Goal: Task Accomplishment & Management: Manage account settings

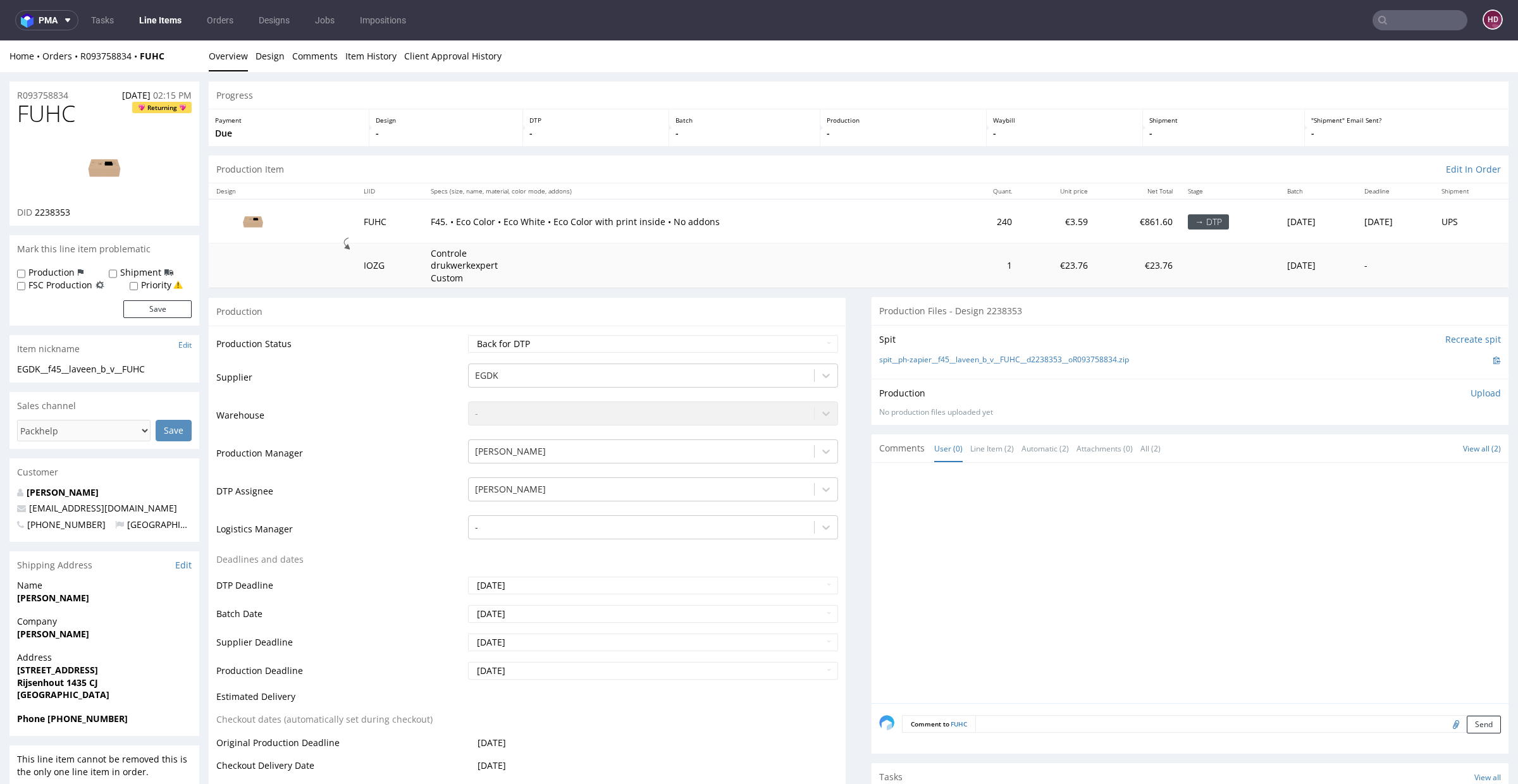
click at [1471, 393] on p "Upload" at bounding box center [1486, 393] width 30 height 13
click at [1388, 453] on div "Add files" at bounding box center [1411, 451] width 63 height 19
type input "C:\fakepath\EGDK__f45__laveen_b_v__FUHC__d2238353__oR093758834__outside.pdf"
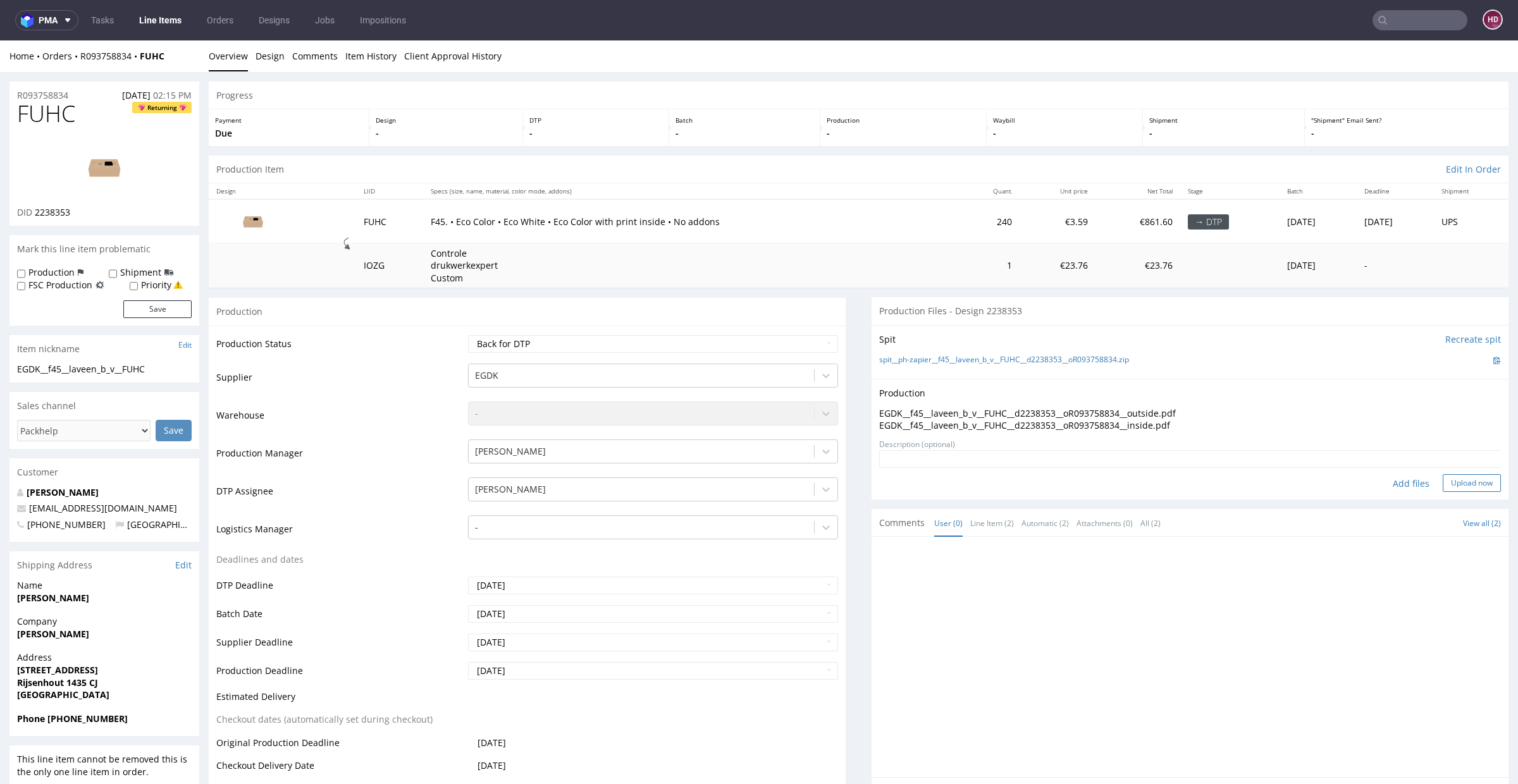
click at [1444, 480] on button "Upload now" at bounding box center [1472, 483] width 58 height 18
click at [1166, 668] on div at bounding box center [1194, 660] width 629 height 233
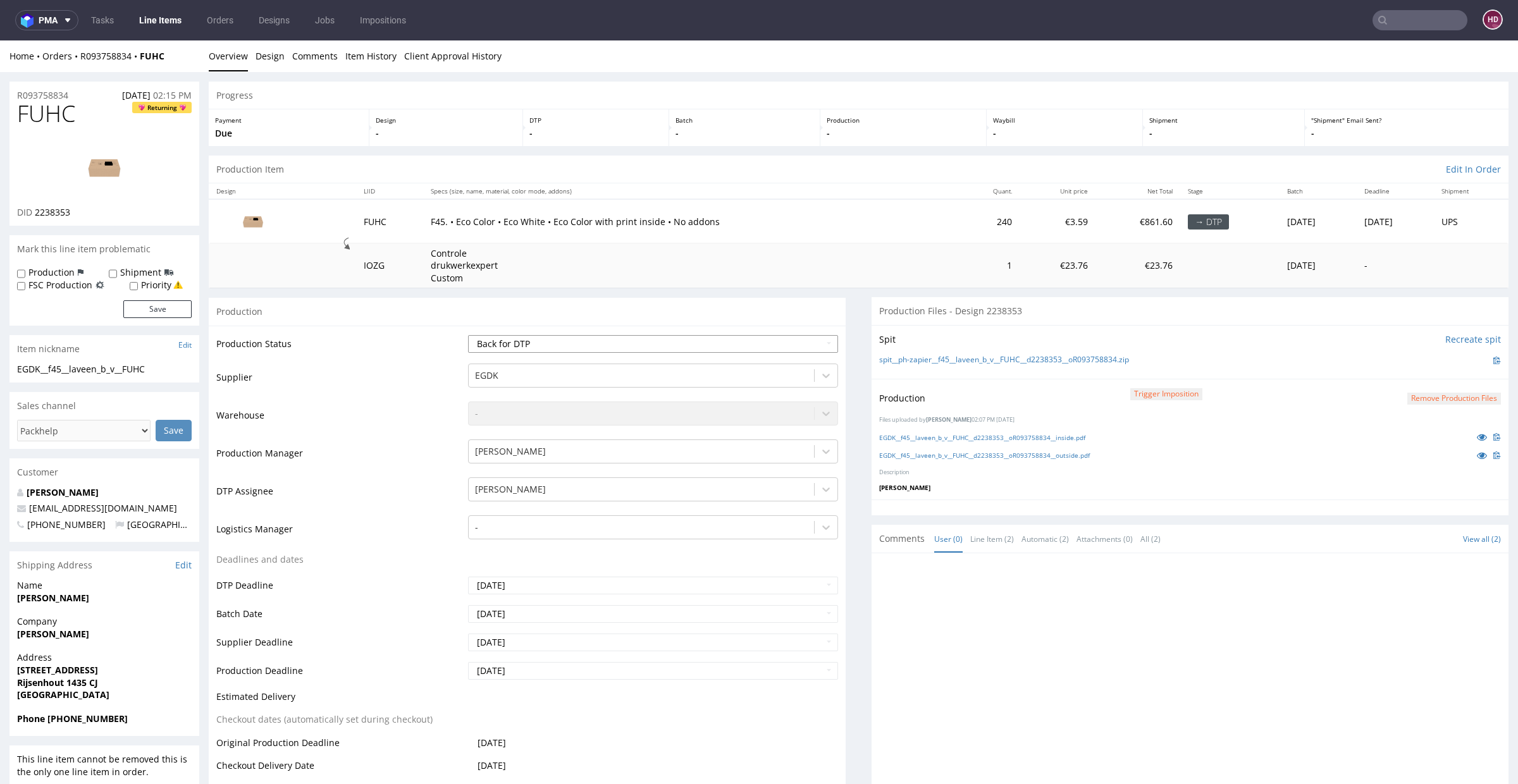
click at [753, 338] on select "Waiting for Artwork Waiting for Diecut Waiting for Mockup Waiting for DTP Waiti…" at bounding box center [653, 344] width 370 height 18
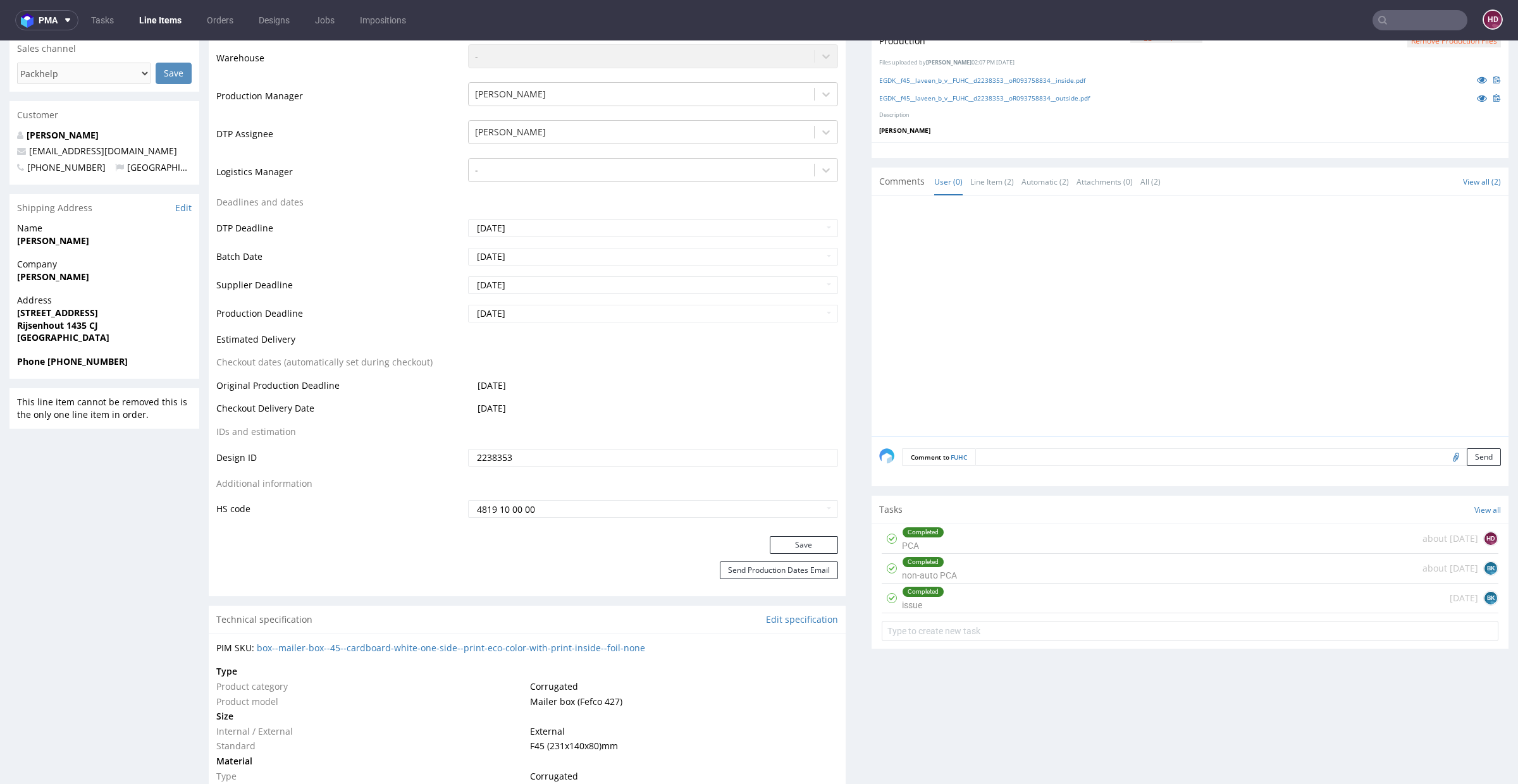
scroll to position [512, 0]
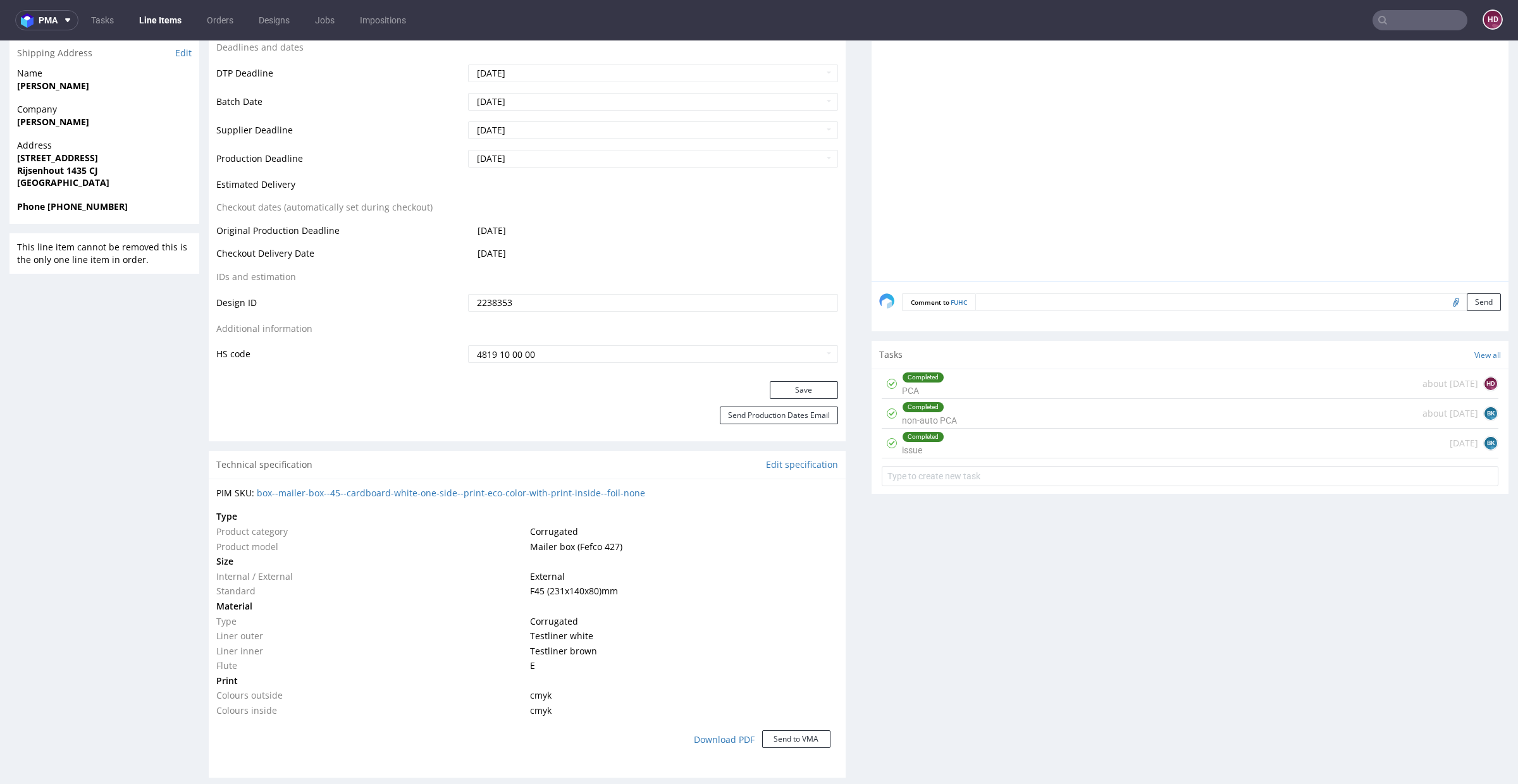
click at [954, 412] on div "Completed non-auto PCA about 1 month ago BK" at bounding box center [1190, 414] width 617 height 30
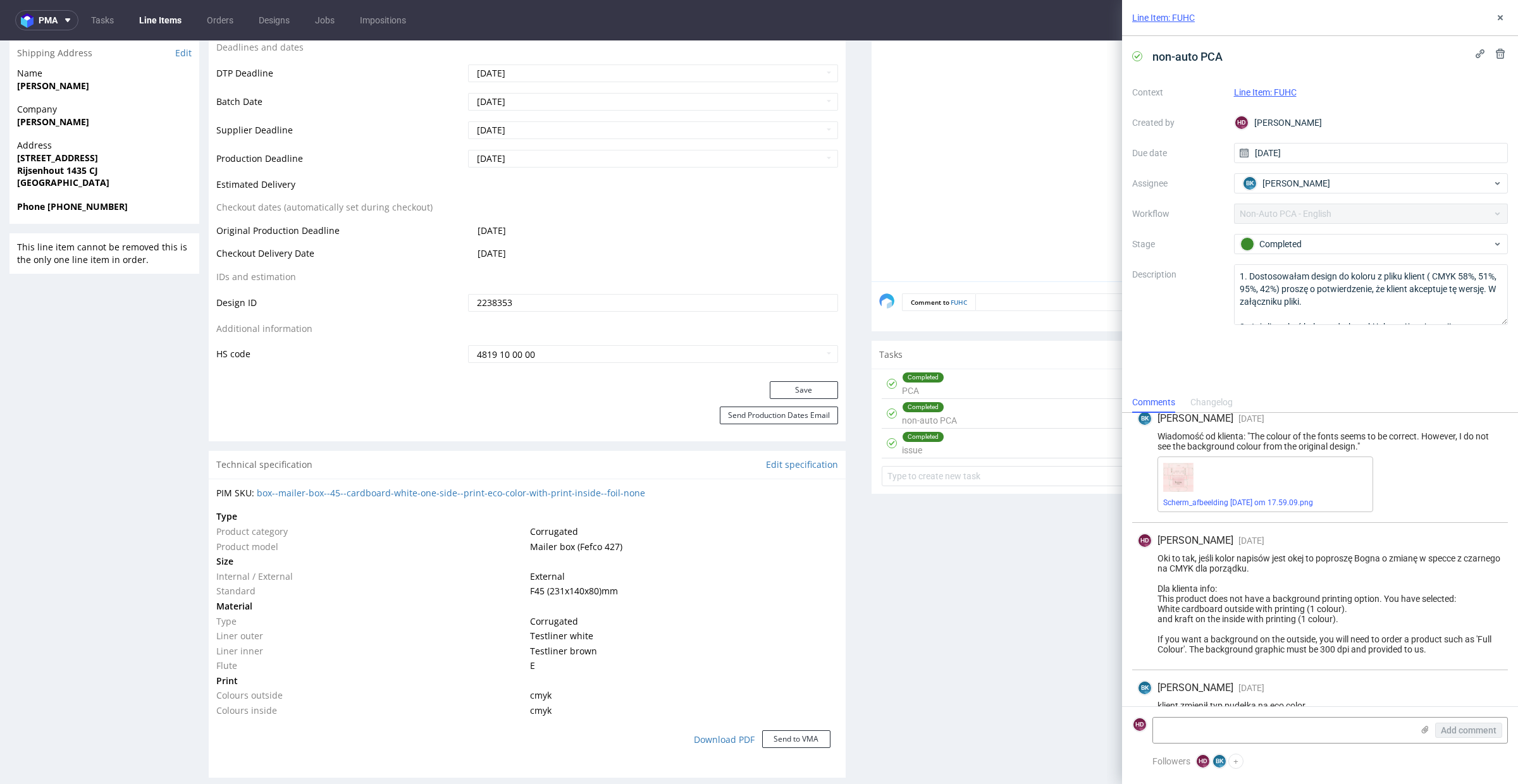
scroll to position [258, 0]
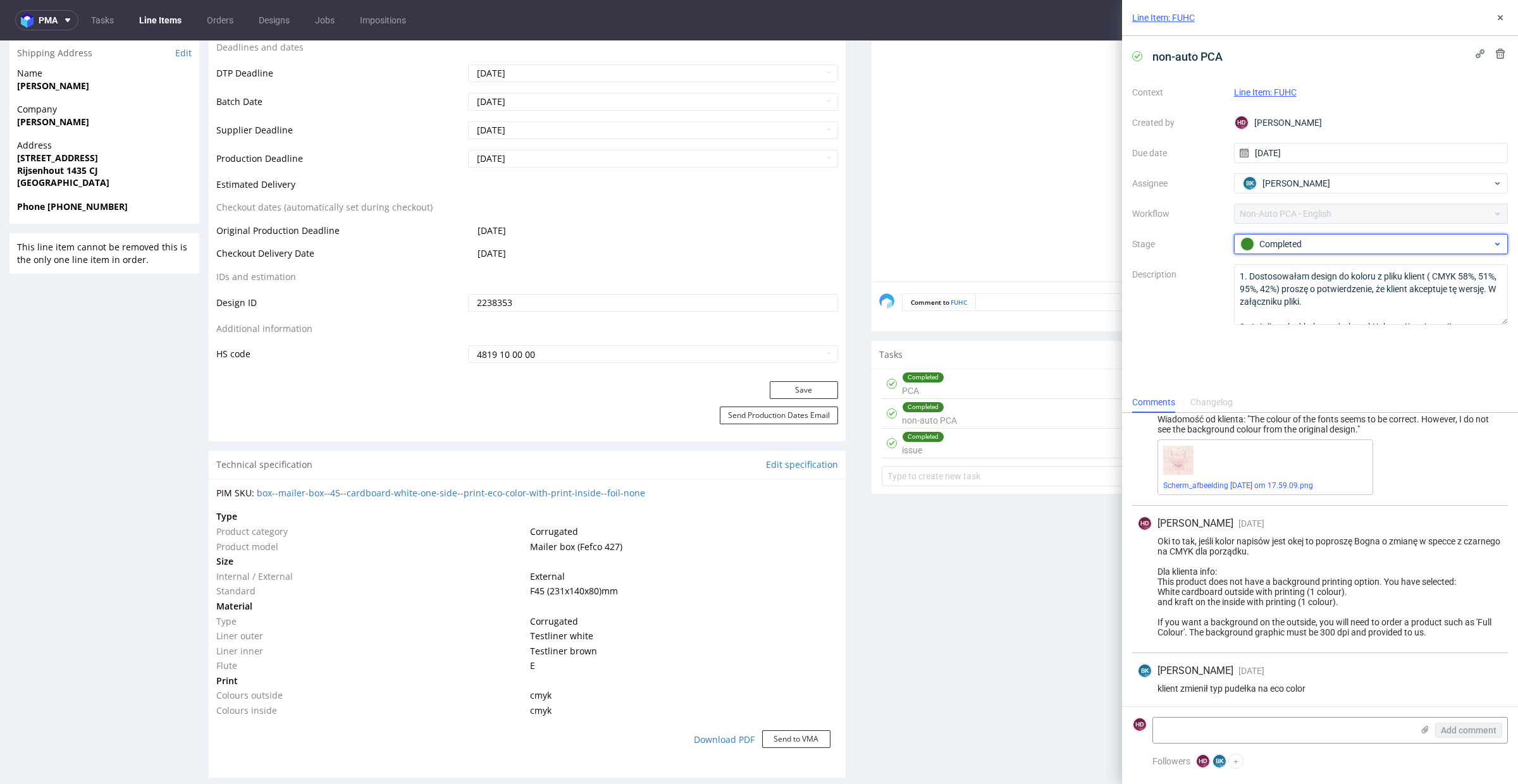
click at [1322, 243] on div "Completed" at bounding box center [1366, 244] width 252 height 14
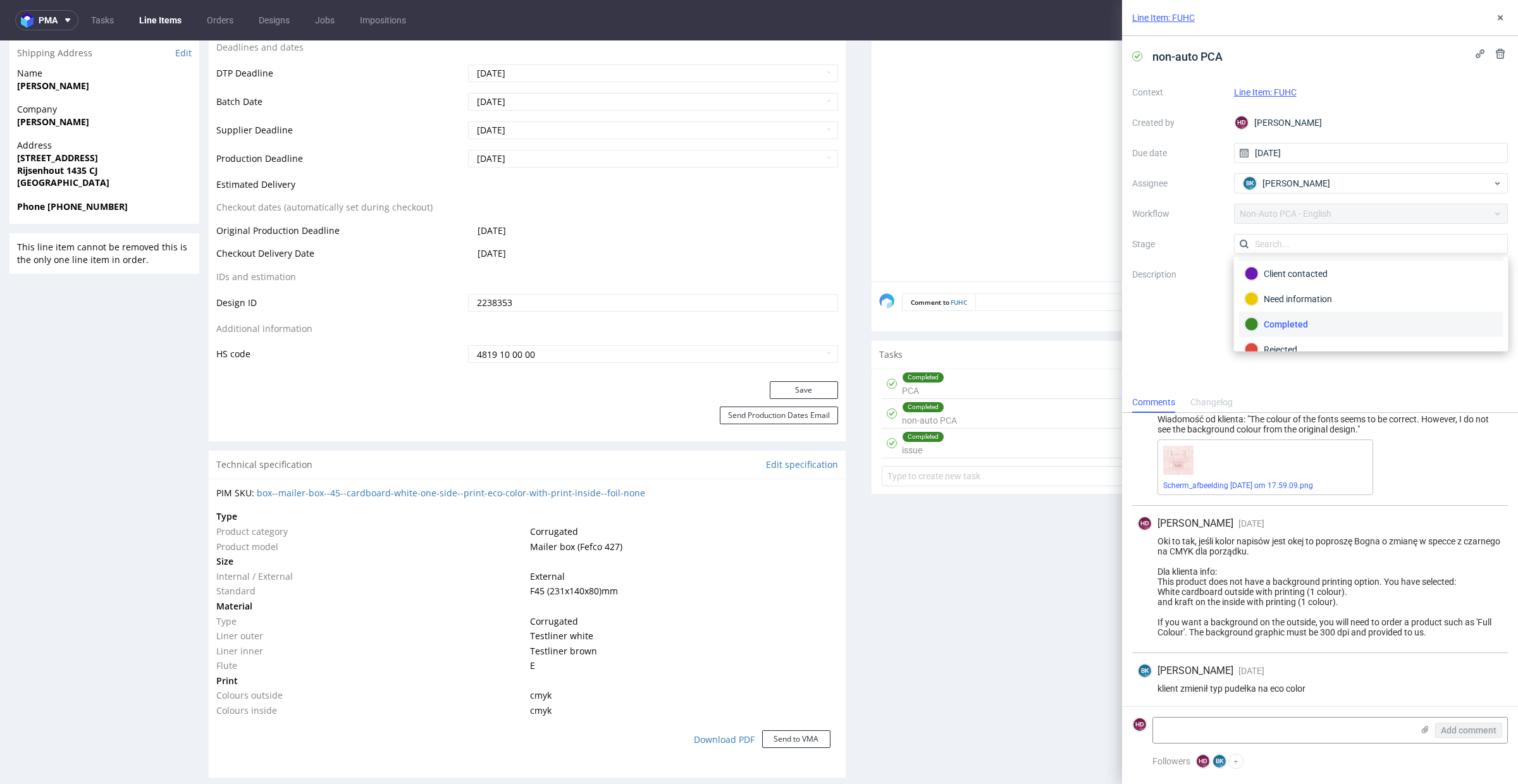
scroll to position [0, 0]
click at [1327, 273] on div "To Do" at bounding box center [1372, 274] width 253 height 14
click at [1379, 725] on textarea at bounding box center [1282, 730] width 259 height 25
click at [1428, 731] on icon at bounding box center [1424, 729] width 10 height 10
click at [0, 0] on input "file" at bounding box center [0, 0] width 0 height 0
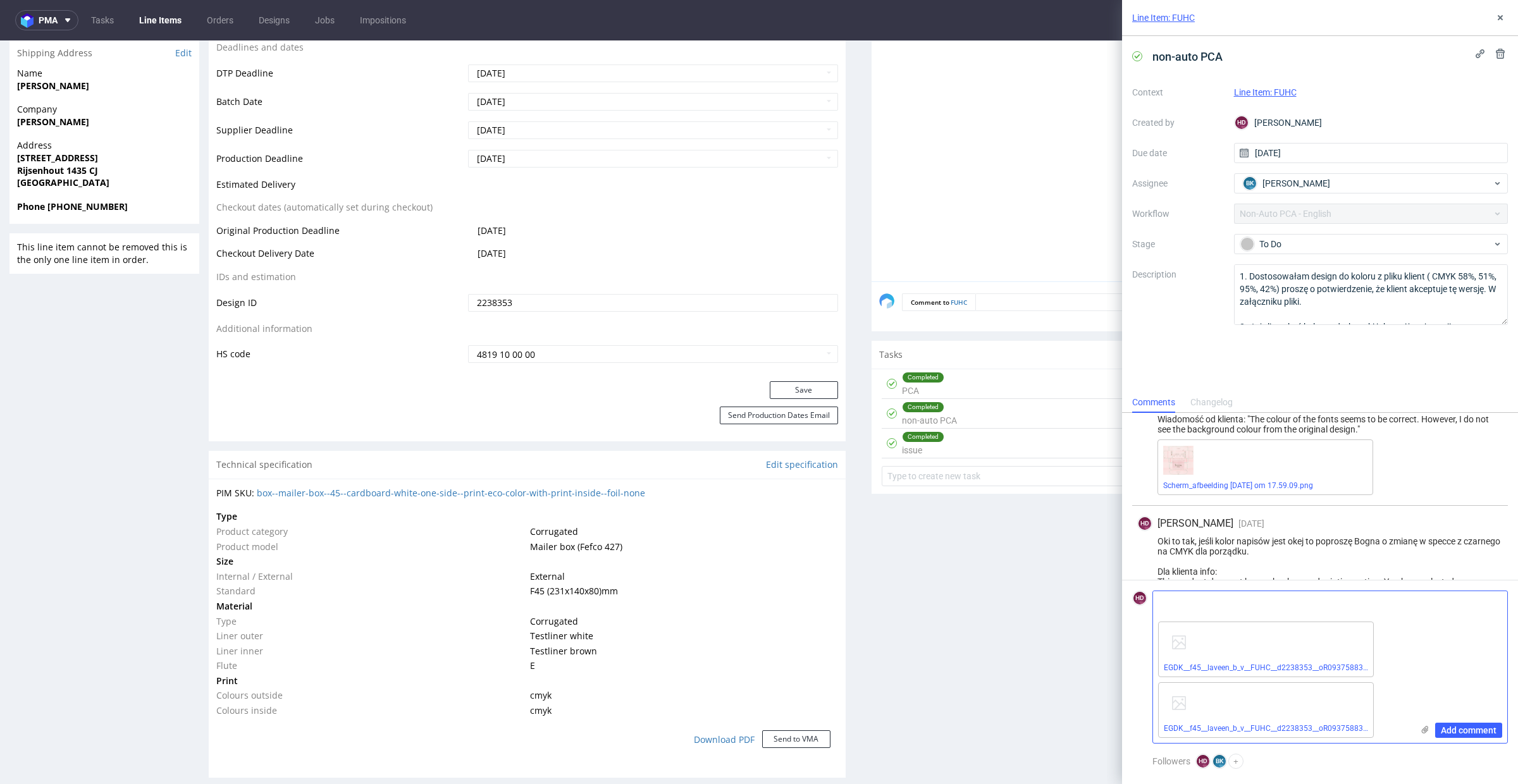
click at [1385, 729] on div "EGDK__f45__laveen_b_v__FUHC__d2238353__oR093758834__outside.pdf EGDK__f45__lave…" at bounding box center [1282, 680] width 259 height 126
click at [1225, 617] on div "EGDK__f45__laveen_b_v__FUHC__d2238353__oR093758834__outside.pdf EGDK__f45__lave…" at bounding box center [1282, 680] width 259 height 126
click at [1226, 609] on textarea at bounding box center [1282, 603] width 259 height 25
drag, startPoint x: 1226, startPoint y: 607, endPoint x: 1262, endPoint y: 603, distance: 36.2
click at [1262, 603] on textarea "Pliki do potwierdzenia dla klienta - outside z tłem i inside będzie nadrukowane…" at bounding box center [1282, 599] width 259 height 36
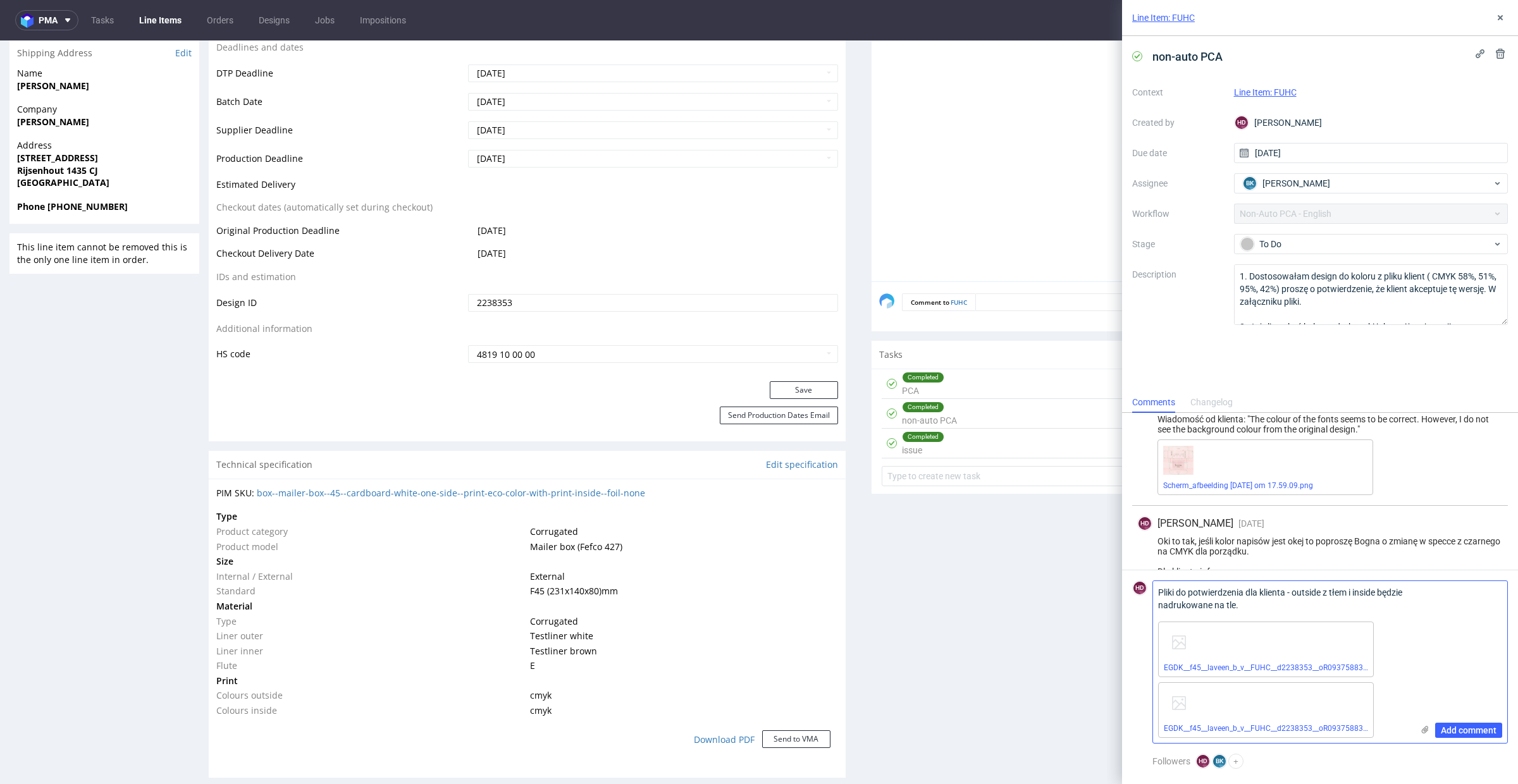
click at [1272, 607] on textarea "Pliki do potwierdzenia dla klienta - outside z tłem i inside będzie nadrukowane…" at bounding box center [1282, 599] width 259 height 36
type textarea "Pliki do potwierdzenia dla klienta - outside z tłem i inside będzie nadrukowane…"
click at [1447, 729] on span "Add comment" at bounding box center [1469, 730] width 55 height 9
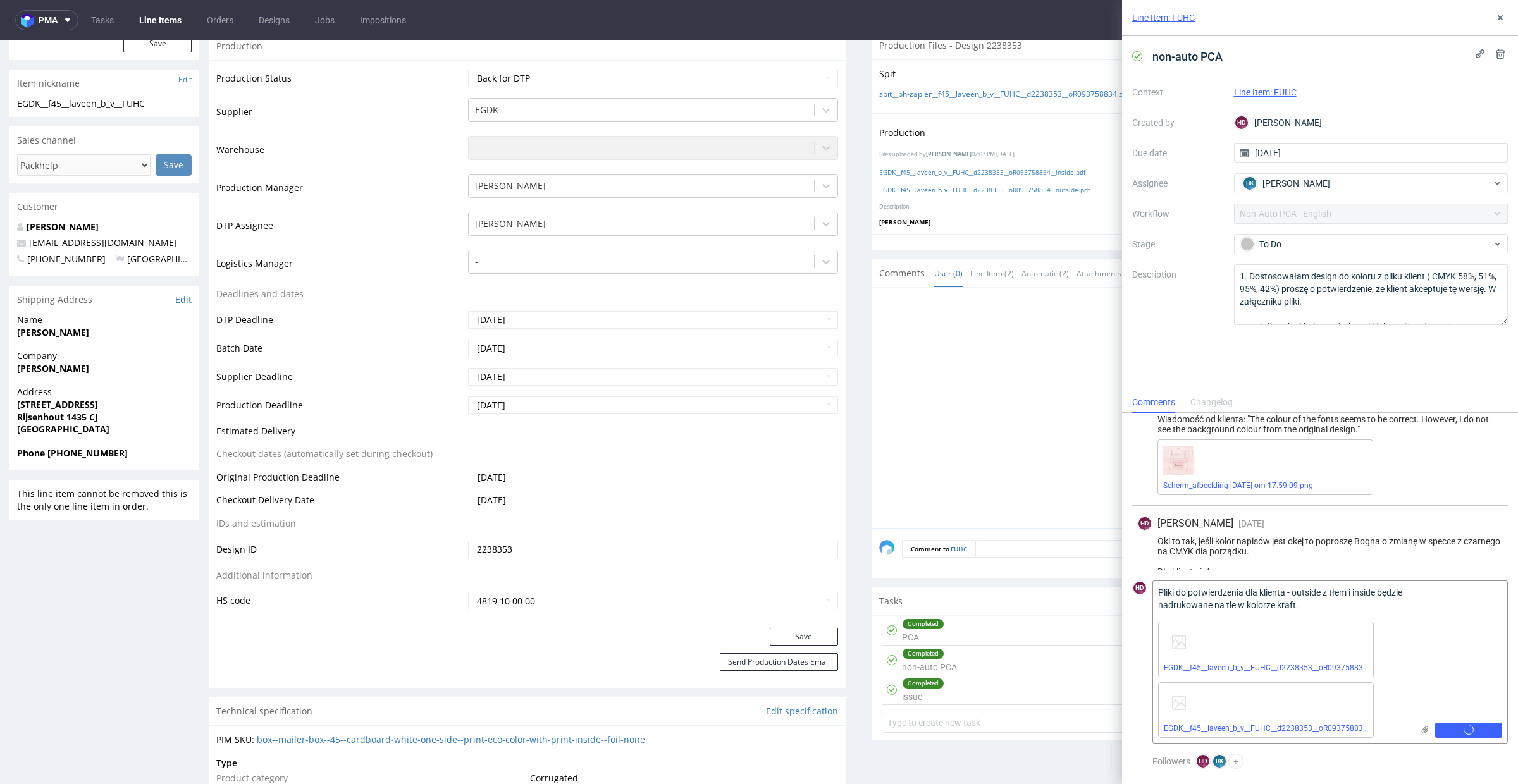
scroll to position [265, 0]
click at [600, 80] on select "Waiting for Artwork Waiting for Diecut Waiting for Mockup Waiting for DTP Waiti…" at bounding box center [653, 79] width 370 height 18
select select "dtp_ca_needed"
click at [468, 70] on select "Waiting for Artwork Waiting for Diecut Waiting for Mockup Waiting for DTP Waiti…" at bounding box center [653, 79] width 370 height 18
click at [792, 629] on button "Save" at bounding box center [804, 637] width 69 height 18
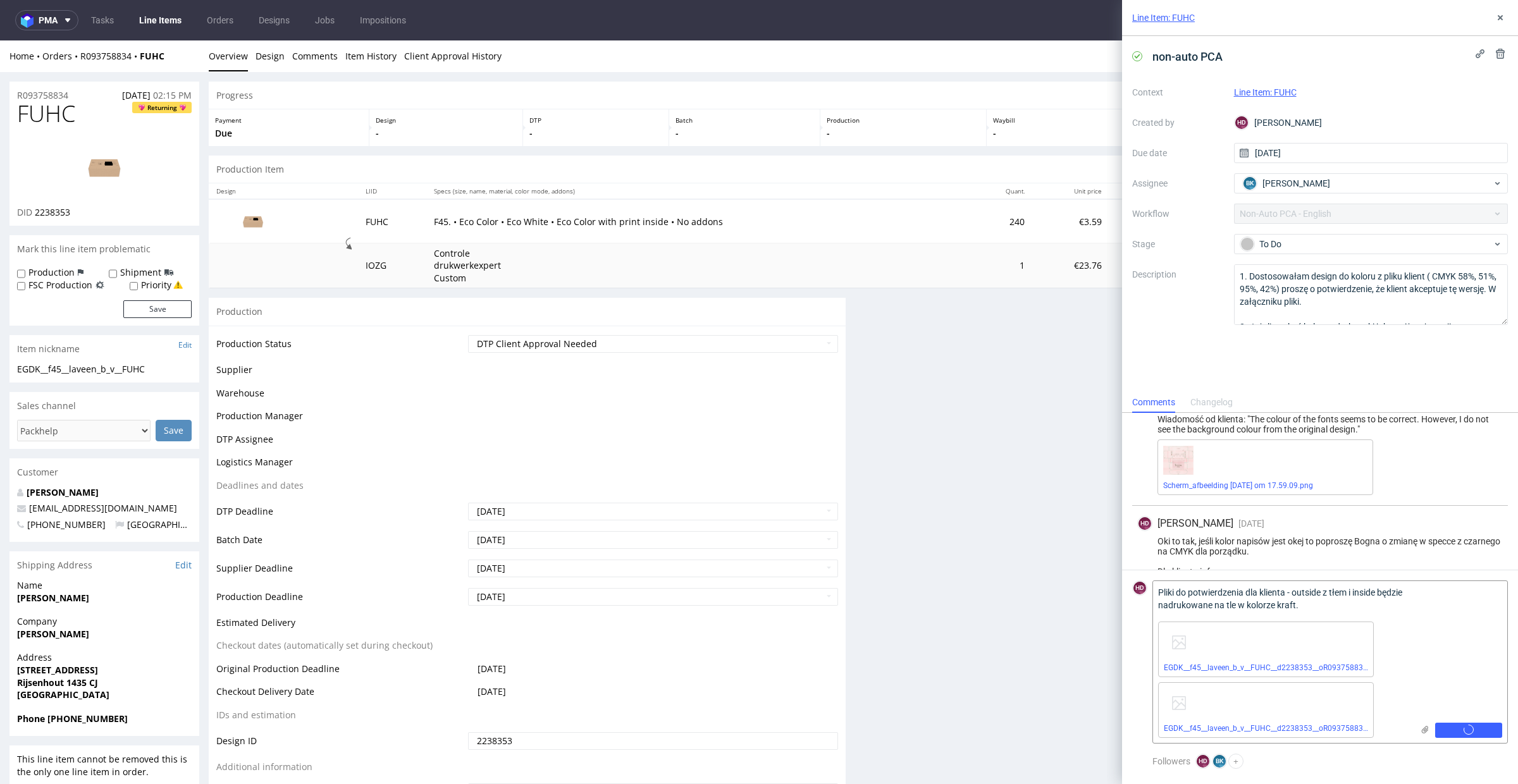
scroll to position [261, 0]
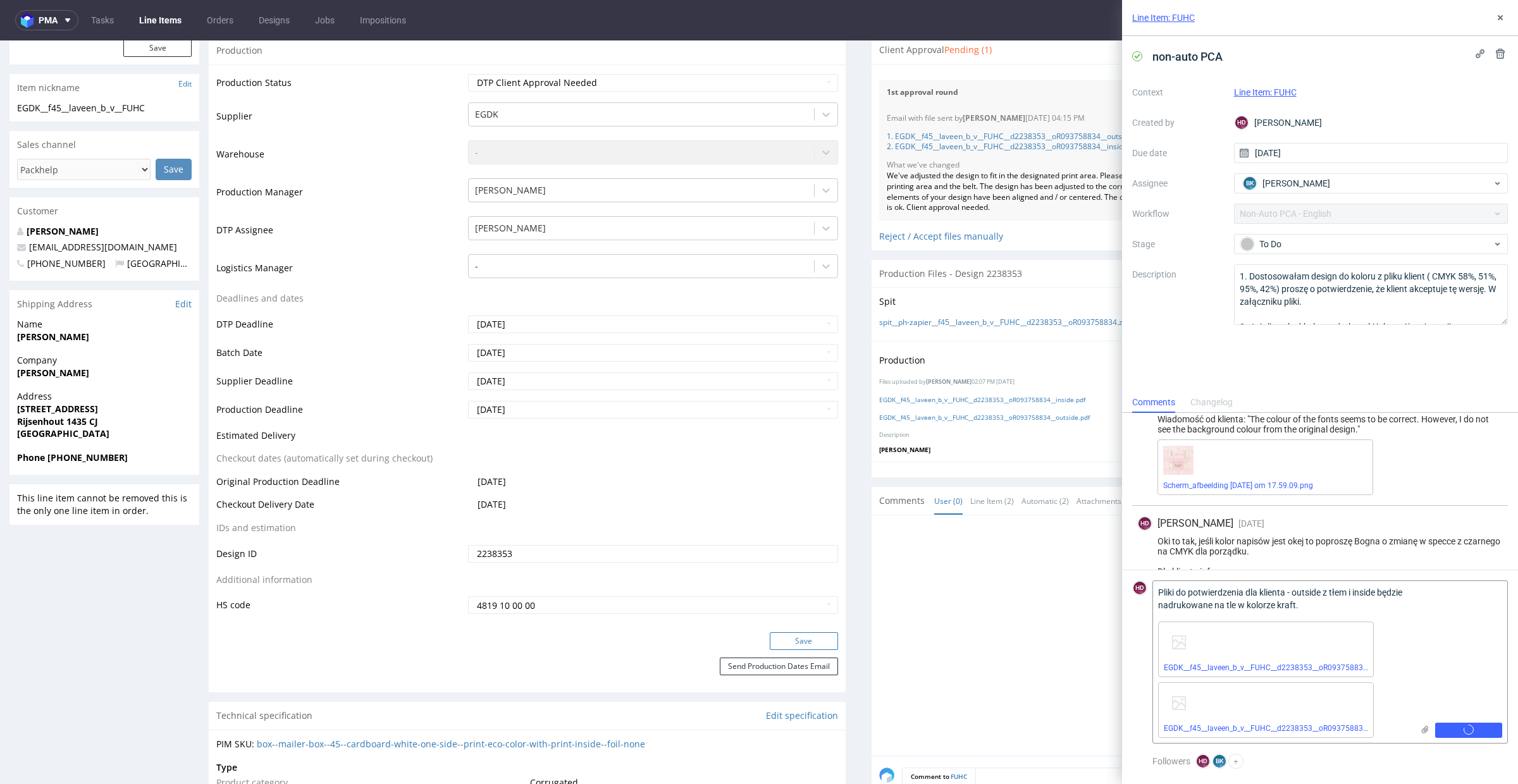
click at [770, 643] on button "Save" at bounding box center [804, 641] width 69 height 18
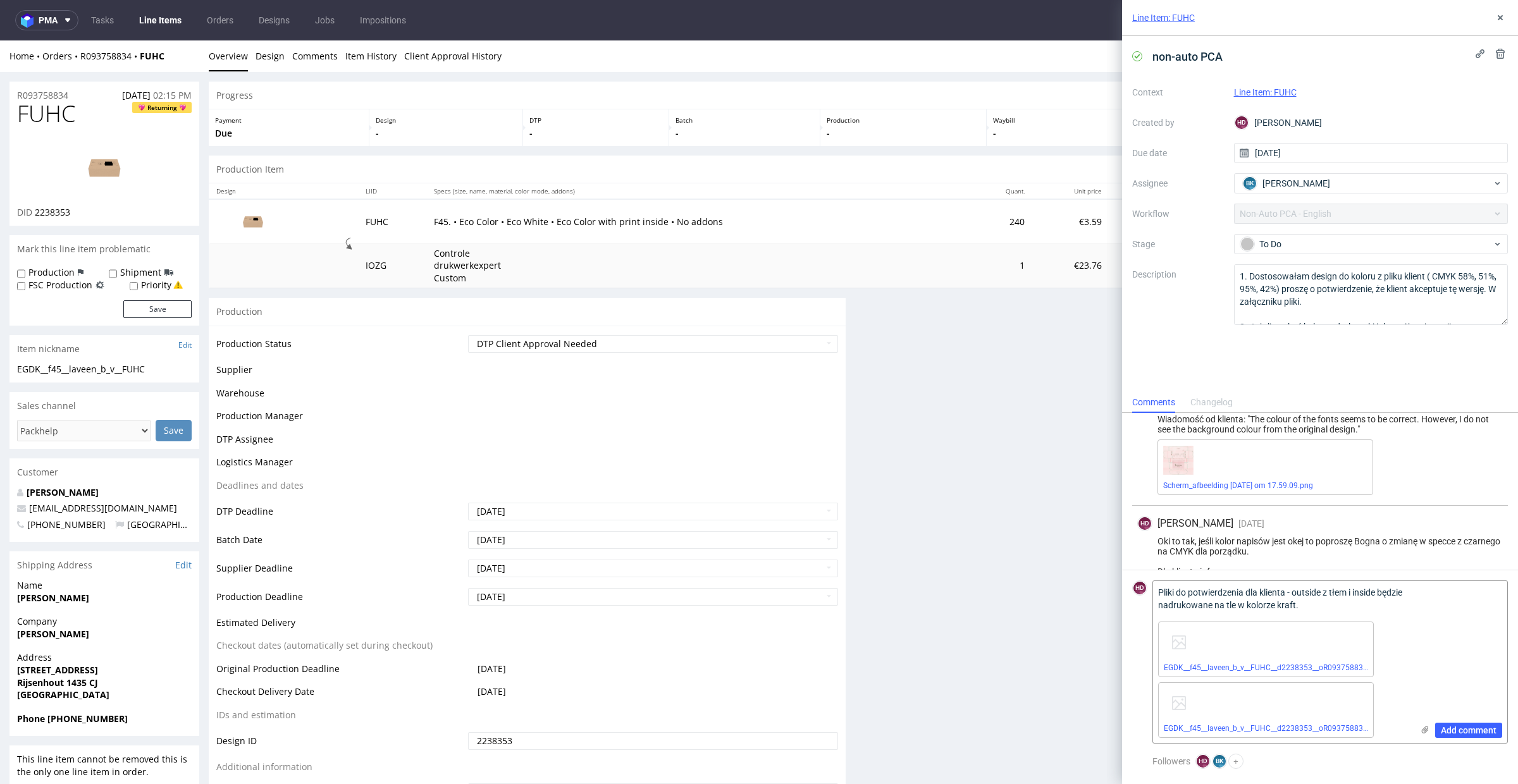
scroll to position [257, 0]
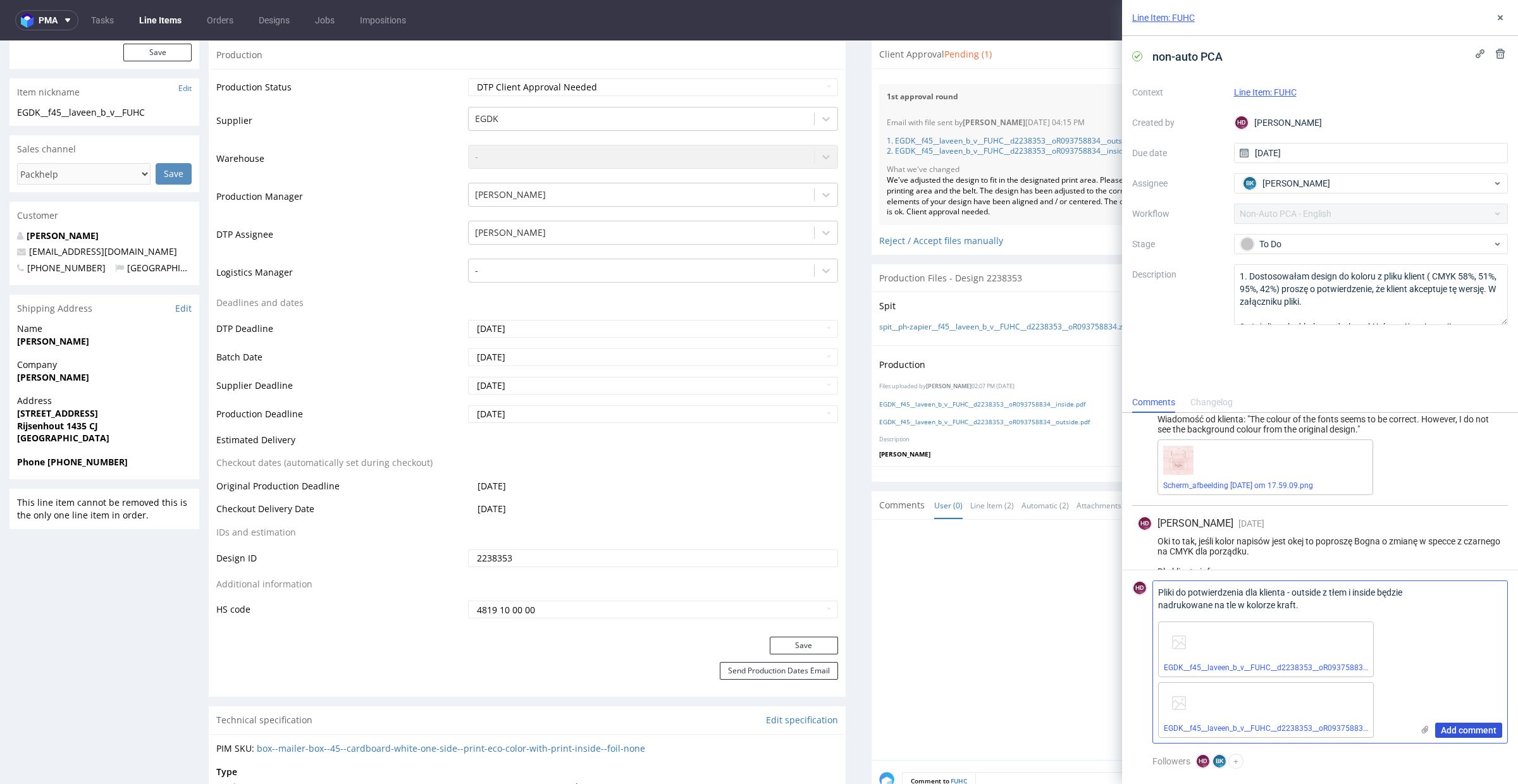
click at [1471, 734] on span "Add comment" at bounding box center [1469, 730] width 55 height 9
click at [1452, 726] on span "Add comment" at bounding box center [1469, 730] width 55 height 9
drag, startPoint x: 1459, startPoint y: 725, endPoint x: 1464, endPoint y: 714, distance: 12.1
click at [1460, 726] on span "Add comment" at bounding box center [1469, 730] width 55 height 9
click at [1006, 581] on div at bounding box center [1194, 643] width 629 height 233
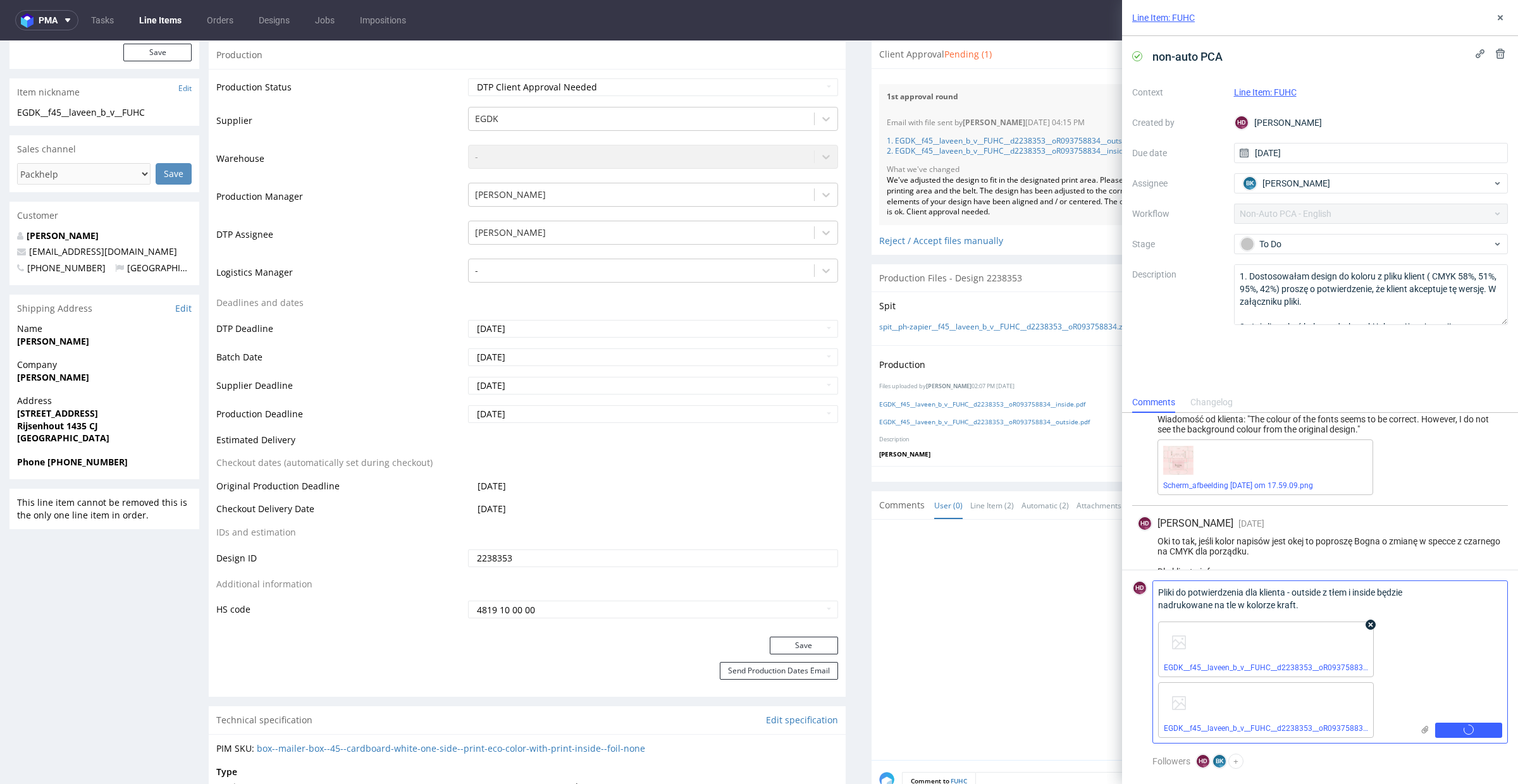
click at [1356, 634] on div "EGDK__f45__laveen_b_v__FUHC__d2238353__oR093758834__outside.pdf" at bounding box center [1266, 649] width 216 height 55
click at [1372, 621] on icon at bounding box center [1370, 624] width 9 height 9
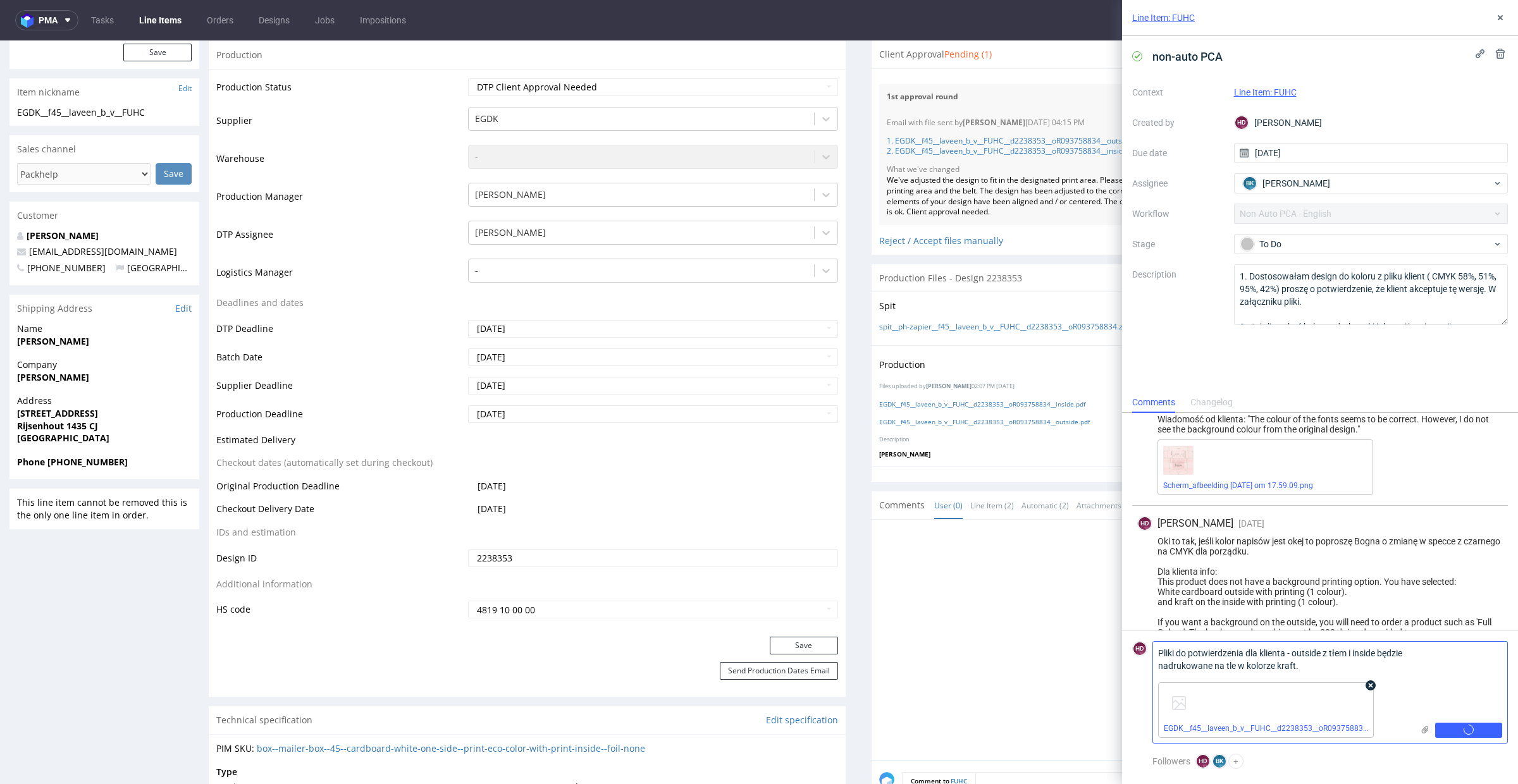
click at [1366, 684] on span at bounding box center [1370, 685] width 10 height 10
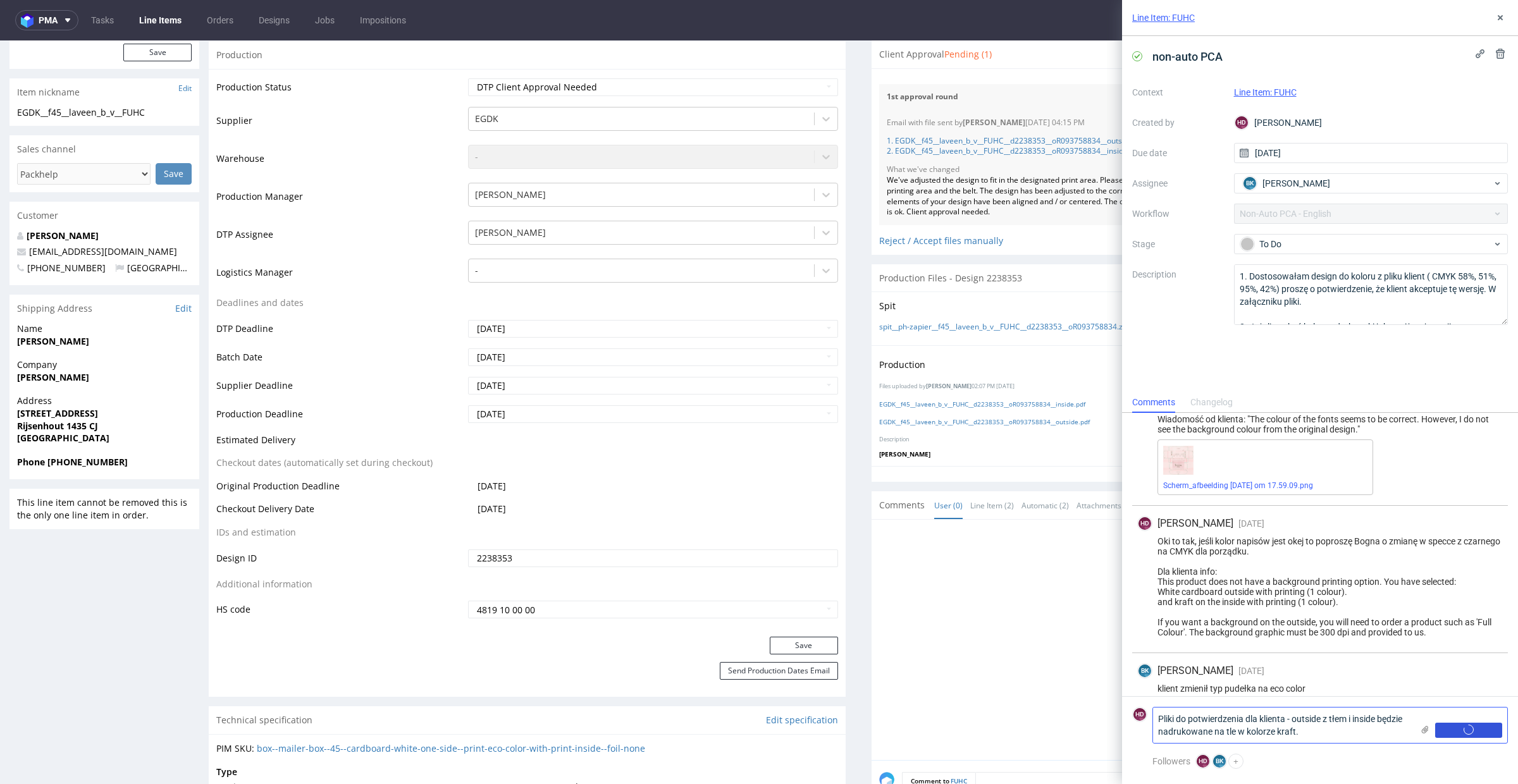
click at [1445, 728] on span "Add comment" at bounding box center [1469, 730] width 55 height 9
click at [1449, 685] on div "klient zmienił typ pudełka na eco color" at bounding box center [1320, 688] width 366 height 10
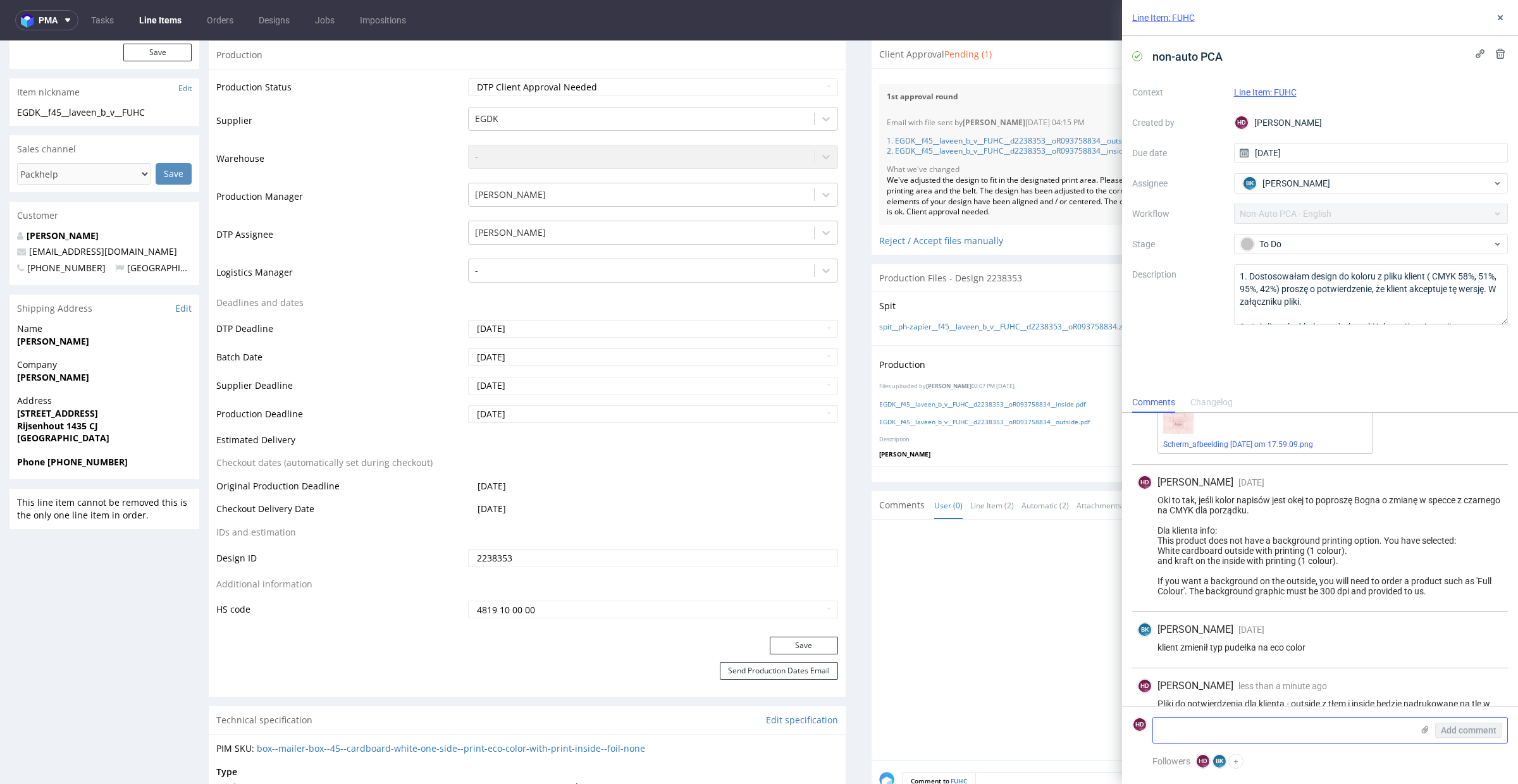
scroll to position [324, 0]
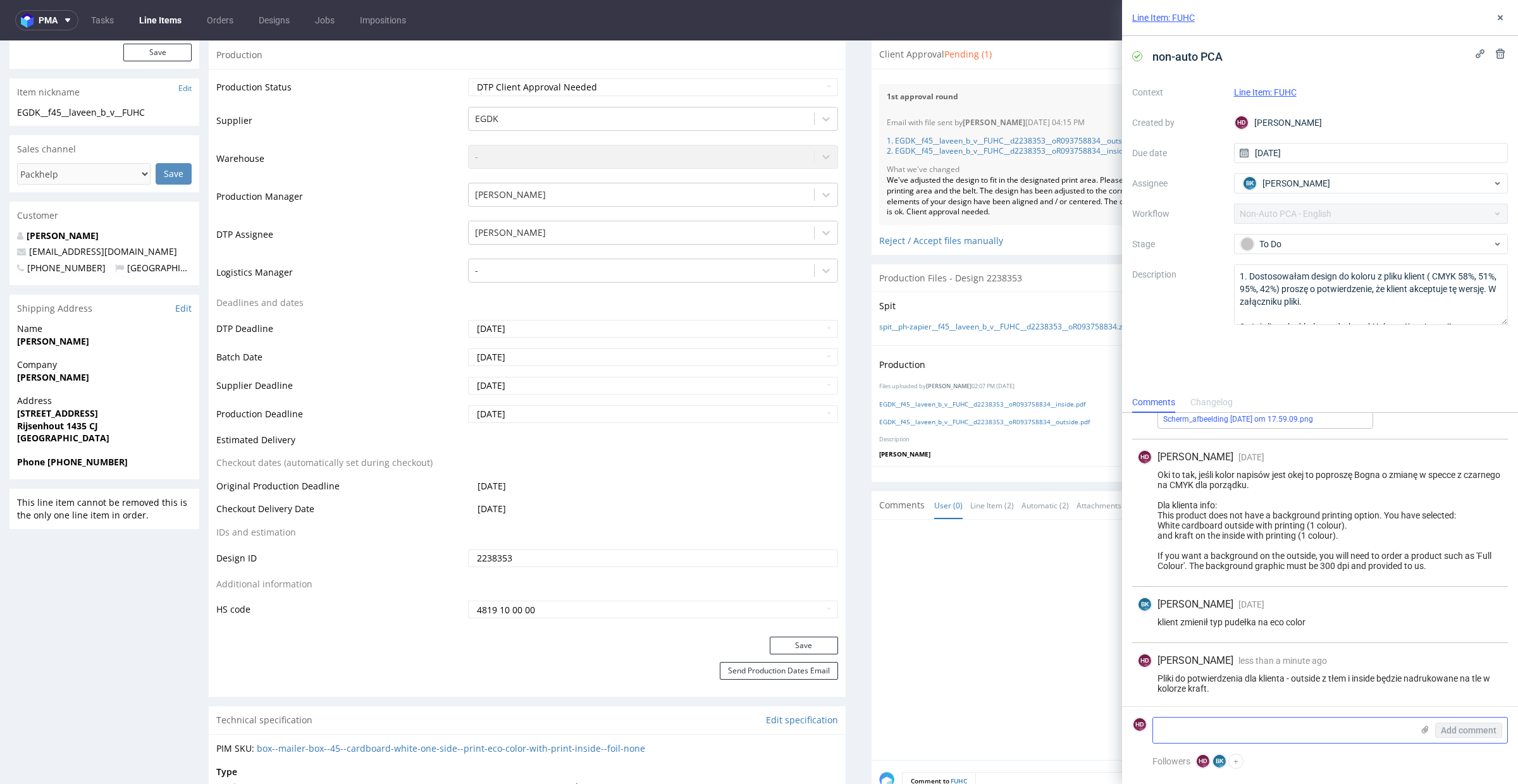
click at [1424, 727] on icon at bounding box center [1424, 729] width 10 height 10
click at [0, 0] on input "file" at bounding box center [0, 0] width 0 height 0
click at [1448, 729] on span "Add comment" at bounding box center [1469, 730] width 55 height 9
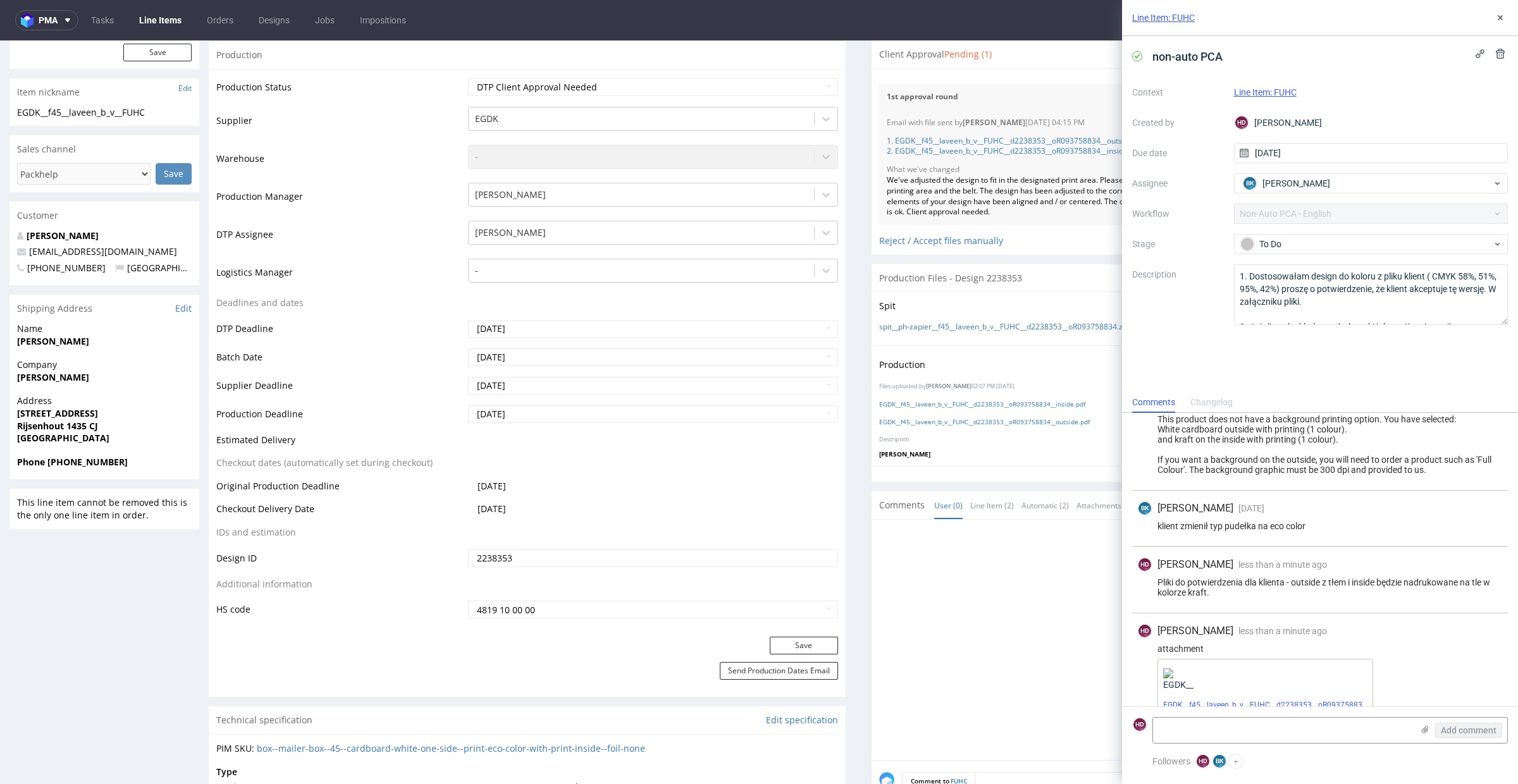
scroll to position [436, 0]
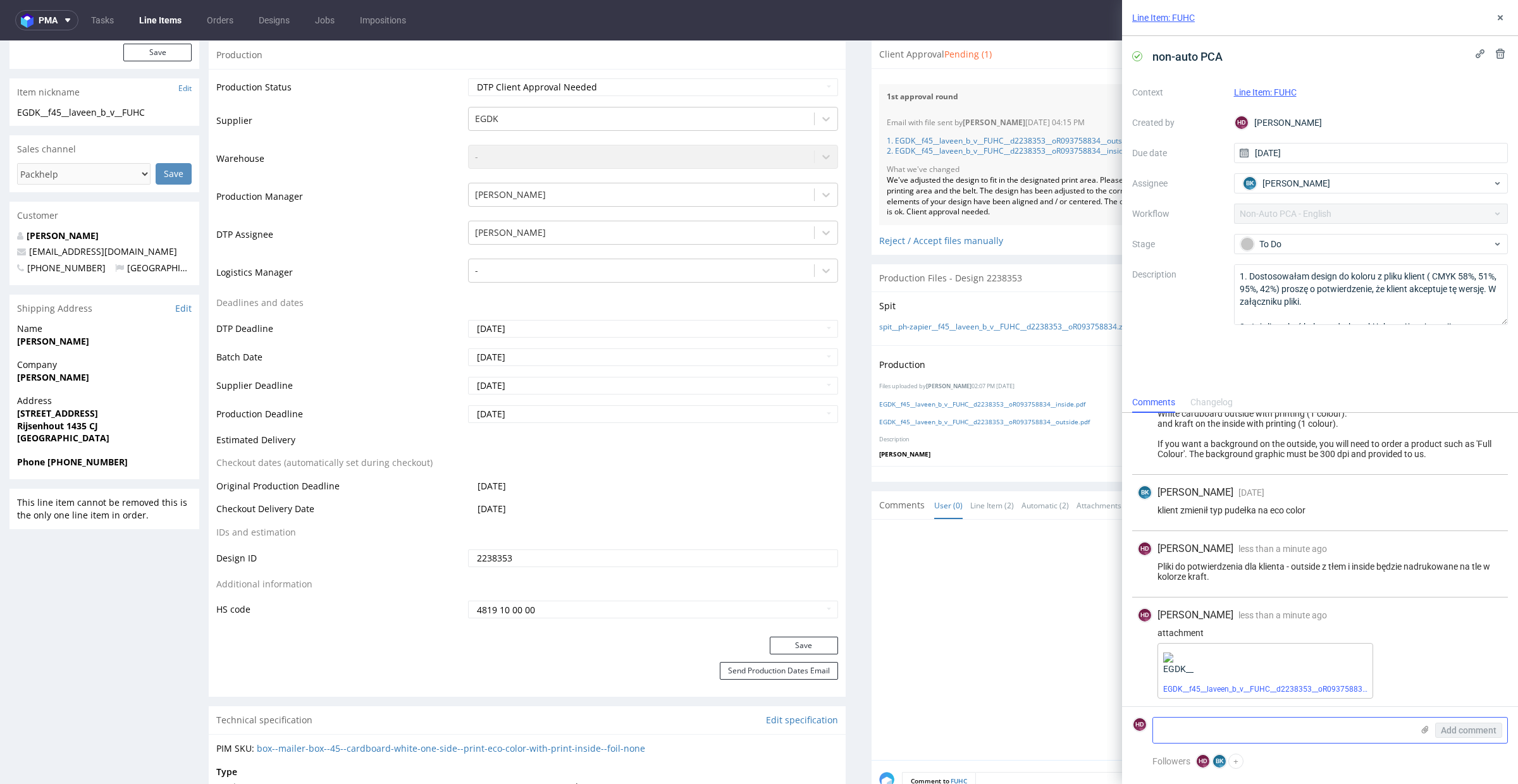
click at [1420, 727] on icon at bounding box center [1424, 729] width 10 height 10
click at [0, 0] on input "file" at bounding box center [0, 0] width 0 height 0
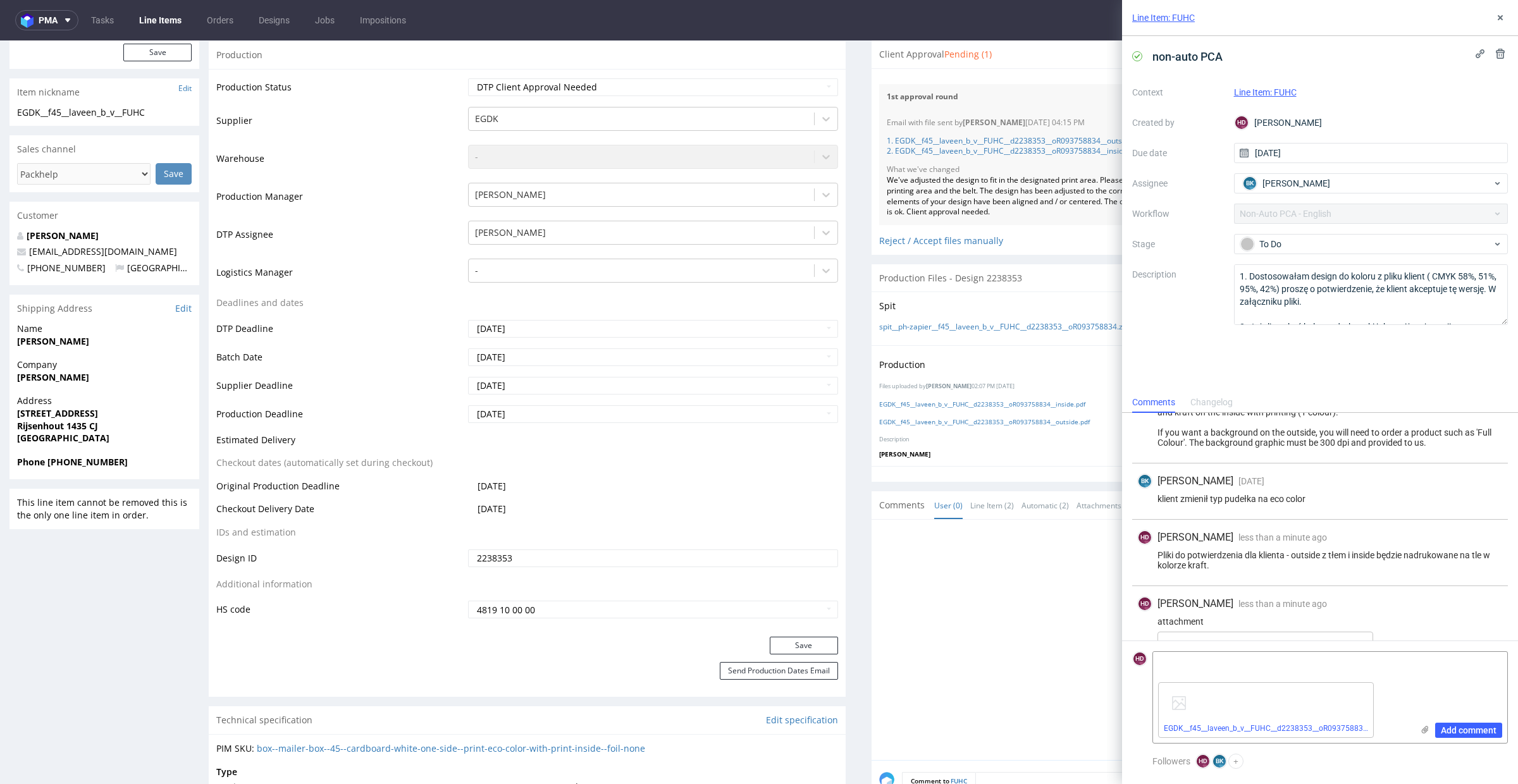
scroll to position [501, 0]
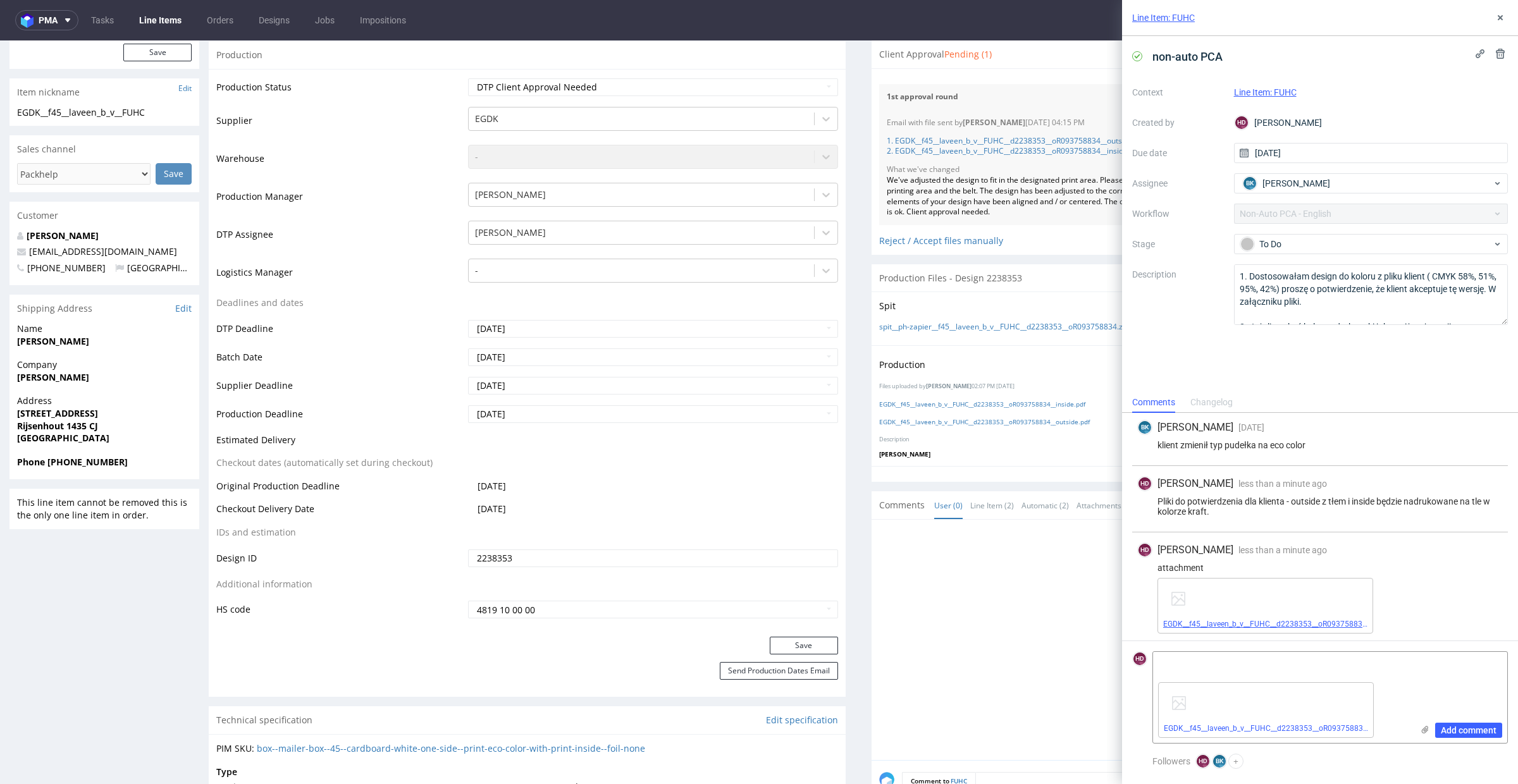
click at [1326, 619] on link "EGDK__f45__laveen_b_v__FUHC__d2238353__oR093758834__inside.pdf" at bounding box center [1285, 623] width 243 height 9
click at [1342, 728] on link "EGDK__f45__laveen_b_v__FUHC__d2238353__oR093758834__inside.pdf" at bounding box center [1285, 728] width 243 height 9
click at [1370, 688] on icon at bounding box center [1370, 685] width 9 height 9
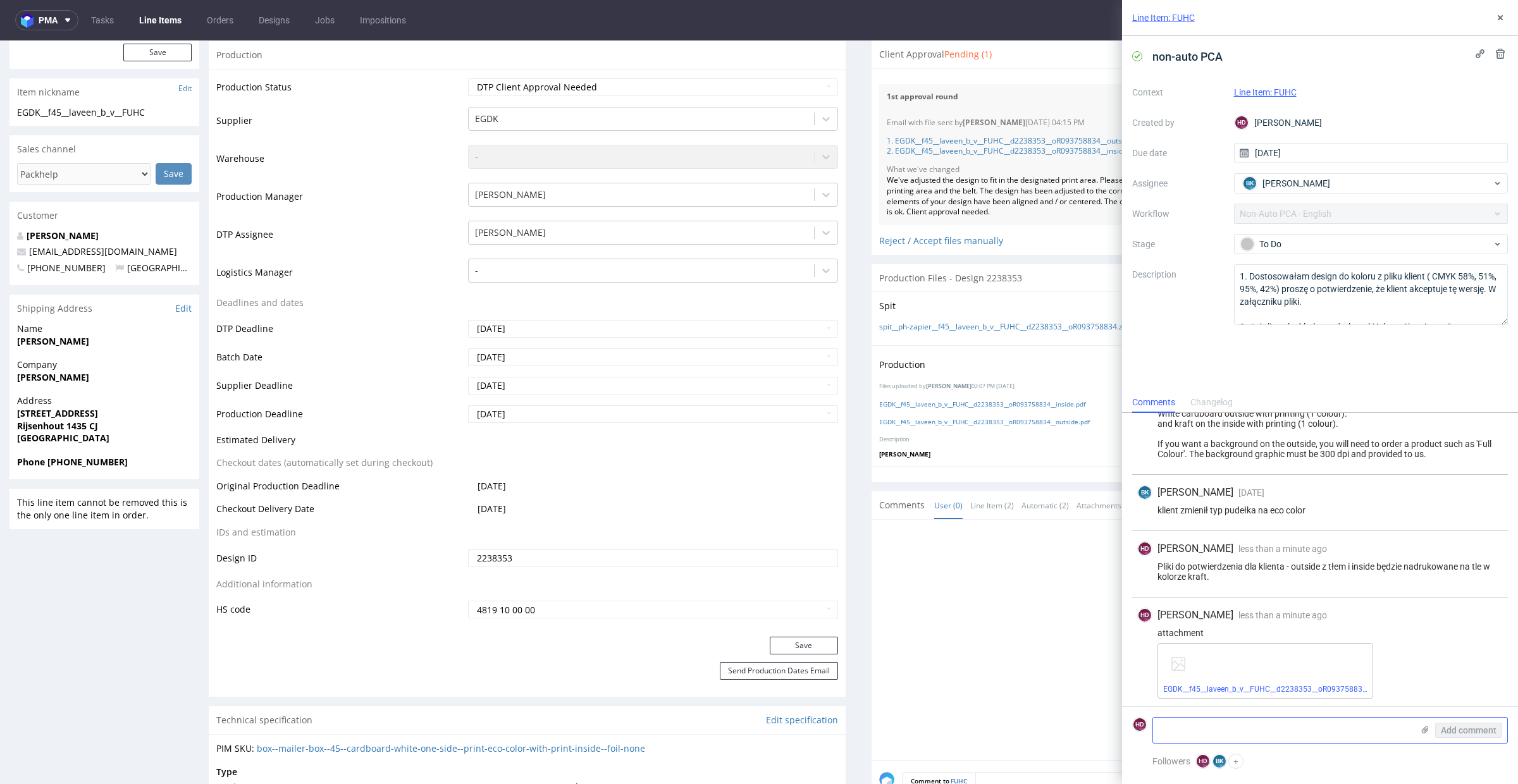
click at [1423, 731] on icon at bounding box center [1424, 729] width 10 height 10
click at [0, 0] on input "file" at bounding box center [0, 0] width 0 height 0
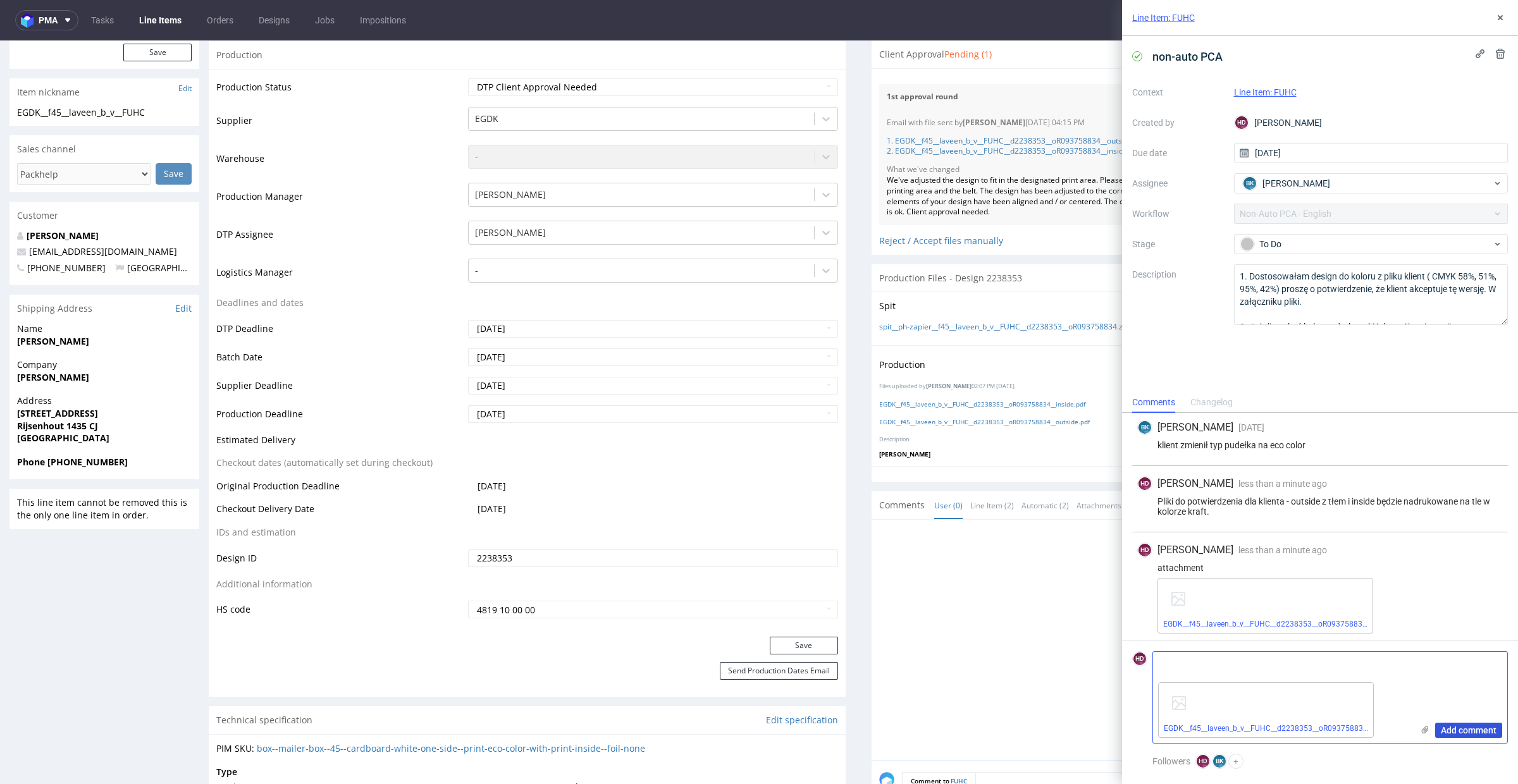
click at [1440, 729] on button "Add comment" at bounding box center [1469, 730] width 67 height 15
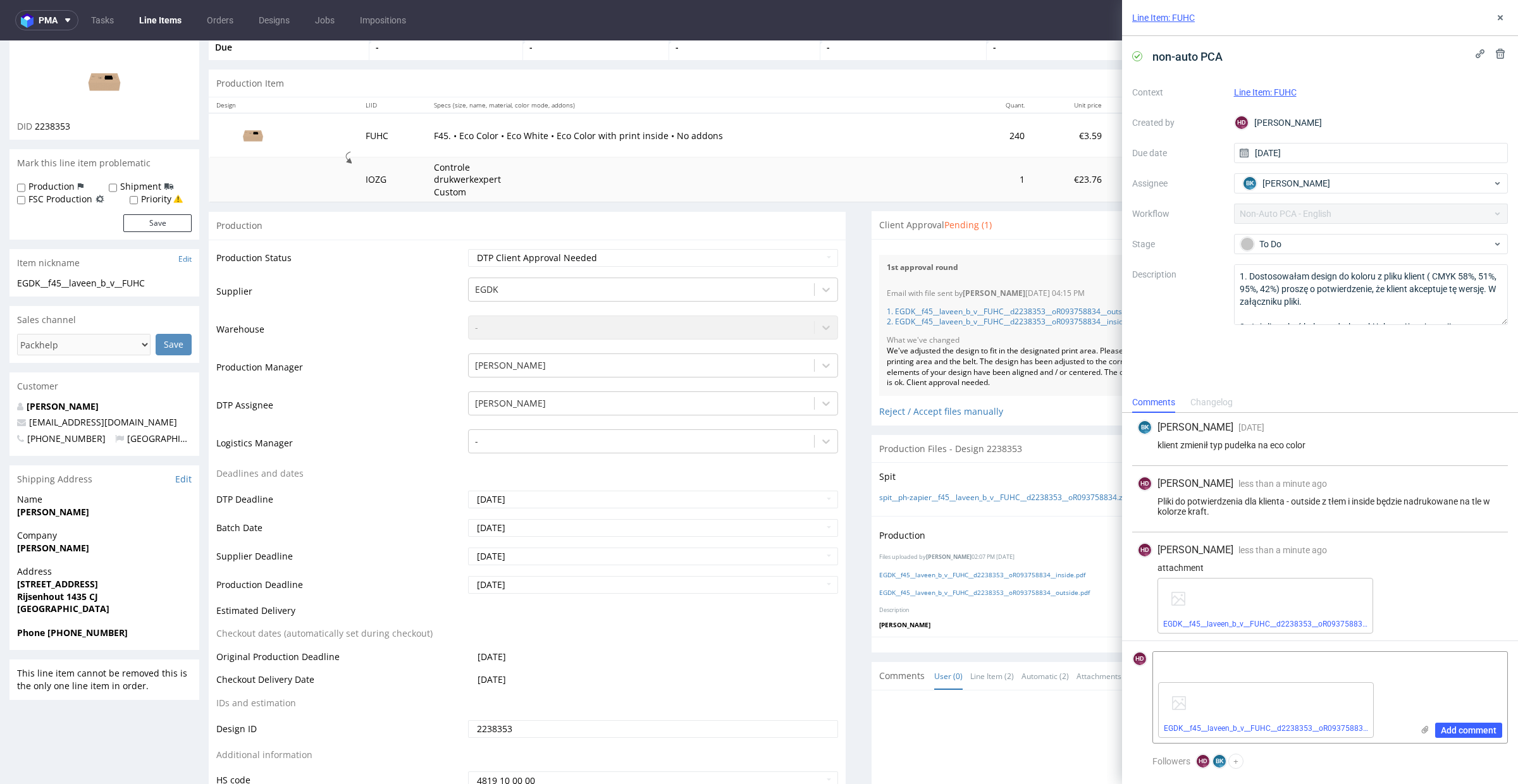
scroll to position [96, 0]
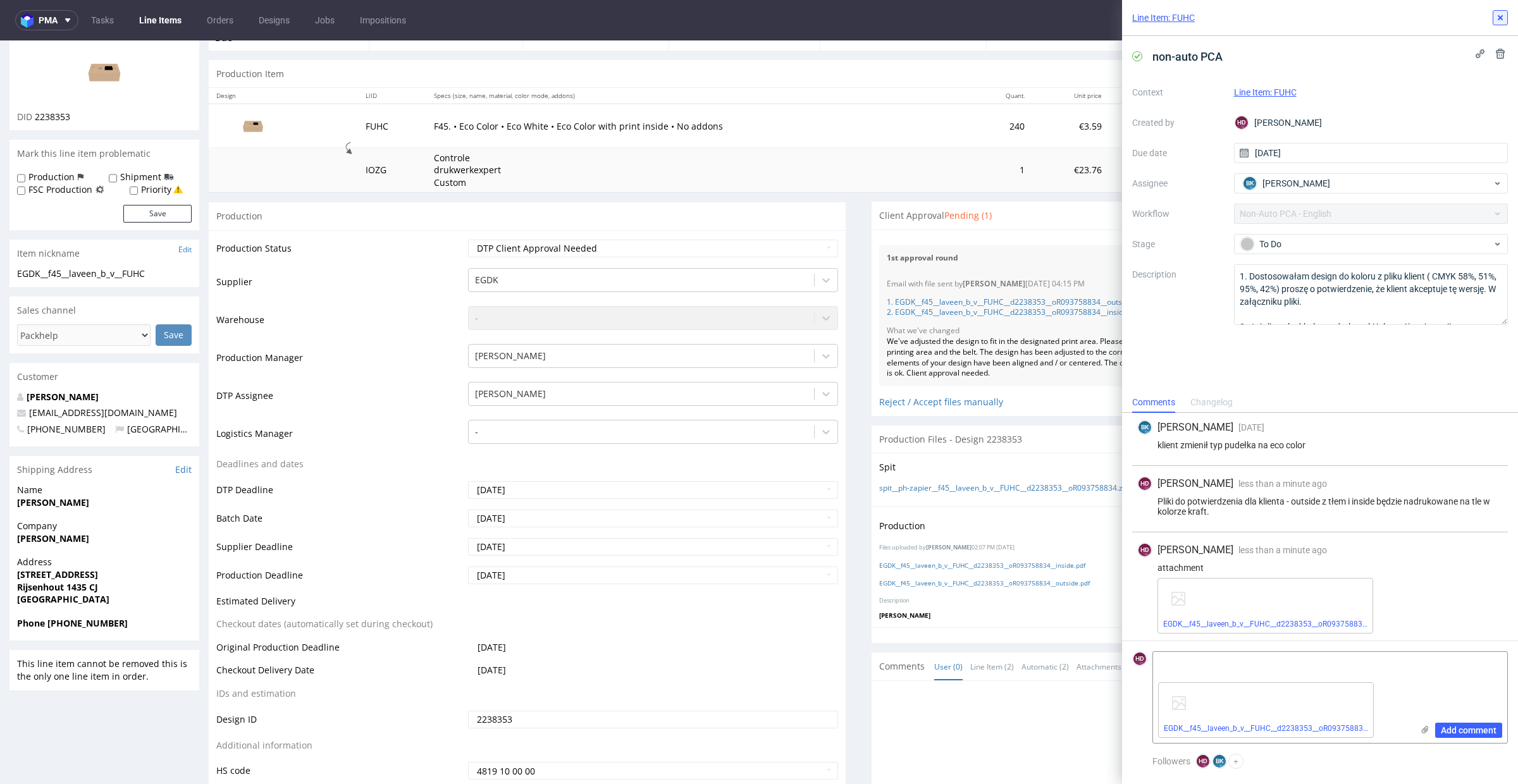
click at [1500, 10] on button at bounding box center [1500, 17] width 15 height 15
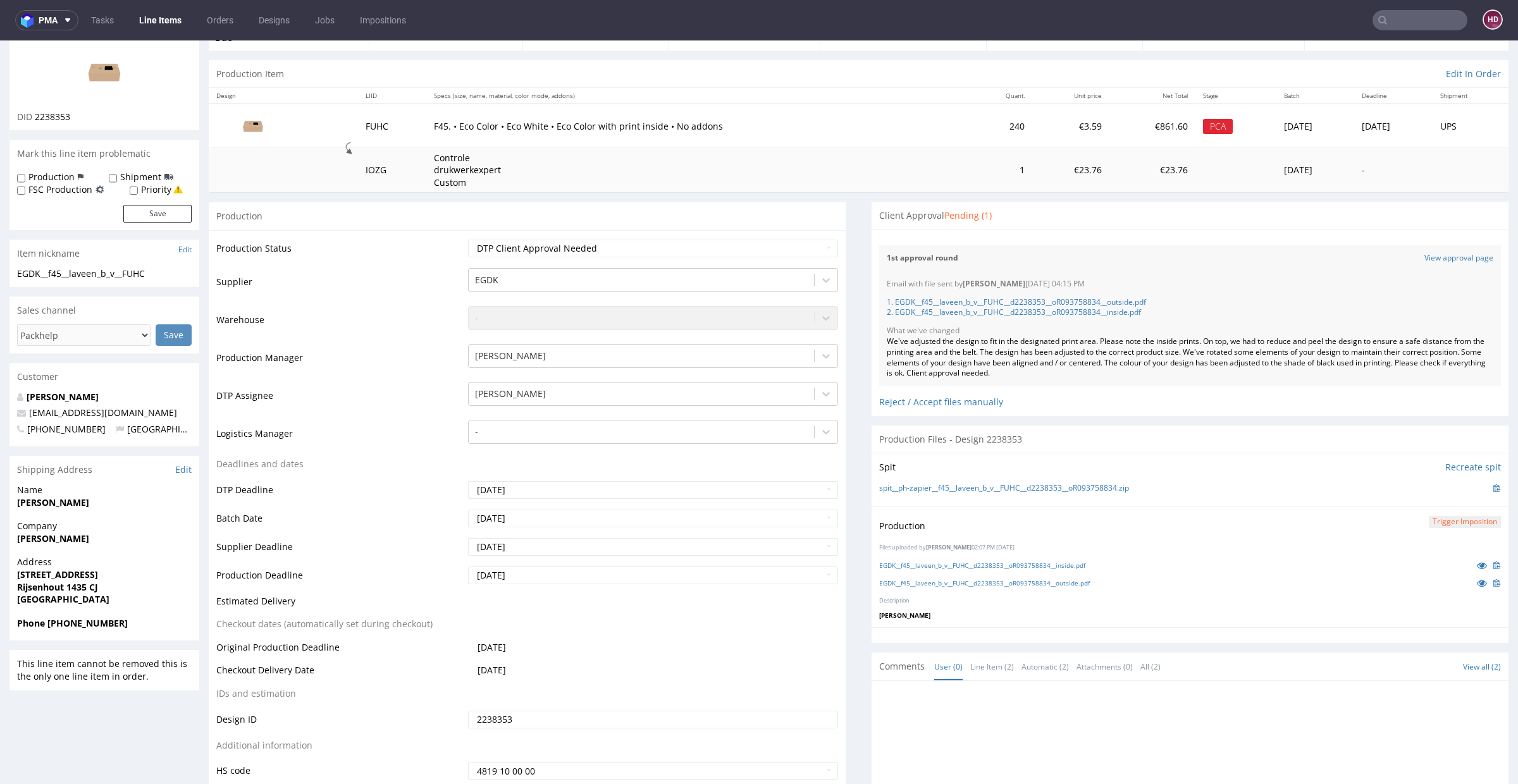
click at [1500, 13] on nav "pma Tasks Line Items Orders Designs Jobs Impositions HD" at bounding box center [759, 20] width 1518 height 40
click at [165, 11] on link "Line Items" at bounding box center [160, 20] width 57 height 20
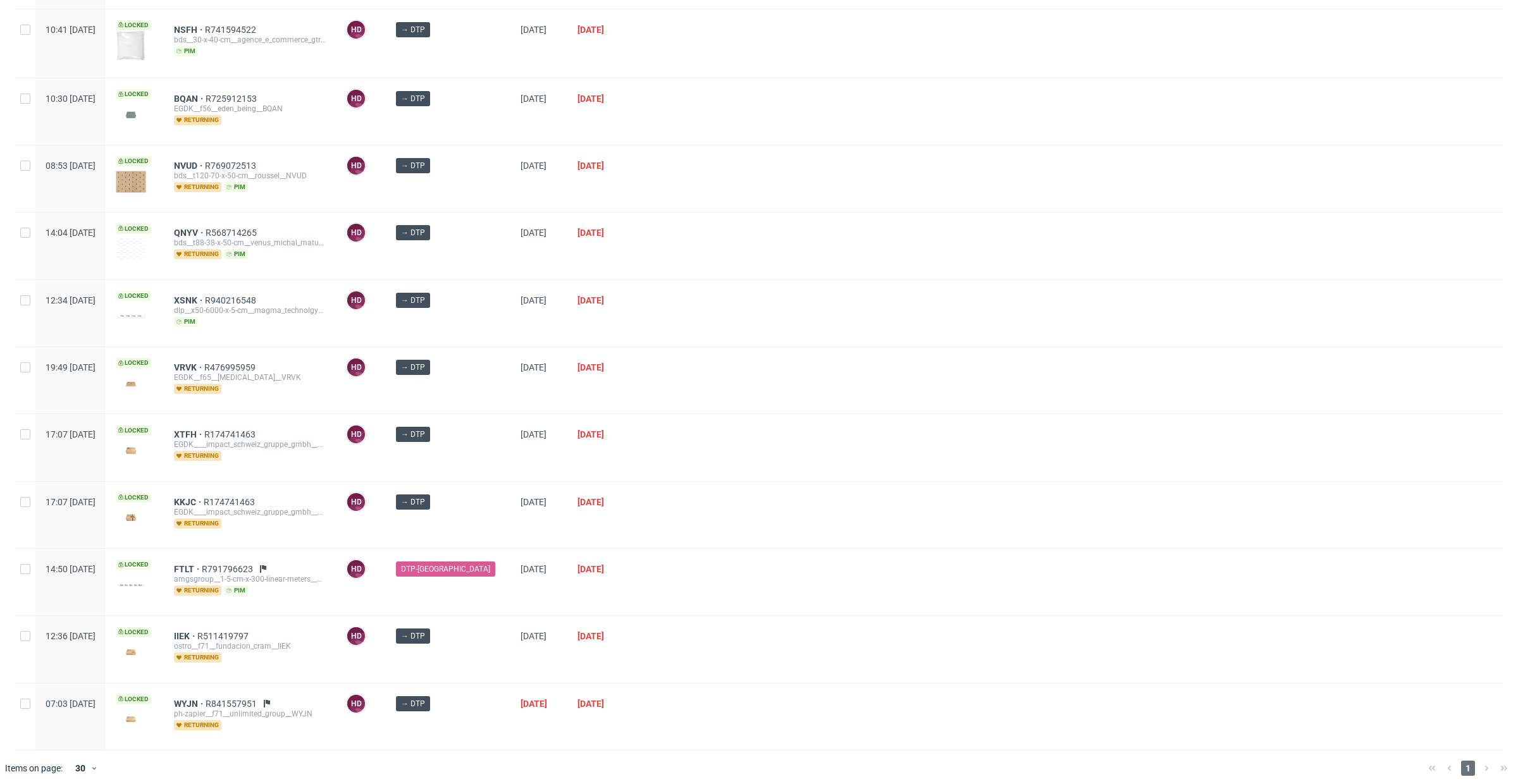
scroll to position [308, 0]
click at [224, 622] on div "IIEK R511419797 ostro__f71__fundacion_cram__IIEK returning" at bounding box center [250, 649] width 172 height 67
click at [197, 631] on span "IIEK" at bounding box center [186, 636] width 24 height 10
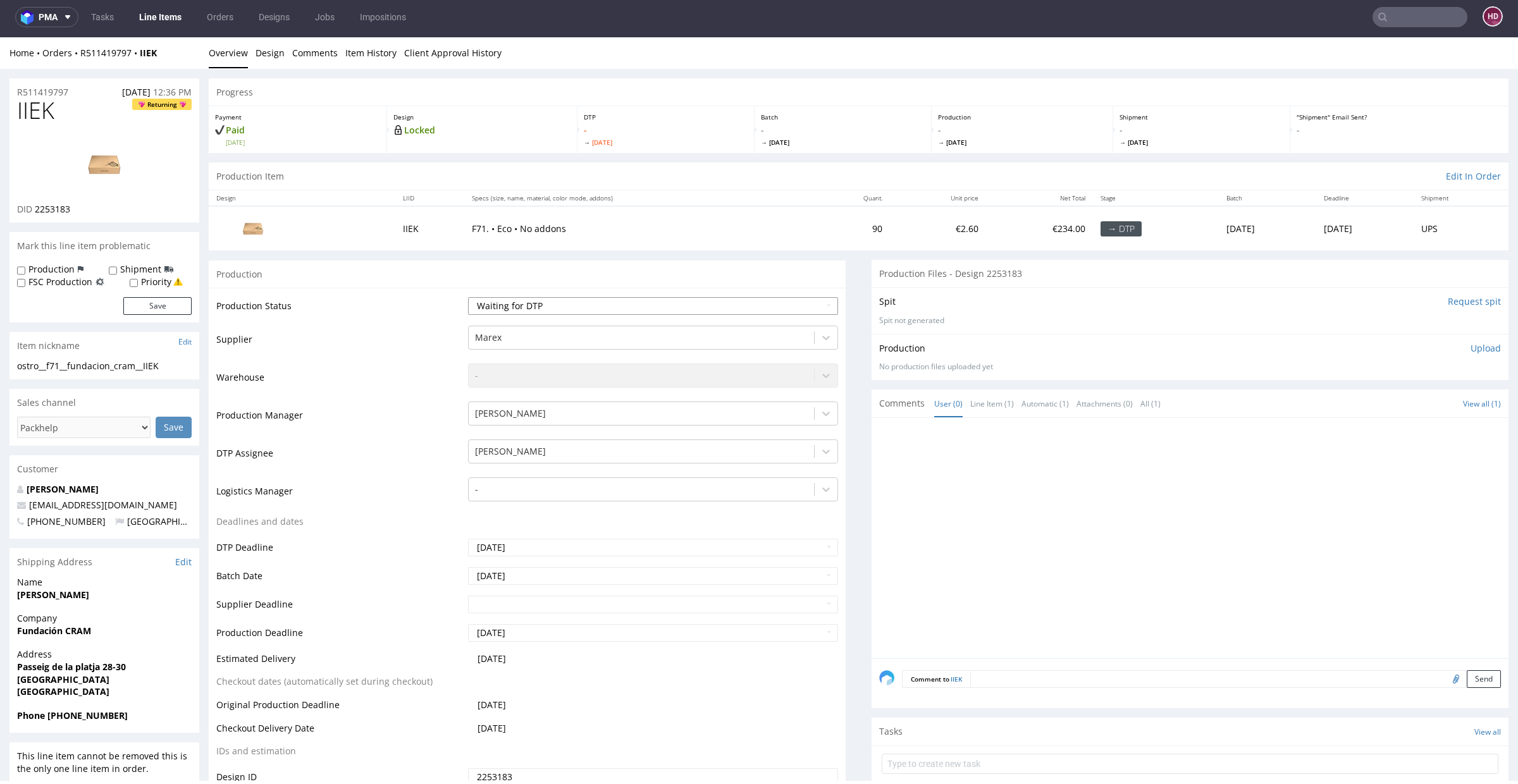
click at [576, 297] on select "Waiting for Artwork Waiting for Diecut Waiting for Mockup Waiting for DTP Waiti…" at bounding box center [653, 306] width 370 height 18
click at [468, 297] on select "Waiting for Artwork Waiting for Diecut Waiting for Mockup Waiting for DTP Waiti…" at bounding box center [653, 306] width 370 height 18
drag, startPoint x: 559, startPoint y: 287, endPoint x: 558, endPoint y: 294, distance: 7.1
click at [559, 288] on div "Production Status Waiting for Artwork Waiting for Diecut Waiting for Mockup Wai…" at bounding box center [527, 572] width 637 height 568
click at [558, 306] on select "Waiting for Artwork Waiting for Diecut Waiting for Mockup Waiting for DTP Waiti…" at bounding box center [653, 306] width 370 height 18
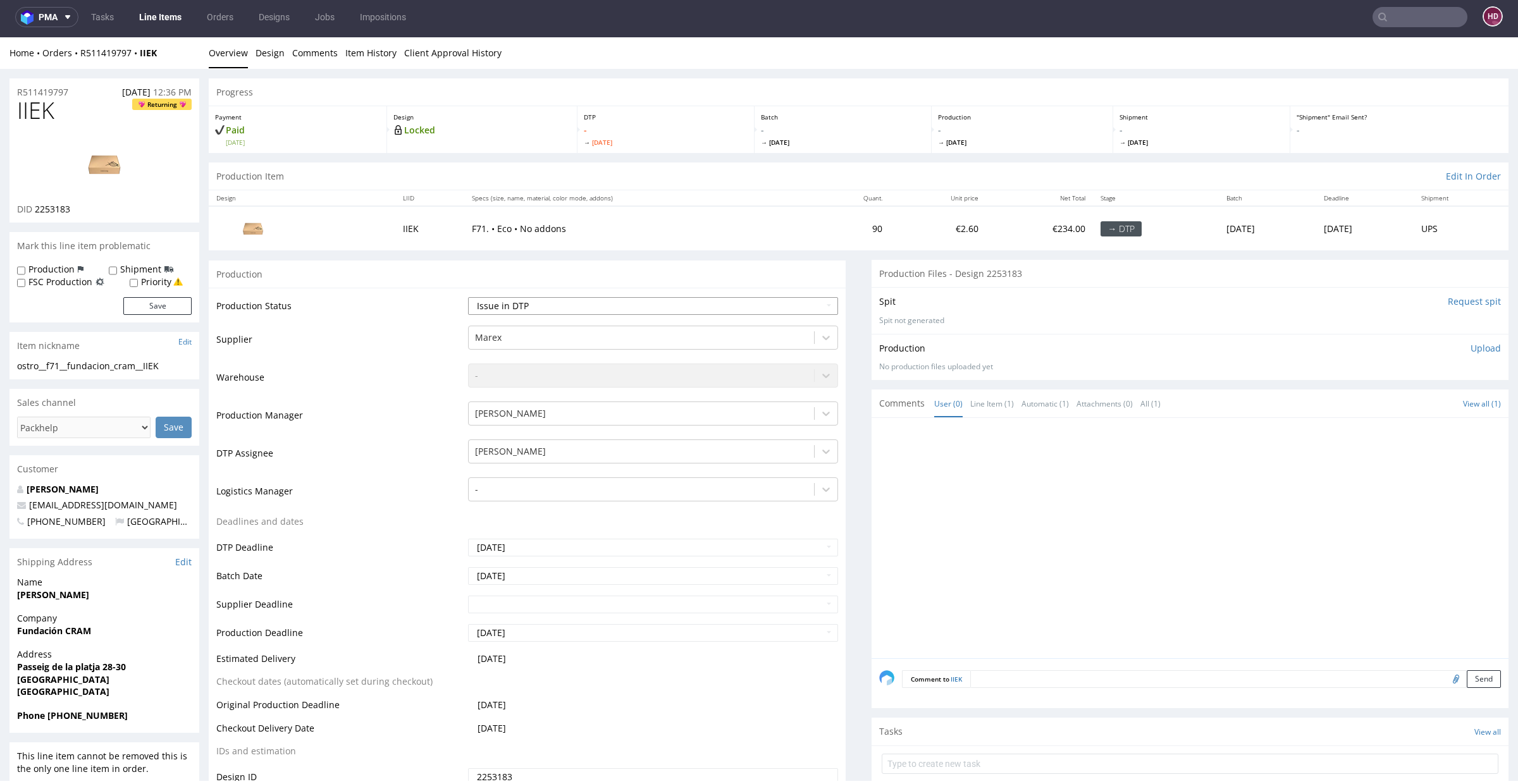
select select "dtp_in_process"
click at [468, 297] on select "Waiting for Artwork Waiting for Diecut Waiting for Mockup Waiting for DTP Waiti…" at bounding box center [653, 306] width 370 height 18
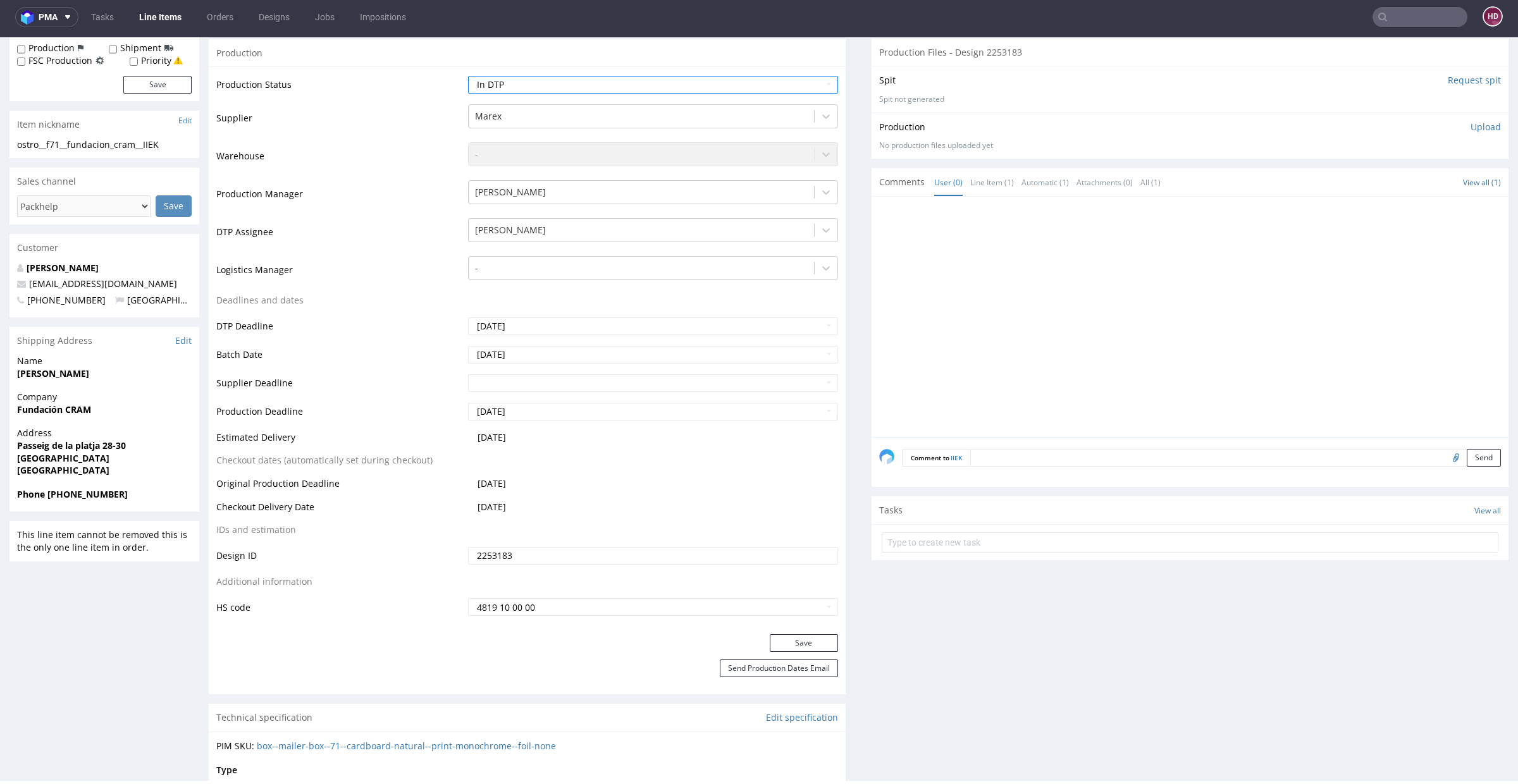
scroll to position [359, 0]
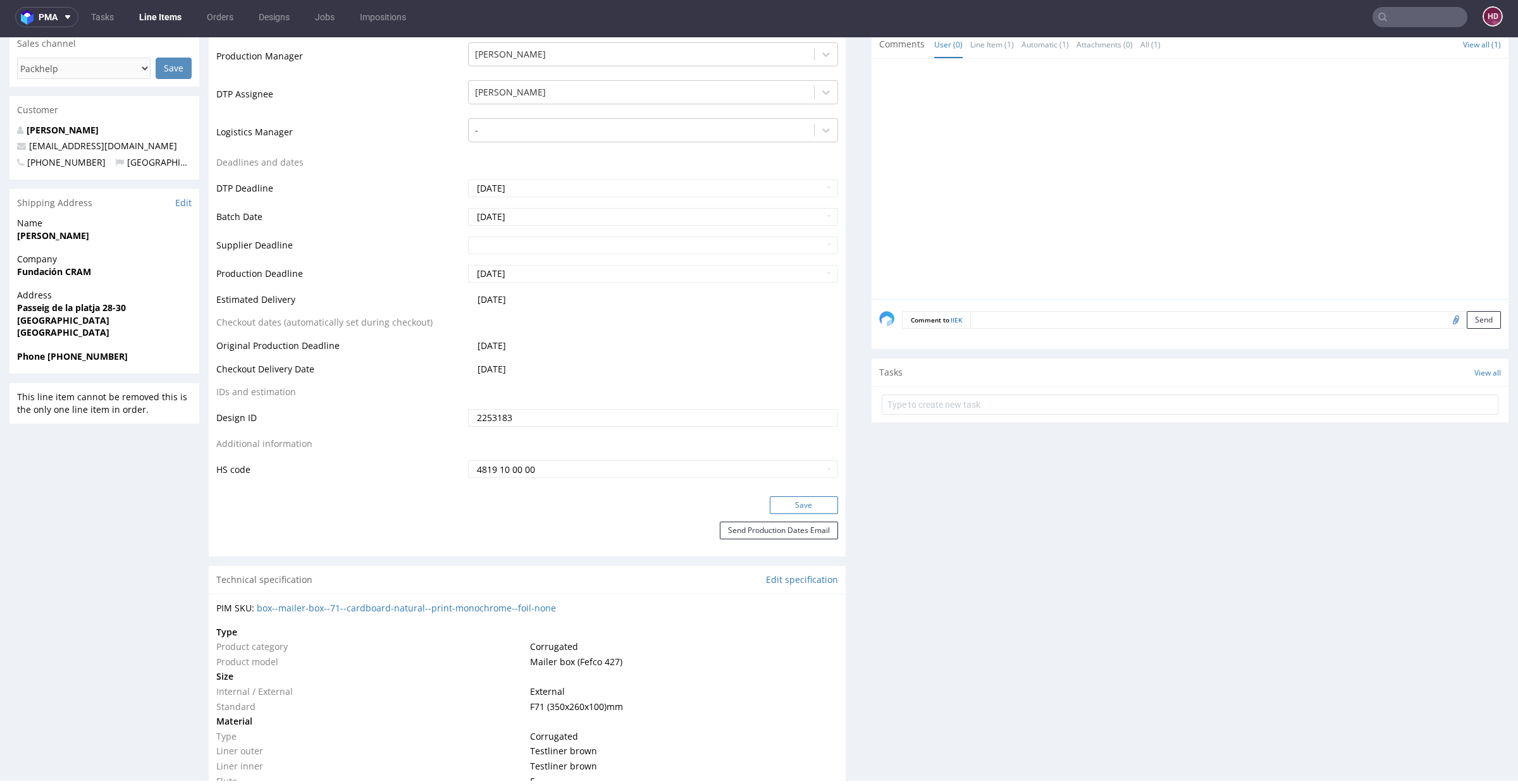
click at [776, 502] on button "Save" at bounding box center [804, 505] width 69 height 18
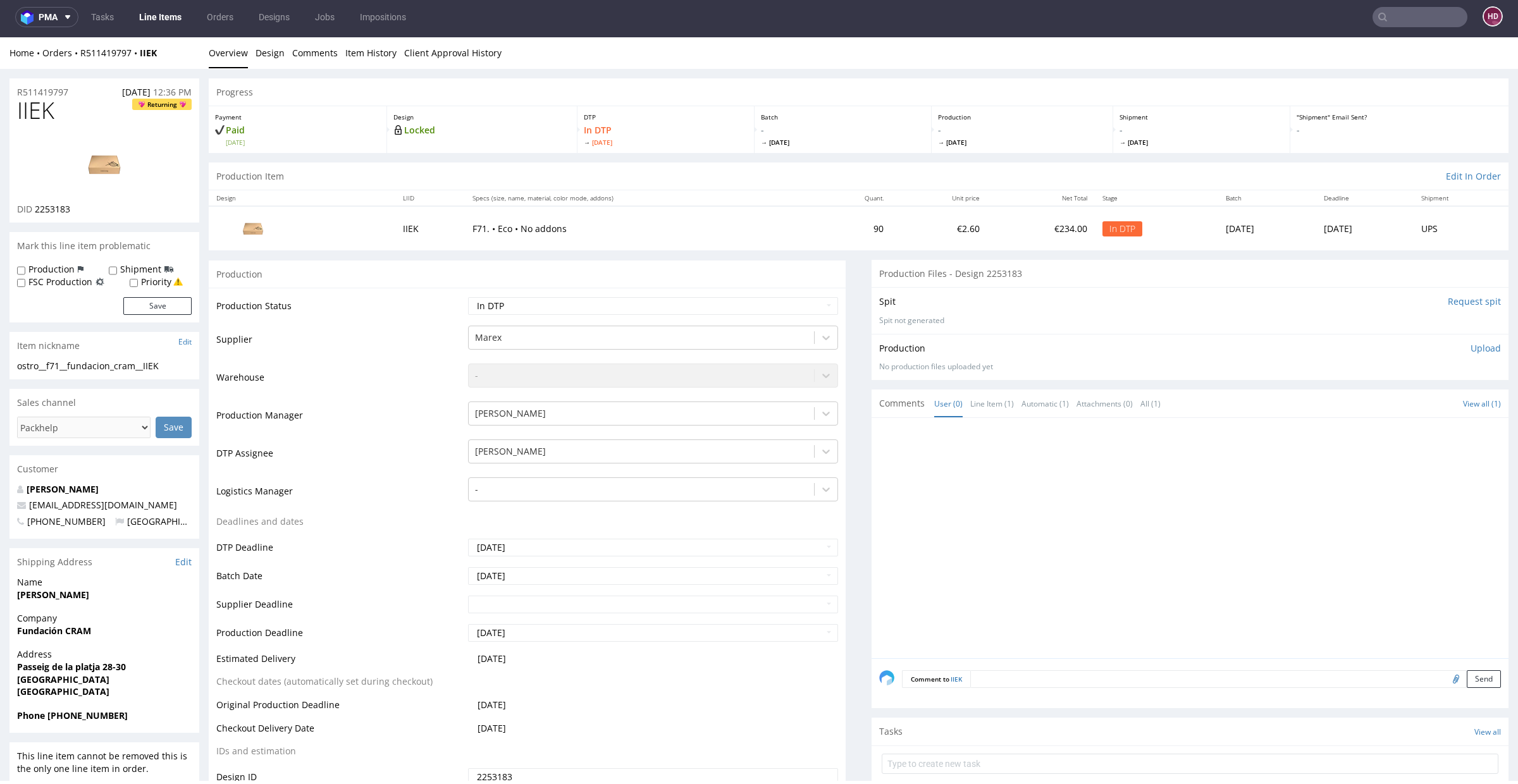
scroll to position [0, 0]
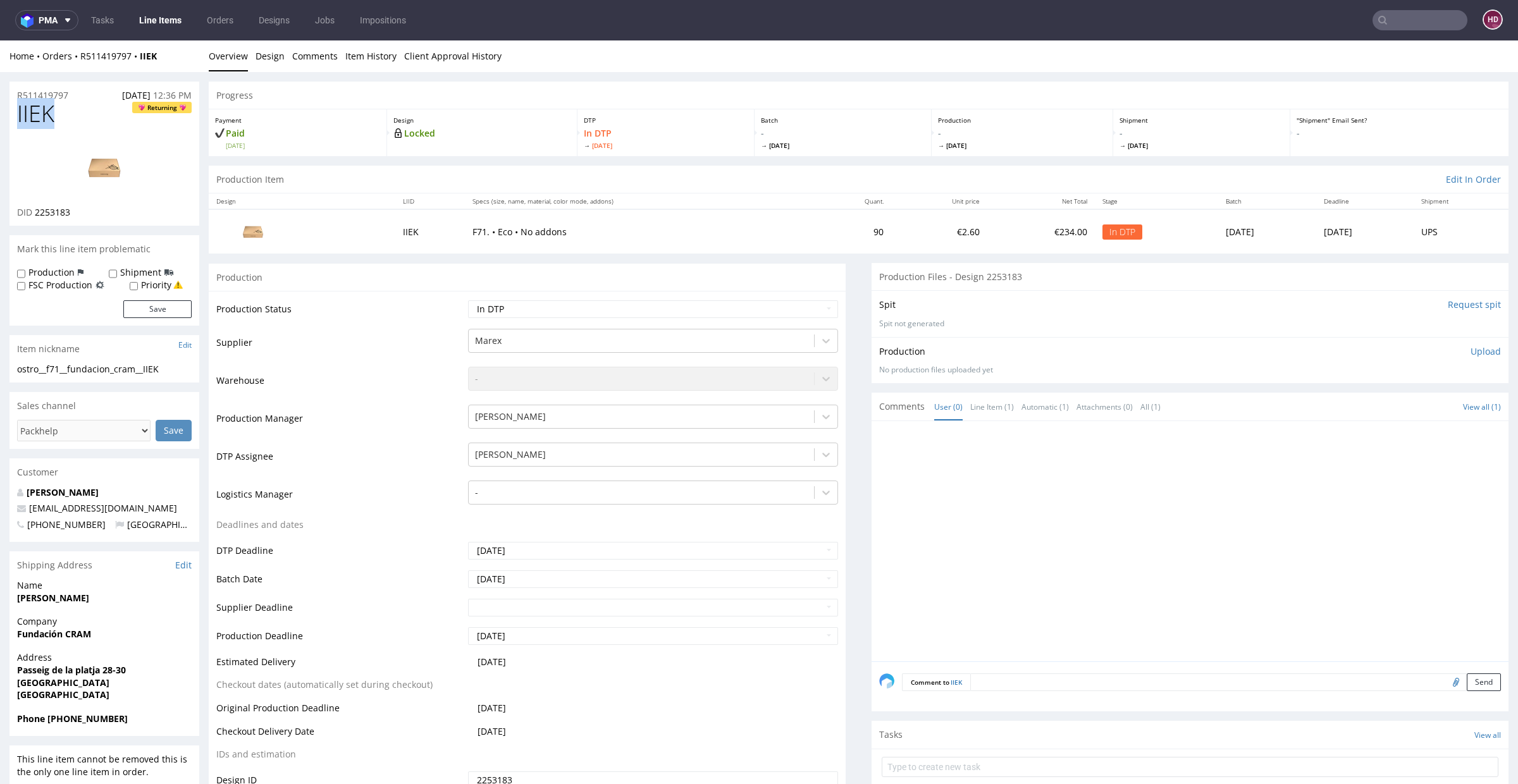
drag, startPoint x: 55, startPoint y: 116, endPoint x: 2, endPoint y: 114, distance: 53.0
copy span "IIEK"
drag, startPoint x: 97, startPoint y: 211, endPoint x: 36, endPoint y: 212, distance: 61.0
click at [36, 212] on div "DID 2253183" at bounding box center [104, 212] width 175 height 13
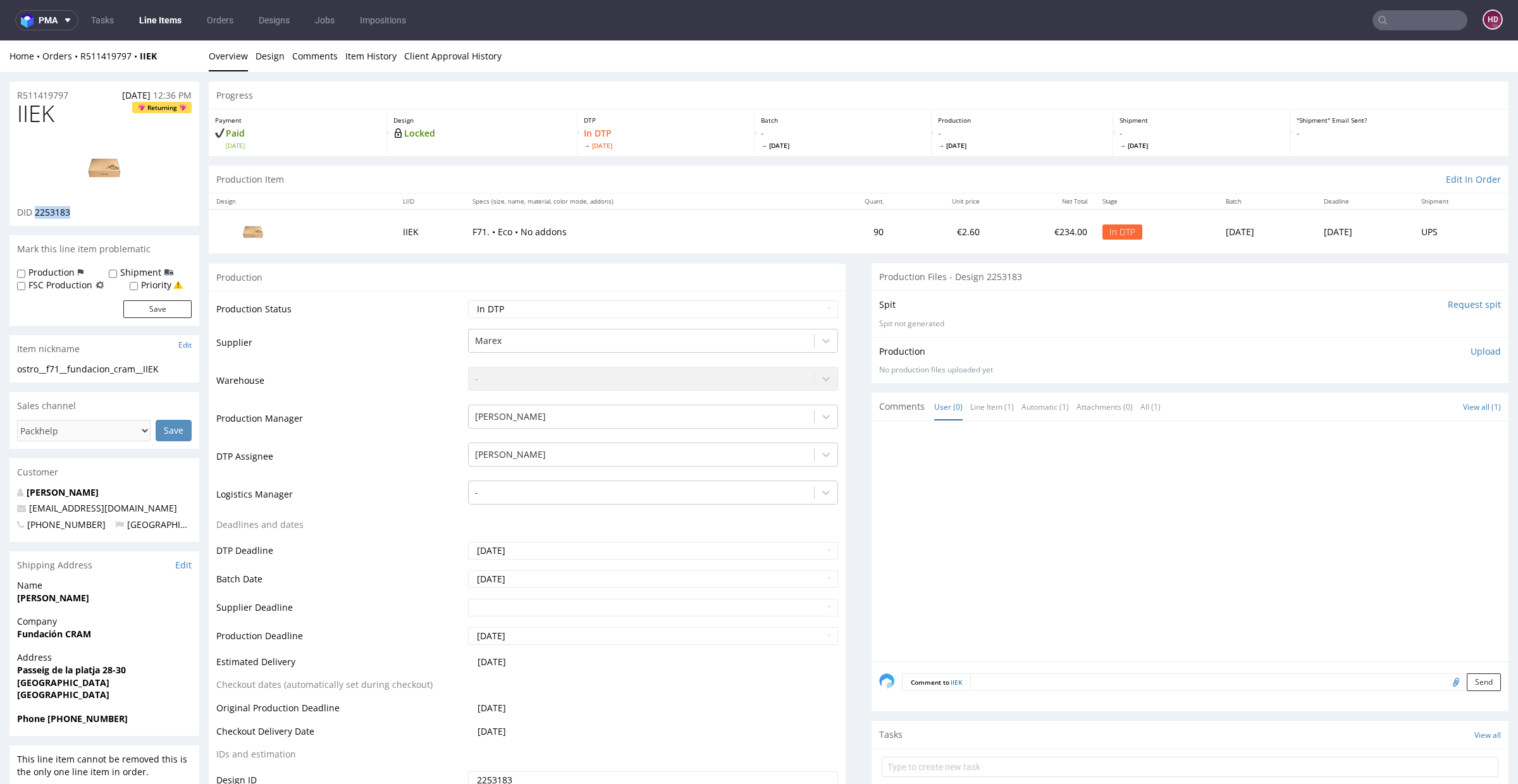
copy span "2253183"
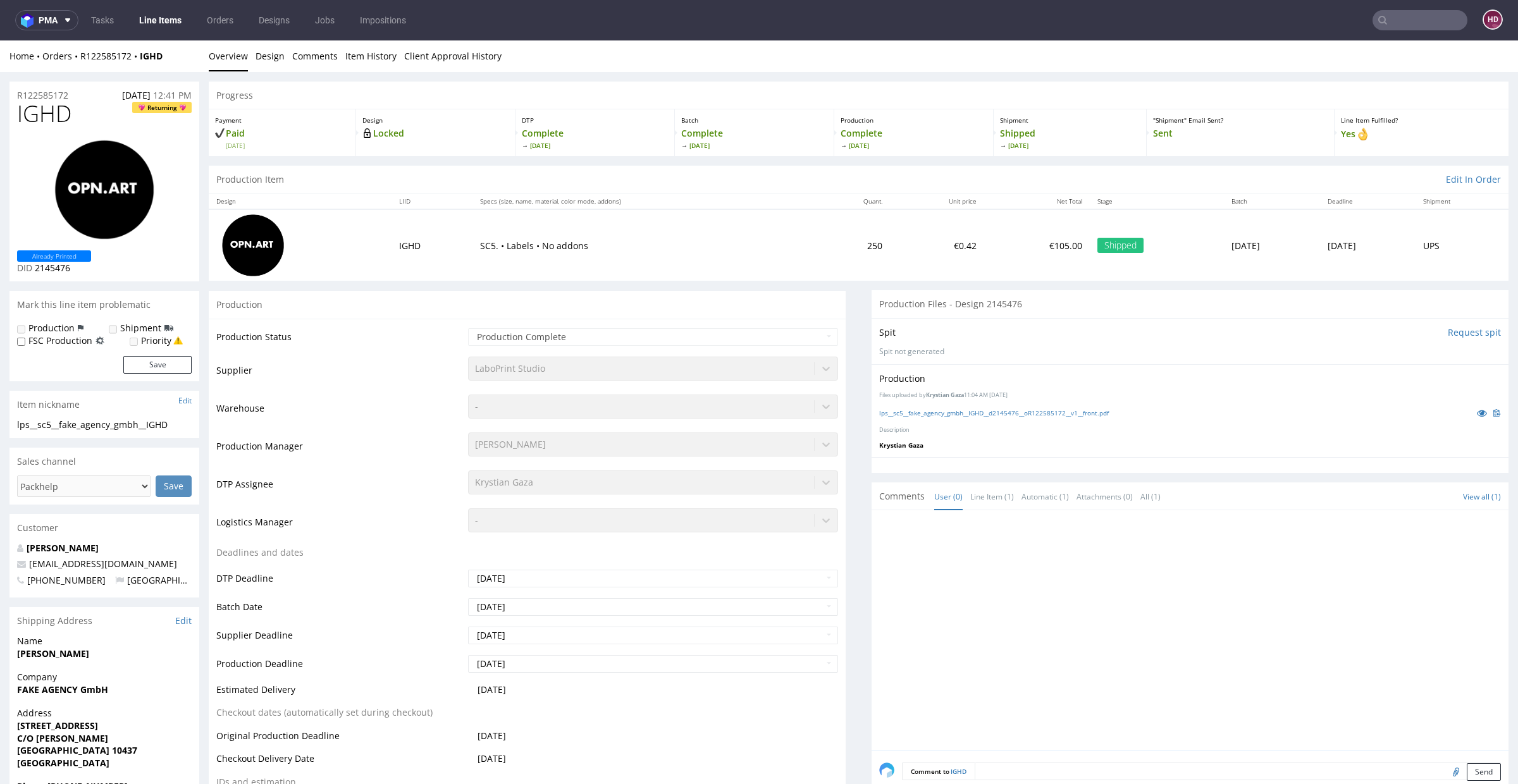
drag, startPoint x: 999, startPoint y: 730, endPoint x: 999, endPoint y: 719, distance: 11.0
click at [1000, 727] on div at bounding box center [1194, 634] width 629 height 233
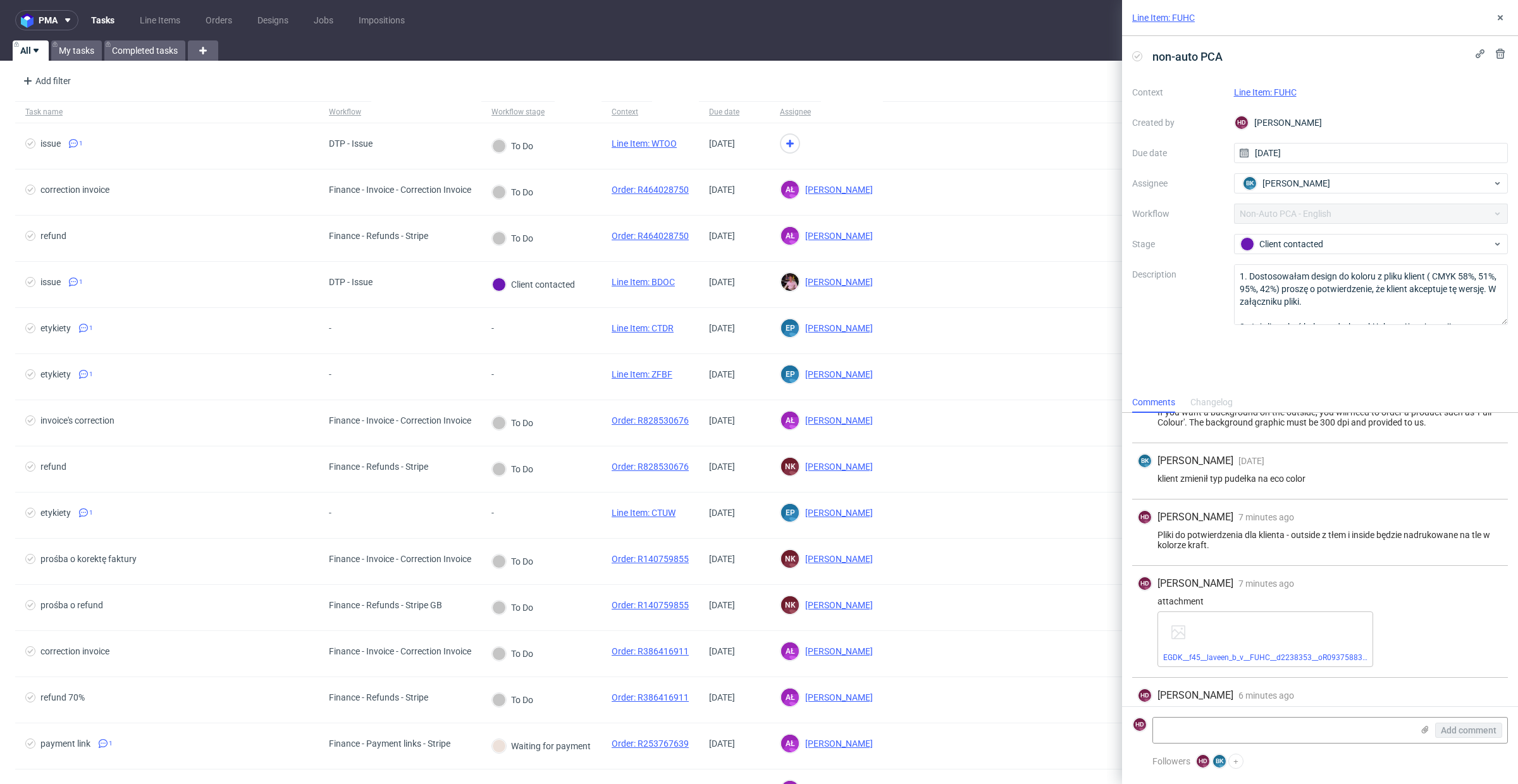
scroll to position [285, 0]
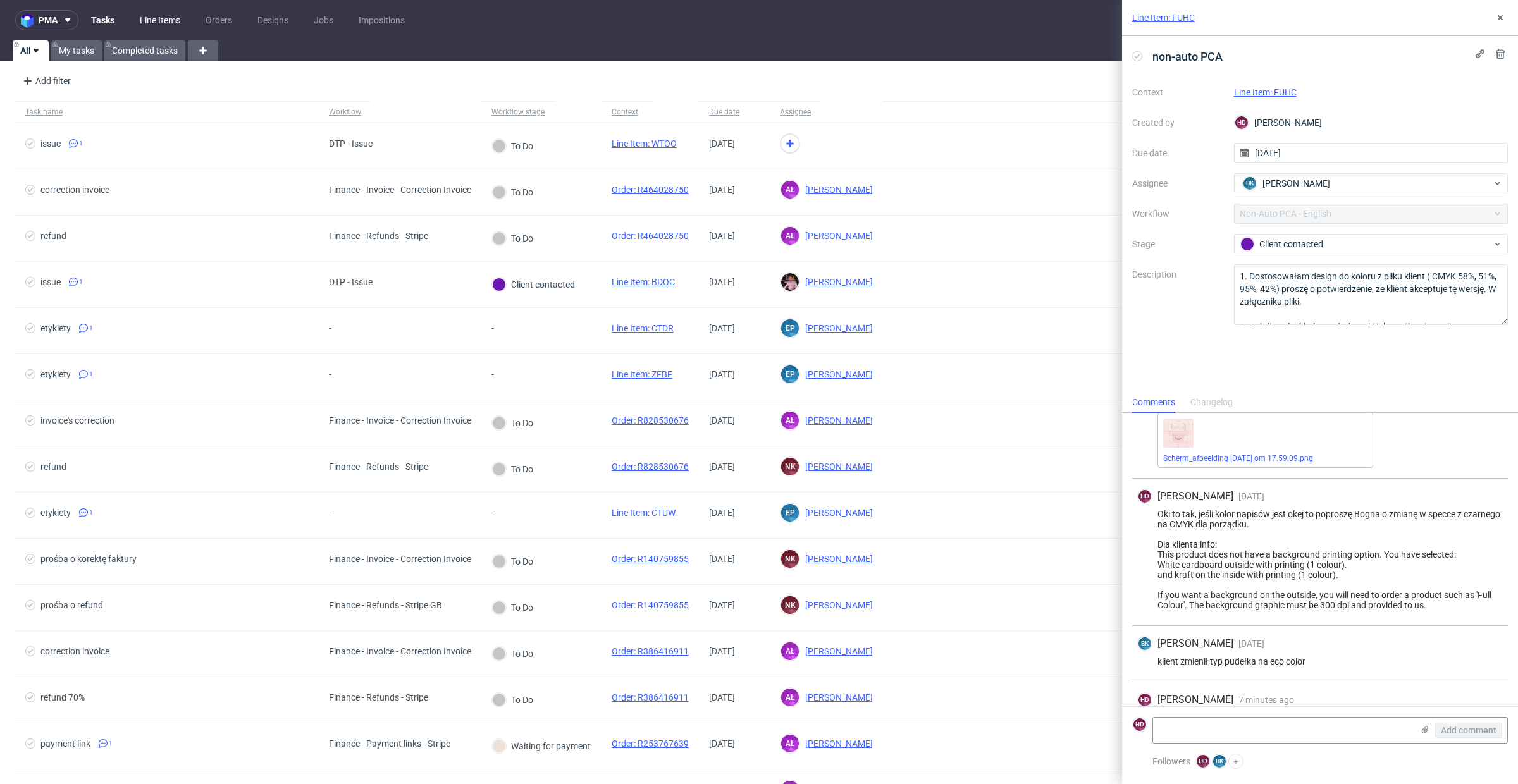
click at [140, 23] on link "Line Items" at bounding box center [160, 20] width 55 height 20
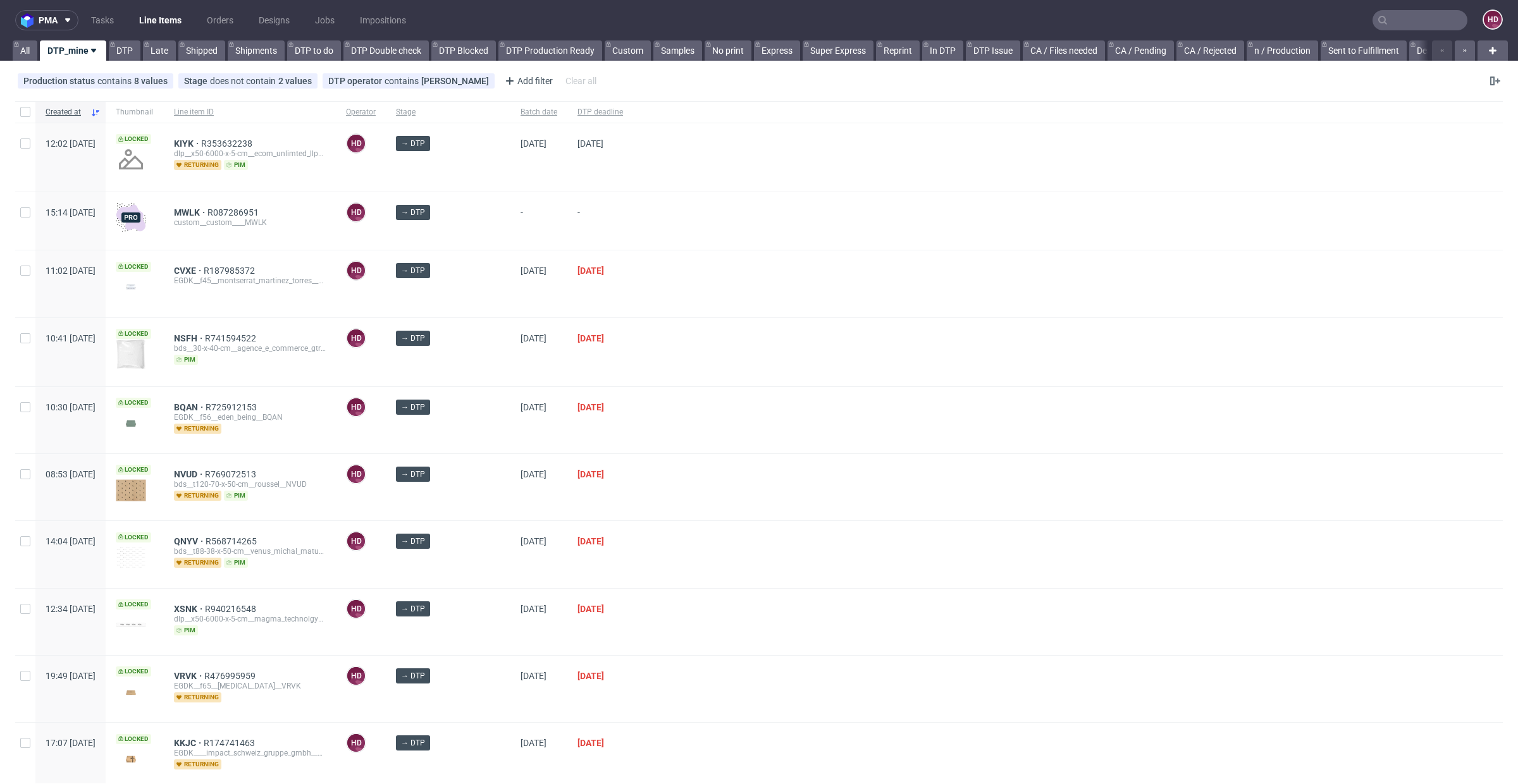
scroll to position [308, 0]
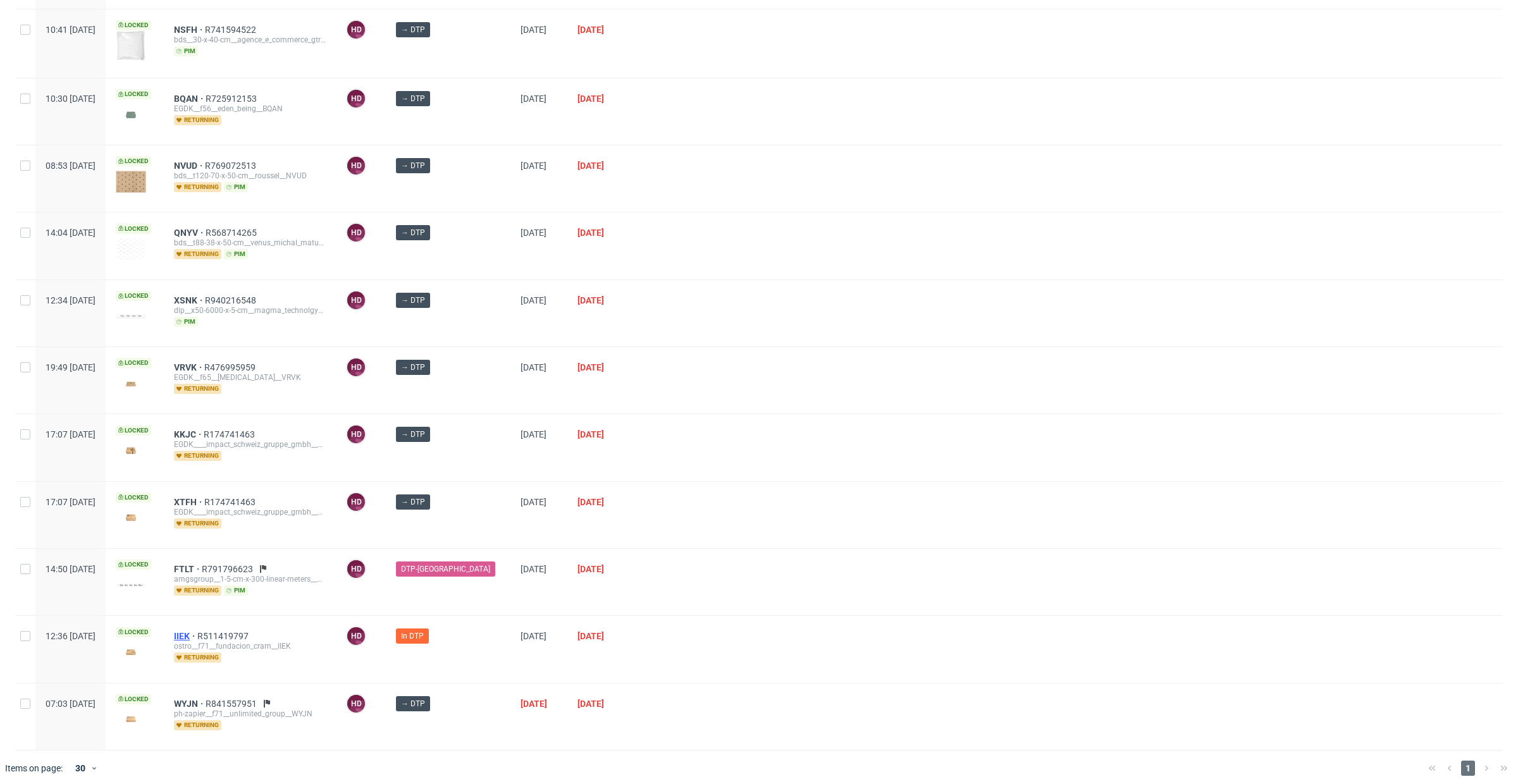
click at [197, 631] on span "IIEK" at bounding box center [186, 636] width 24 height 10
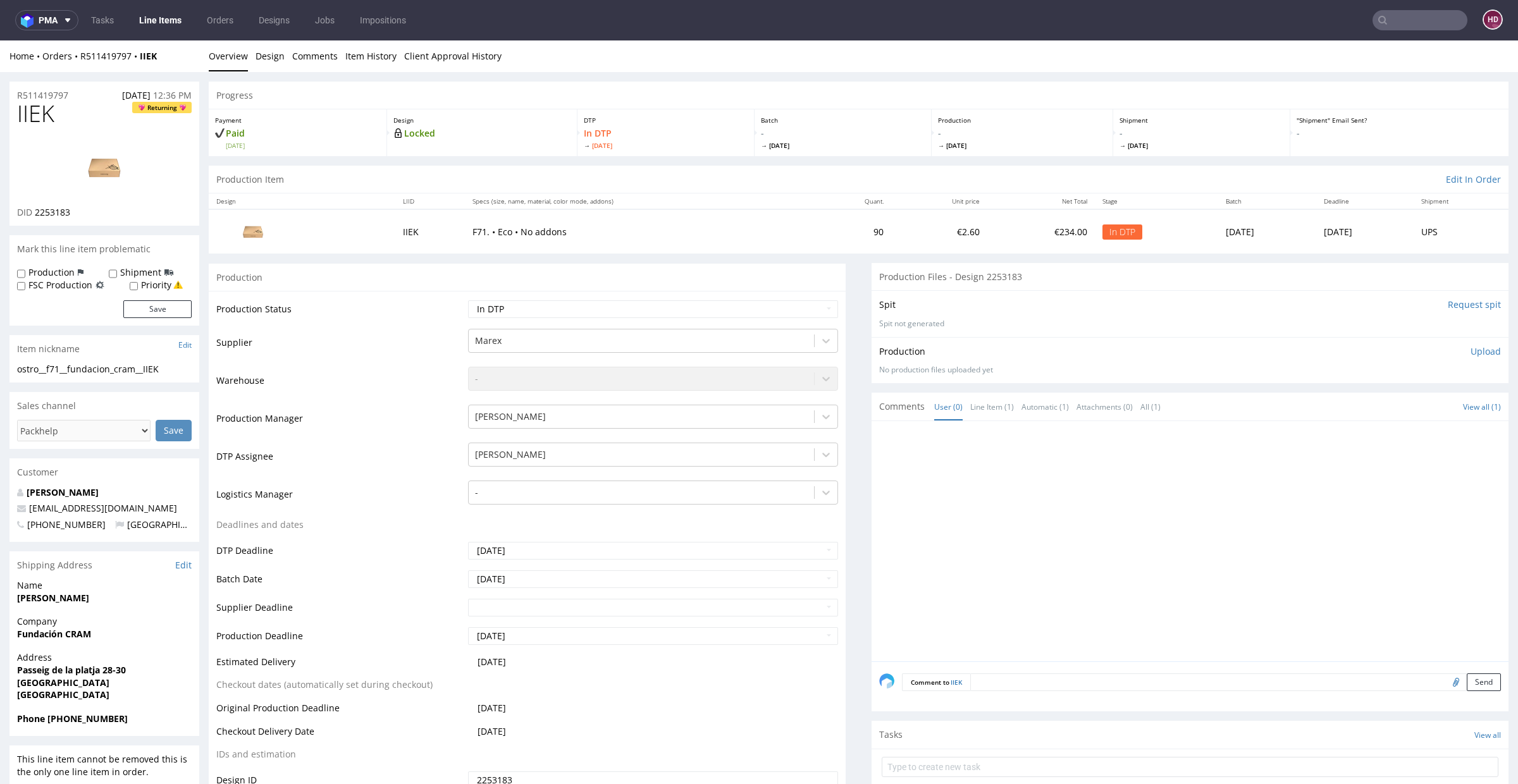
click at [111, 179] on img at bounding box center [105, 167] width 102 height 57
click at [170, 372] on div "ostro__f71__fundacion_cram__IIEK" at bounding box center [104, 369] width 175 height 13
drag, startPoint x: 170, startPoint y: 372, endPoint x: 24, endPoint y: 364, distance: 146.2
click at [24, 364] on div "ostro__f71__fundacion_cram__IIEK" at bounding box center [104, 369] width 175 height 13
copy div "ostro__f71__fundacion_cram__IIEK Update"
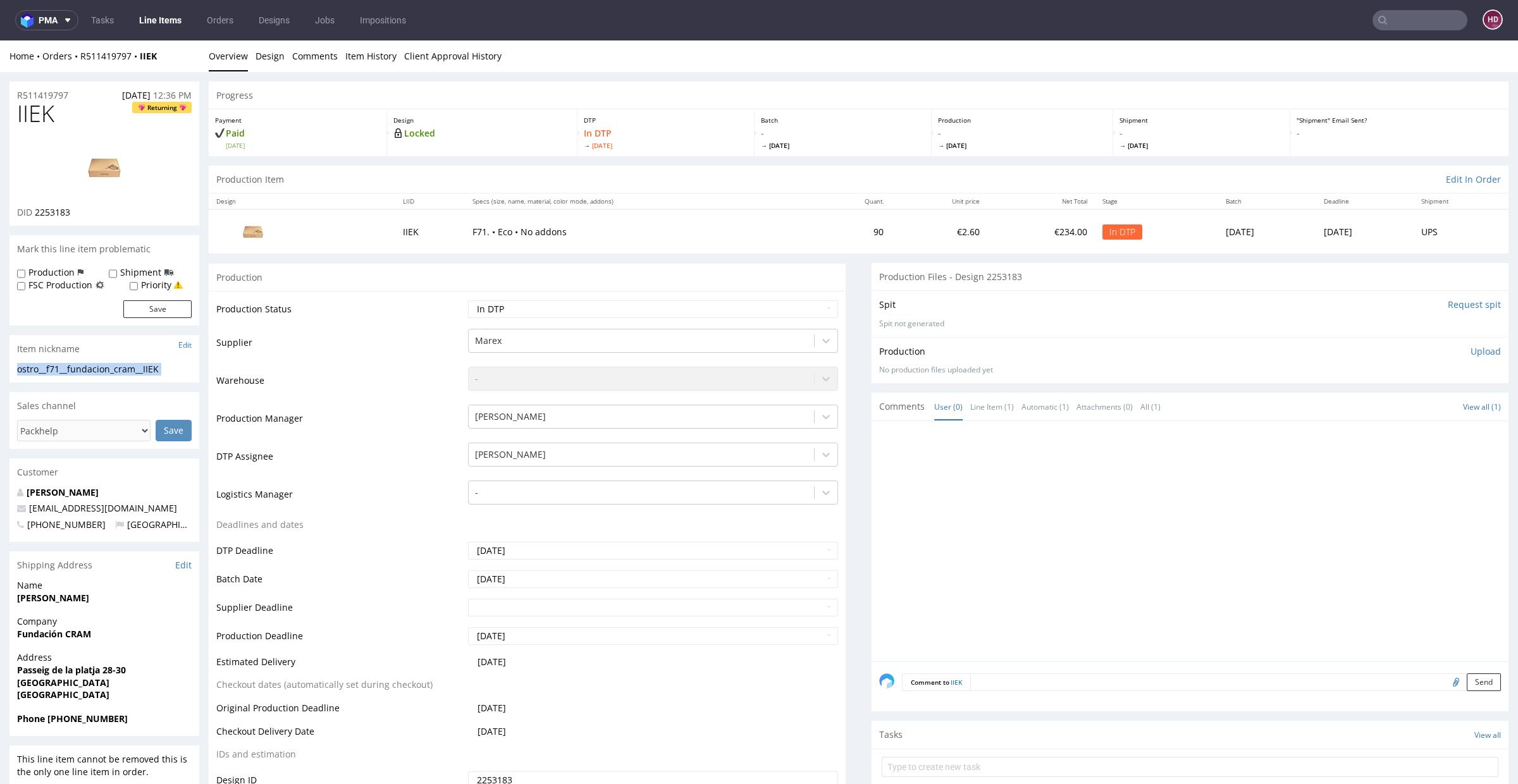
click at [92, 94] on div "R511419797 26.08.2025 12:36 PM" at bounding box center [104, 92] width 190 height 20
drag, startPoint x: 91, startPoint y: 93, endPoint x: 0, endPoint y: 98, distance: 91.1
click at [119, 139] on img at bounding box center [105, 167] width 102 height 57
click at [169, 165] on div at bounding box center [104, 167] width 175 height 77
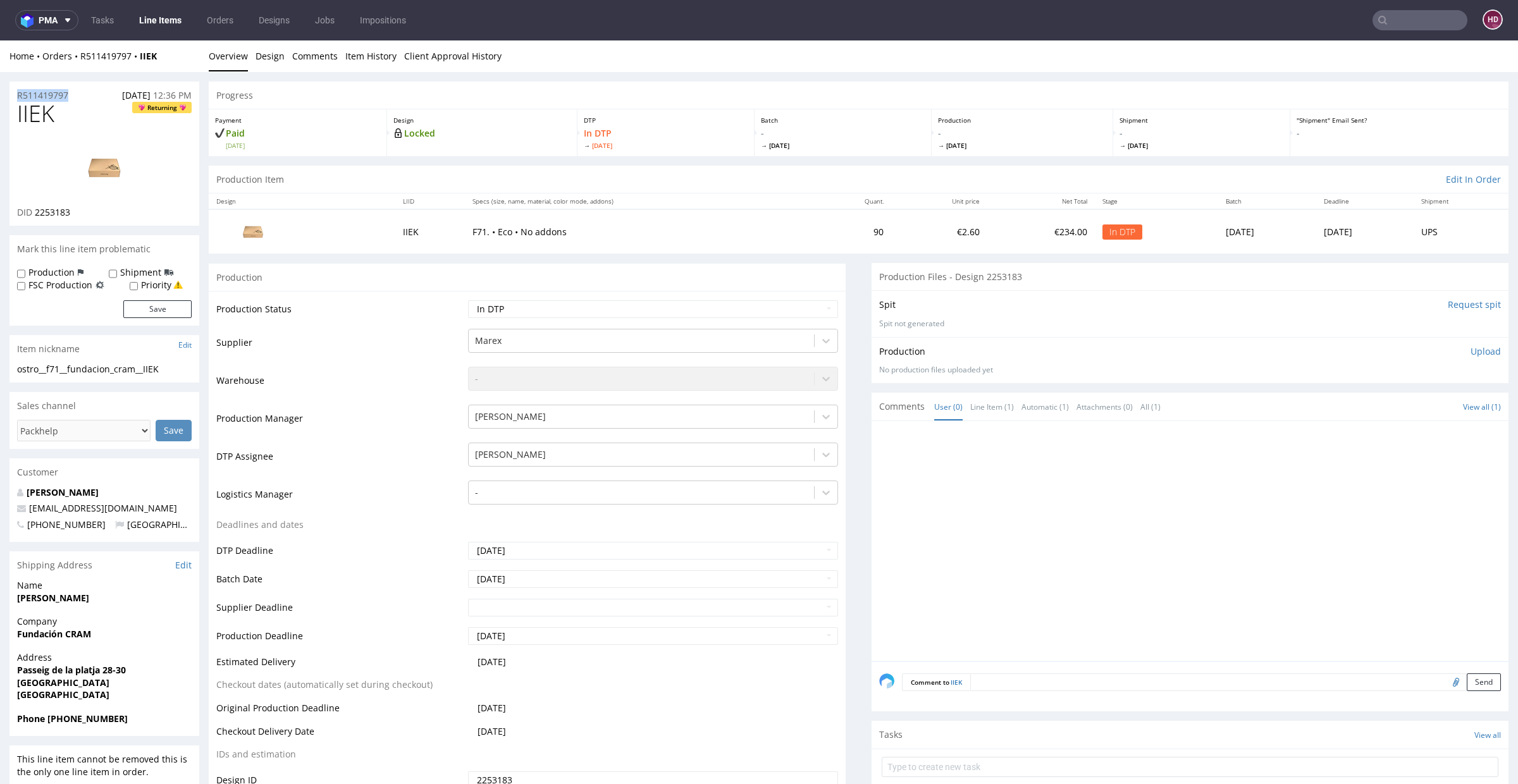
drag, startPoint x: 65, startPoint y: 94, endPoint x: 13, endPoint y: 96, distance: 52.0
click at [13, 96] on div "R511419797 26.08.2025 12:36 PM" at bounding box center [104, 92] width 190 height 20
copy p "R511419797"
click at [73, 211] on div "DID 2253183" at bounding box center [104, 212] width 175 height 13
drag, startPoint x: 77, startPoint y: 211, endPoint x: 38, endPoint y: 213, distance: 39.1
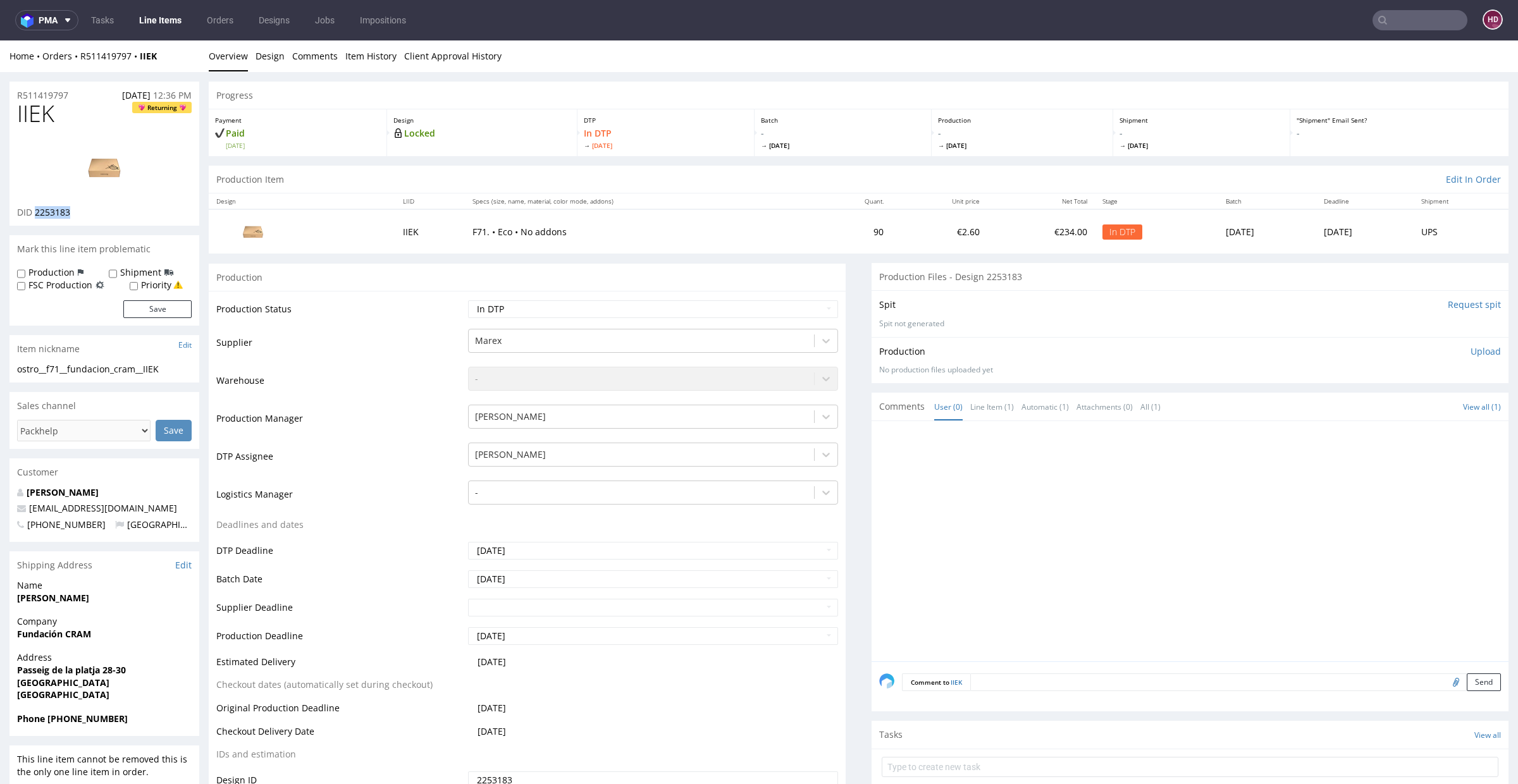
click at [36, 213] on div "DID 2253183" at bounding box center [104, 212] width 175 height 13
copy span "2253183"
click at [1471, 349] on p "Upload" at bounding box center [1486, 351] width 30 height 13
click at [1395, 407] on div "Add files" at bounding box center [1411, 409] width 63 height 19
type input "C:\fakepath\ostro__f71__fundacion_cram__IIEK__d2253183__oR511419797.pdf"
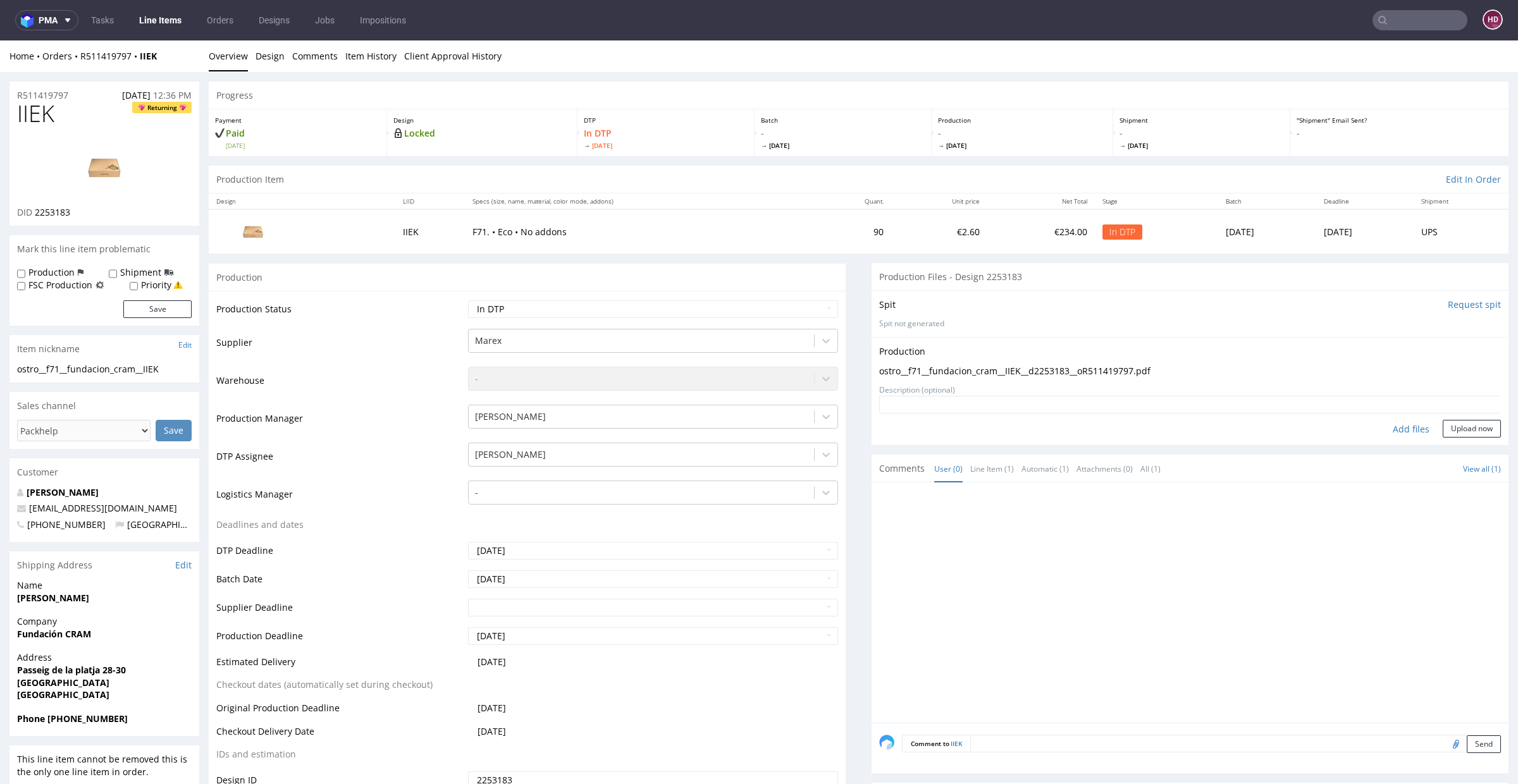
drag, startPoint x: 1459, startPoint y: 427, endPoint x: 1446, endPoint y: 417, distance: 16.4
click at [1457, 427] on button "Upload now" at bounding box center [1472, 428] width 58 height 18
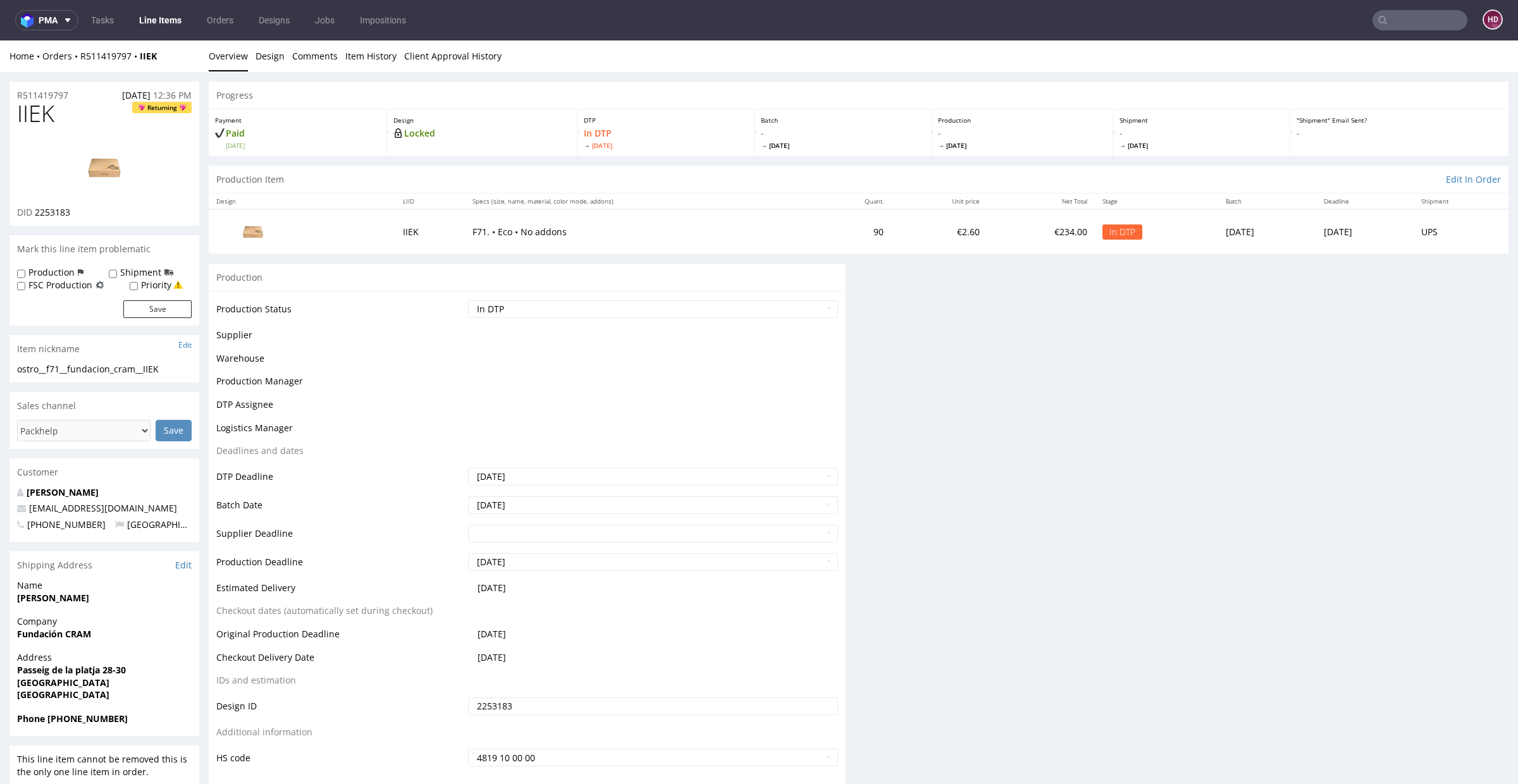
click at [593, 318] on td "Waiting for Artwork Waiting for Diecut Waiting for Mockup Waiting for DTP Waiti…" at bounding box center [651, 313] width 373 height 28
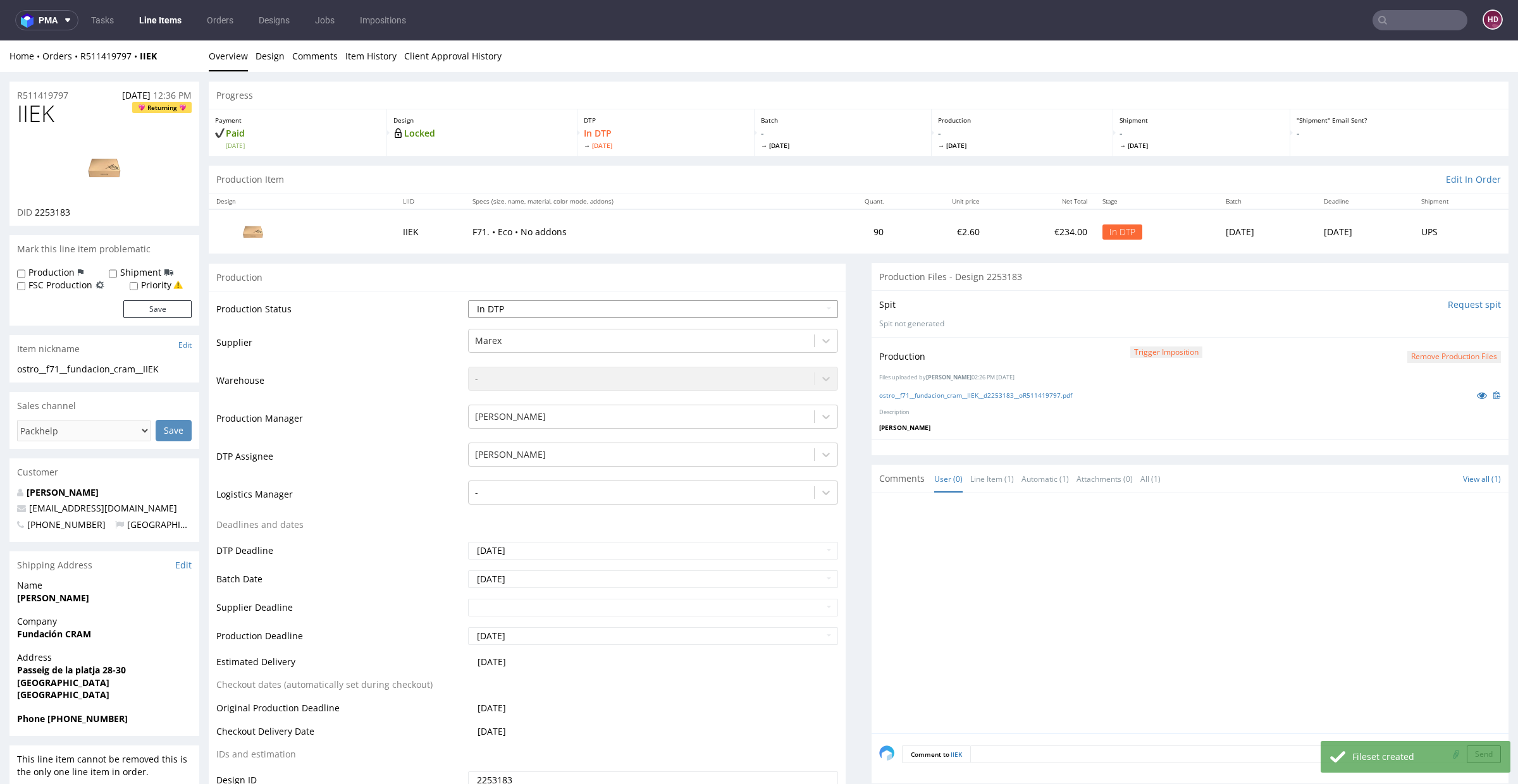
click at [588, 310] on select "Waiting for Artwork Waiting for Diecut Waiting for Mockup Waiting for DTP Waiti…" at bounding box center [653, 309] width 370 height 18
select select "dtp_production_ready"
click at [468, 300] on select "Waiting for Artwork Waiting for Diecut Waiting for Mockup Waiting for DTP Waiti…" at bounding box center [653, 309] width 370 height 18
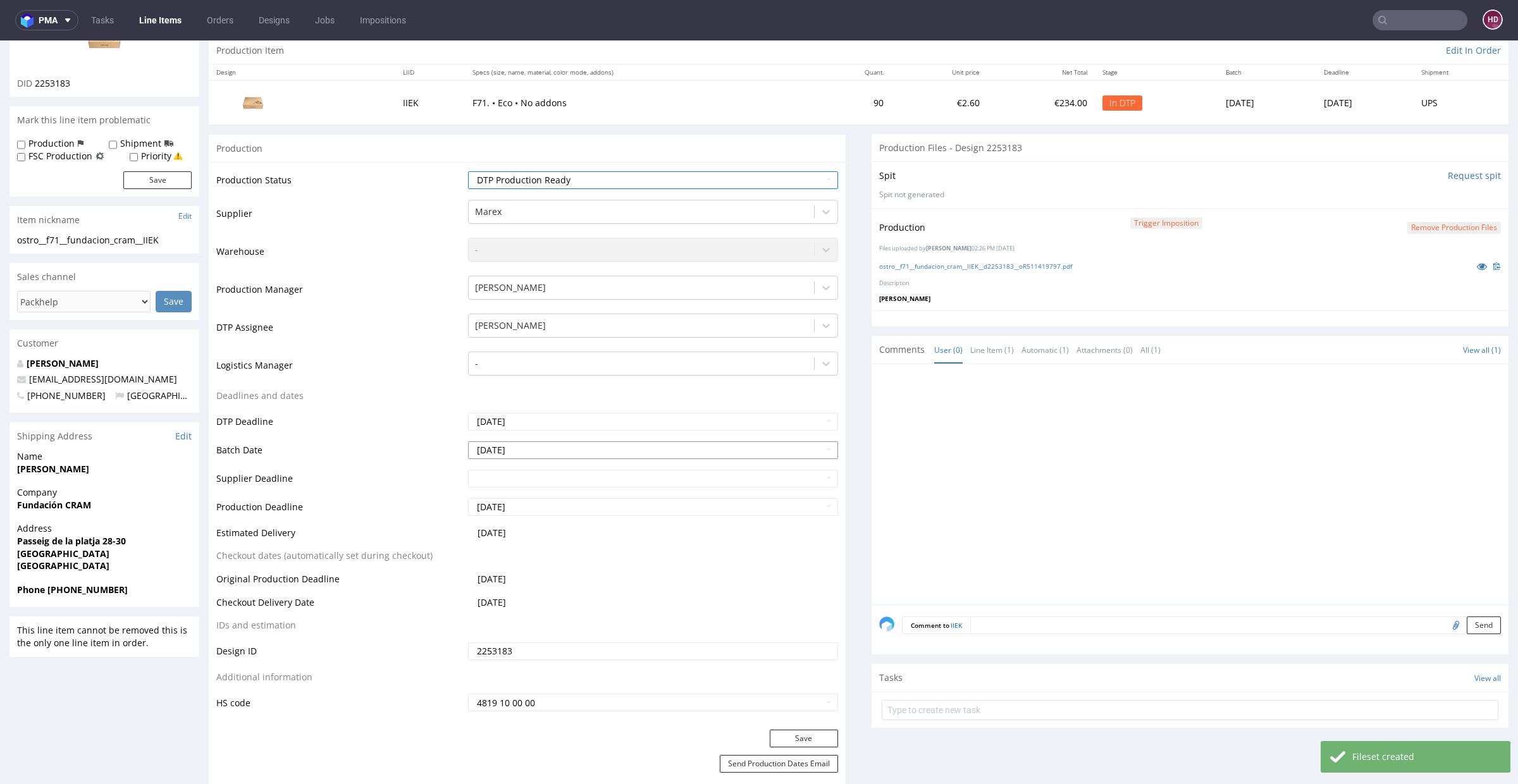
scroll to position [238, 0]
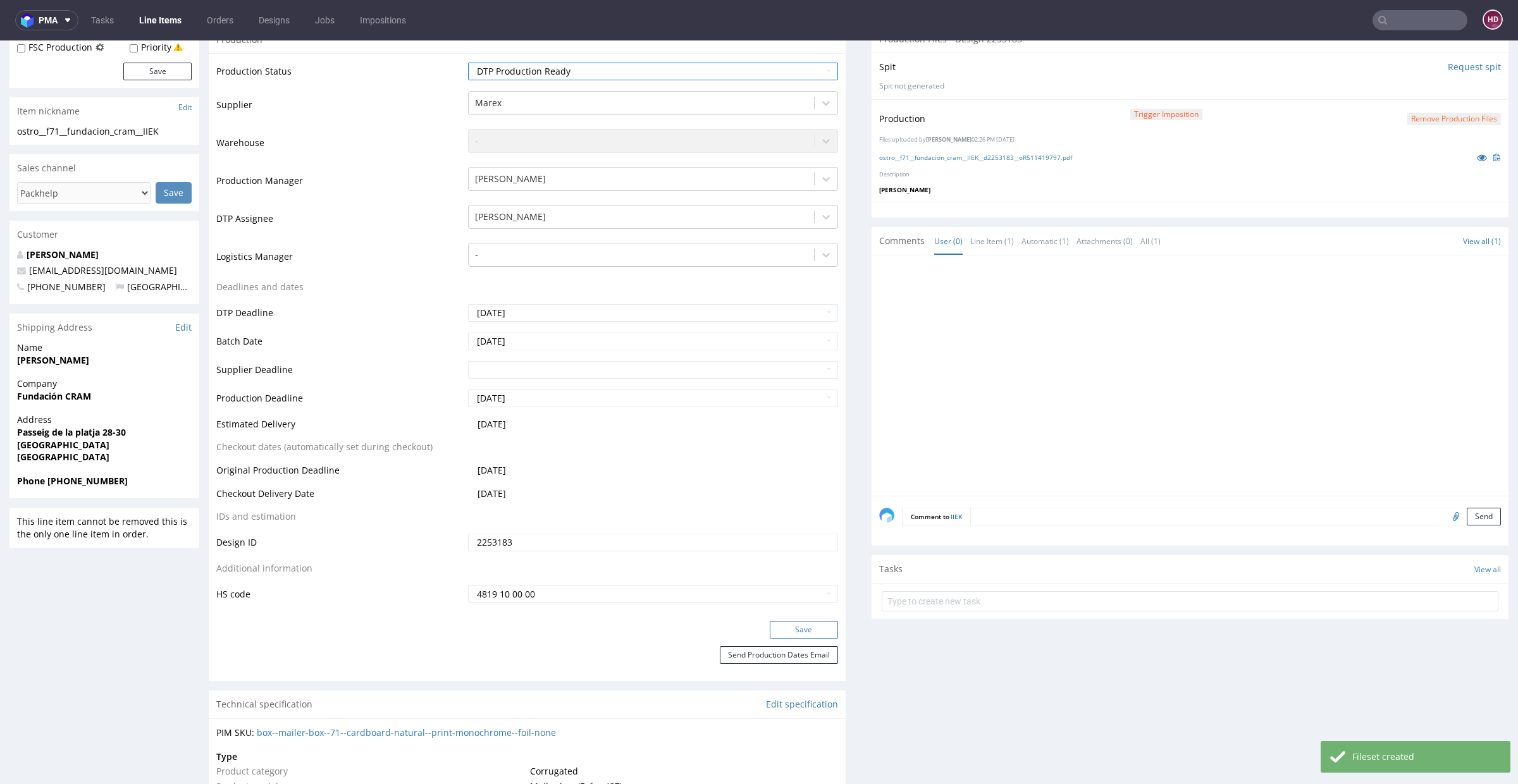
click at [797, 626] on button "Save" at bounding box center [804, 629] width 69 height 18
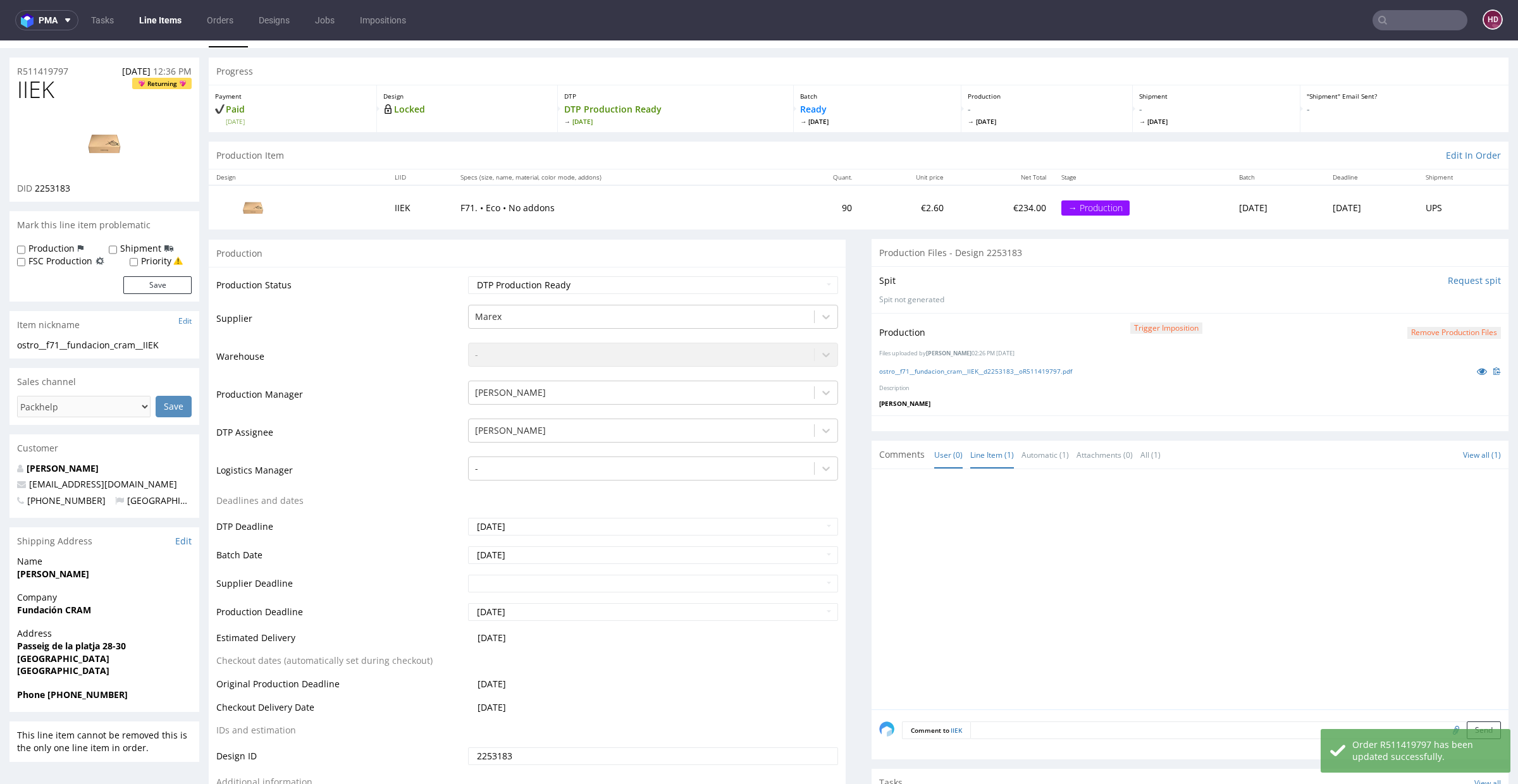
scroll to position [0, 0]
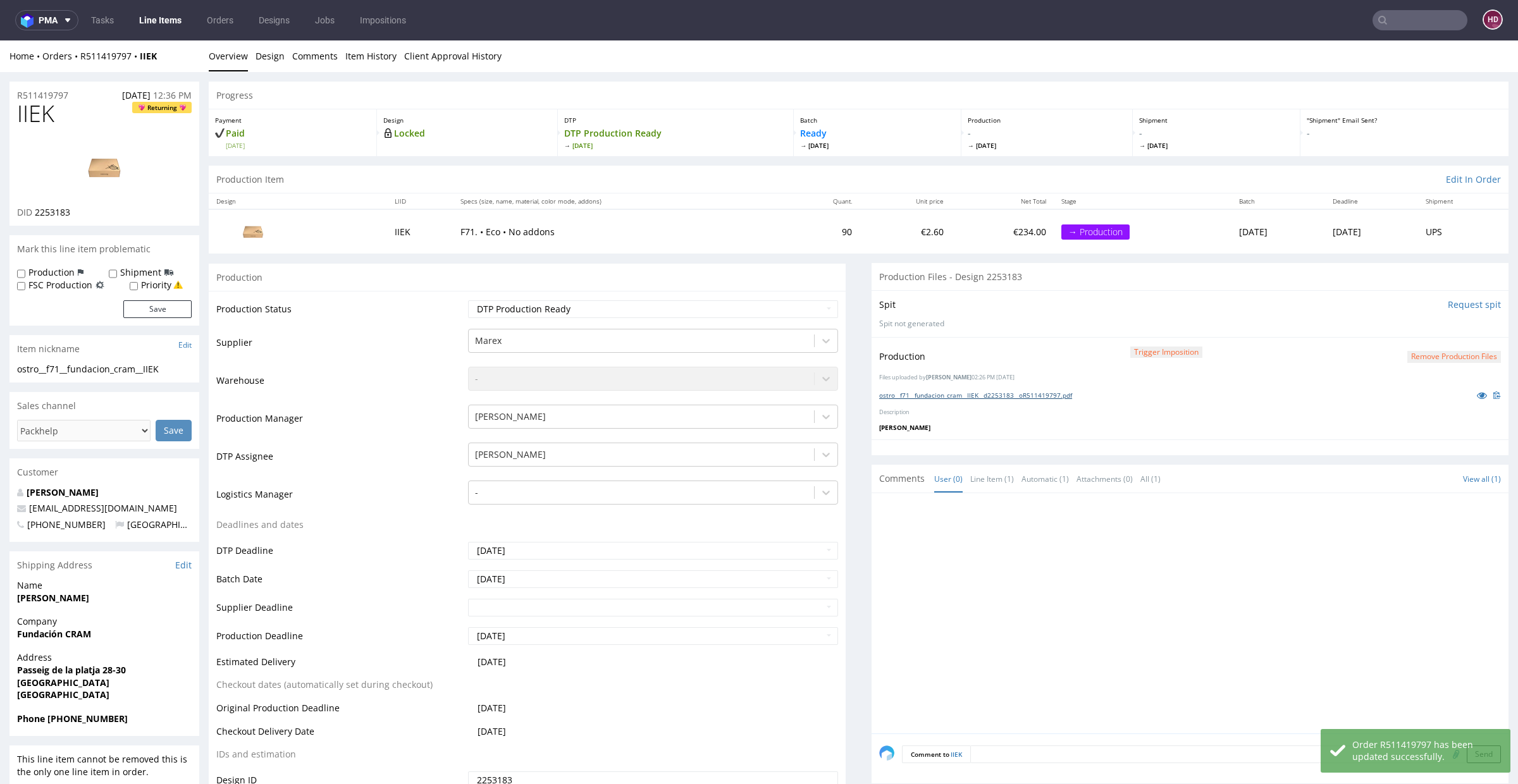
click at [989, 391] on link "ostro__f71__fundacion_cram__IIEK__d2253183__oR511419797.pdf" at bounding box center [976, 395] width 193 height 9
click at [151, 26] on link "Line Items" at bounding box center [160, 20] width 57 height 20
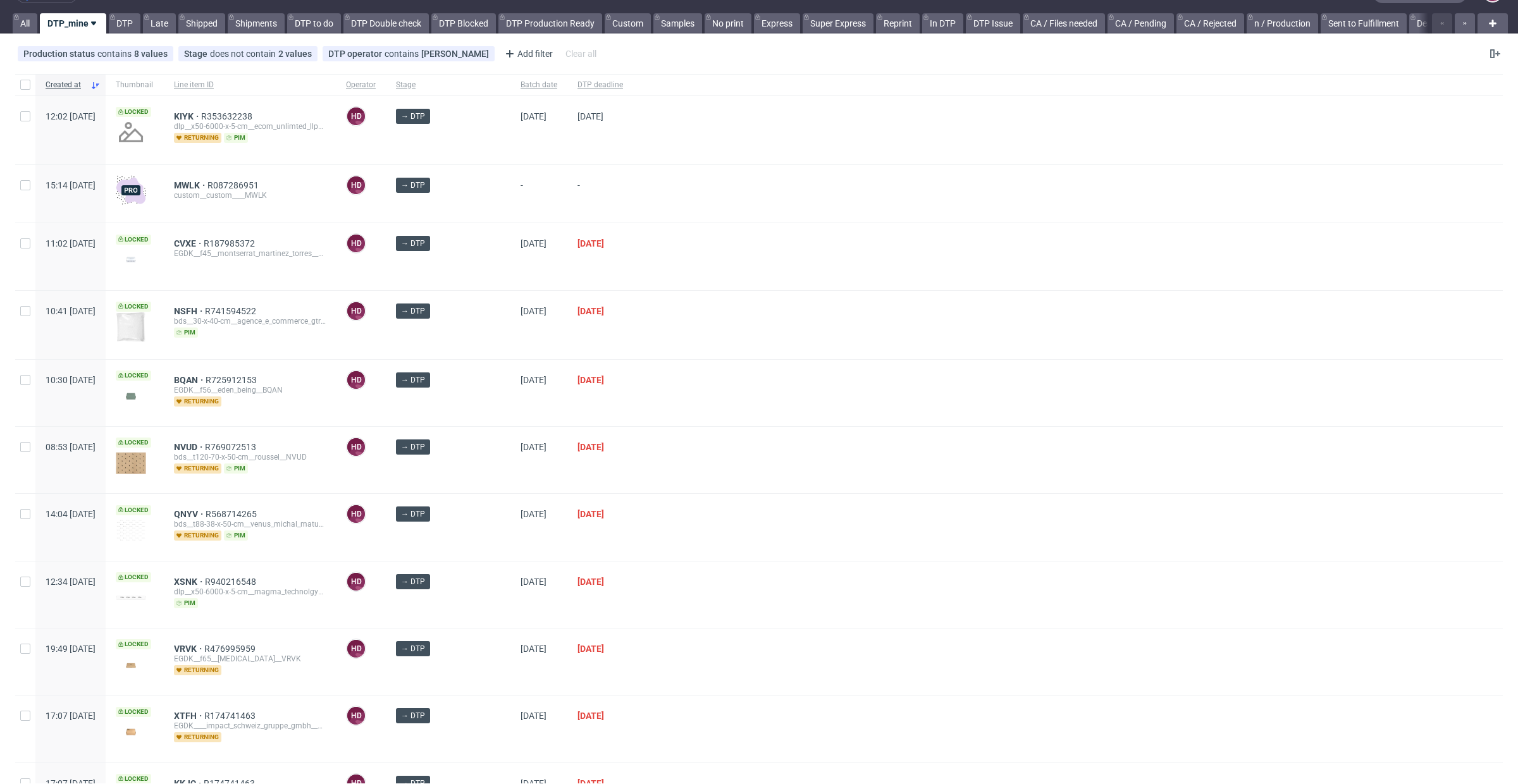
scroll to position [242, 0]
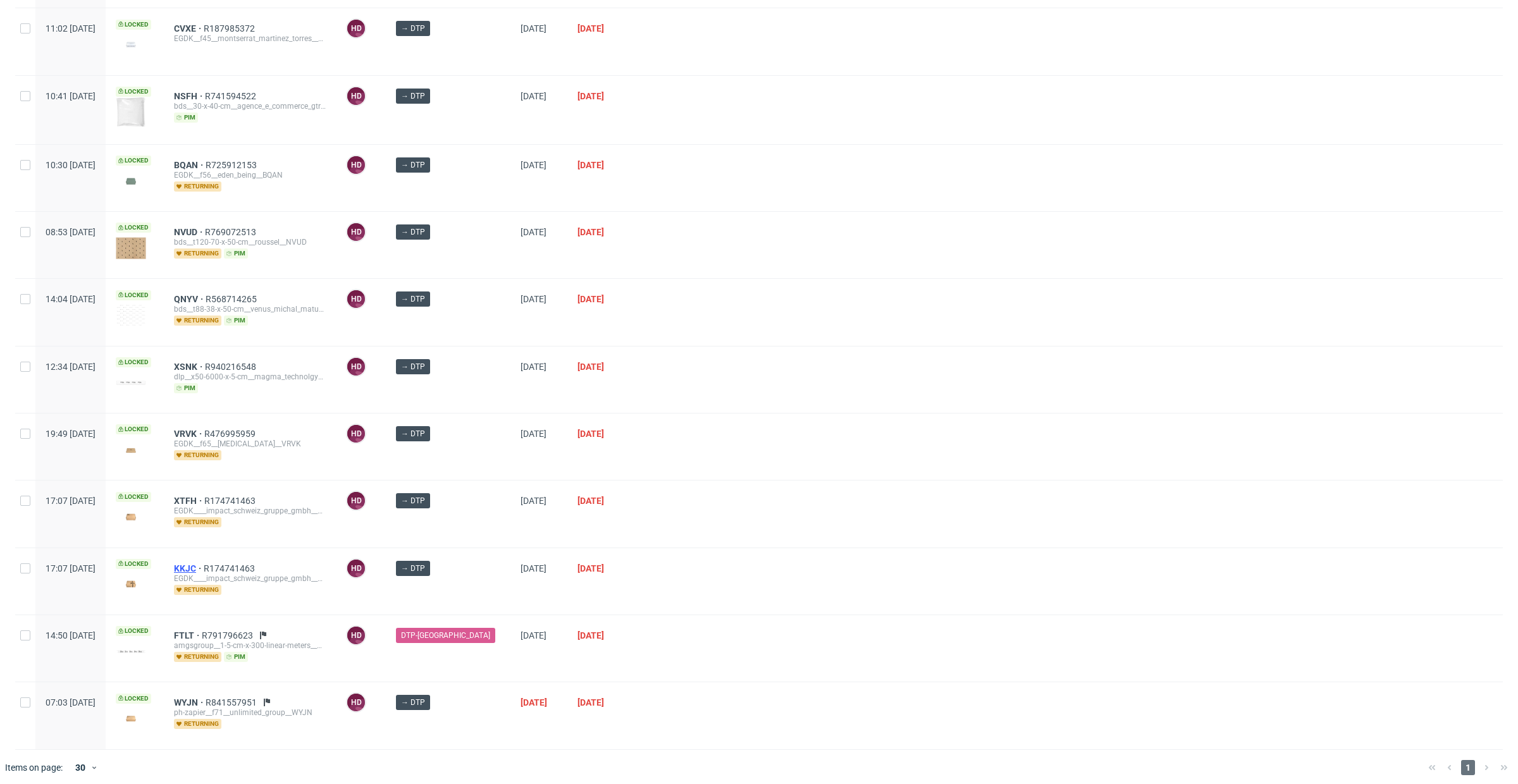
click at [204, 566] on span "KKJC" at bounding box center [189, 568] width 30 height 10
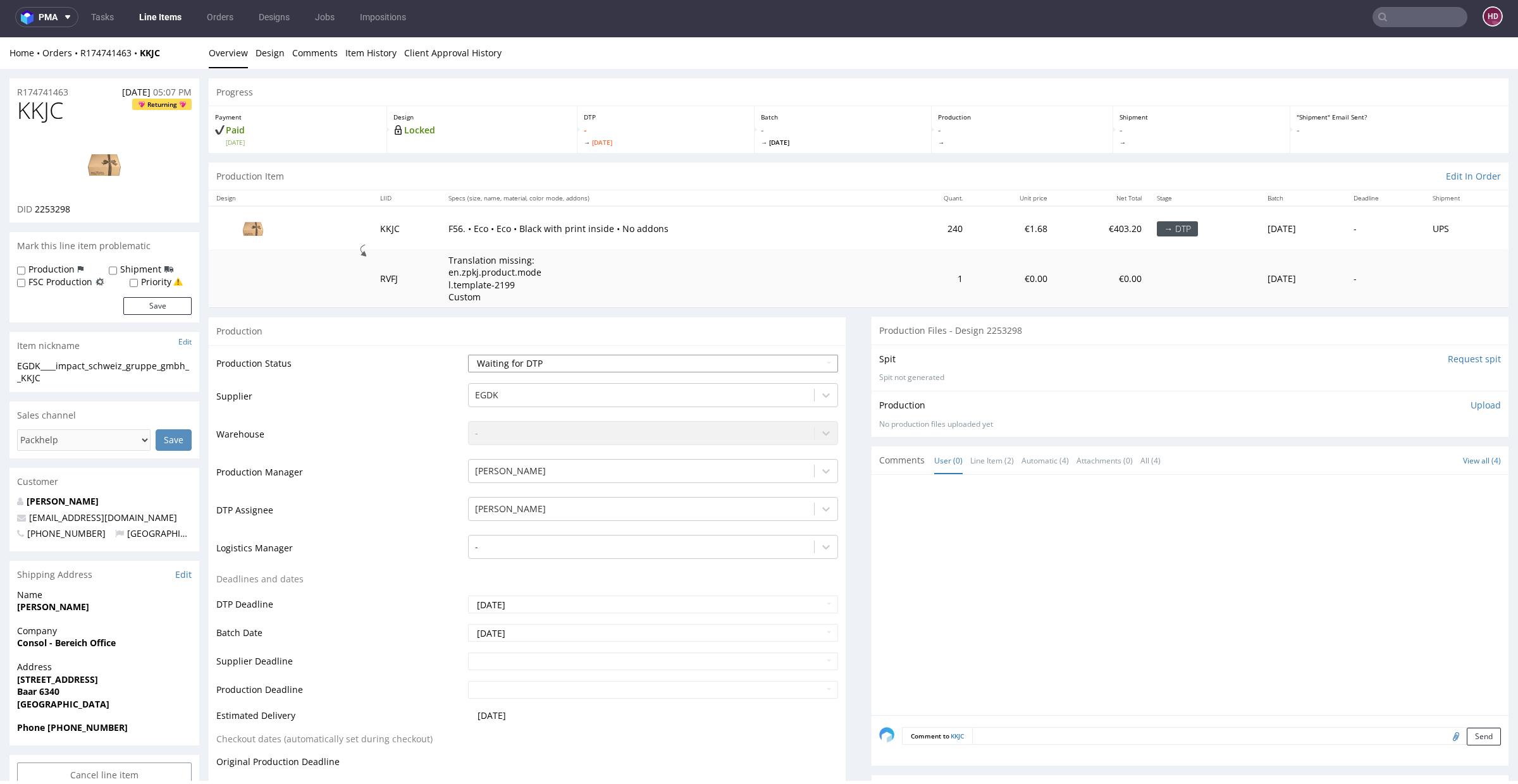
click at [540, 367] on select "Waiting for Artwork Waiting for Diecut Waiting for Mockup Waiting for DTP Waiti…" at bounding box center [653, 363] width 370 height 18
select select "dtp_in_process"
click at [468, 354] on select "Waiting for Artwork Waiting for Diecut Waiting for Mockup Waiting for DTP Waiti…" at bounding box center [653, 363] width 370 height 18
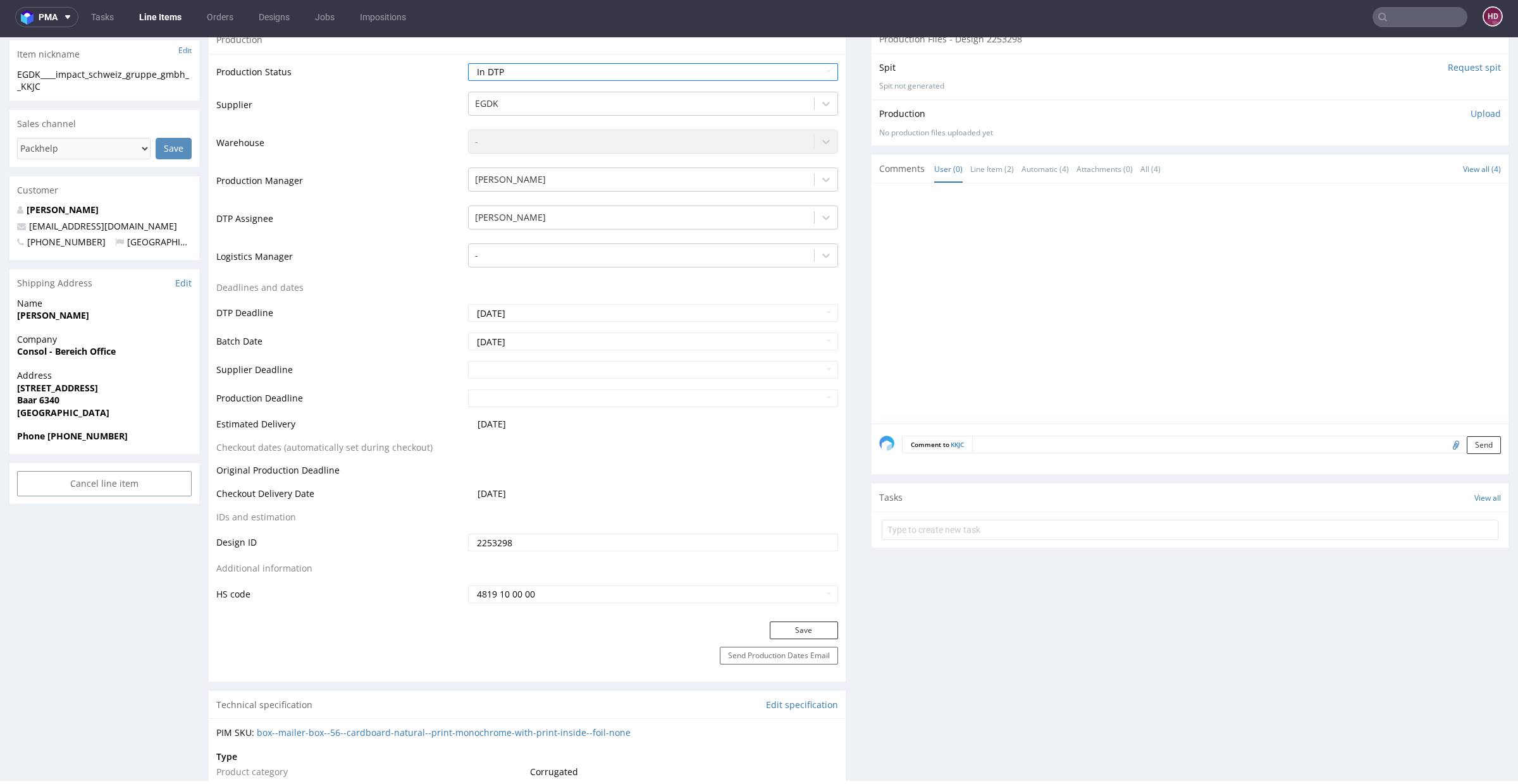
scroll to position [459, 0]
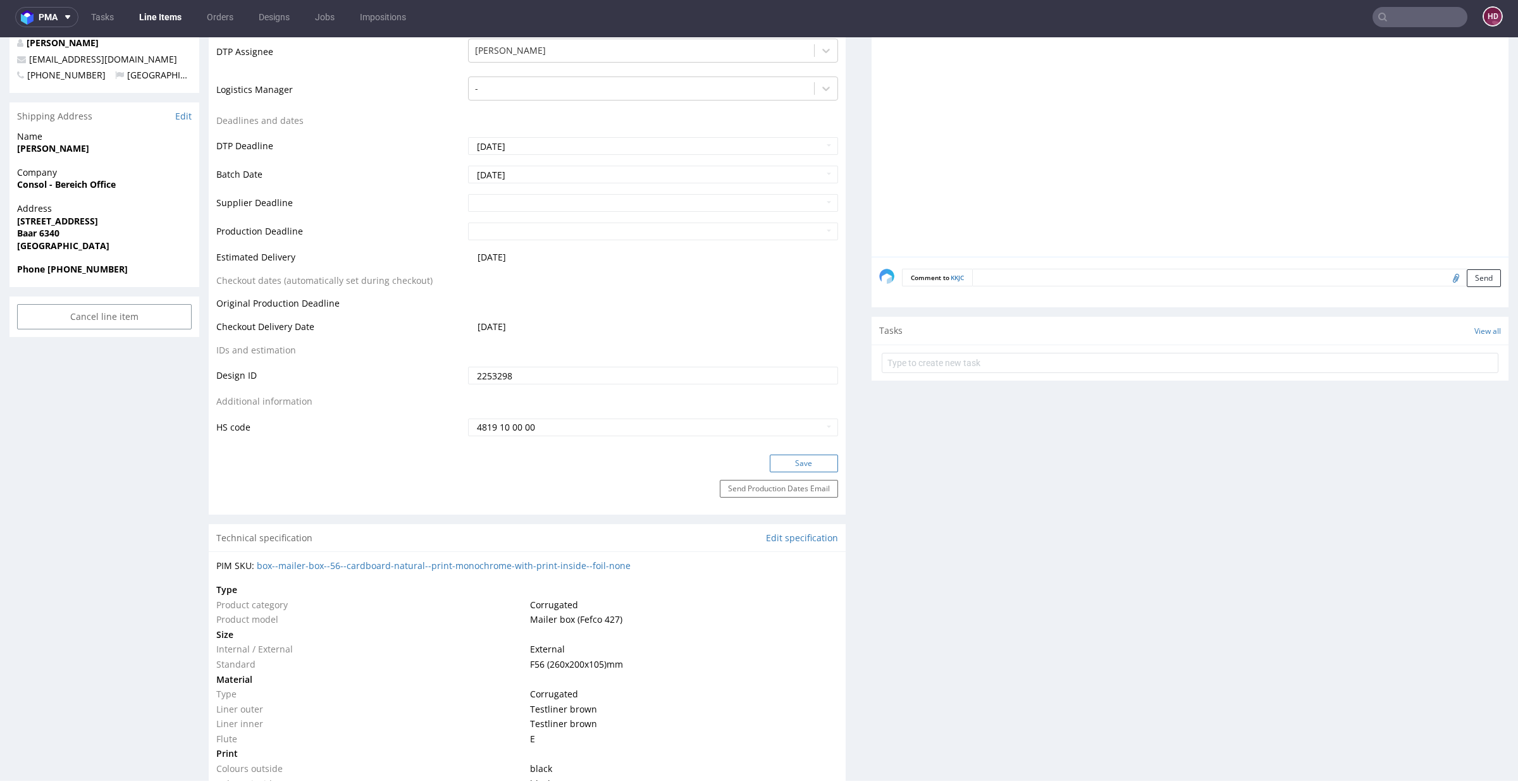
click at [791, 462] on button "Save" at bounding box center [804, 463] width 69 height 18
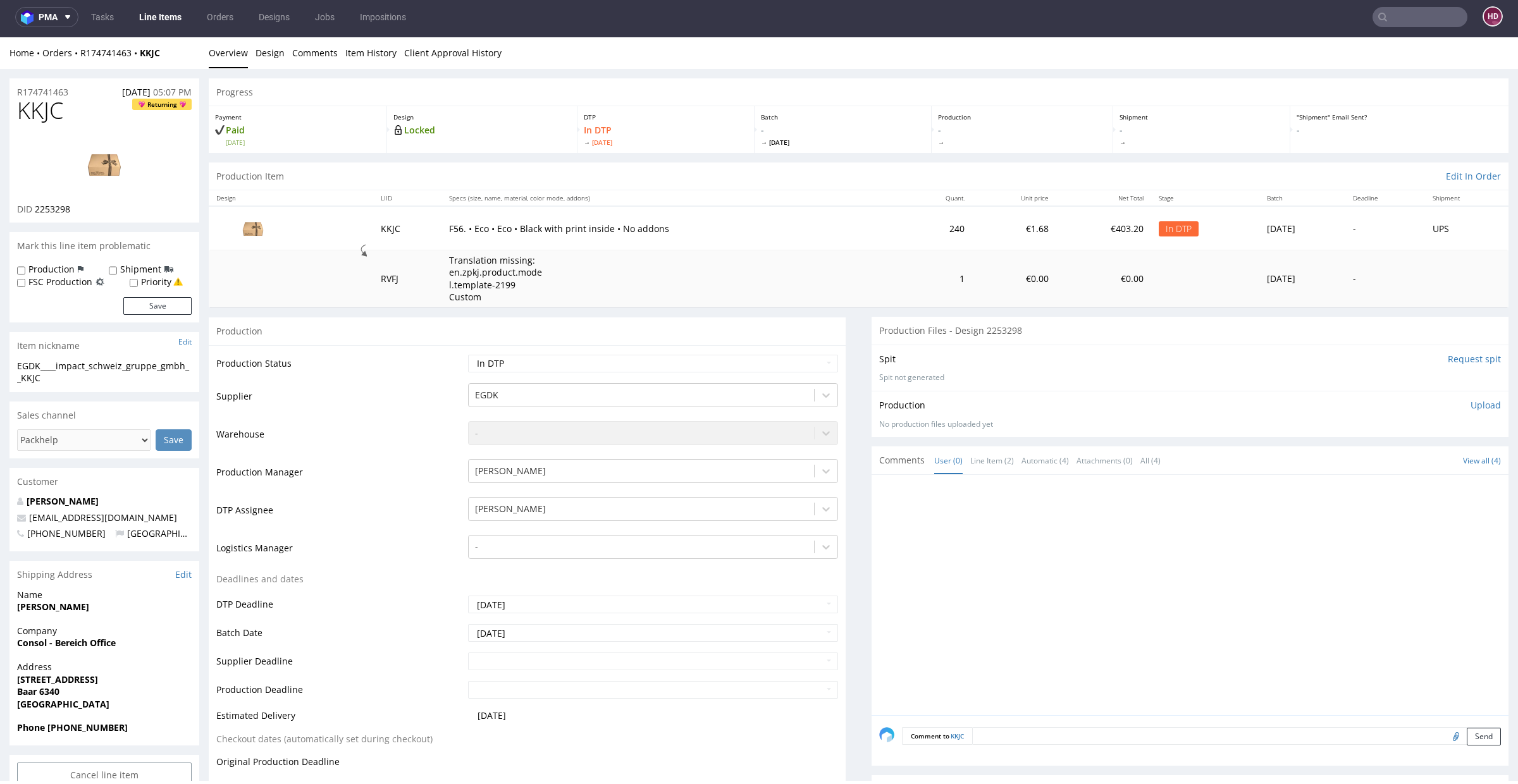
scroll to position [0, 0]
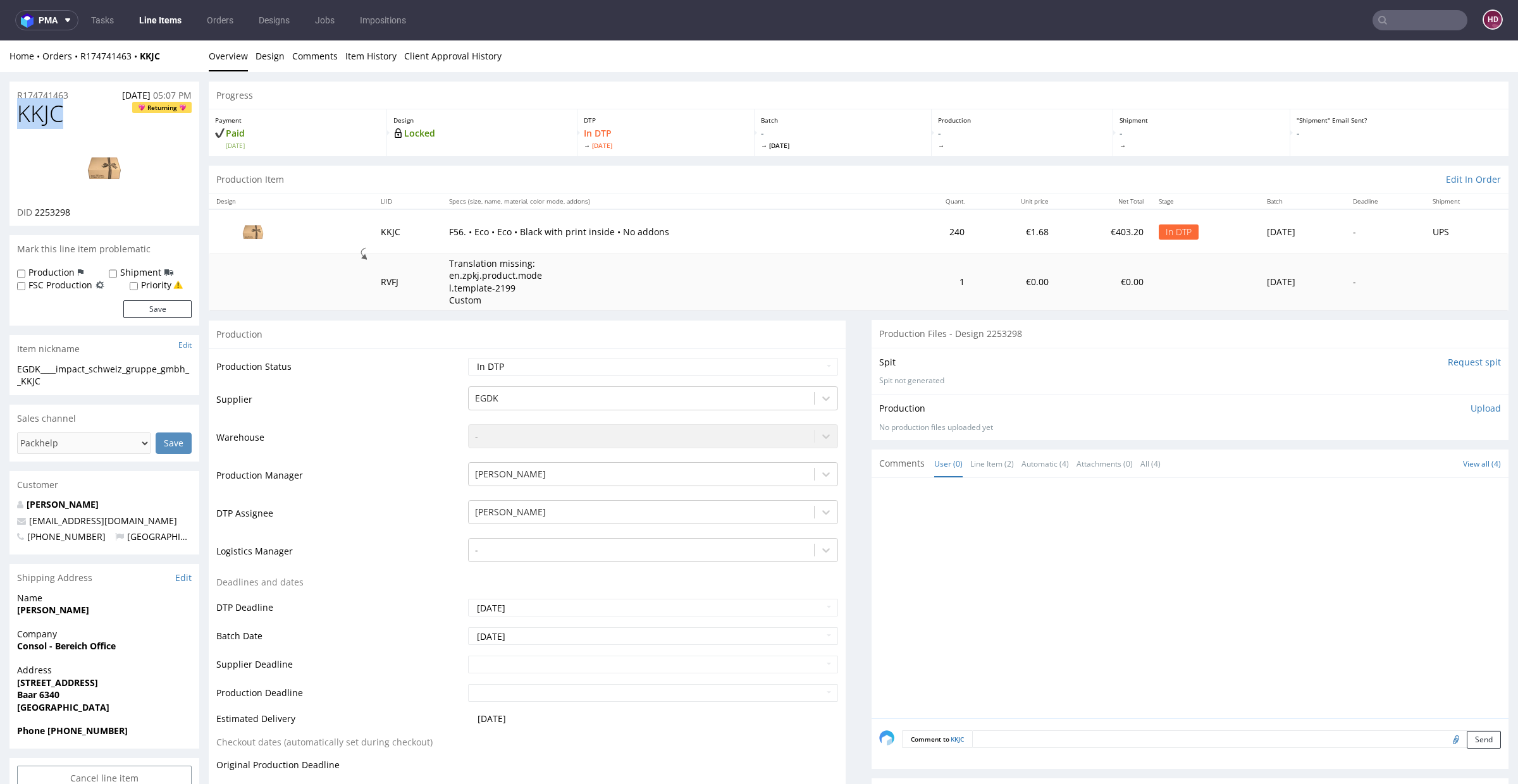
drag, startPoint x: 99, startPoint y: 112, endPoint x: 0, endPoint y: 116, distance: 99.1
drag, startPoint x: 91, startPoint y: 221, endPoint x: 34, endPoint y: 215, distance: 57.3
click at [34, 215] on div "KKJC Returning DID 2253298" at bounding box center [104, 163] width 190 height 125
copy span "2253298"
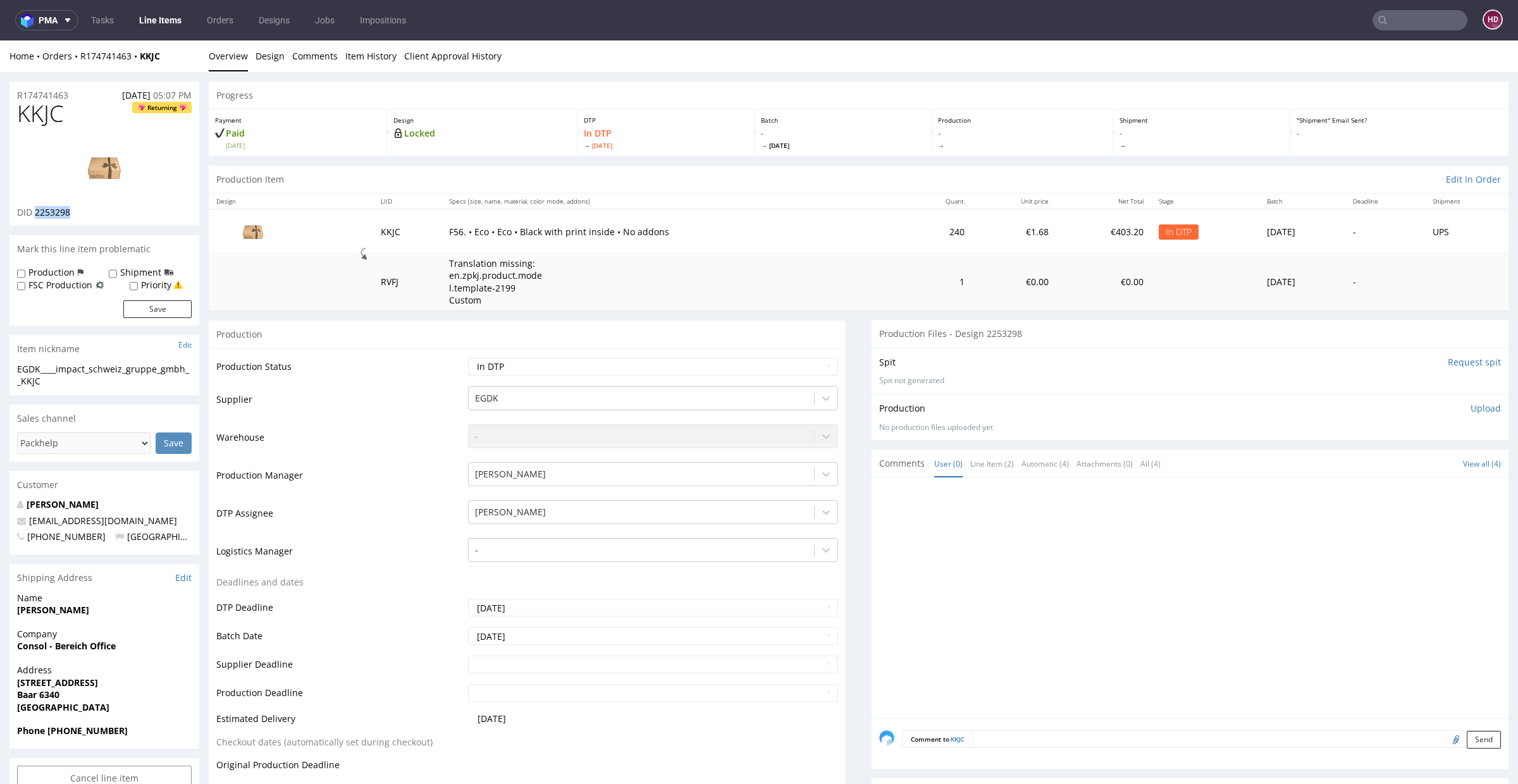
click at [109, 176] on img at bounding box center [105, 167] width 102 height 57
click at [63, 115] on span "KKJC" at bounding box center [40, 114] width 46 height 25
drag, startPoint x: 70, startPoint y: 115, endPoint x: 8, endPoint y: 117, distance: 62.0
copy span "KKJC"
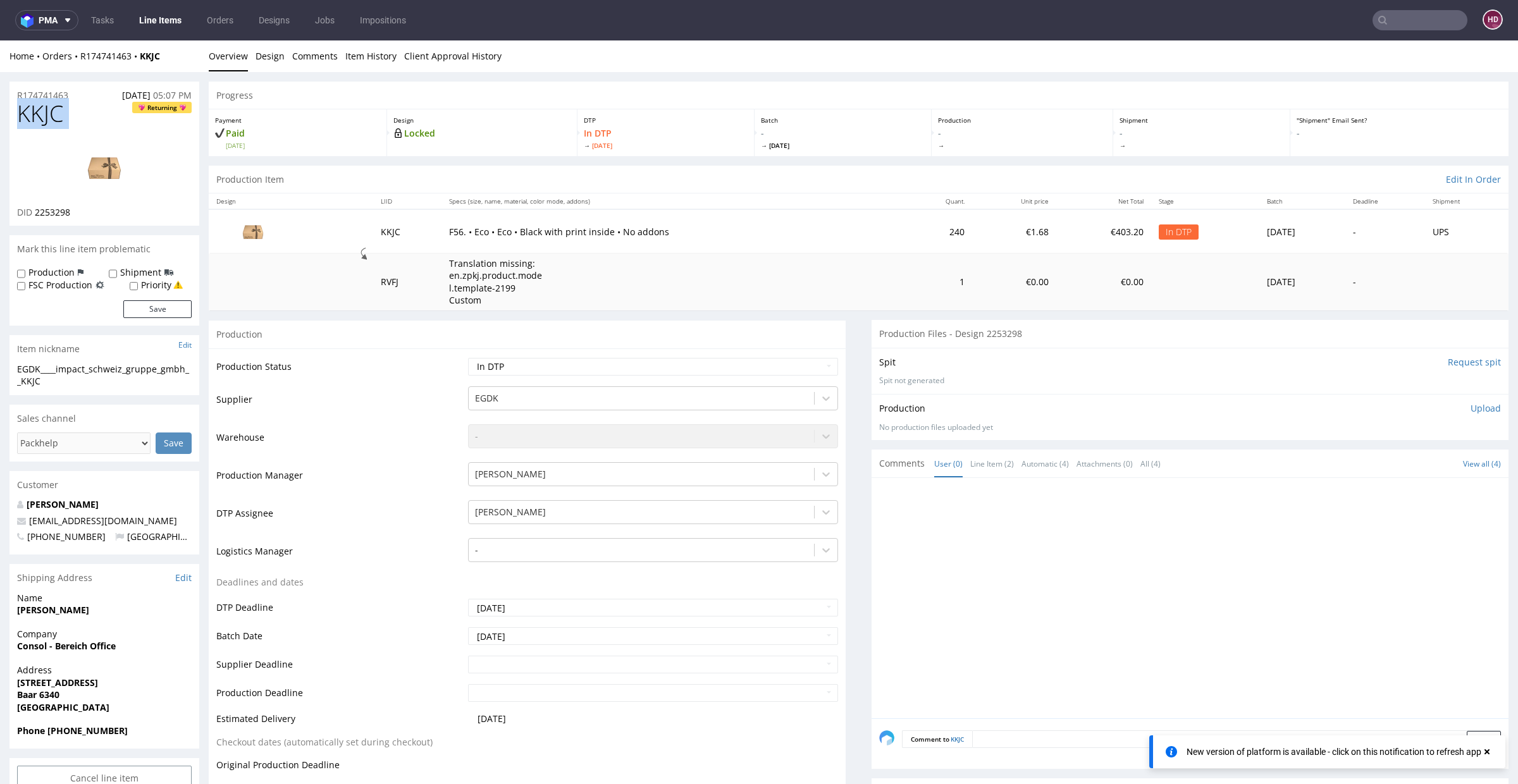
click at [65, 381] on div "EGDK____impact_schweiz_gruppe_gmbh__KKJC" at bounding box center [104, 375] width 175 height 24
drag, startPoint x: 62, startPoint y: 382, endPoint x: 1, endPoint y: 368, distance: 62.6
copy div "EGDK____impact_schweiz_gruppe_gmbh__KKJC Update"
drag, startPoint x: 57, startPoint y: 93, endPoint x: 9, endPoint y: 88, distance: 48.3
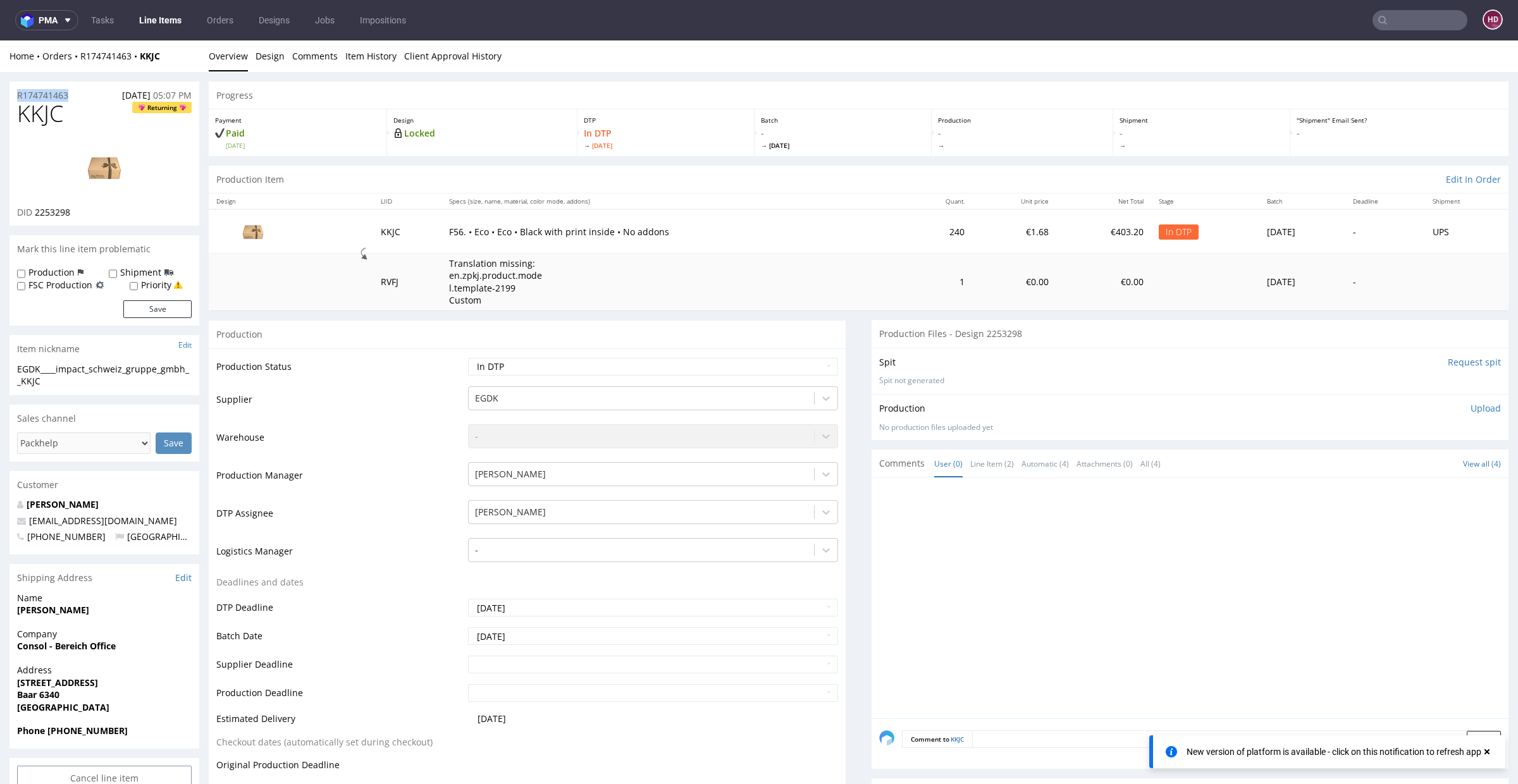
click at [9, 88] on div "R174741463 26.08.2025 05:07 PM" at bounding box center [104, 92] width 190 height 20
copy p "R174741463"
drag, startPoint x: 67, startPoint y: 211, endPoint x: 33, endPoint y: 212, distance: 34.0
click at [33, 212] on div "DID 2253298" at bounding box center [104, 212] width 175 height 13
copy p "2253298"
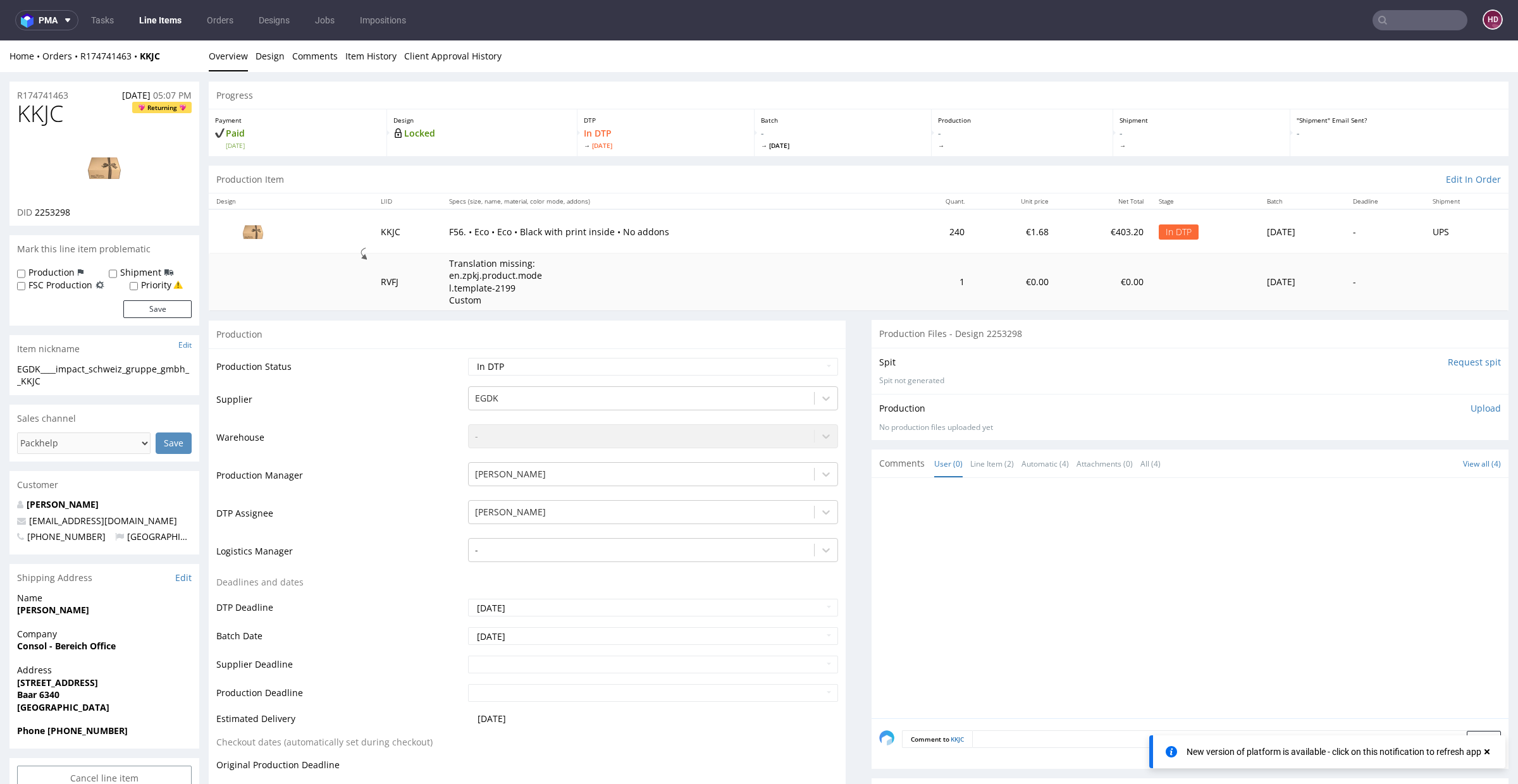
click at [1471, 404] on p "Upload" at bounding box center [1486, 408] width 30 height 13
click at [1391, 464] on div "Add files" at bounding box center [1411, 466] width 63 height 19
type input "C:\fakepath\EGDK____impact_schweiz_gruppe_gmbh__KKJC __d 2253298__oR174741463__…"
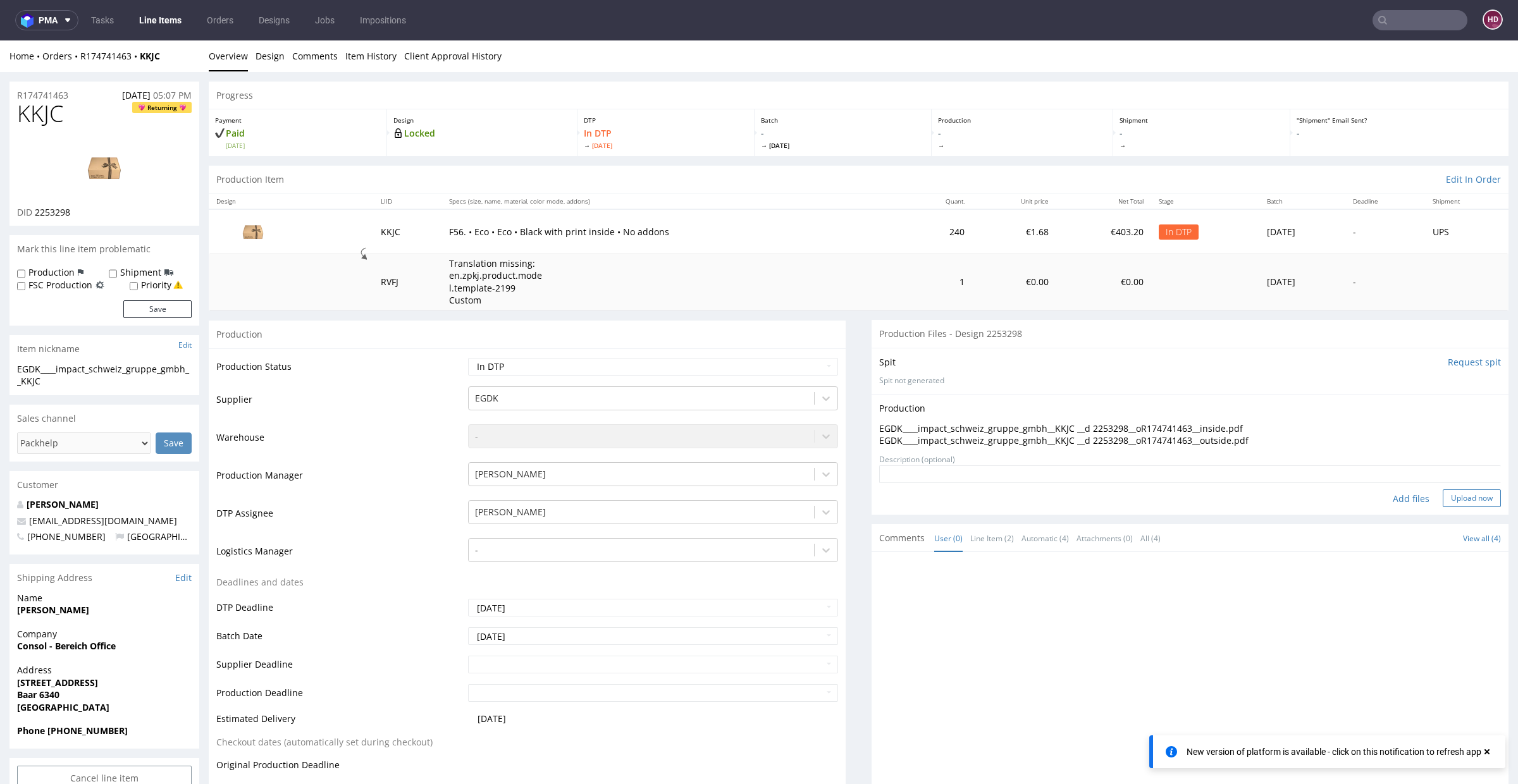
click at [1443, 496] on button "Upload now" at bounding box center [1472, 498] width 58 height 18
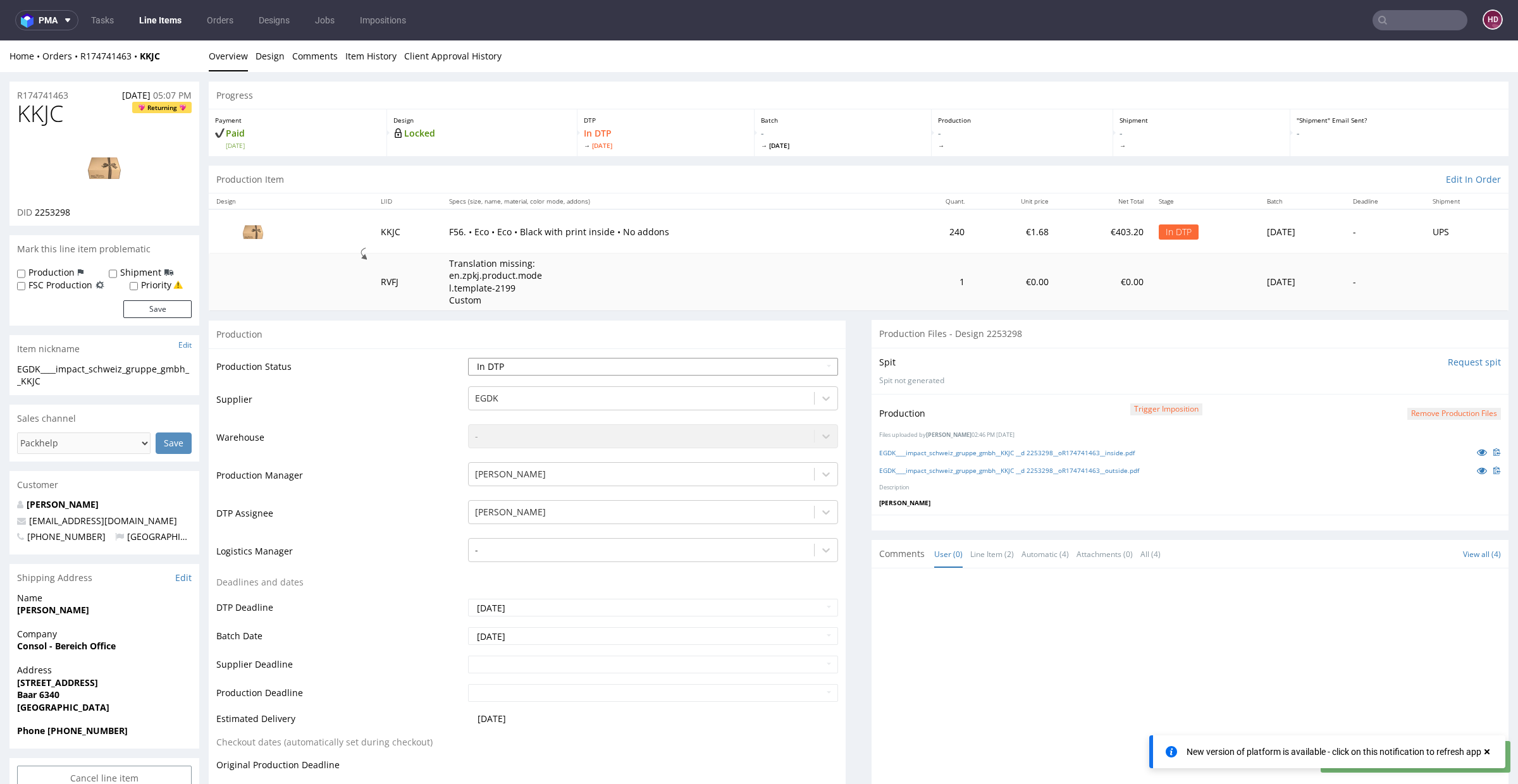
click at [539, 363] on select "Waiting for Artwork Waiting for Diecut Waiting for Mockup Waiting for DTP Waiti…" at bounding box center [653, 366] width 370 height 18
select select "dtp_production_ready"
click at [468, 358] on select "Waiting for Artwork Waiting for Diecut Waiting for Mockup Waiting for DTP Waiti…" at bounding box center [653, 366] width 370 height 18
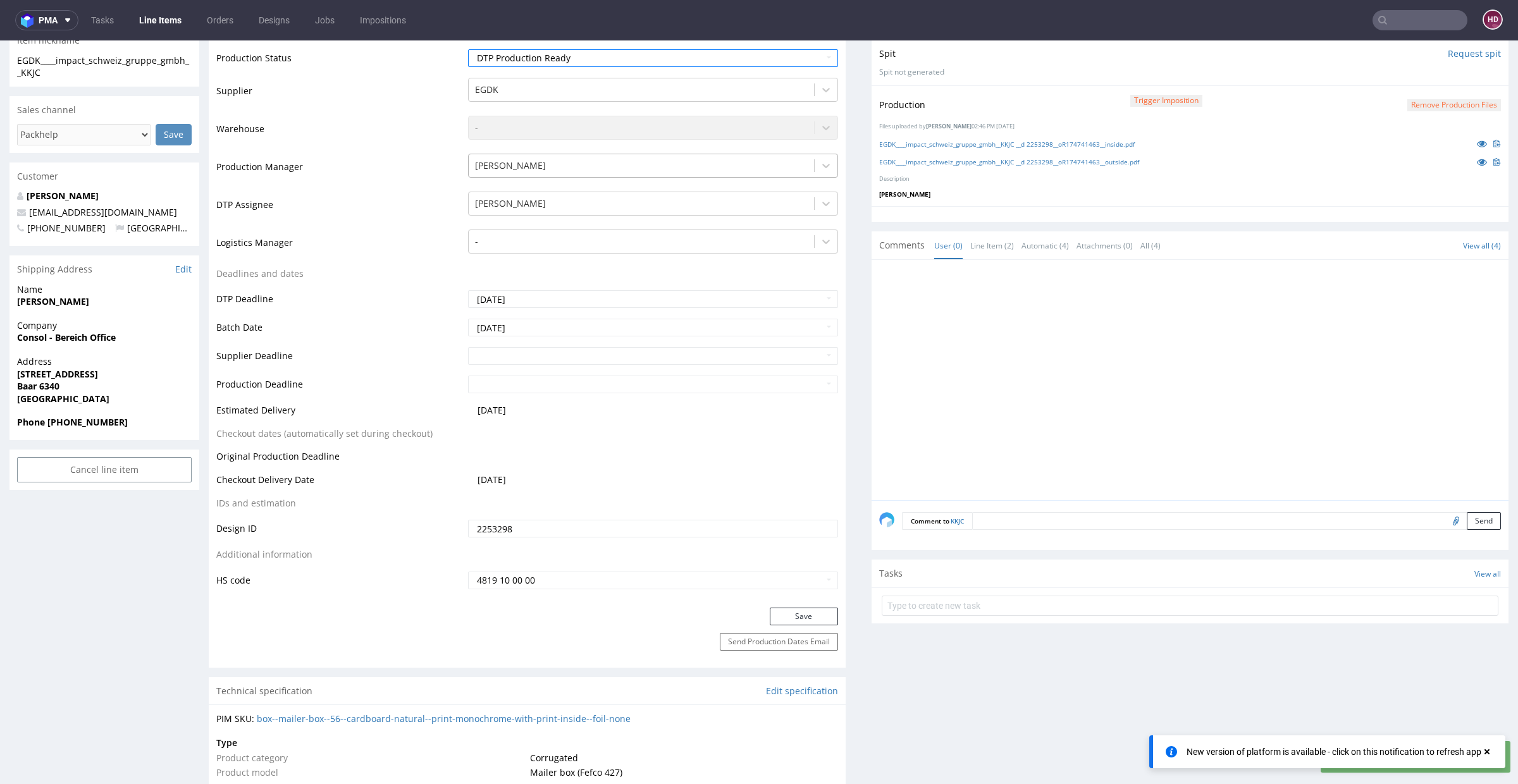
scroll to position [380, 0]
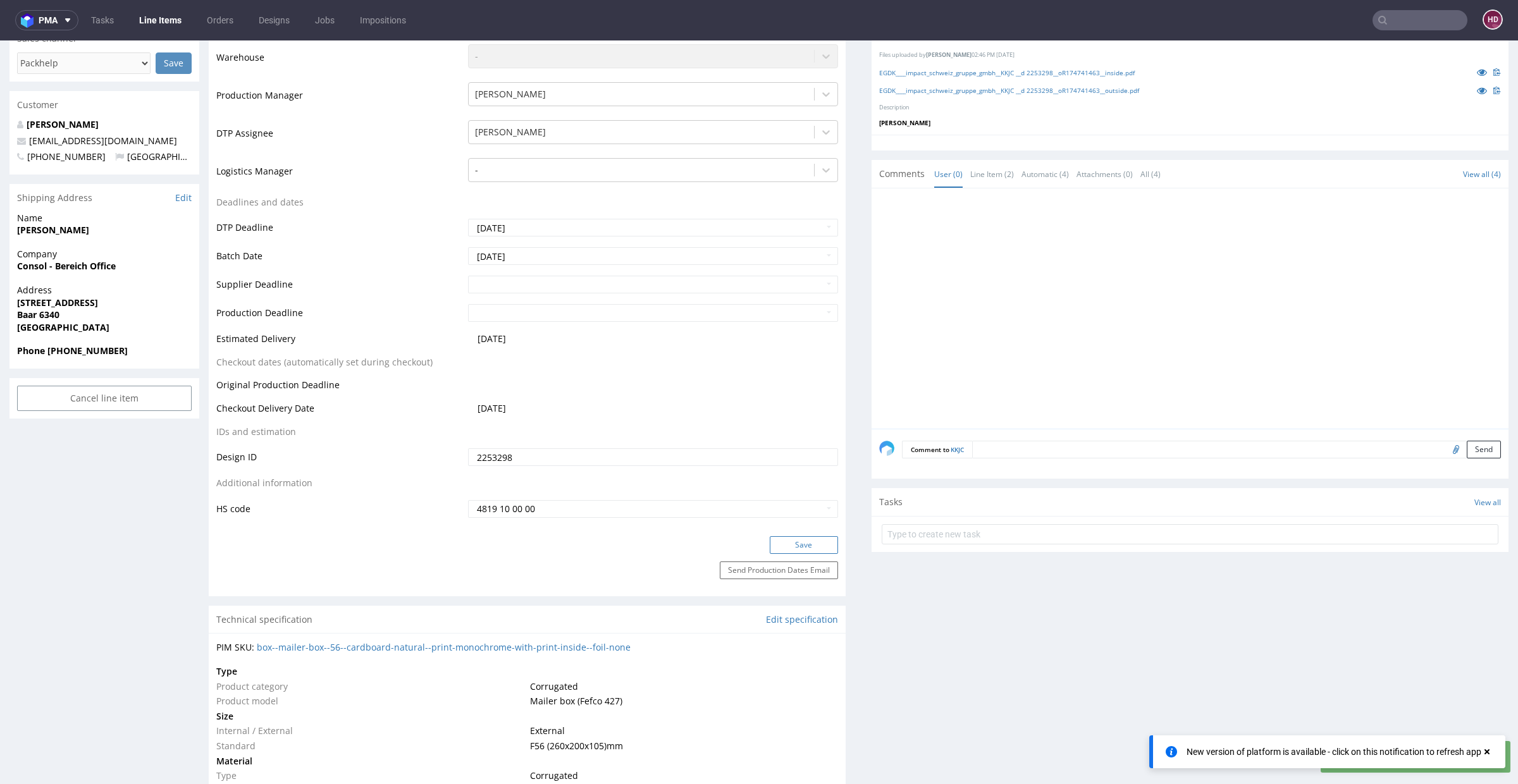
click at [770, 543] on button "Save" at bounding box center [804, 545] width 69 height 18
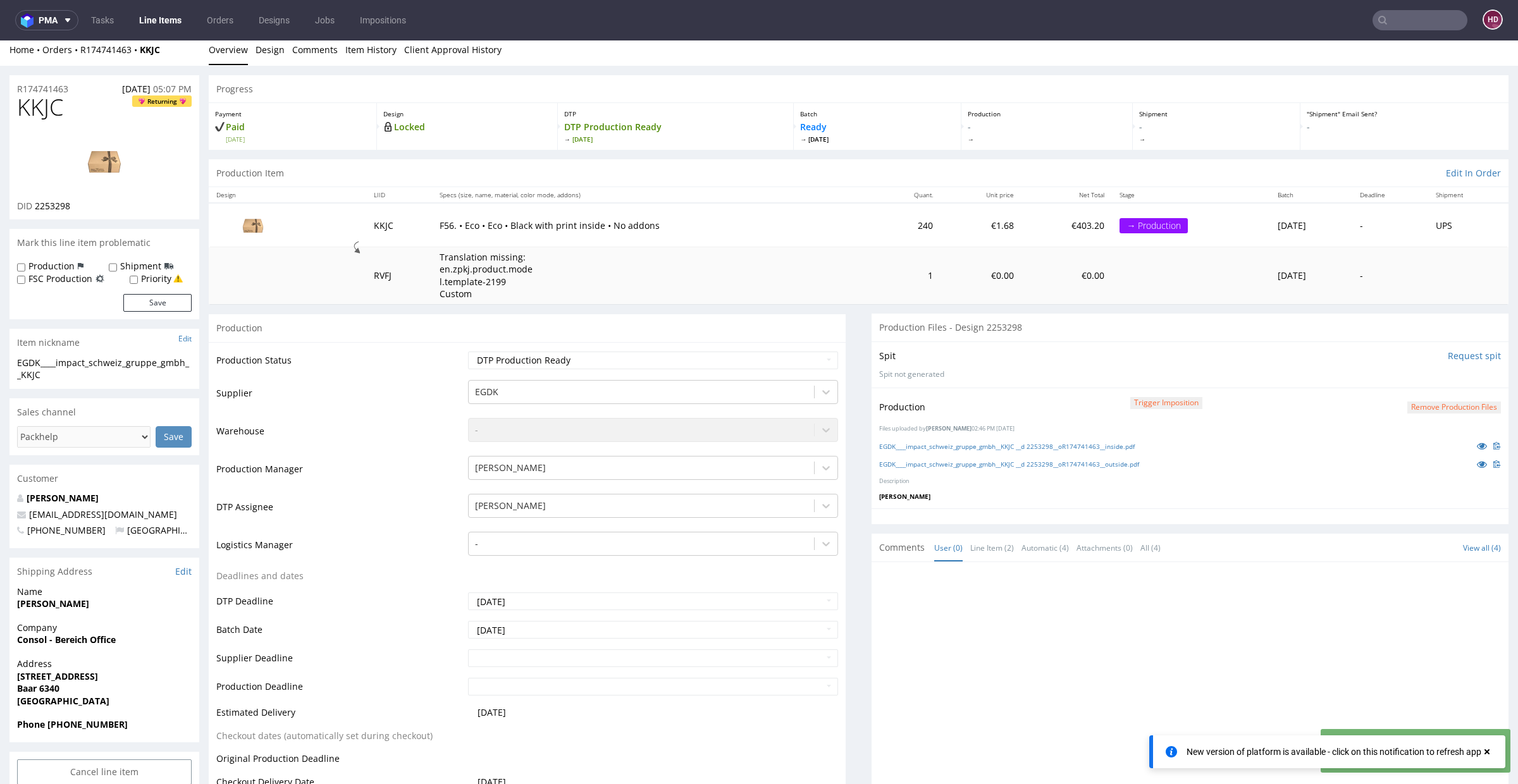
scroll to position [0, 0]
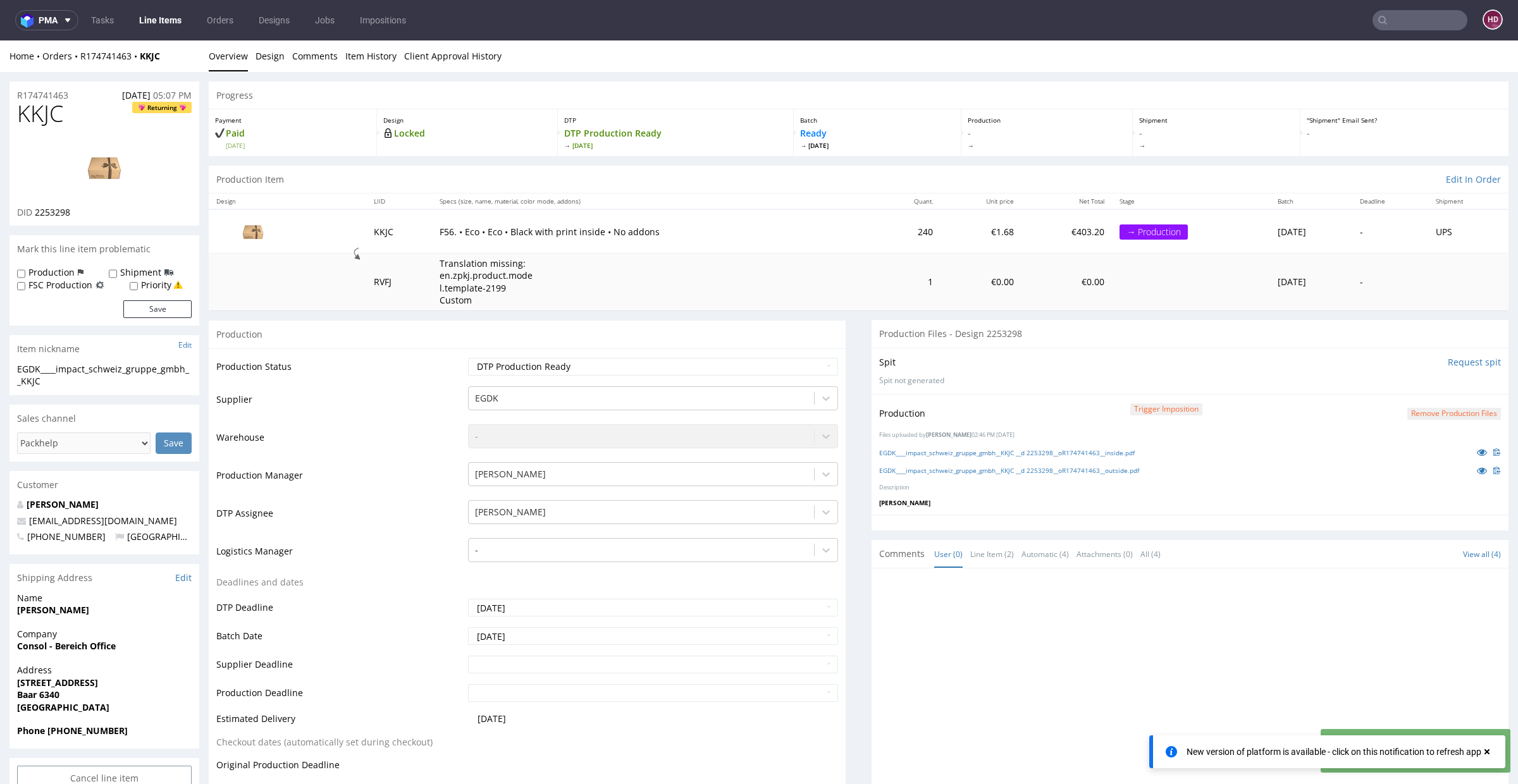
click at [167, 16] on link "Line Items" at bounding box center [160, 20] width 57 height 20
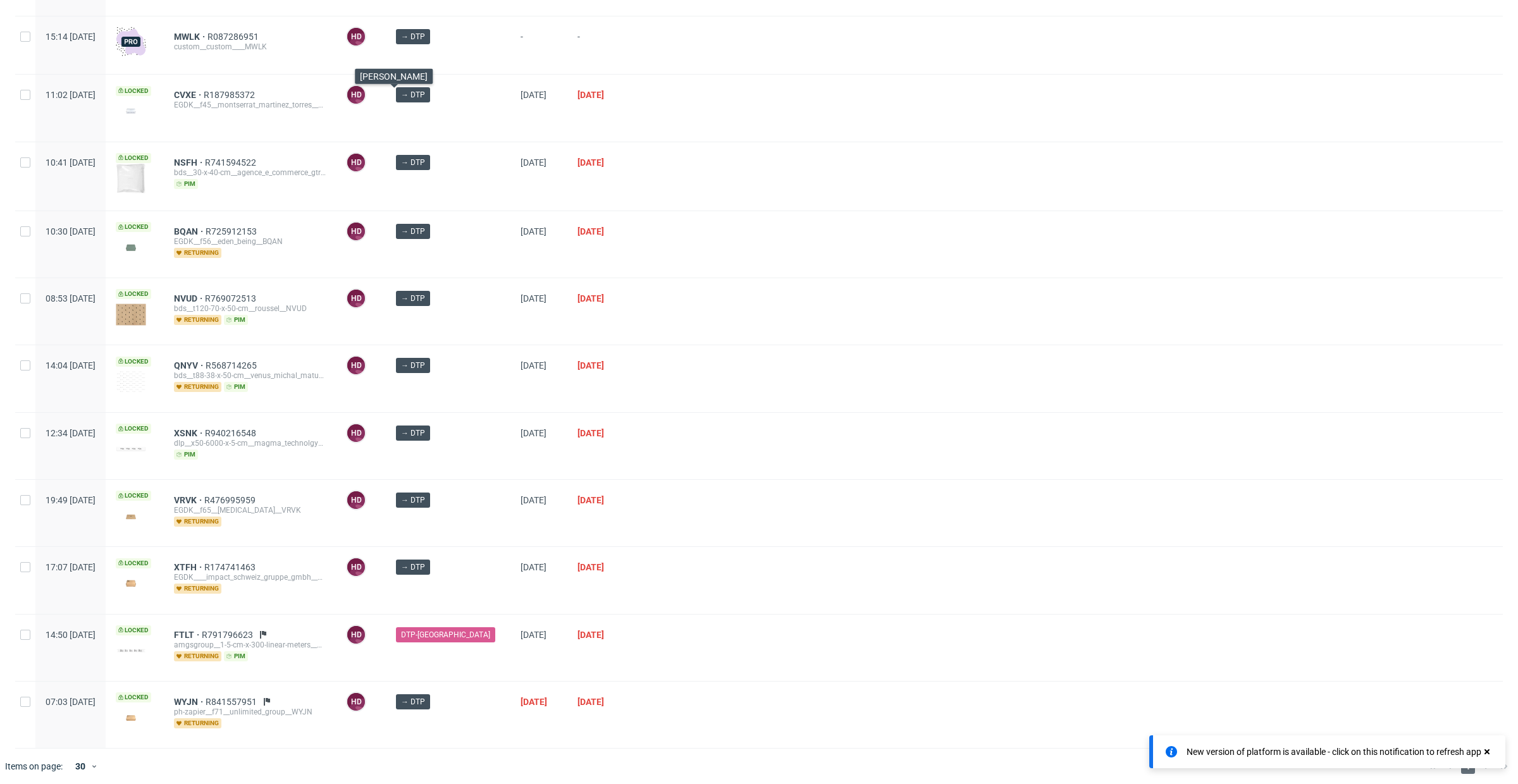
scroll to position [231, 0]
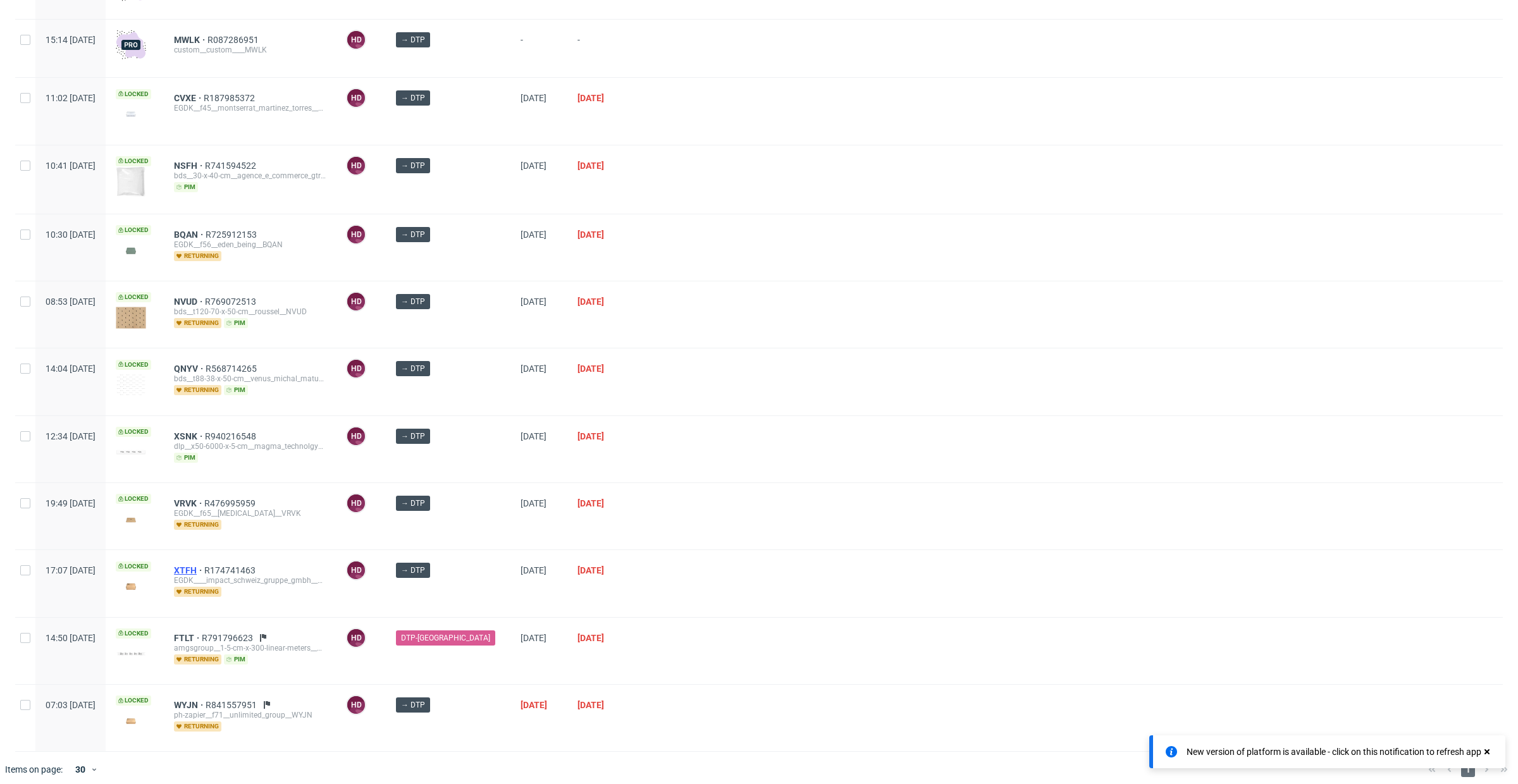
click at [204, 565] on span "XTFH" at bounding box center [189, 570] width 30 height 10
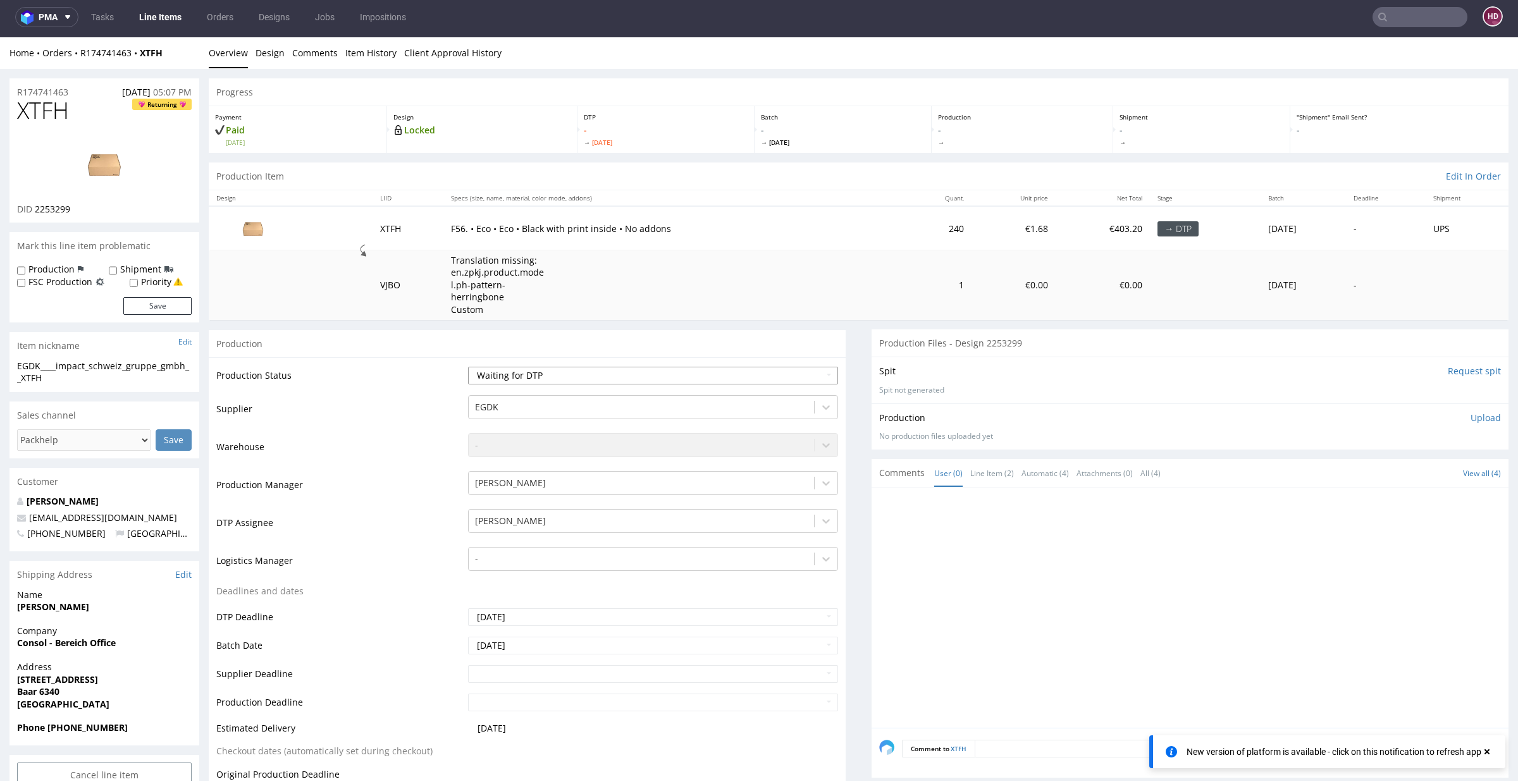
click at [541, 376] on select "Waiting for Artwork Waiting for Diecut Waiting for Mockup Waiting for DTP Waiti…" at bounding box center [653, 376] width 370 height 18
select select "dtp_in_process"
click at [468, 367] on select "Waiting for Artwork Waiting for Diecut Waiting for Mockup Waiting for DTP Waiti…" at bounding box center [653, 376] width 370 height 18
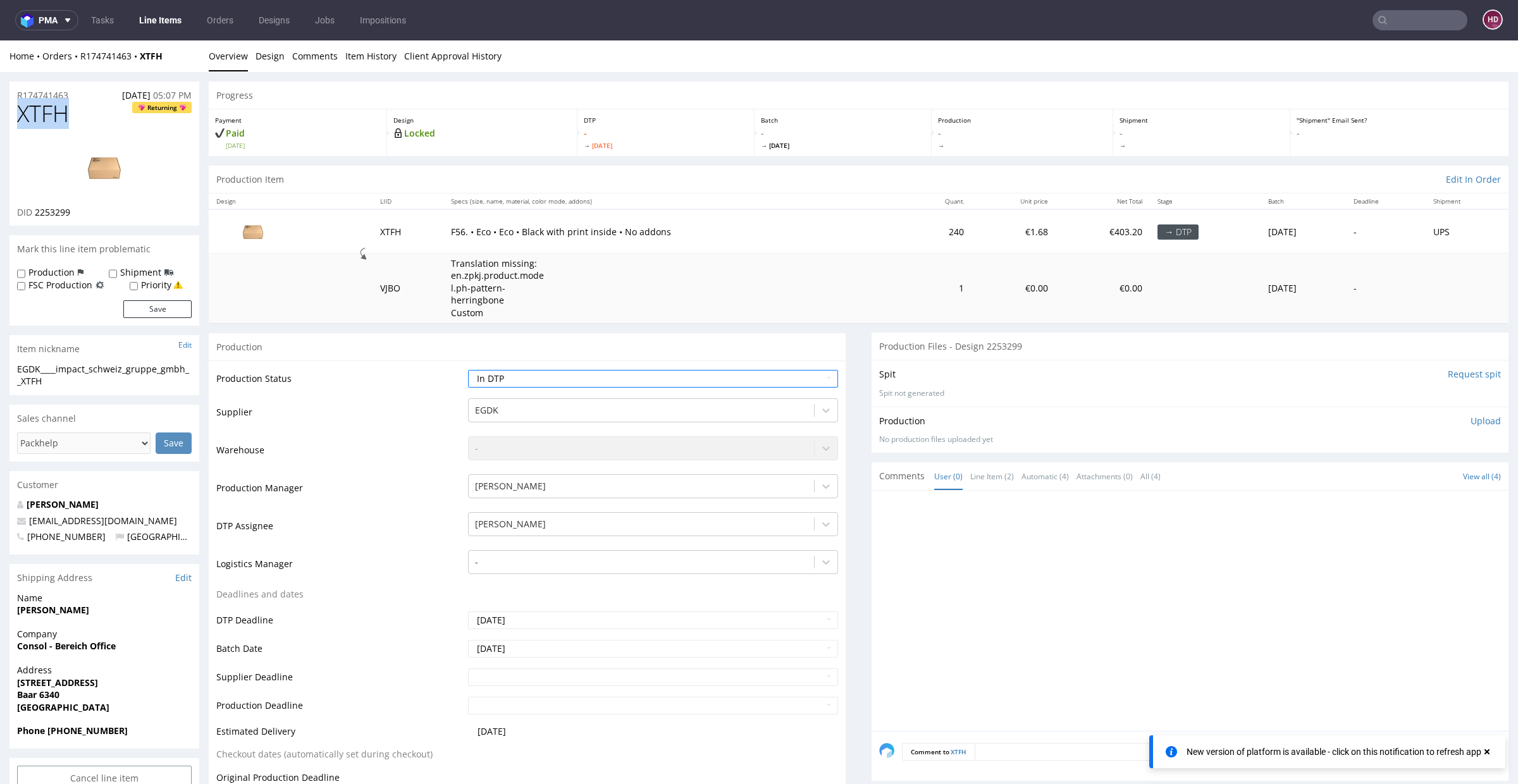
drag, startPoint x: 84, startPoint y: 115, endPoint x: 0, endPoint y: 125, distance: 84.6
drag, startPoint x: 76, startPoint y: 213, endPoint x: 34, endPoint y: 207, distance: 42.4
click at [34, 207] on div "DID 2253299" at bounding box center [104, 212] width 175 height 13
copy span "2253299"
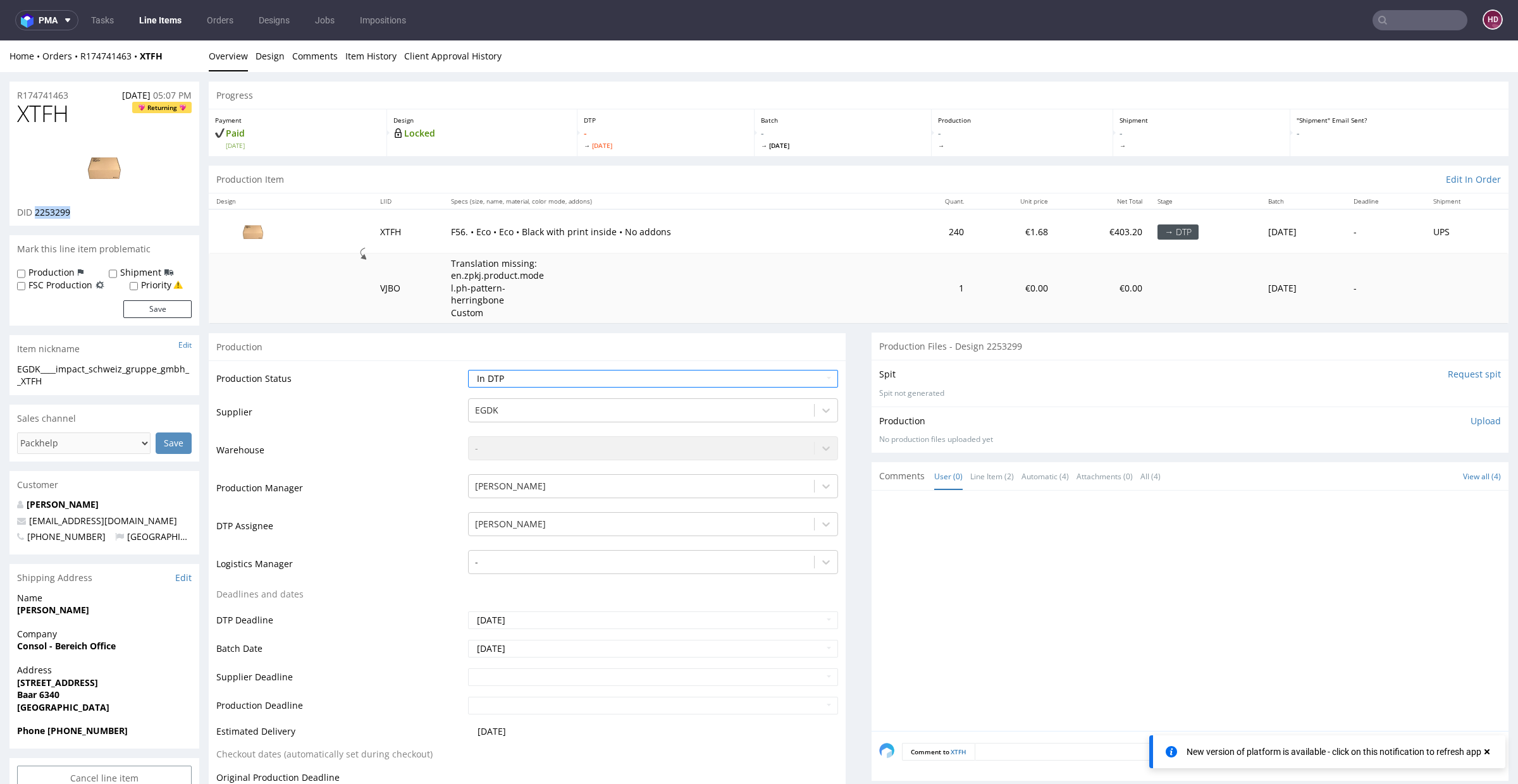
click at [98, 169] on img at bounding box center [105, 167] width 102 height 57
click at [280, 52] on link "Design" at bounding box center [270, 55] width 29 height 31
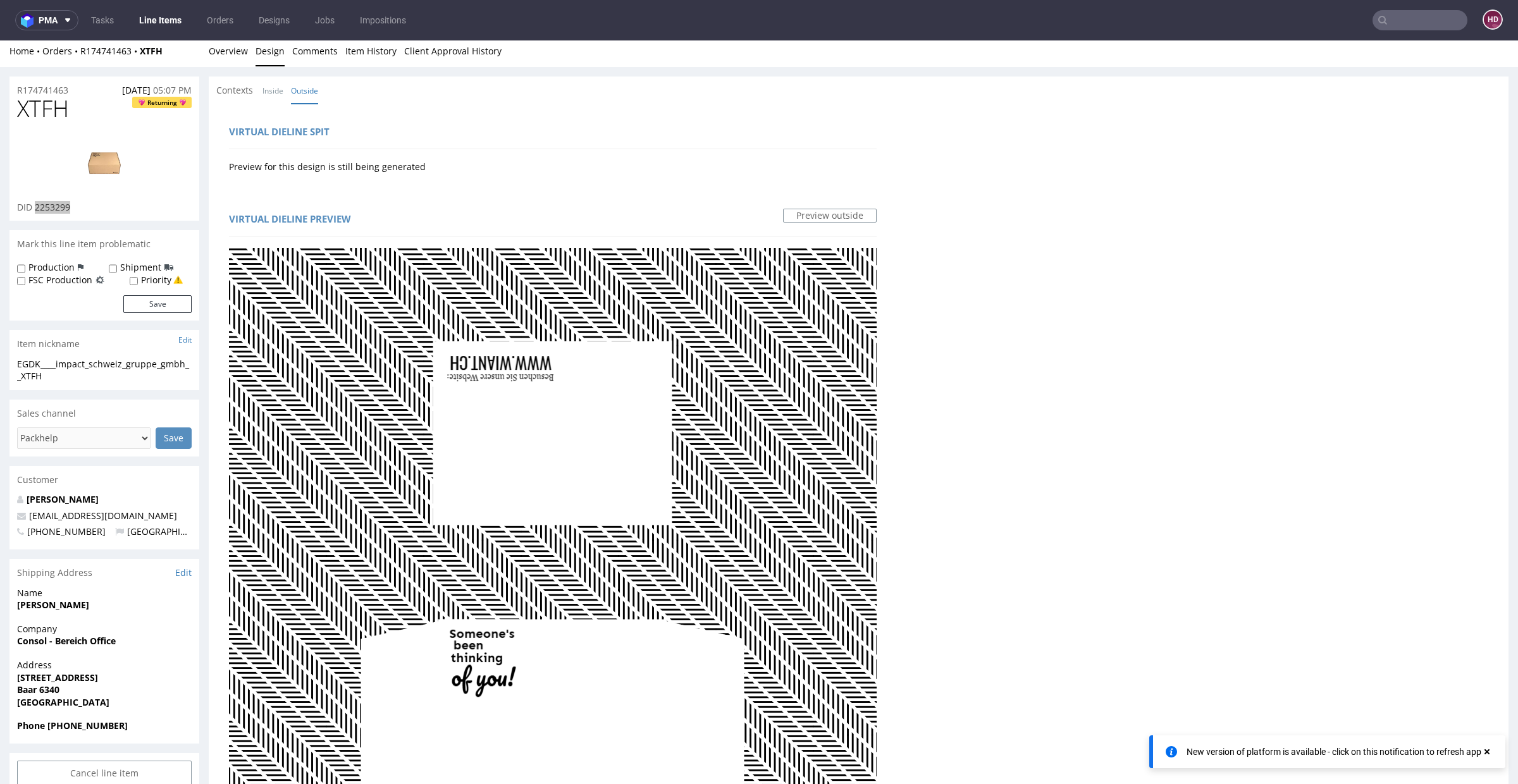
scroll to position [7, 0]
drag, startPoint x: 102, startPoint y: 105, endPoint x: 0, endPoint y: 105, distance: 102.0
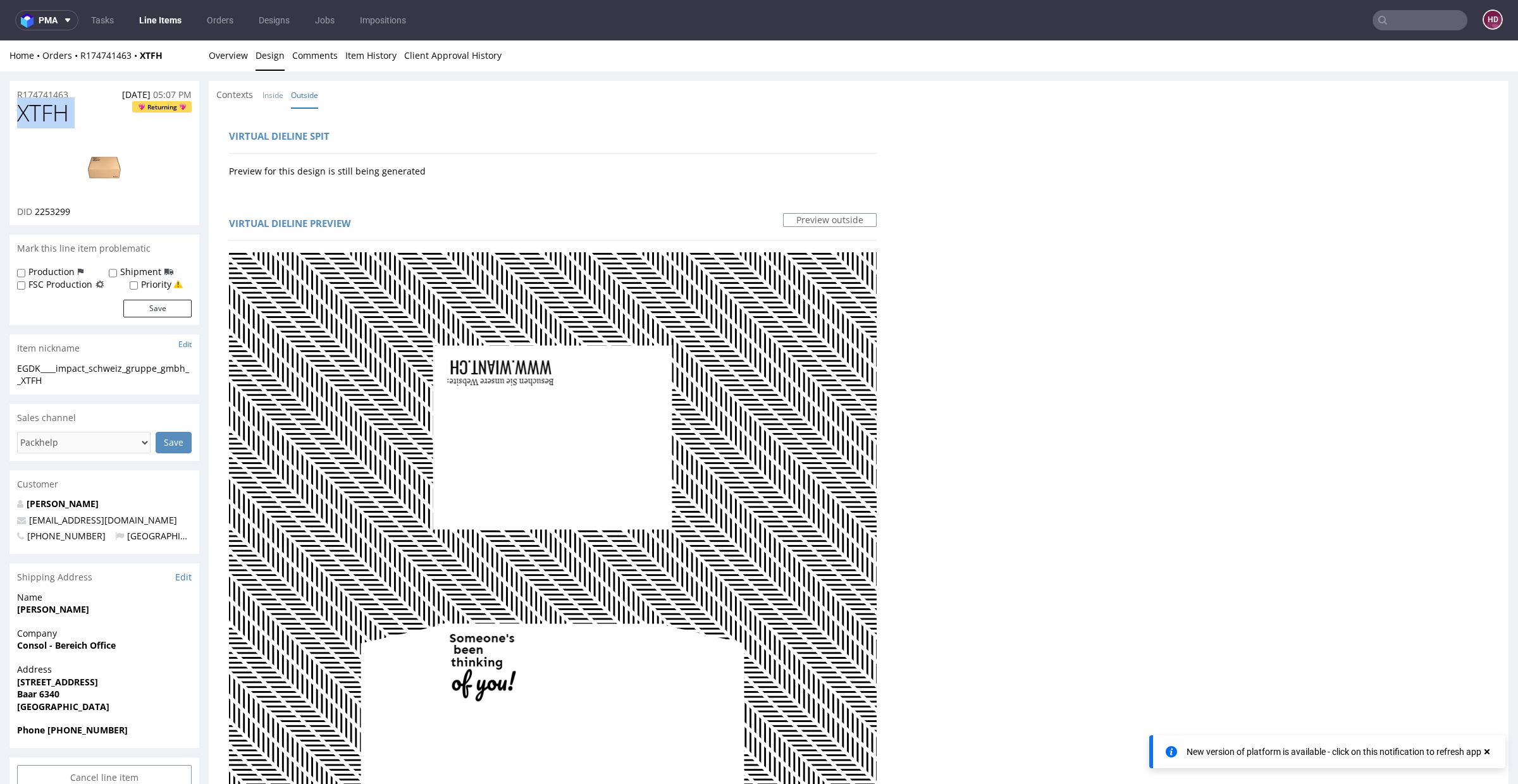
scroll to position [0, 0]
click at [223, 57] on link "Overview" at bounding box center [228, 55] width 39 height 31
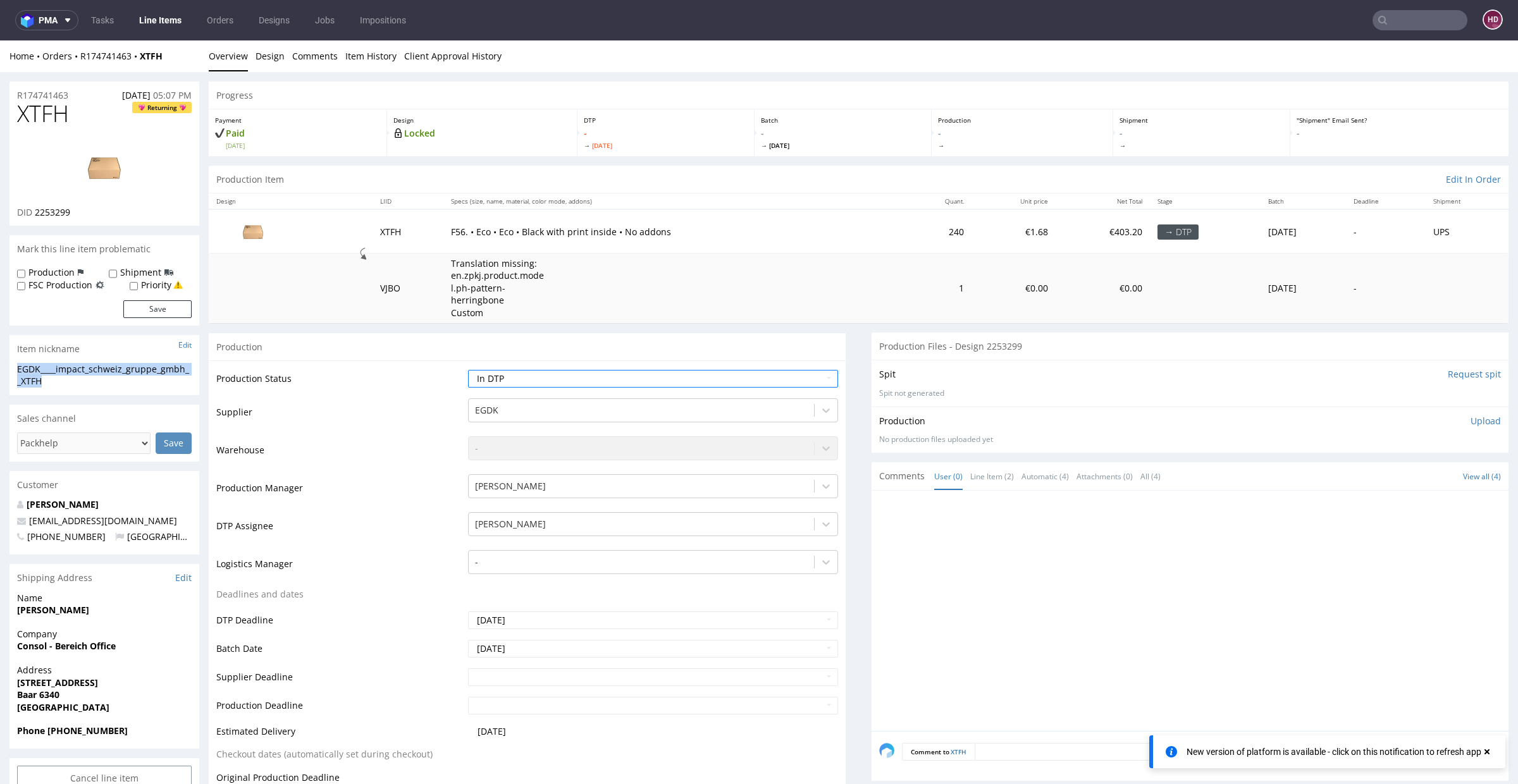
drag, startPoint x: 55, startPoint y: 379, endPoint x: 1, endPoint y: 364, distance: 56.0
copy div "EGDK____impact_schweiz_gruppe_gmbh__XTFH"
drag, startPoint x: 71, startPoint y: 96, endPoint x: 3, endPoint y: 99, distance: 68.1
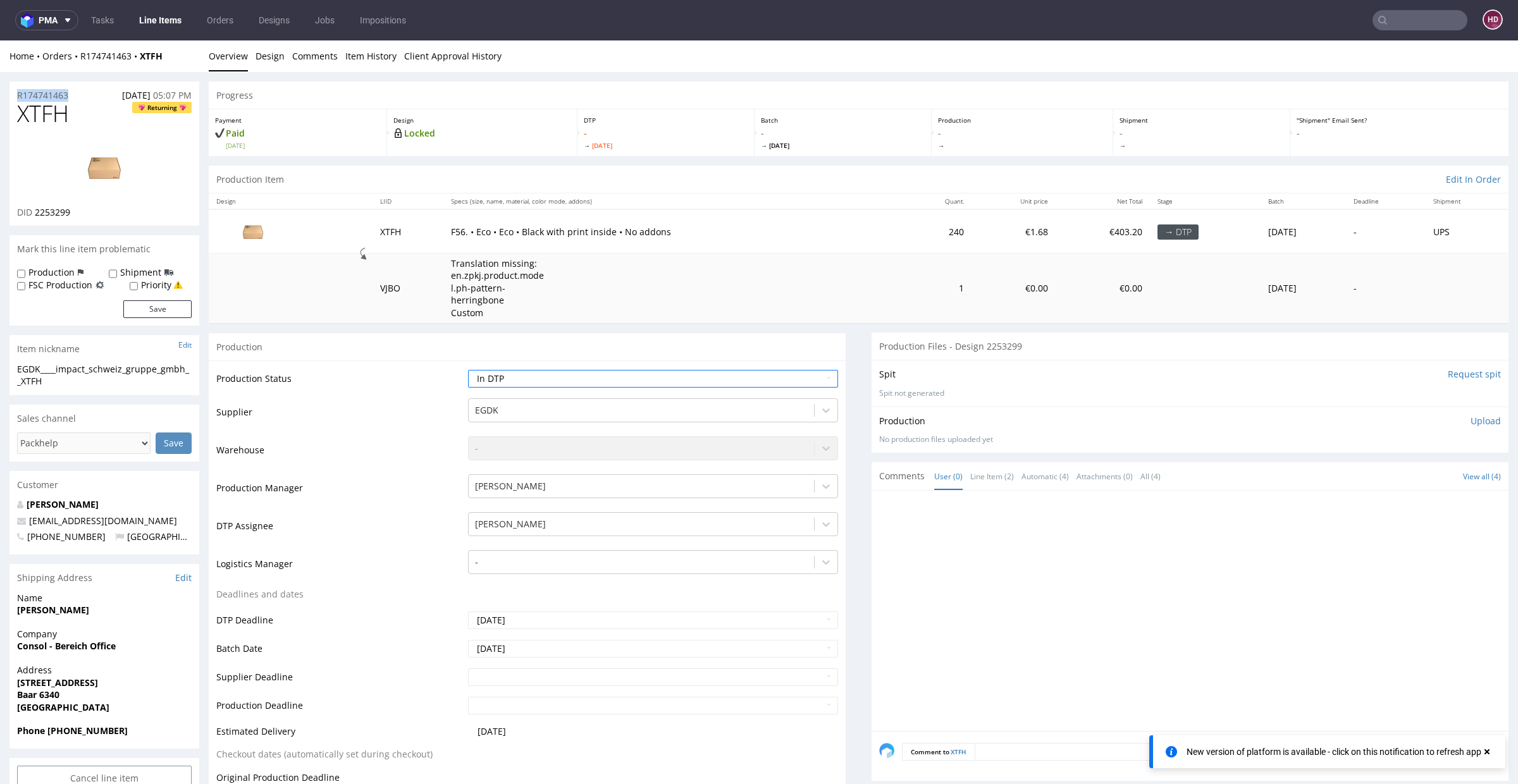
click at [78, 212] on div "DID 2253299" at bounding box center [104, 212] width 175 height 13
drag, startPoint x: 78, startPoint y: 212, endPoint x: 49, endPoint y: 212, distance: 29.0
click at [49, 212] on div "DID 2253299" at bounding box center [104, 212] width 175 height 13
click at [276, 52] on link "Design" at bounding box center [270, 55] width 29 height 31
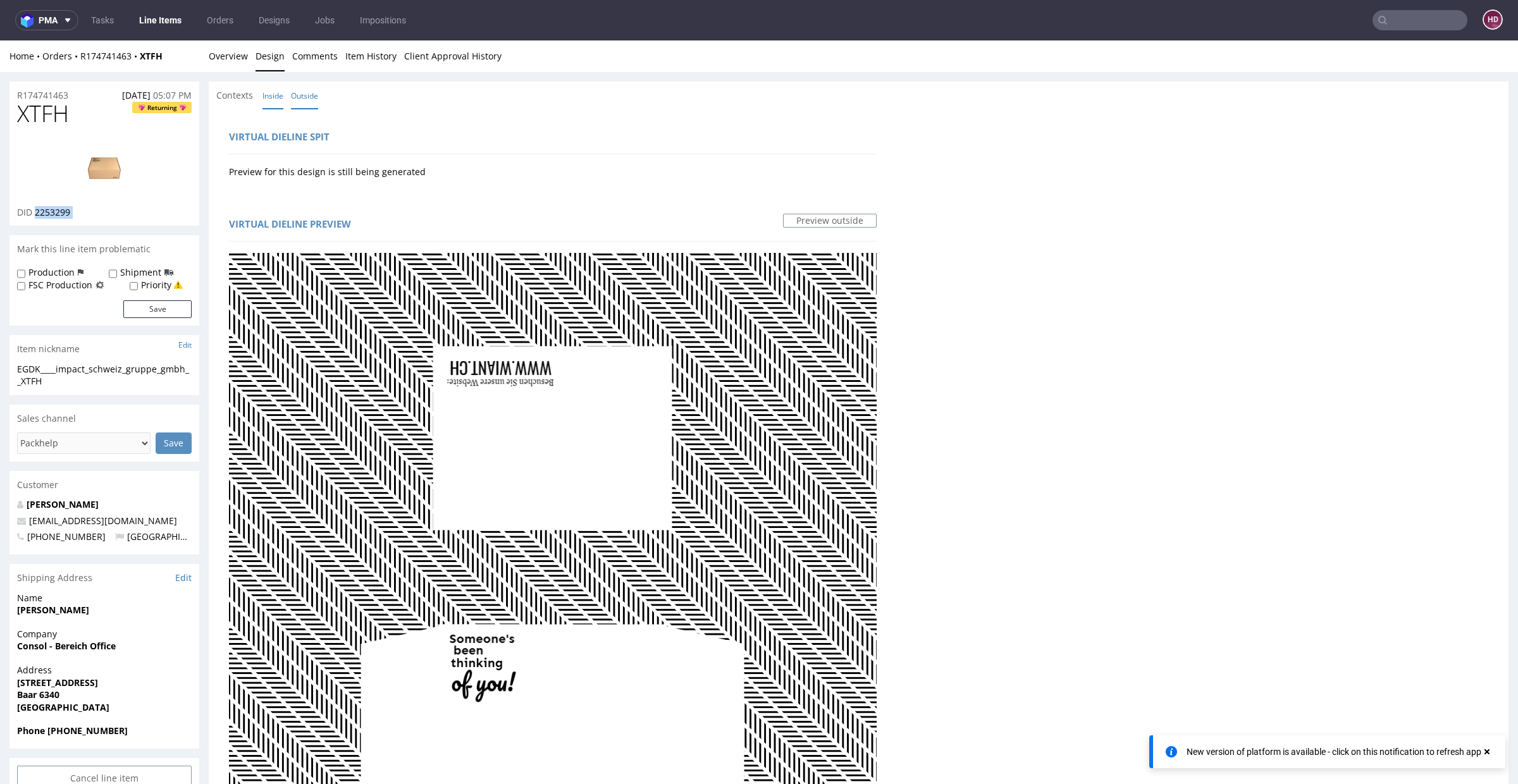
click at [277, 98] on link "Inside" at bounding box center [273, 96] width 21 height 27
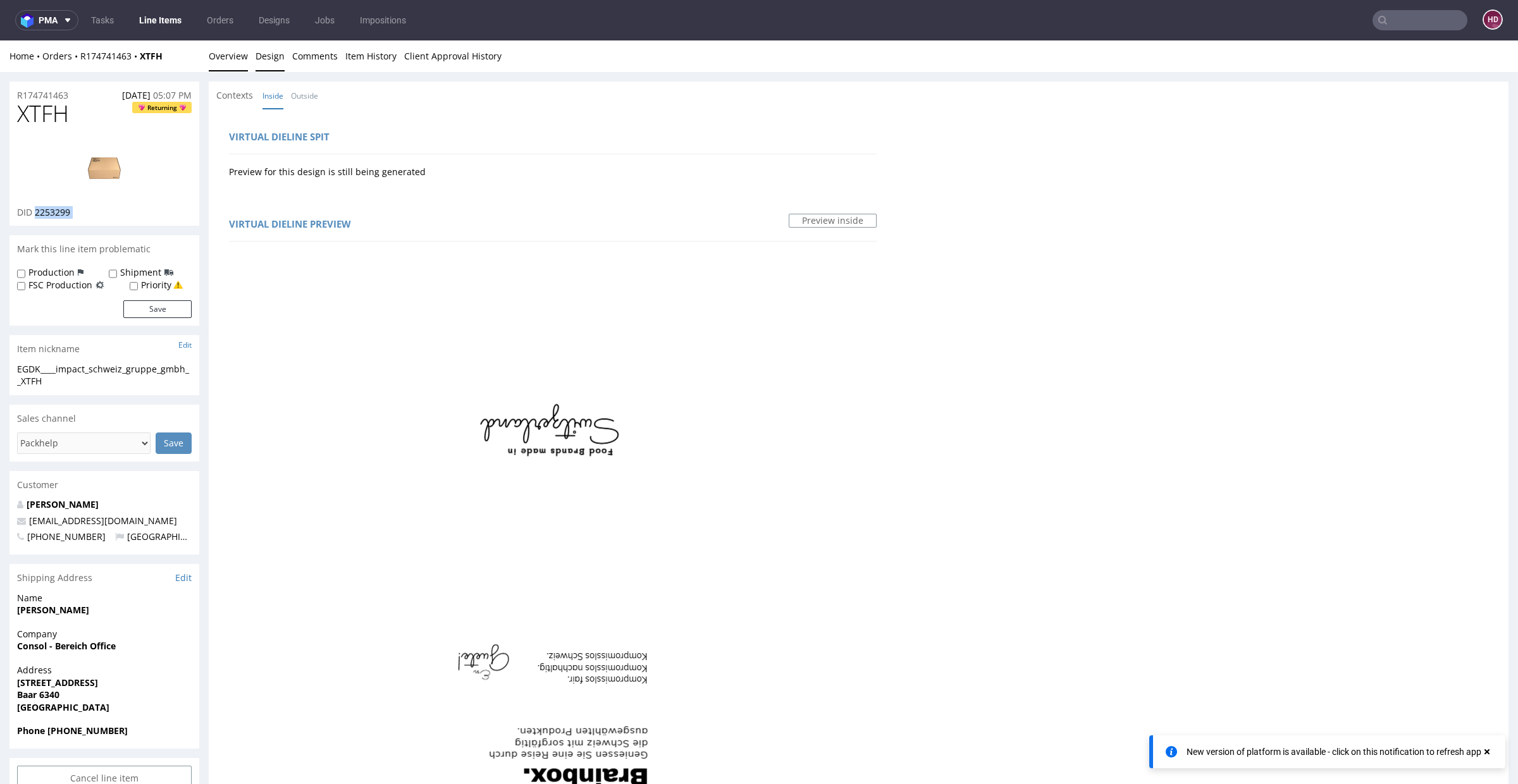
click at [219, 56] on link "Overview" at bounding box center [228, 55] width 39 height 31
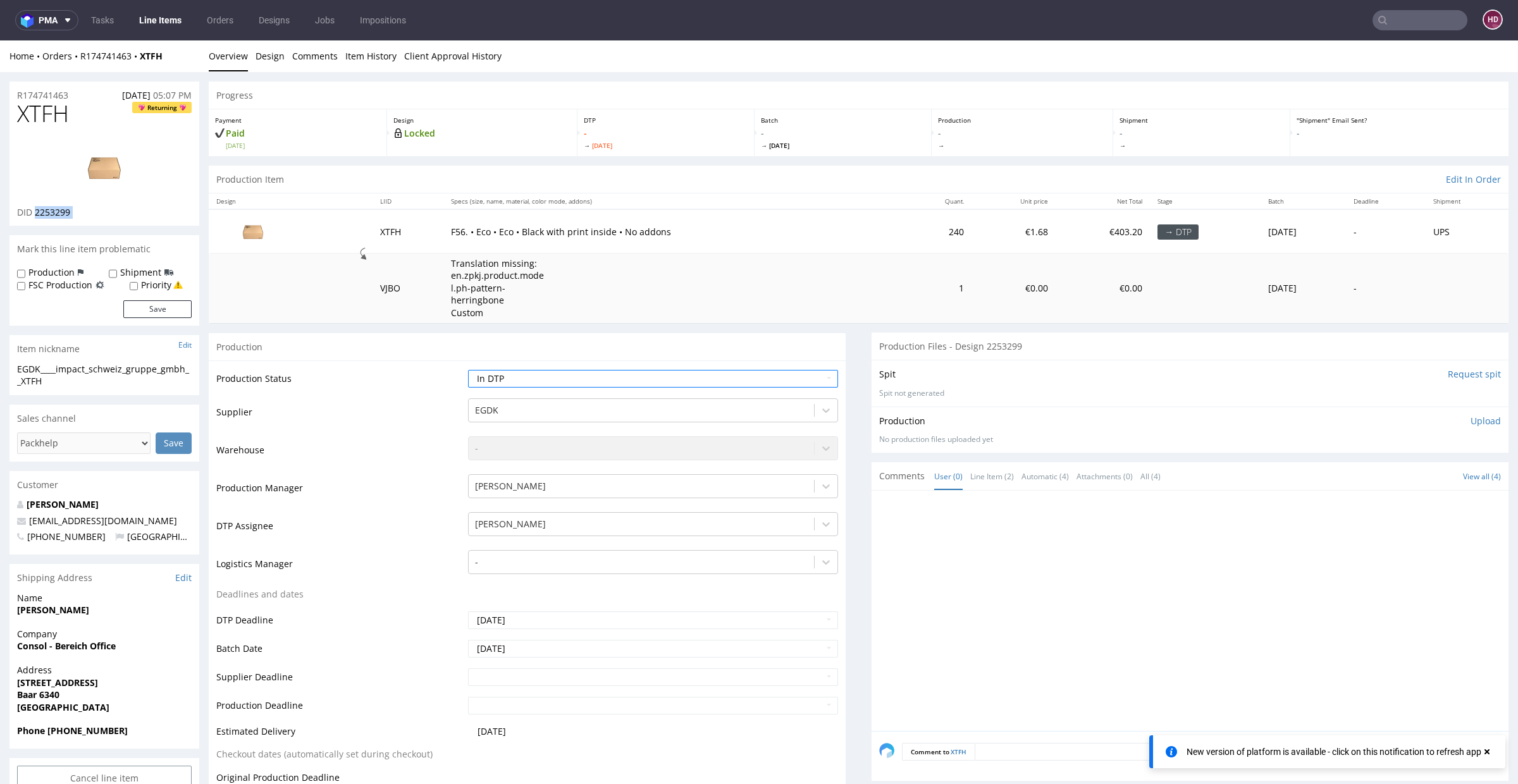
click at [1471, 419] on p "Upload" at bounding box center [1486, 421] width 30 height 13
click at [1405, 473] on div "Add files" at bounding box center [1411, 478] width 63 height 19
type input "C:\fakepath\EGDK____impact_schweiz_gruppe_gmbh__XTFH__d2253299__oR174741463__ou…"
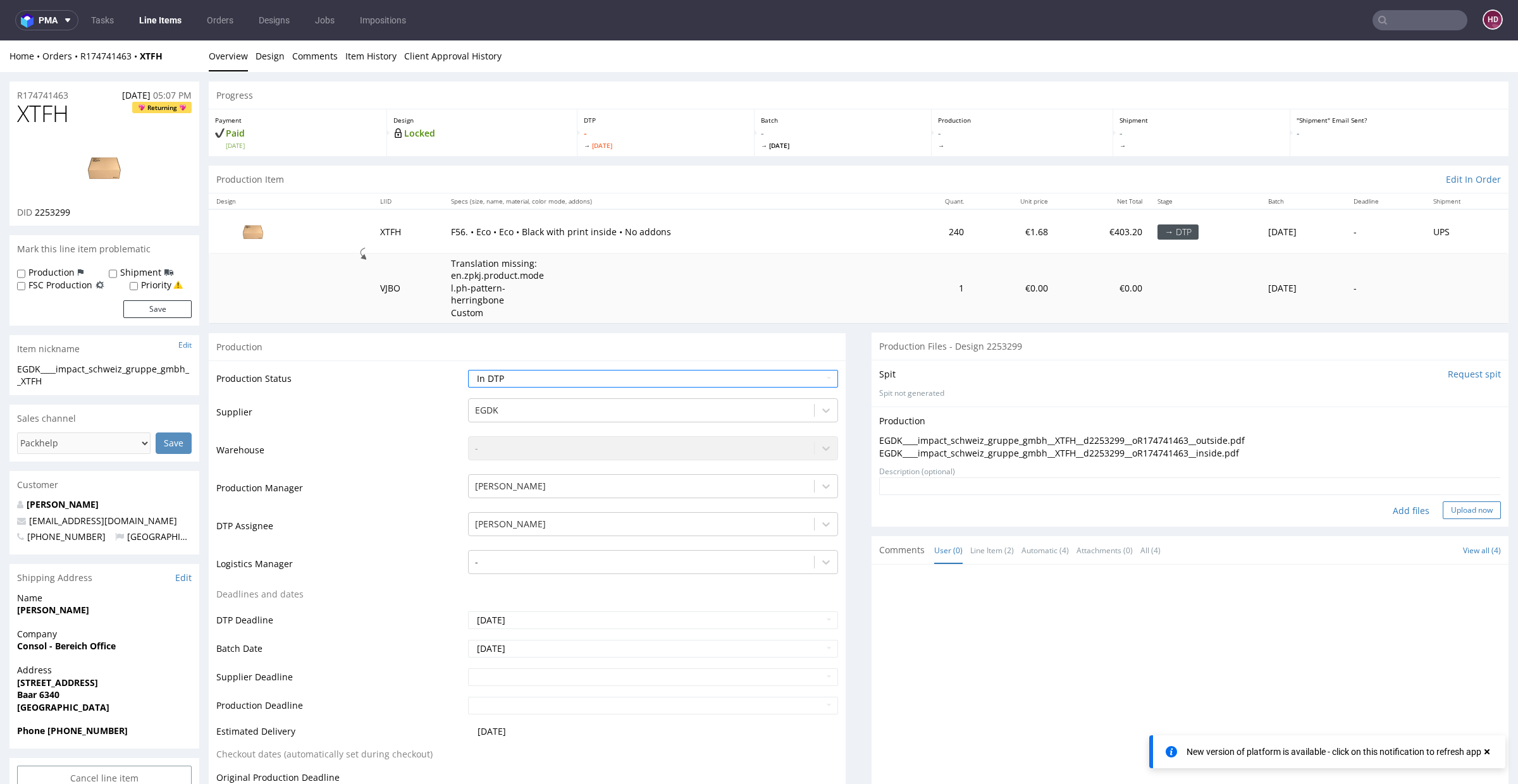
click at [1455, 511] on button "Upload now" at bounding box center [1472, 510] width 58 height 18
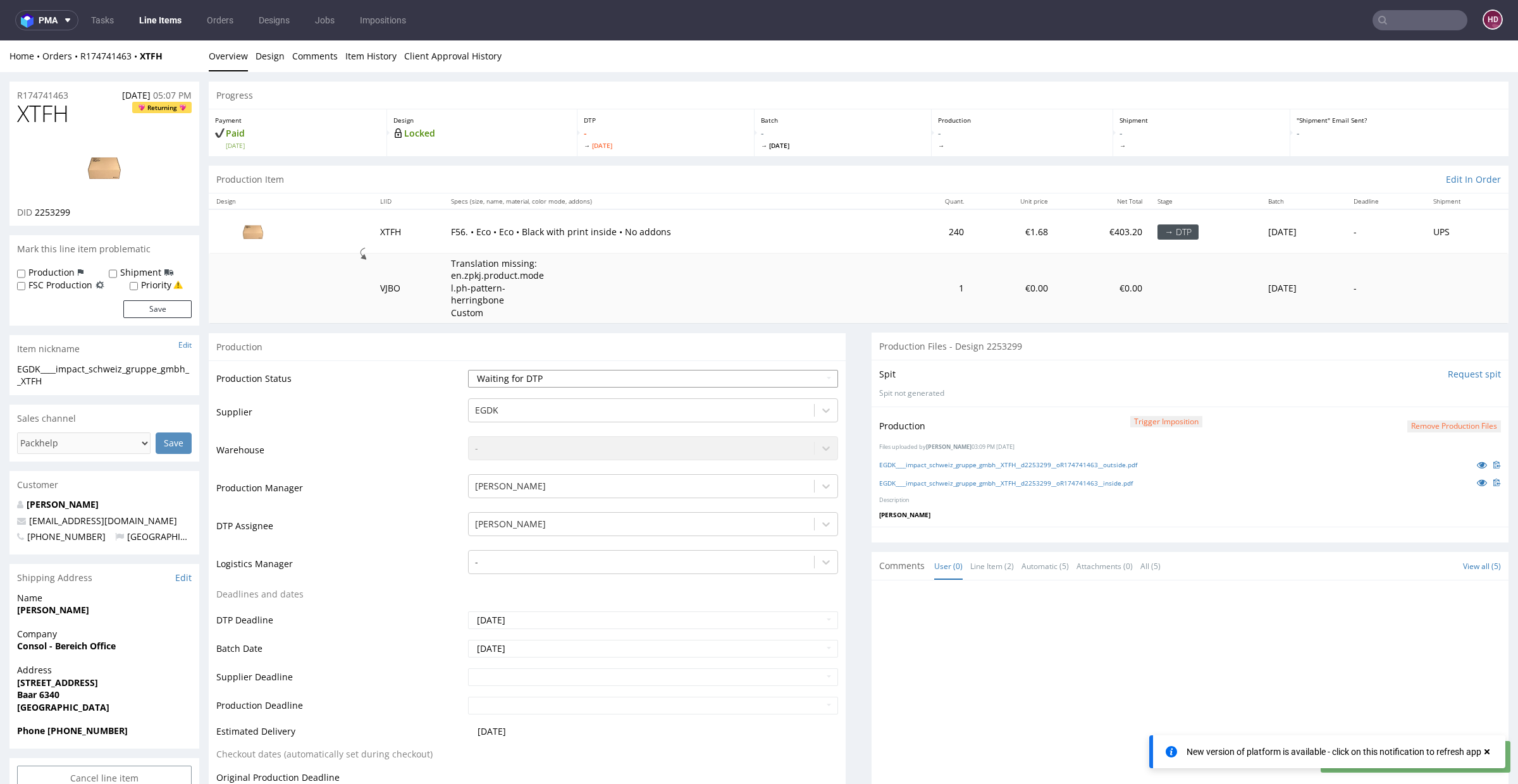
click at [722, 377] on select "Waiting for Artwork Waiting for Diecut Waiting for Mockup Waiting for DTP Waiti…" at bounding box center [653, 378] width 370 height 18
select select "dtp_in_process"
click at [468, 370] on select "Waiting for Artwork Waiting for Diecut Waiting for Mockup Waiting for DTP Waiti…" at bounding box center [653, 378] width 370 height 18
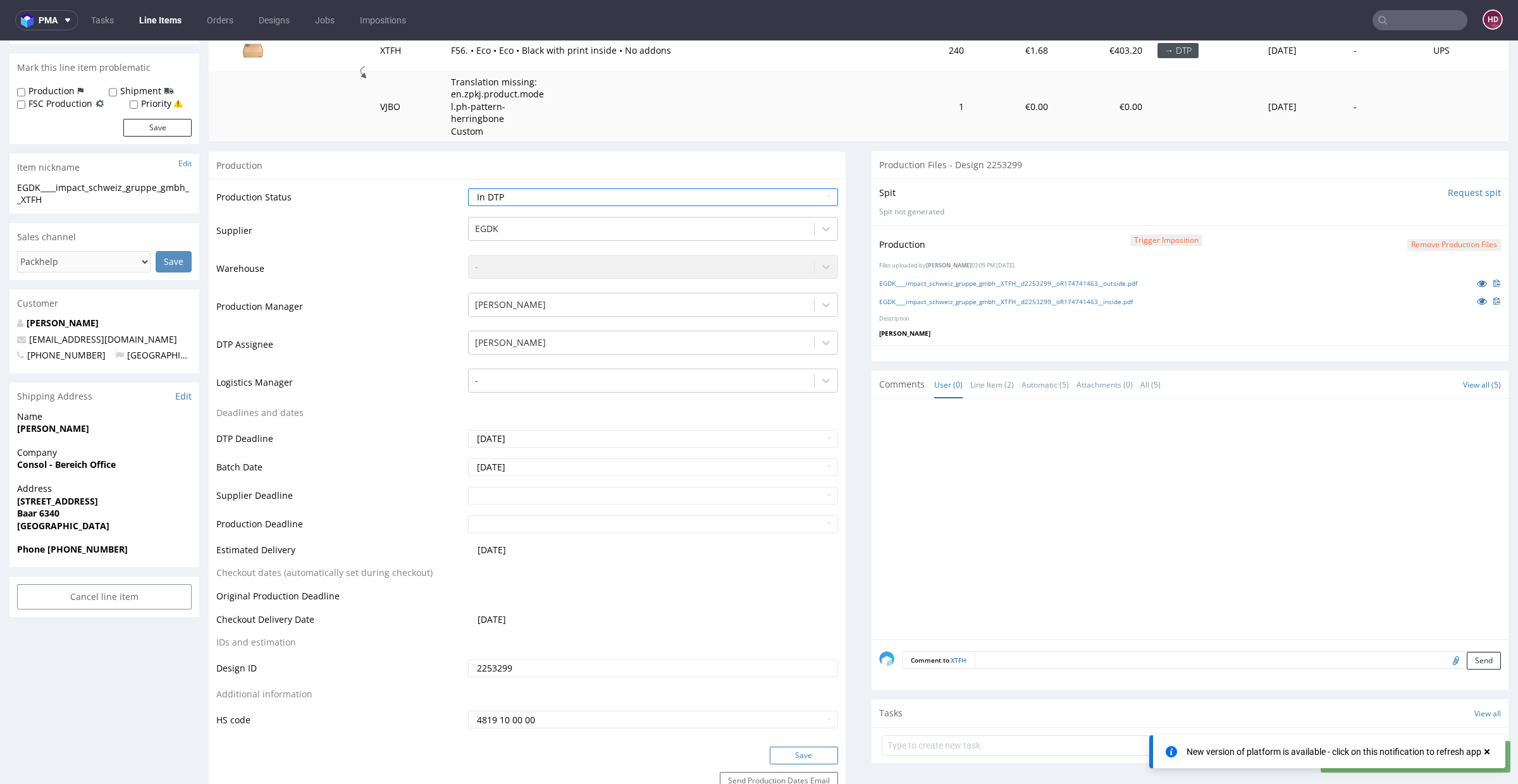
scroll to position [381, 0]
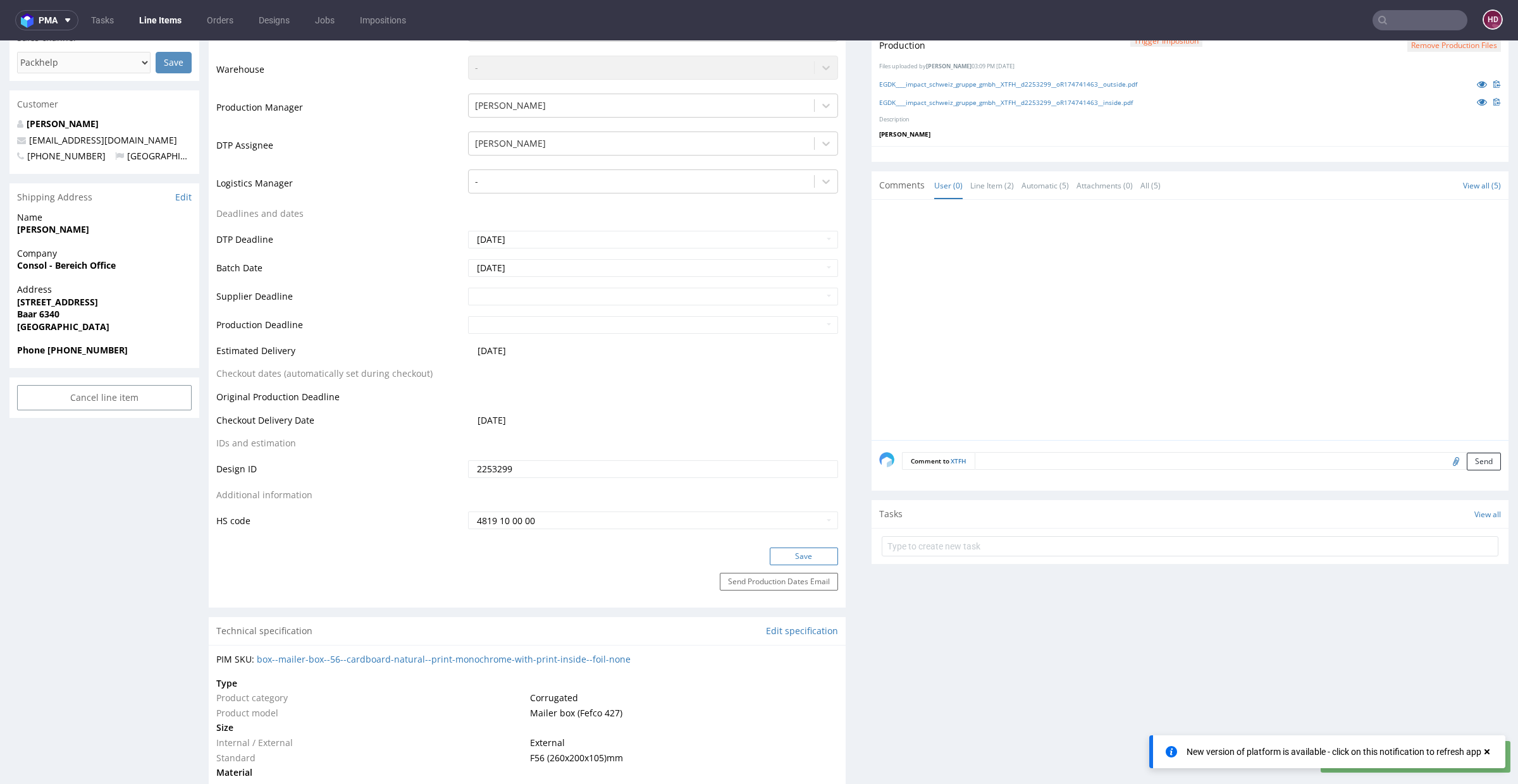
click at [772, 556] on button "Save" at bounding box center [804, 556] width 69 height 18
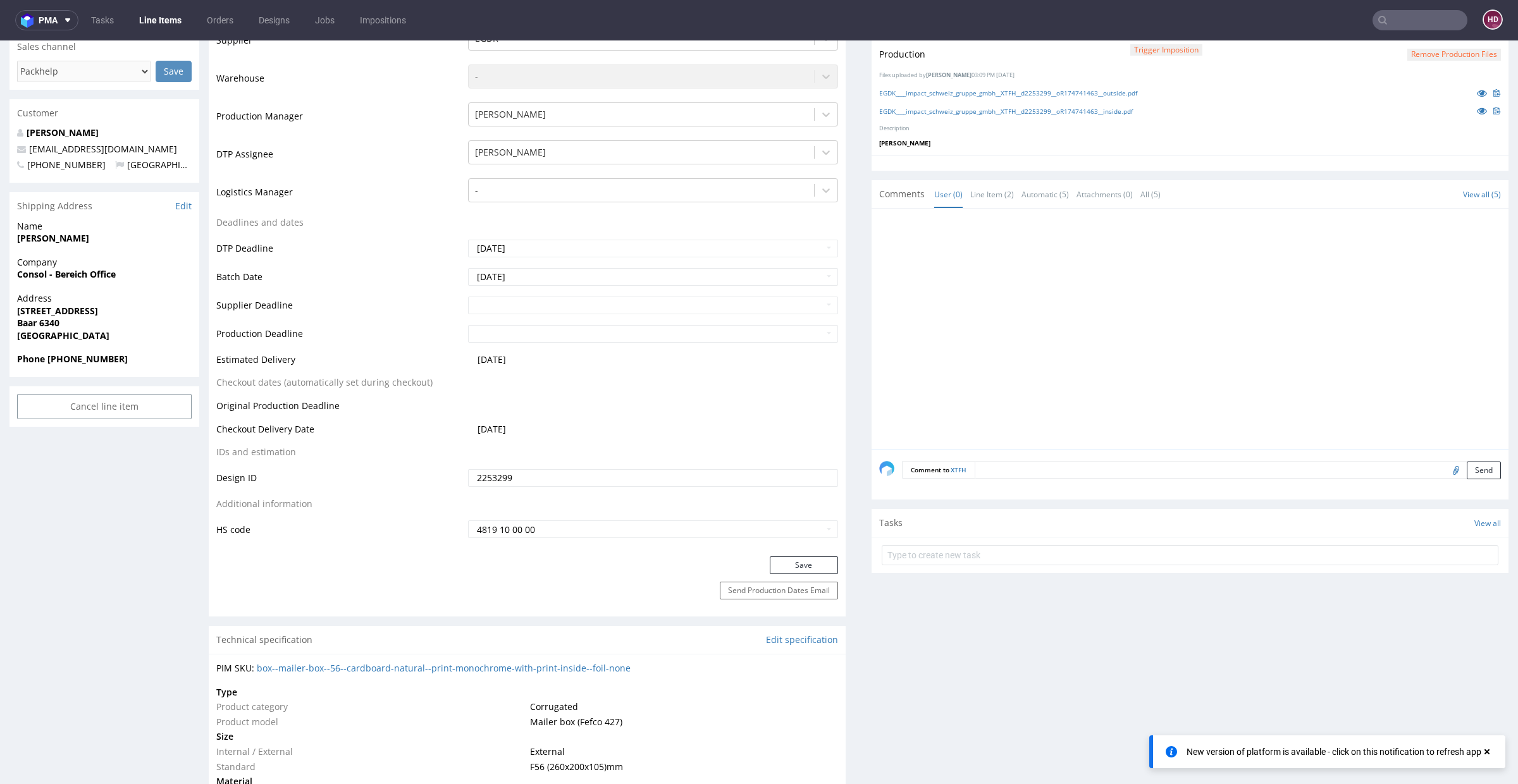
scroll to position [0, 0]
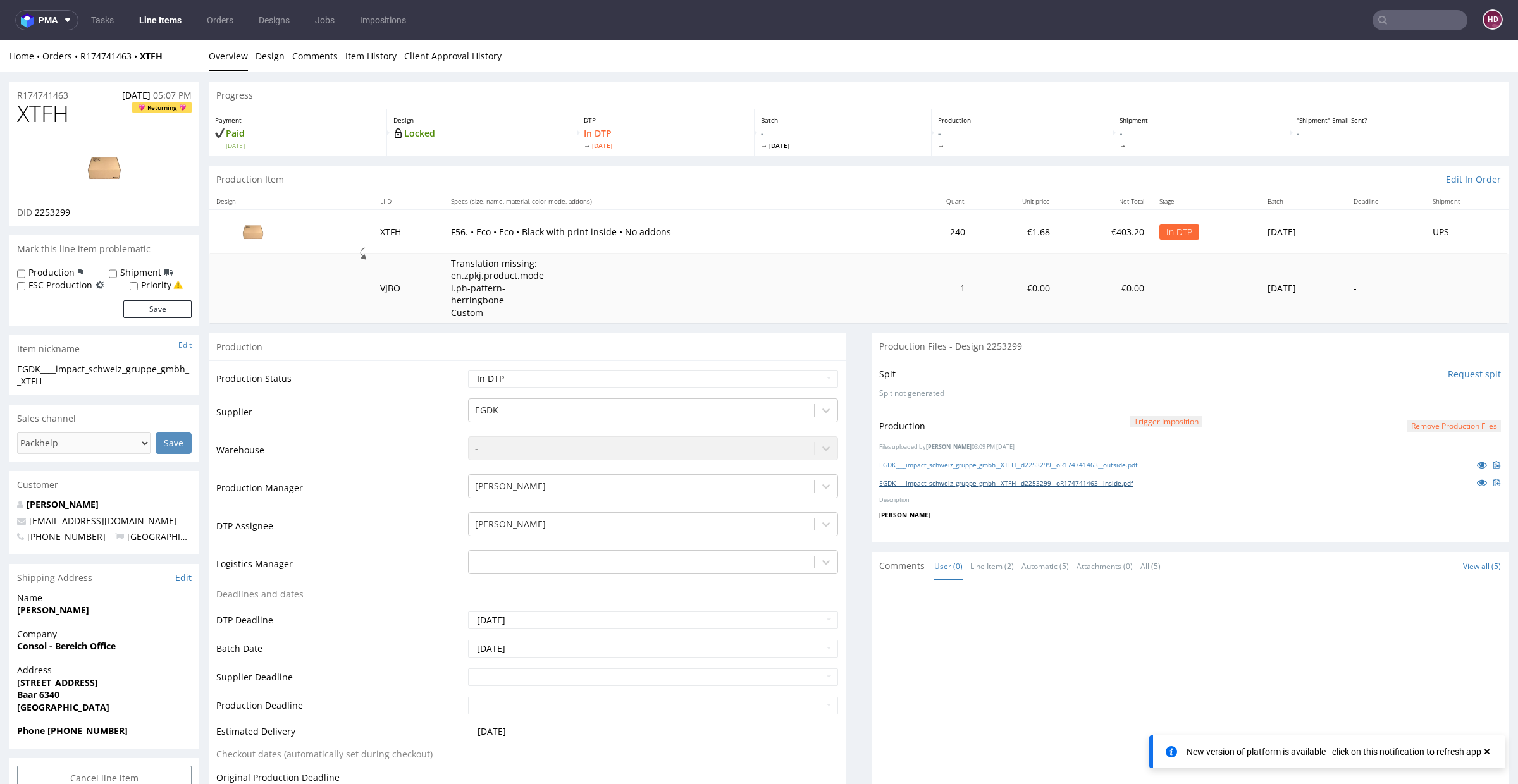
click at [1098, 482] on link "EGDK____impact_schweiz_gruppe_gmbh__XTFH__d2253299__oR174741463__inside.pdf" at bounding box center [1006, 482] width 254 height 9
click at [1115, 462] on link "EGDK____impact_schweiz_gruppe_gmbh__XTFH__d2253299__oR174741463__outside.pdf" at bounding box center [1008, 464] width 258 height 9
click at [218, 57] on link "Overview" at bounding box center [228, 55] width 39 height 31
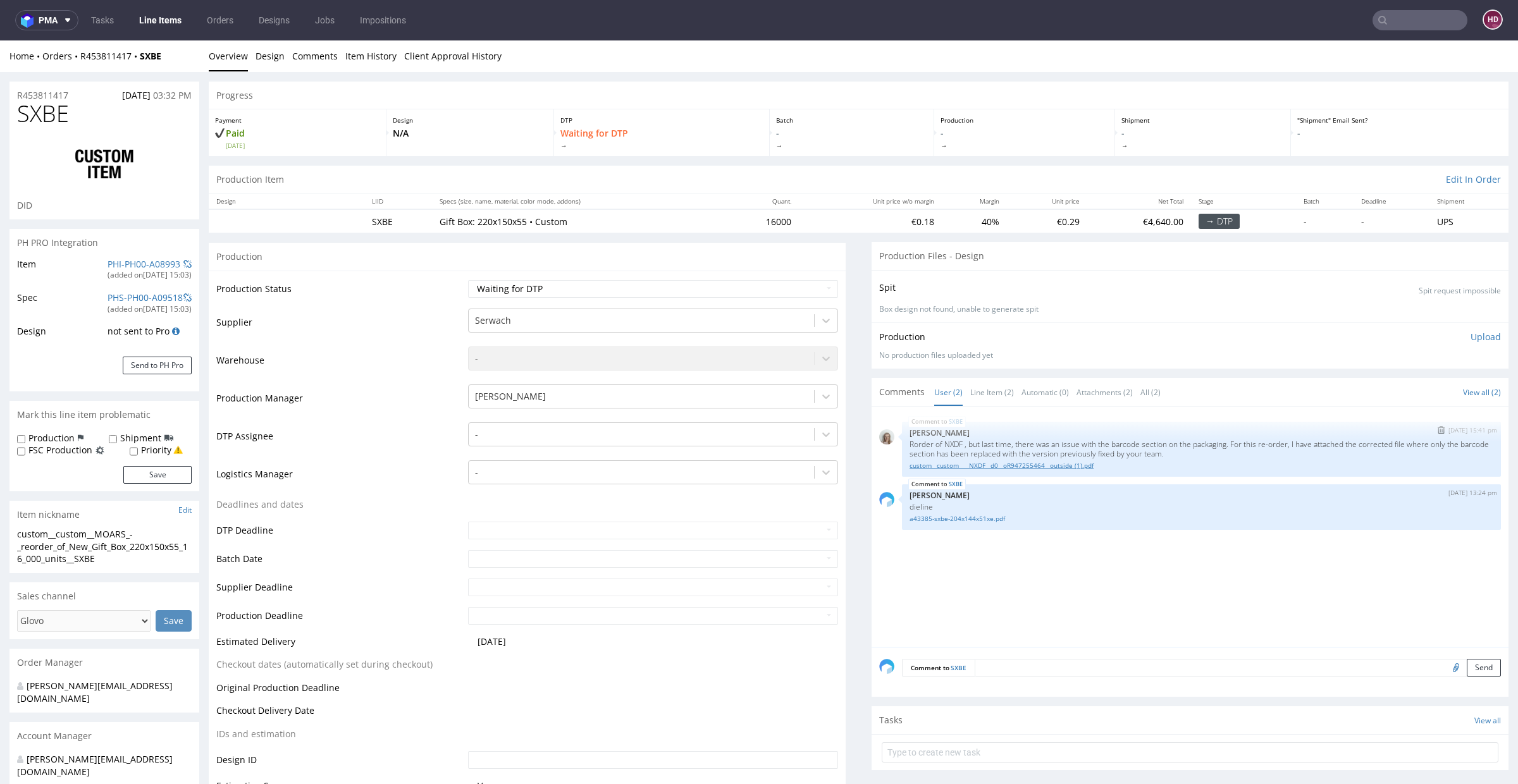
click at [965, 462] on link "custom__custom____NXDF__d0__oR947255464__outside (1).pdf" at bounding box center [1202, 466] width 584 height 9
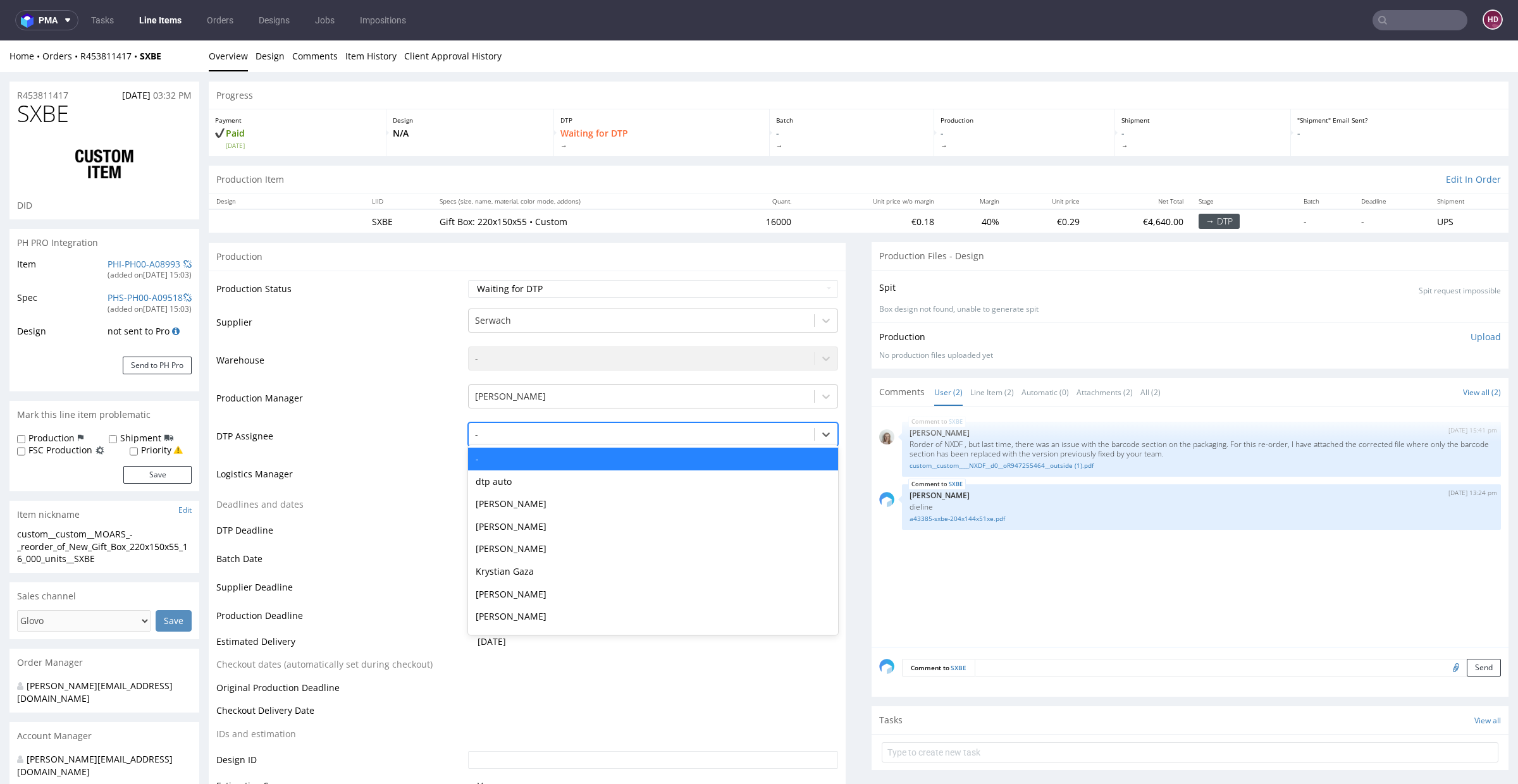
click at [546, 435] on div at bounding box center [641, 434] width 333 height 15
click at [575, 503] on div "[PERSON_NAME]" at bounding box center [653, 504] width 370 height 23
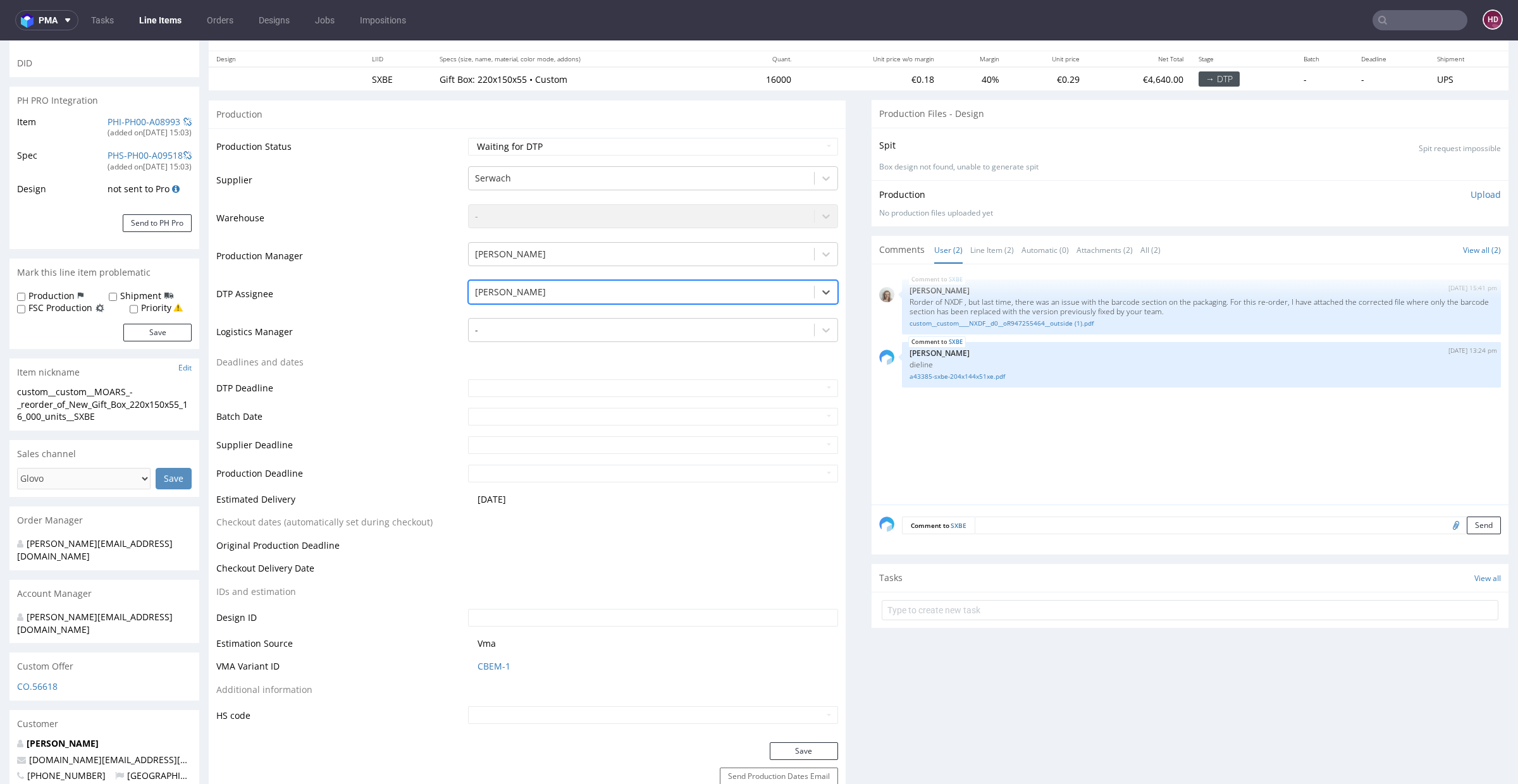
scroll to position [159, 0]
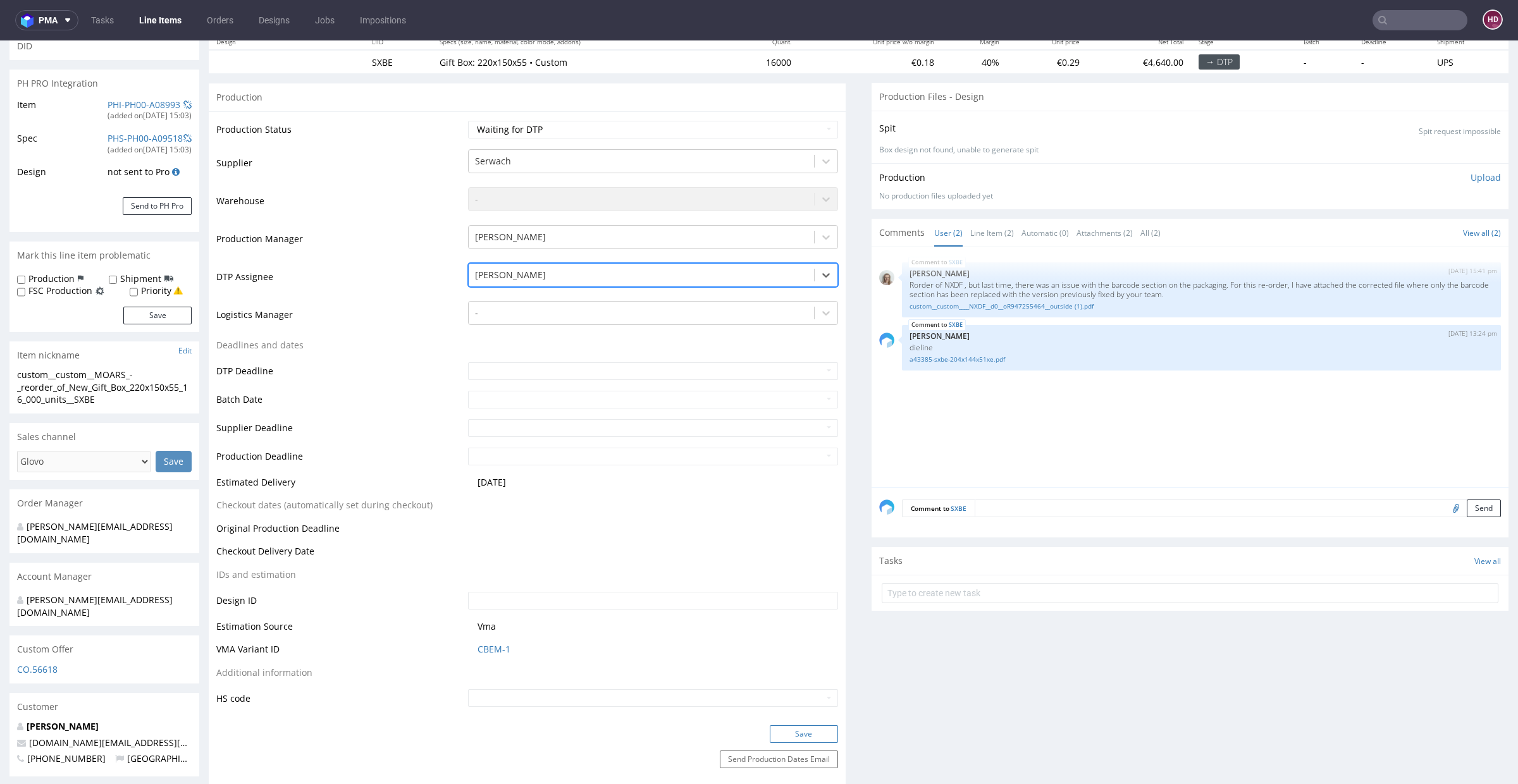
click at [799, 731] on button "Save" at bounding box center [804, 734] width 69 height 18
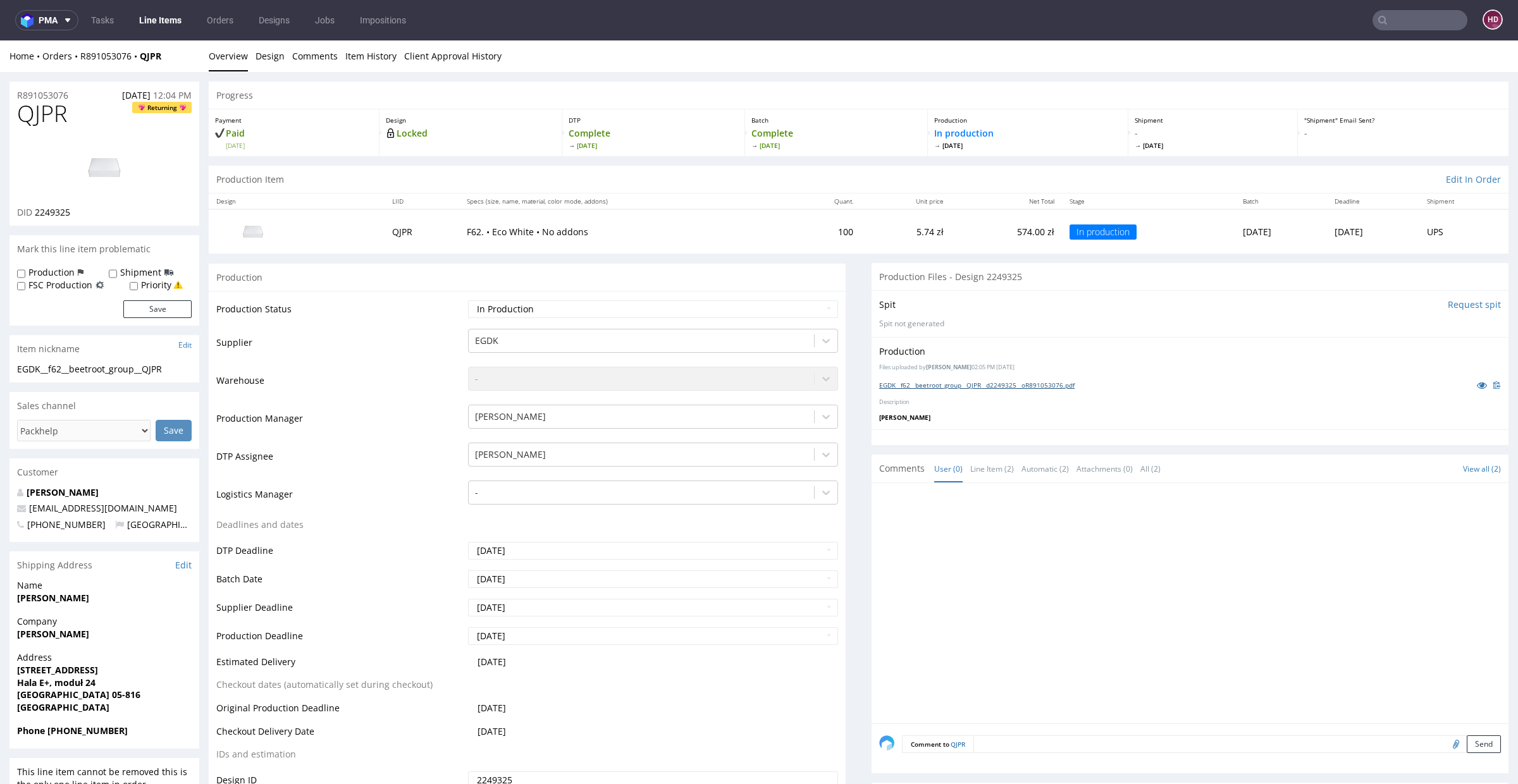
click at [956, 381] on link "EGDK__f62__beetroot_group__QJPR__d2249325__oR891053076.pdf" at bounding box center [977, 385] width 196 height 9
click at [285, 55] on li "Design" at bounding box center [274, 56] width 37 height 13
click at [283, 60] on li "Design" at bounding box center [274, 56] width 37 height 13
click at [272, 58] on link "Design" at bounding box center [270, 55] width 29 height 31
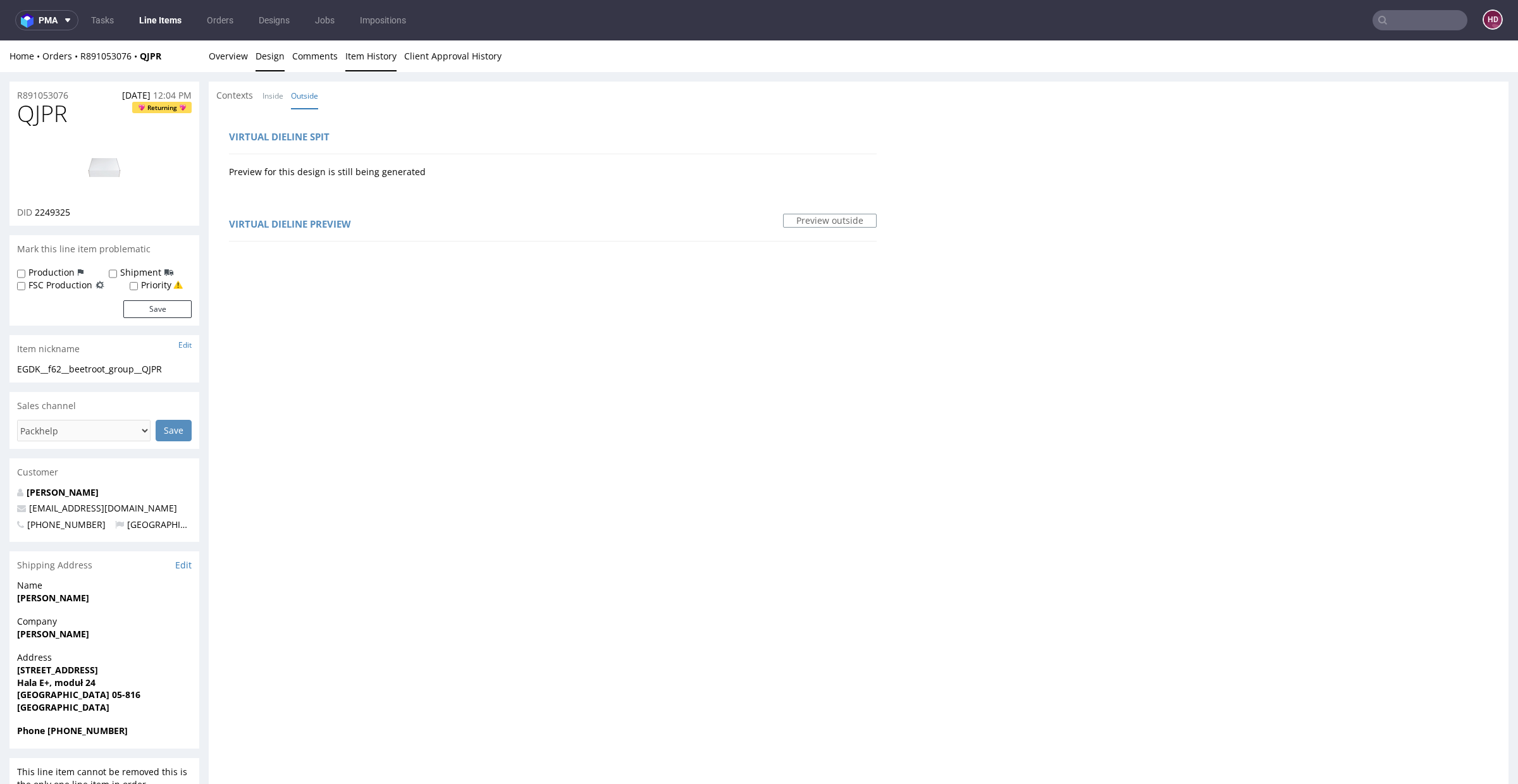
click at [370, 54] on link "Item History" at bounding box center [371, 55] width 51 height 31
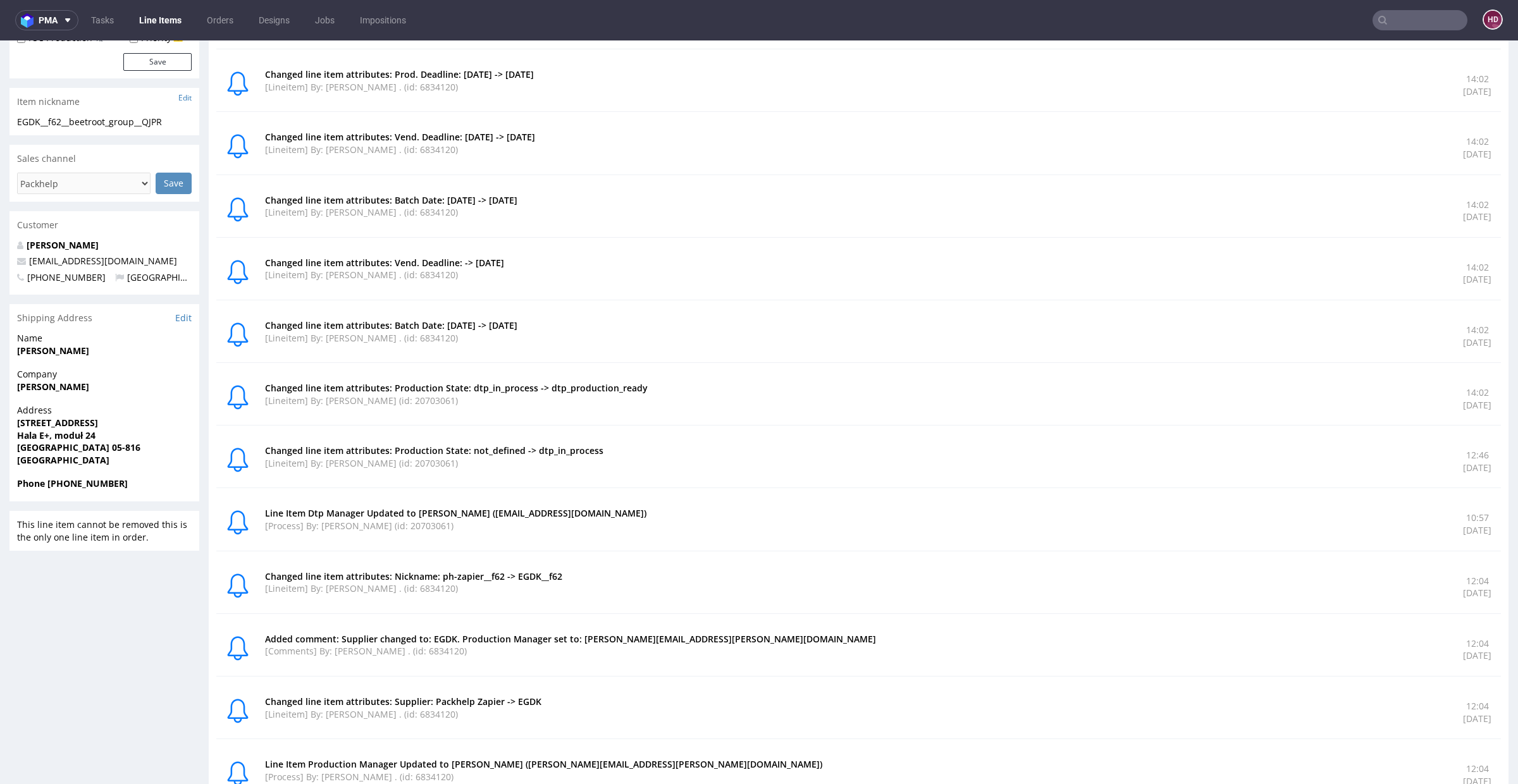
scroll to position [246, 0]
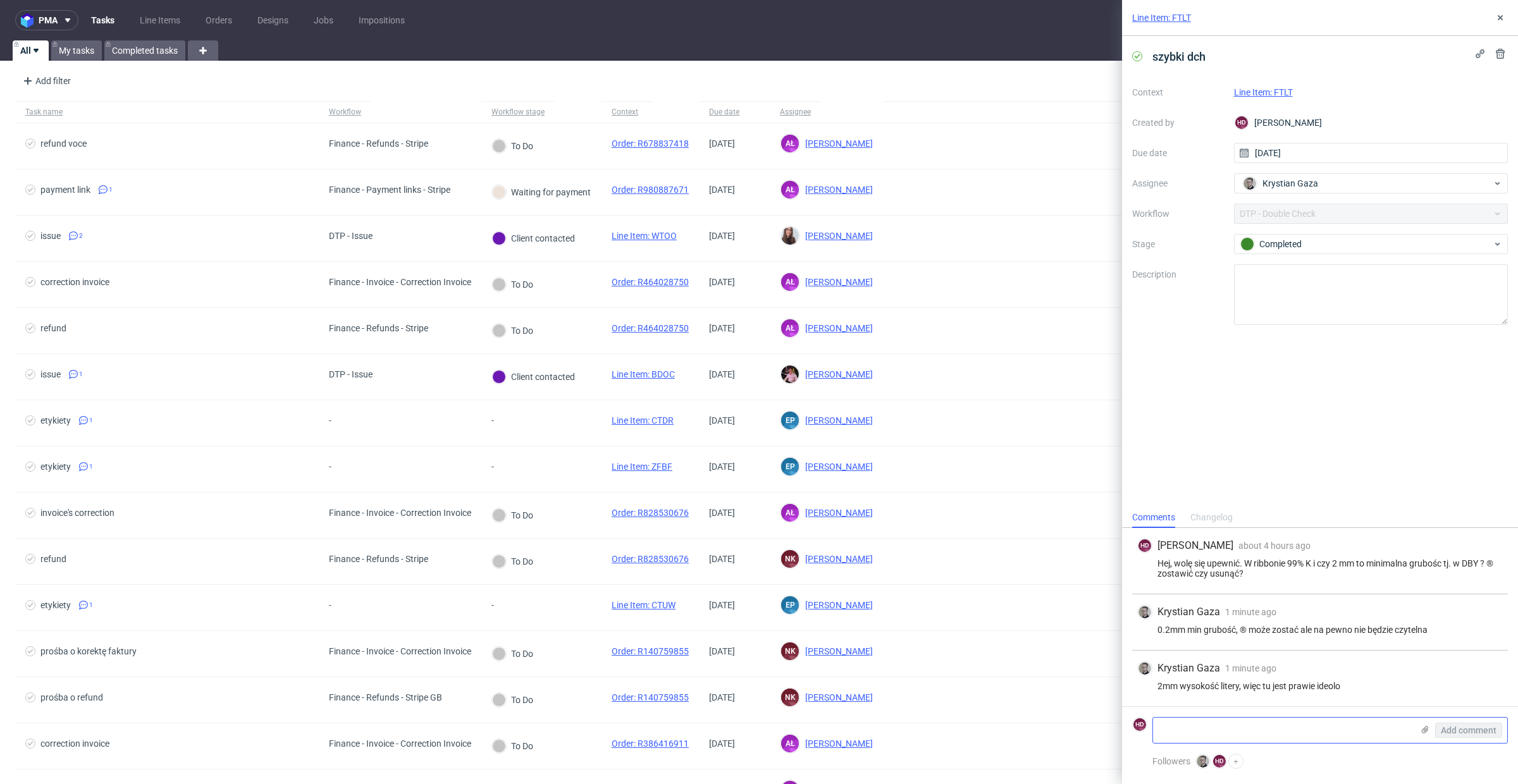
click at [1213, 731] on textarea at bounding box center [1282, 730] width 259 height 25
click at [1278, 93] on link "Line Item: FTLT" at bounding box center [1263, 92] width 59 height 10
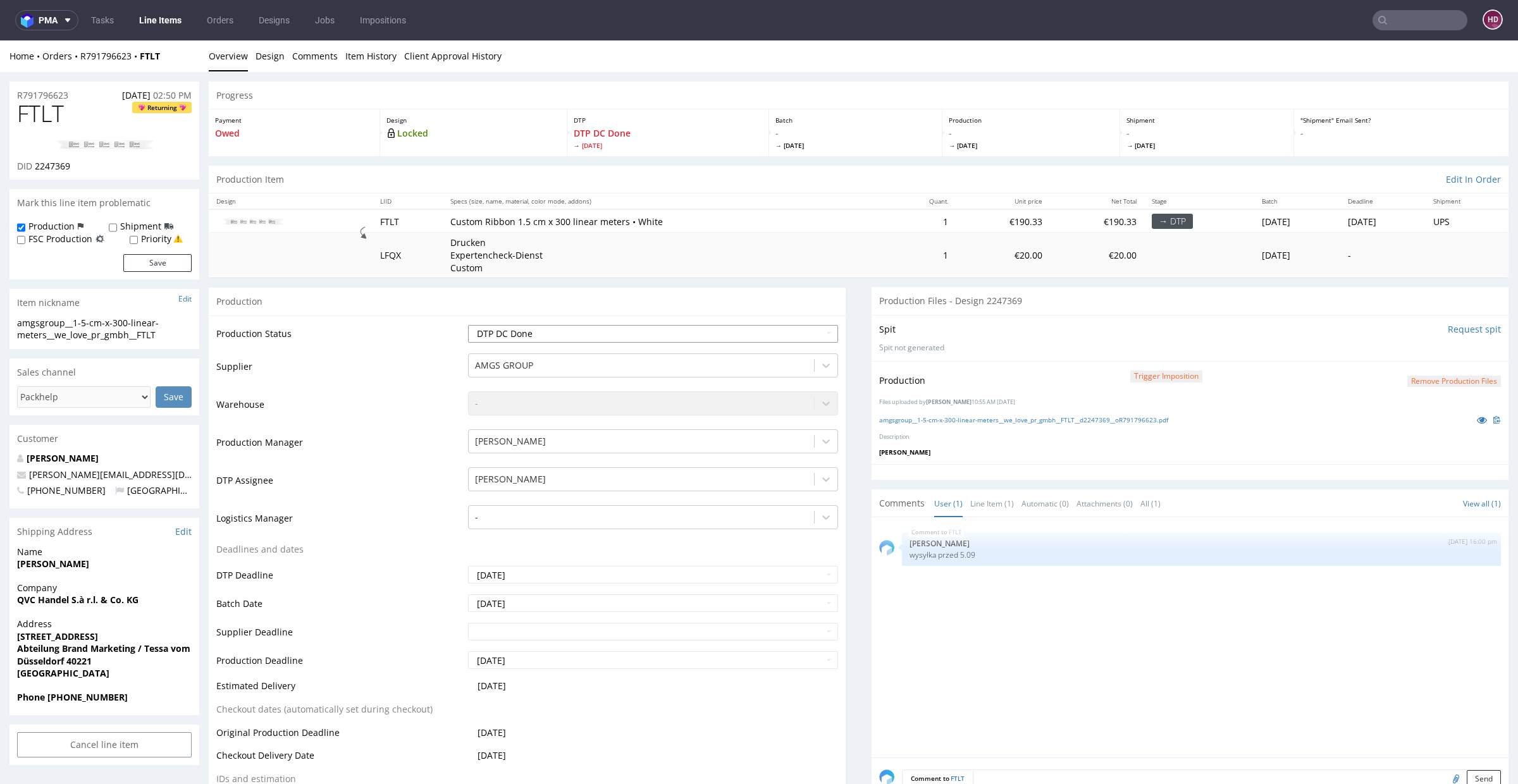
click at [588, 329] on select "Waiting for Artwork Waiting for Diecut Waiting for Mockup Waiting for DTP Waiti…" at bounding box center [653, 333] width 370 height 18
select select "dtp_production_ready"
click at [468, 325] on select "Waiting for Artwork Waiting for Diecut Waiting for Mockup Waiting for DTP Waiti…" at bounding box center [653, 333] width 370 height 18
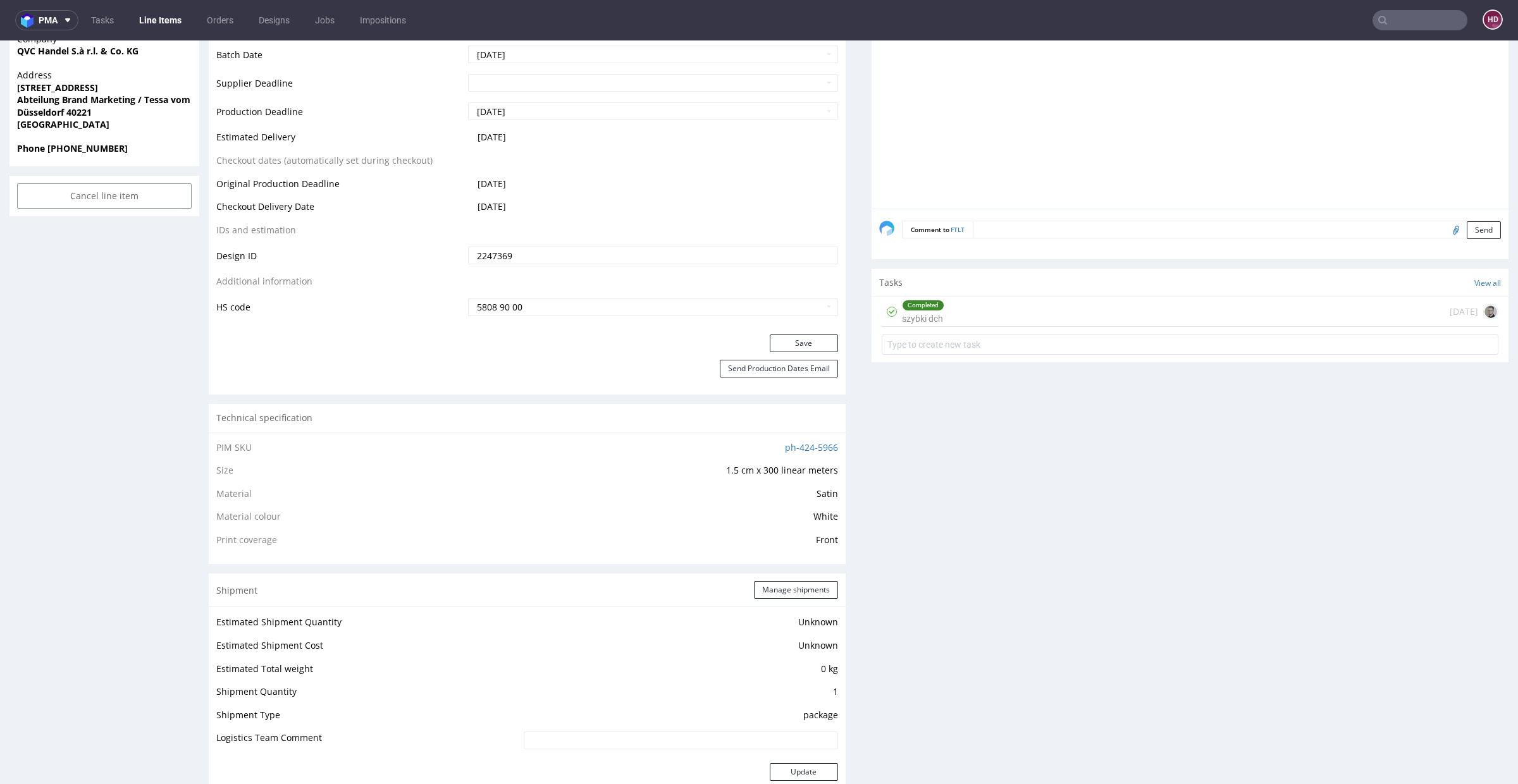
scroll to position [572, 0]
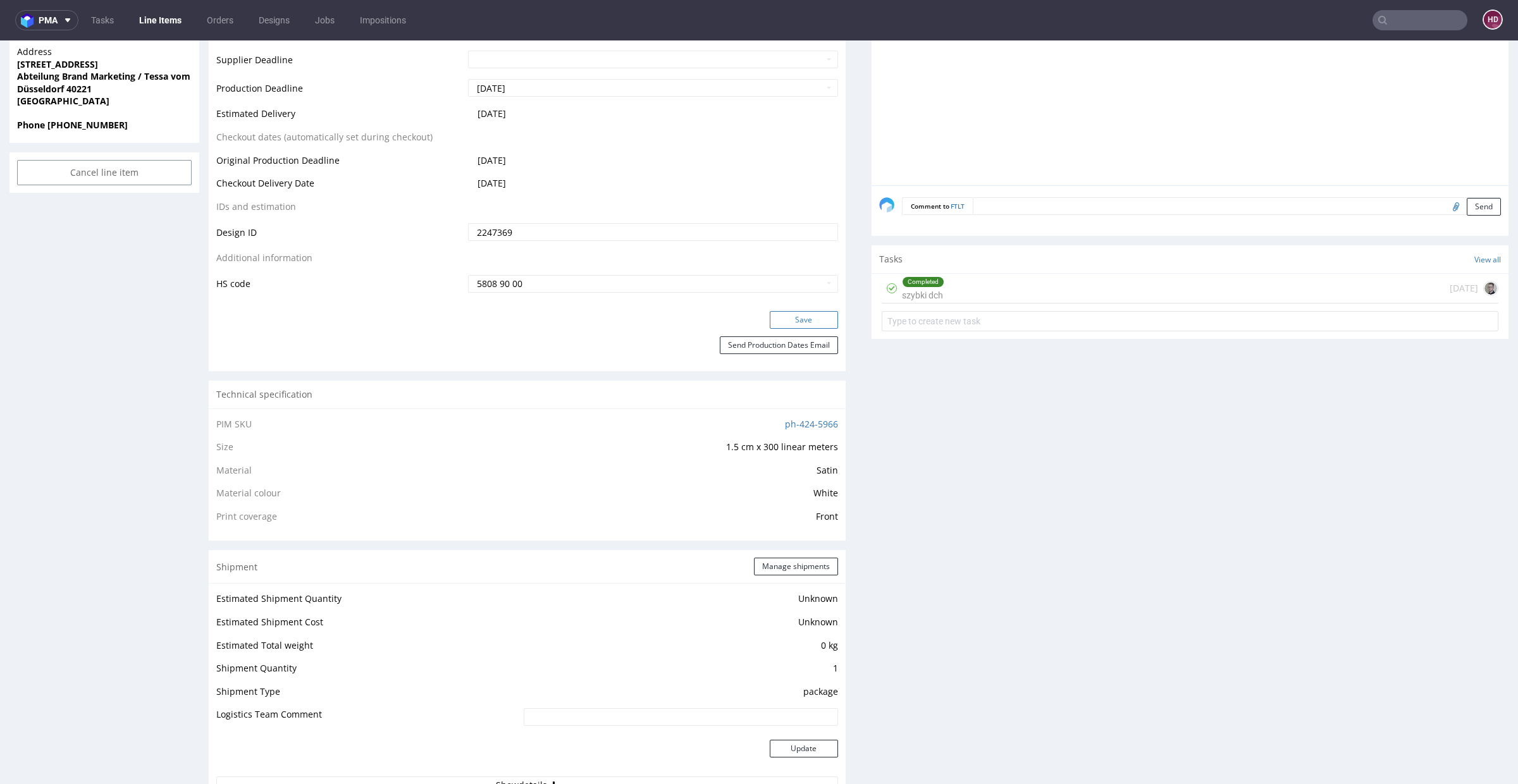
click at [780, 322] on button "Save" at bounding box center [804, 320] width 69 height 18
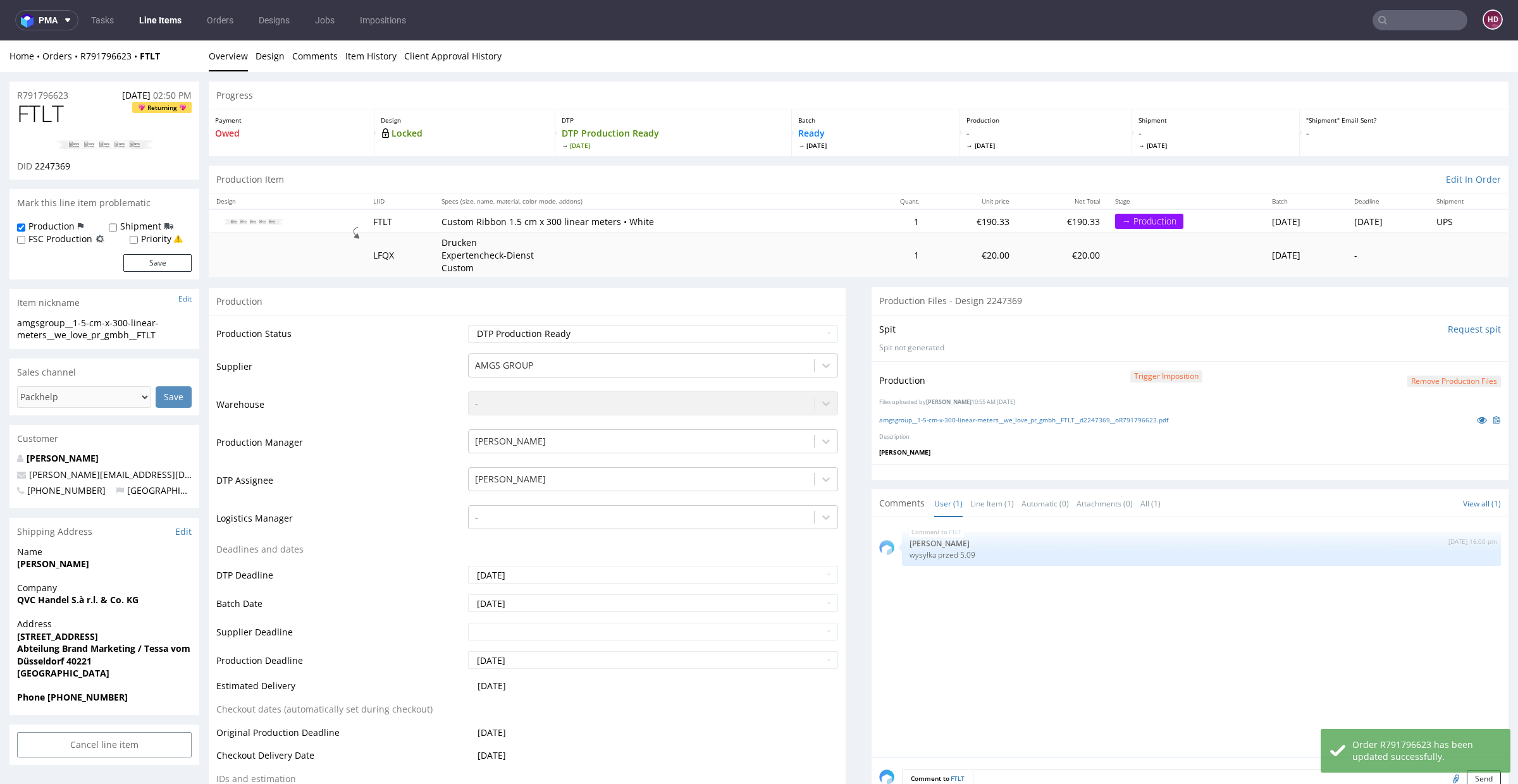
click at [164, 24] on link "Line Items" at bounding box center [160, 20] width 57 height 20
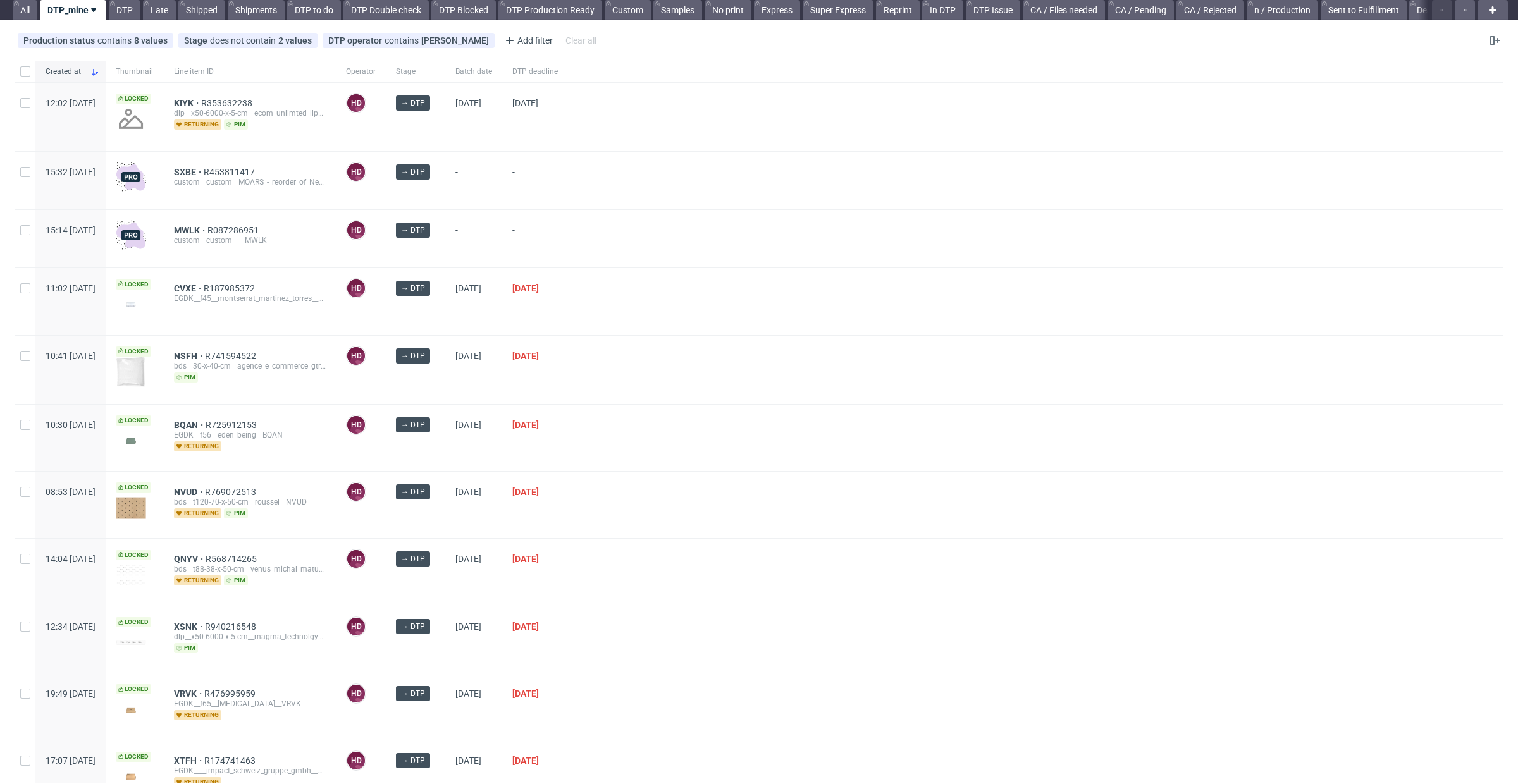
scroll to position [167, 0]
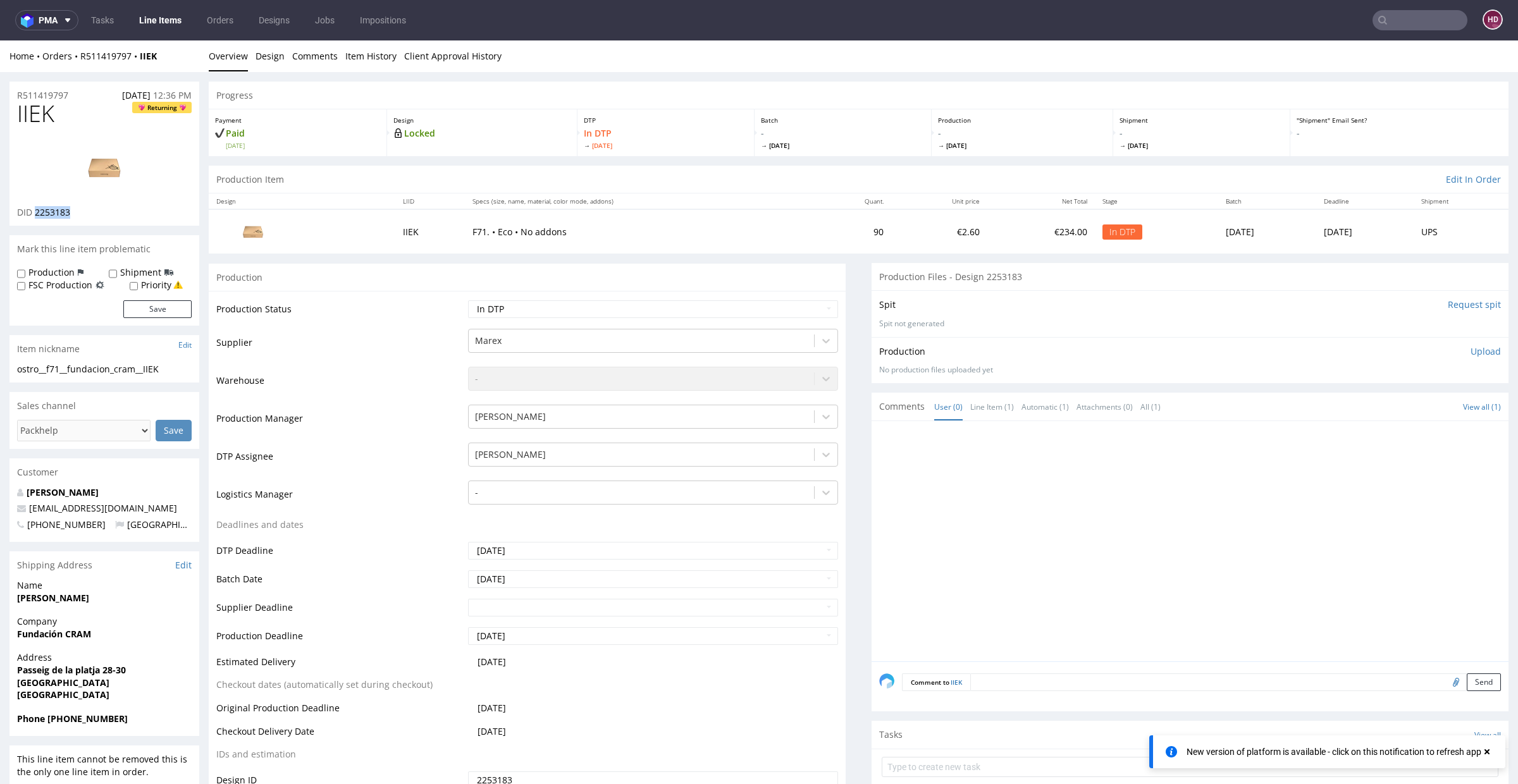
scroll to position [501, 0]
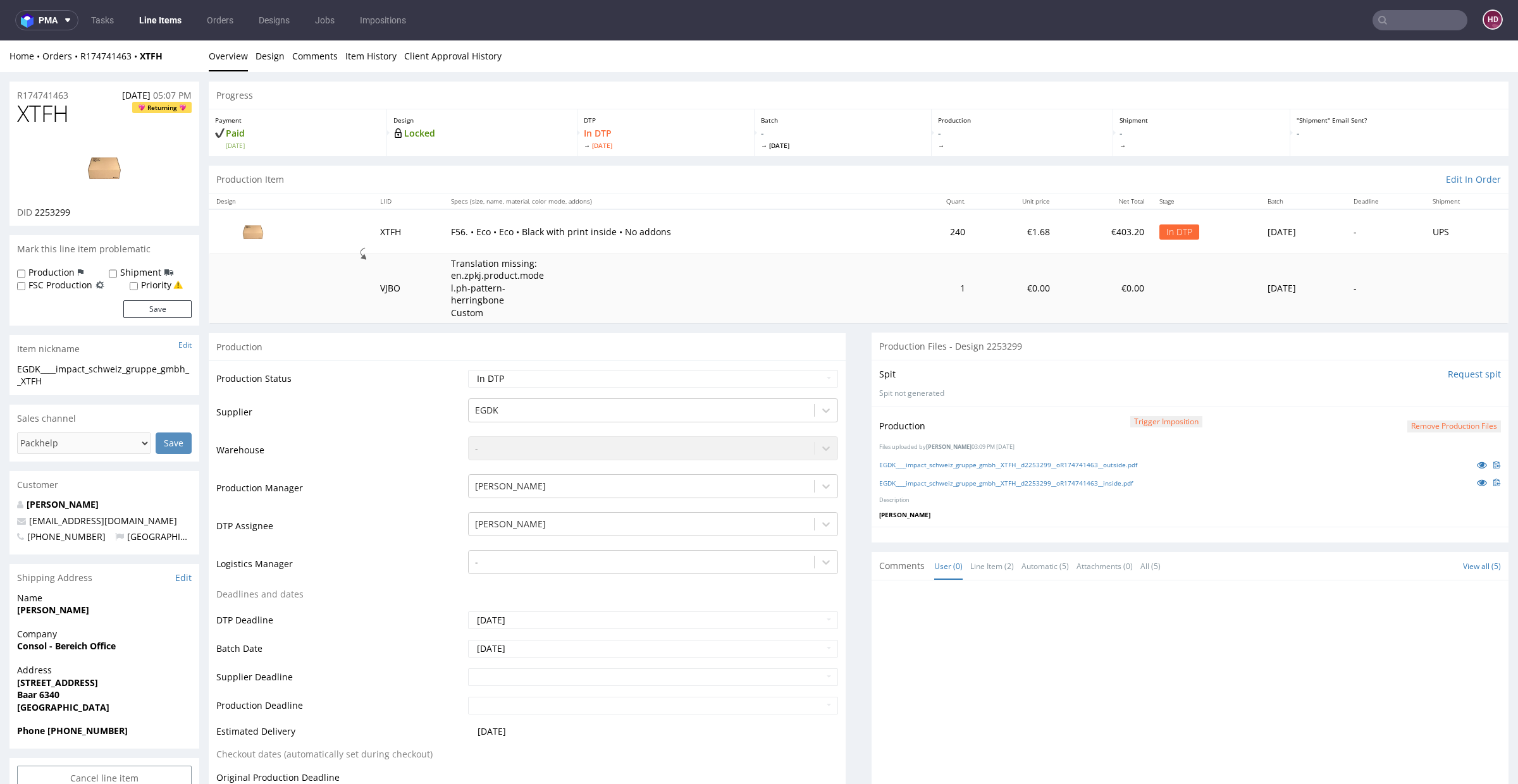
click at [674, 366] on div "Production Status Waiting for Artwork Waiting for Diecut Waiting for Mockup Wai…" at bounding box center [527, 644] width 637 height 568
click at [667, 373] on select "Waiting for Artwork Waiting for Diecut Waiting for Mockup Waiting for DTP Waiti…" at bounding box center [653, 378] width 370 height 18
select select "dtp_production_ready"
click at [468, 370] on select "Waiting for Artwork Waiting for Diecut Waiting for Mockup Waiting for DTP Waiti…" at bounding box center [653, 378] width 370 height 18
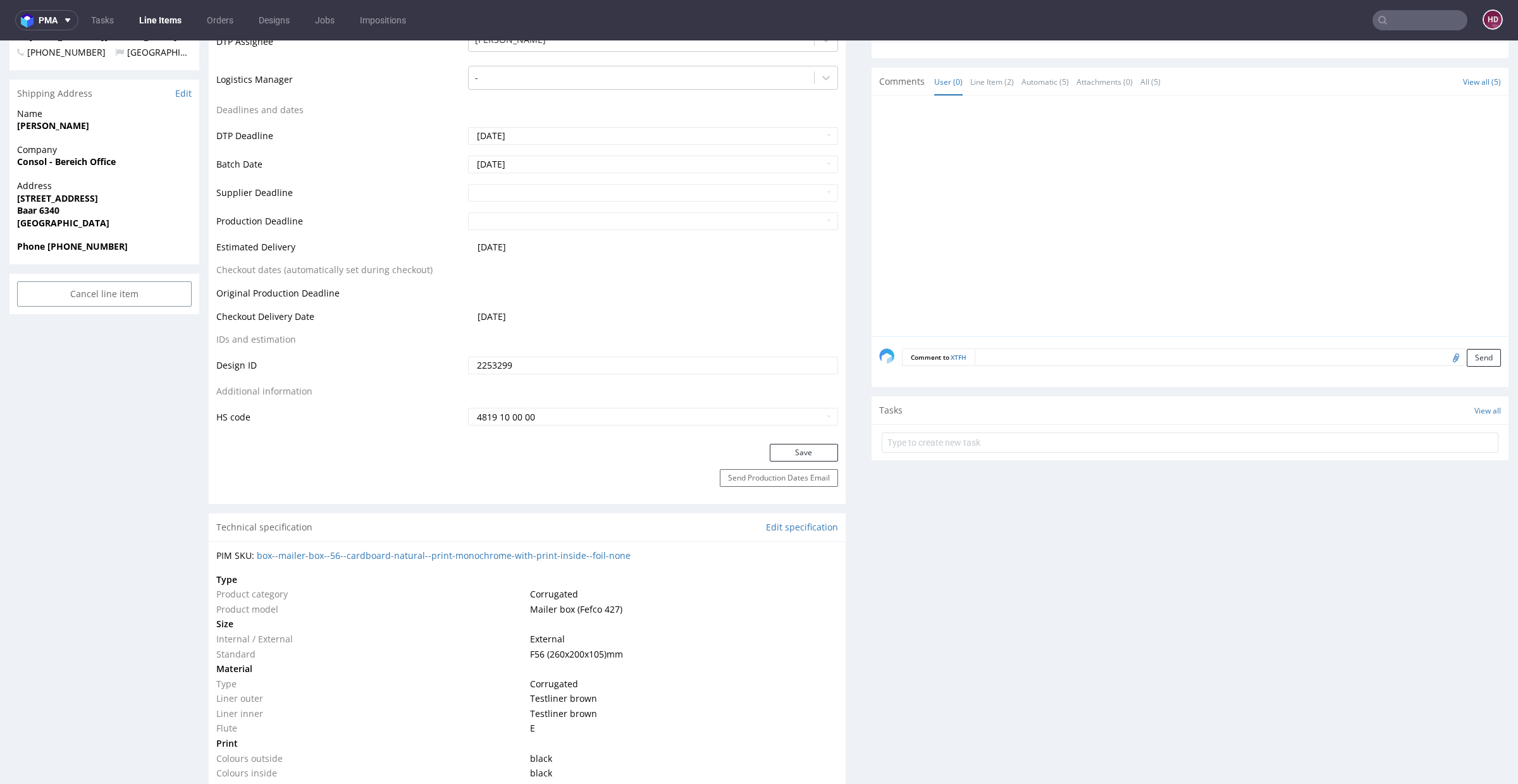
scroll to position [517, 0]
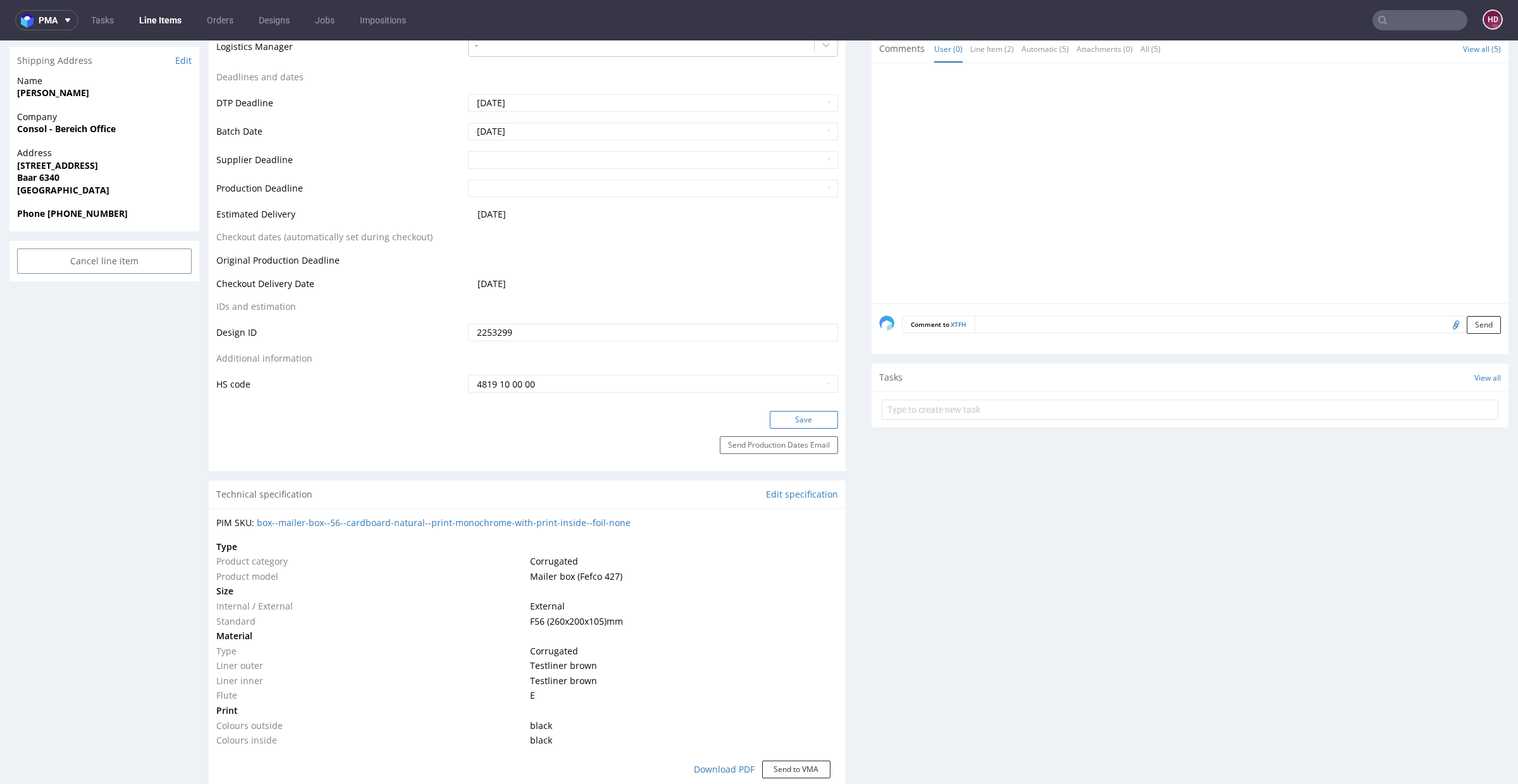
click at [773, 411] on button "Save" at bounding box center [804, 420] width 69 height 18
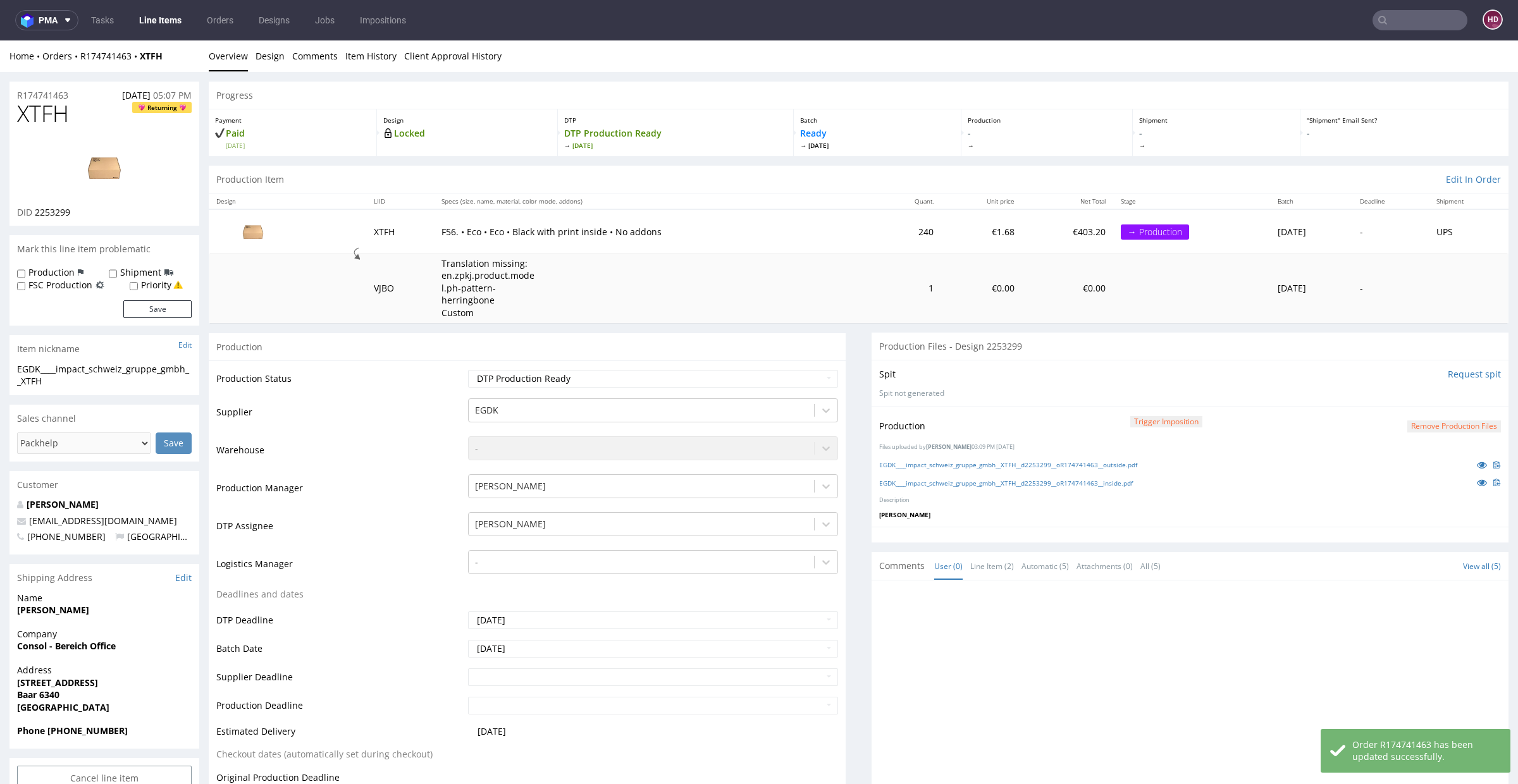
click at [145, 22] on link "Line Items" at bounding box center [160, 20] width 57 height 20
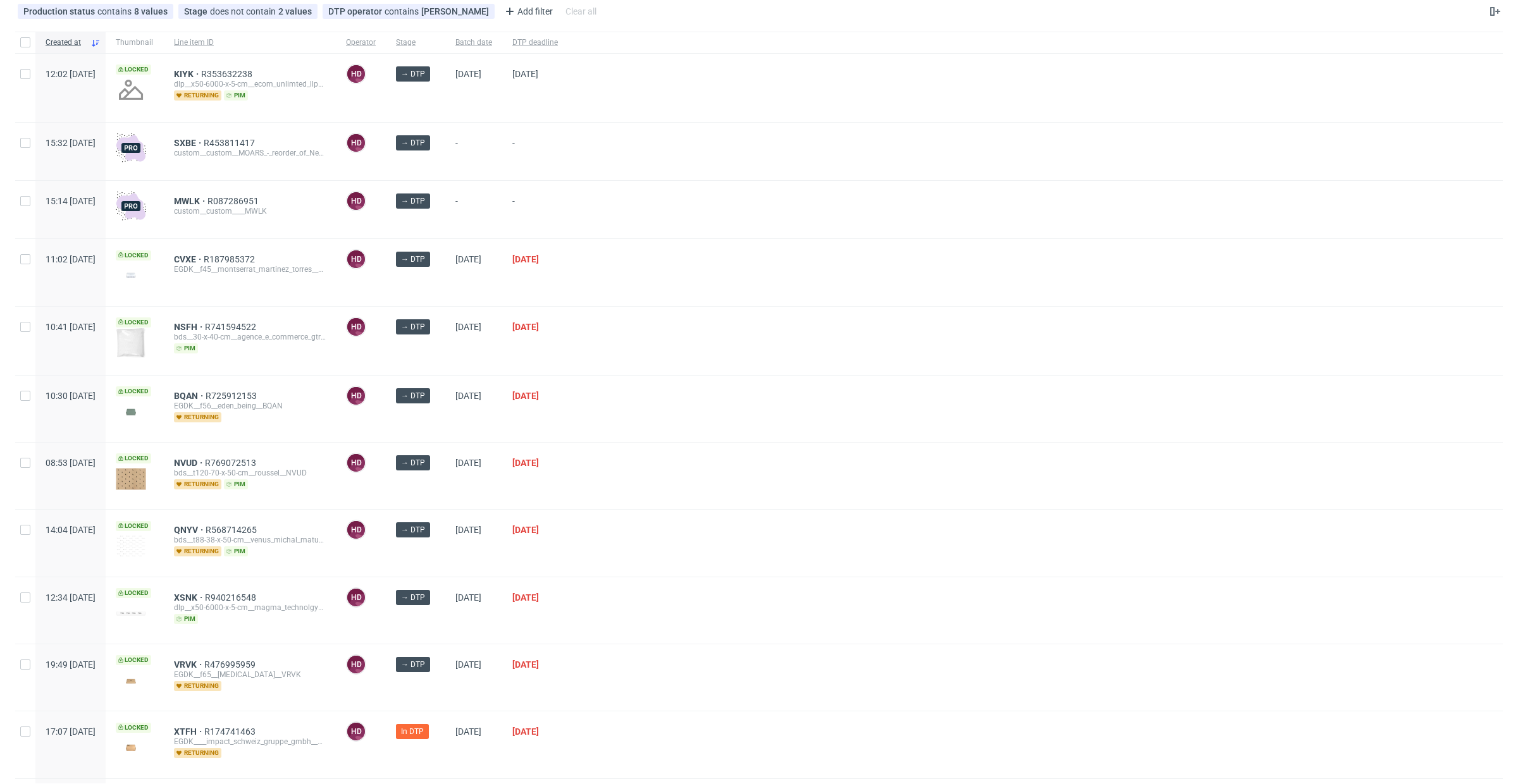
scroll to position [167, 0]
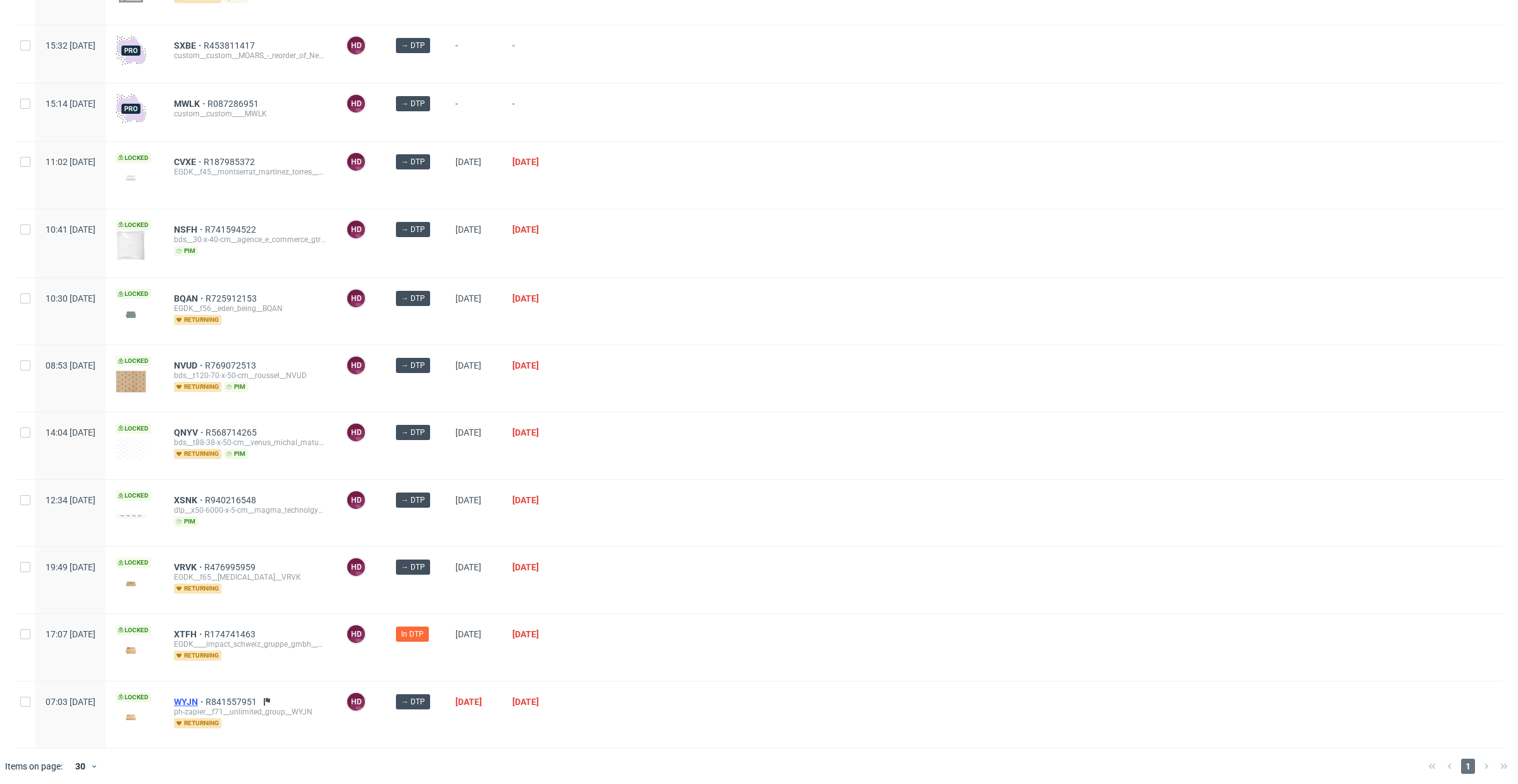
click at [206, 697] on span "WYJN" at bounding box center [190, 702] width 32 height 10
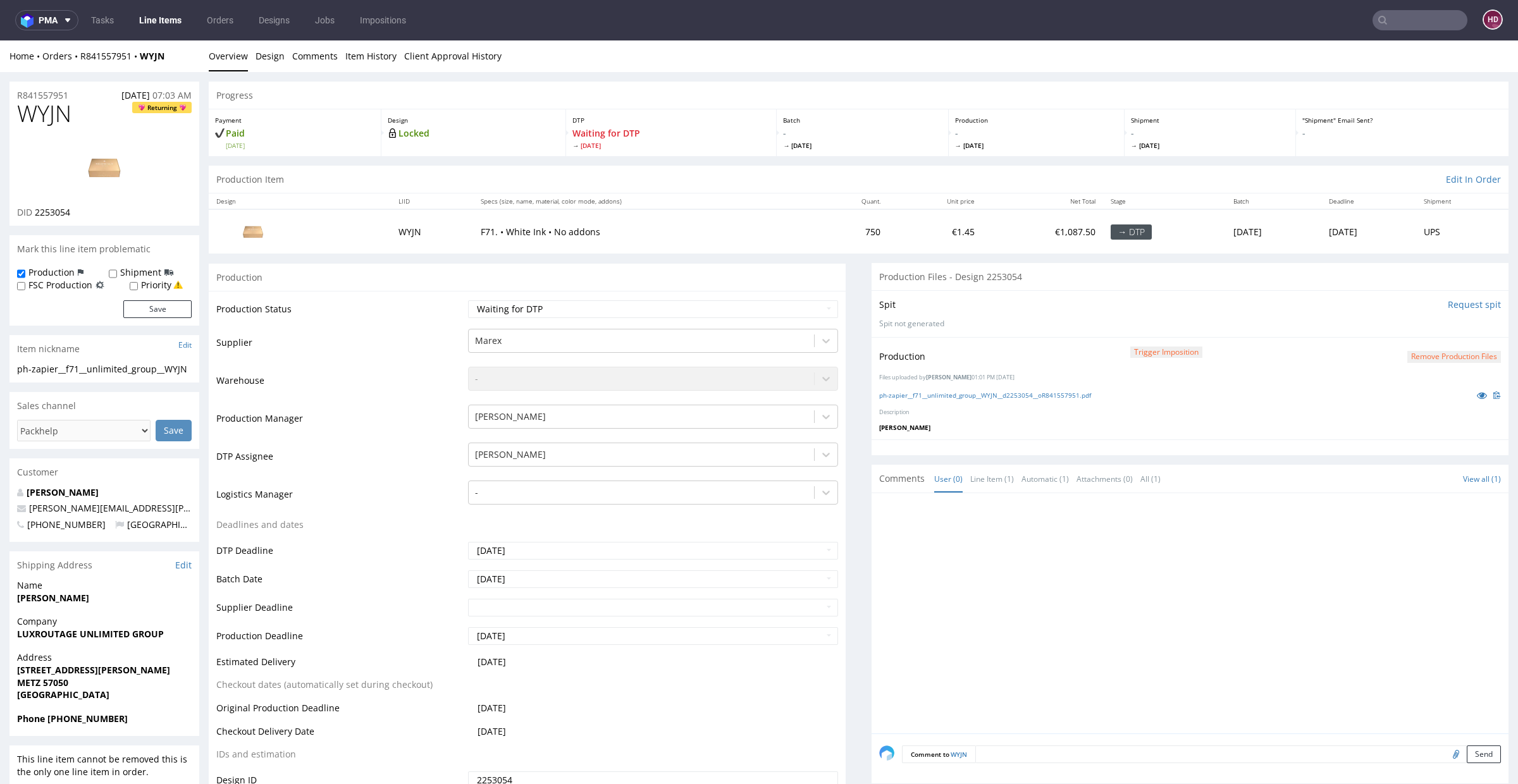
click at [163, 14] on link "Line Items" at bounding box center [160, 20] width 57 height 20
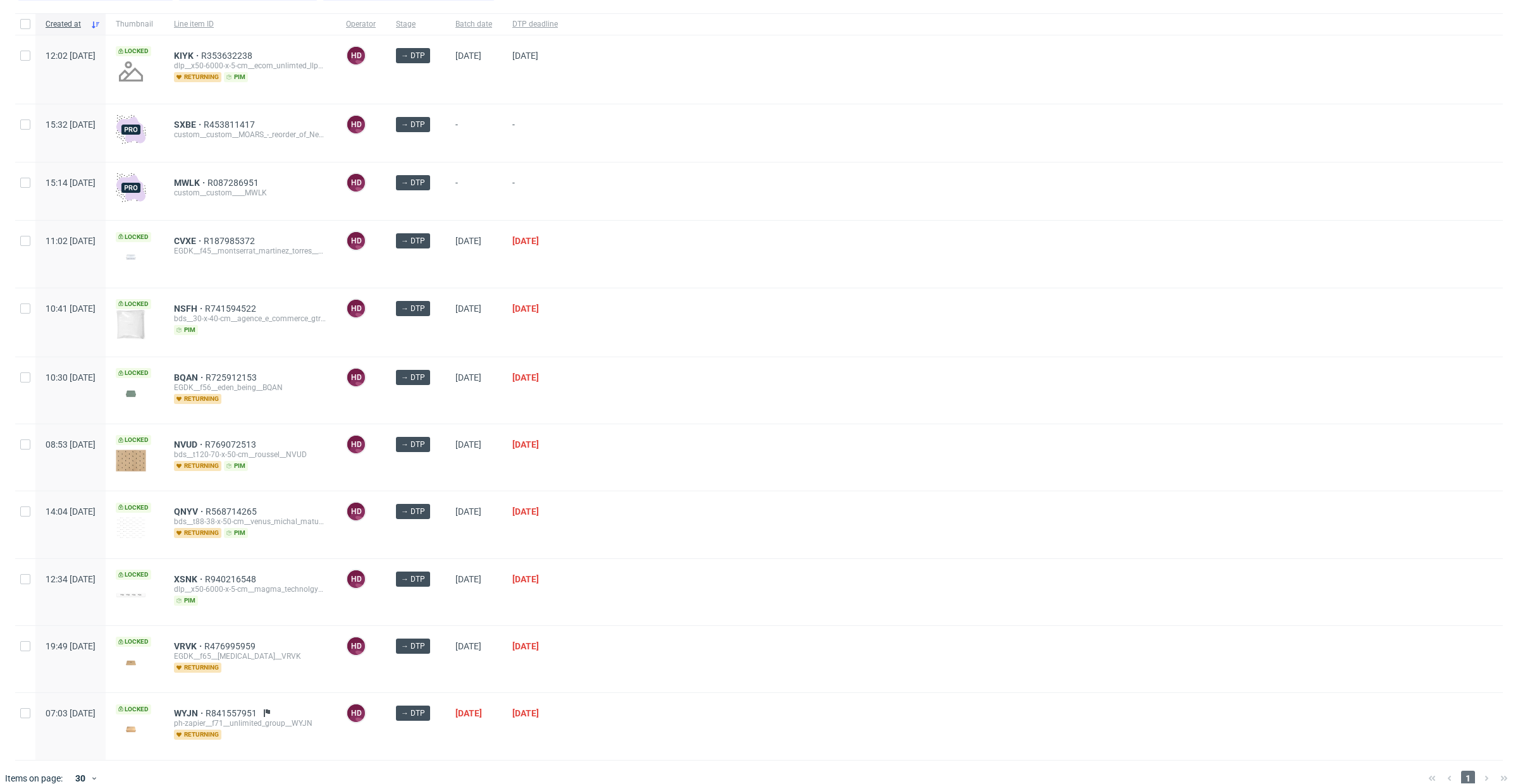
scroll to position [101, 0]
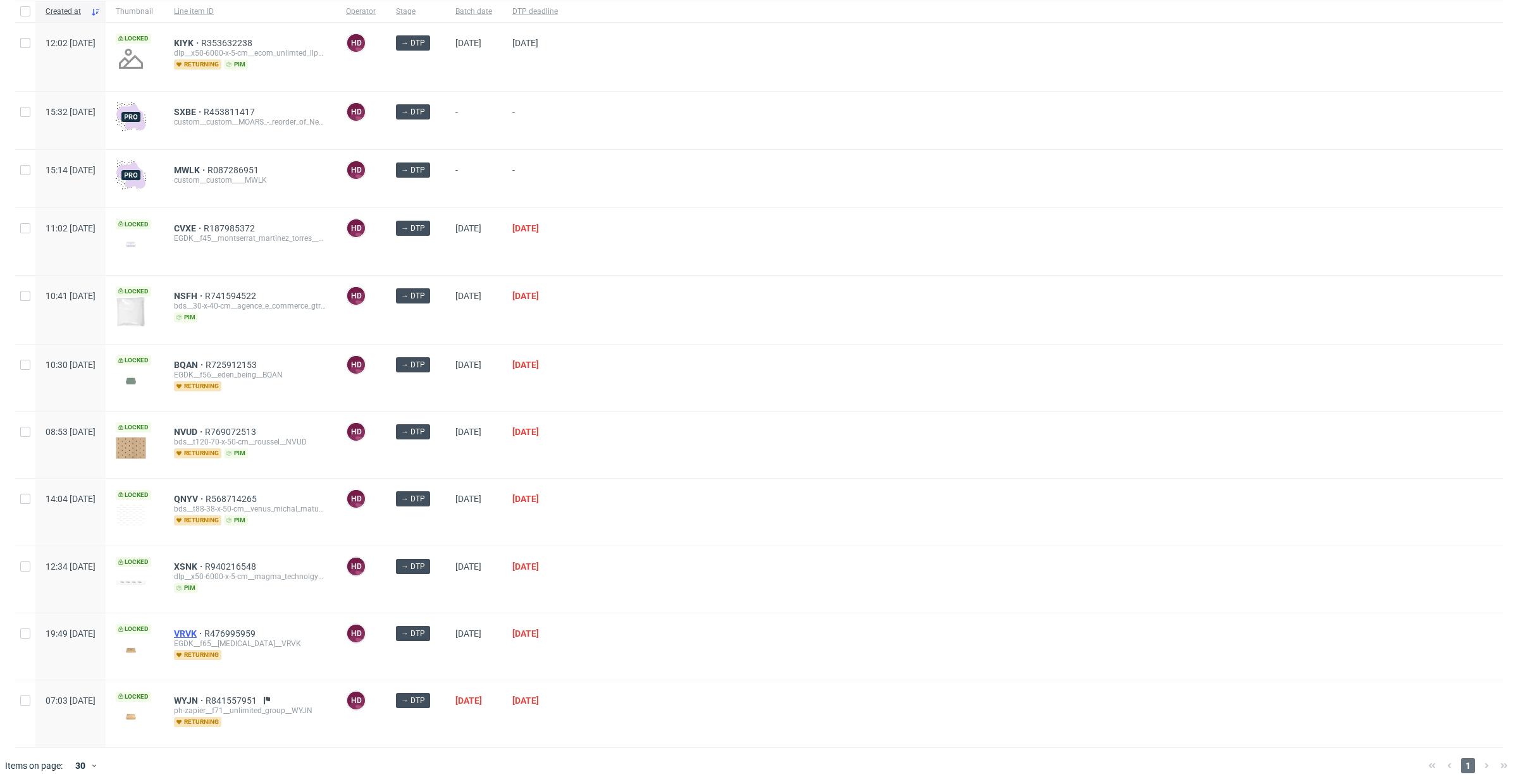
click at [204, 632] on span "VRVK" at bounding box center [189, 633] width 30 height 10
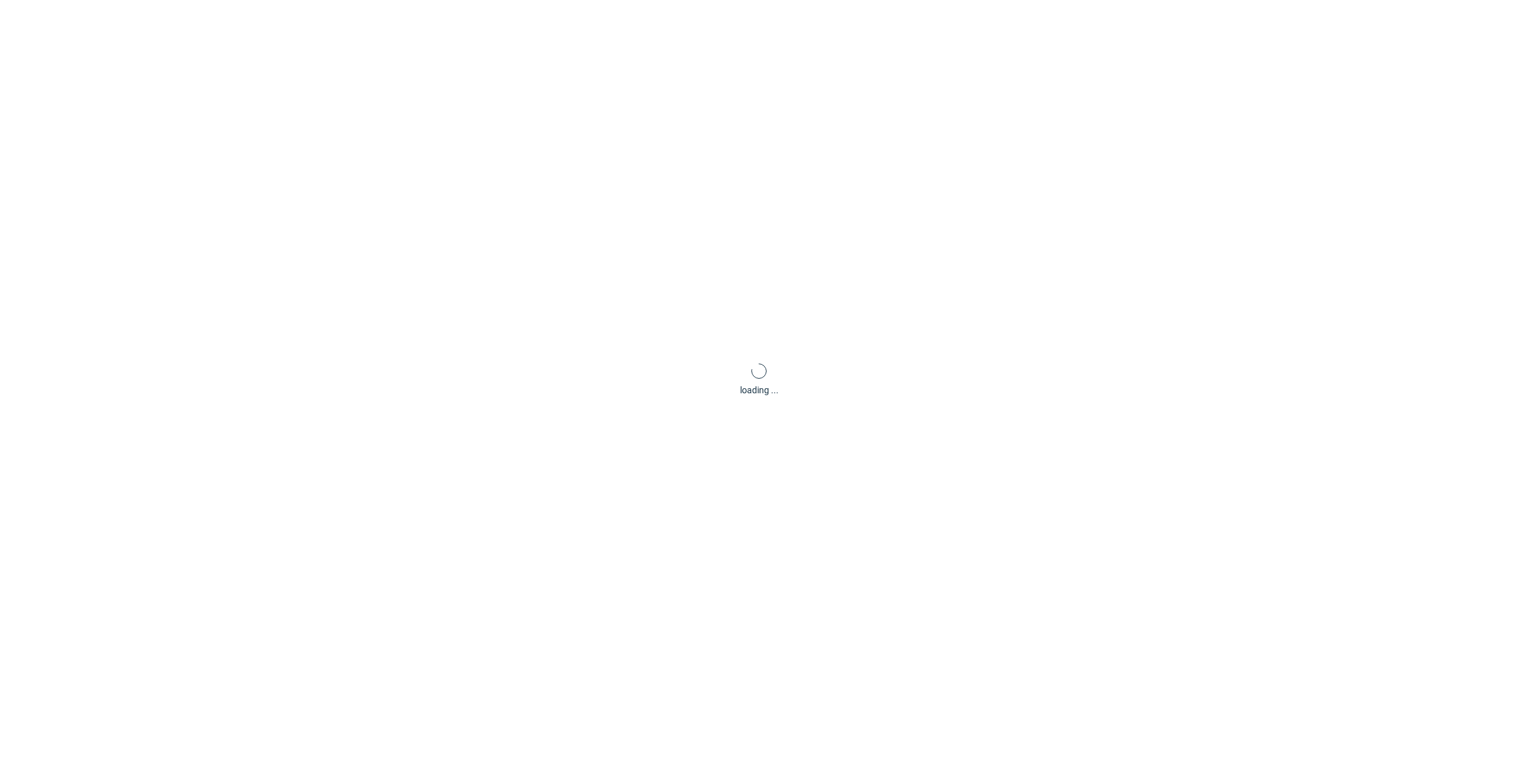
scroll to position [3, 0]
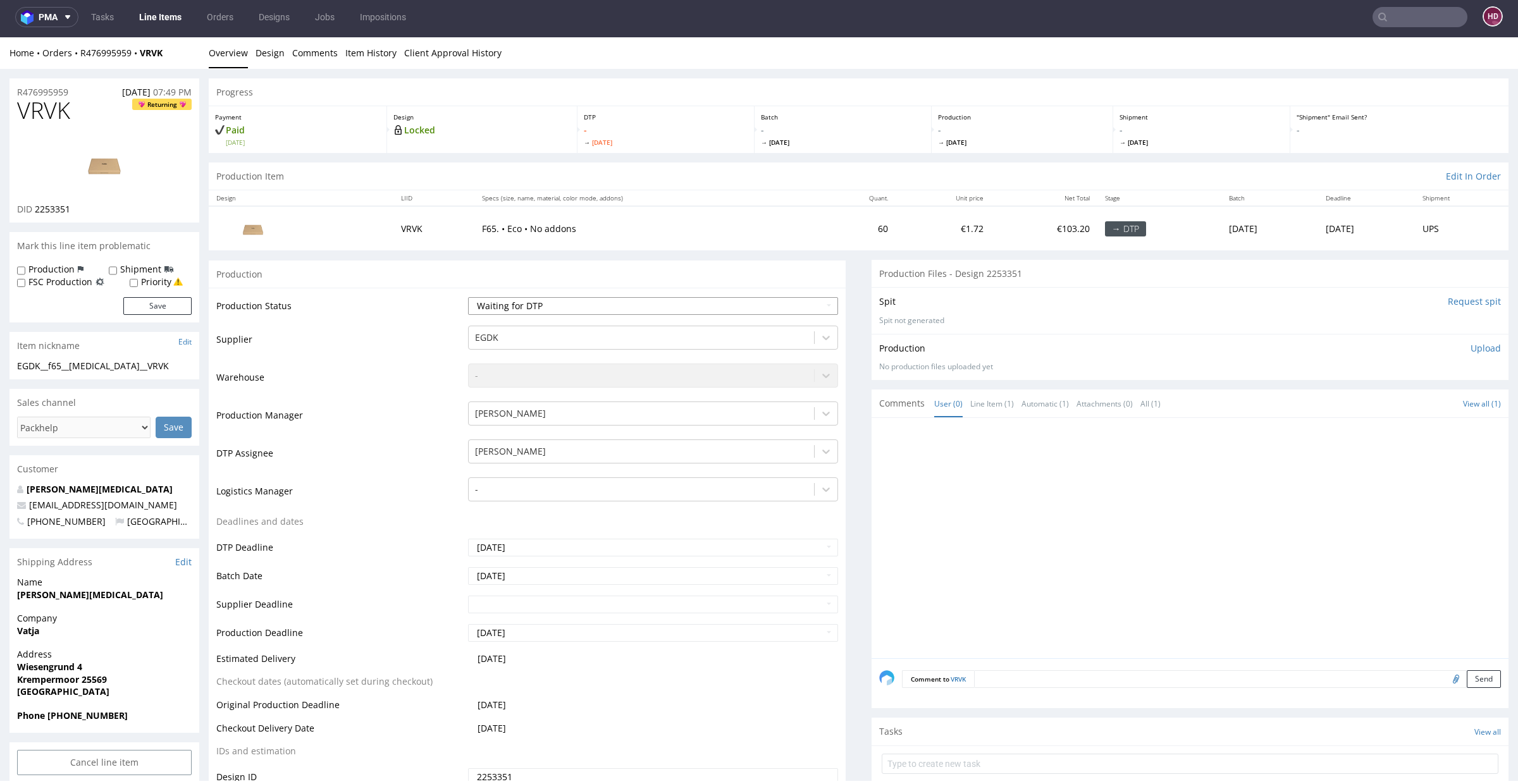
click at [612, 313] on select "Waiting for Artwork Waiting for Diecut Waiting for Mockup Waiting for DTP Waiti…" at bounding box center [653, 306] width 370 height 18
select select "dtp_in_process"
click at [468, 297] on select "Waiting for Artwork Waiting for Diecut Waiting for Mockup Waiting for DTP Waiti…" at bounding box center [653, 306] width 370 height 18
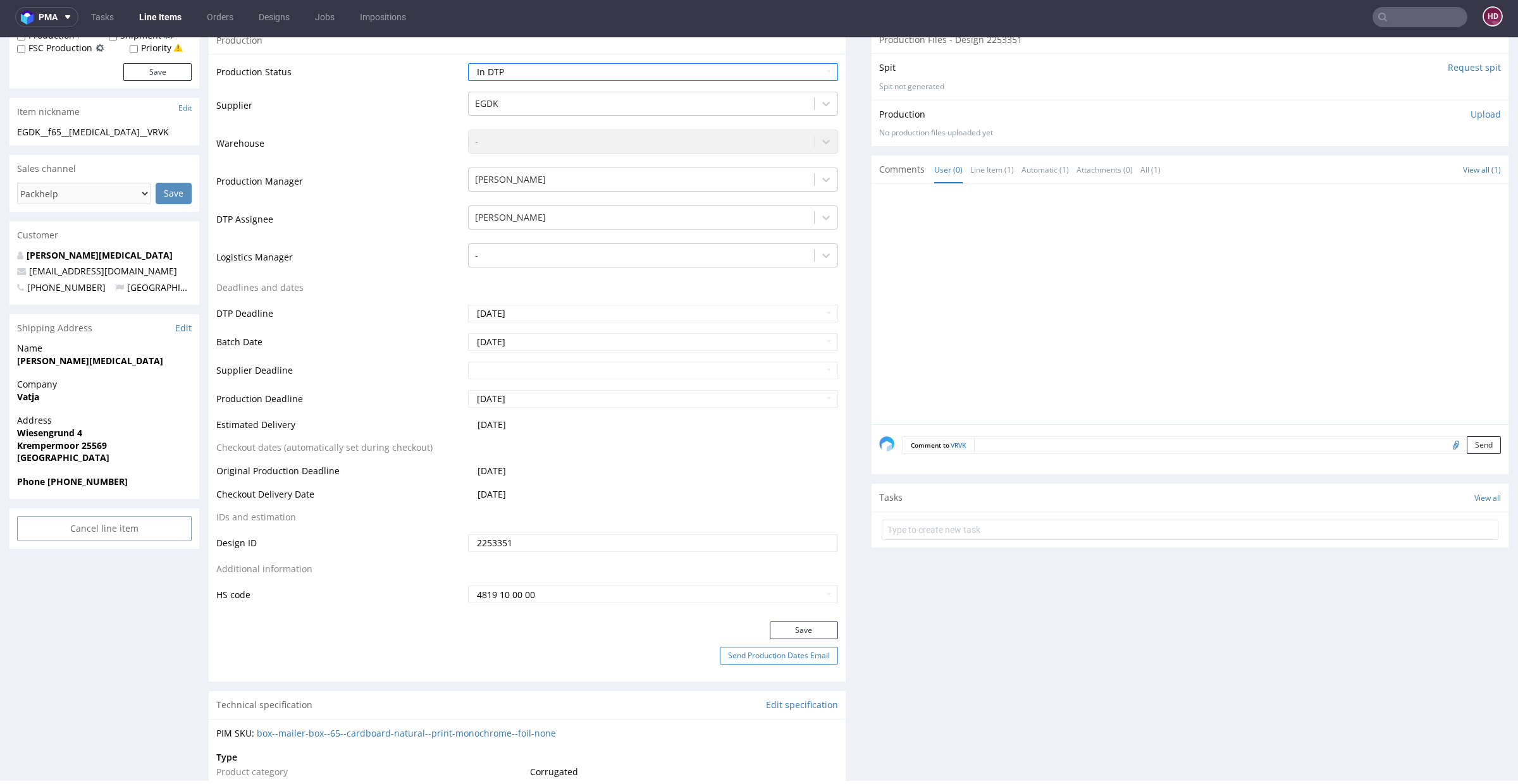
scroll to position [237, 0]
click at [803, 621] on button "Save" at bounding box center [804, 627] width 69 height 18
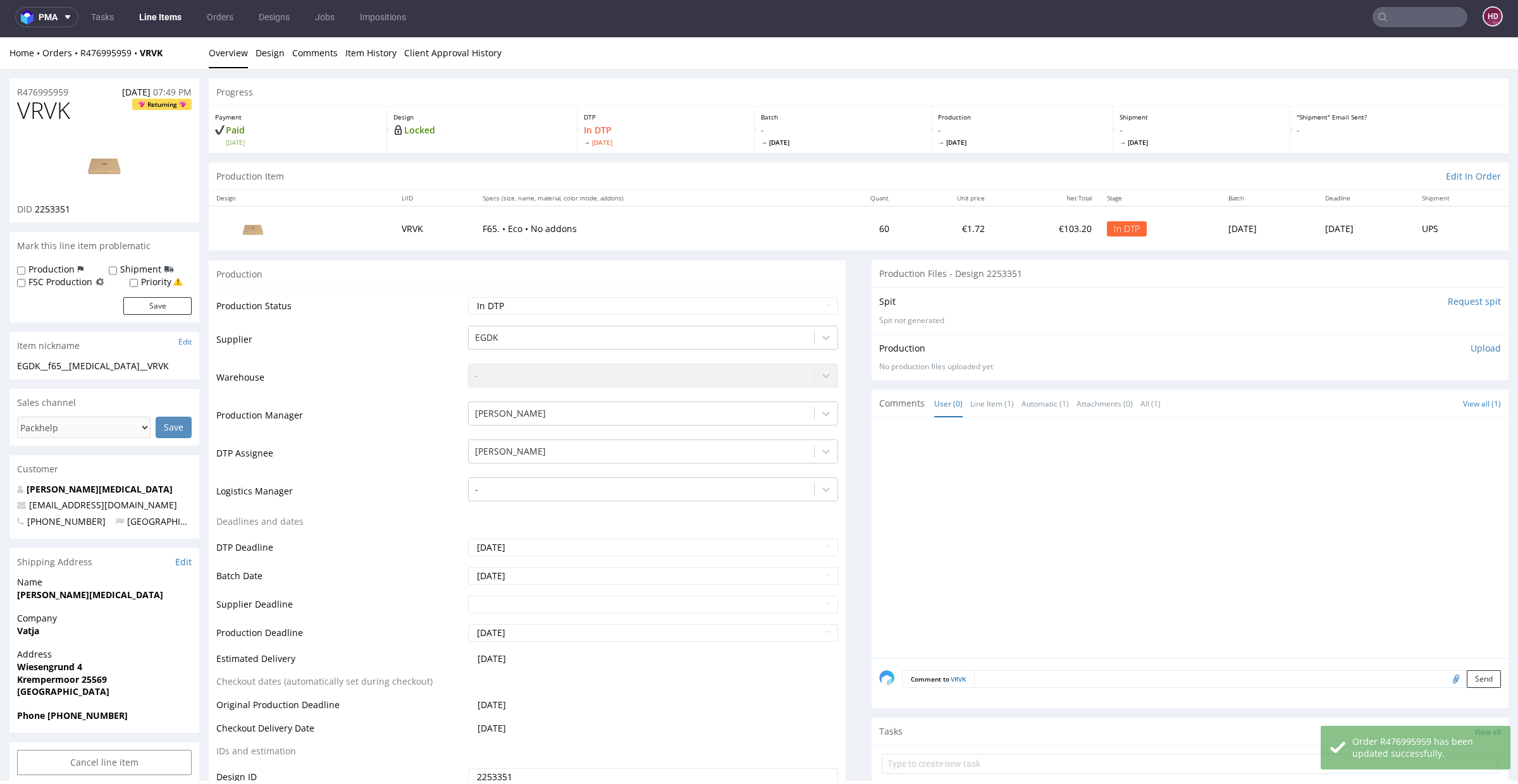
scroll to position [0, 0]
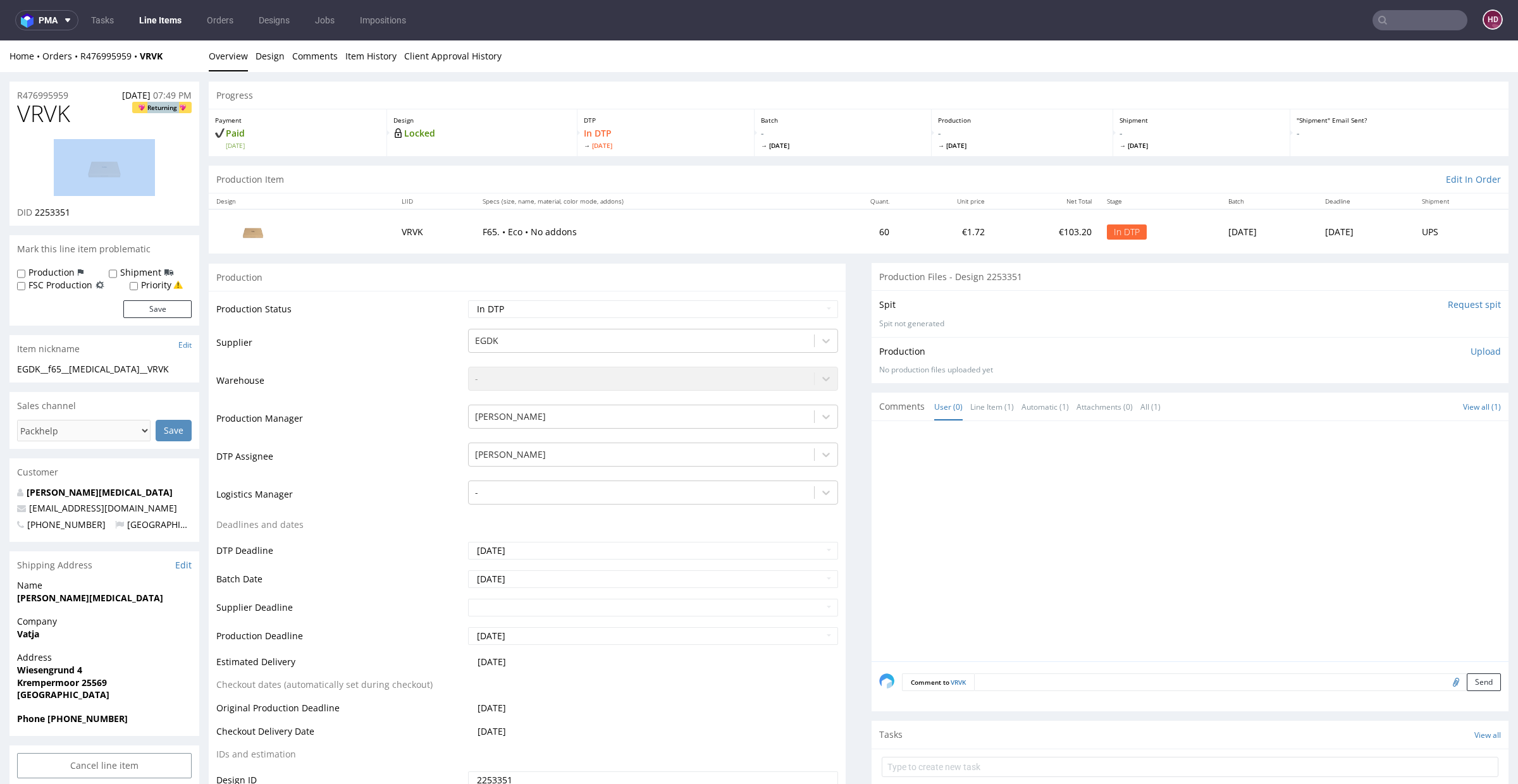
drag, startPoint x: 59, startPoint y: 115, endPoint x: 0, endPoint y: 132, distance: 61.4
drag, startPoint x: 80, startPoint y: 115, endPoint x: 0, endPoint y: 107, distance: 80.4
copy span "VRVK"
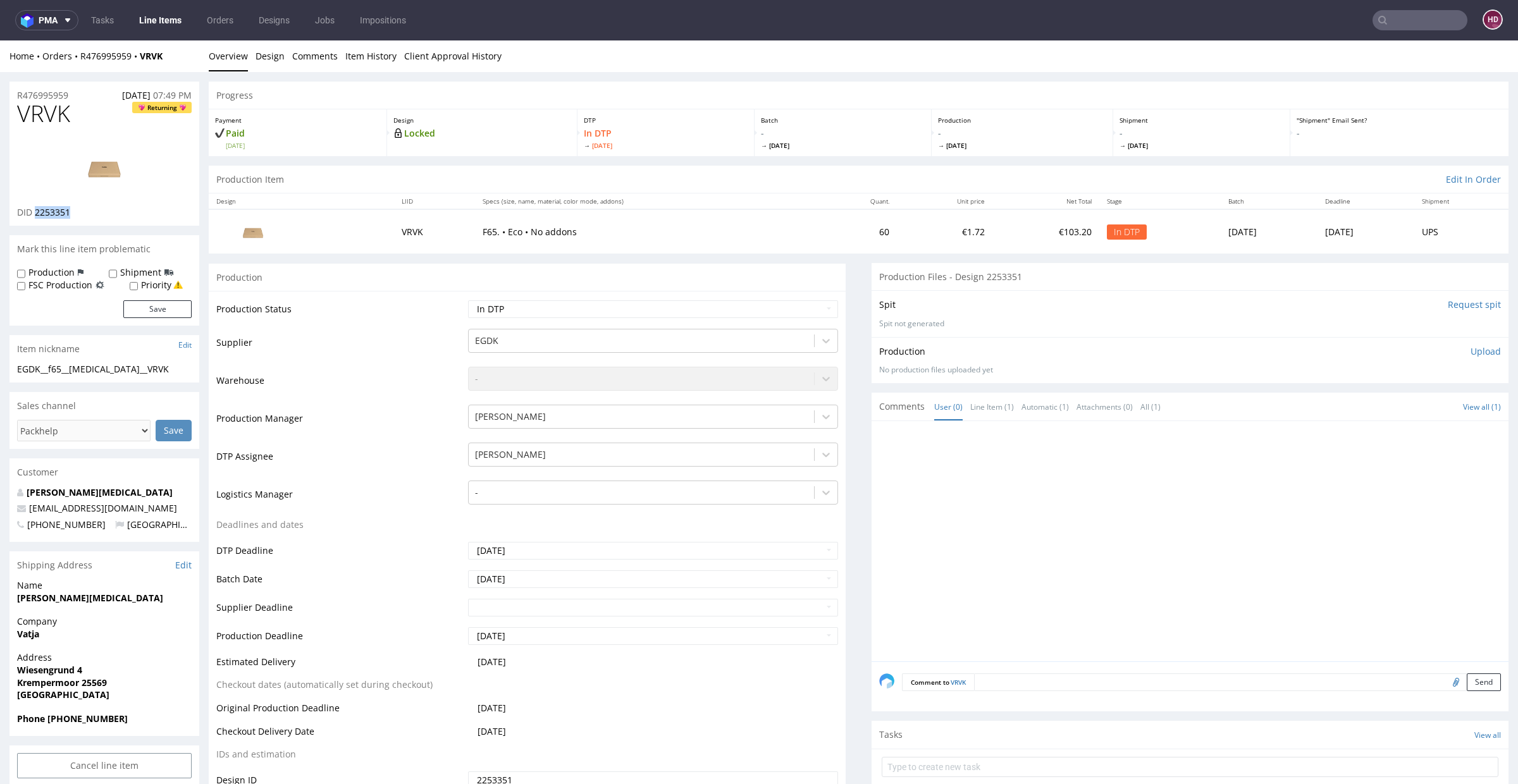
drag, startPoint x: 84, startPoint y: 211, endPoint x: 36, endPoint y: 212, distance: 48.0
click at [36, 212] on div "DID 2253351" at bounding box center [104, 212] width 175 height 13
copy span "2253351"
click at [95, 173] on img at bounding box center [105, 167] width 102 height 57
click at [103, 121] on h1 "VRVK Returning" at bounding box center [104, 114] width 175 height 25
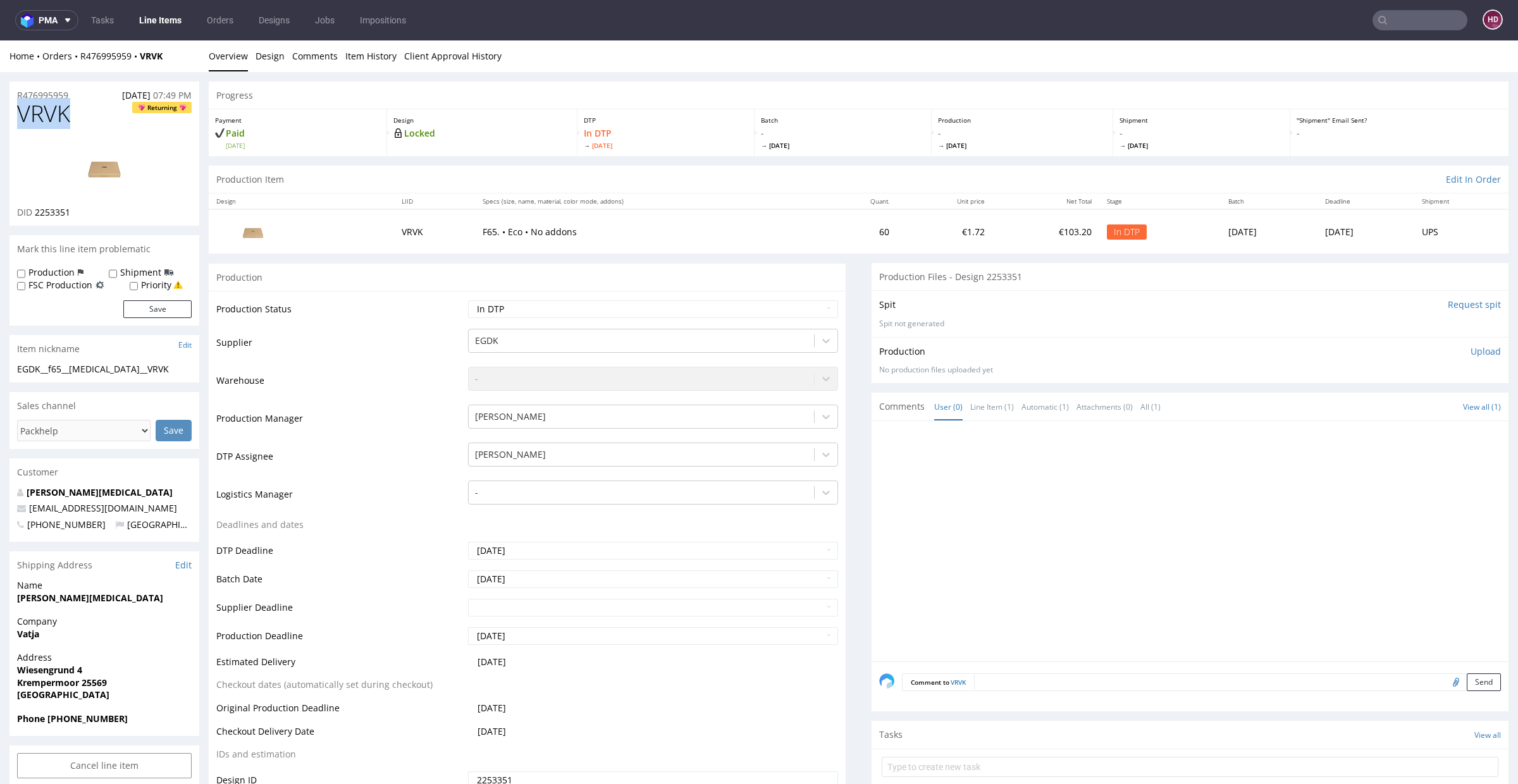
drag, startPoint x: 67, startPoint y: 115, endPoint x: 0, endPoint y: 125, distance: 67.7
copy span "VRVK"
drag, startPoint x: 154, startPoint y: 371, endPoint x: 16, endPoint y: 368, distance: 138.0
click at [17, 368] on div "EGDK__f65__stammer__VRVK" at bounding box center [104, 369] width 175 height 13
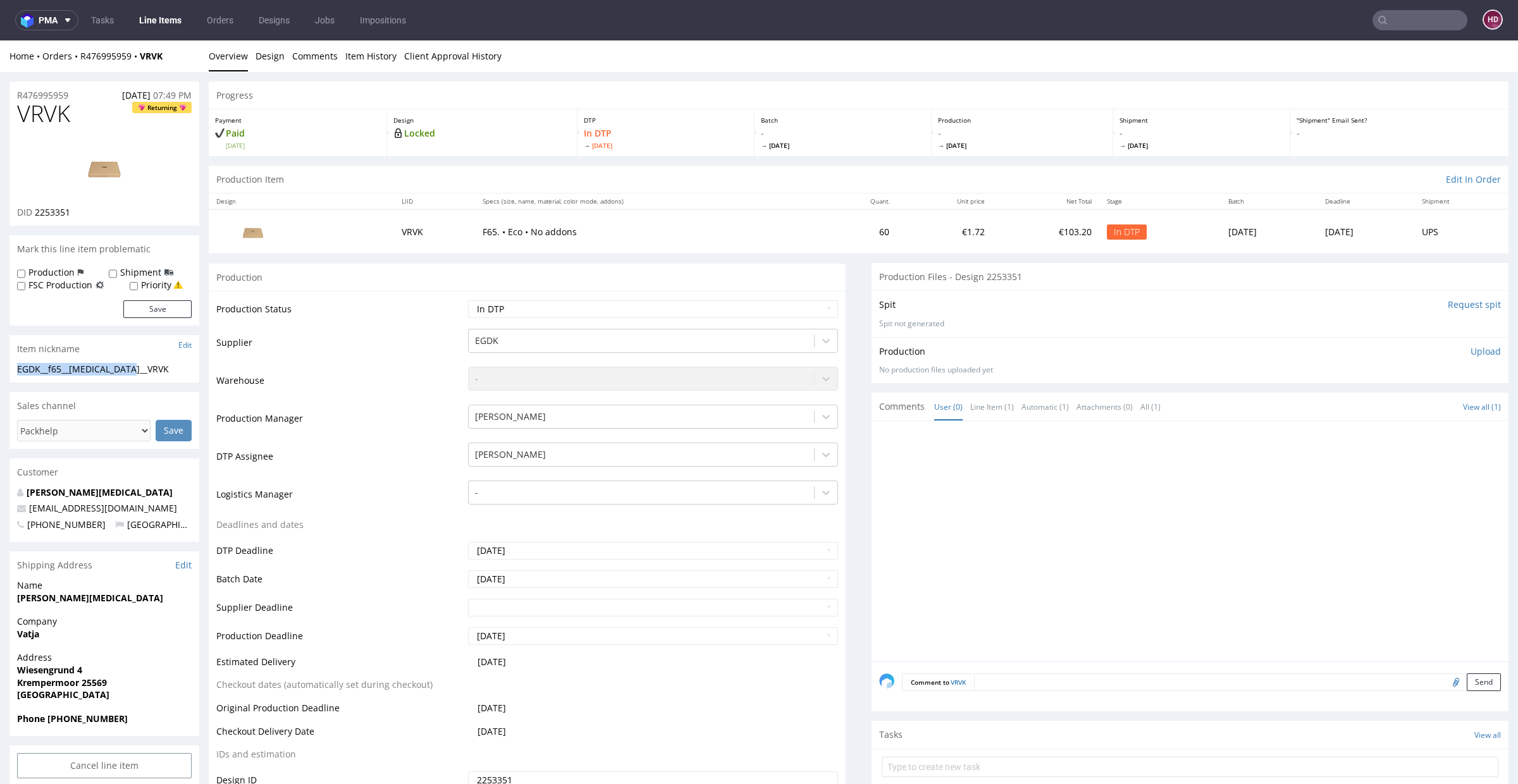
copy div "EGDK__f65__stammer__VRVK"
click at [77, 96] on div "R476995959 26.08.2025 07:49 PM" at bounding box center [104, 92] width 190 height 20
drag, startPoint x: 77, startPoint y: 96, endPoint x: 15, endPoint y: 100, distance: 62.1
click at [15, 100] on div "R476995959 26.08.2025 07:49 PM" at bounding box center [104, 92] width 190 height 20
copy p "R476995959"
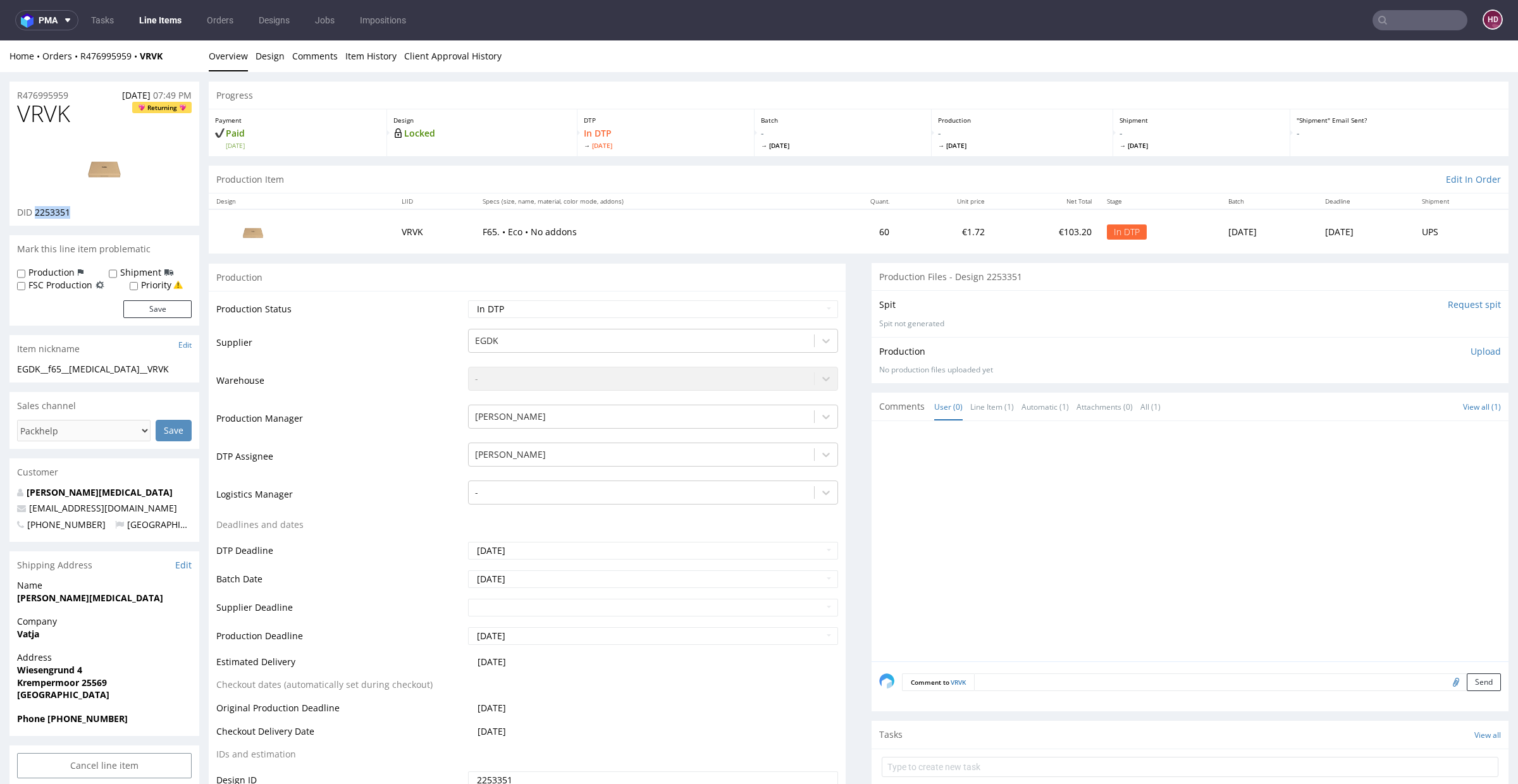
drag, startPoint x: 67, startPoint y: 213, endPoint x: 35, endPoint y: 216, distance: 32.1
click at [35, 216] on div "DID 2253351" at bounding box center [104, 212] width 175 height 13
copy span "2253351"
click at [1471, 355] on p "Upload" at bounding box center [1486, 351] width 30 height 13
click at [1397, 408] on div "Add files" at bounding box center [1411, 409] width 63 height 19
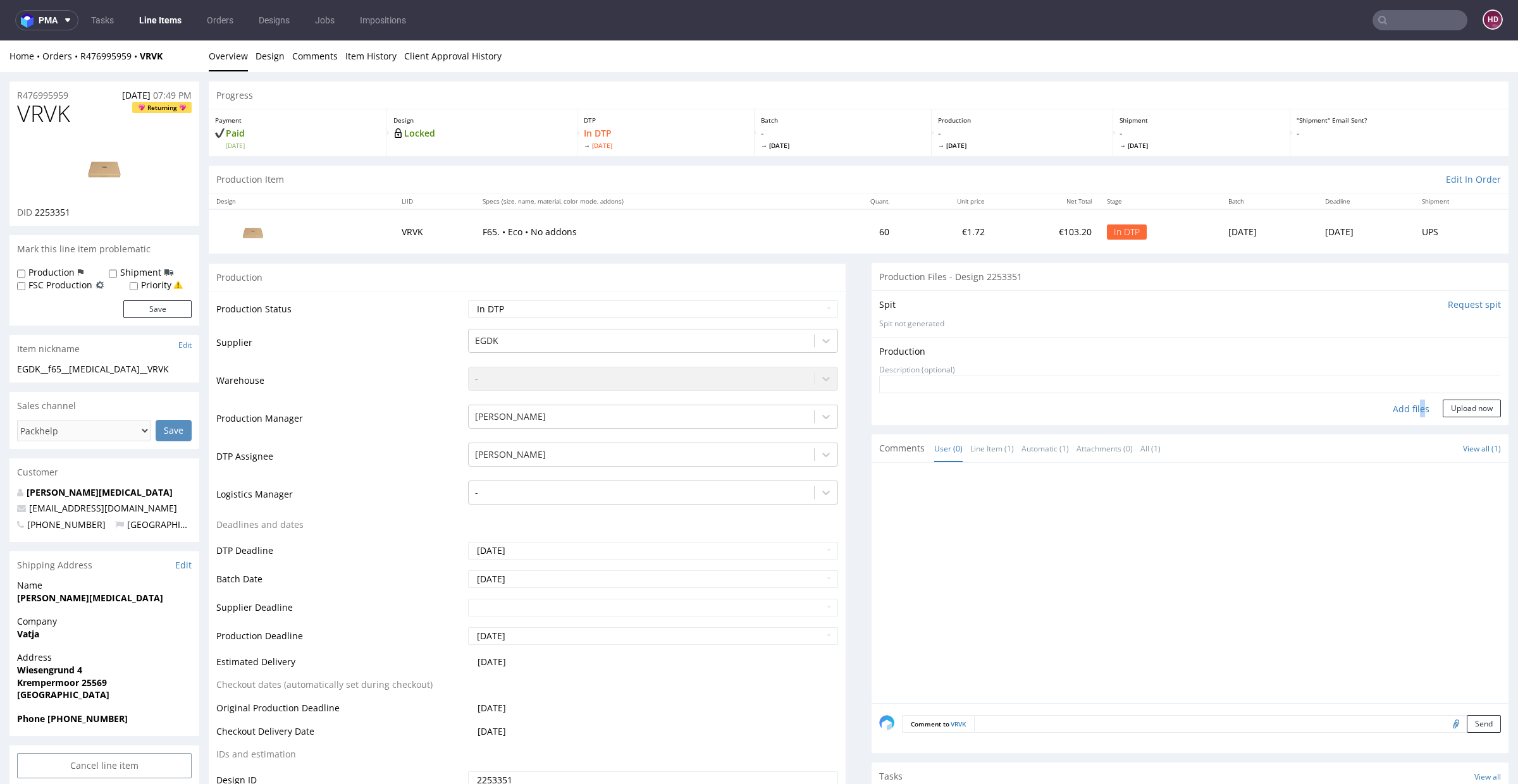
type input "C:\fakepath\EGDK__f65__stammer__VRVK__d2253351__oR476995959.pdf"
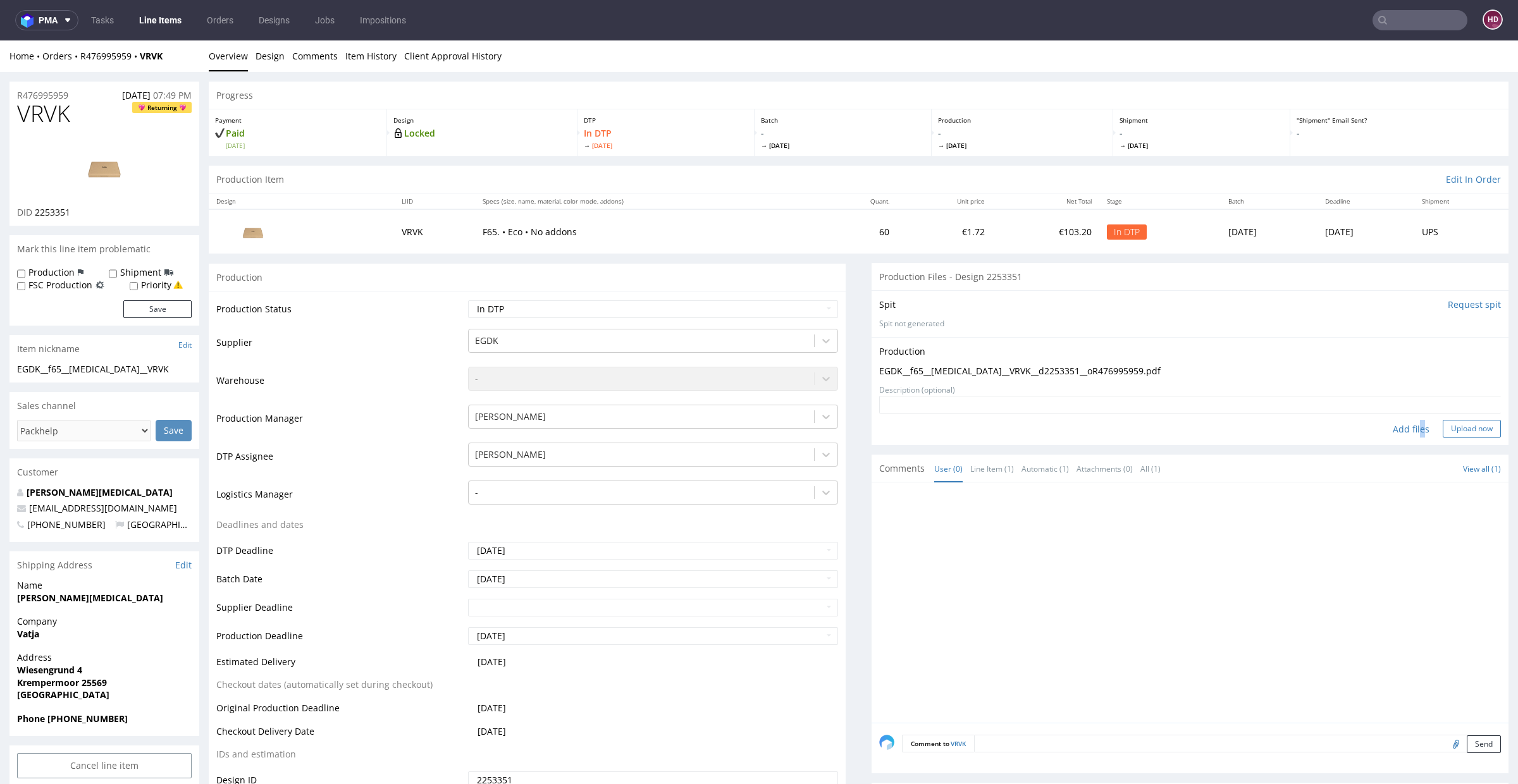
click at [1443, 427] on button "Upload now" at bounding box center [1472, 428] width 58 height 18
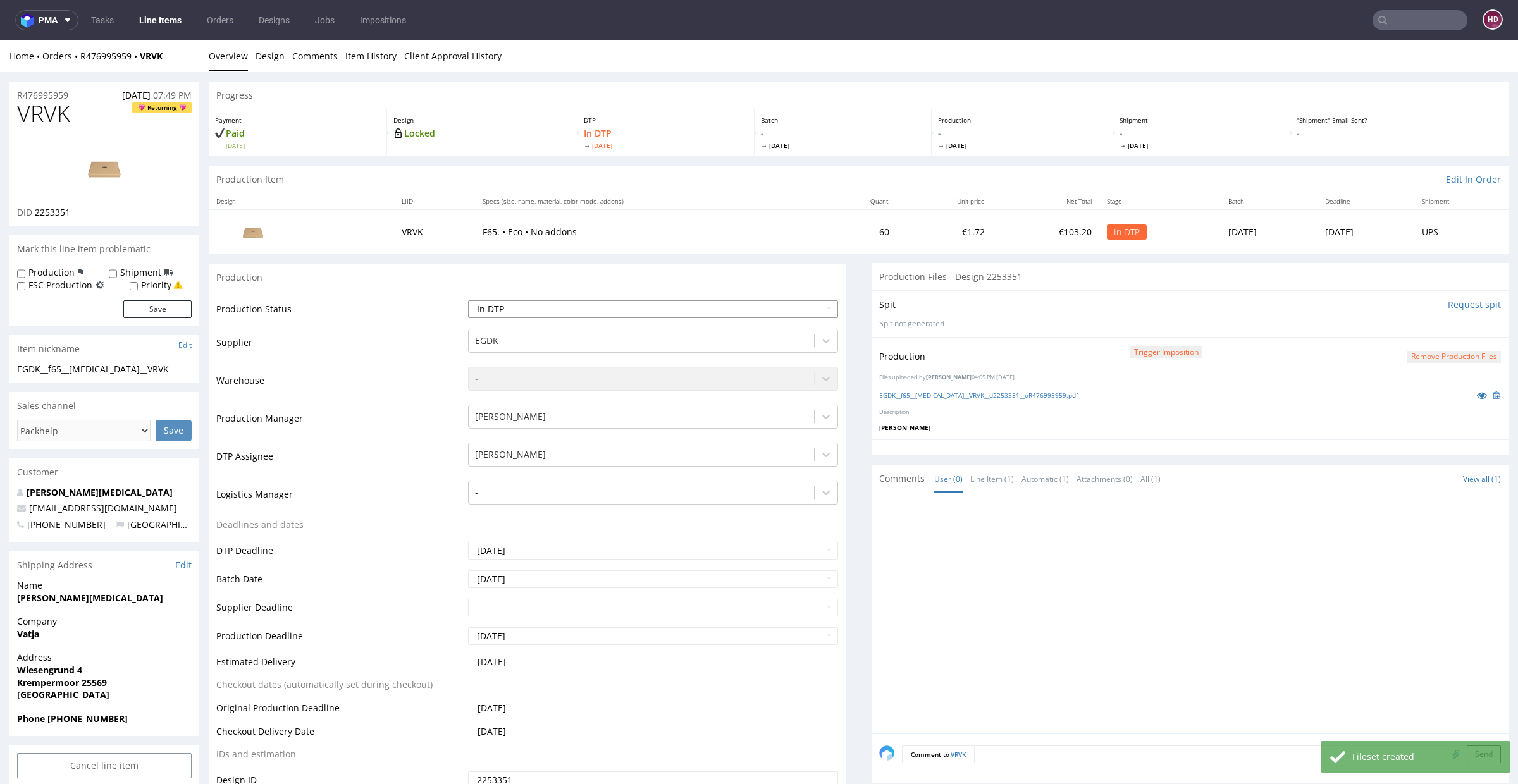
click at [485, 310] on select "Waiting for Artwork Waiting for Diecut Waiting for Mockup Waiting for DTP Waiti…" at bounding box center [653, 309] width 370 height 18
select select "dtp_production_ready"
click at [468, 300] on select "Waiting for Artwork Waiting for Diecut Waiting for Mockup Waiting for DTP Waiti…" at bounding box center [653, 309] width 370 height 18
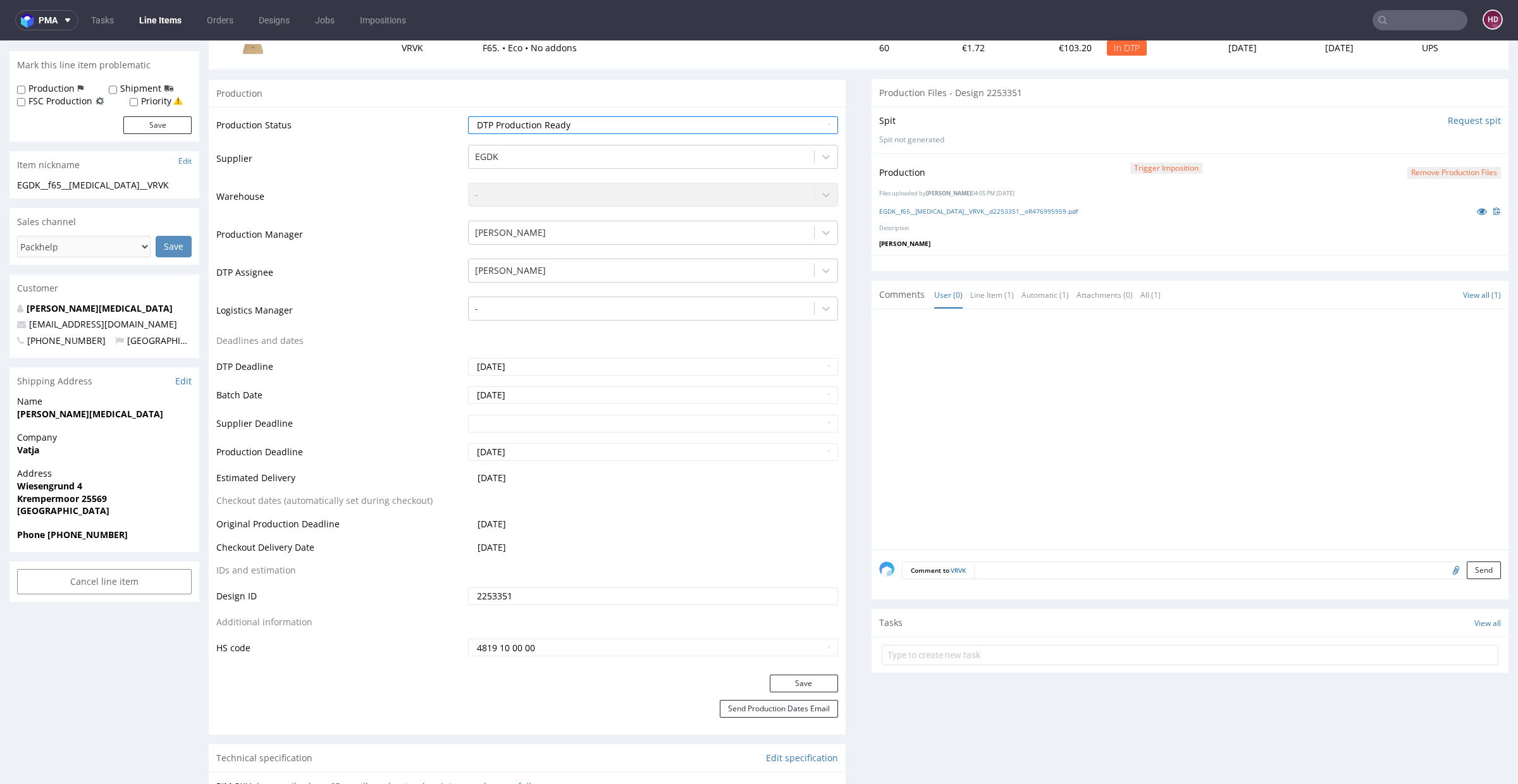
scroll to position [221, 0]
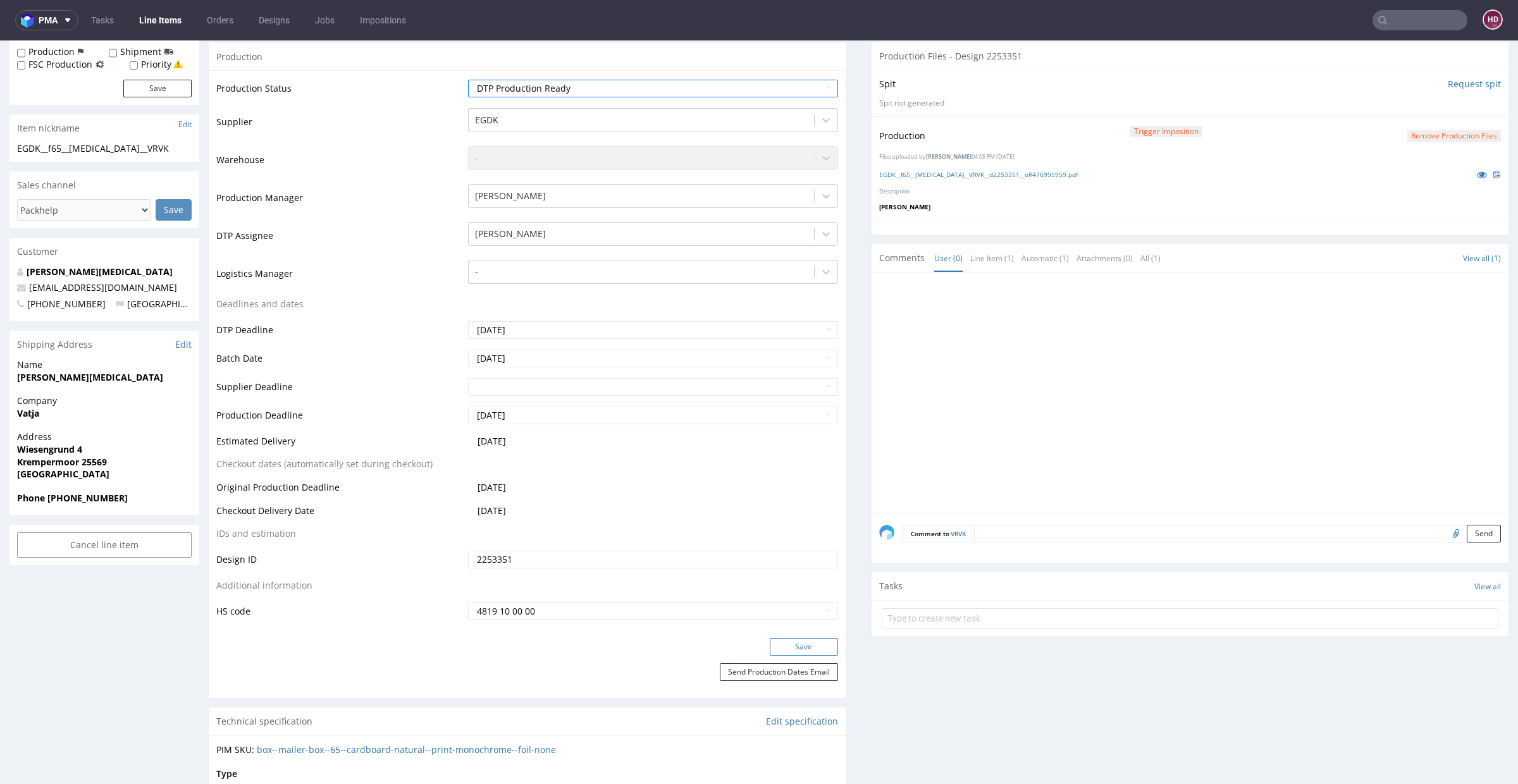
click at [786, 646] on button "Save" at bounding box center [804, 646] width 69 height 18
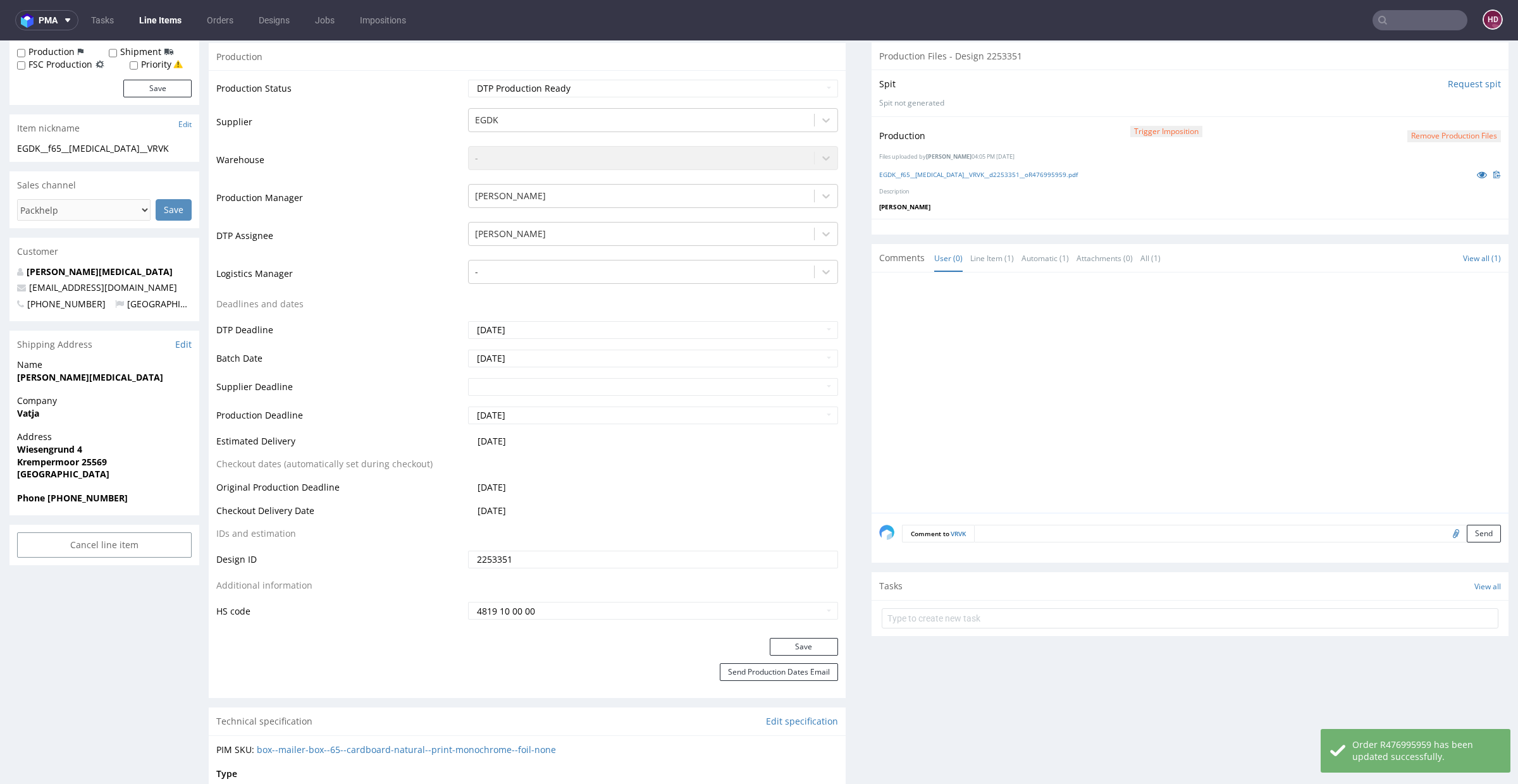
scroll to position [0, 0]
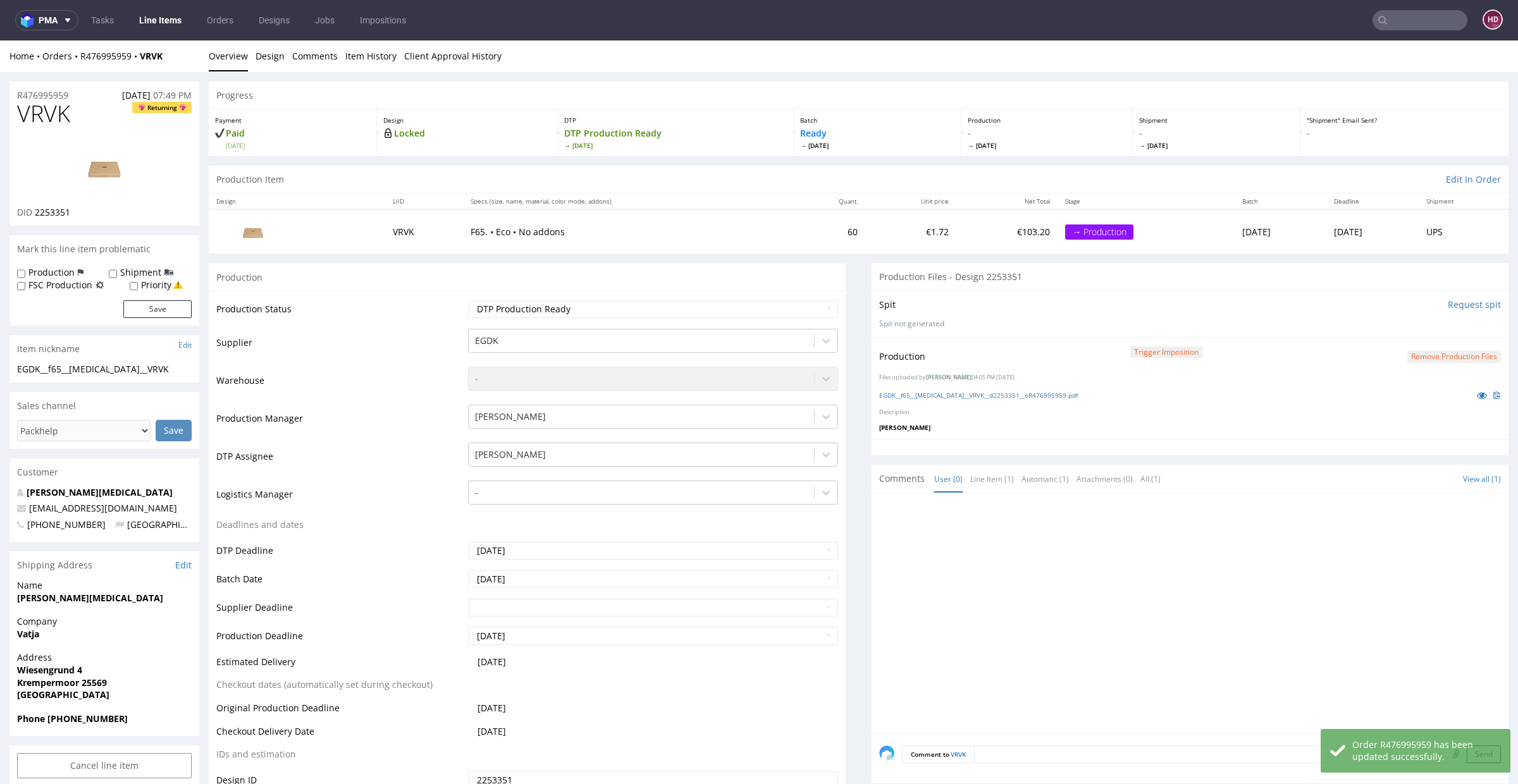
click at [150, 11] on link "Line Items" at bounding box center [160, 20] width 57 height 20
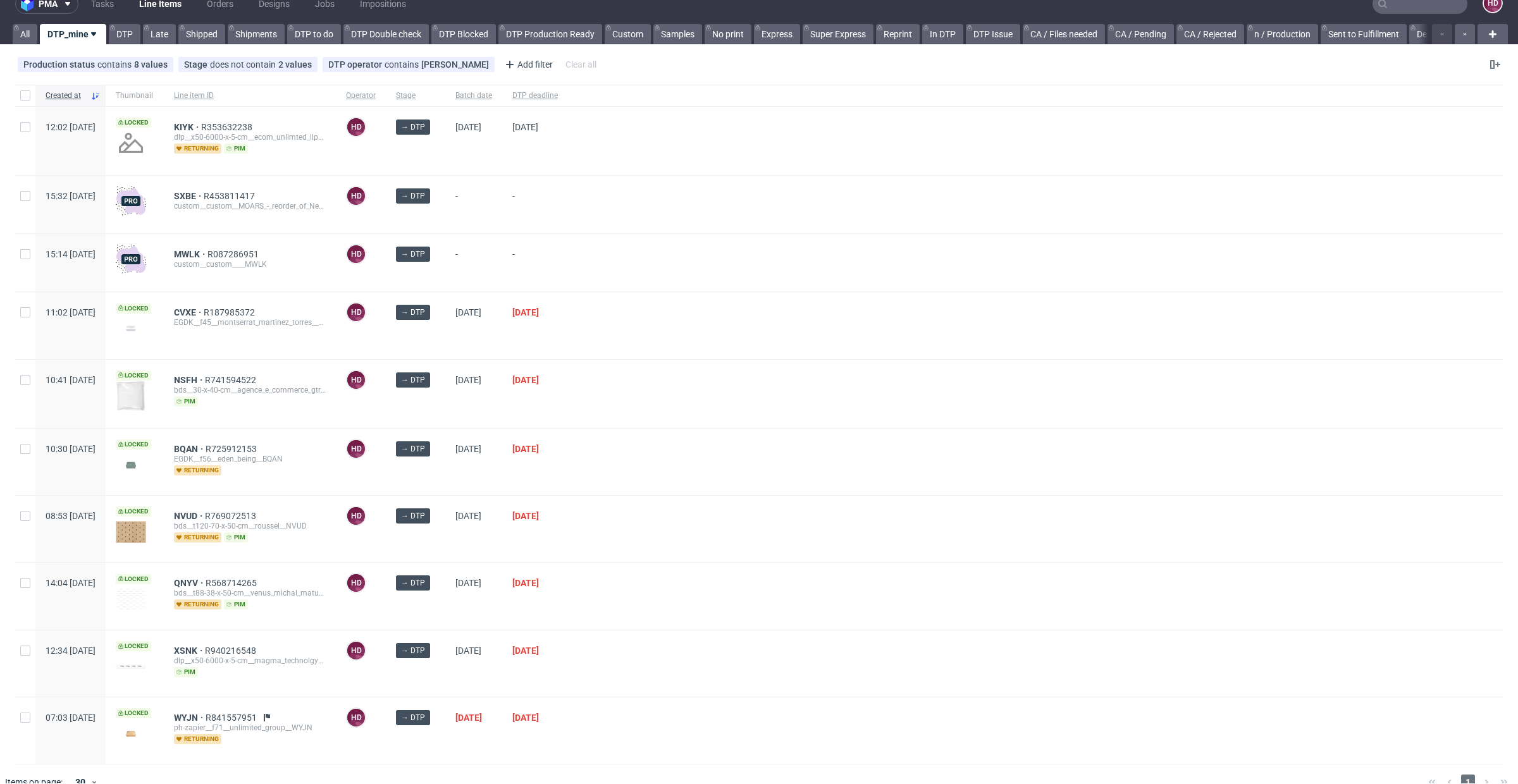
scroll to position [34, 0]
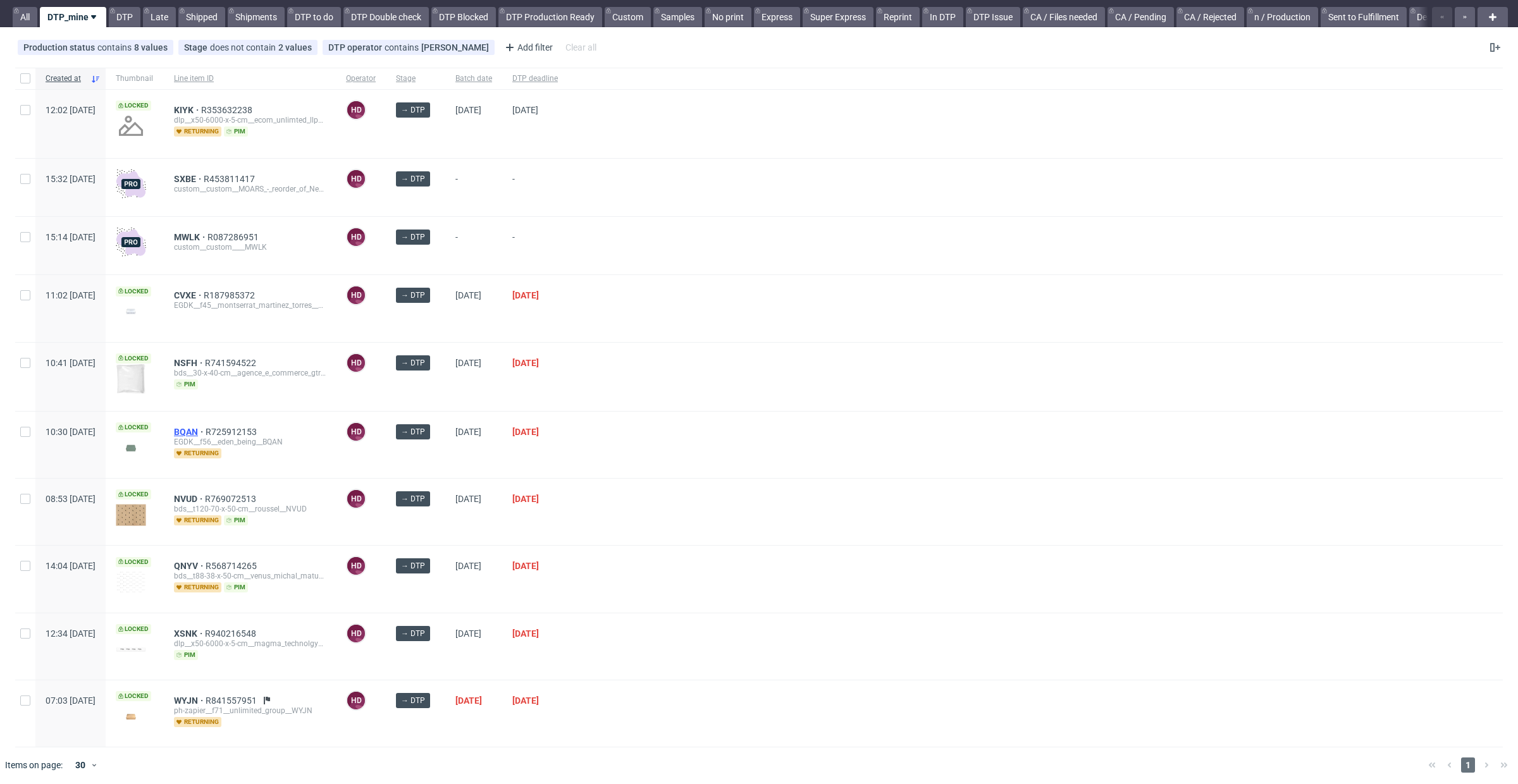
click at [206, 430] on span "BQAN" at bounding box center [190, 432] width 32 height 10
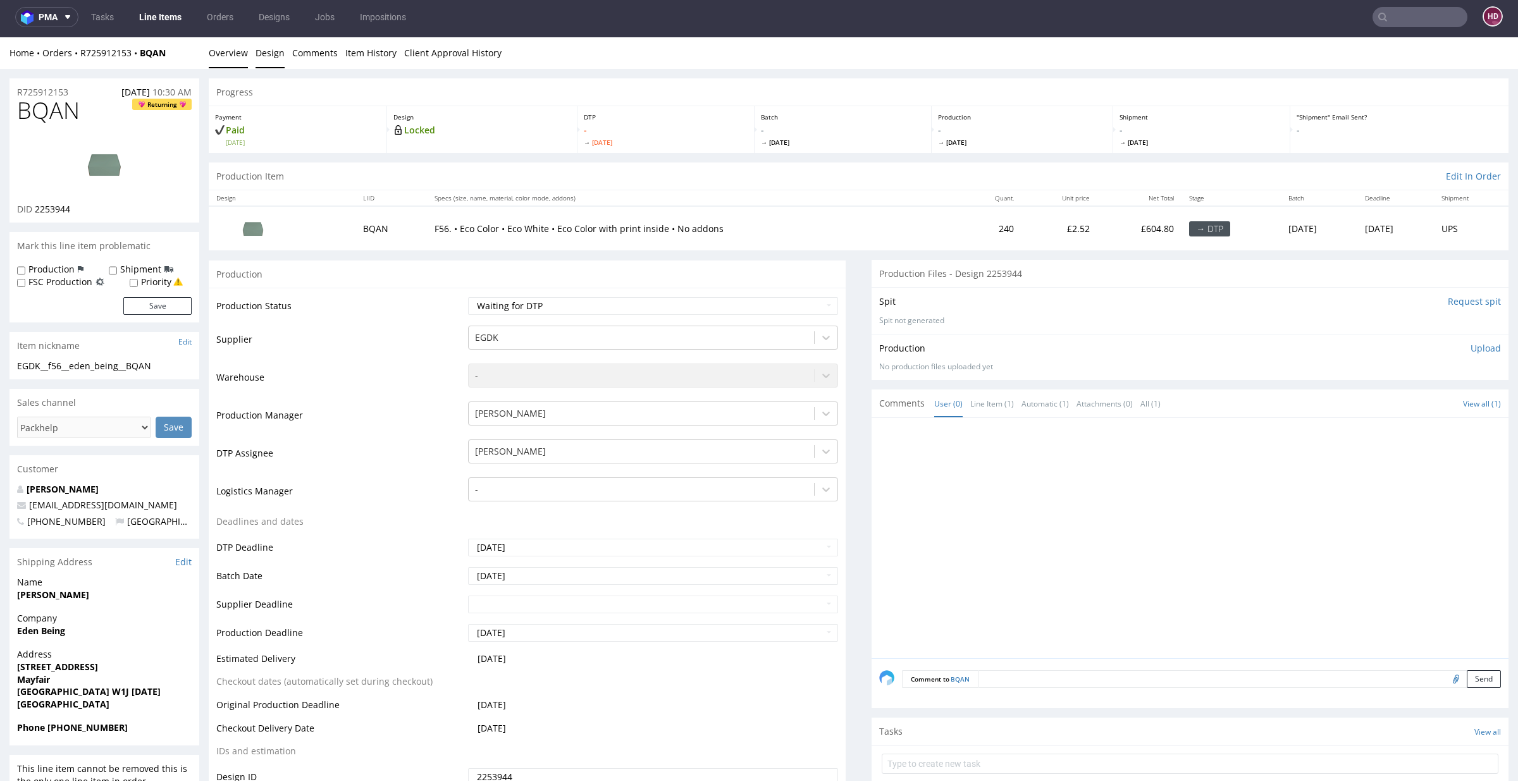
click at [262, 49] on link "Design" at bounding box center [270, 53] width 29 height 31
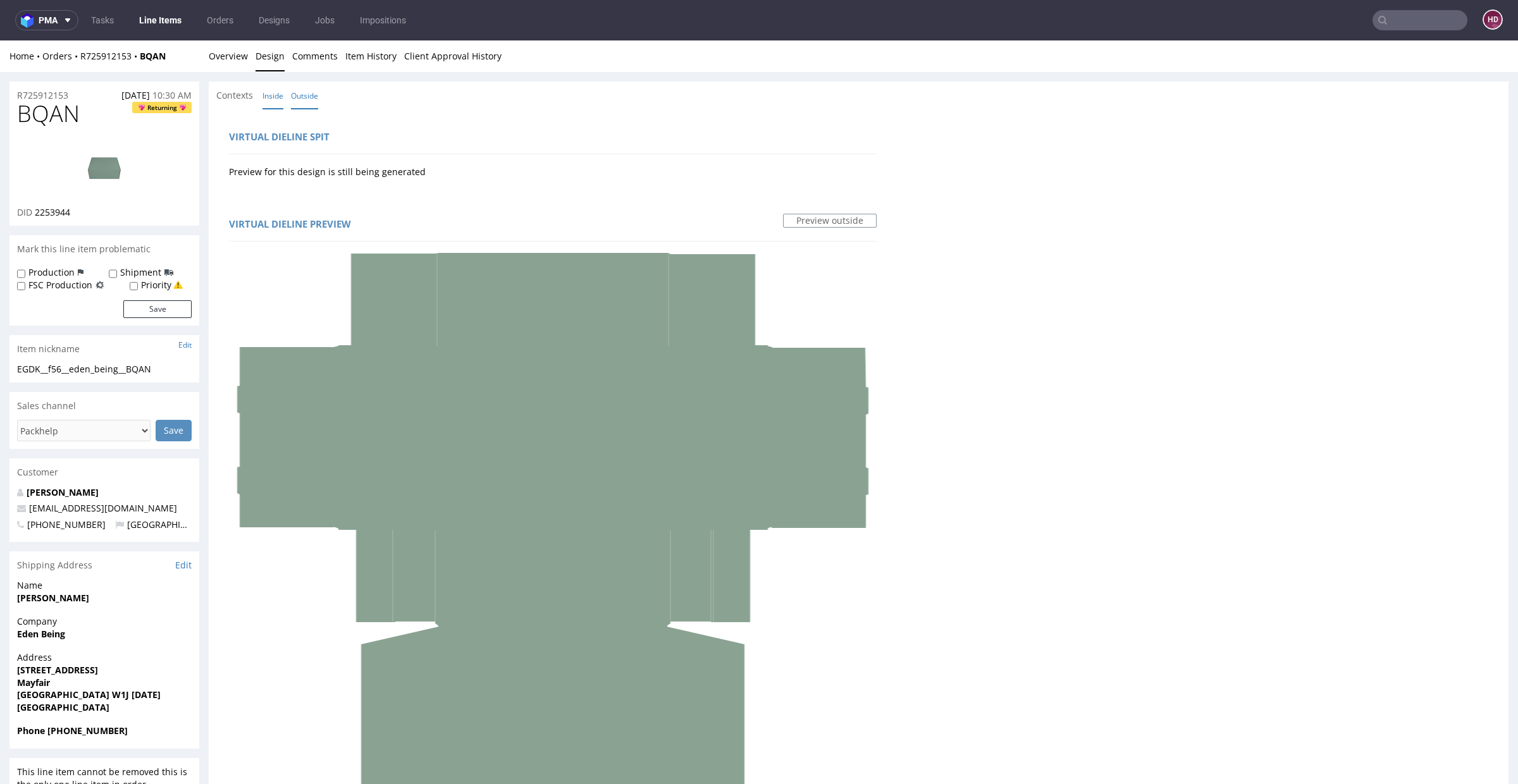
click at [270, 93] on link "Inside" at bounding box center [273, 96] width 21 height 27
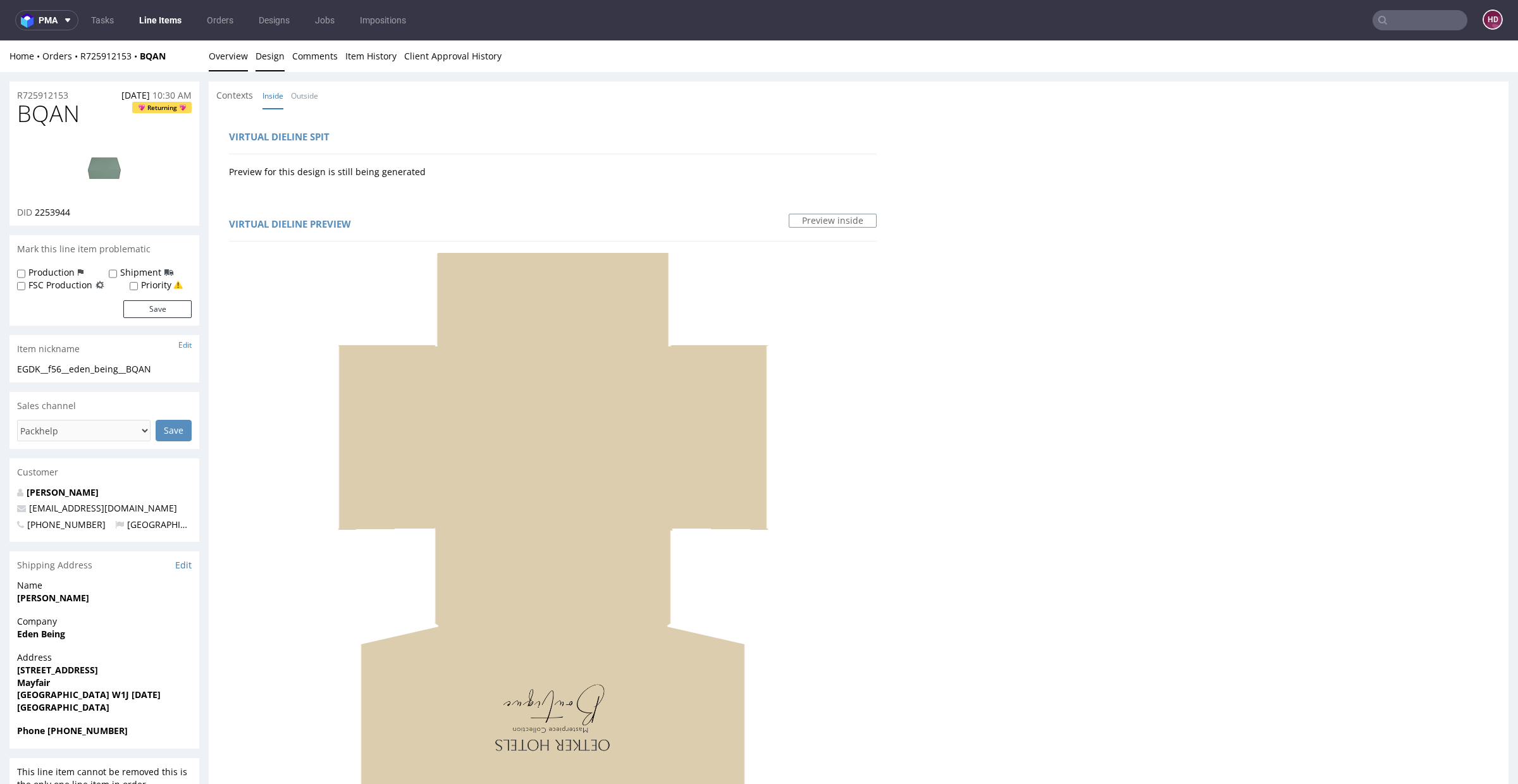
click at [214, 51] on link "Overview" at bounding box center [228, 55] width 39 height 31
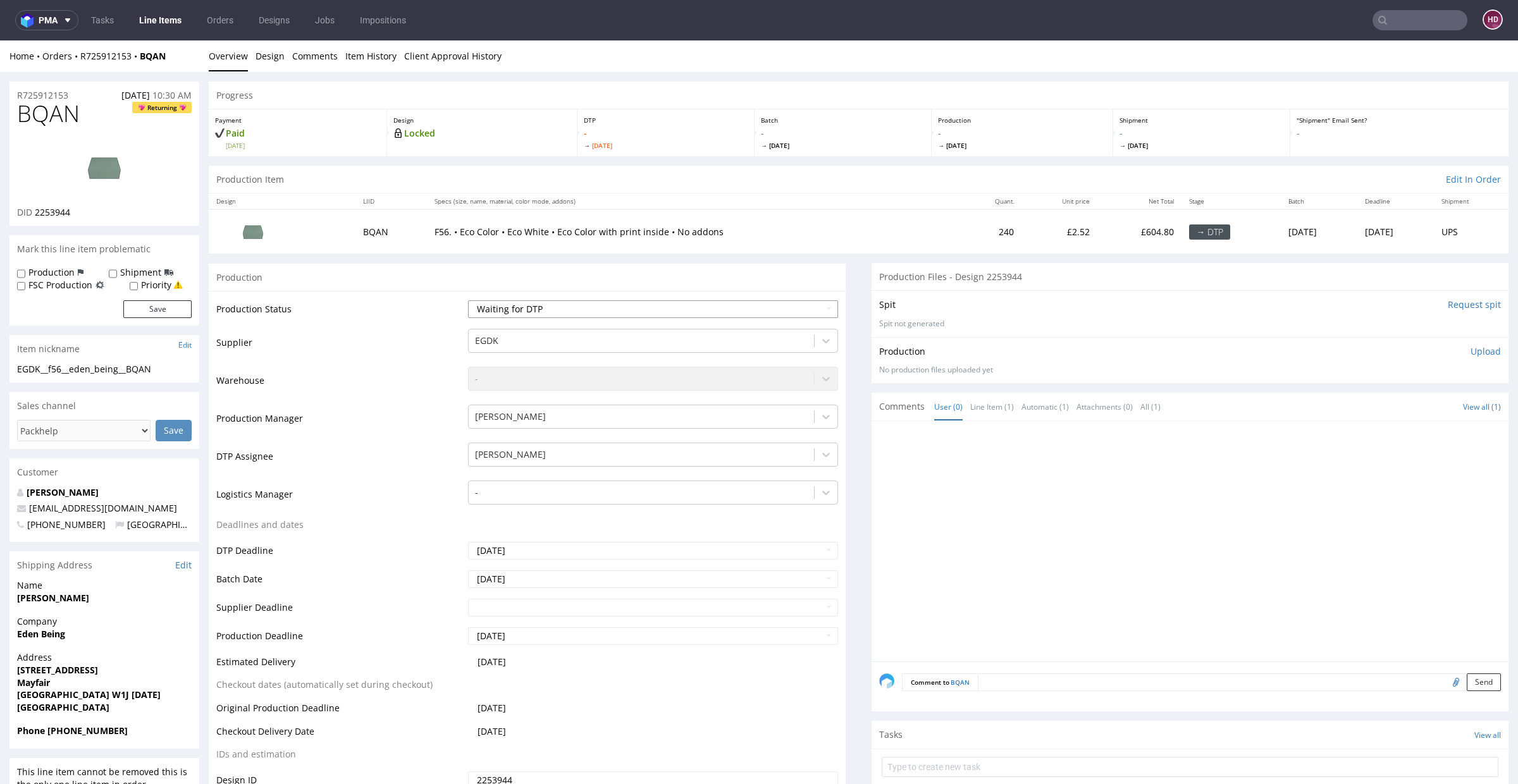
click at [513, 312] on select "Waiting for Artwork Waiting for Diecut Waiting for Mockup Waiting for DTP Waiti…" at bounding box center [653, 309] width 370 height 18
select select "dtp_in_process"
click at [468, 300] on select "Waiting for Artwork Waiting for Diecut Waiting for Mockup Waiting for DTP Waiti…" at bounding box center [653, 309] width 370 height 18
drag, startPoint x: 82, startPoint y: 120, endPoint x: 0, endPoint y: 118, distance: 82.0
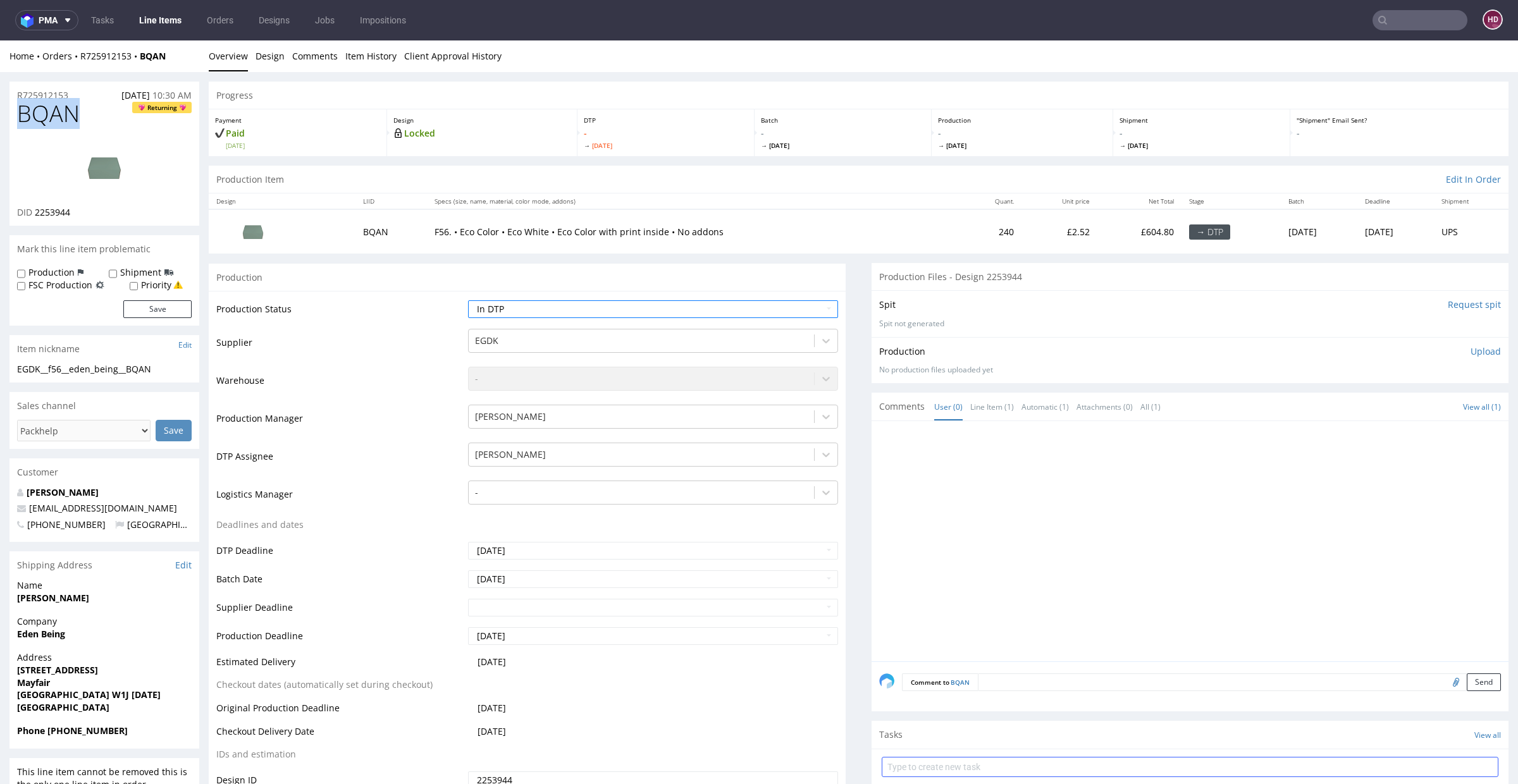
copy span "BQAN"
drag, startPoint x: 84, startPoint y: 211, endPoint x: 35, endPoint y: 211, distance: 49.0
click at [35, 211] on div "DID 2253944" at bounding box center [104, 212] width 175 height 13
copy span "2253944"
click at [160, 366] on div "EGDK__f56__eden_being__BQAN" at bounding box center [104, 369] width 175 height 13
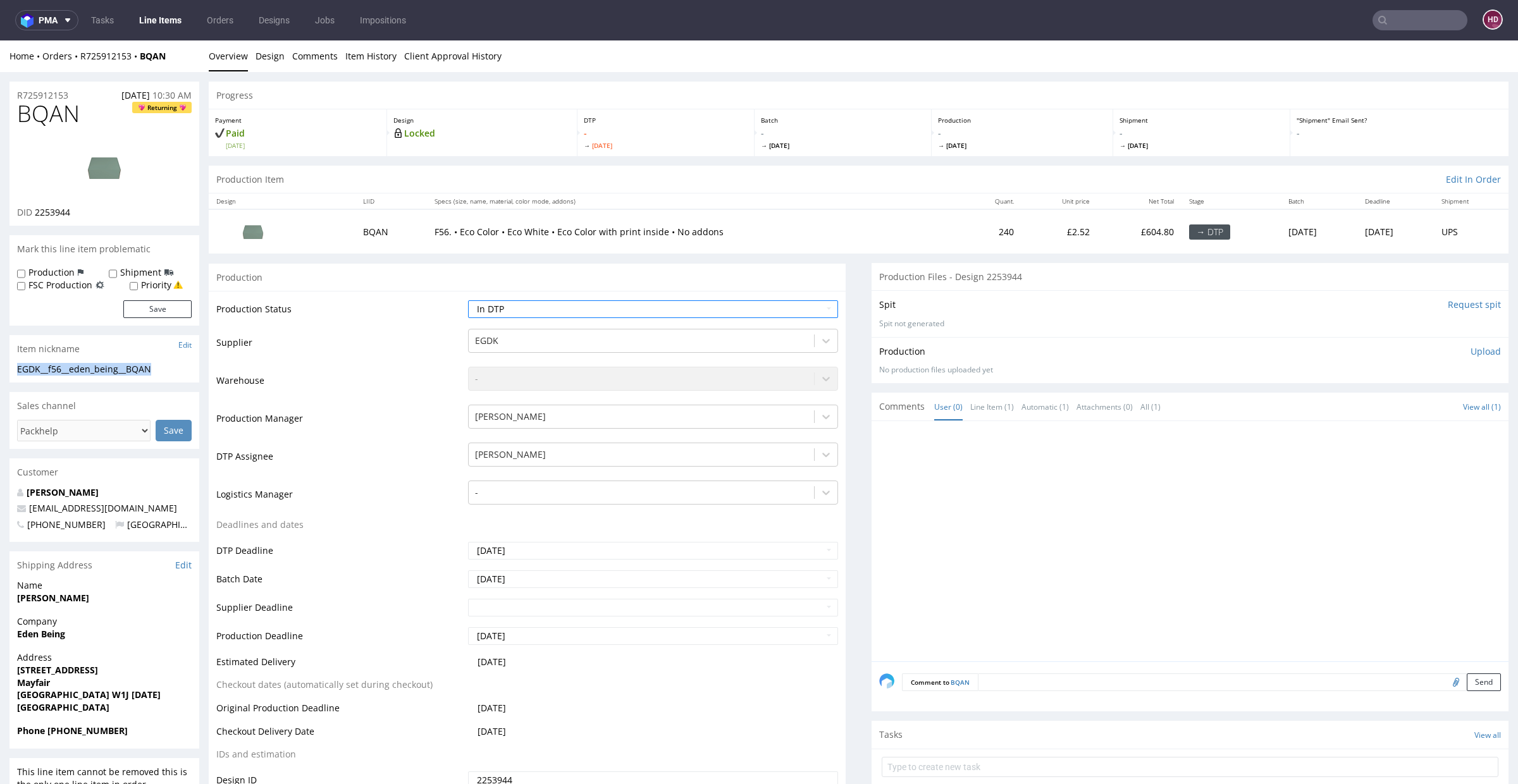
drag, startPoint x: 158, startPoint y: 368, endPoint x: 1, endPoint y: 366, distance: 157.0
copy div "EGDK__f56__eden_being__BQAN"
click at [76, 94] on div "R725912153 28.08.2025 10:30 AM" at bounding box center [104, 92] width 190 height 20
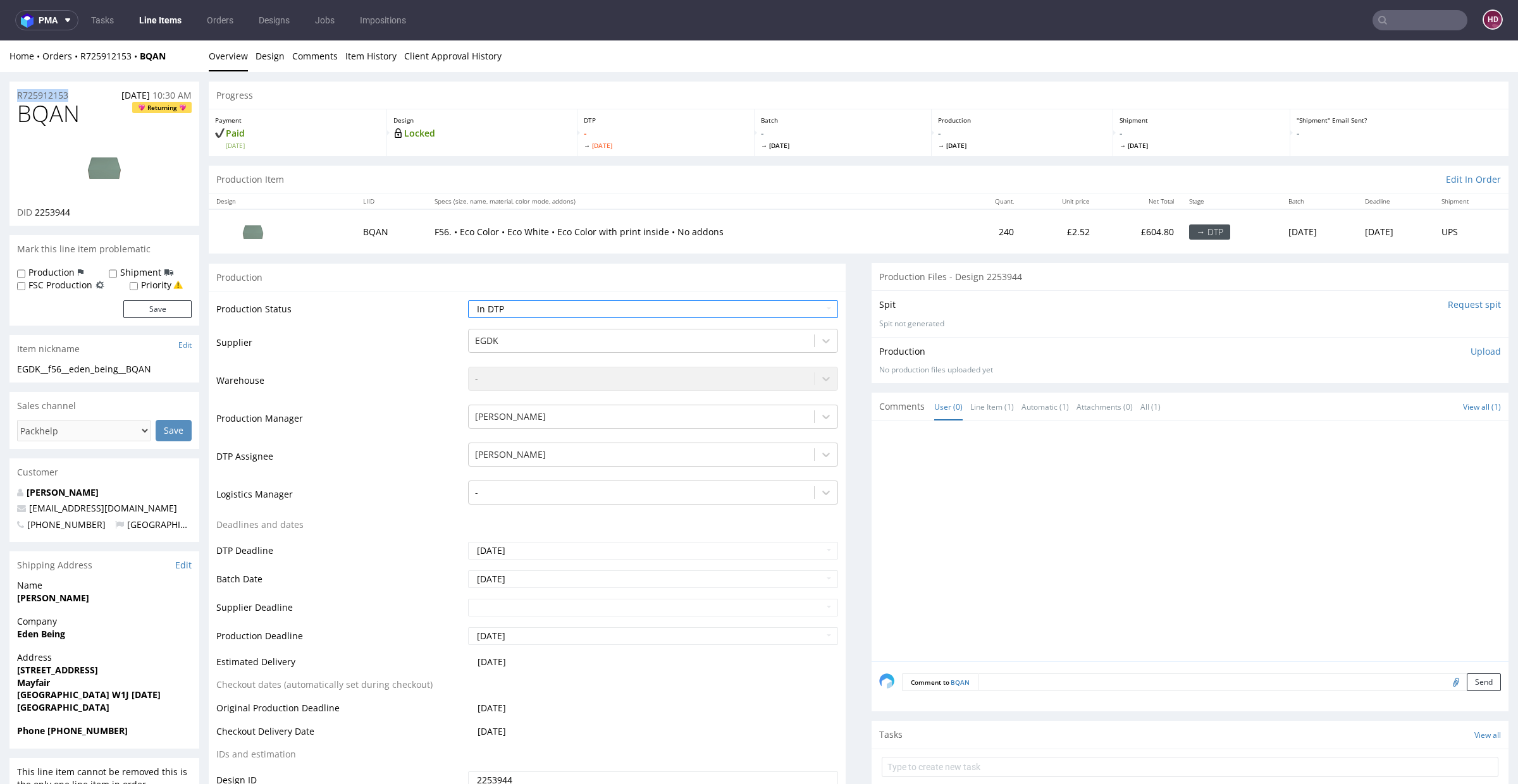
copy p "R725912153"
drag, startPoint x: 79, startPoint y: 213, endPoint x: 37, endPoint y: 213, distance: 42.0
click at [37, 213] on div "DID 2253944" at bounding box center [104, 212] width 175 height 13
drag, startPoint x: 12, startPoint y: 119, endPoint x: 0, endPoint y: 116, distance: 12.4
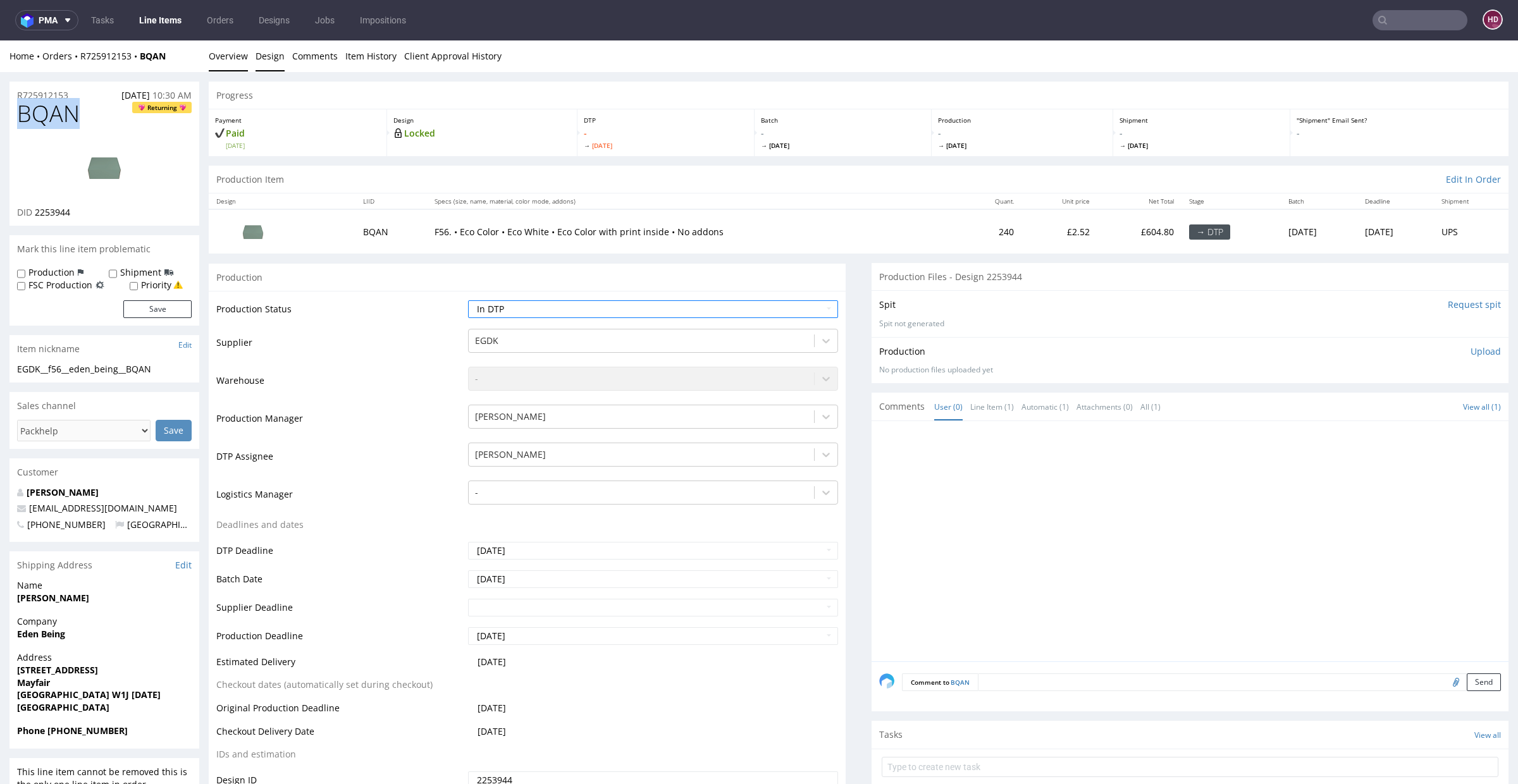
click at [273, 55] on link "Design" at bounding box center [270, 55] width 29 height 31
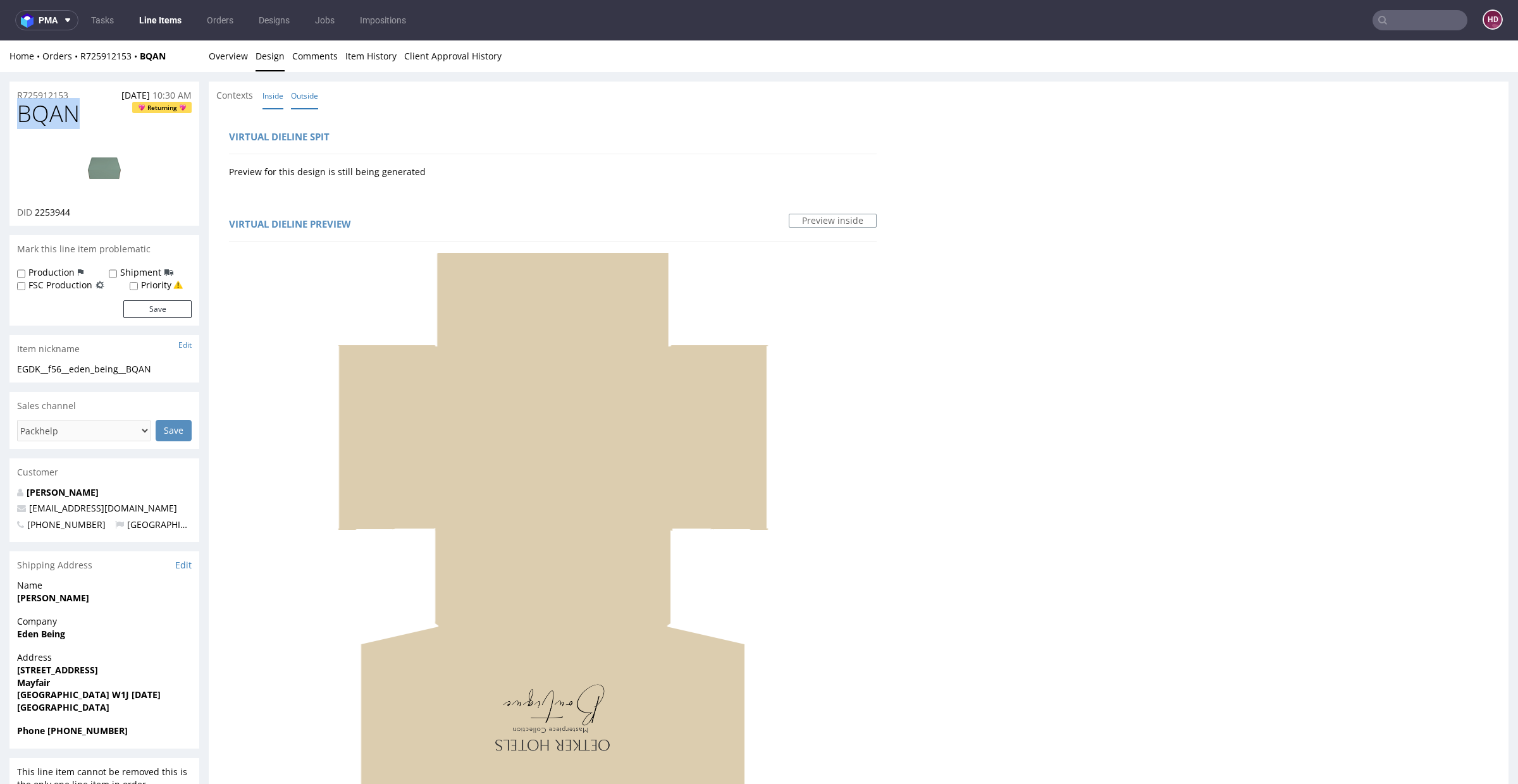
click at [302, 96] on link "Outside" at bounding box center [304, 96] width 27 height 27
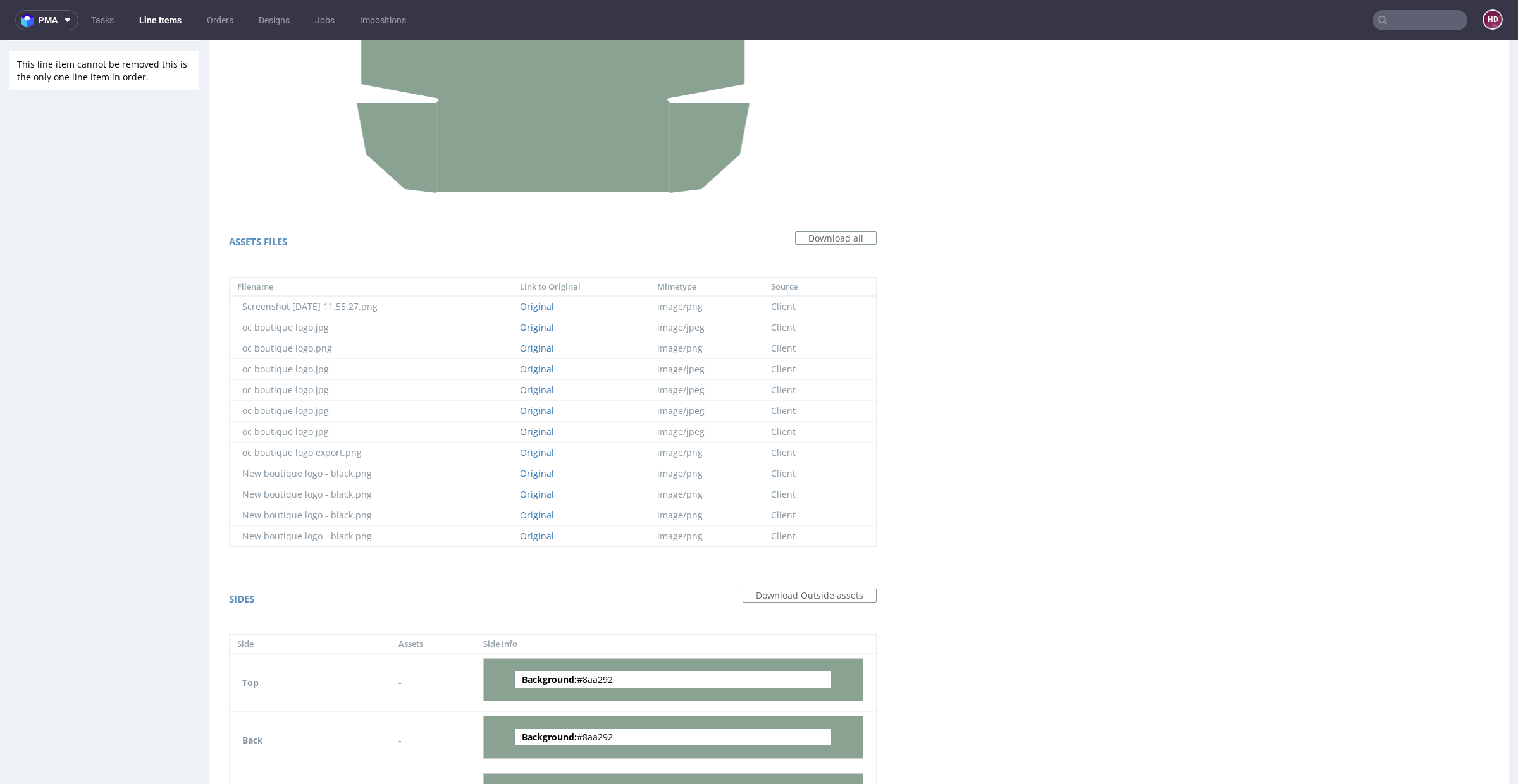
scroll to position [944, 0]
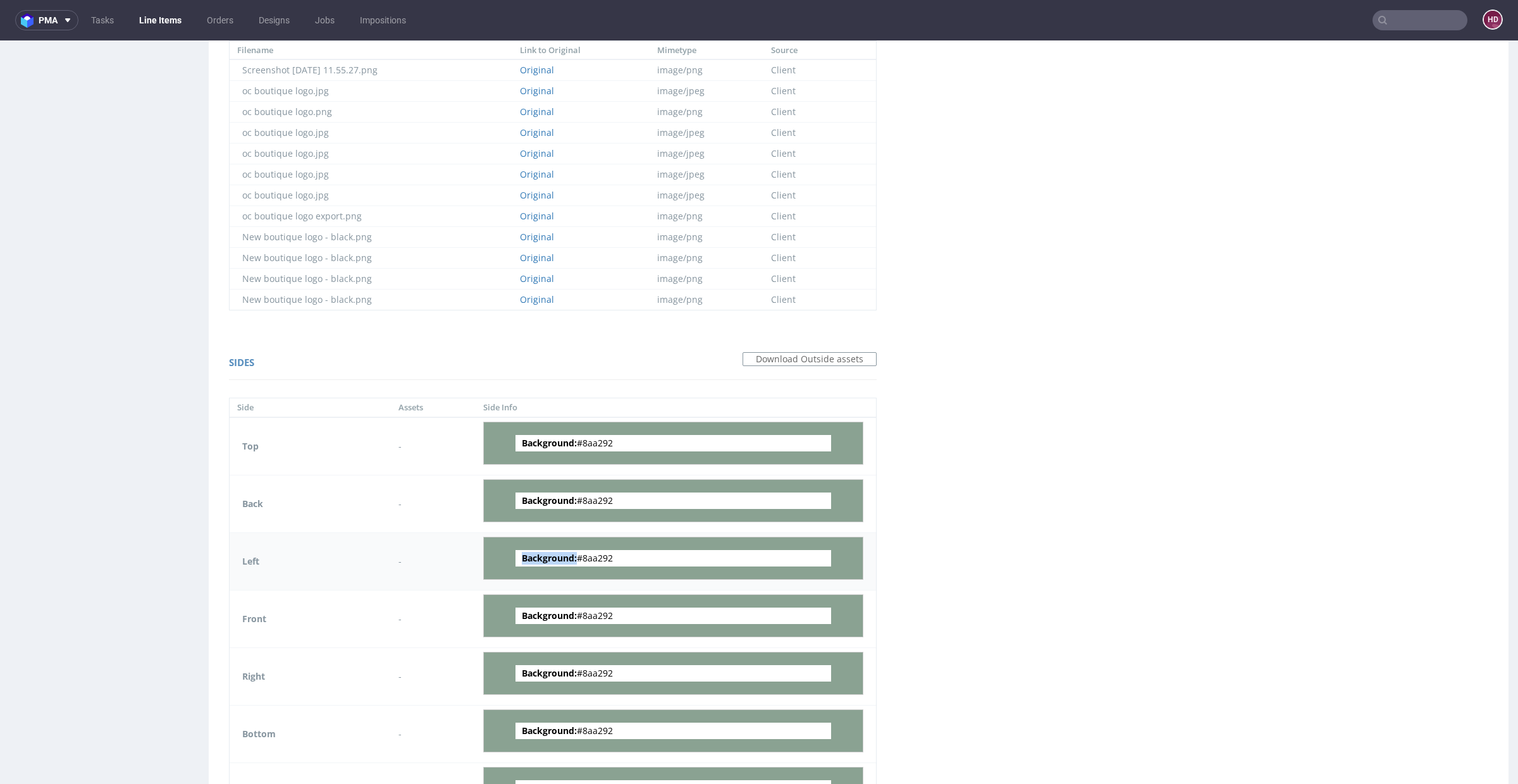
drag, startPoint x: 639, startPoint y: 545, endPoint x: 576, endPoint y: 549, distance: 63.1
click at [576, 550] on span "Background: #8aa292" at bounding box center [673, 558] width 316 height 16
click at [579, 553] on span "Background: #8aa292" at bounding box center [673, 558] width 316 height 16
drag, startPoint x: 579, startPoint y: 553, endPoint x: 633, endPoint y: 547, distance: 54.3
click at [633, 550] on span "Background: #8aa292" at bounding box center [673, 558] width 316 height 16
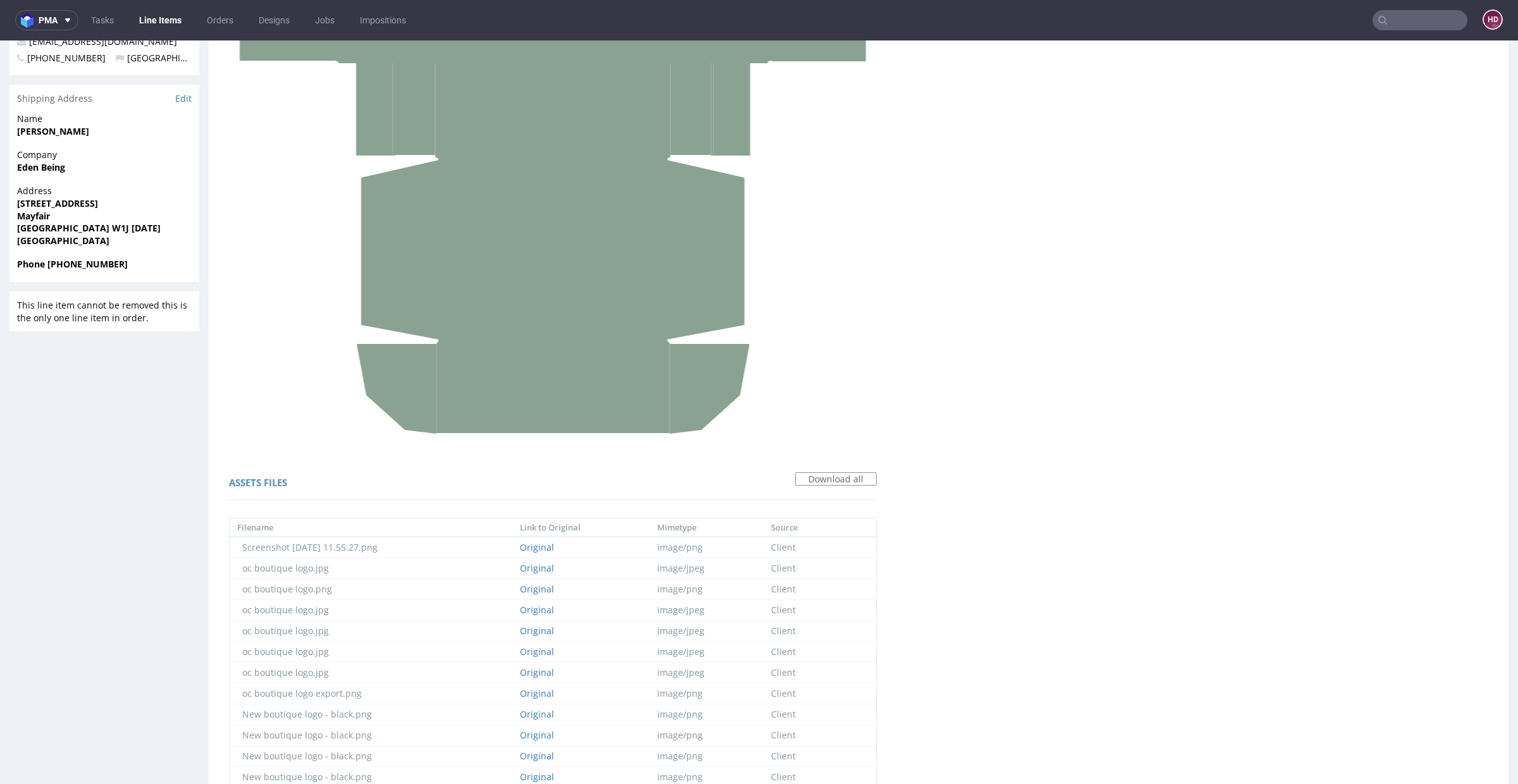
scroll to position [0, 0]
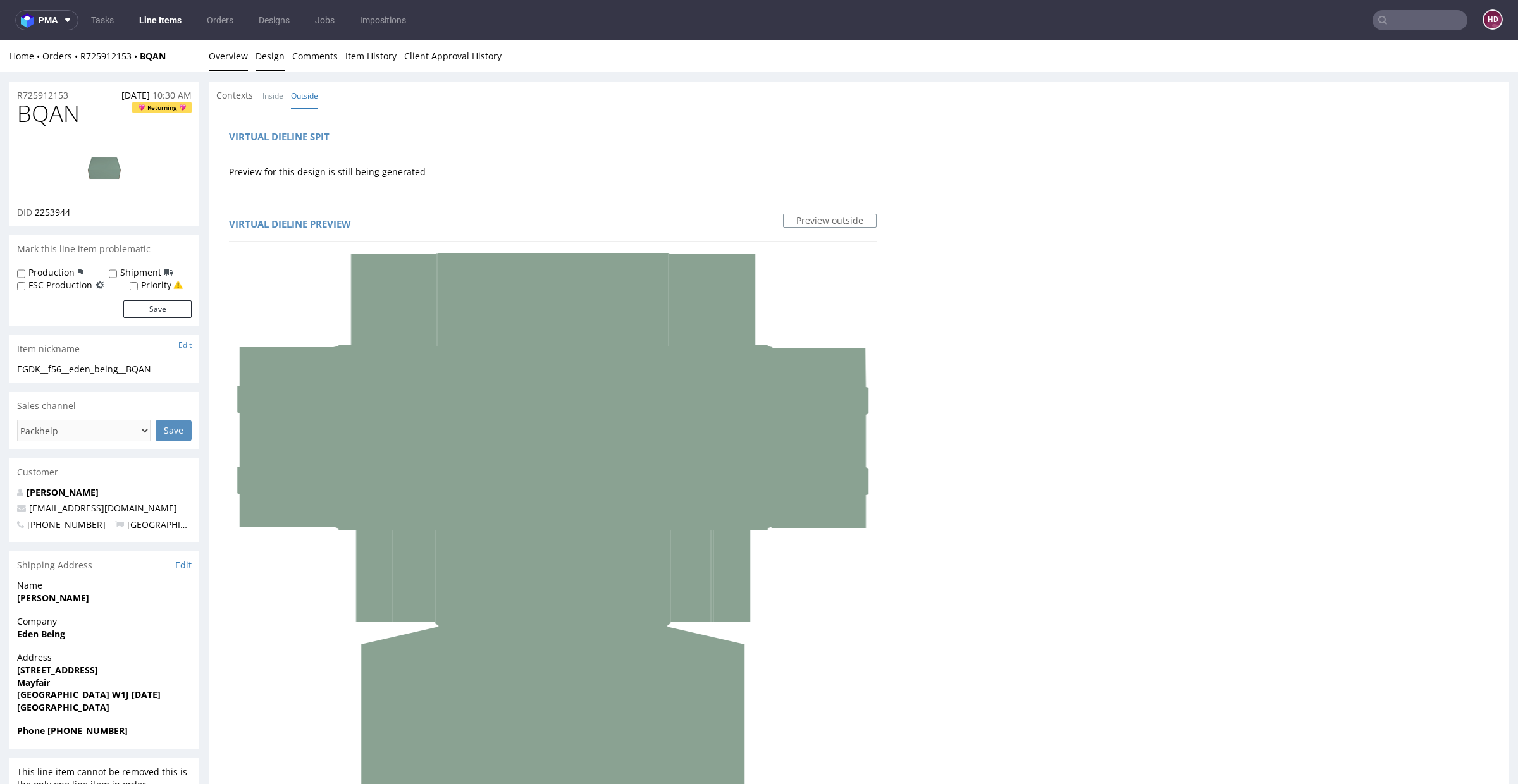
click at [231, 59] on link "Overview" at bounding box center [228, 55] width 39 height 31
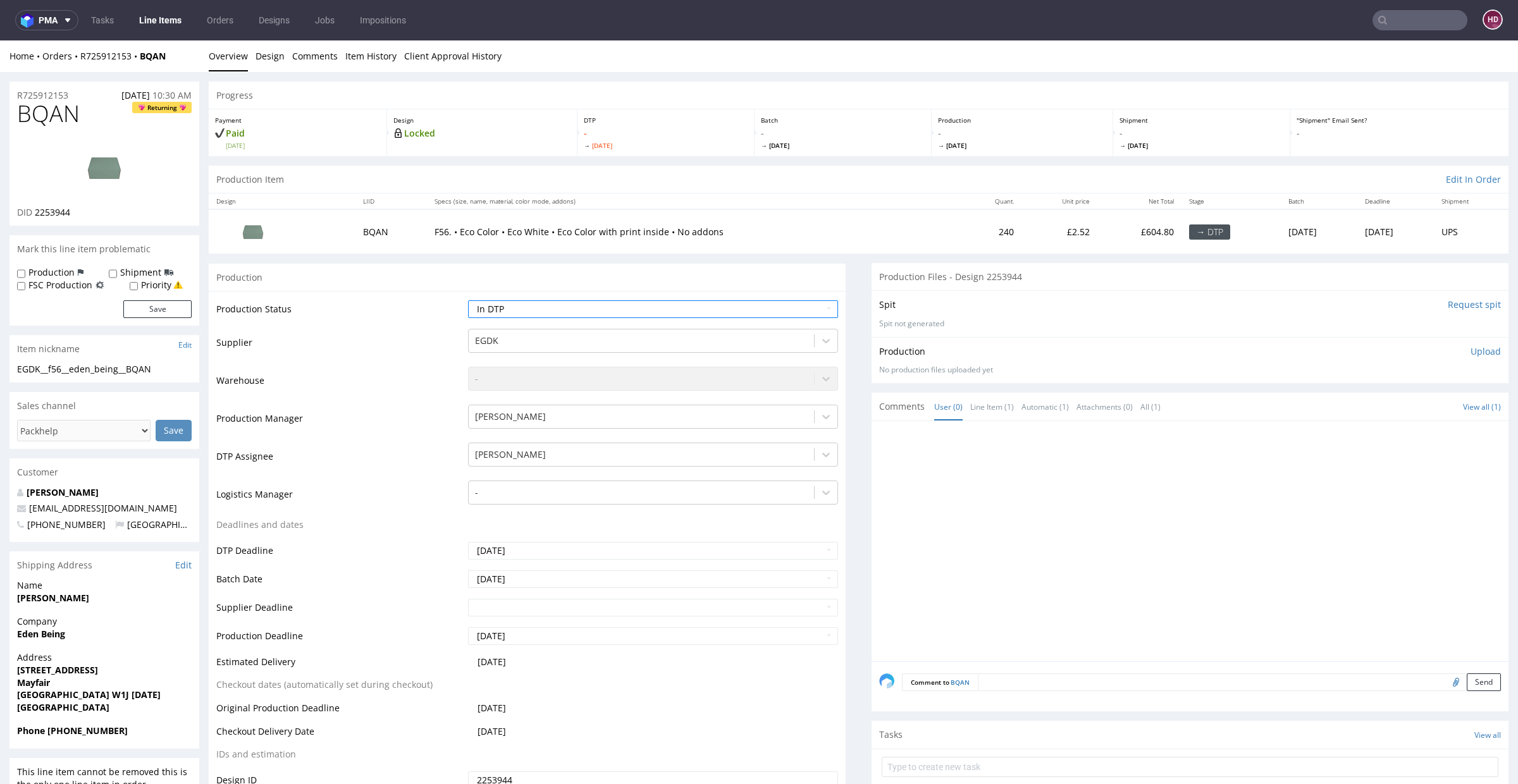
click at [1471, 354] on p "Upload" at bounding box center [1486, 351] width 30 height 13
click at [1405, 407] on div "Add files" at bounding box center [1411, 409] width 63 height 19
type input "C:\fakepath\EGDK__f56__eden_being__BQAN__d2253944__oR725912153__inside.pdf"
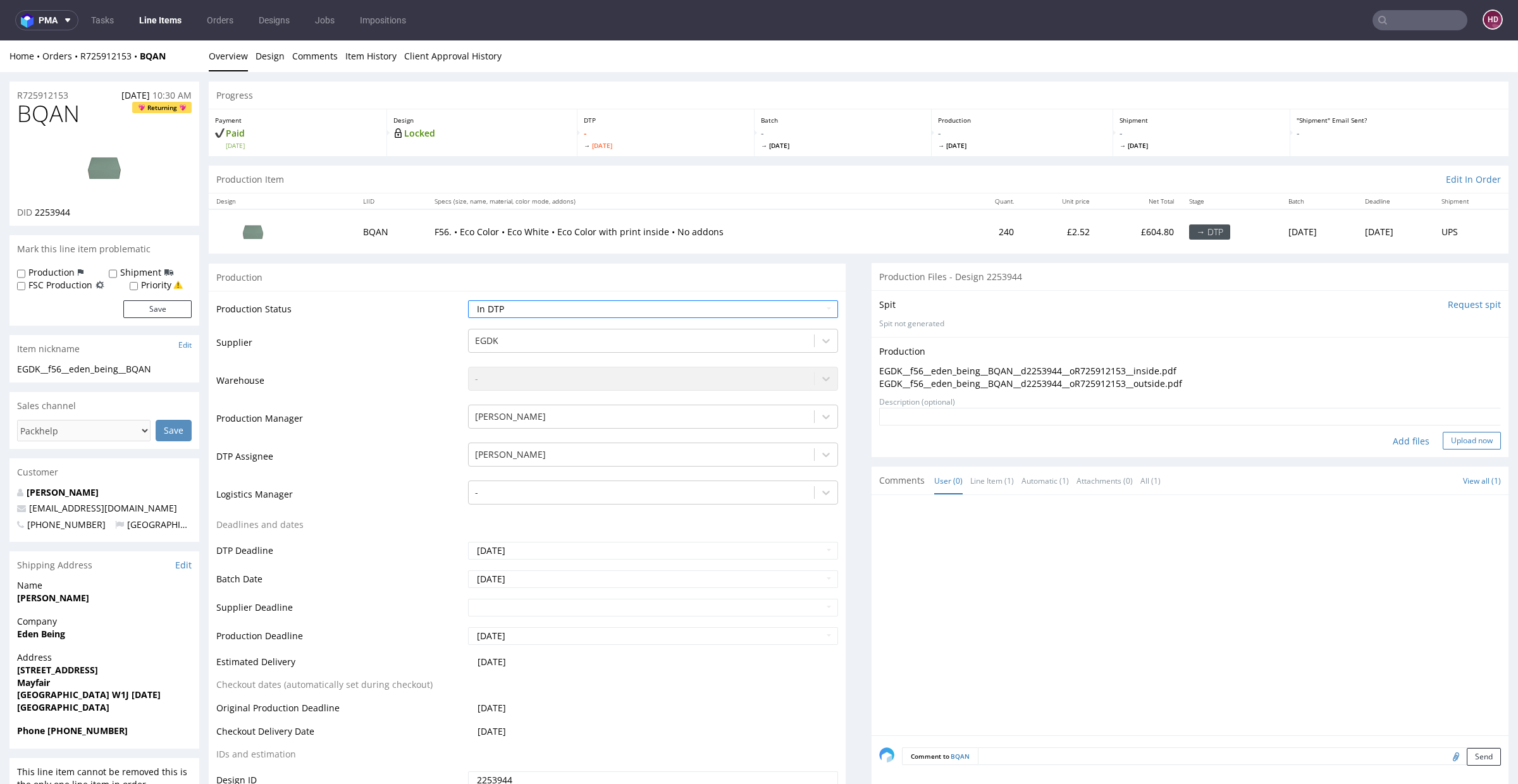
click at [1443, 442] on button "Upload now" at bounding box center [1472, 440] width 58 height 18
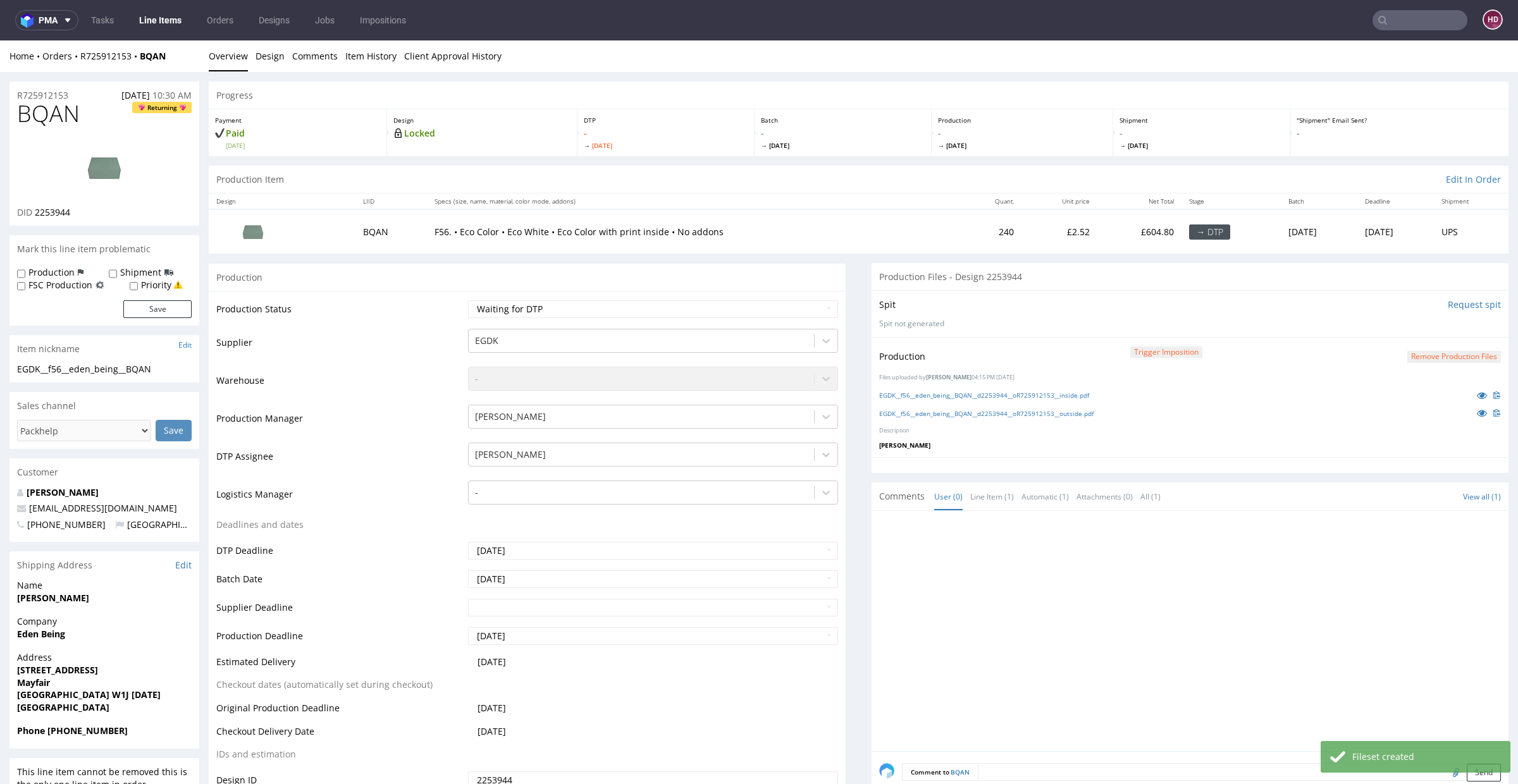
click at [914, 403] on div "Production Trigger Imposition Remove production files Files uploaded by Hapka D…" at bounding box center [1190, 397] width 637 height 121
click at [914, 397] on link "EGDK__f56__eden_being__BQAN__d2253944__oR725912153__inside.pdf" at bounding box center [984, 395] width 210 height 9
click at [670, 310] on select "Waiting for Artwork Waiting for Diecut Waiting for Mockup Waiting for DTP Waiti…" at bounding box center [653, 309] width 370 height 18
select select "dtp_in_process"
click at [468, 300] on select "Waiting for Artwork Waiting for Diecut Waiting for Mockup Waiting for DTP Waiti…" at bounding box center [653, 309] width 370 height 18
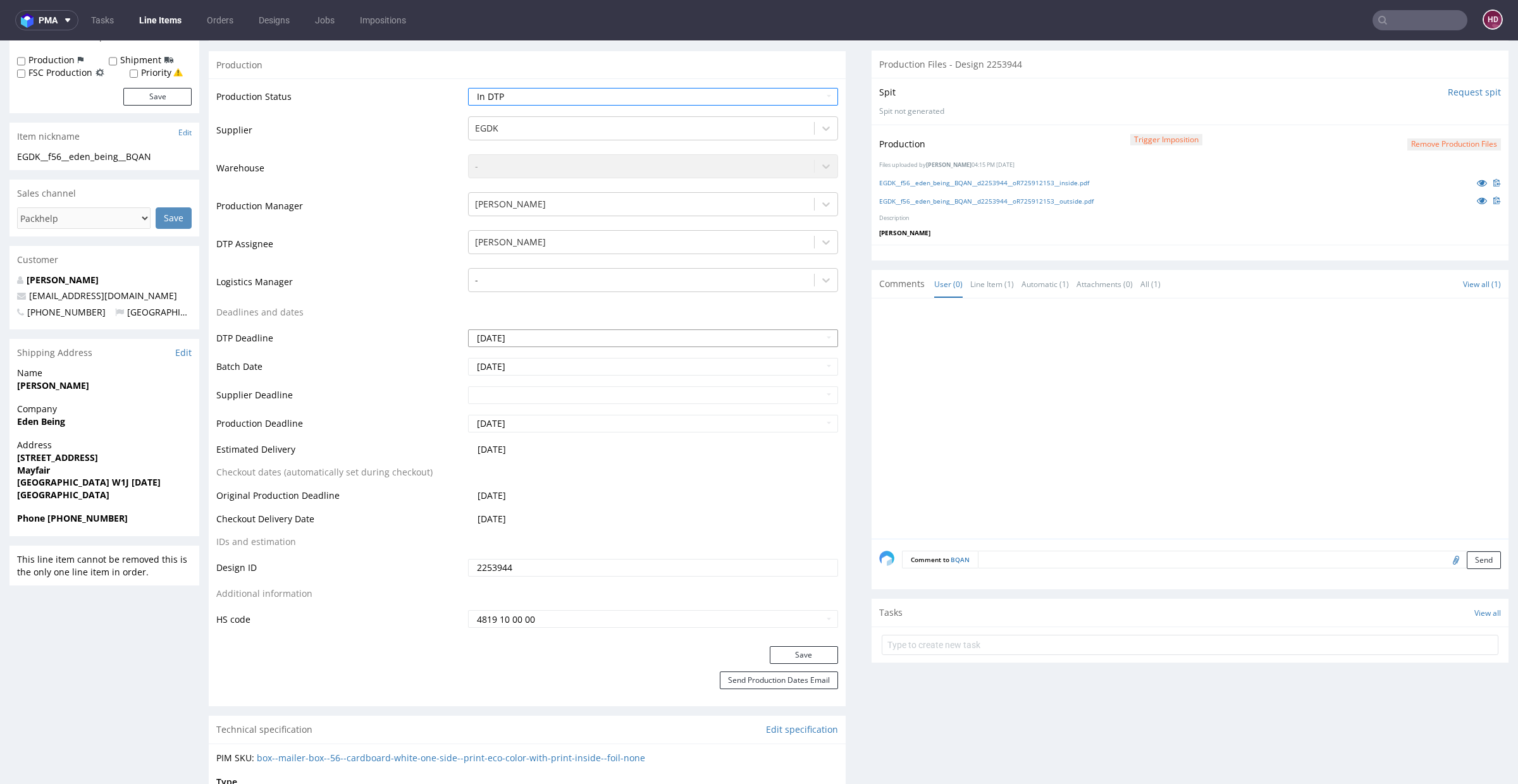
scroll to position [459, 0]
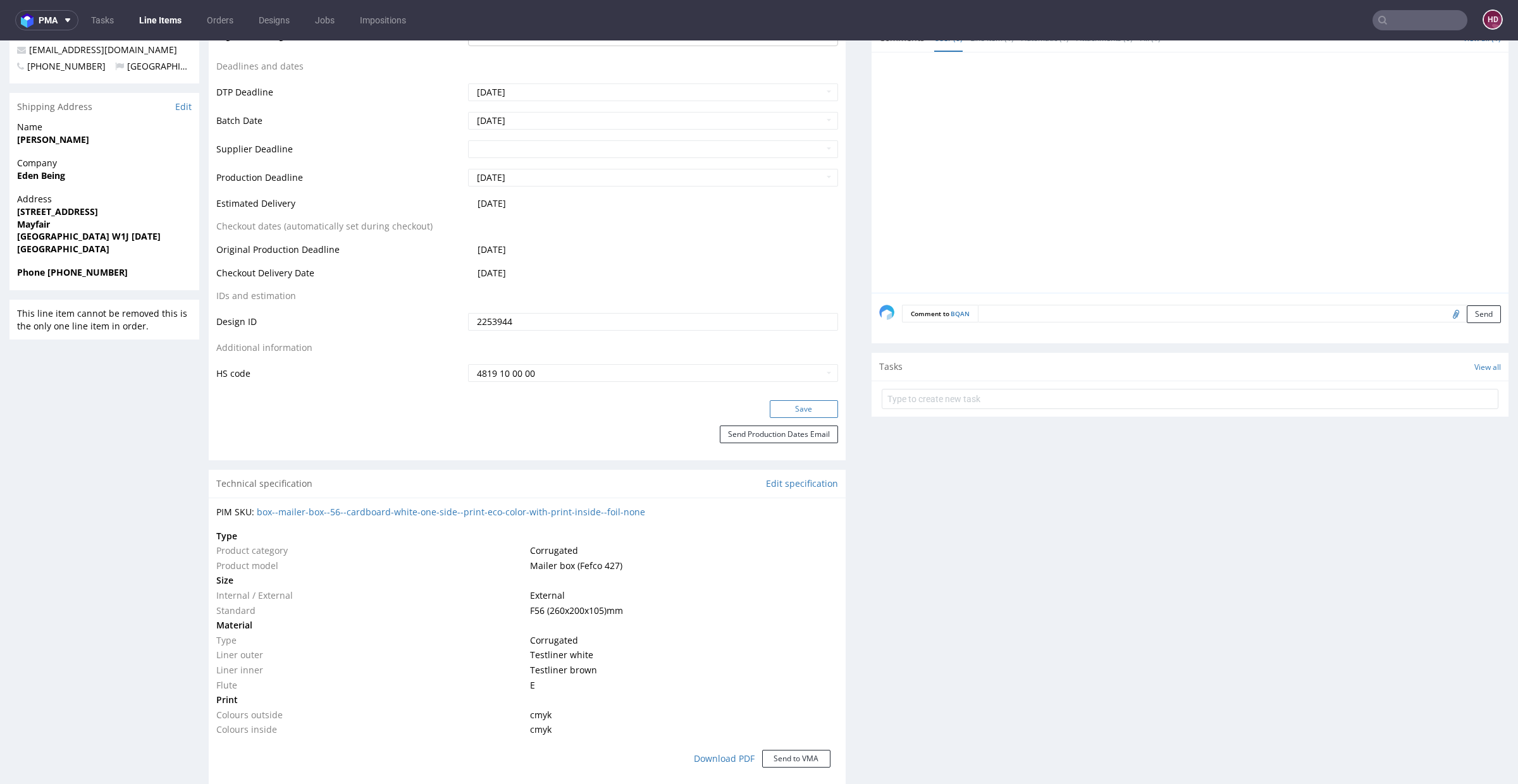
click at [815, 408] on button "Save" at bounding box center [804, 408] width 69 height 18
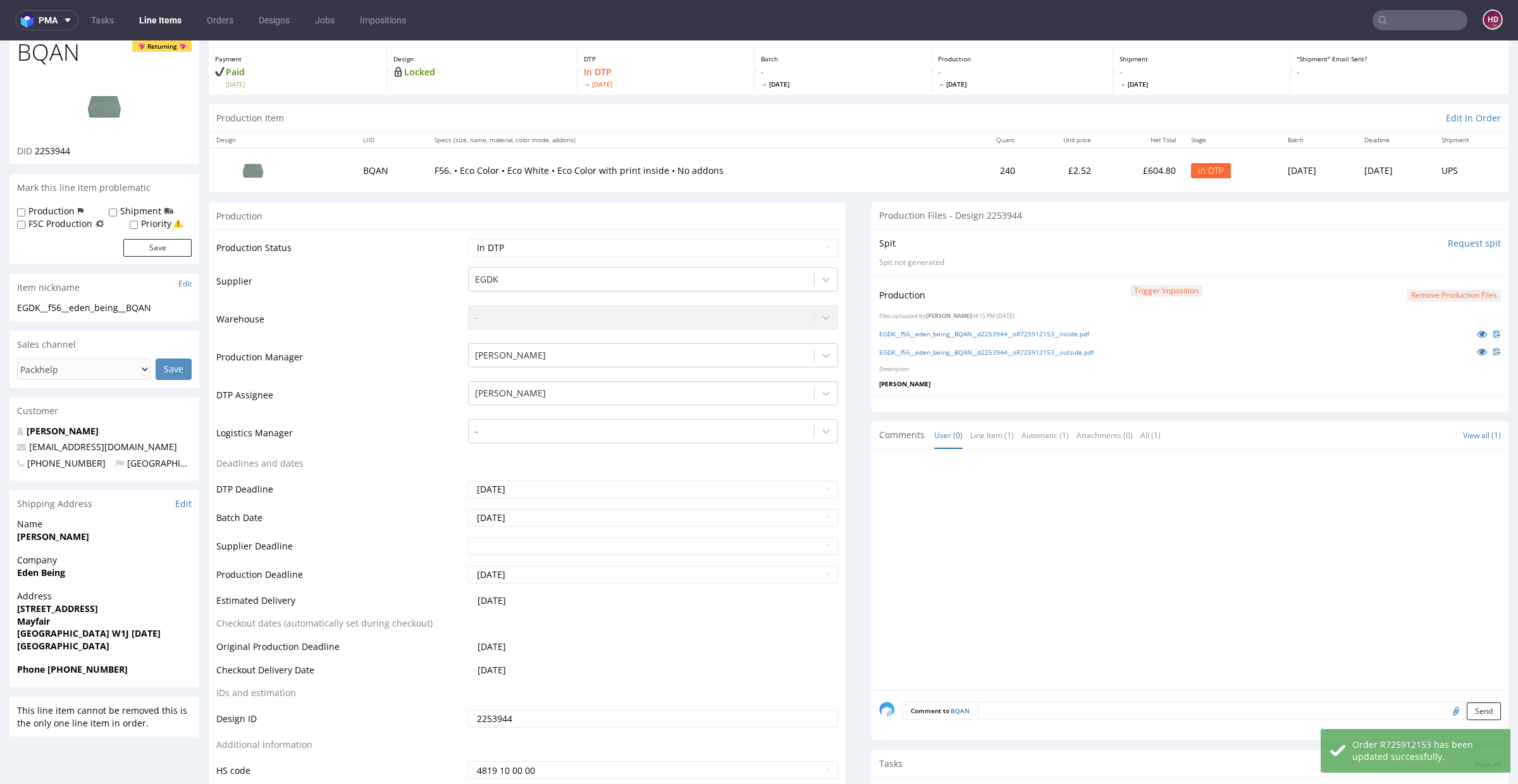
scroll to position [0, 0]
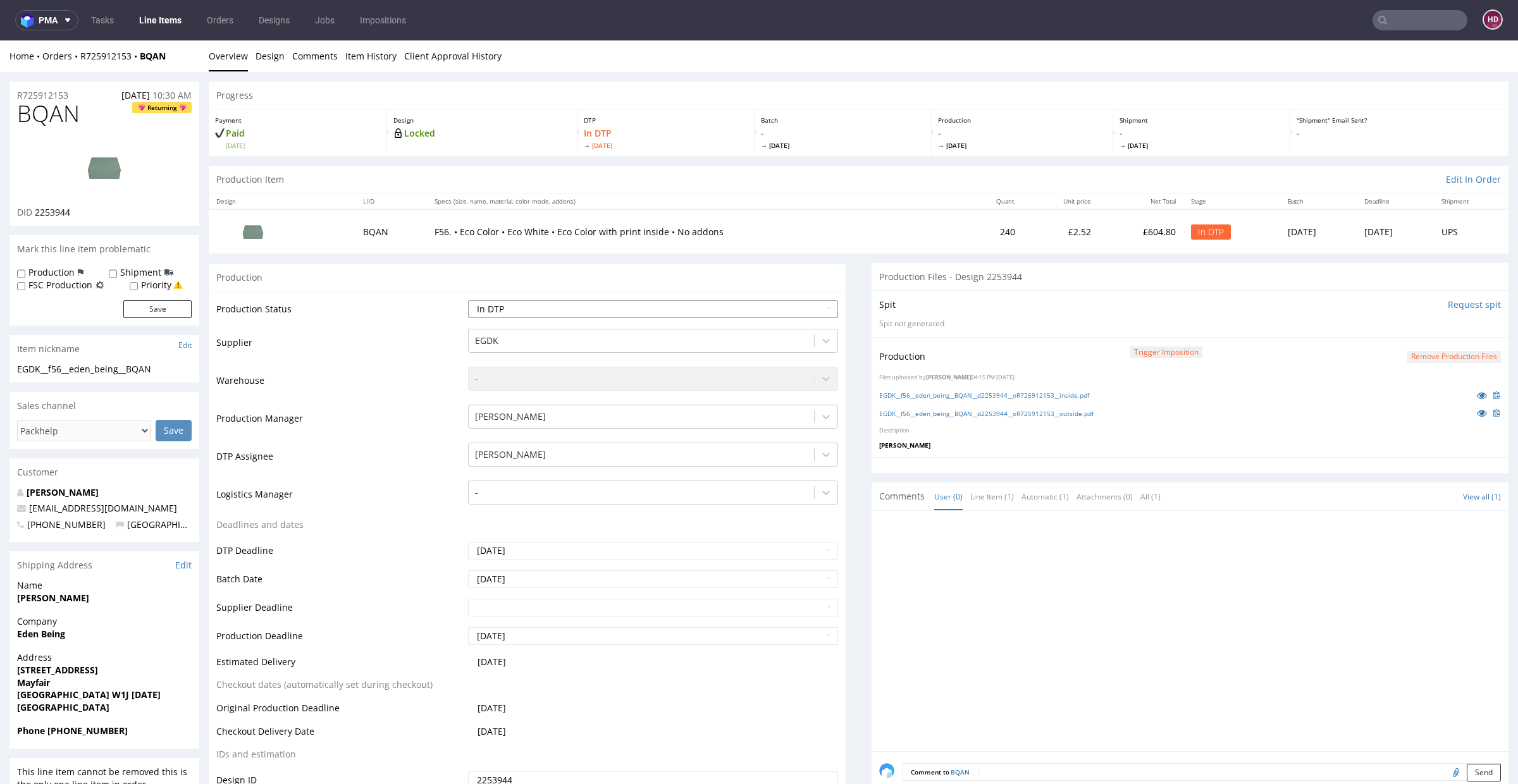
click at [506, 306] on select "Waiting for Artwork Waiting for Diecut Waiting for Mockup Waiting for DTP Waiti…" at bounding box center [653, 309] width 370 height 18
select select "dtp_production_ready"
click at [468, 300] on select "Waiting for Artwork Waiting for Diecut Waiting for Mockup Waiting for DTP Waiti…" at bounding box center [653, 309] width 370 height 18
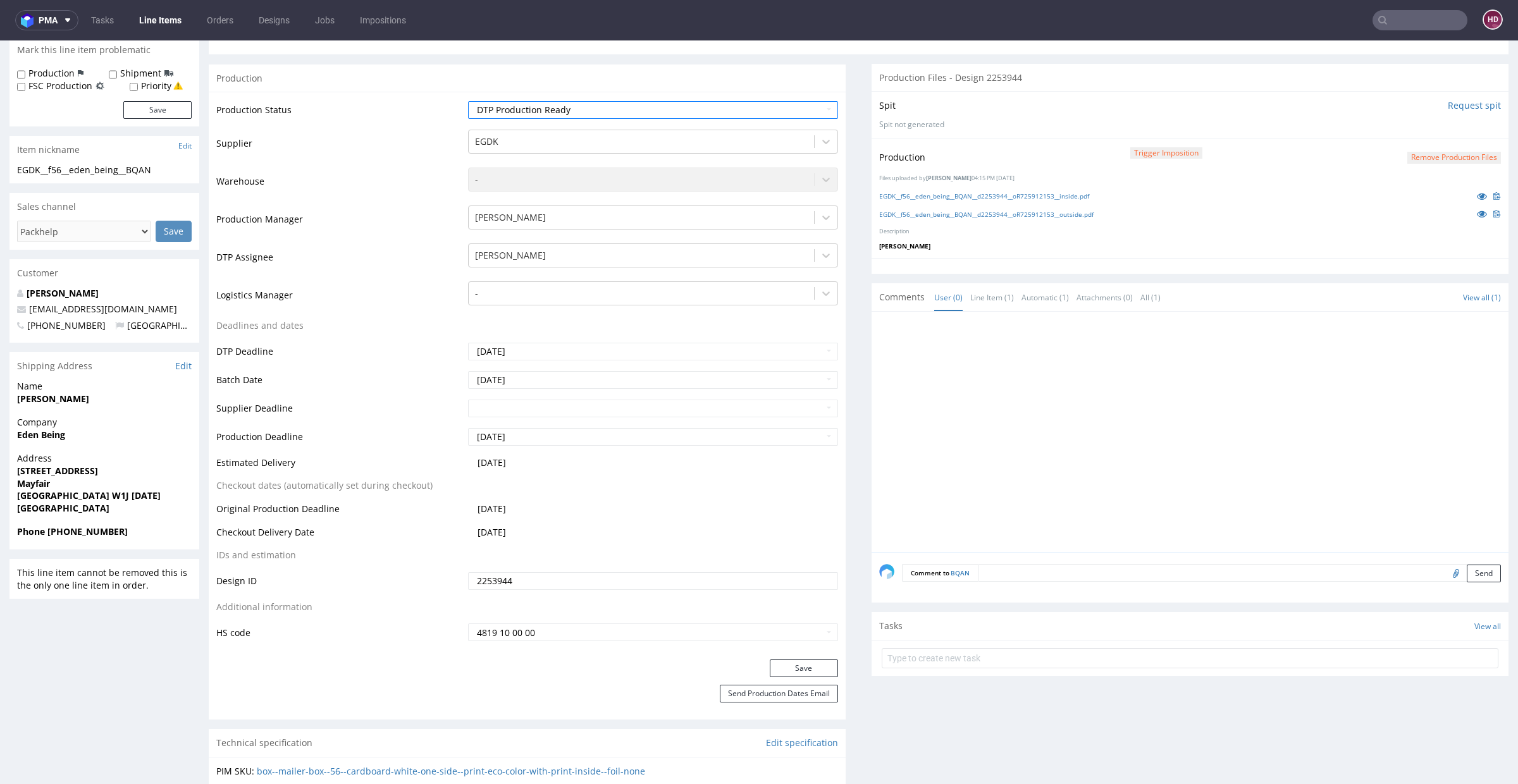
scroll to position [233, 0]
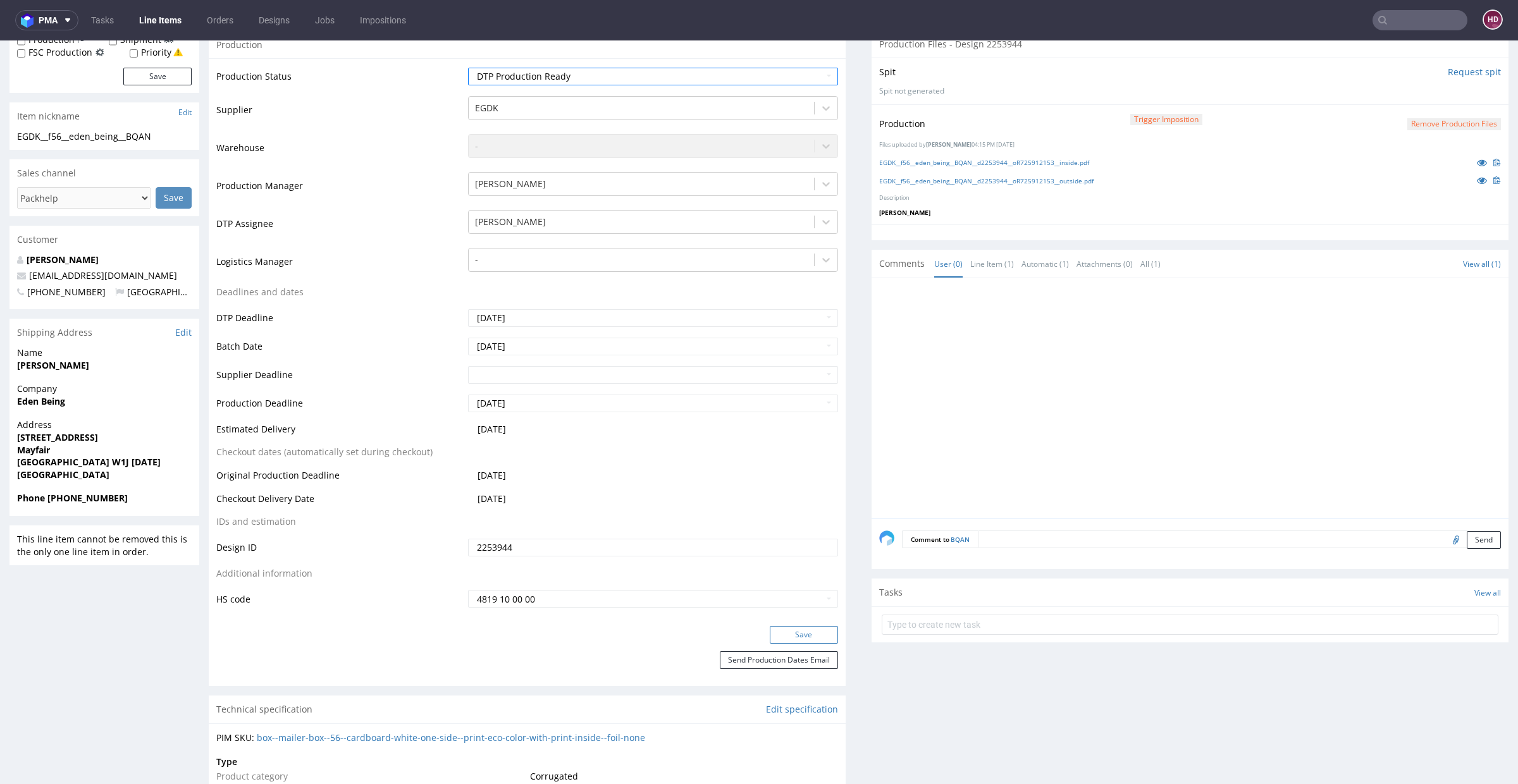
click at [784, 629] on button "Save" at bounding box center [804, 634] width 69 height 18
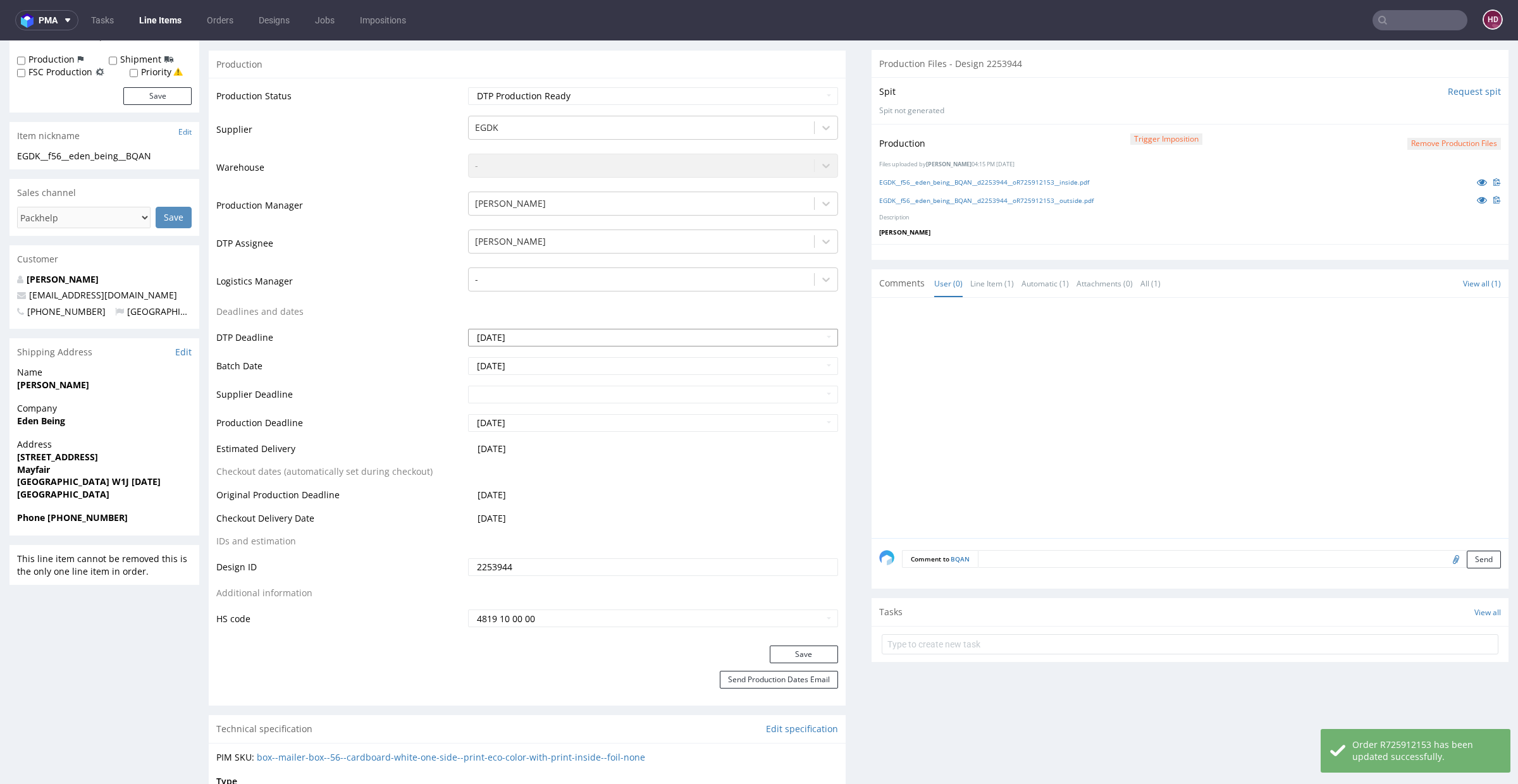
scroll to position [0, 0]
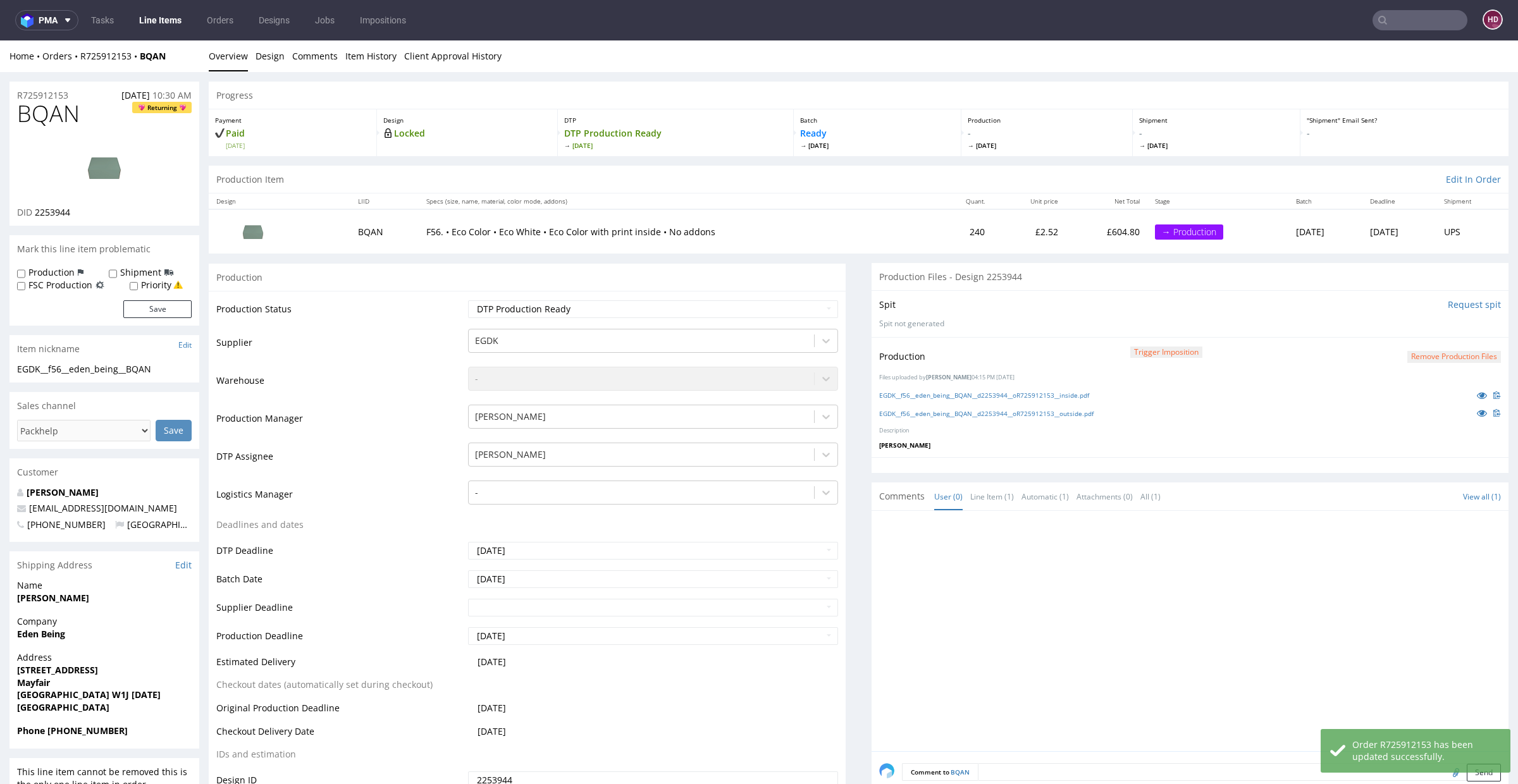
click at [111, 175] on img at bounding box center [105, 167] width 102 height 57
click at [600, 303] on select "Waiting for Artwork Waiting for Diecut Waiting for Mockup Waiting for DTP Waiti…" at bounding box center [653, 309] width 370 height 18
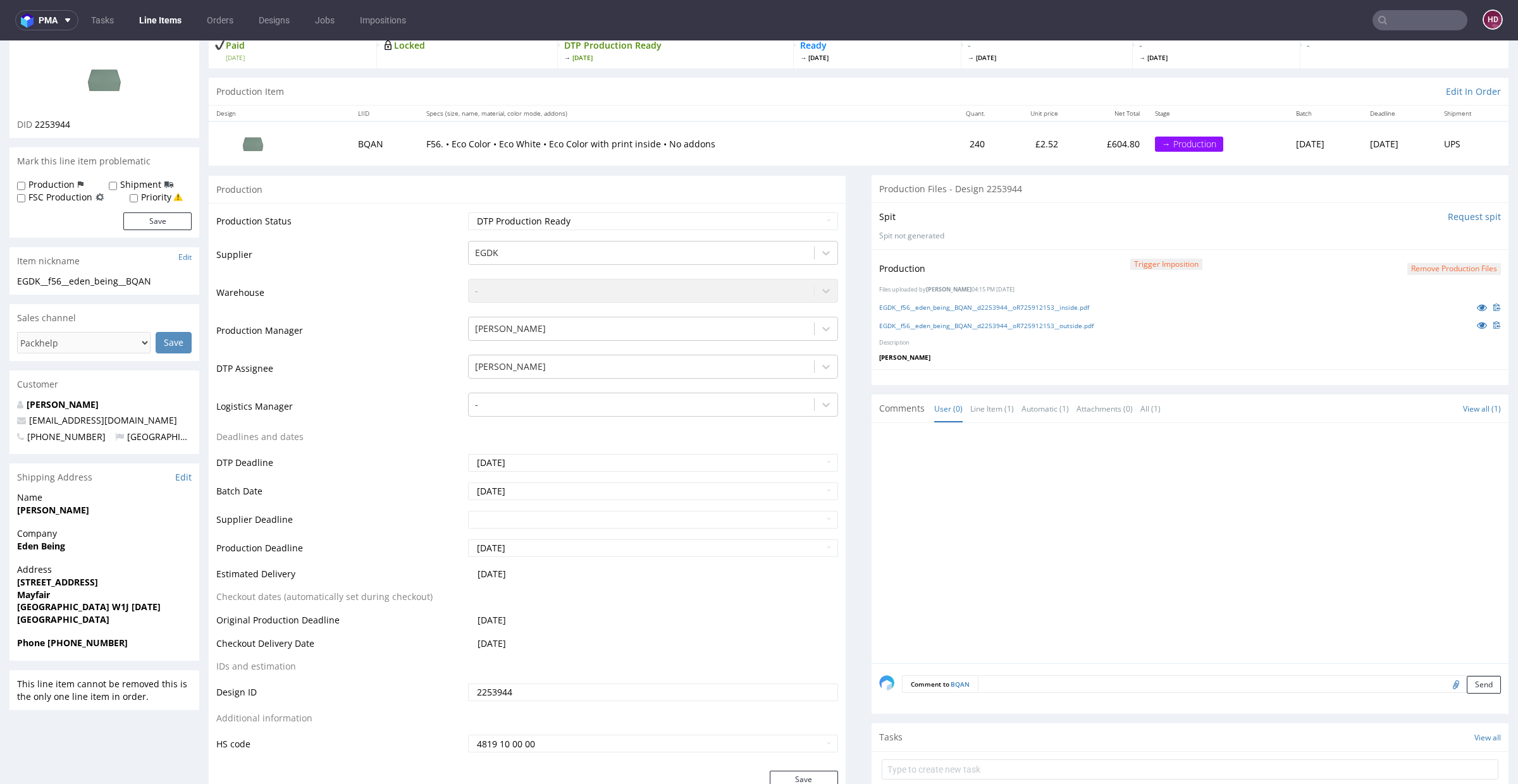
scroll to position [86, 0]
click at [804, 776] on button "Save" at bounding box center [804, 781] width 69 height 18
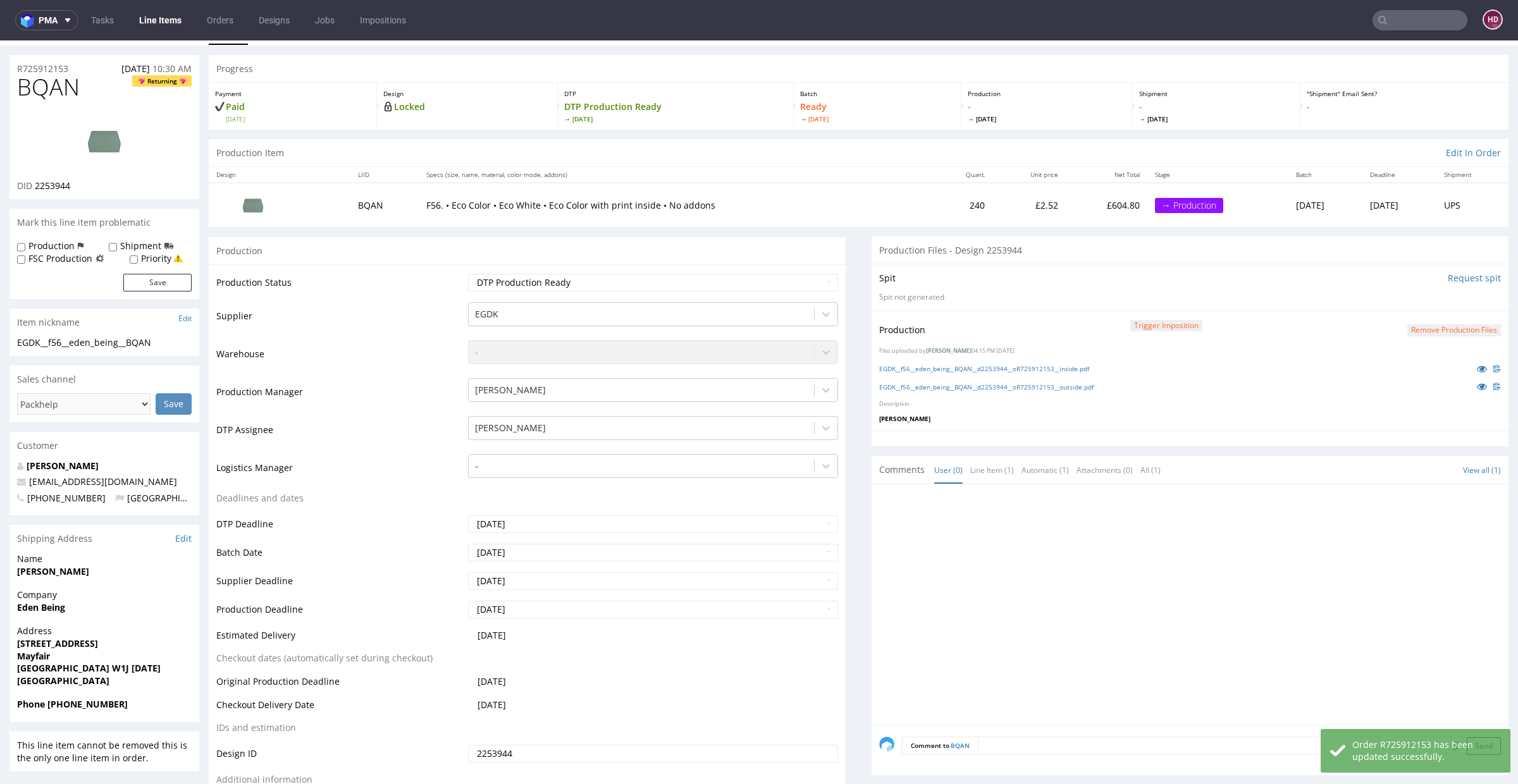
scroll to position [0, 0]
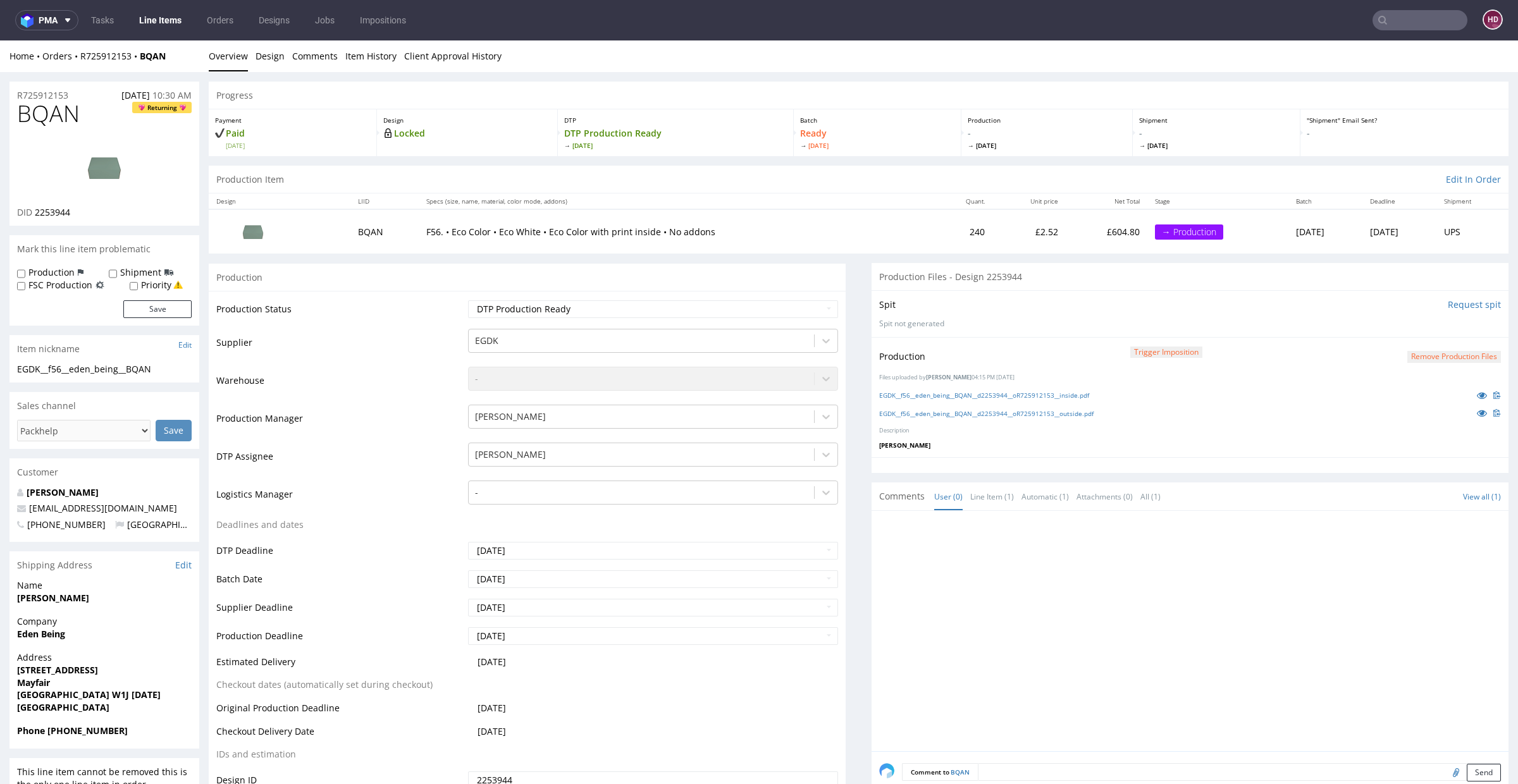
click at [164, 18] on link "Line Items" at bounding box center [160, 20] width 57 height 20
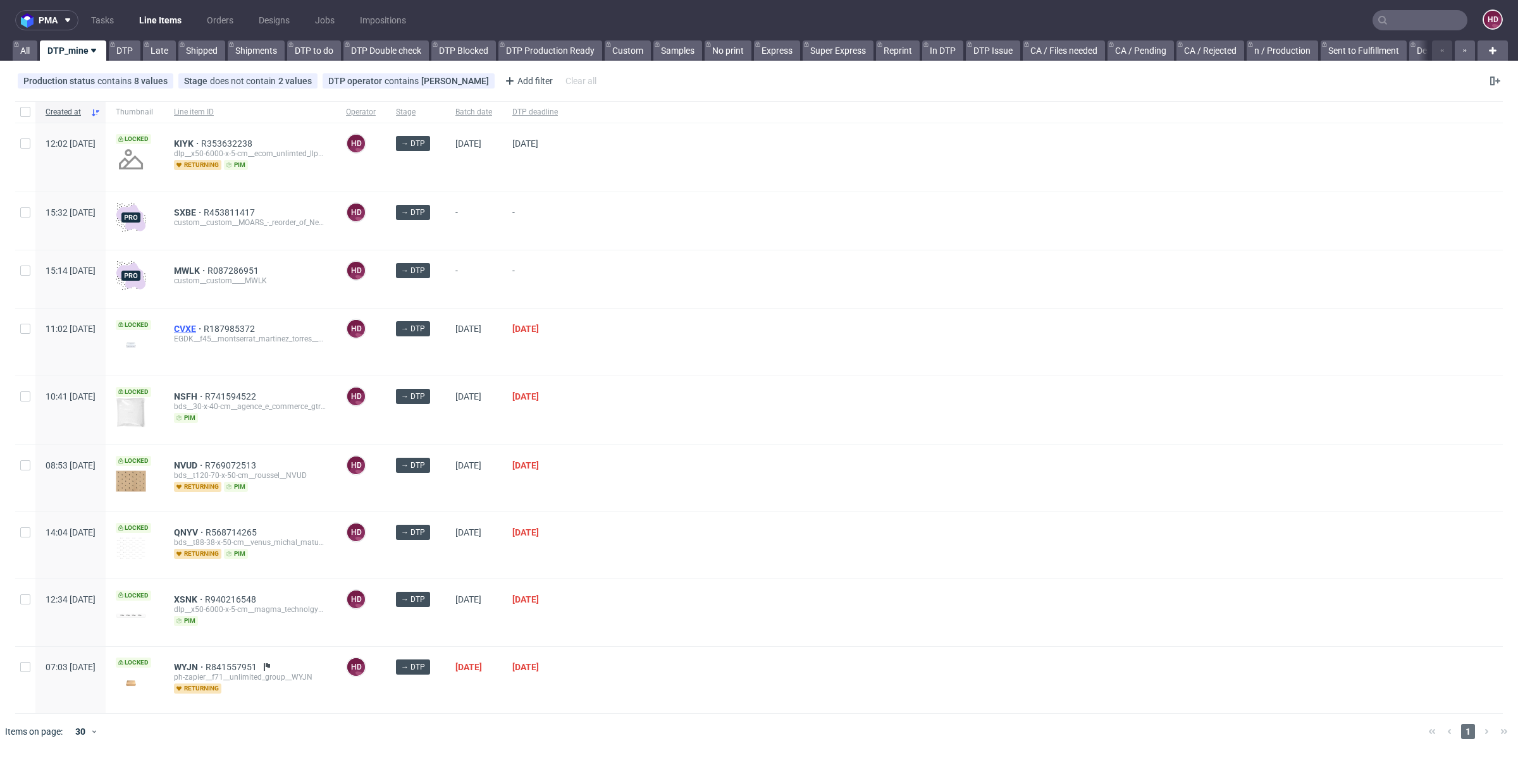
click at [204, 325] on span "CVXE" at bounding box center [189, 328] width 30 height 10
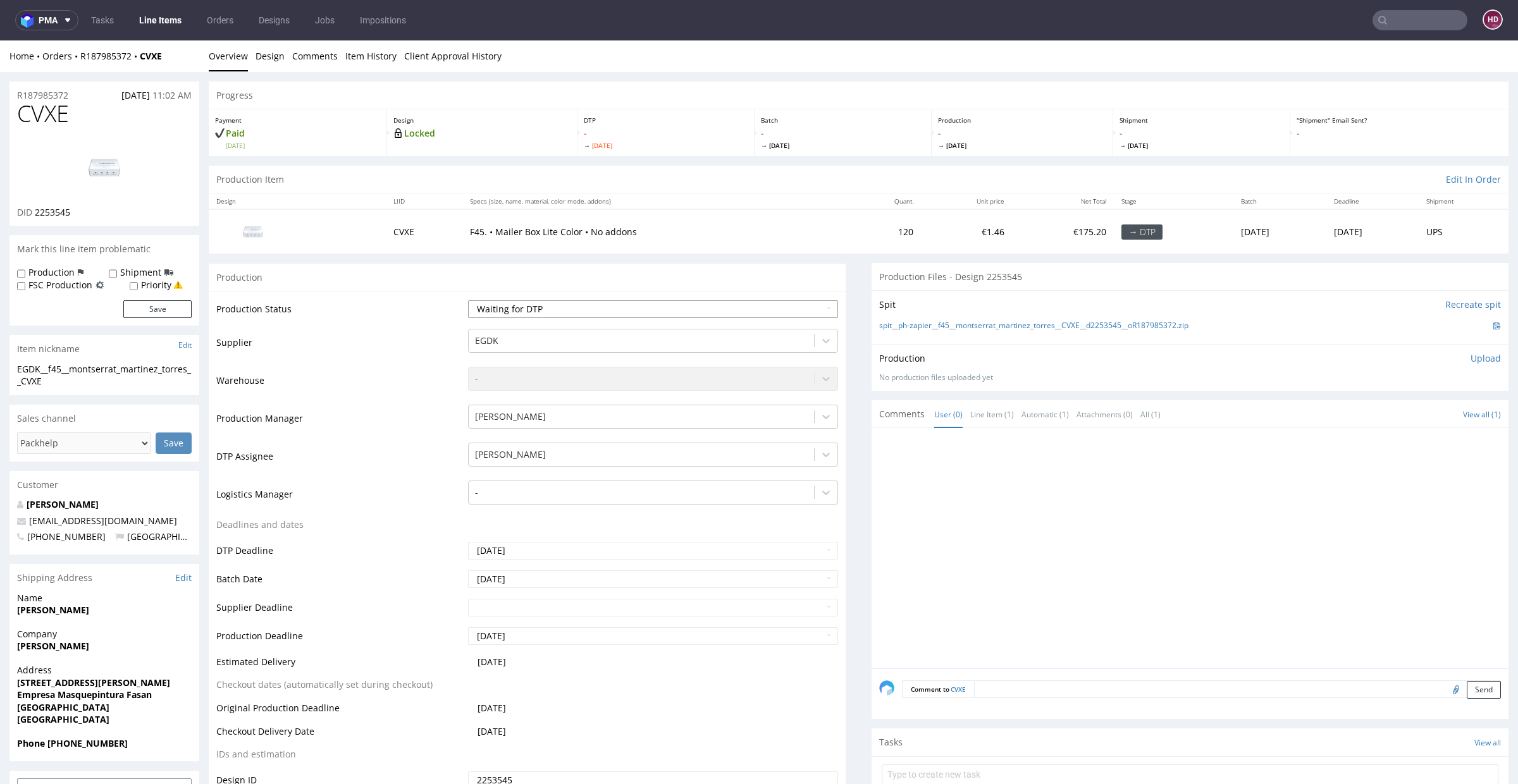
click at [513, 310] on select "Waiting for Artwork Waiting for Diecut Waiting for Mockup Waiting for DTP Waiti…" at bounding box center [653, 309] width 370 height 18
select select "dtp_in_process"
click at [468, 300] on select "Waiting for Artwork Waiting for Diecut Waiting for Mockup Waiting for DTP Waiti…" at bounding box center [653, 309] width 370 height 18
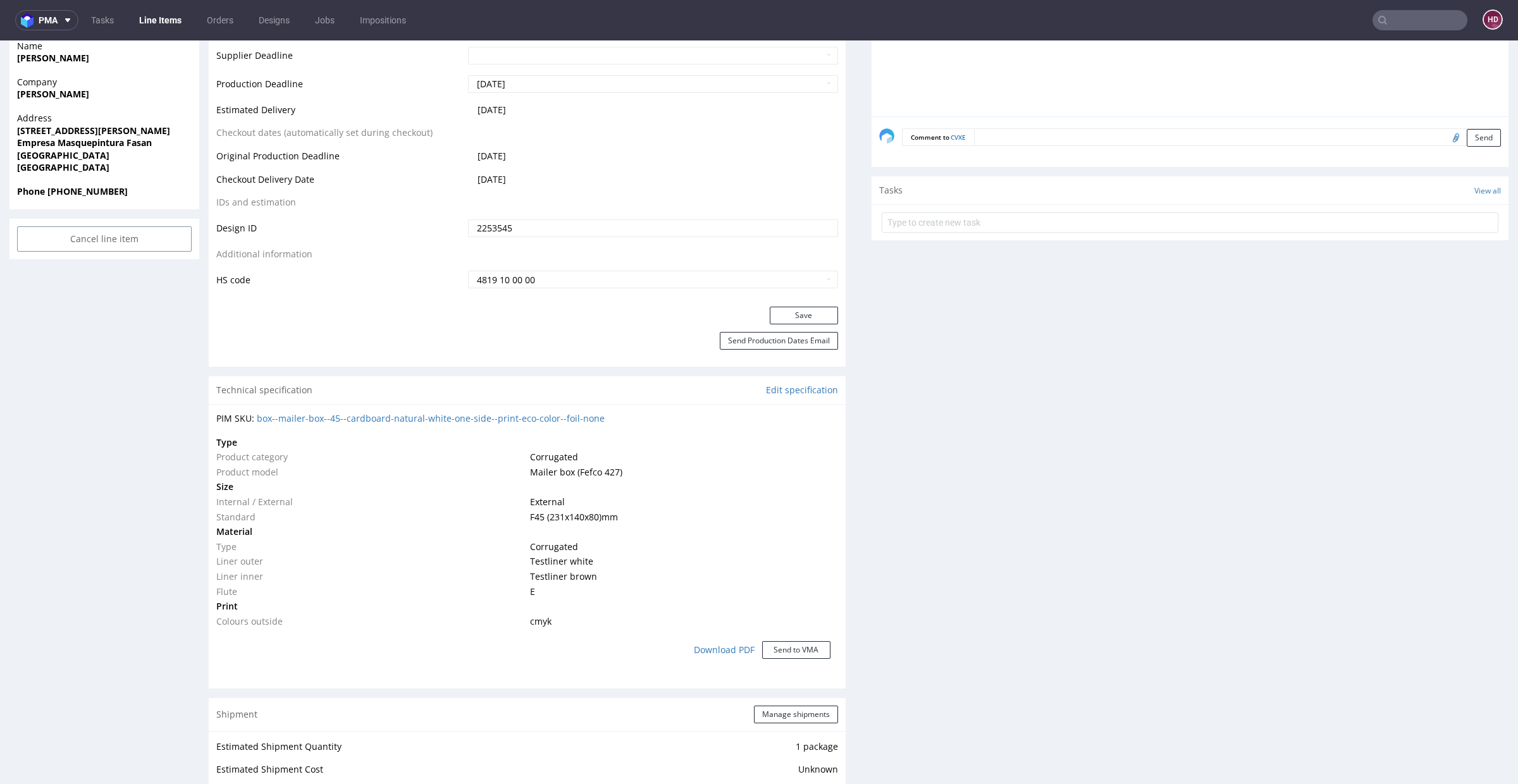
scroll to position [562, 0]
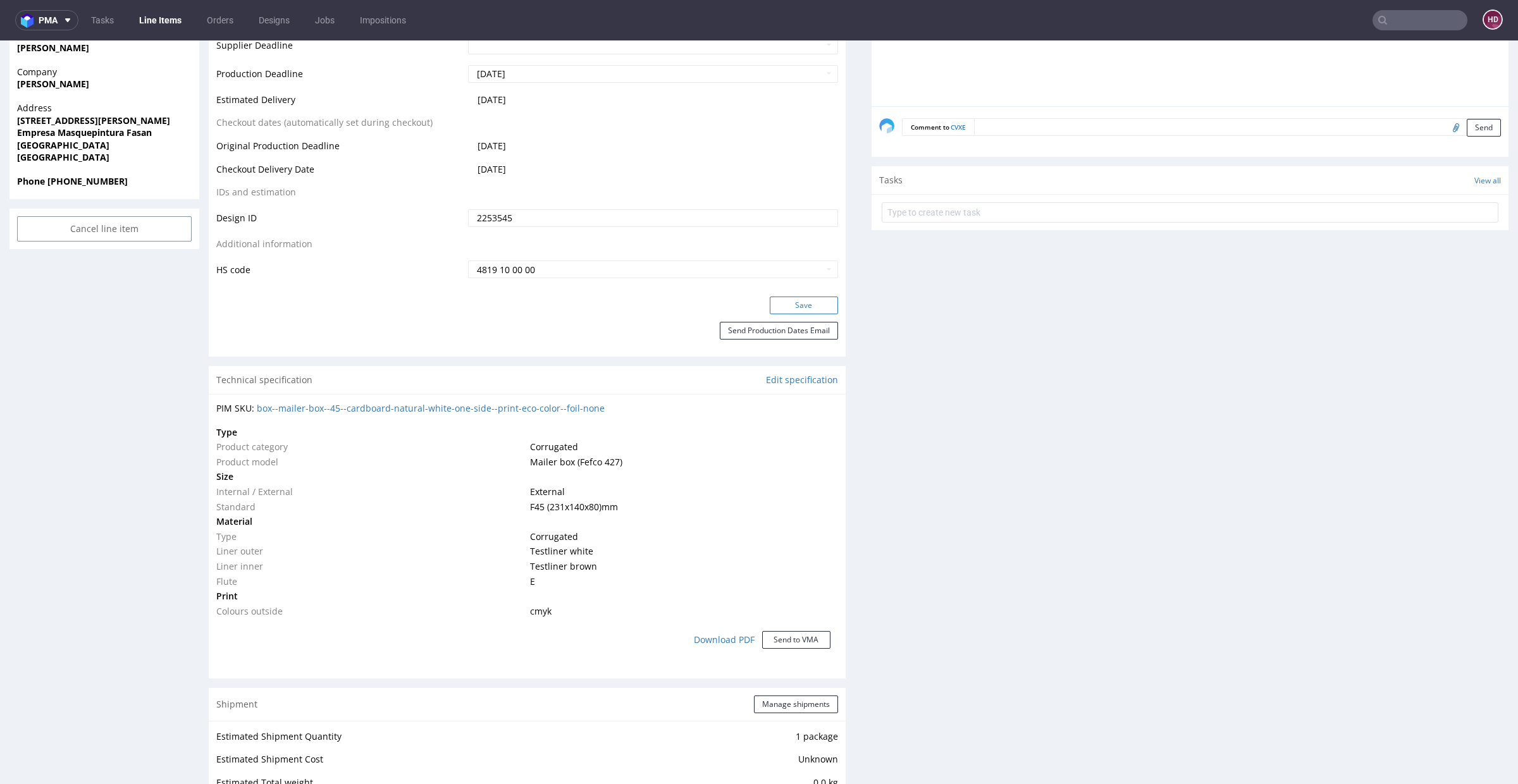
click at [816, 306] on button "Save" at bounding box center [804, 305] width 69 height 18
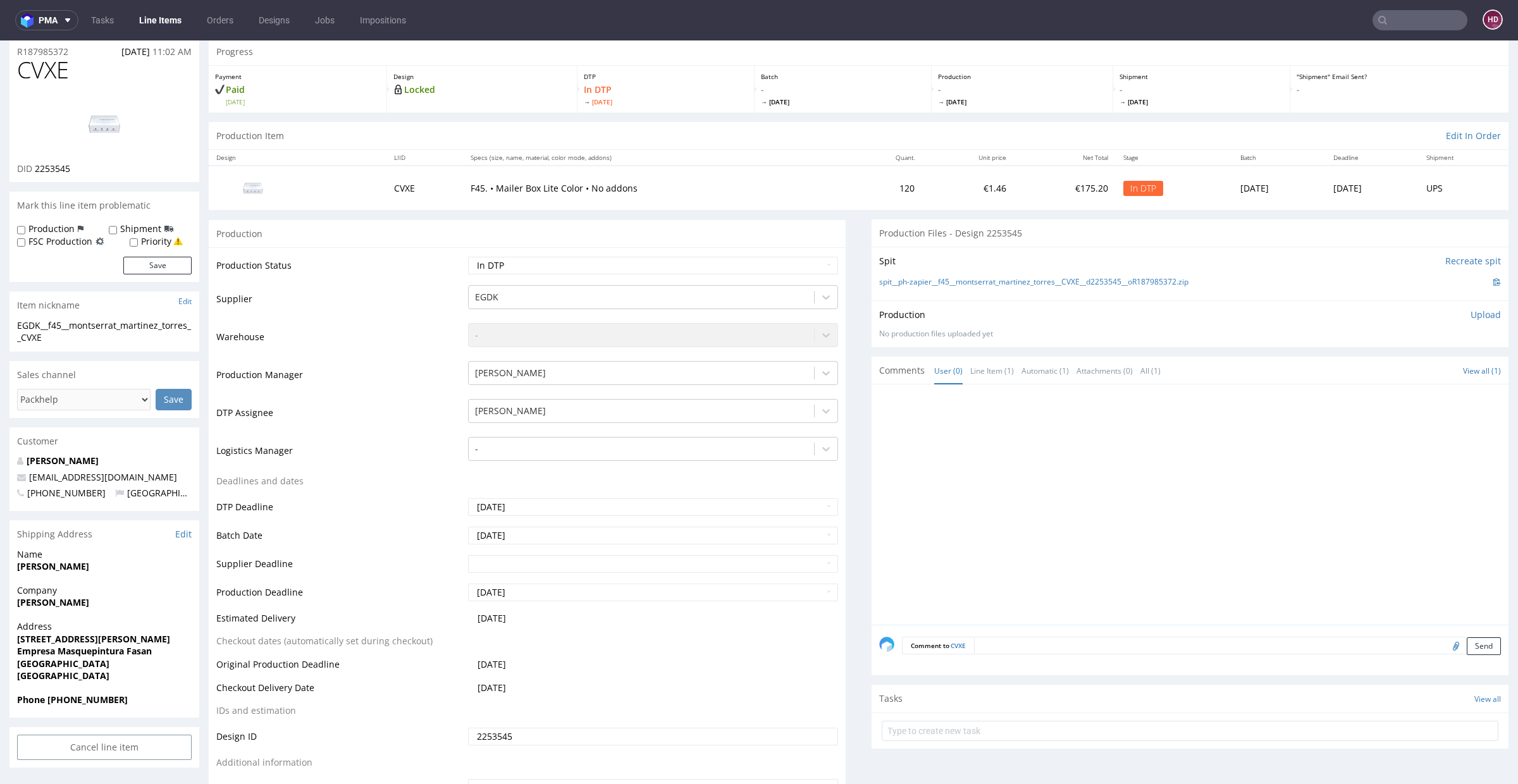
scroll to position [0, 0]
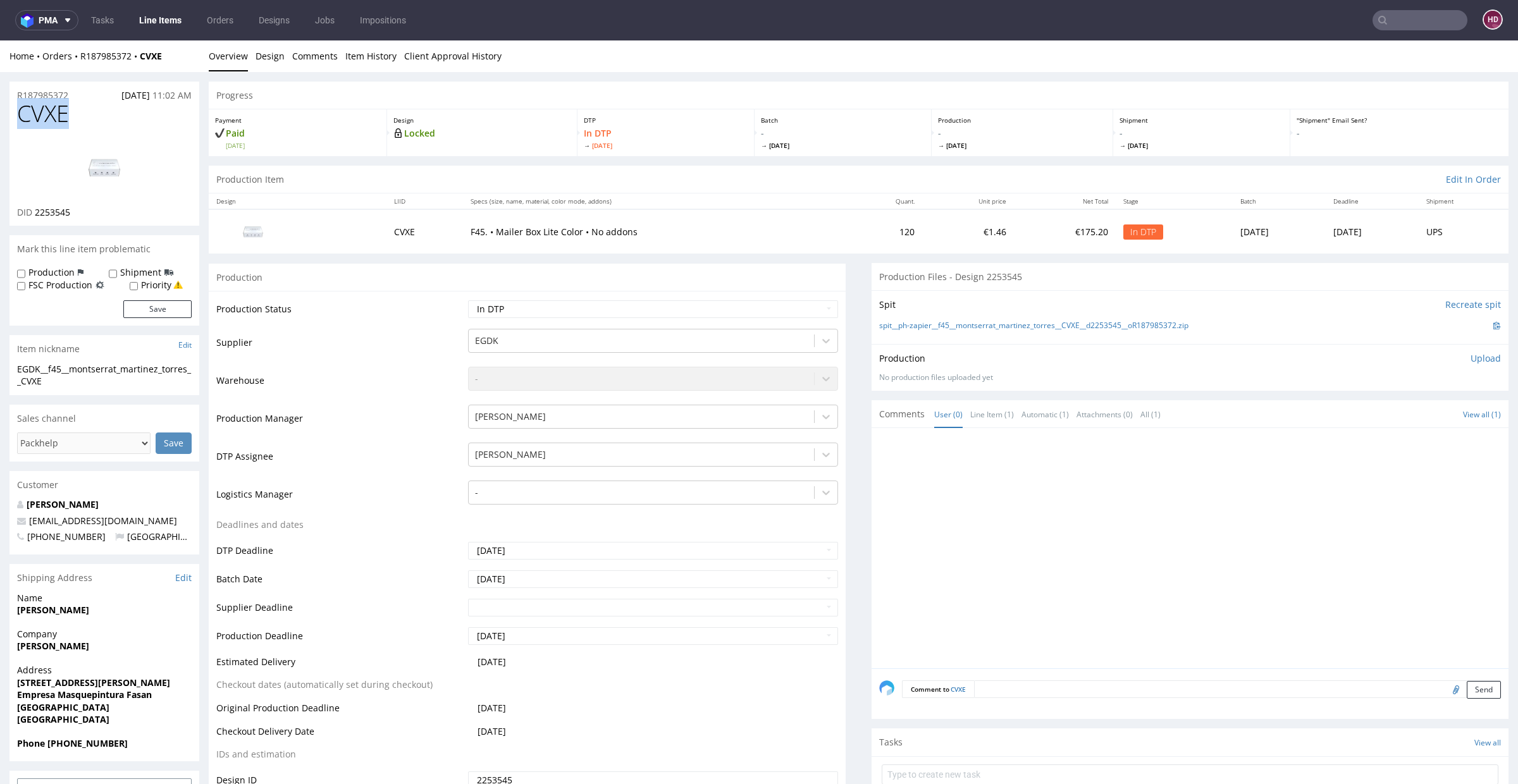
drag, startPoint x: 90, startPoint y: 118, endPoint x: 21, endPoint y: 112, distance: 69.3
click at [21, 112] on h1 "CVXE" at bounding box center [104, 114] width 175 height 25
drag, startPoint x: 86, startPoint y: 209, endPoint x: 36, endPoint y: 209, distance: 50.0
click at [36, 209] on div "DID 2253545" at bounding box center [104, 212] width 175 height 13
click at [150, 24] on link "Line Items" at bounding box center [160, 20] width 57 height 20
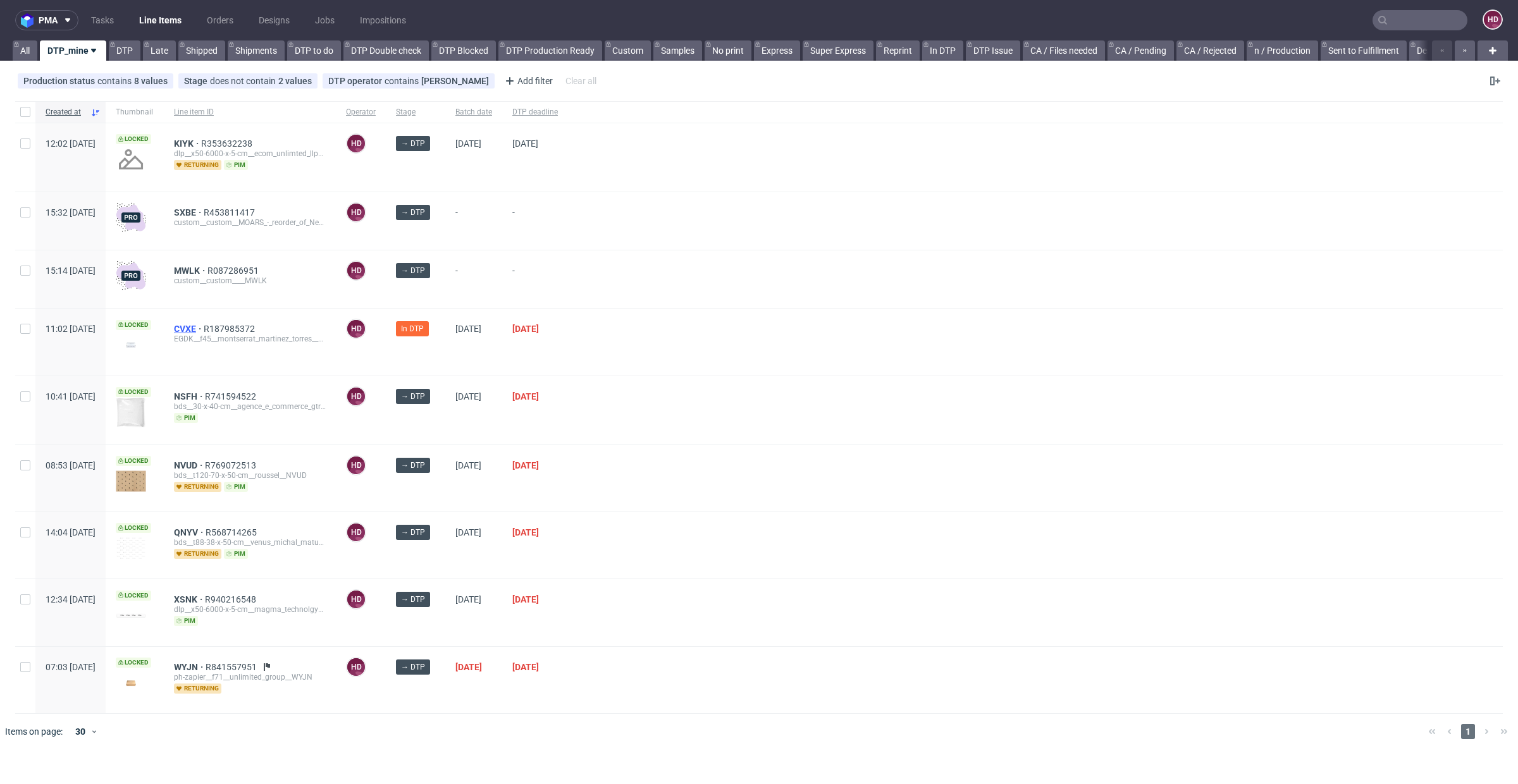
click at [204, 326] on span "CVXE" at bounding box center [189, 328] width 30 height 10
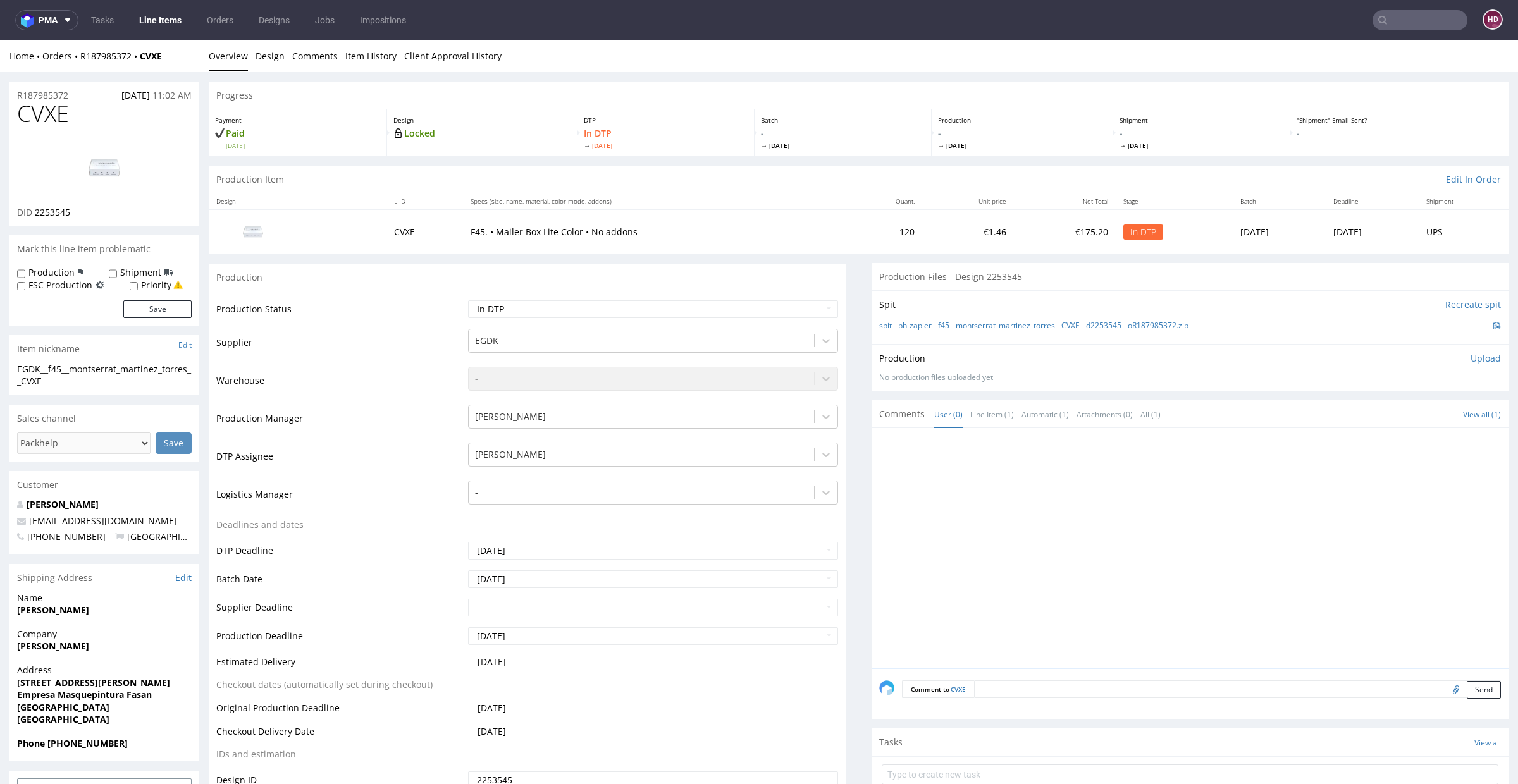
click at [102, 170] on img at bounding box center [105, 167] width 102 height 57
drag, startPoint x: 56, startPoint y: 385, endPoint x: 0, endPoint y: 368, distance: 58.5
drag, startPoint x: 75, startPoint y: 92, endPoint x: 0, endPoint y: 98, distance: 75.2
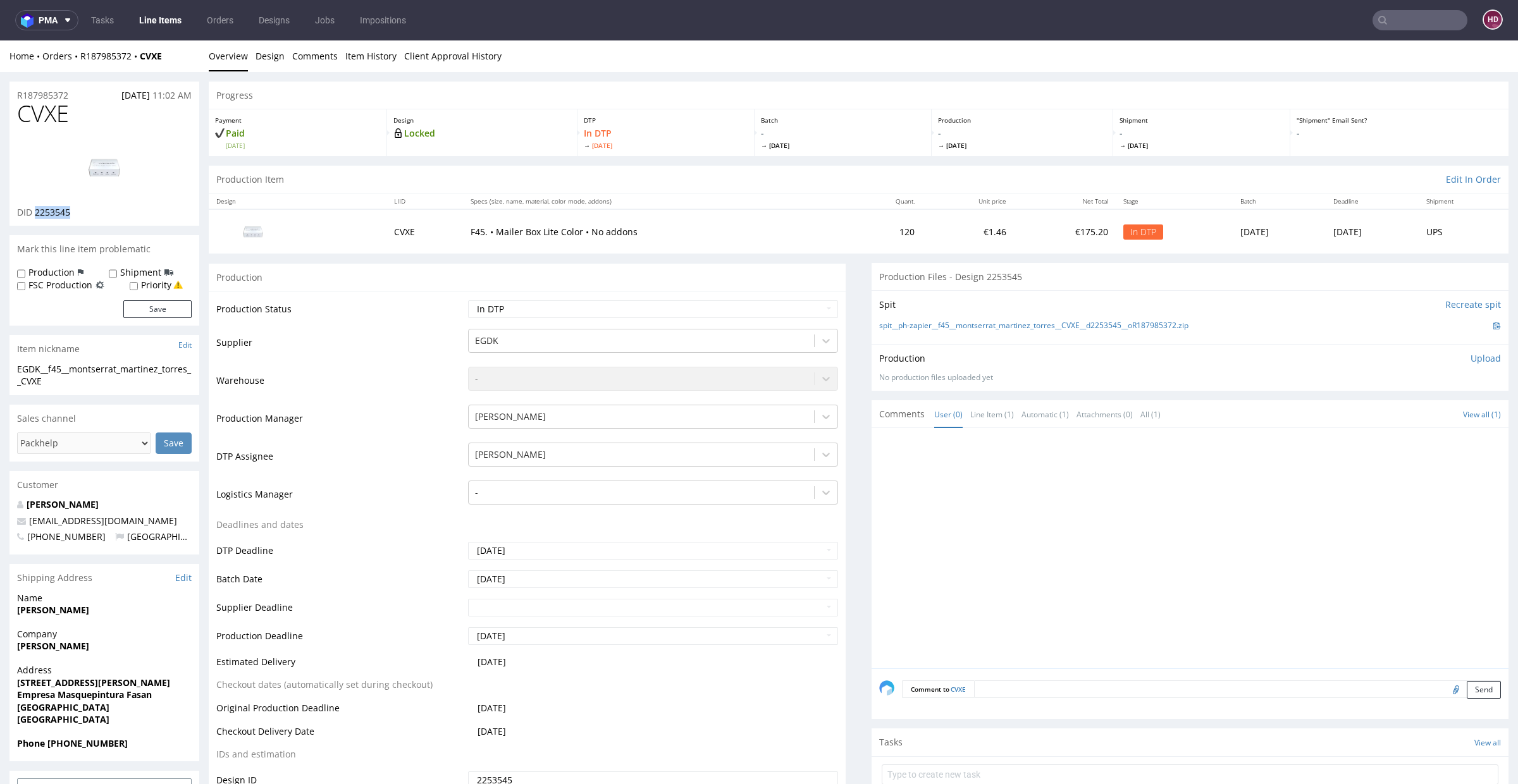
drag, startPoint x: 70, startPoint y: 211, endPoint x: 35, endPoint y: 211, distance: 35.0
click at [35, 211] on div "DID 2253545" at bounding box center [104, 212] width 175 height 13
drag, startPoint x: 82, startPoint y: 114, endPoint x: 0, endPoint y: 107, distance: 82.3
click at [1471, 358] on p "Upload" at bounding box center [1486, 358] width 30 height 13
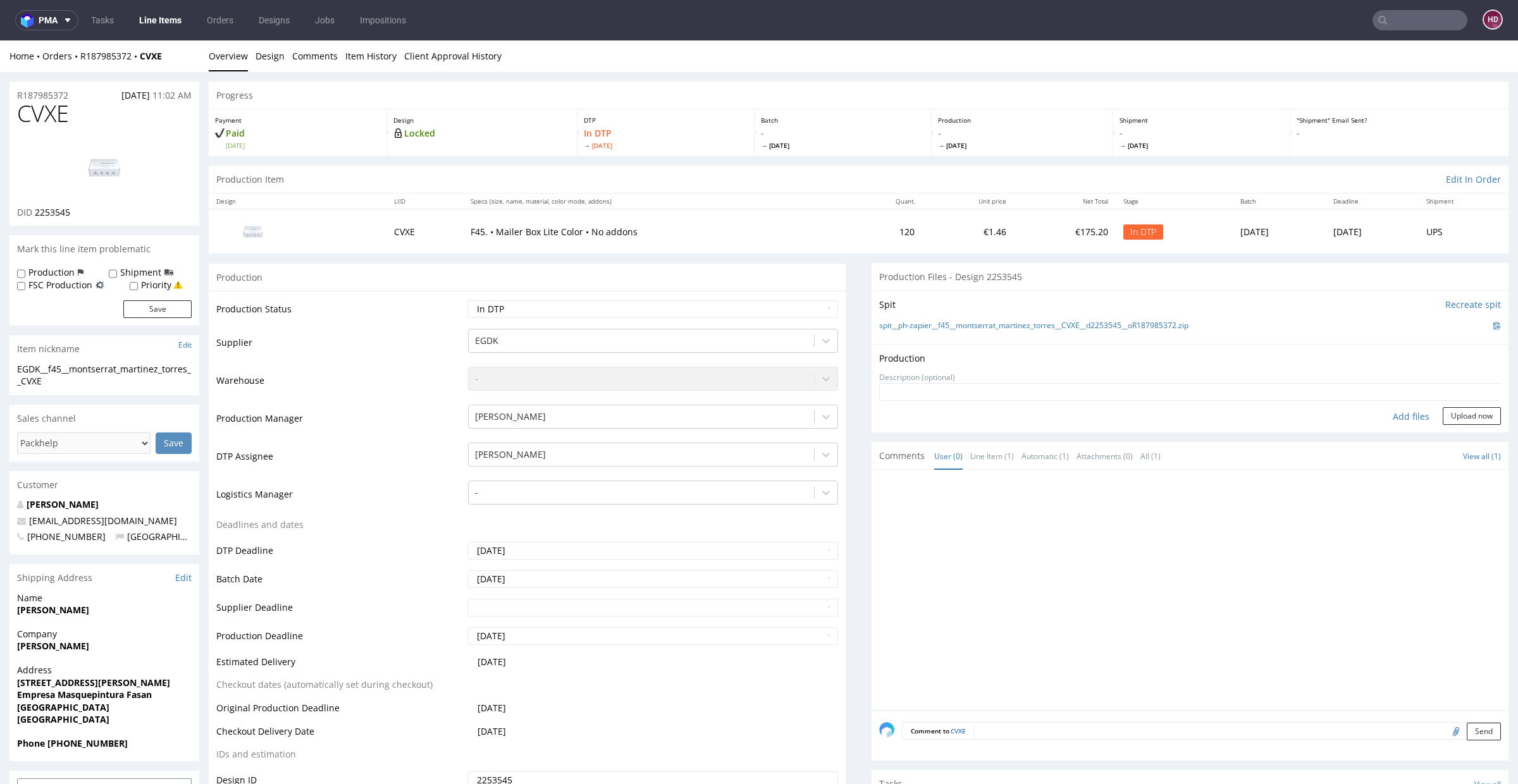
click at [1395, 419] on div "Add files" at bounding box center [1411, 416] width 63 height 19
type input "C:\fakepath\EGDK__f45__montserrat_martinez_torres__CVXE__d2253545__oR187985372.…"
click at [1444, 437] on button "Upload now" at bounding box center [1472, 435] width 58 height 18
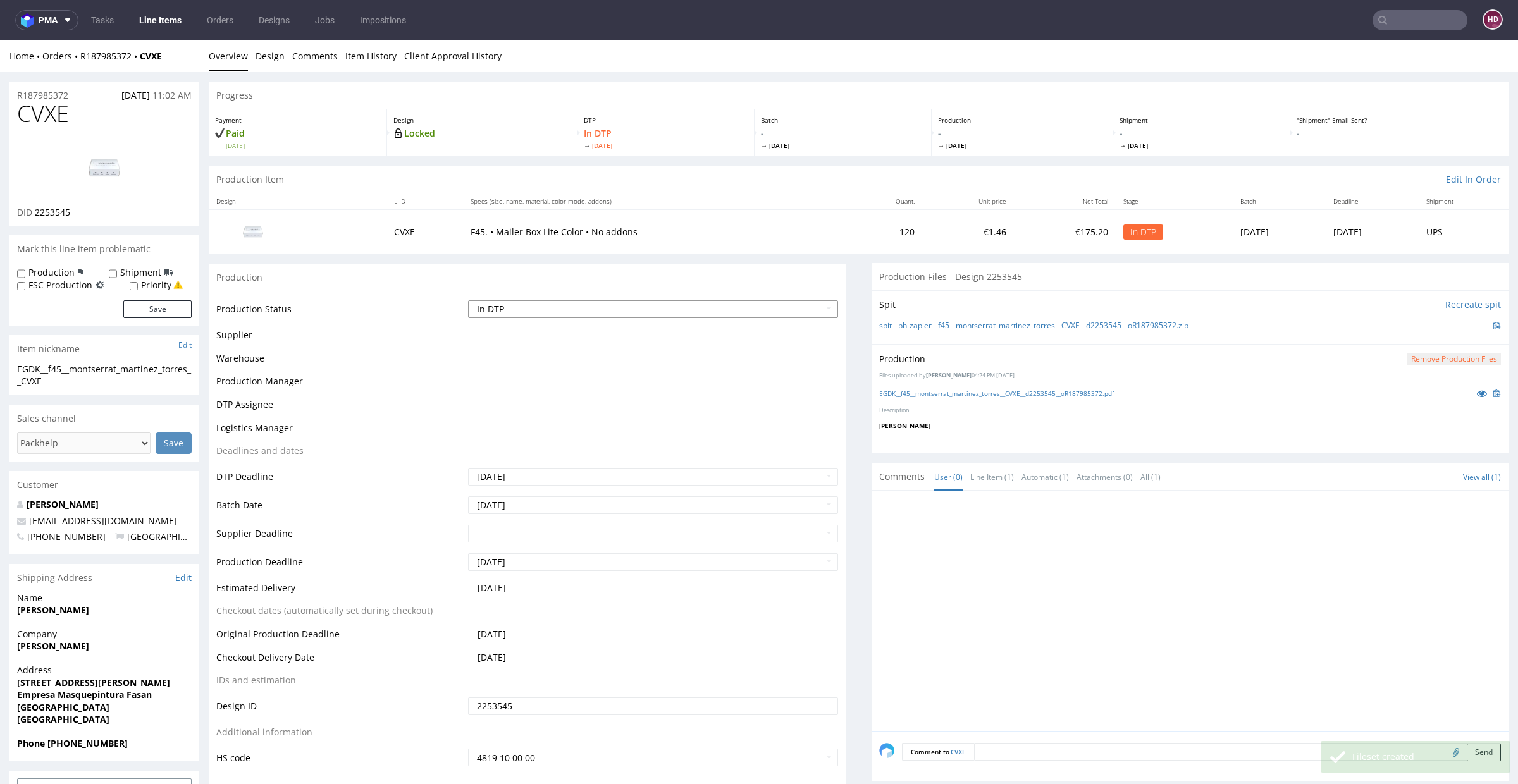
click at [684, 314] on select "Waiting for Artwork Waiting for Diecut Waiting for Mockup Waiting for DTP Waiti…" at bounding box center [653, 309] width 370 height 18
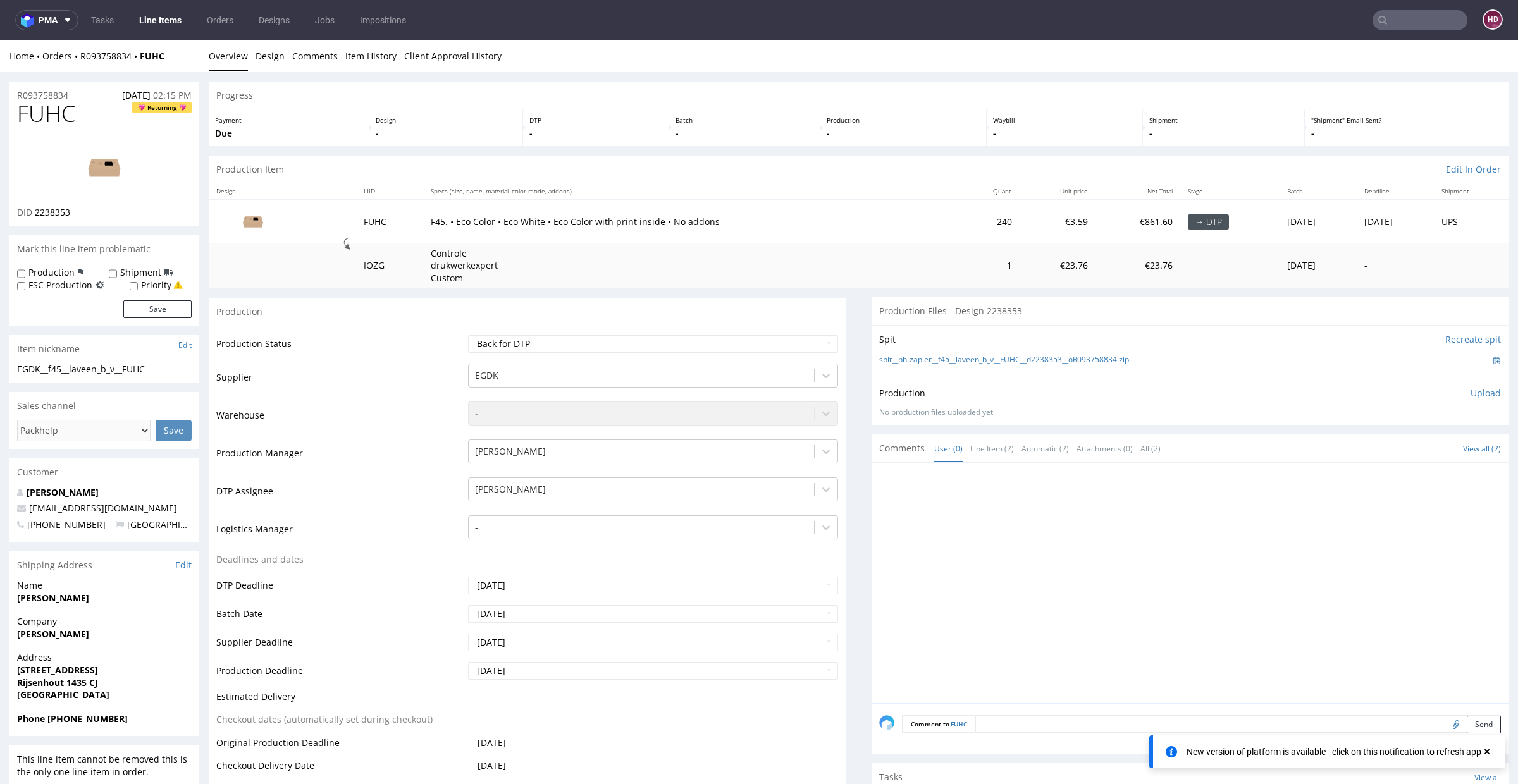
scroll to position [67, 0]
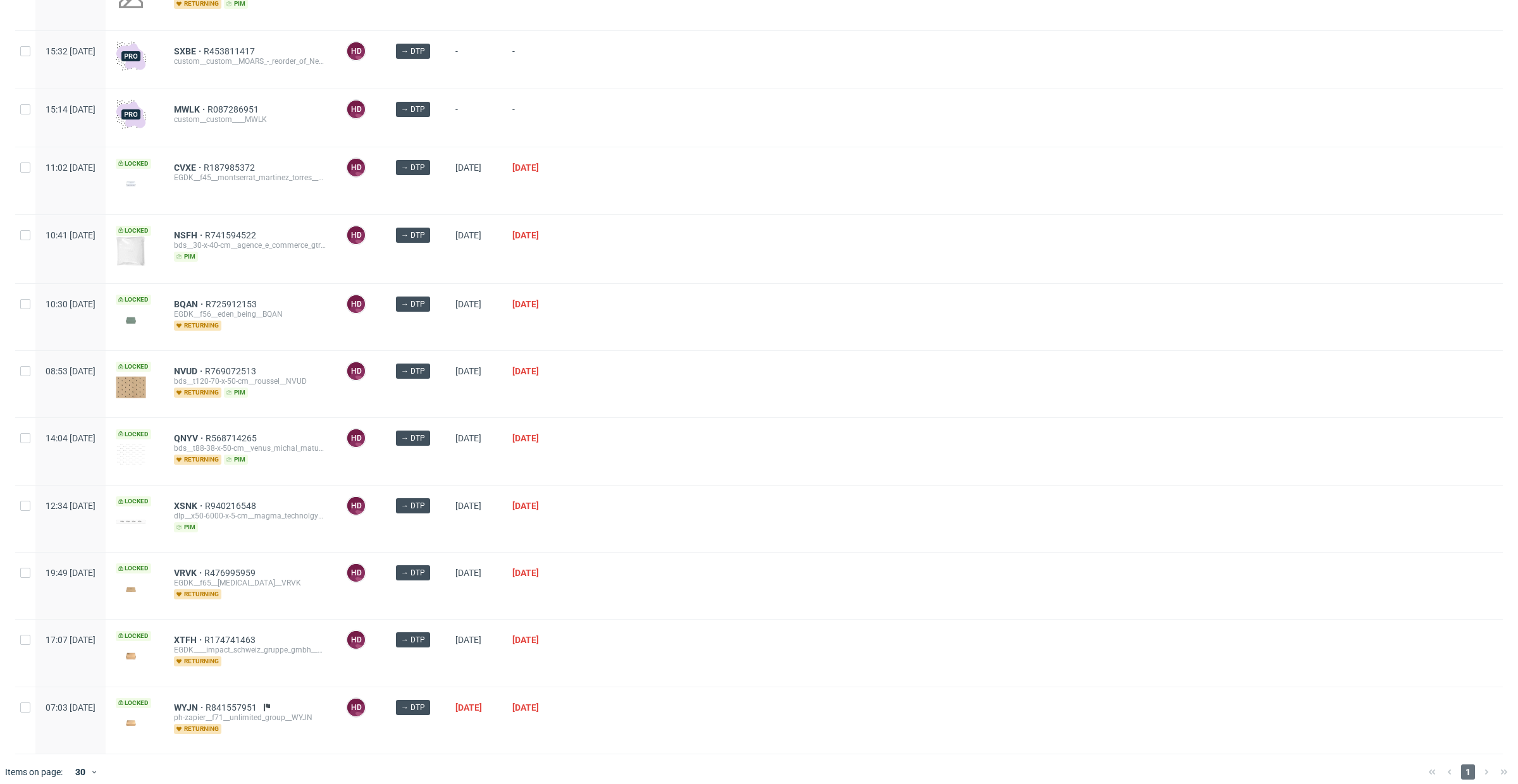
scroll to position [161, 0]
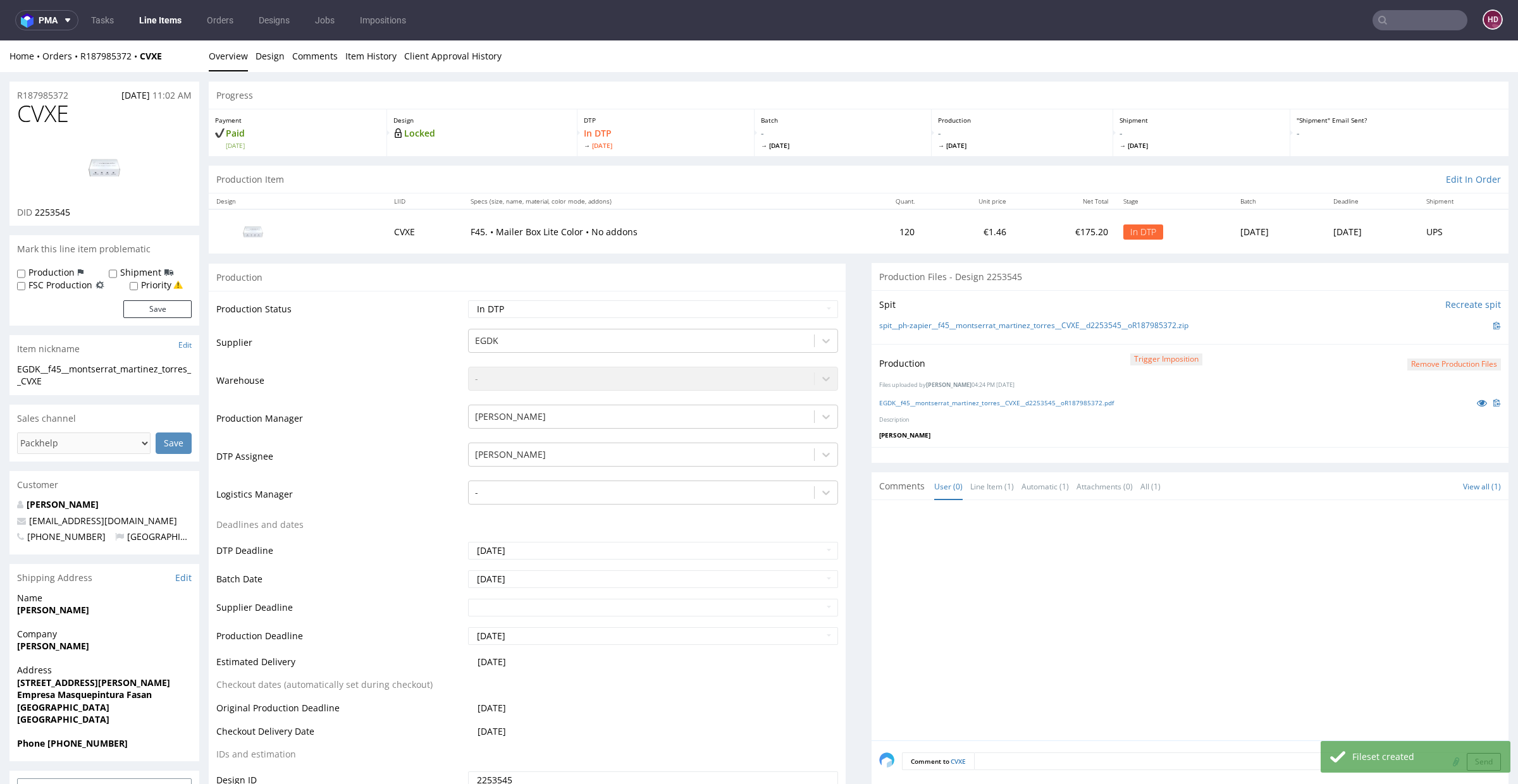
select select "dtp_production_ready"
click at [468, 300] on select "Waiting for Artwork Waiting for Diecut Waiting for Mockup Waiting for DTP Waiti…" at bounding box center [653, 309] width 370 height 18
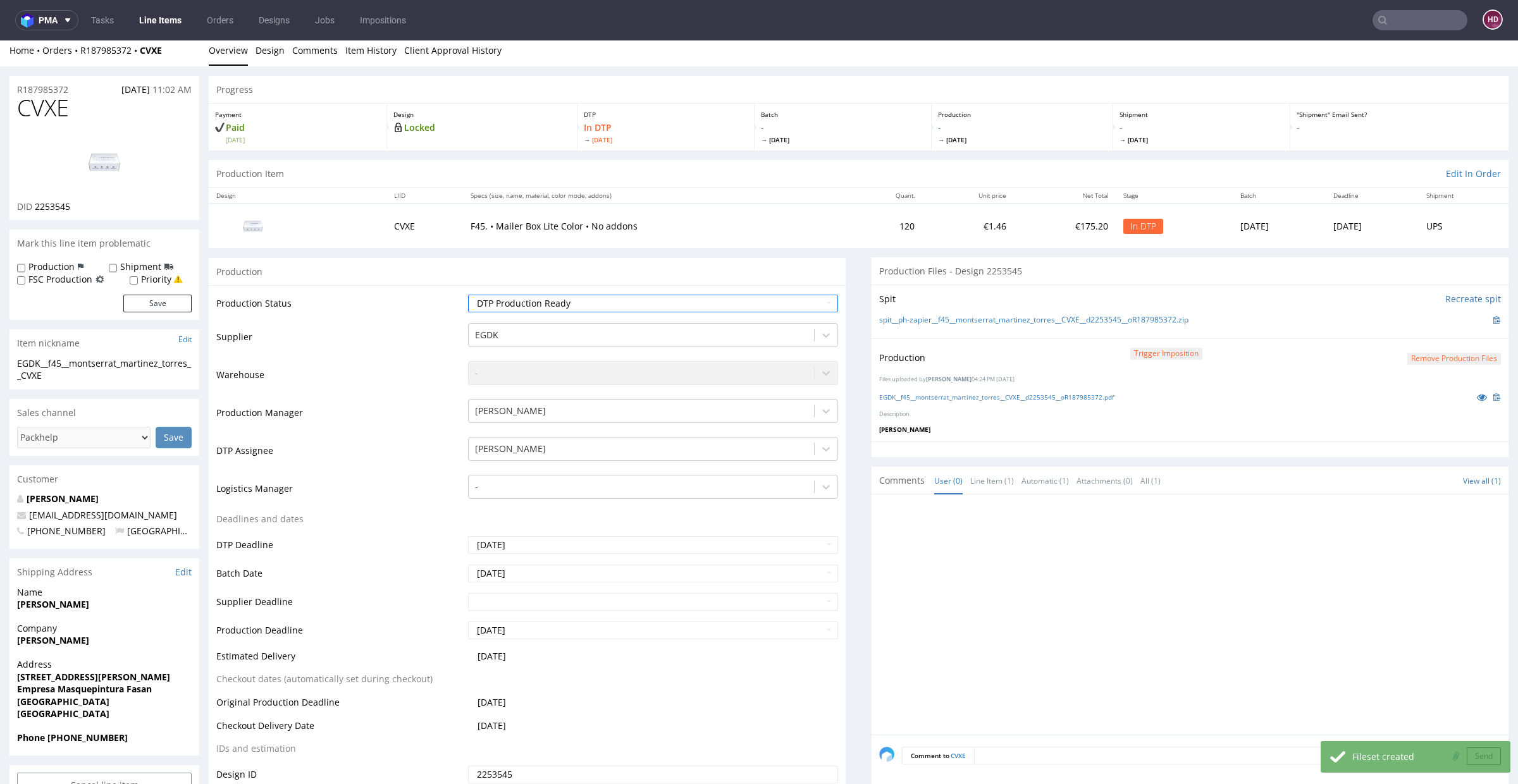
scroll to position [276, 0]
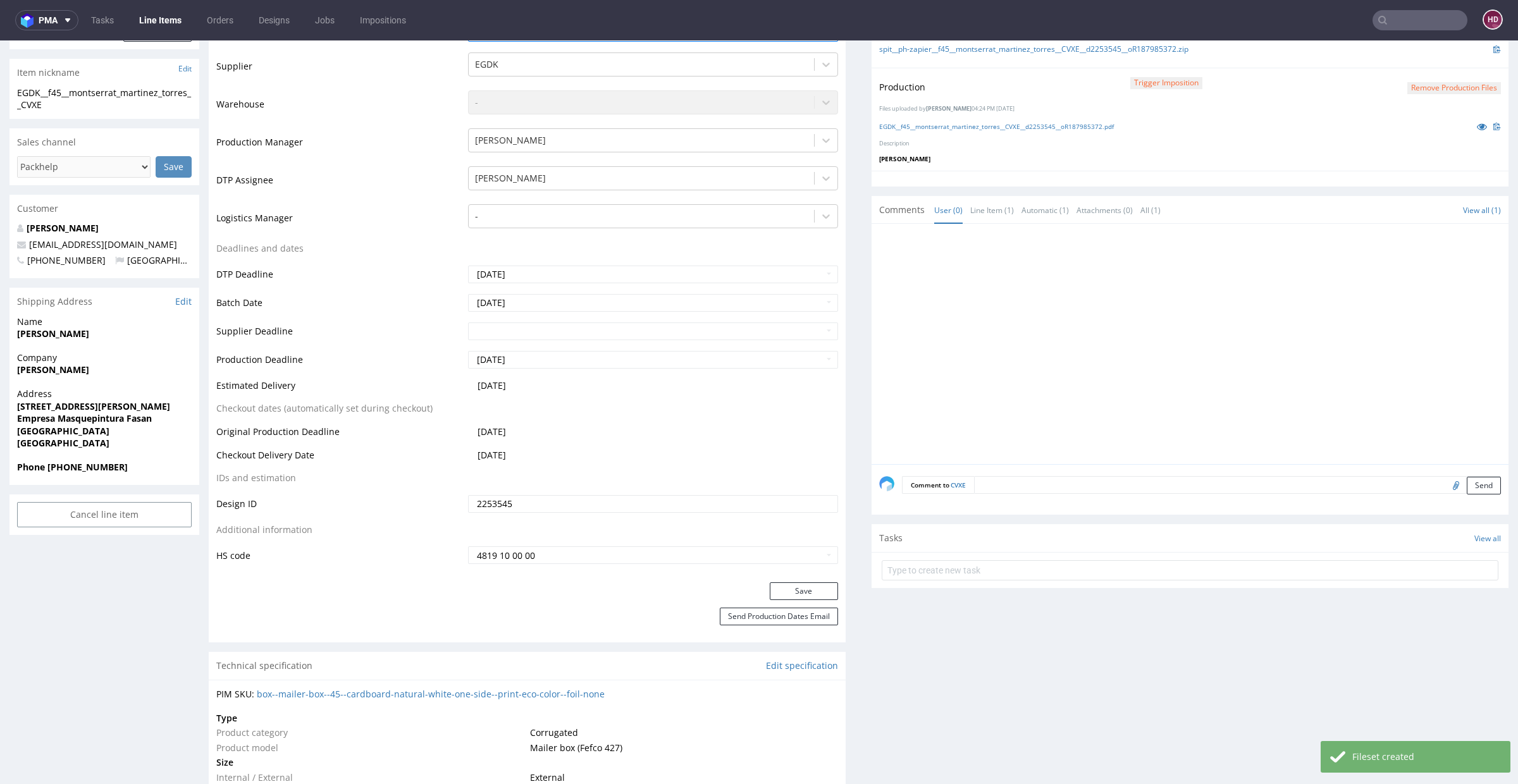
click at [769, 580] on div "Production Status Waiting for Artwork Waiting for Diecut Waiting for Mockup Wai…" at bounding box center [527, 298] width 637 height 568
click at [772, 586] on button "Save" at bounding box center [804, 591] width 69 height 18
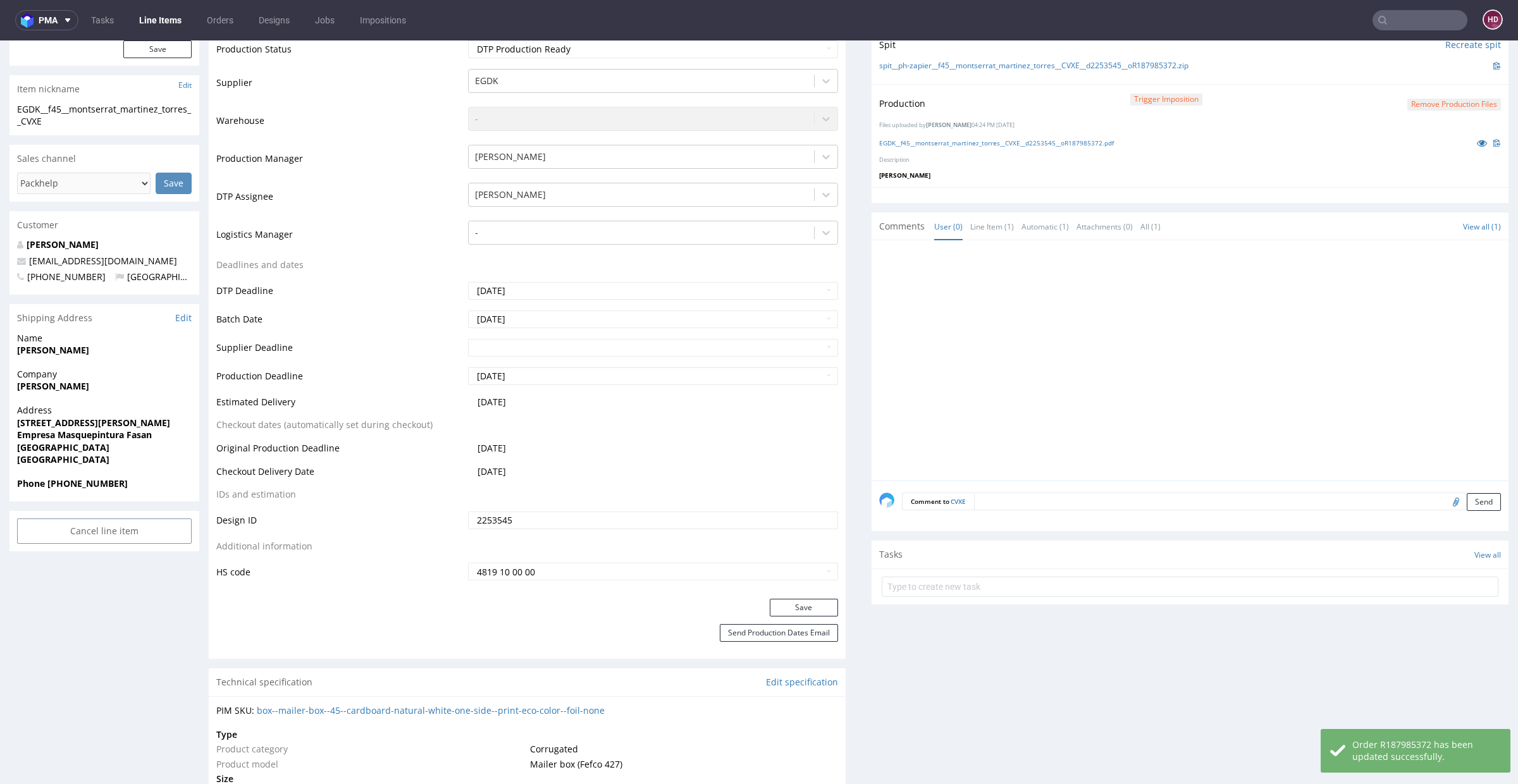
scroll to position [443, 0]
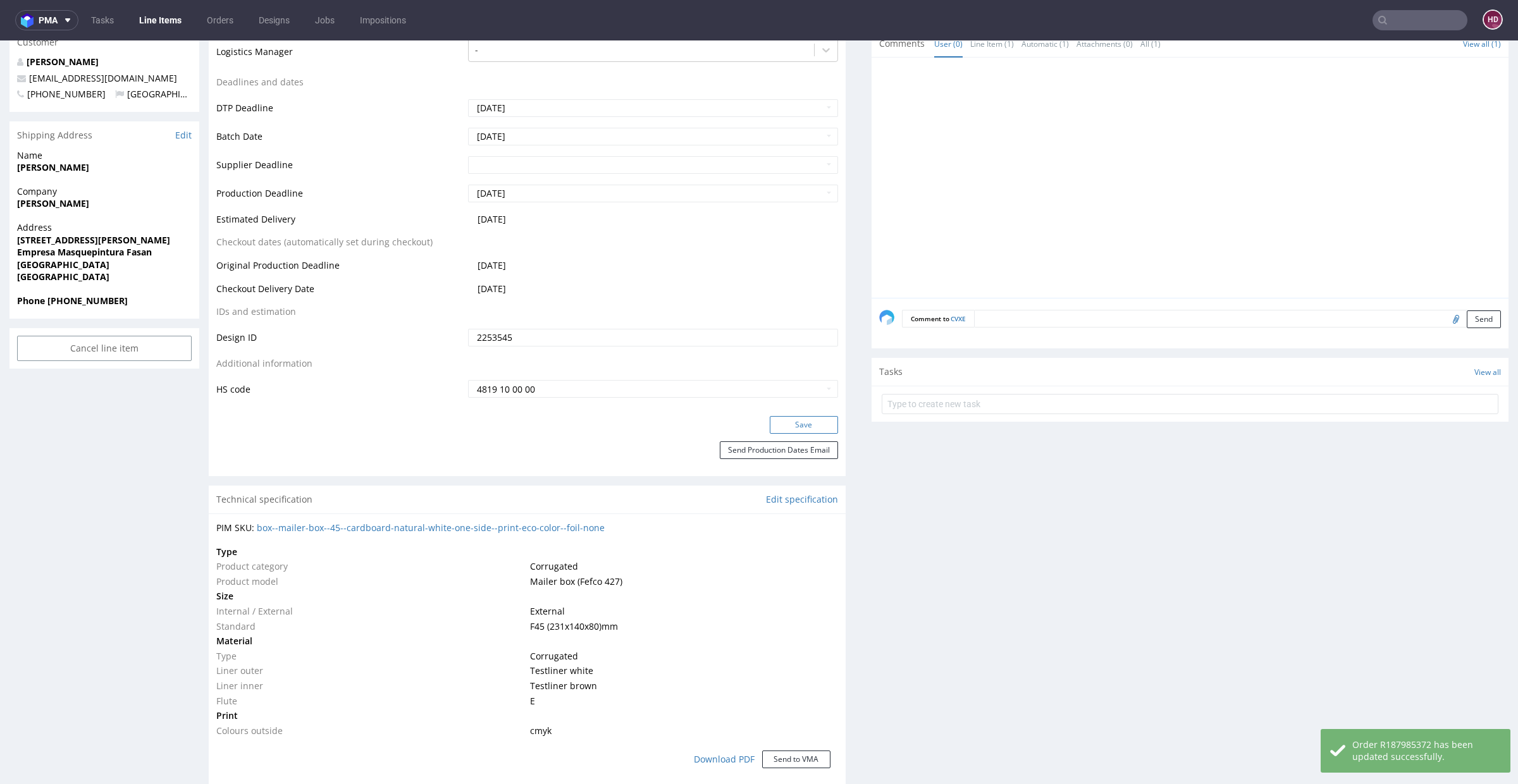
click at [774, 426] on button "Save" at bounding box center [804, 424] width 69 height 18
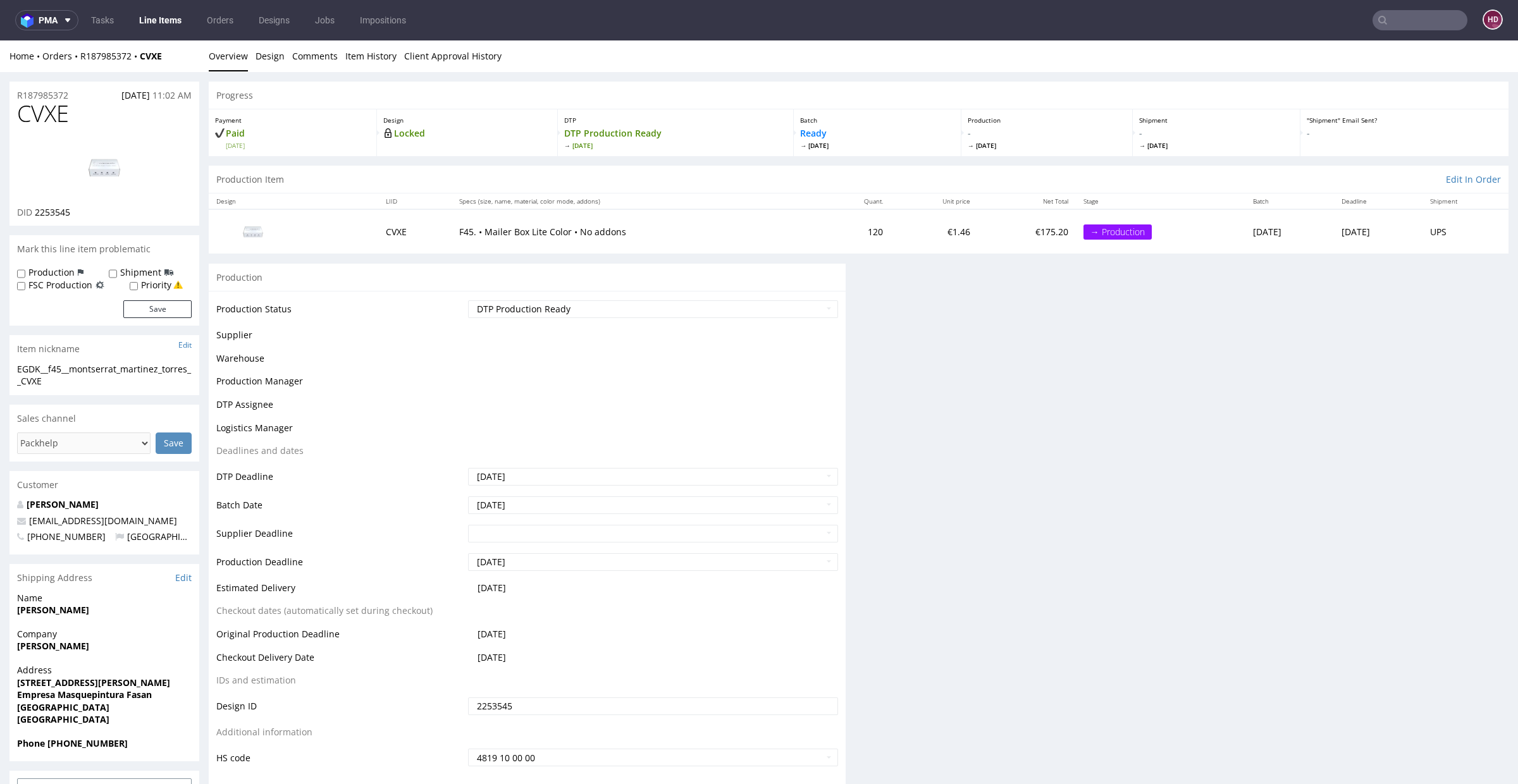
scroll to position [0, 0]
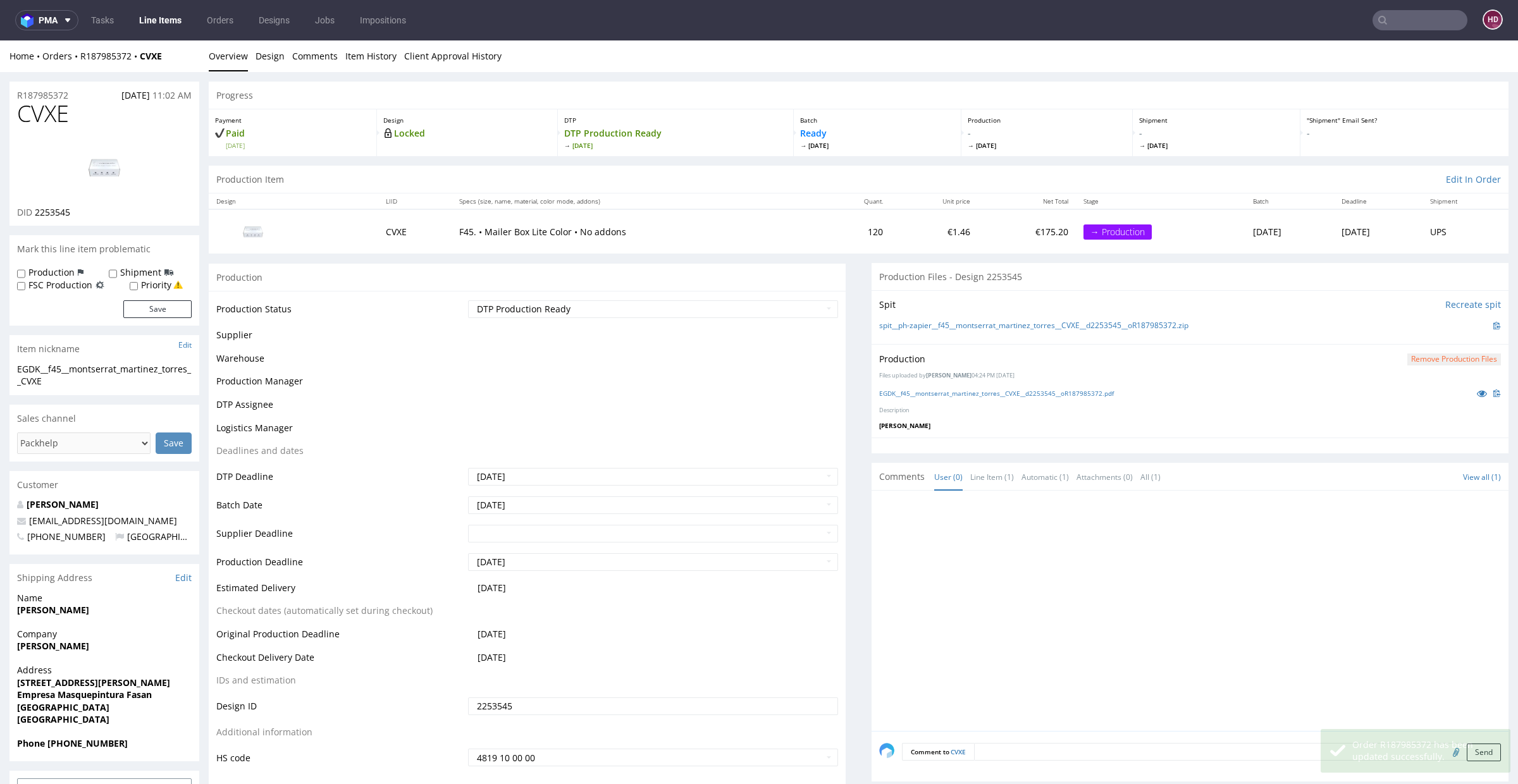
click at [164, 15] on link "Line Items" at bounding box center [160, 20] width 57 height 20
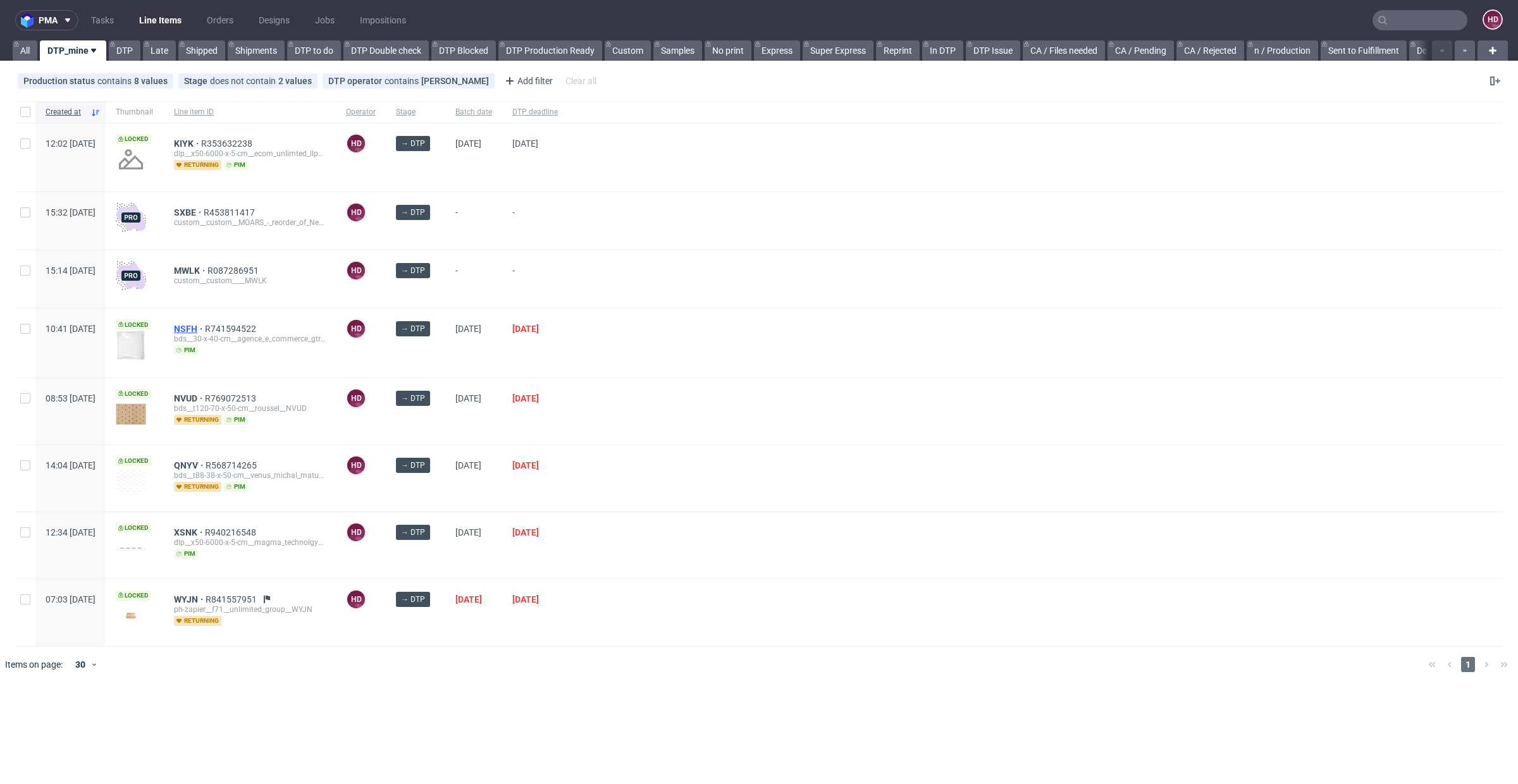
click at [205, 323] on span "NSFH" at bounding box center [189, 328] width 31 height 10
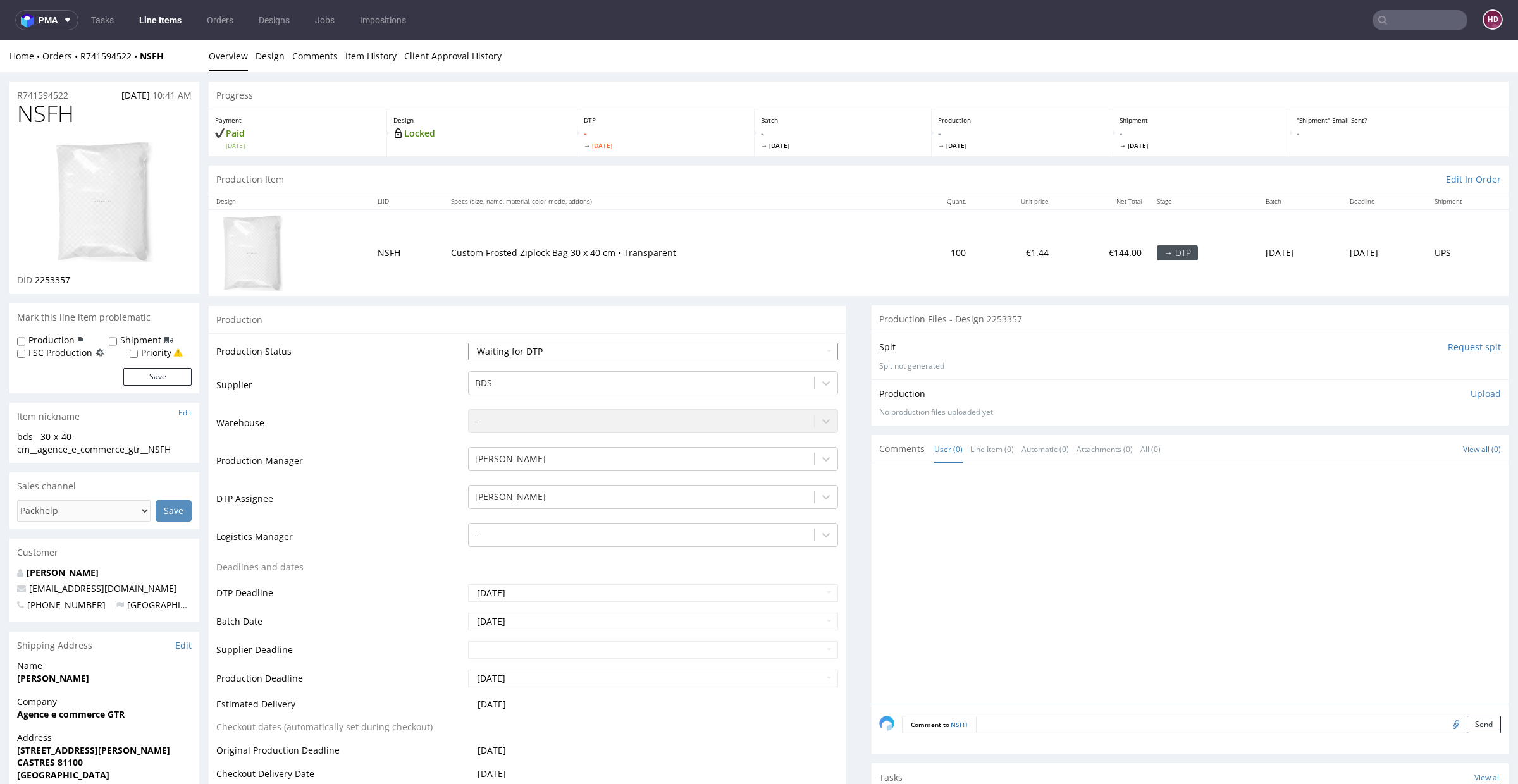
click at [494, 347] on select "Waiting for Artwork Waiting for Diecut Waiting for Mockup Waiting for DTP Waiti…" at bounding box center [653, 351] width 370 height 18
select select "dtp_in_process"
click at [468, 343] on select "Waiting for Artwork Waiting for Diecut Waiting for Mockup Waiting for DTP Waiti…" at bounding box center [653, 351] width 370 height 18
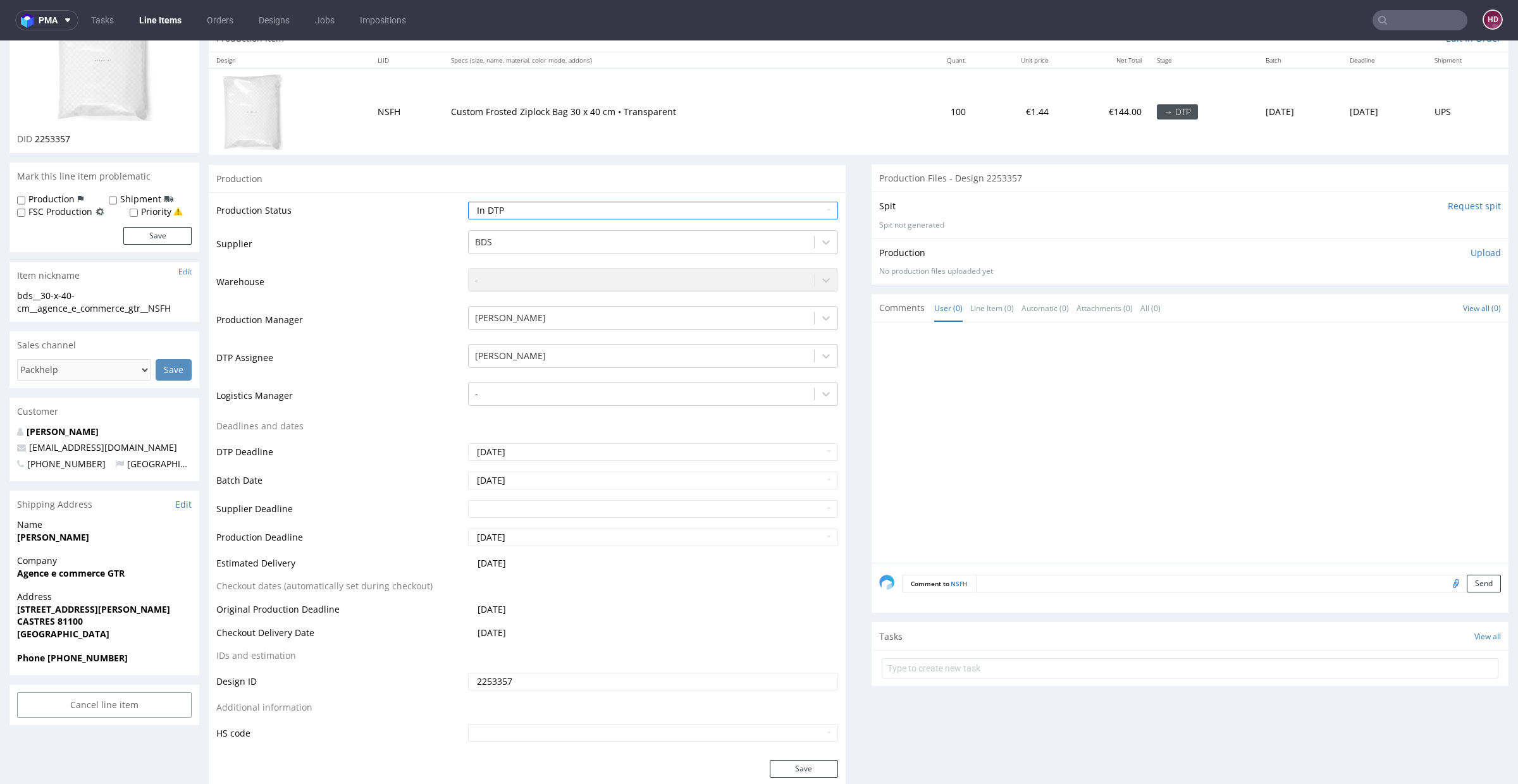
scroll to position [378, 0]
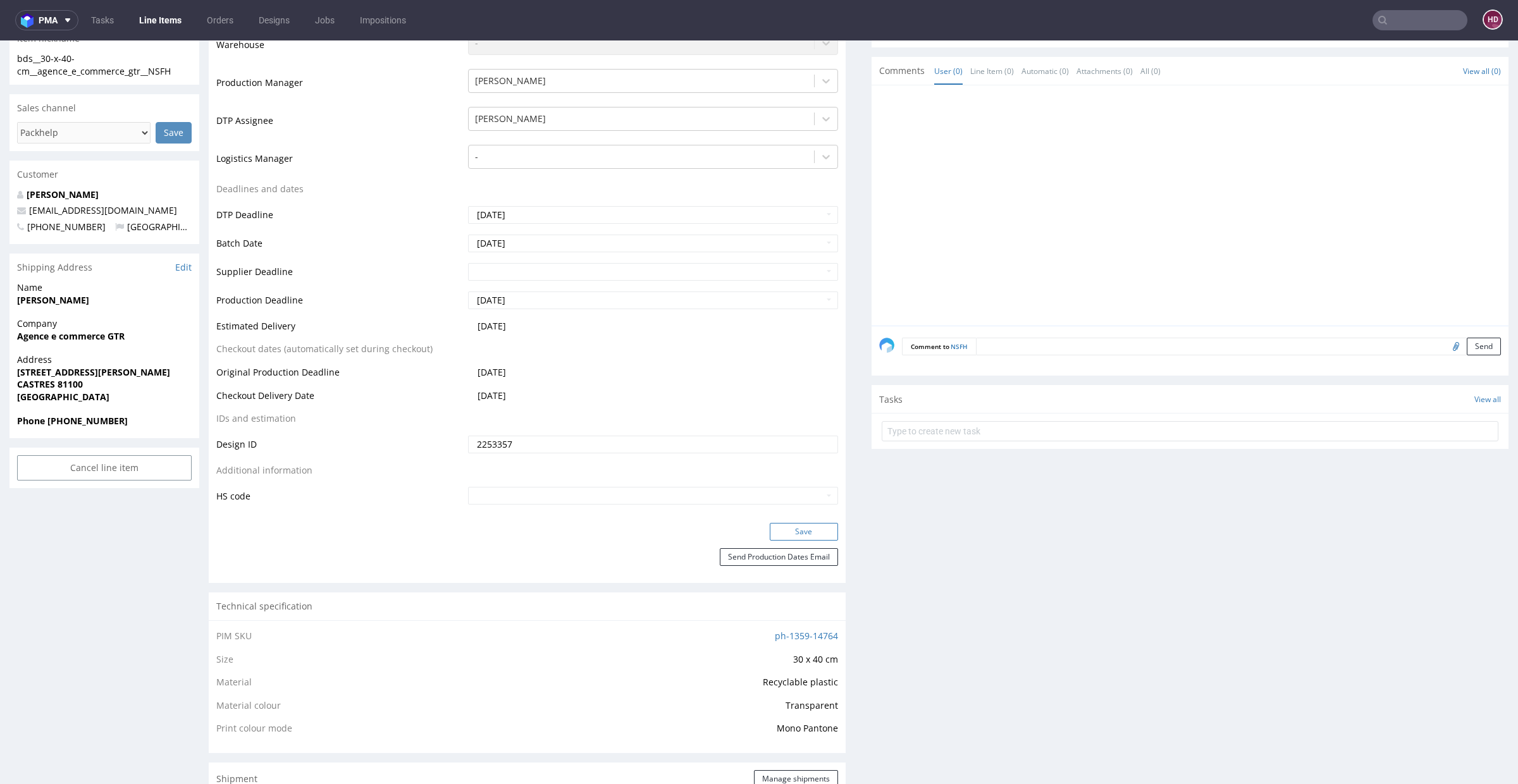
click at [771, 533] on button "Save" at bounding box center [804, 532] width 69 height 18
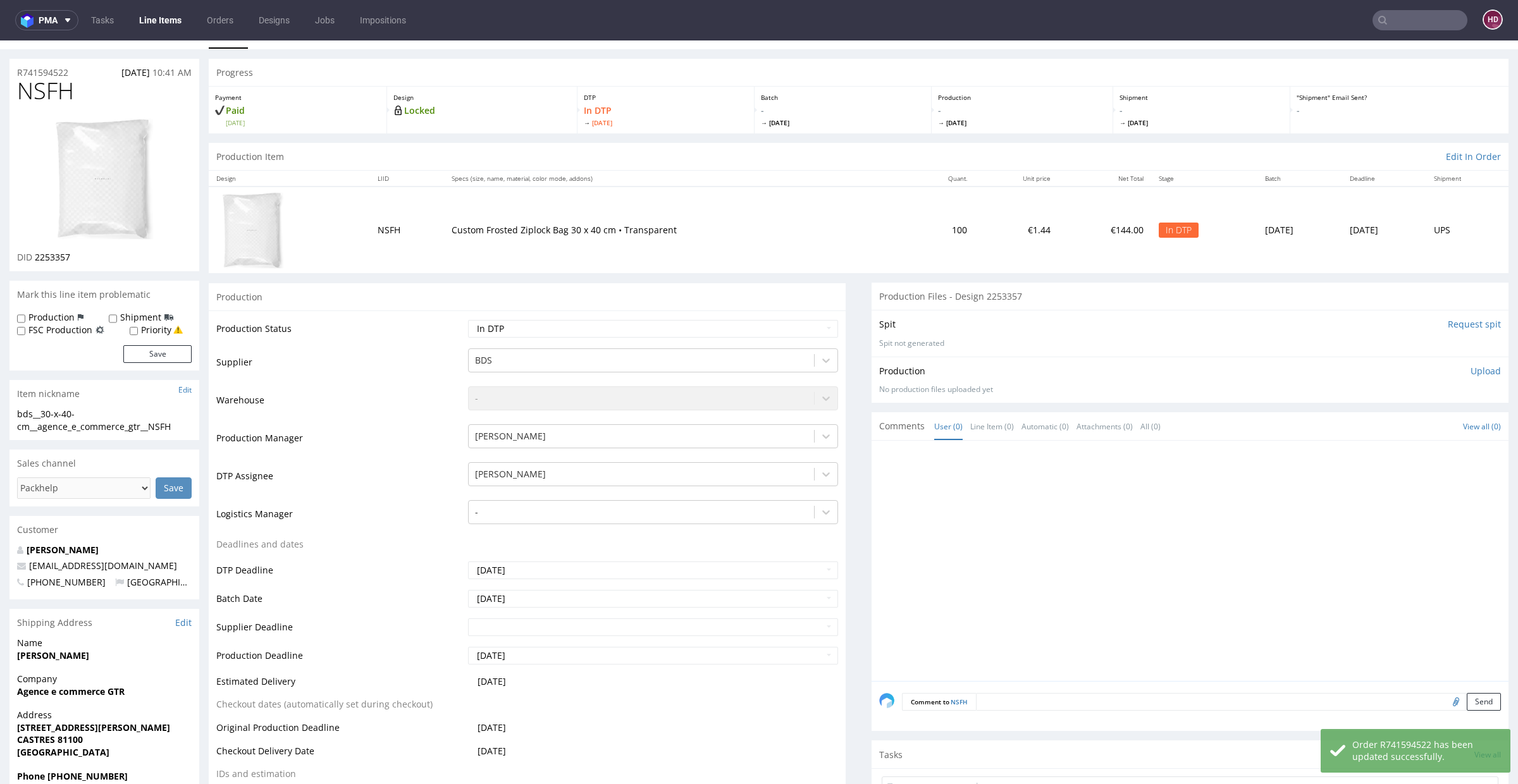
scroll to position [0, 0]
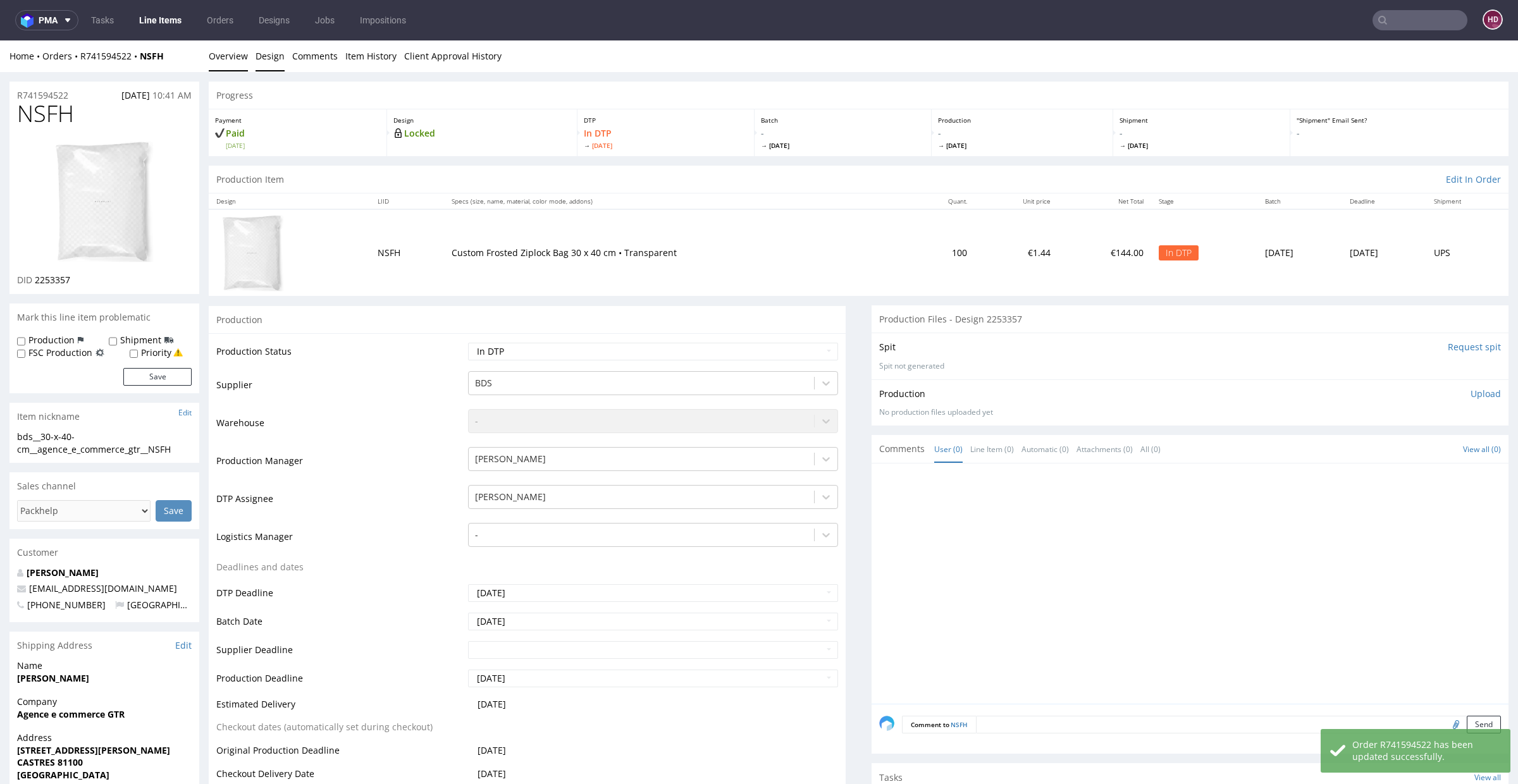
click at [269, 55] on link "Design" at bounding box center [270, 55] width 29 height 31
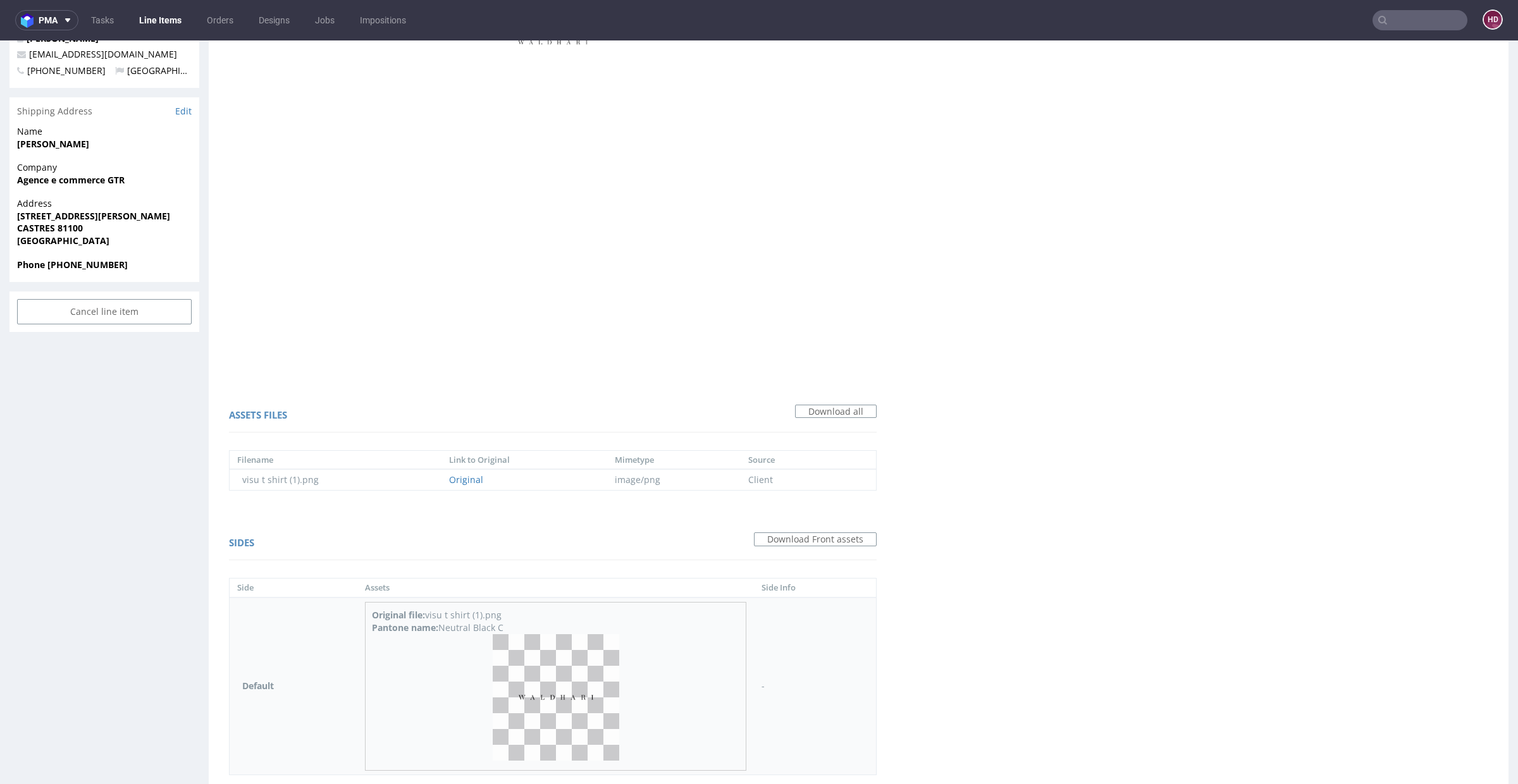
scroll to position [536, 0]
click at [583, 686] on img at bounding box center [556, 696] width 127 height 126
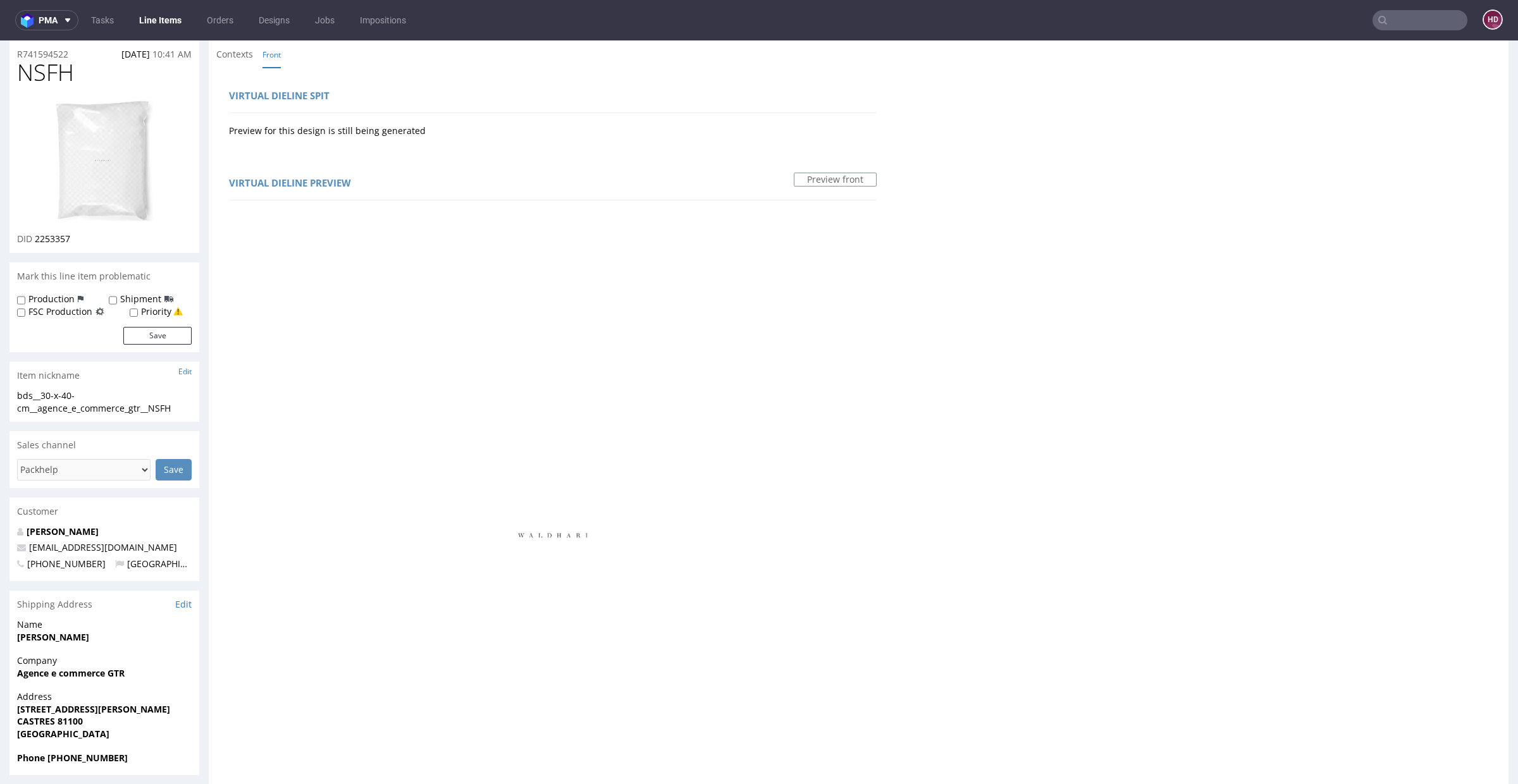
scroll to position [0, 0]
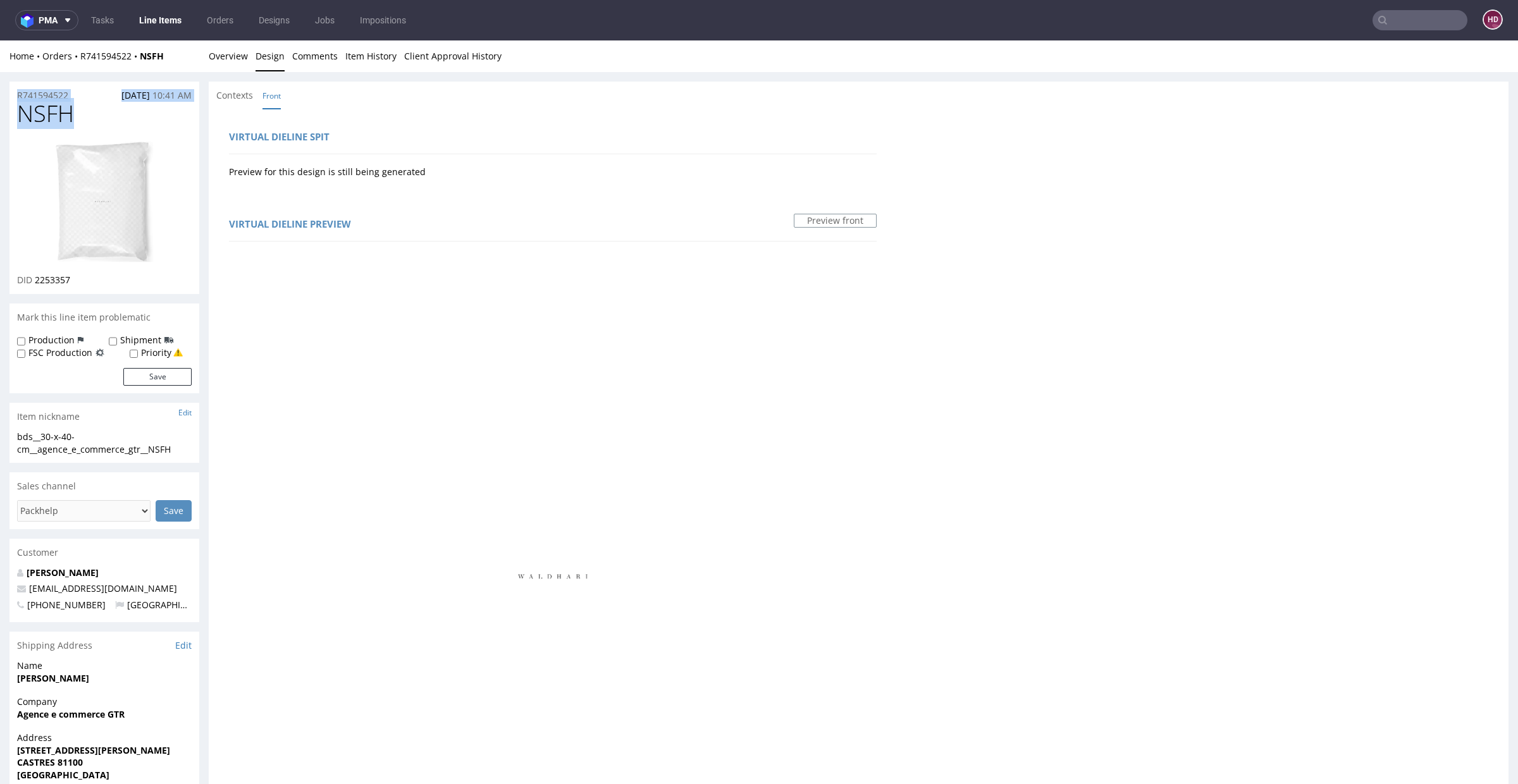
drag, startPoint x: 69, startPoint y: 113, endPoint x: 0, endPoint y: 101, distance: 70.0
click at [0, 101] on div "R741594522 [DATE] 10:41 AM NSFH DID 2253357 Mark this line item problematic Pro…" at bounding box center [759, 719] width 1518 height 1295
drag, startPoint x: 74, startPoint y: 282, endPoint x: 36, endPoint y: 281, distance: 38.0
click at [36, 281] on div "DID 2253357" at bounding box center [104, 280] width 175 height 13
copy span "2253357"
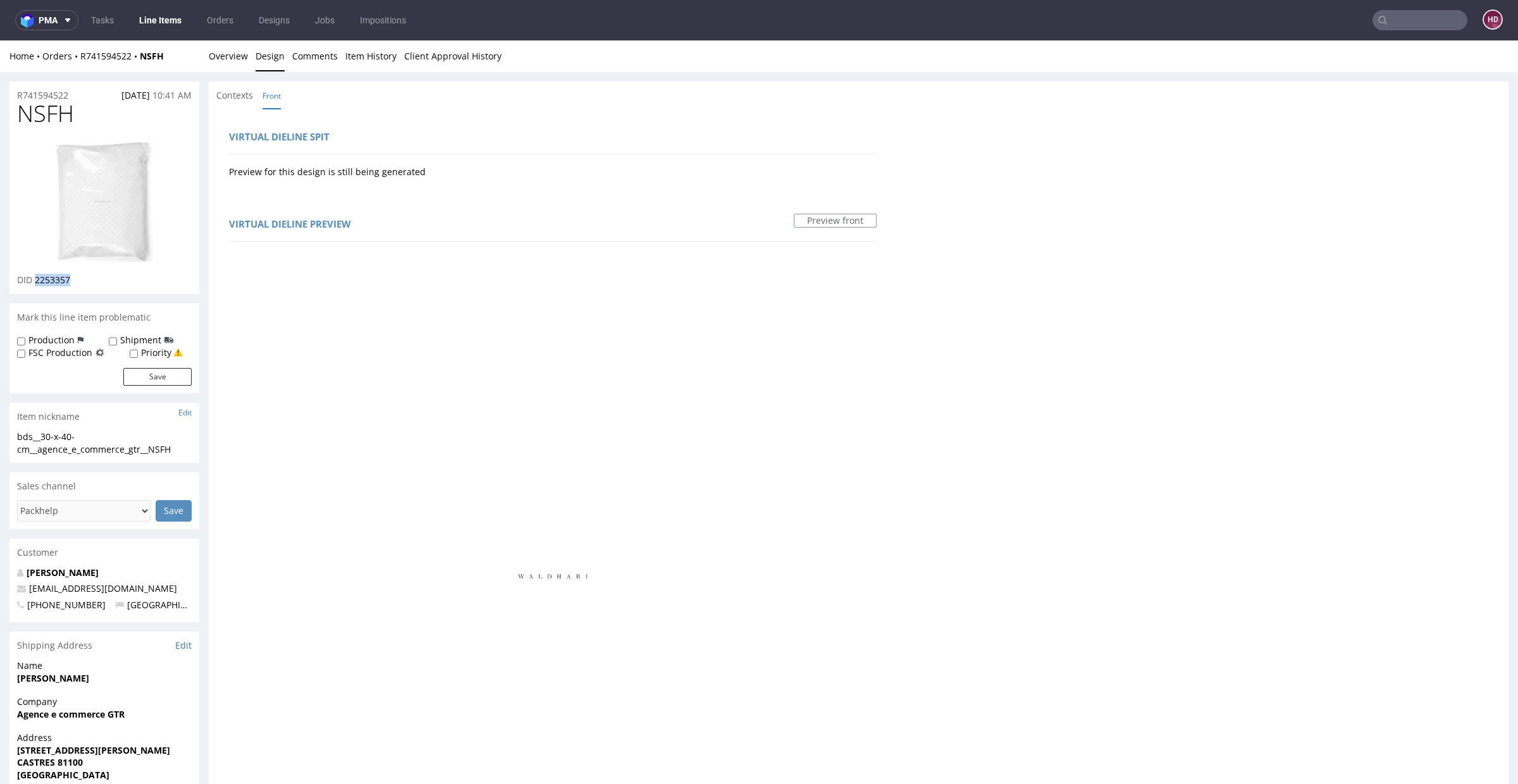
click at [181, 449] on div "bds__30-x-40-cm__agence_e_commerce_gtr__NSFH" at bounding box center [104, 443] width 175 height 24
drag, startPoint x: 34, startPoint y: 444, endPoint x: 0, endPoint y: 437, distance: 34.7
click at [0, 437] on div "R741594522 [DATE] 10:41 AM NSFH DID 2253357 Mark this line item problematic Pro…" at bounding box center [759, 719] width 1518 height 1295
copy div "bds__30-x-40-cm__agence_e_commerce_gtr__NSFH Update"
drag, startPoint x: 73, startPoint y: 99, endPoint x: 17, endPoint y: 91, distance: 56.6
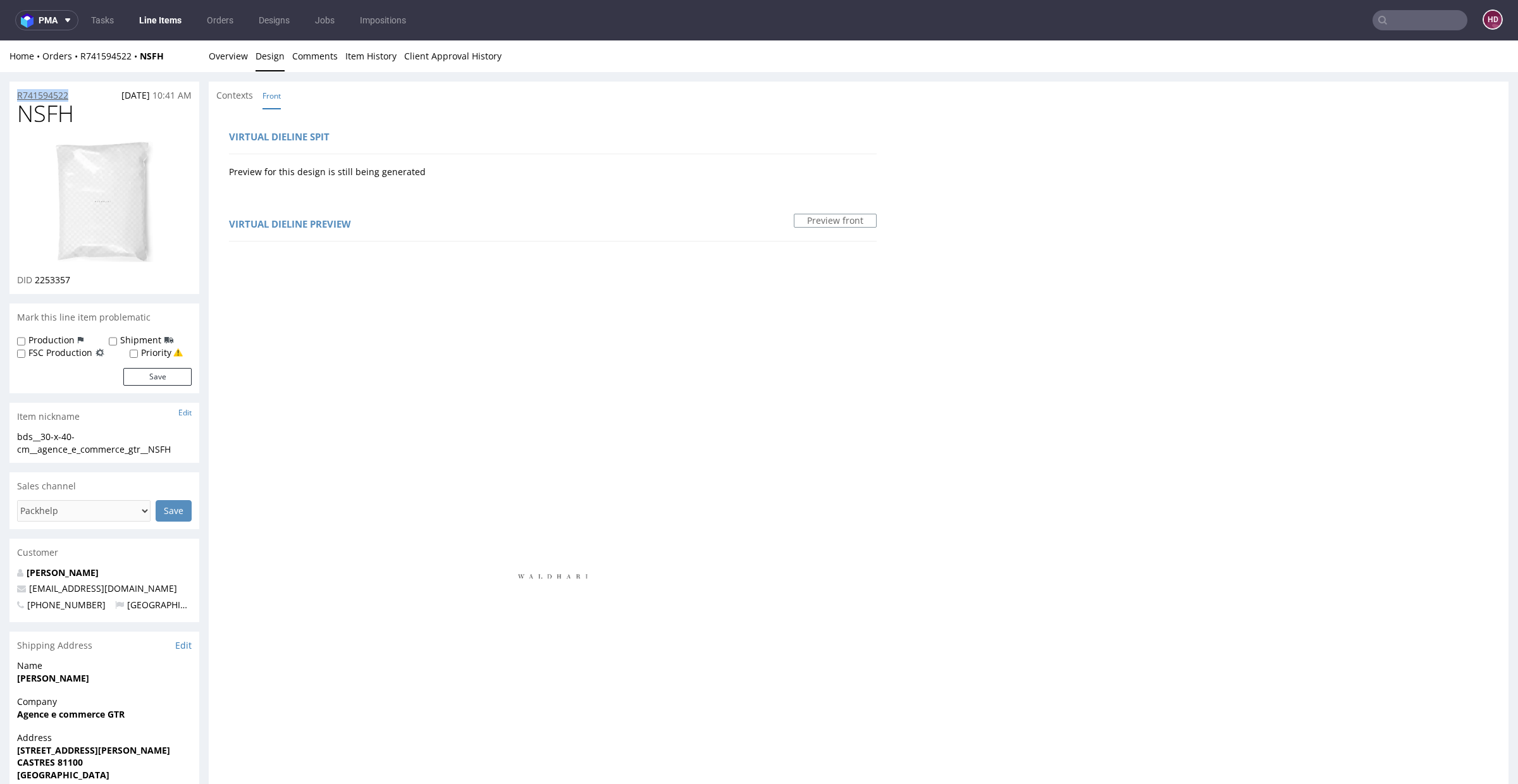
click at [13, 86] on div "R741594522 [DATE] 10:41 AM" at bounding box center [104, 92] width 190 height 20
copy p "R741594522"
drag, startPoint x: 105, startPoint y: 277, endPoint x: 36, endPoint y: 283, distance: 69.3
click at [36, 283] on div "DID 2253357" at bounding box center [104, 280] width 175 height 13
click at [36, 282] on span "2253357" at bounding box center [53, 280] width 36 height 12
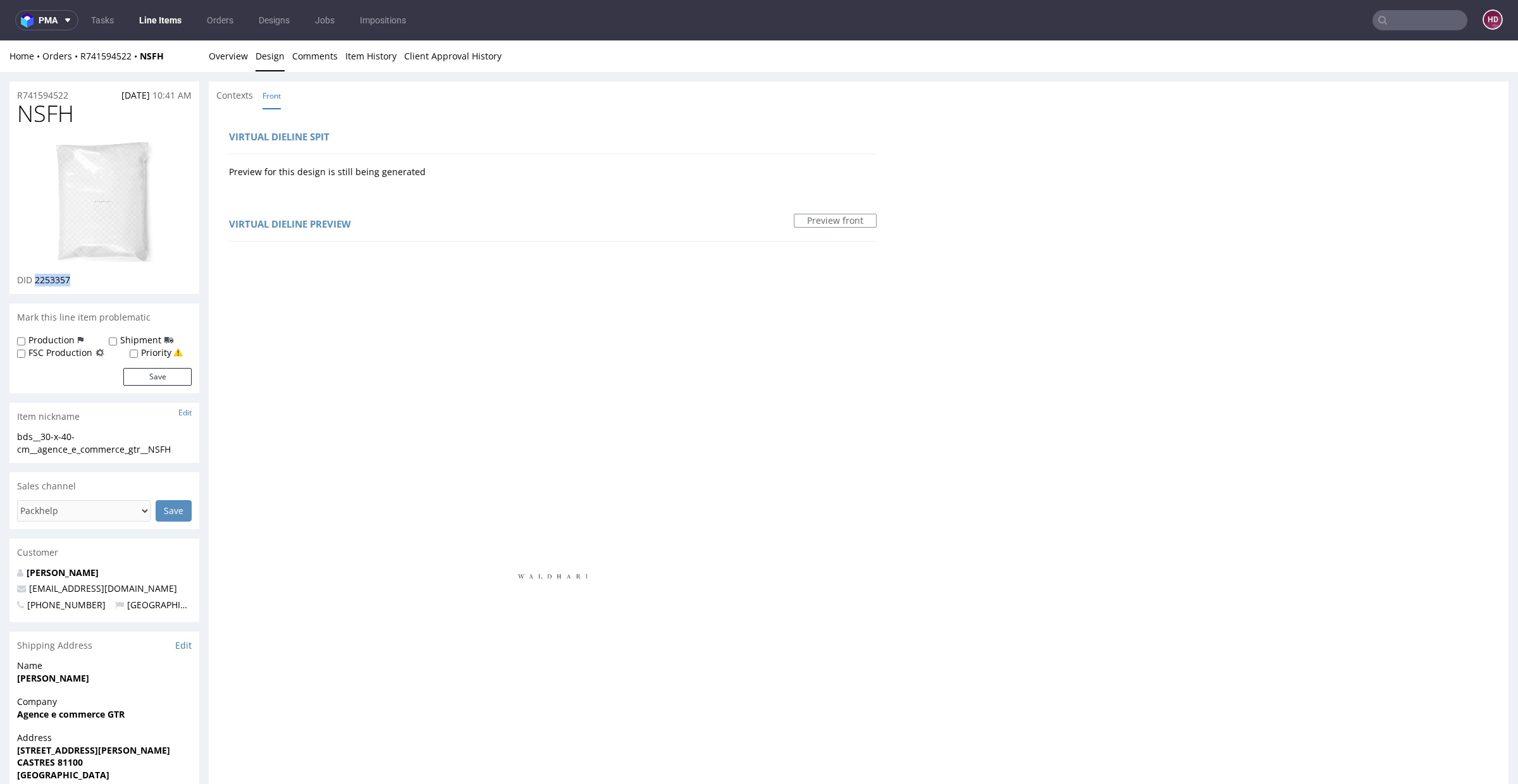
drag, startPoint x: 41, startPoint y: 279, endPoint x: 88, endPoint y: 277, distance: 47.0
click at [88, 277] on div "DID 2253357" at bounding box center [104, 280] width 175 height 13
click at [70, 233] on img at bounding box center [105, 201] width 102 height 125
click at [90, 133] on link at bounding box center [105, 202] width 102 height 145
drag, startPoint x: 109, startPoint y: 119, endPoint x: 36, endPoint y: 113, distance: 73.2
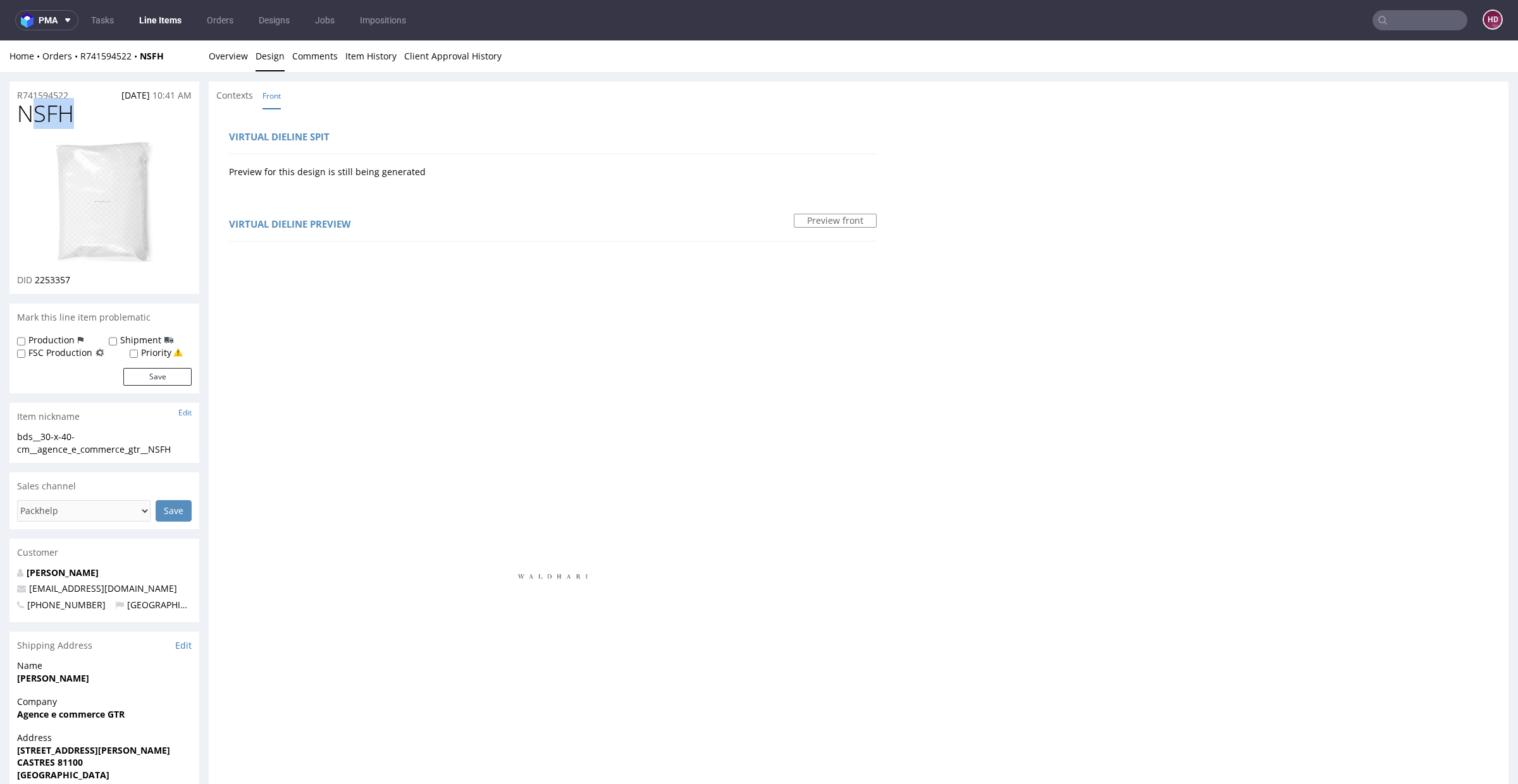
click at [36, 113] on h1 "NSFH" at bounding box center [104, 114] width 175 height 25
click at [98, 115] on h1 "NSFH" at bounding box center [104, 114] width 175 height 25
drag, startPoint x: 57, startPoint y: 120, endPoint x: 7, endPoint y: 118, distance: 50.0
click at [7, 118] on div "R741594522 [DATE] 10:41 AM NSFH DID 2253357 Mark this line item problematic Pro…" at bounding box center [759, 719] width 1518 height 1295
click at [246, 55] on link "Overview" at bounding box center [228, 55] width 39 height 31
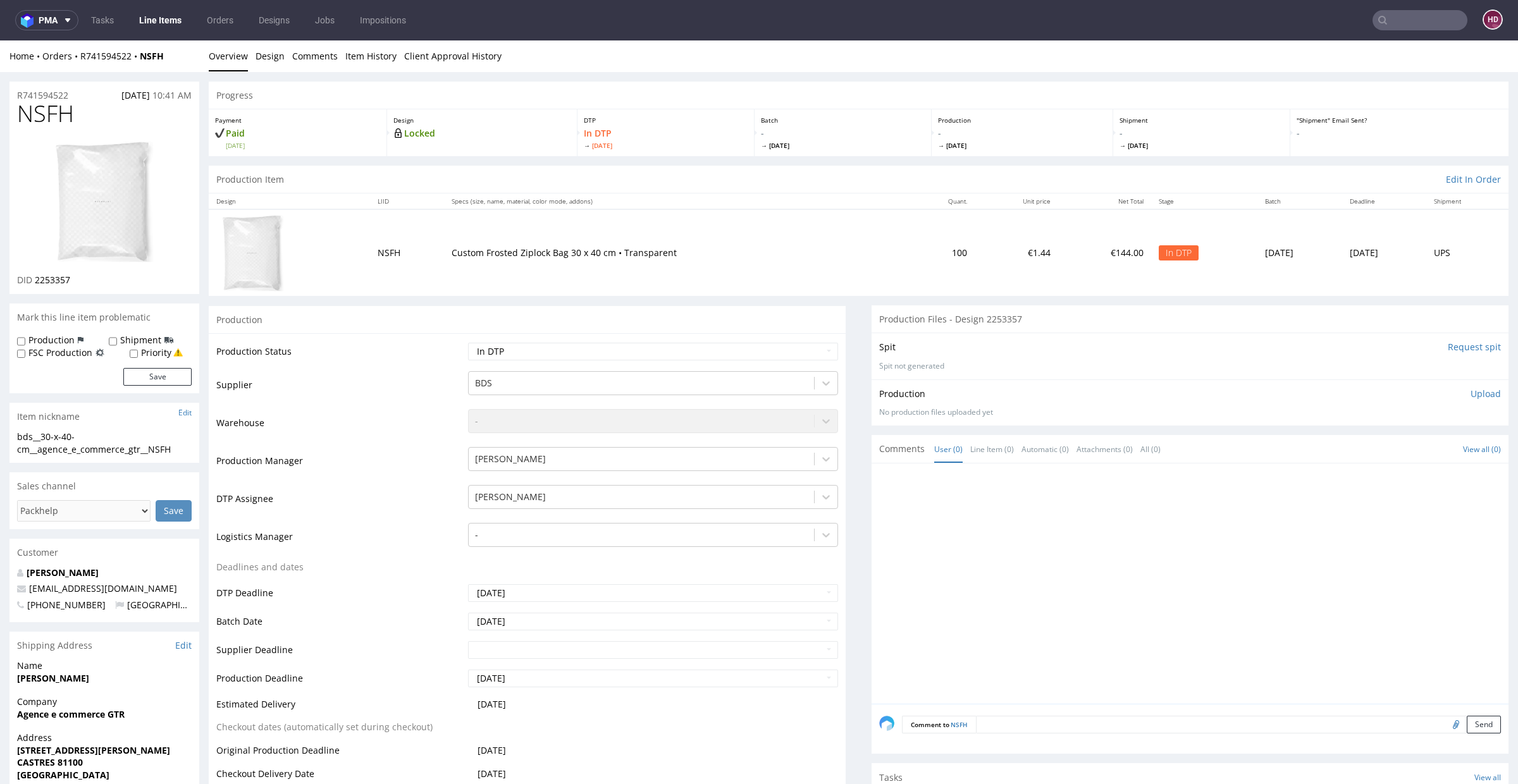
click at [1471, 391] on p "Upload" at bounding box center [1486, 393] width 30 height 13
click at [1409, 447] on div "Add files" at bounding box center [1411, 451] width 63 height 19
type input "C:\fakepath\bds__30-x-40-cm__agence_e_commerce_gtr__NSFH__d2253357__oR741594522…"
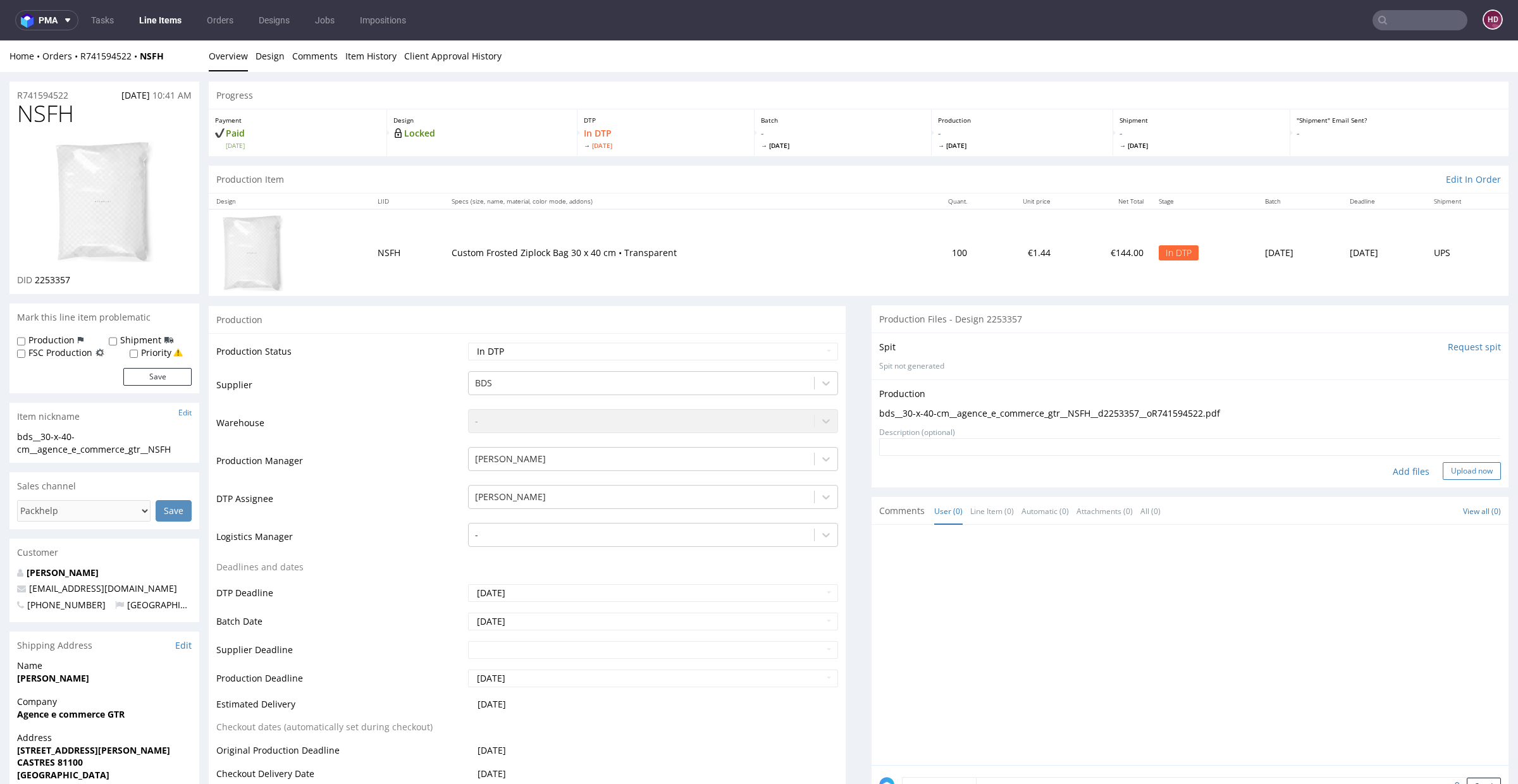
click at [1443, 466] on button "Upload now" at bounding box center [1472, 471] width 58 height 18
click at [645, 352] on select "Waiting for Artwork Waiting for Diecut Waiting for Mockup Waiting for DTP Waiti…" at bounding box center [653, 351] width 370 height 18
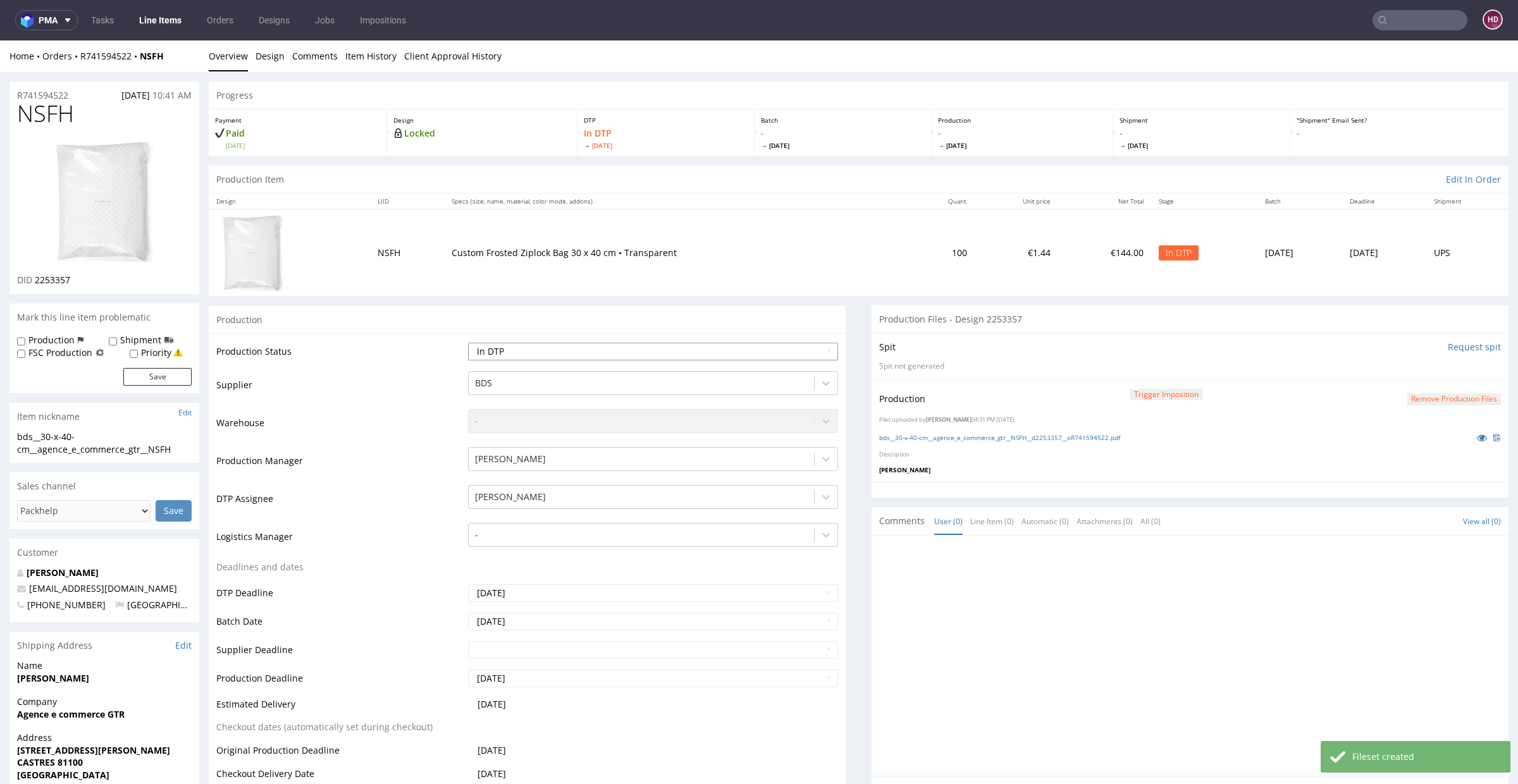
click at [704, 353] on select "Waiting for Artwork Waiting for Diecut Waiting for Mockup Waiting for DTP Waiti…" at bounding box center [653, 351] width 370 height 18
select select "dtp_production_ready"
click at [468, 343] on select "Waiting for Artwork Waiting for Diecut Waiting for Mockup Waiting for DTP Waiti…" at bounding box center [653, 351] width 370 height 18
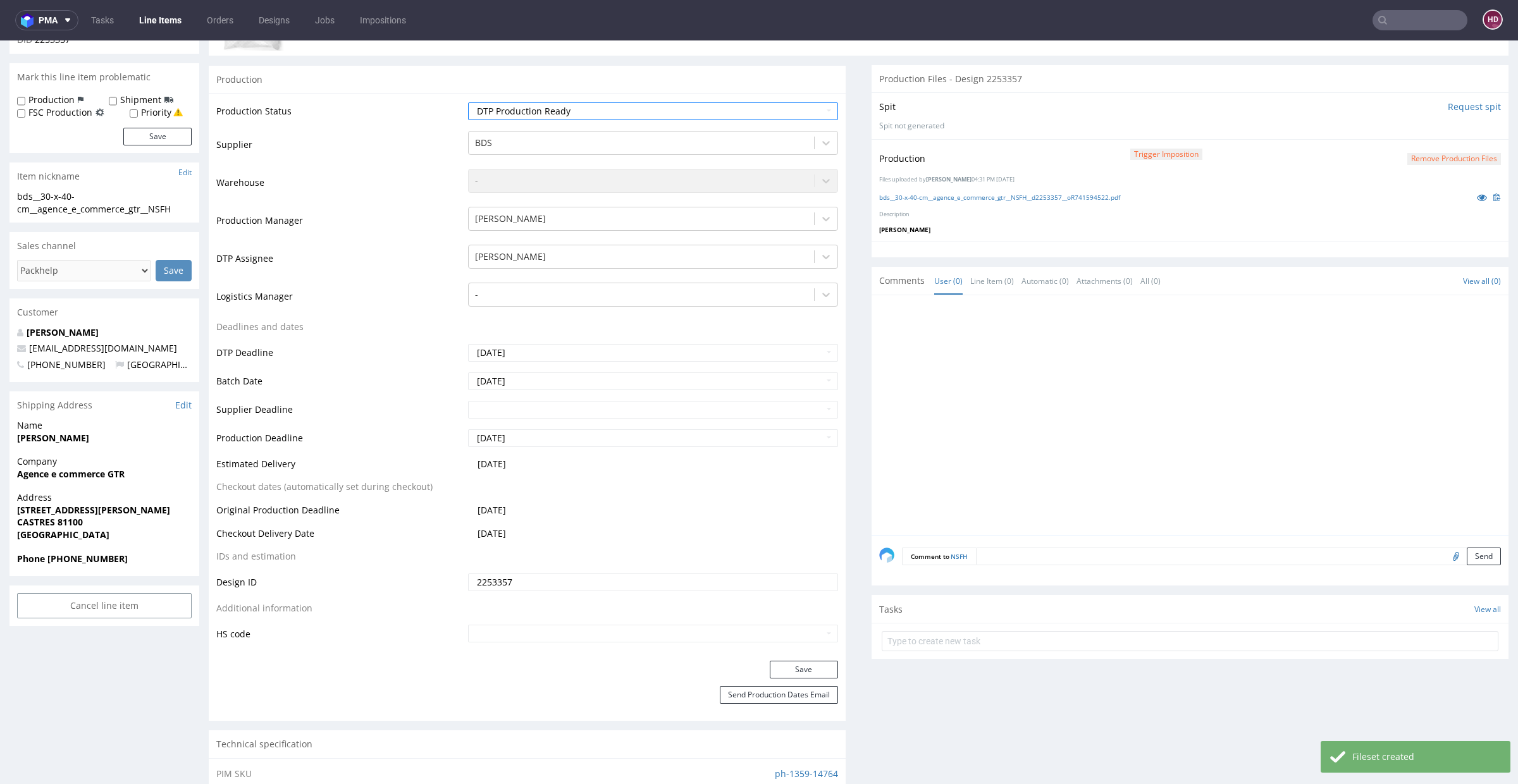
scroll to position [386, 0]
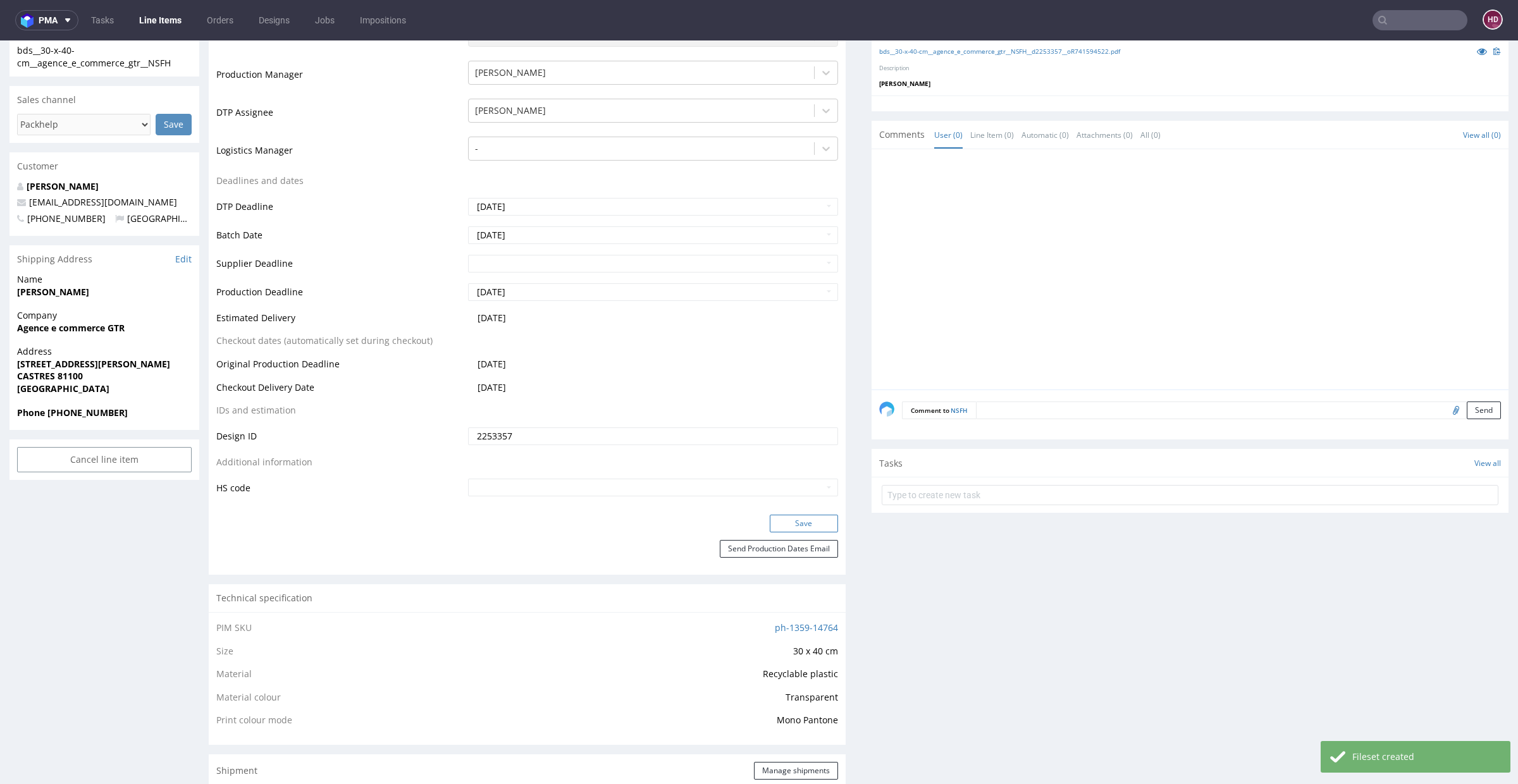
click at [793, 519] on button "Save" at bounding box center [804, 523] width 69 height 18
click at [150, 24] on link "Line Items" at bounding box center [160, 20] width 57 height 20
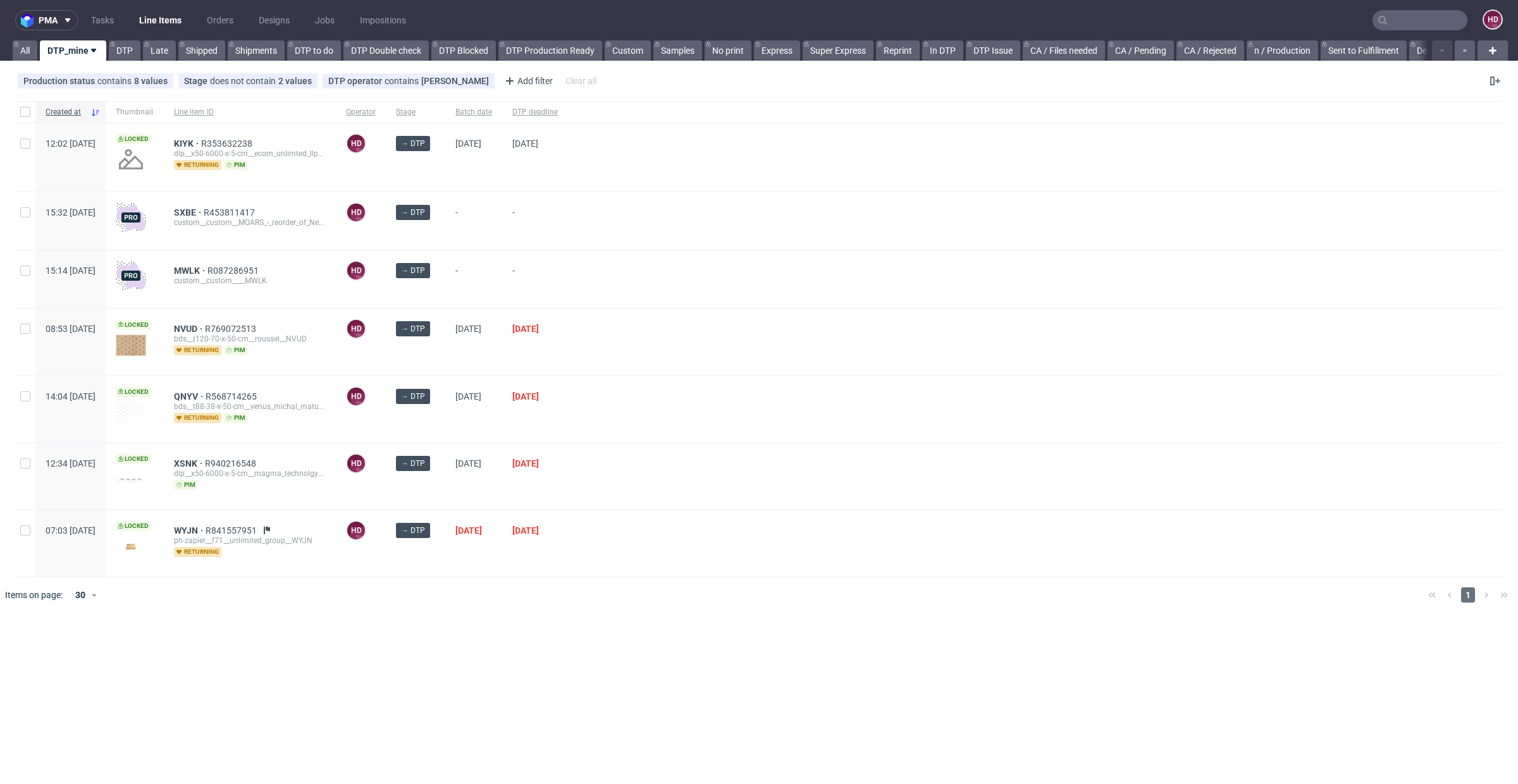
click at [221, 469] on div "dlp__x50-6000-x-5-cm__magma_technolgy__XSNK" at bounding box center [250, 473] width 152 height 10
click at [205, 462] on span "XSNK" at bounding box center [189, 463] width 31 height 10
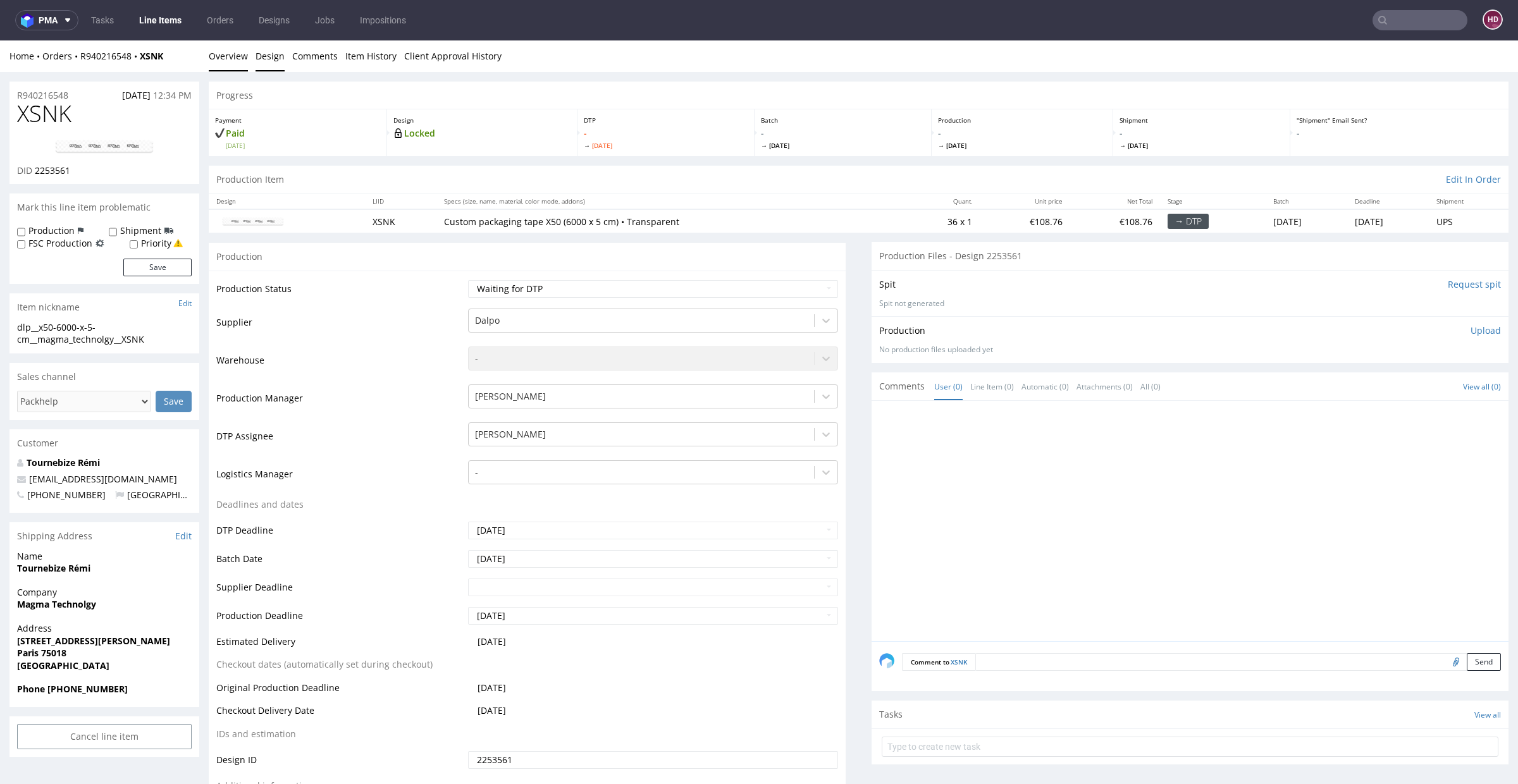
click at [266, 58] on link "Design" at bounding box center [270, 55] width 29 height 31
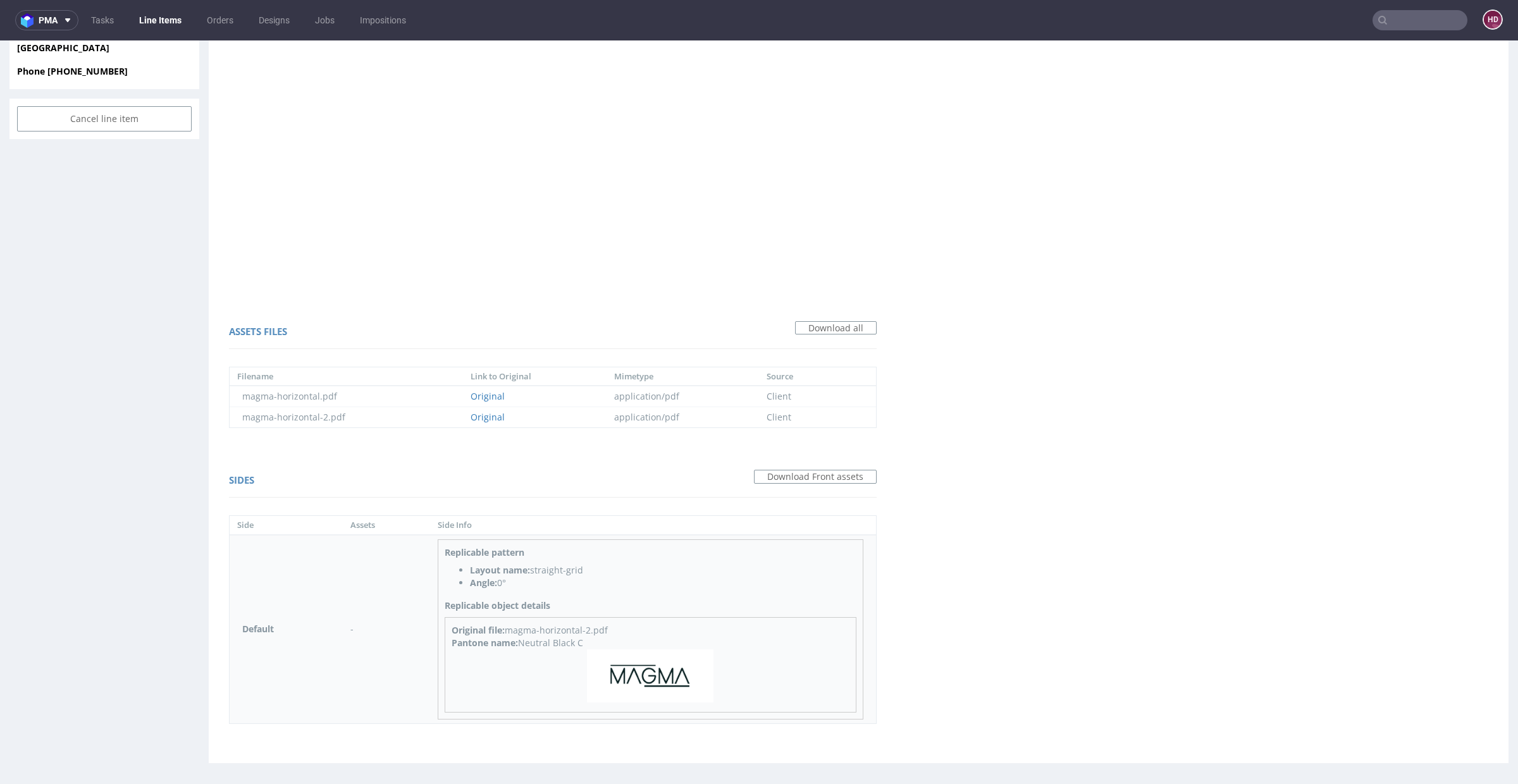
scroll to position [619, 0]
click at [633, 668] on img at bounding box center [651, 675] width 127 height 53
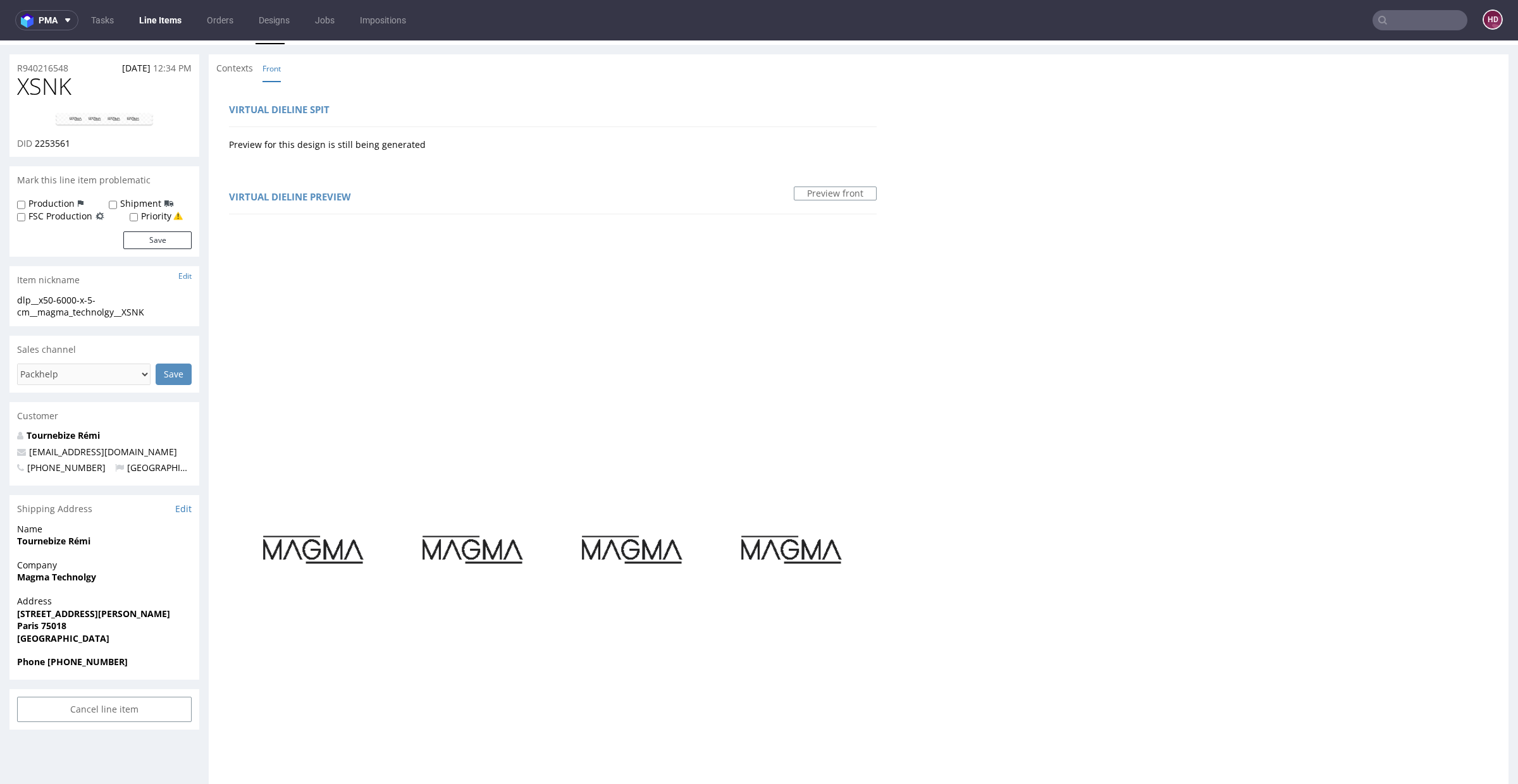
scroll to position [0, 0]
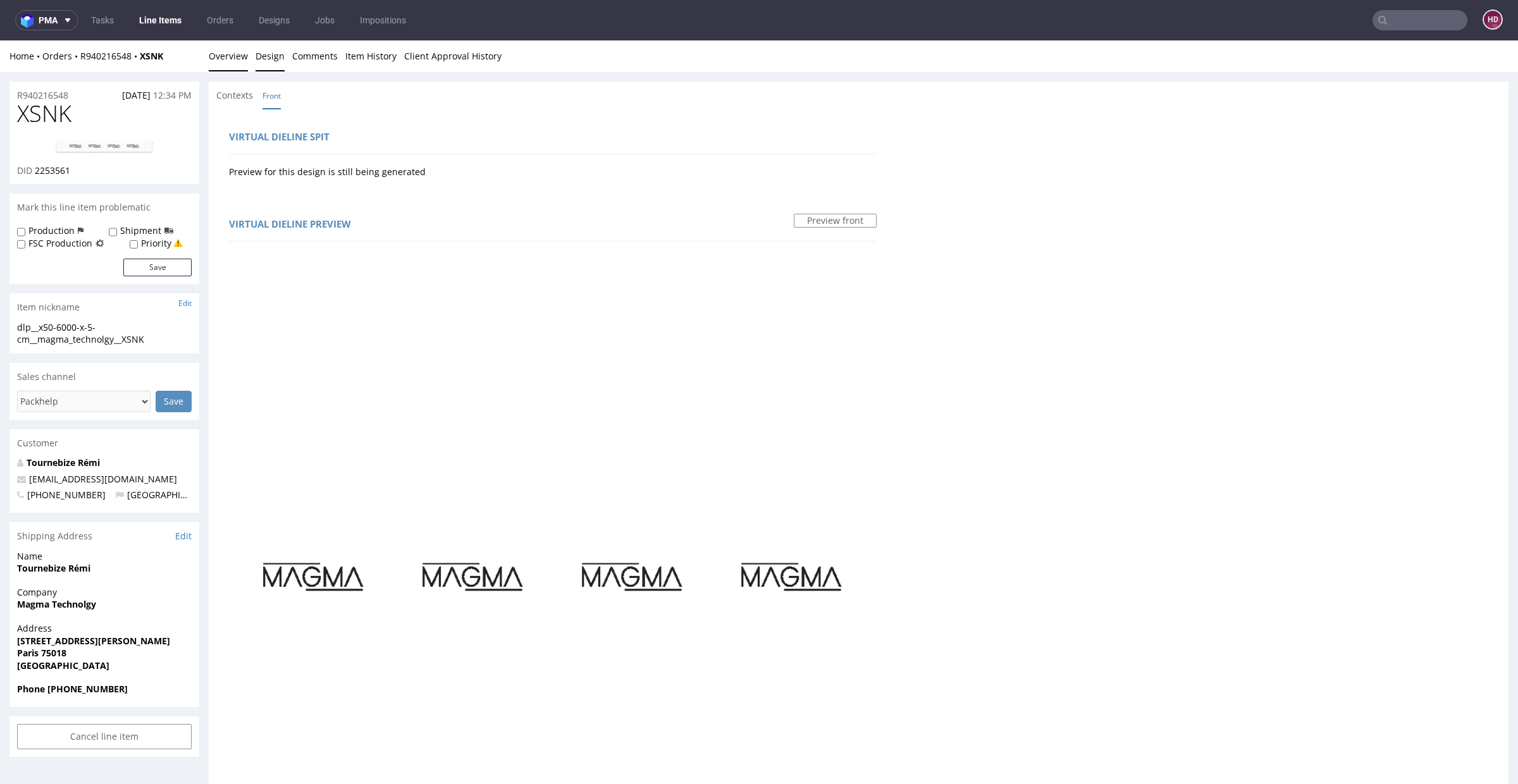
click at [237, 55] on link "Overview" at bounding box center [228, 55] width 39 height 31
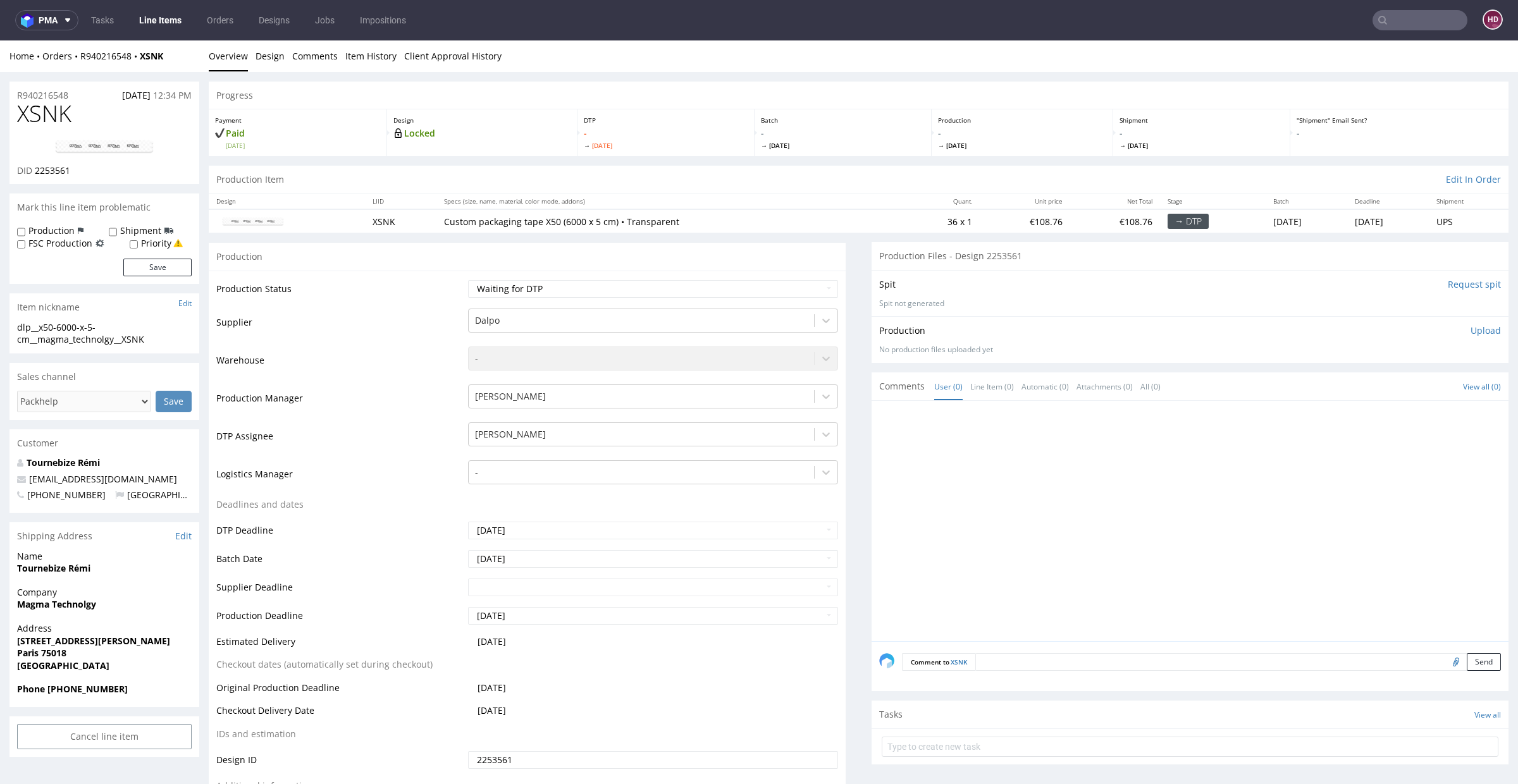
click at [79, 170] on div "DID 2253561" at bounding box center [104, 171] width 175 height 13
drag, startPoint x: 32, startPoint y: 170, endPoint x: 0, endPoint y: 256, distance: 91.8
click at [38, 173] on div "DID 2253561" at bounding box center [104, 171] width 175 height 13
click at [81, 109] on h1 "XSNK" at bounding box center [104, 114] width 175 height 25
drag, startPoint x: 44, startPoint y: 115, endPoint x: 12, endPoint y: 112, distance: 32.1
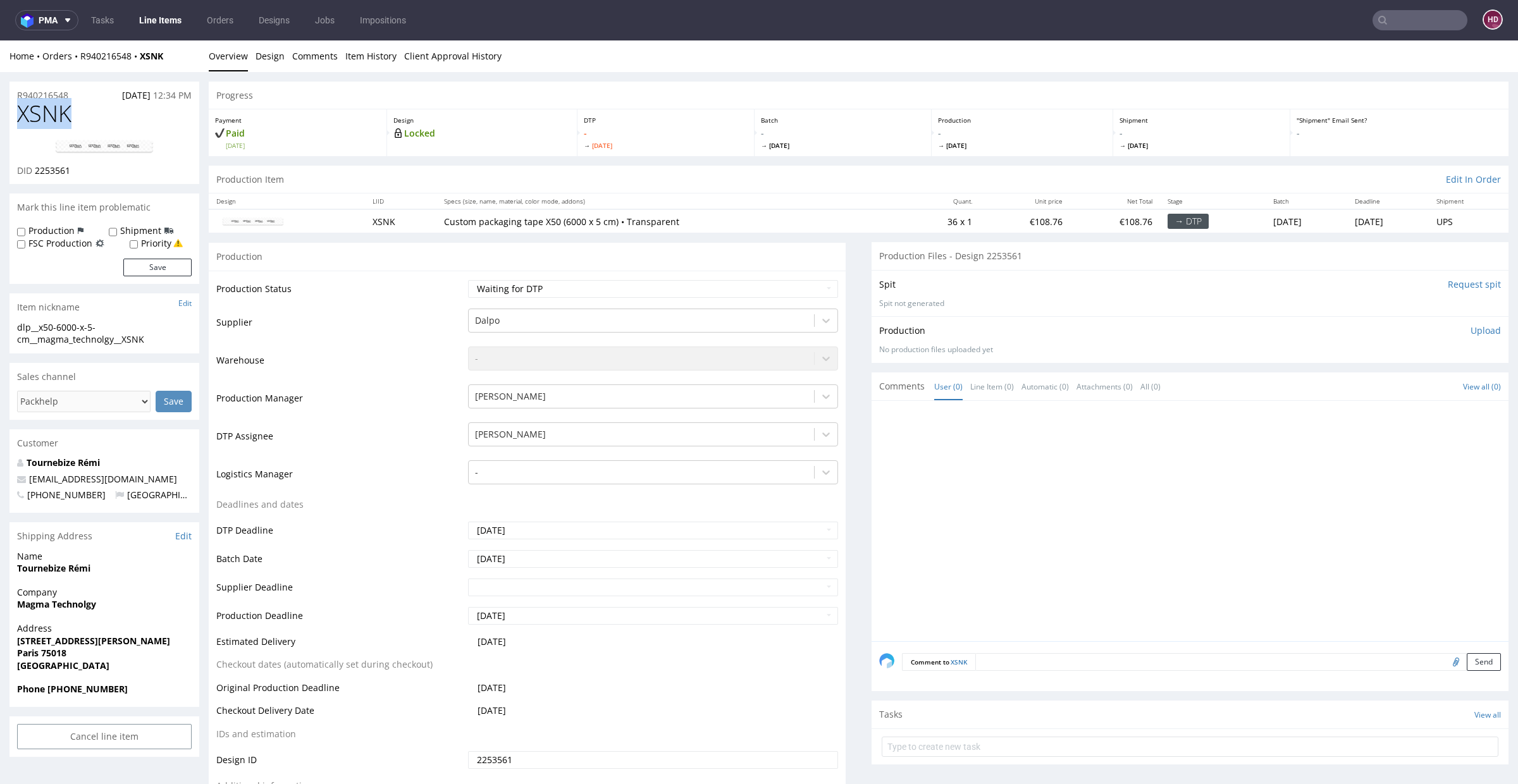
click at [12, 112] on div "XSNK DID 2253561" at bounding box center [104, 143] width 190 height 83
click at [106, 143] on img at bounding box center [105, 146] width 102 height 15
drag, startPoint x: 1463, startPoint y: 333, endPoint x: 1440, endPoint y: 349, distance: 28.0
click at [1471, 333] on p "Upload" at bounding box center [1486, 330] width 30 height 13
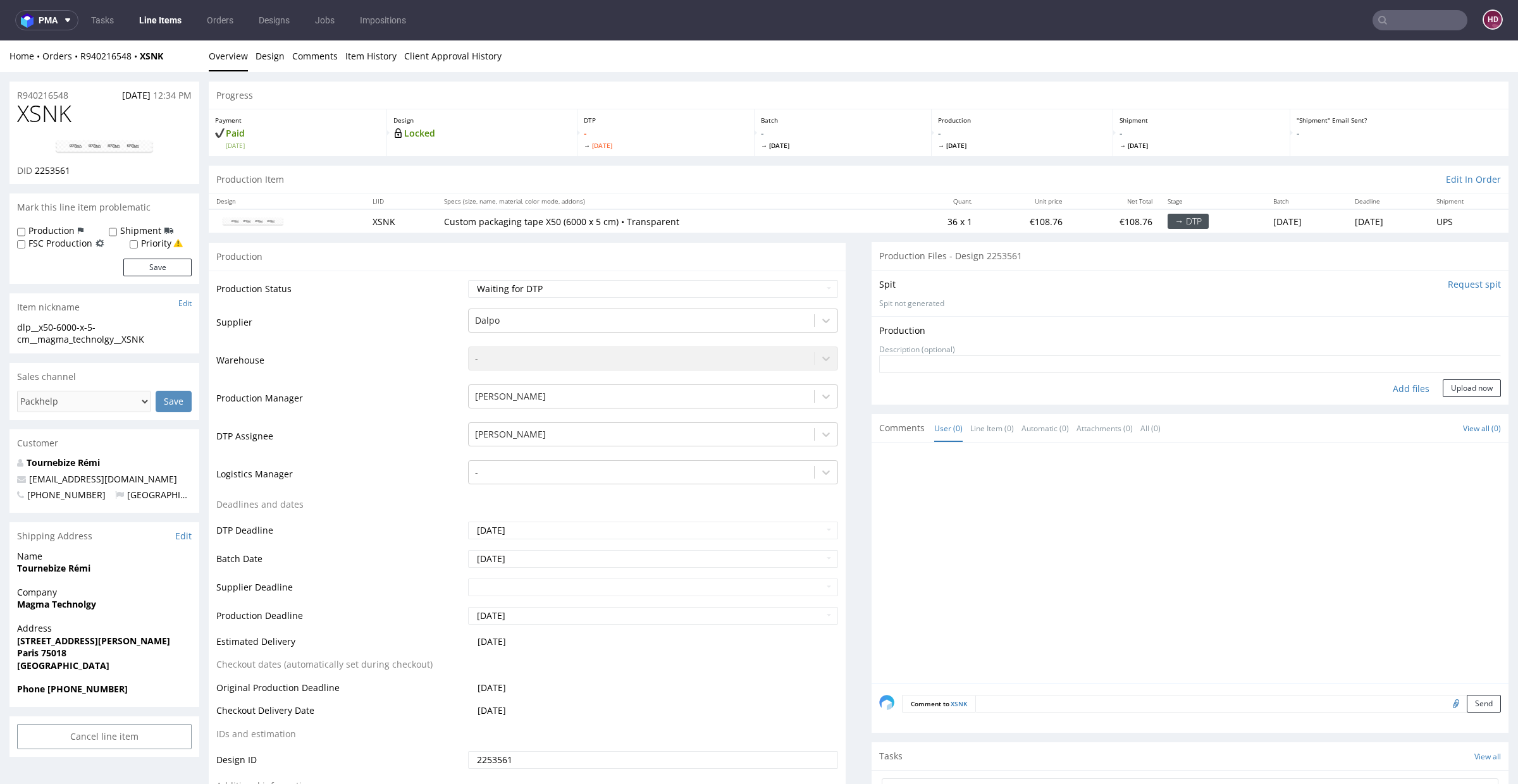
click at [1384, 388] on div "Add files" at bounding box center [1411, 389] width 63 height 19
click at [161, 341] on div "dlp__x50-6000-x-5-cm__magma_technolgy__XSNK" at bounding box center [104, 333] width 175 height 24
drag, startPoint x: 160, startPoint y: 341, endPoint x: 0, endPoint y: 325, distance: 160.8
copy div "dlp__x50-6000-x-5-cm__magma_technolgy__XSNK Update"
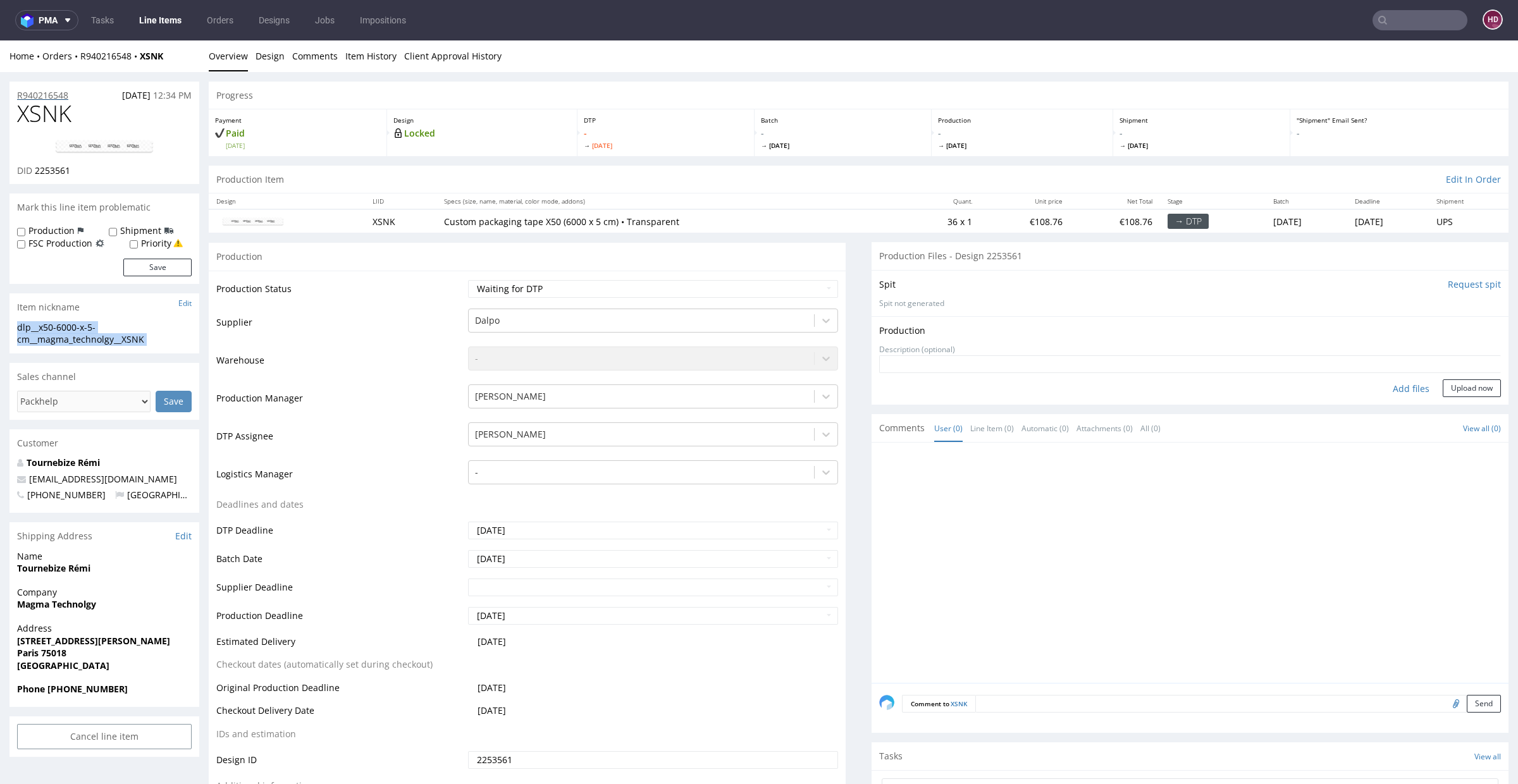
click at [76, 96] on div "R940216548 [DATE] 12:34 PM" at bounding box center [104, 92] width 190 height 20
drag, startPoint x: 36, startPoint y: 90, endPoint x: 0, endPoint y: 82, distance: 36.9
copy p "R940216548"
drag, startPoint x: 83, startPoint y: 181, endPoint x: 36, endPoint y: 172, distance: 47.9
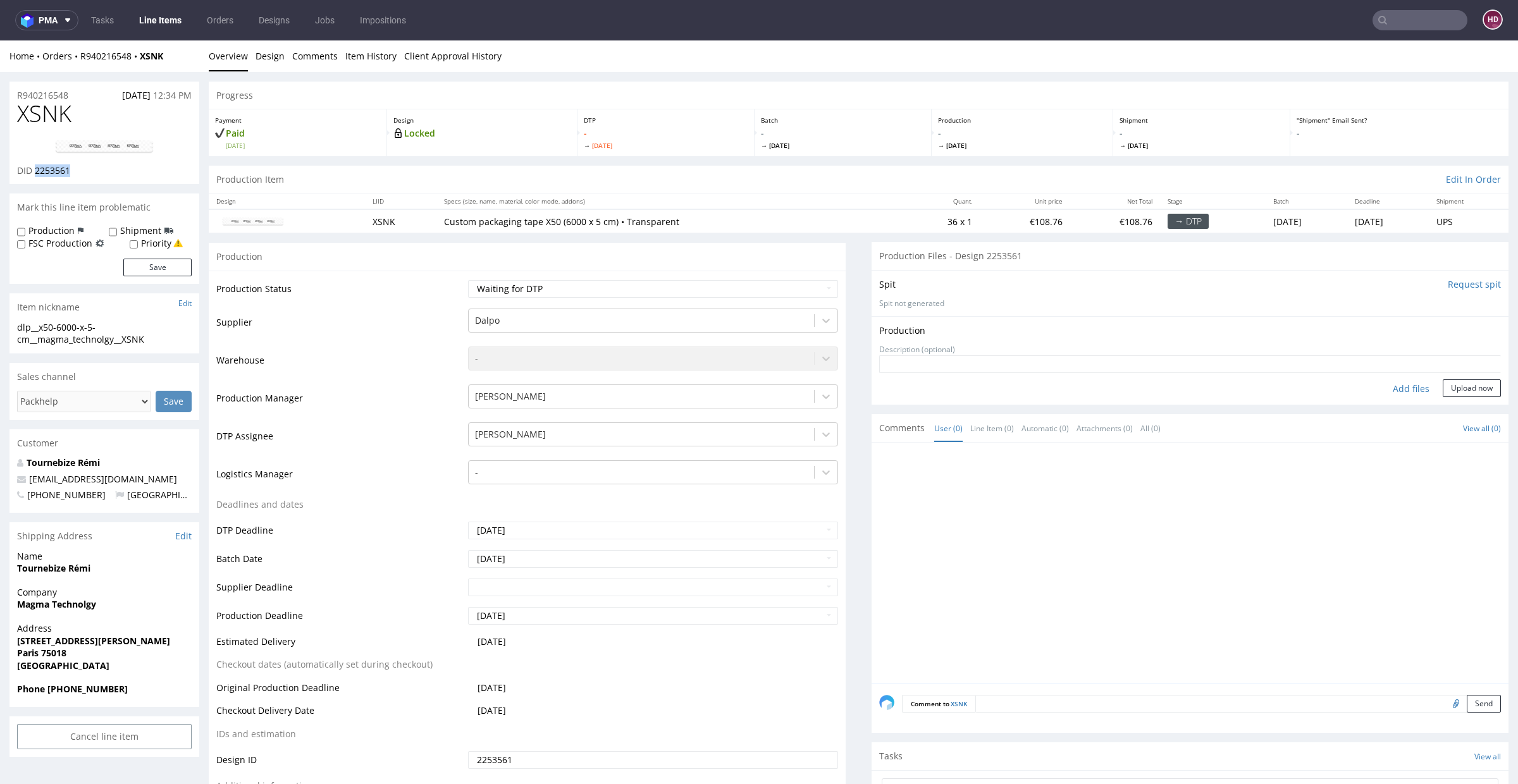
click at [36, 172] on div "XSNK DID 2253561" at bounding box center [104, 143] width 190 height 83
copy span "2253561"
click at [1387, 387] on div "Add files" at bounding box center [1411, 389] width 63 height 19
type input "C:\fakepath\dlp__x50-6000-x-5-cm__magma_technolgy__XSNK__d2253561__oR940216548.…"
click at [1453, 409] on button "Upload now" at bounding box center [1472, 408] width 58 height 18
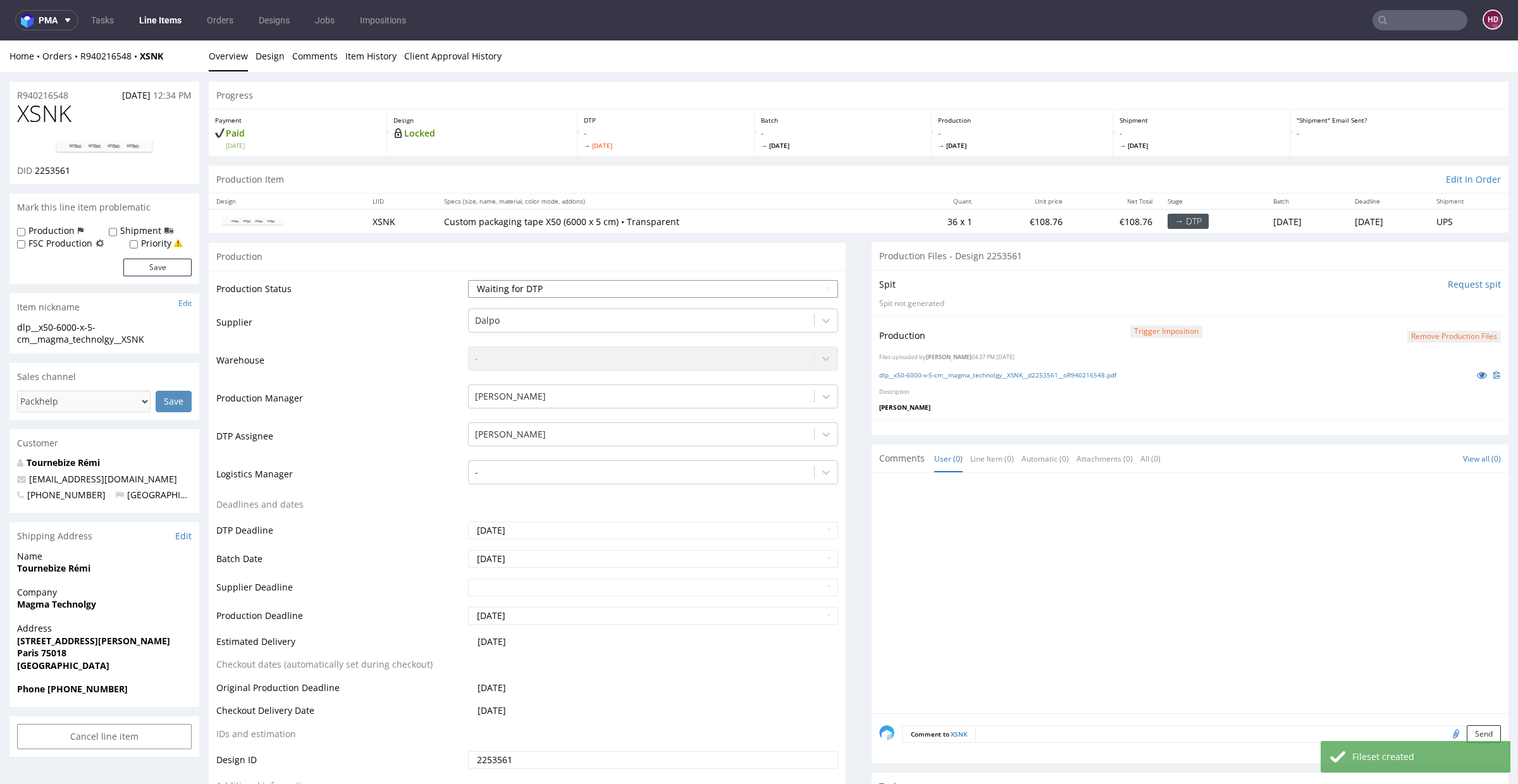
click at [604, 287] on select "Waiting for Artwork Waiting for Diecut Waiting for Mockup Waiting for DTP Waiti…" at bounding box center [653, 289] width 370 height 18
click at [468, 280] on select "Waiting for Artwork Waiting for Diecut Waiting for Mockup Waiting for DTP Waiti…" at bounding box center [653, 289] width 370 height 18
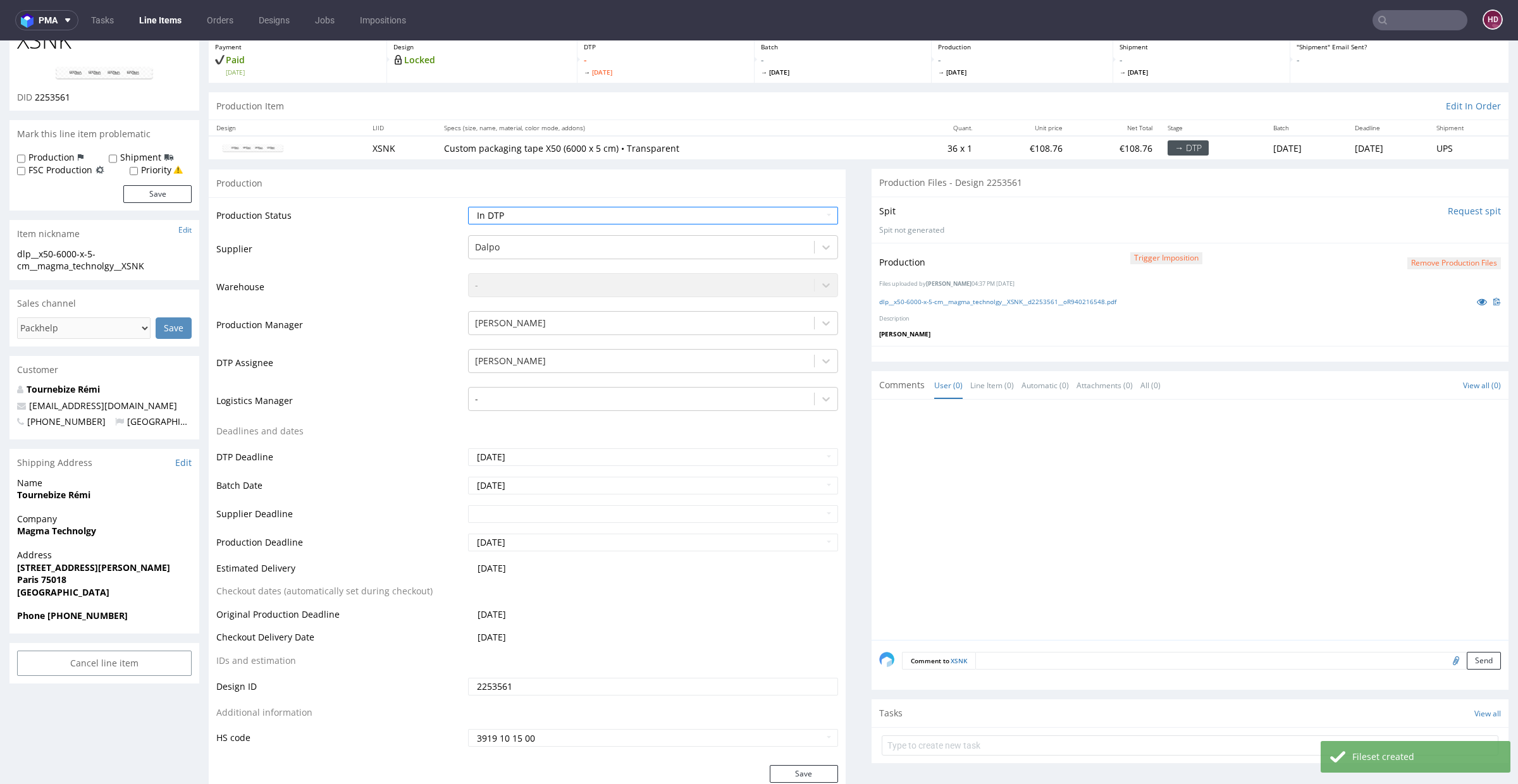
scroll to position [113, 0]
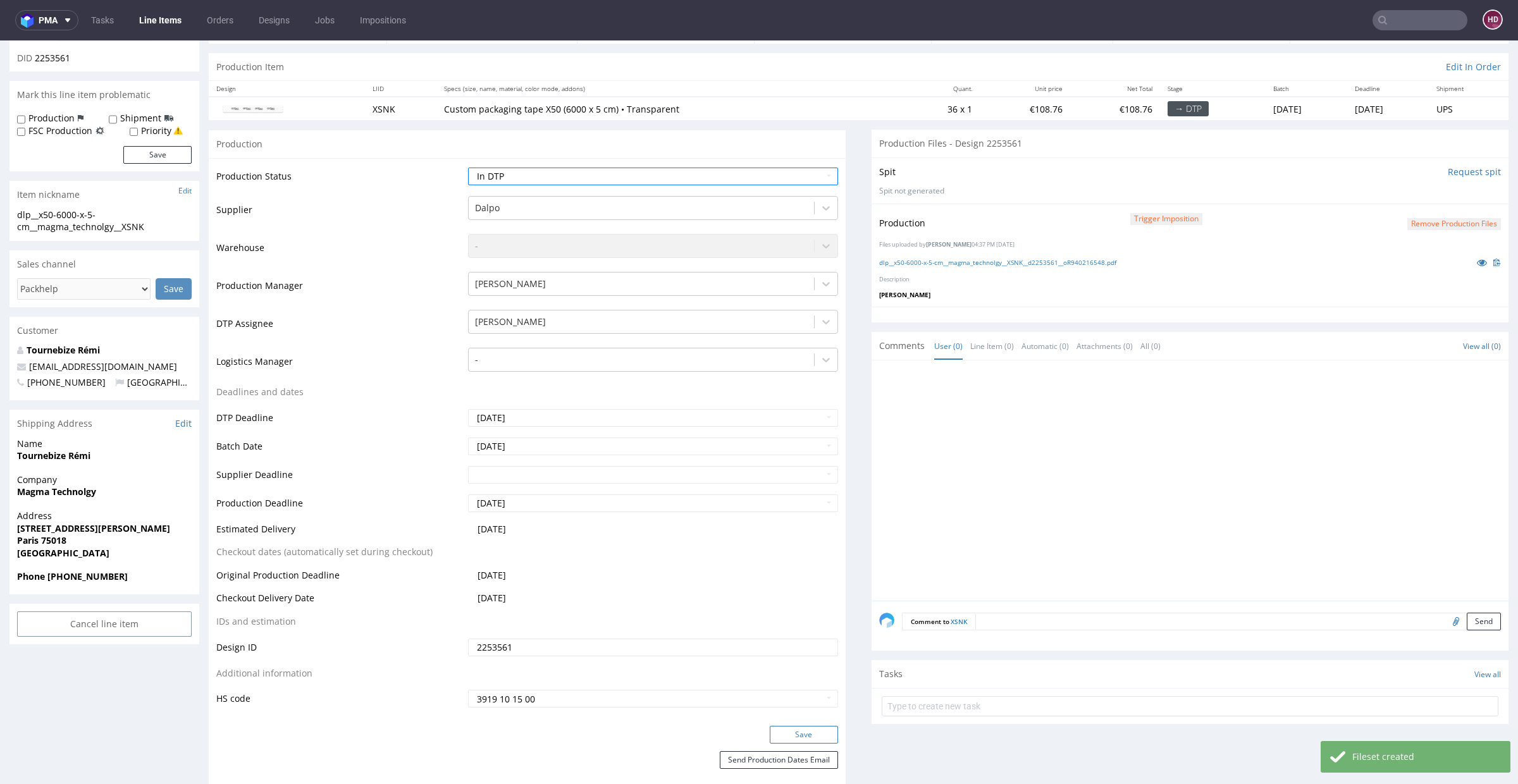
click at [795, 731] on button "Save" at bounding box center [804, 735] width 69 height 18
click at [1312, 281] on div "Production Trigger Imposition Remove production files Files uploaded by [PERSON…" at bounding box center [1190, 254] width 637 height 102
click at [482, 169] on select "Waiting for Artwork Waiting for Diecut Waiting for Mockup Waiting for DTP Waiti…" at bounding box center [653, 176] width 370 height 18
select select "dtp_production_ready"
click at [468, 167] on select "Waiting for Artwork Waiting for Diecut Waiting for Mockup Waiting for DTP Waiti…" at bounding box center [653, 176] width 370 height 18
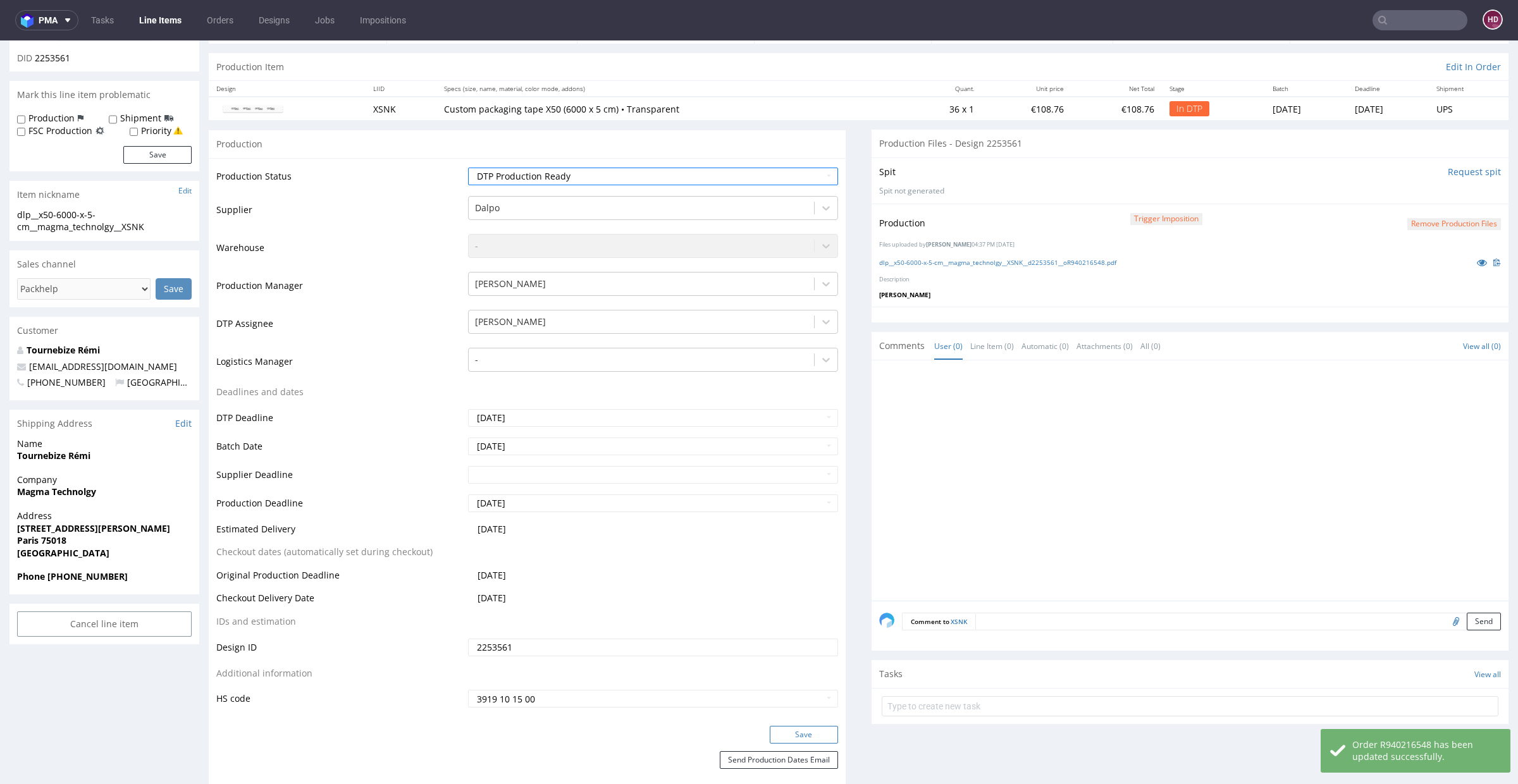
click at [804, 732] on button "Save" at bounding box center [804, 735] width 69 height 18
click at [163, 20] on link "Line Items" at bounding box center [160, 20] width 57 height 20
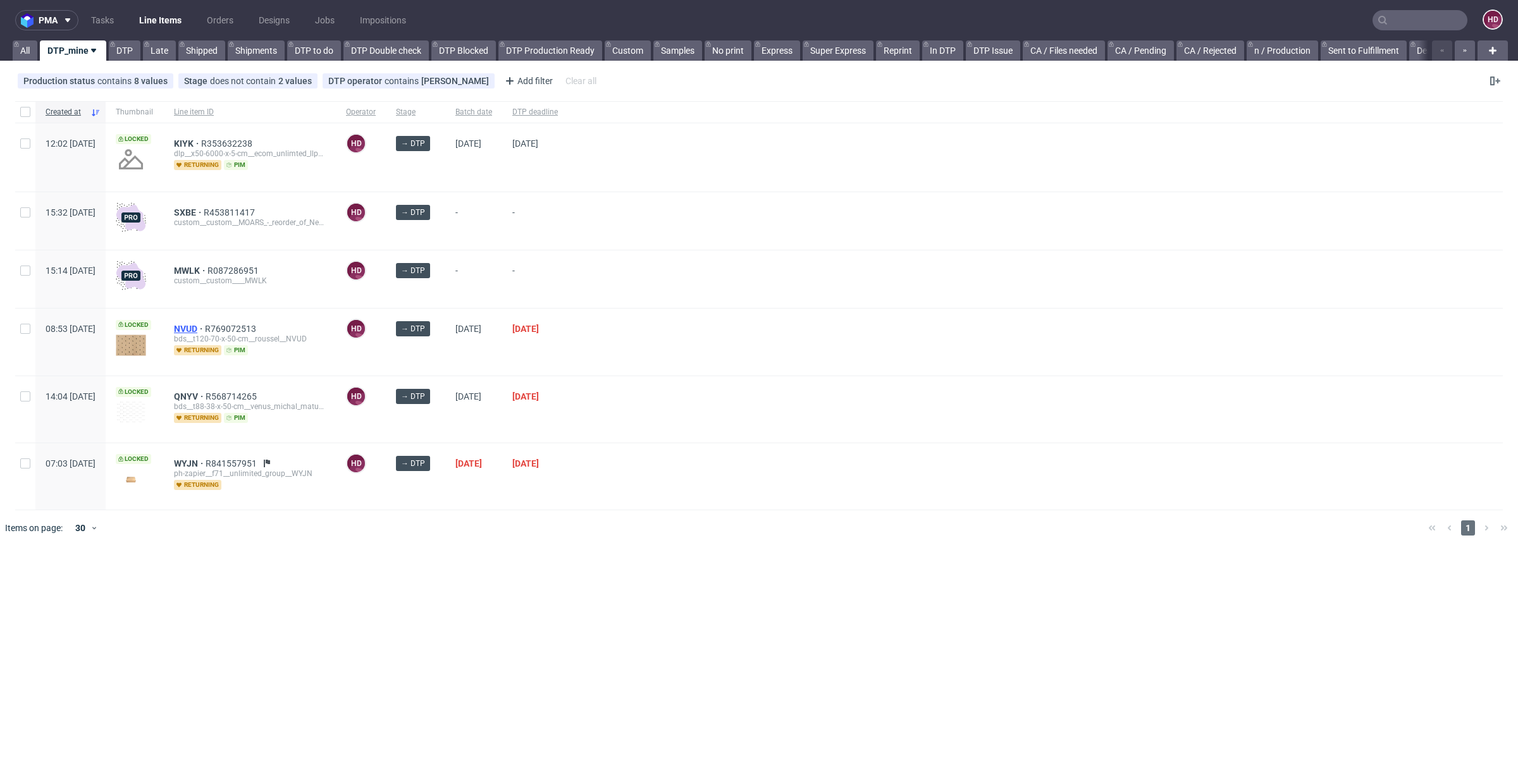
click at [205, 325] on span "NVUD" at bounding box center [189, 328] width 31 height 10
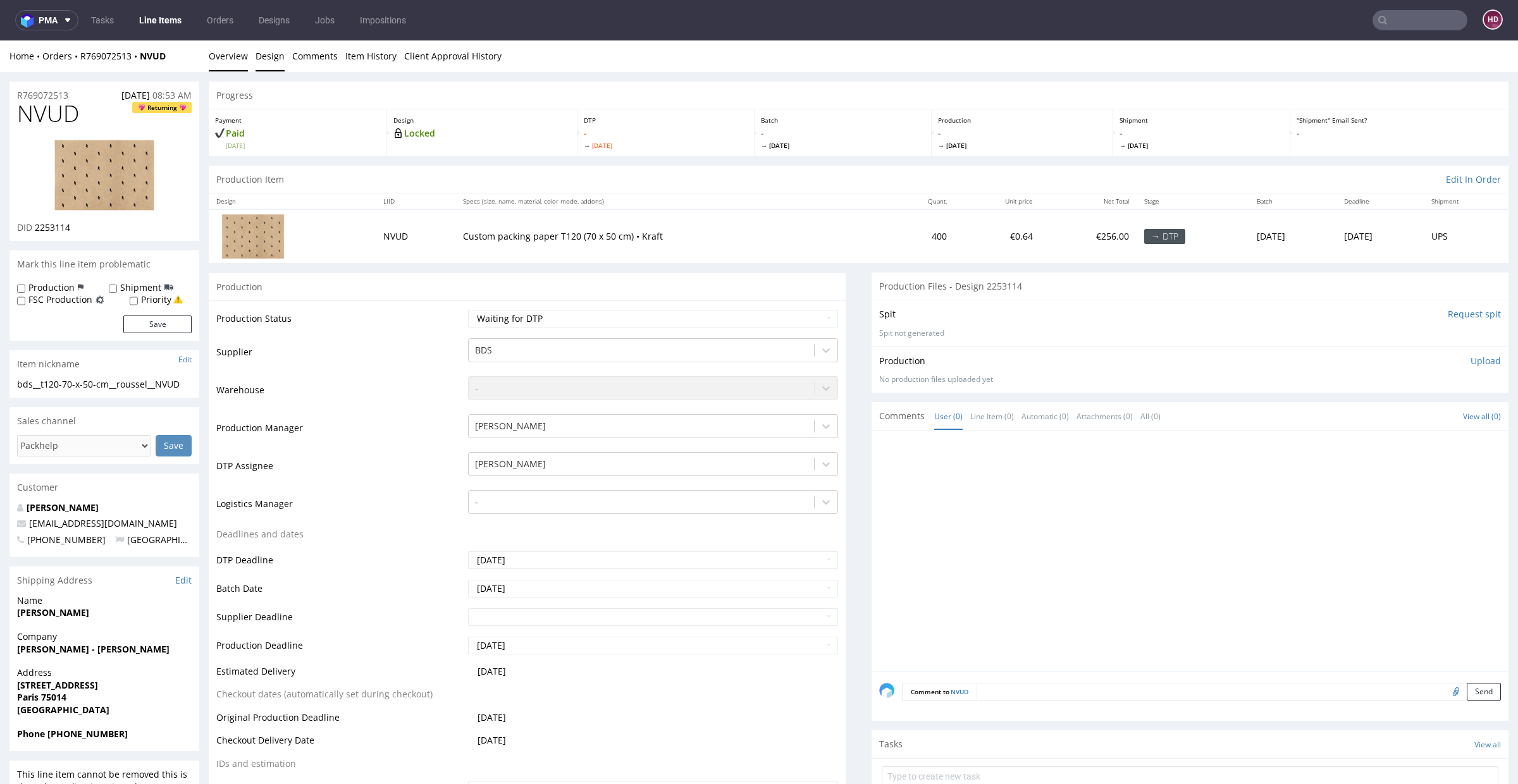
click at [266, 55] on link "Design" at bounding box center [270, 55] width 29 height 31
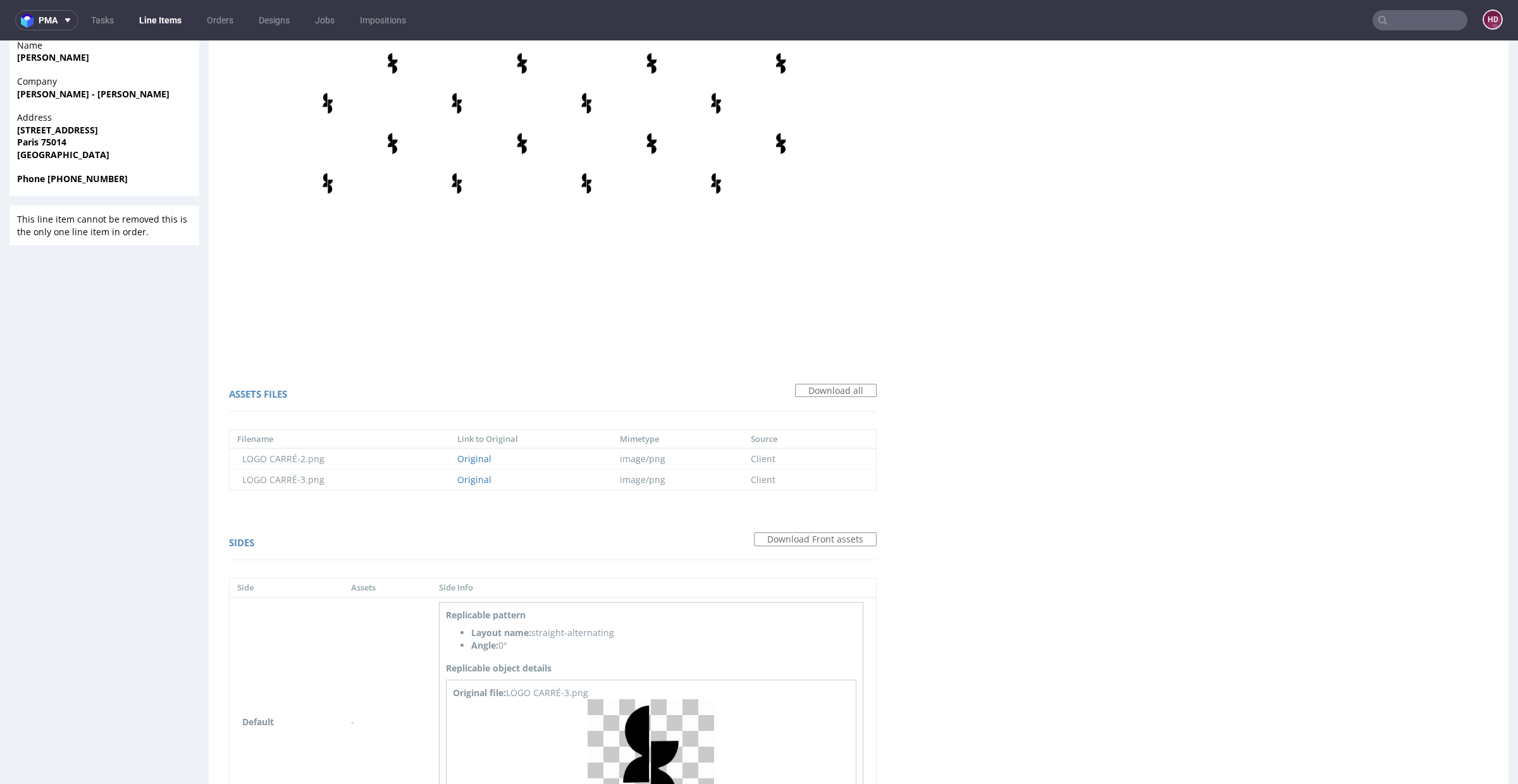
scroll to position [680, 0]
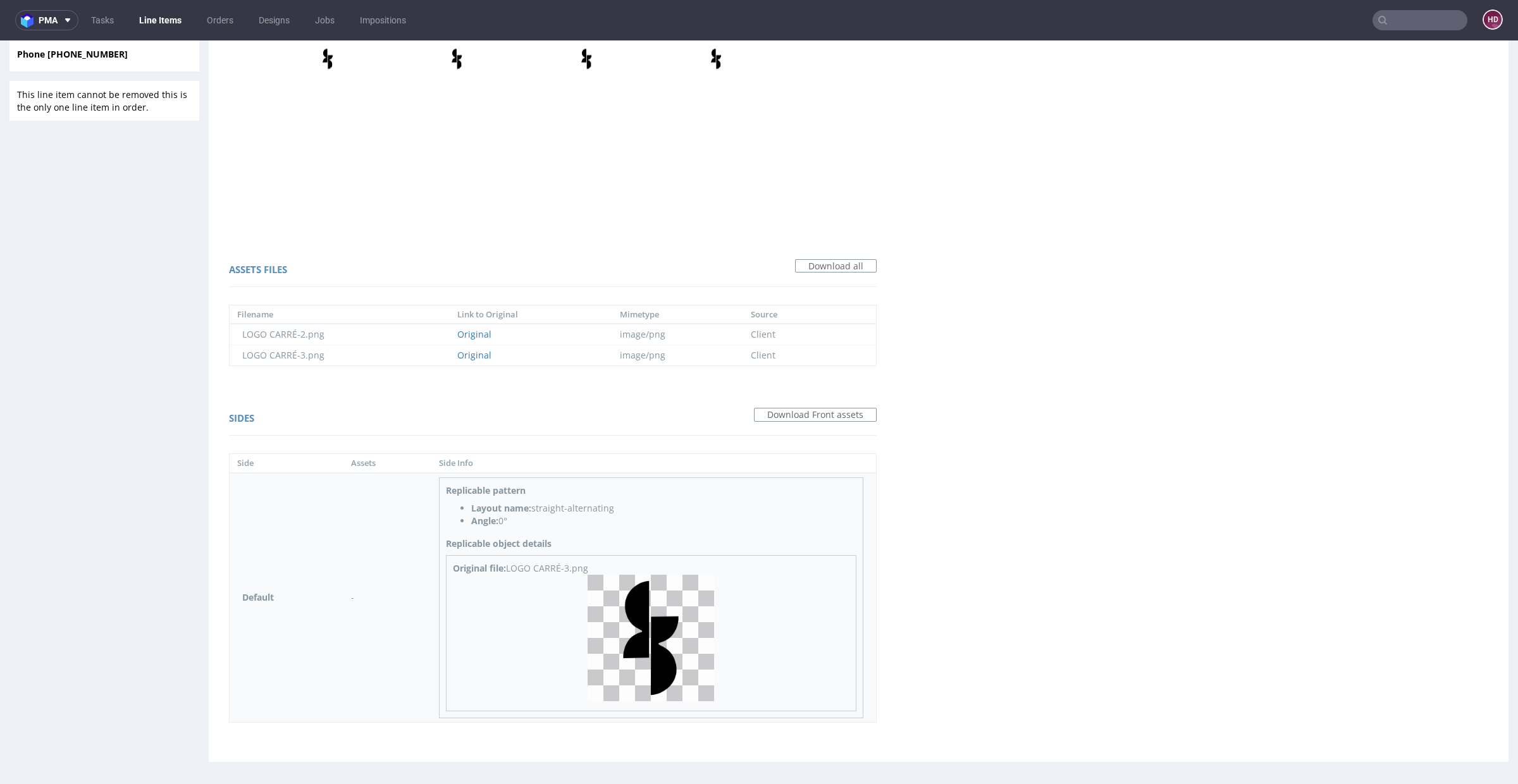
click at [672, 646] on img at bounding box center [651, 638] width 127 height 126
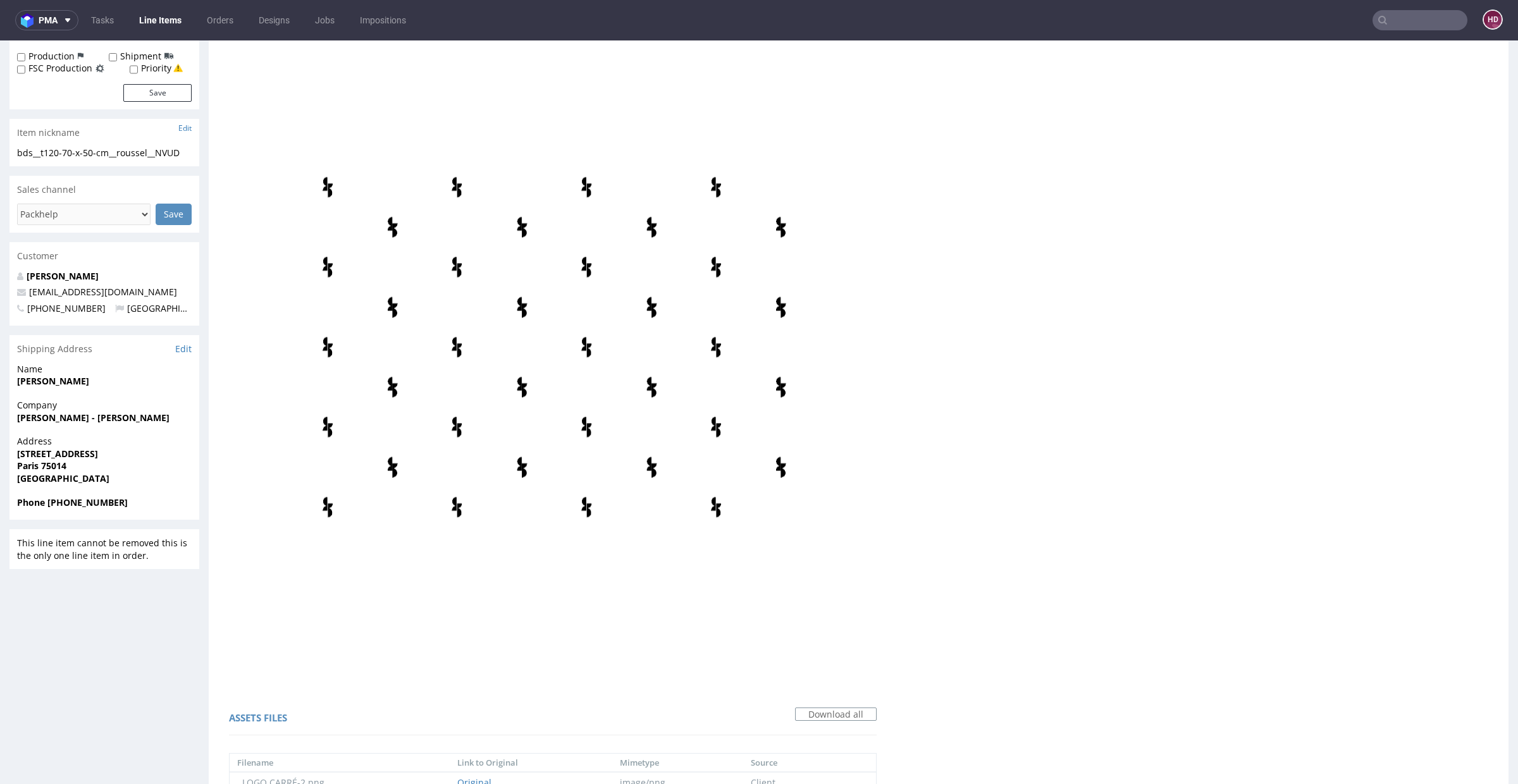
scroll to position [0, 0]
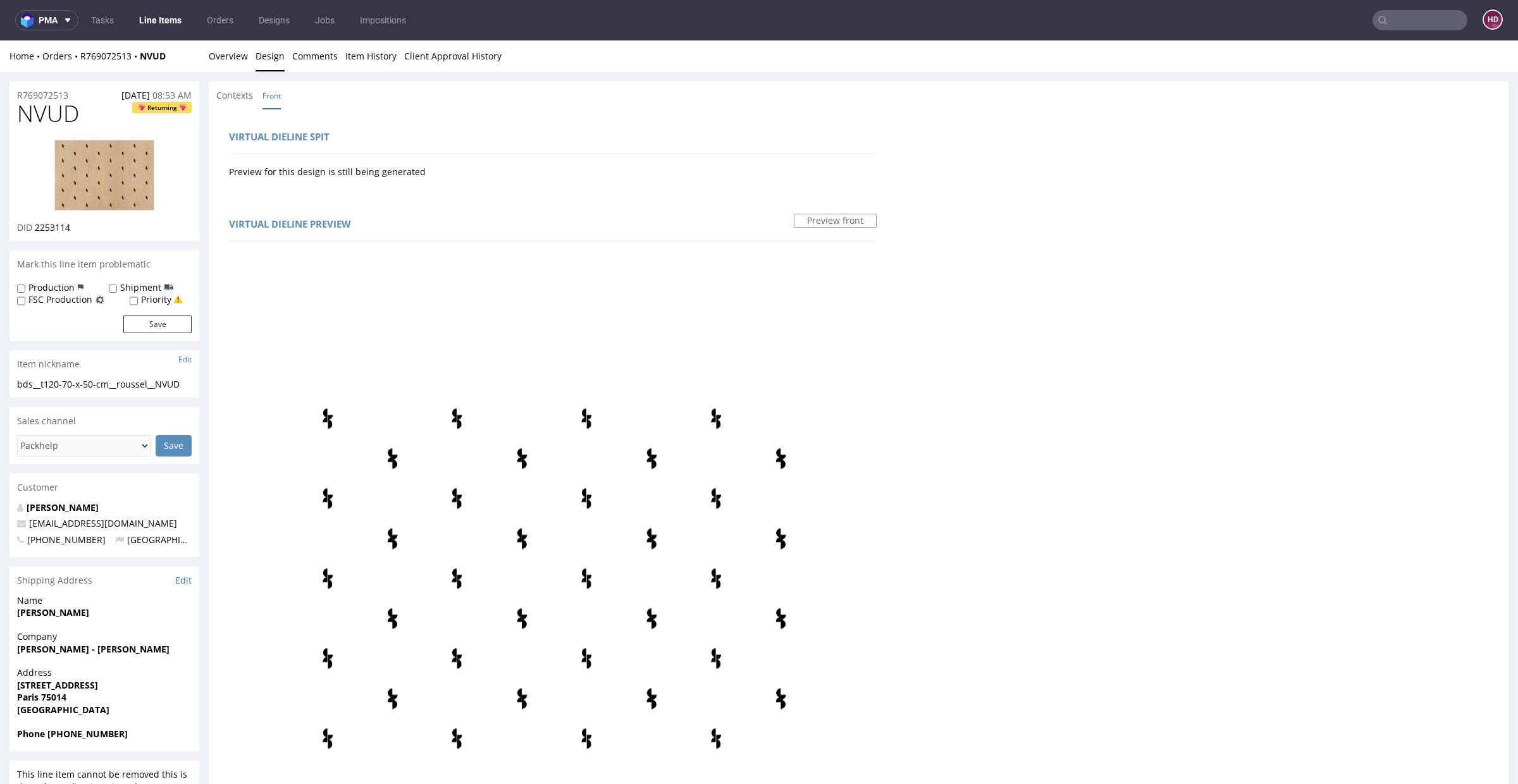
click at [131, 176] on img at bounding box center [105, 175] width 102 height 72
click at [231, 55] on link "Overview" at bounding box center [228, 55] width 39 height 31
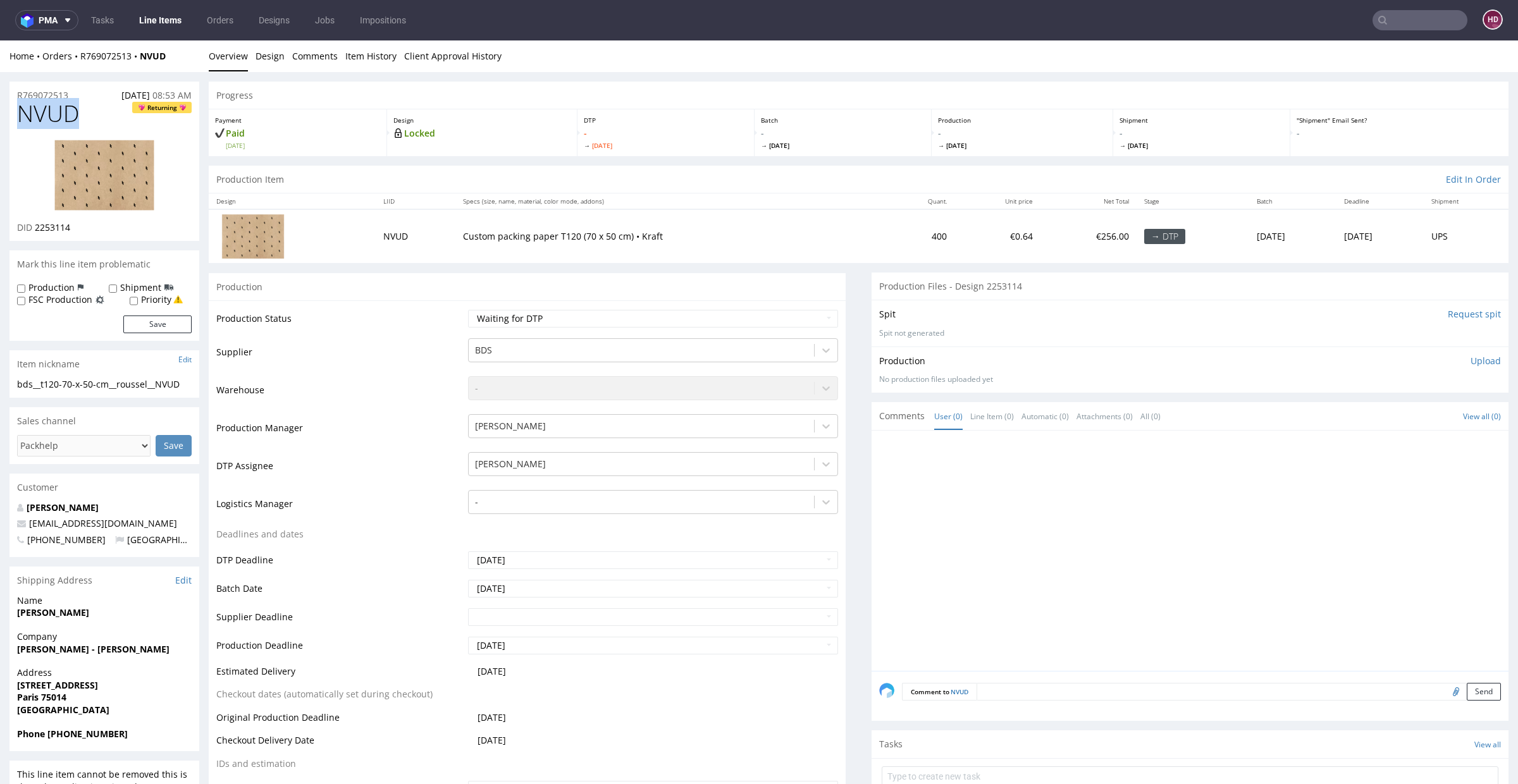
drag, startPoint x: 83, startPoint y: 117, endPoint x: 0, endPoint y: 113, distance: 83.1
click at [80, 226] on div "DID 2253114" at bounding box center [104, 227] width 175 height 13
drag, startPoint x: 79, startPoint y: 227, endPoint x: 39, endPoint y: 230, distance: 40.1
click at [39, 230] on div "DID 2253114" at bounding box center [104, 227] width 175 height 13
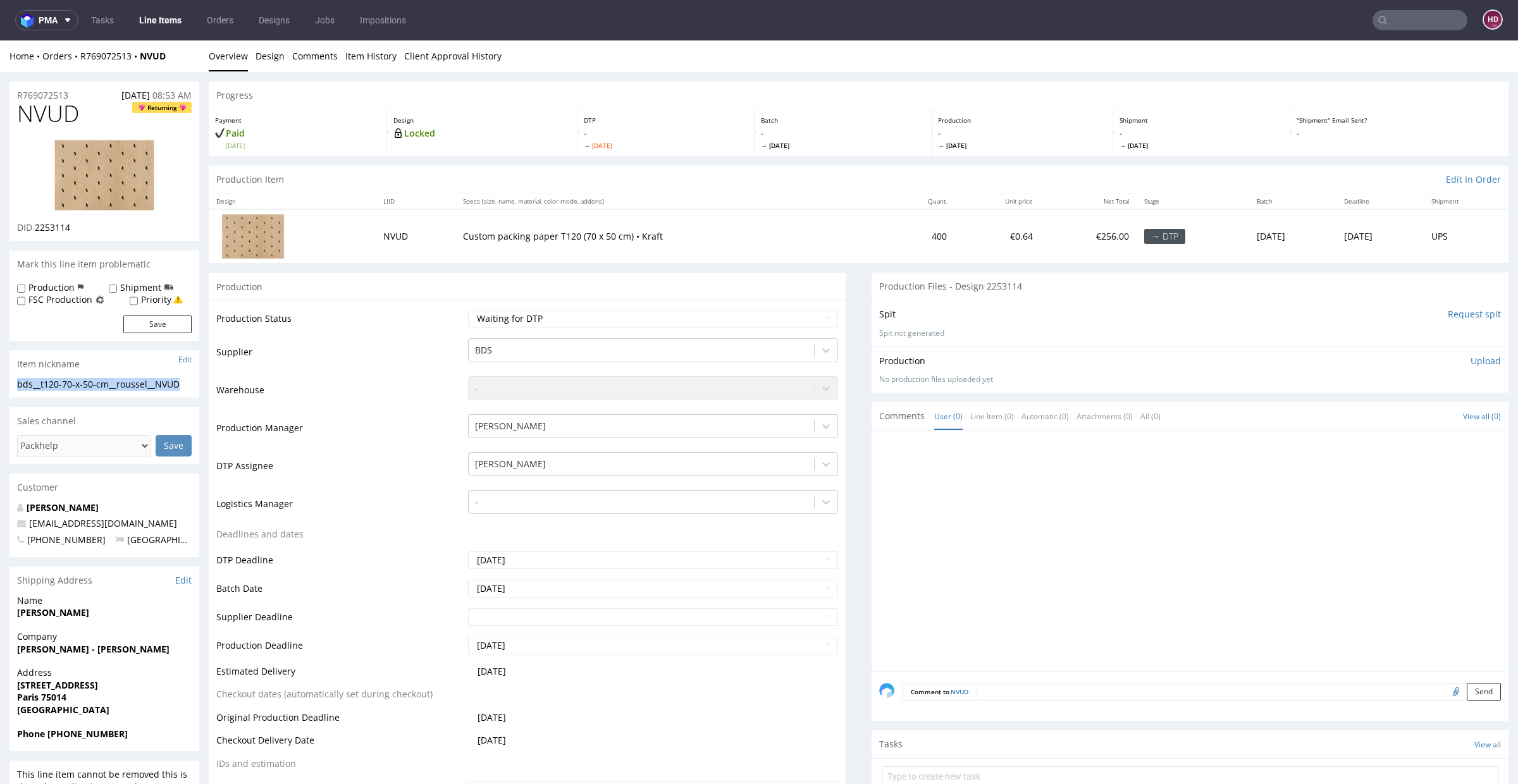
drag, startPoint x: 152, startPoint y: 377, endPoint x: 1, endPoint y: 382, distance: 151.1
drag, startPoint x: 72, startPoint y: 97, endPoint x: 14, endPoint y: 92, distance: 58.2
click at [16, 92] on div "R769072513 [DATE] 08:53 AM" at bounding box center [104, 92] width 190 height 20
click at [83, 227] on div "DID 2253114" at bounding box center [104, 227] width 175 height 13
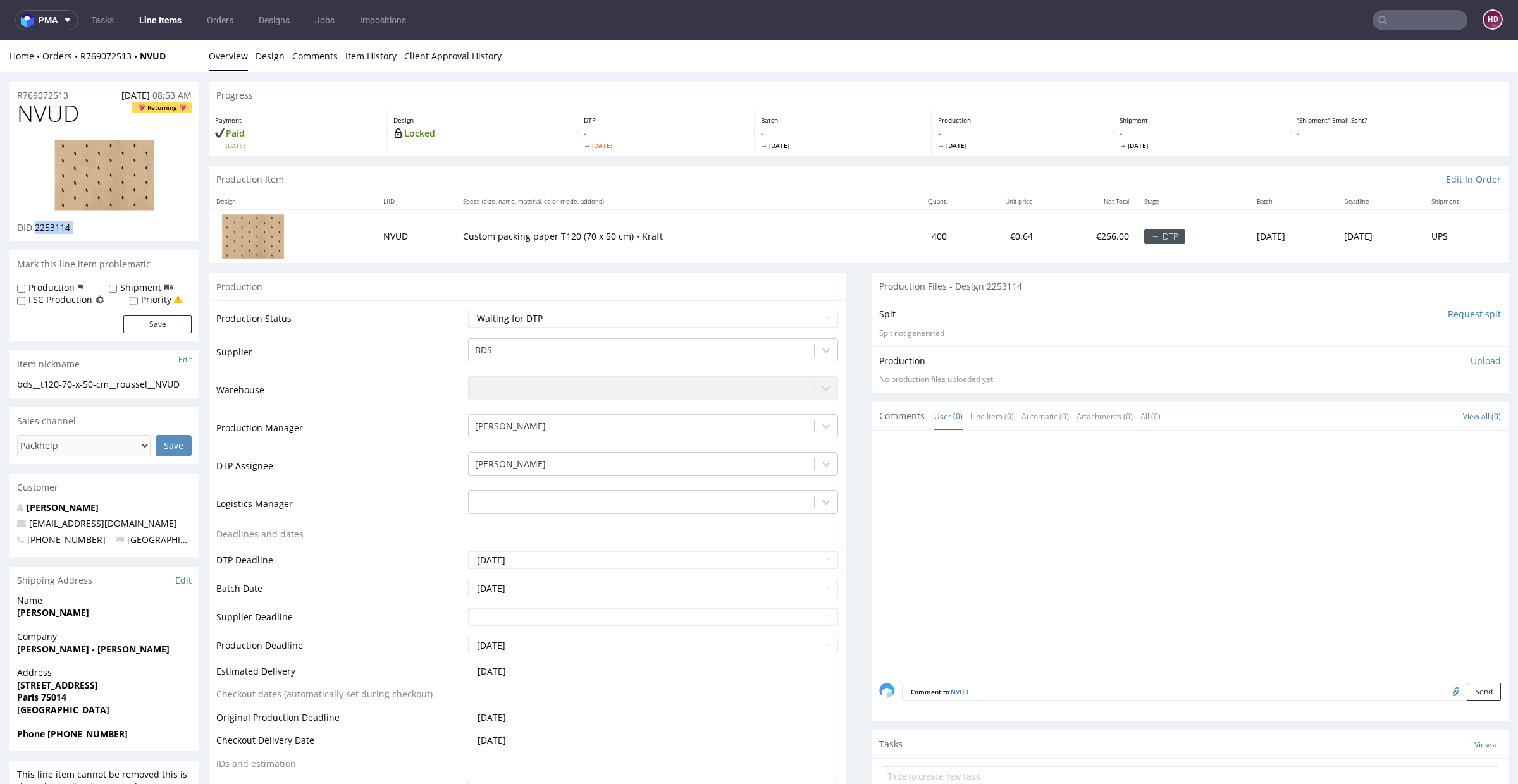
drag, startPoint x: 60, startPoint y: 223, endPoint x: 34, endPoint y: 223, distance: 26.0
click at [34, 223] on div "DID 2253114" at bounding box center [104, 227] width 175 height 13
click at [105, 210] on img at bounding box center [105, 175] width 102 height 72
click at [1471, 358] on p "Upload" at bounding box center [1486, 360] width 30 height 13
click at [1398, 418] on div "Add files" at bounding box center [1411, 418] width 63 height 19
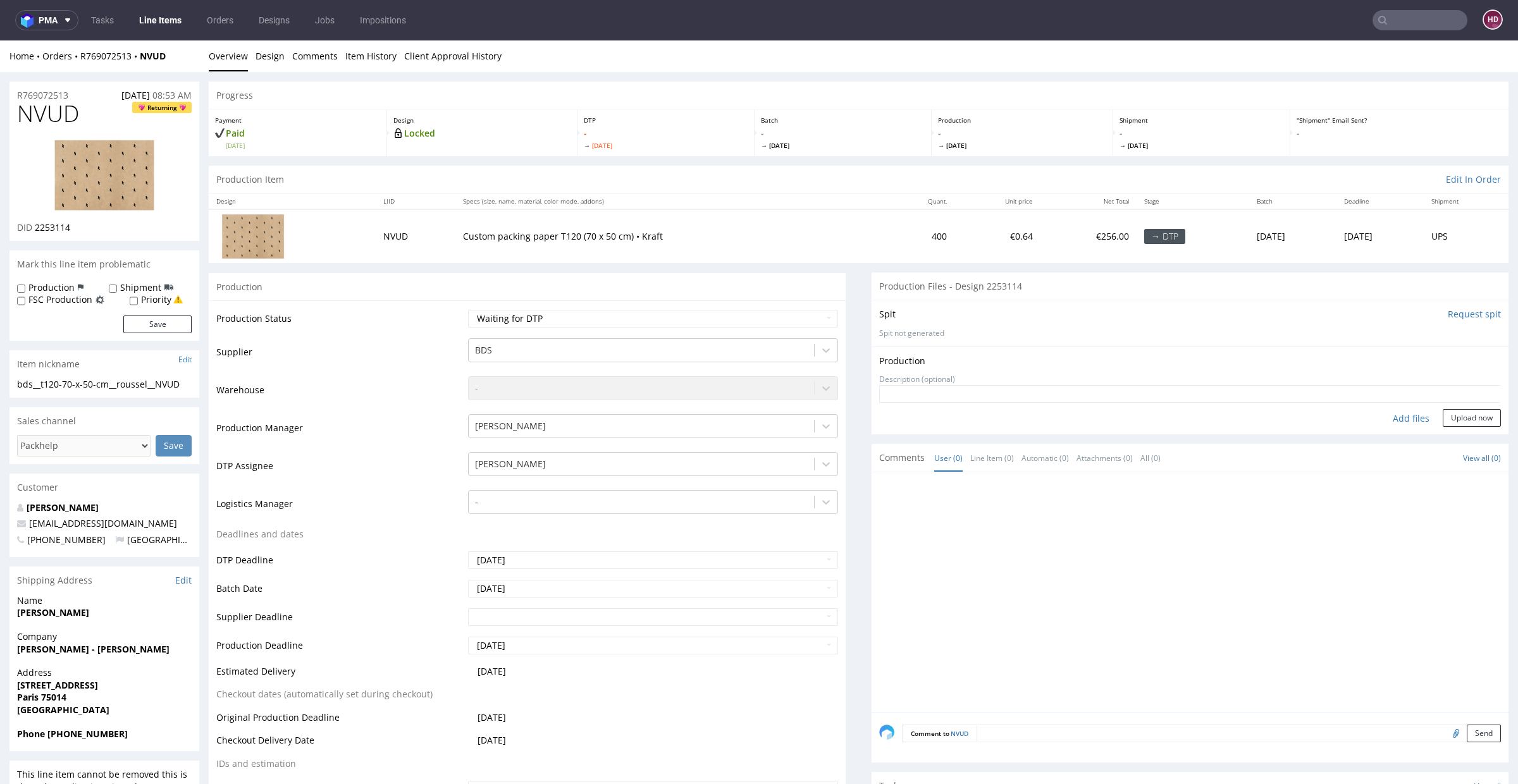
type input "C:\fakepath\bds__t120-70-x-50-cm__roussel__NVUD__d2253114__oR769072513.pdf"
click at [1443, 435] on button "Upload now" at bounding box center [1472, 437] width 58 height 18
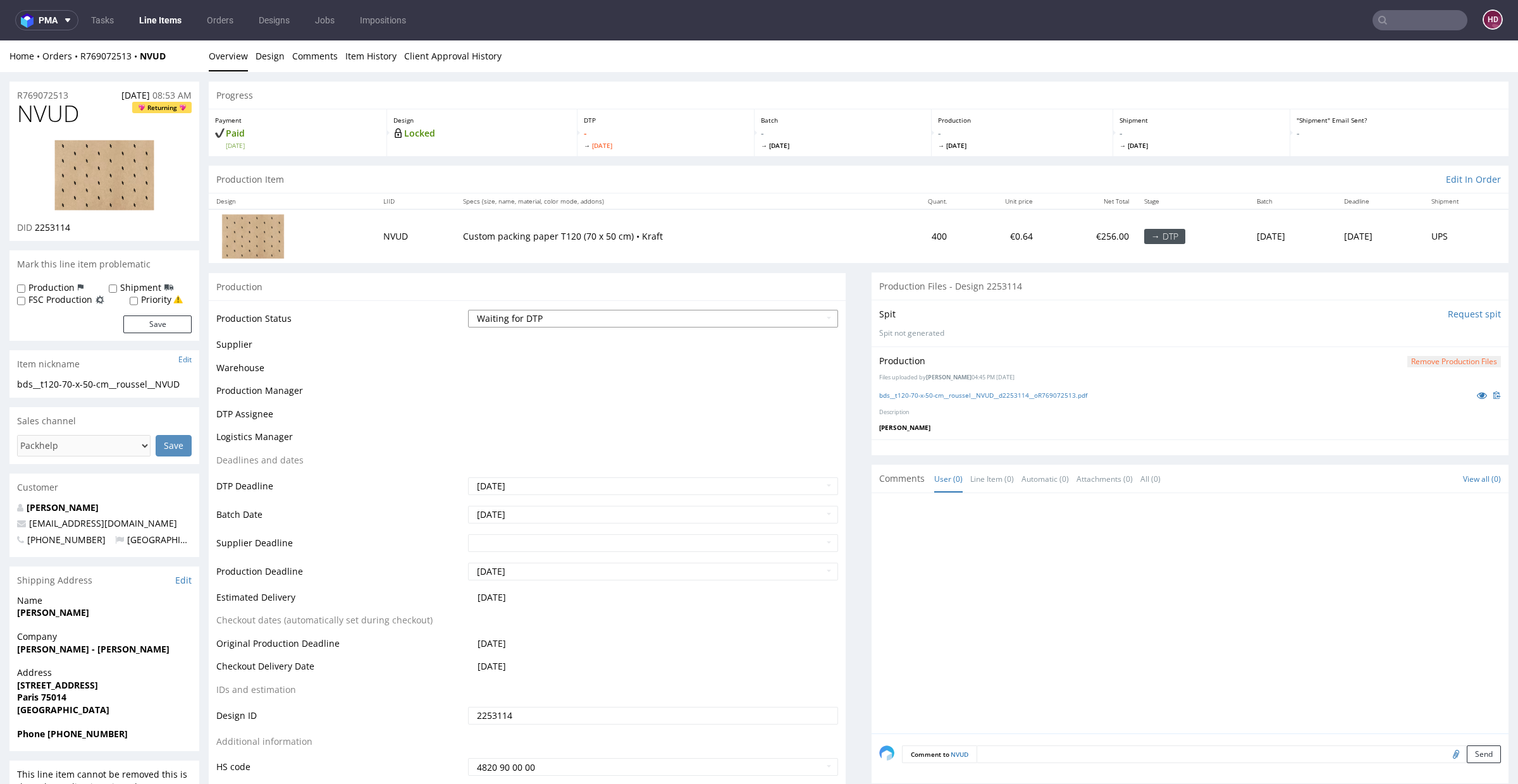
click at [493, 317] on select "Waiting for Artwork Waiting for Diecut Waiting for Mockup Waiting for DTP Waiti…" at bounding box center [653, 318] width 370 height 18
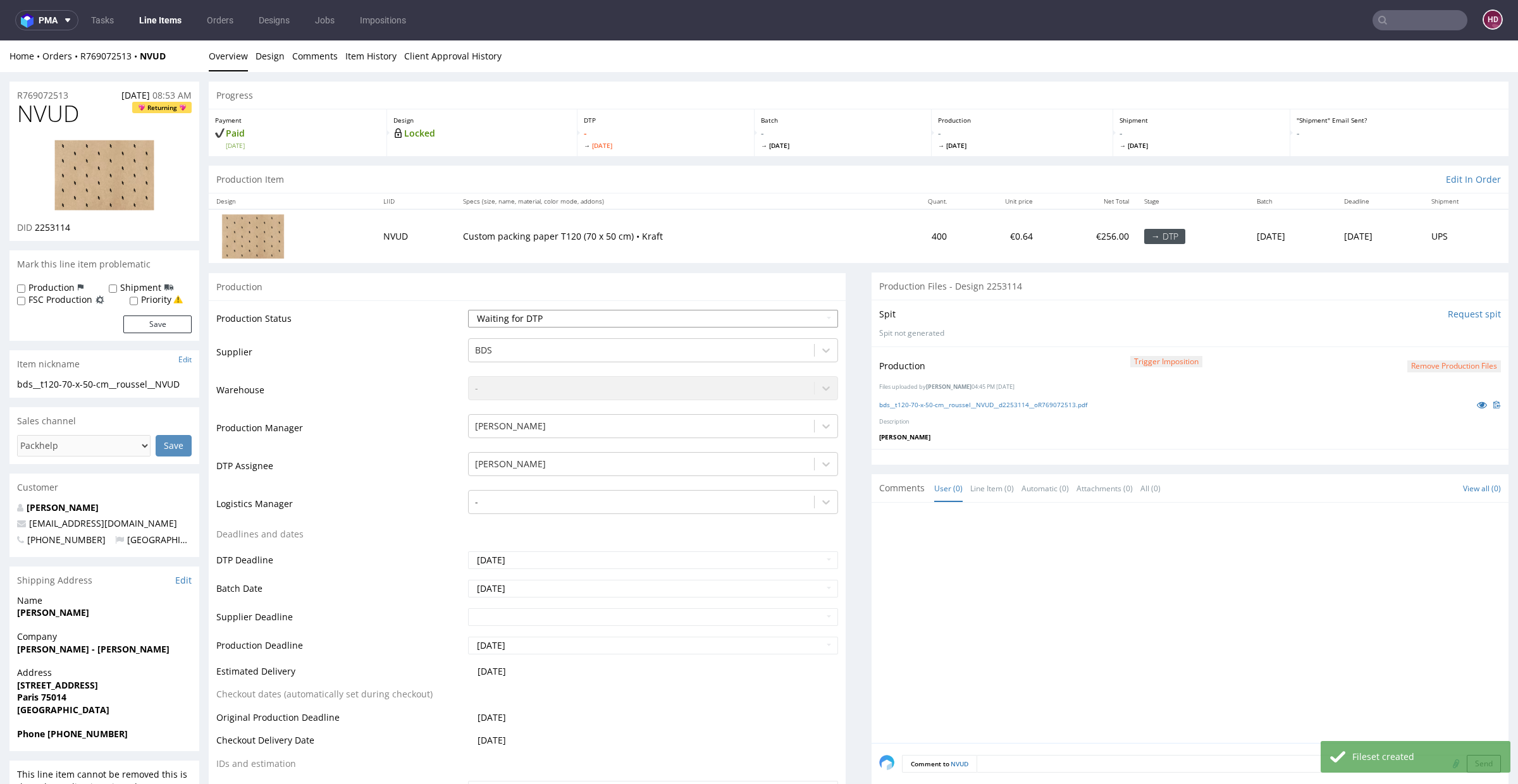
select select "dtp_in_process"
click at [468, 310] on select "Waiting for Artwork Waiting for Diecut Waiting for Mockup Waiting for DTP Waiti…" at bounding box center [653, 318] width 370 height 18
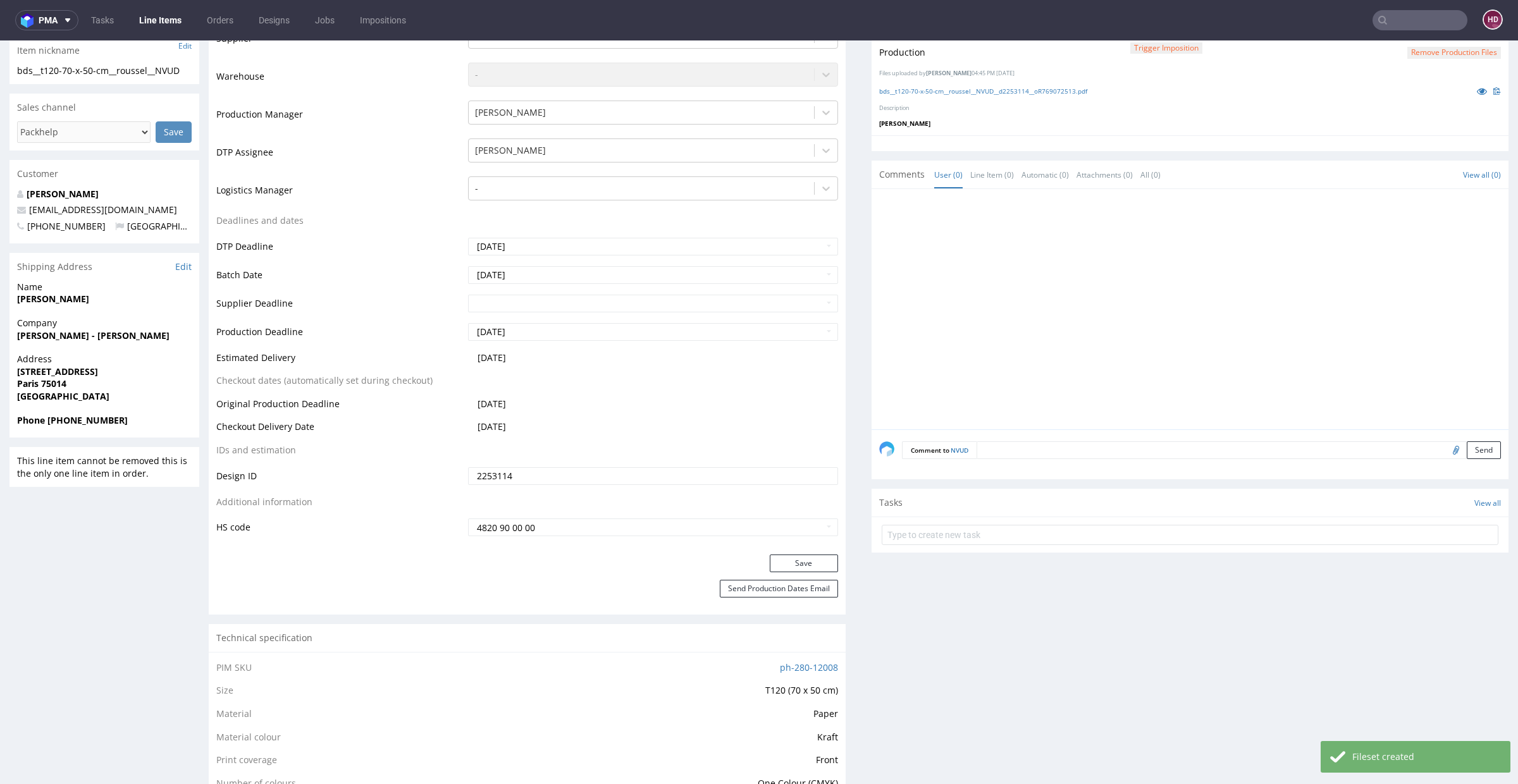
scroll to position [384, 0]
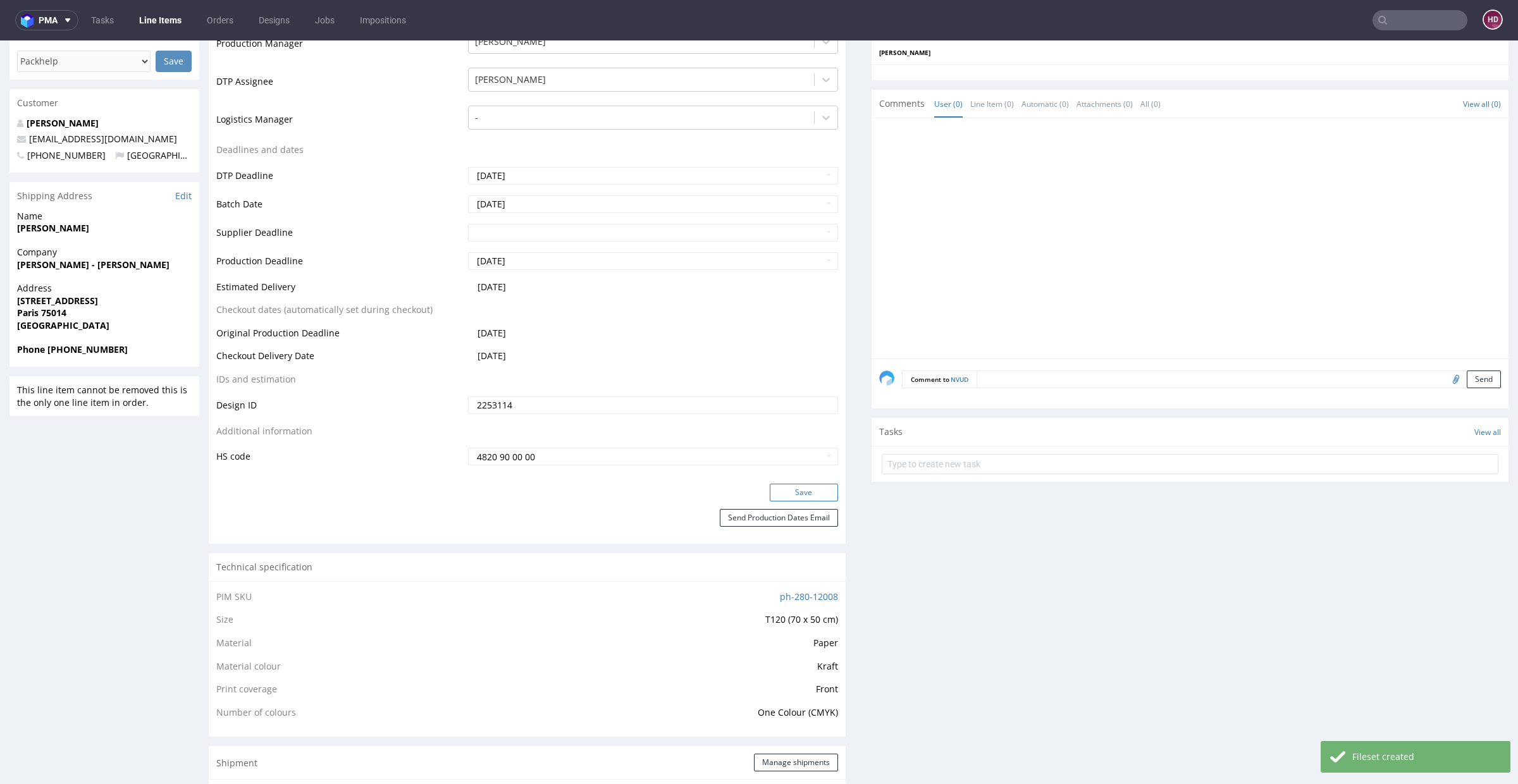
click at [774, 490] on button "Save" at bounding box center [804, 492] width 69 height 18
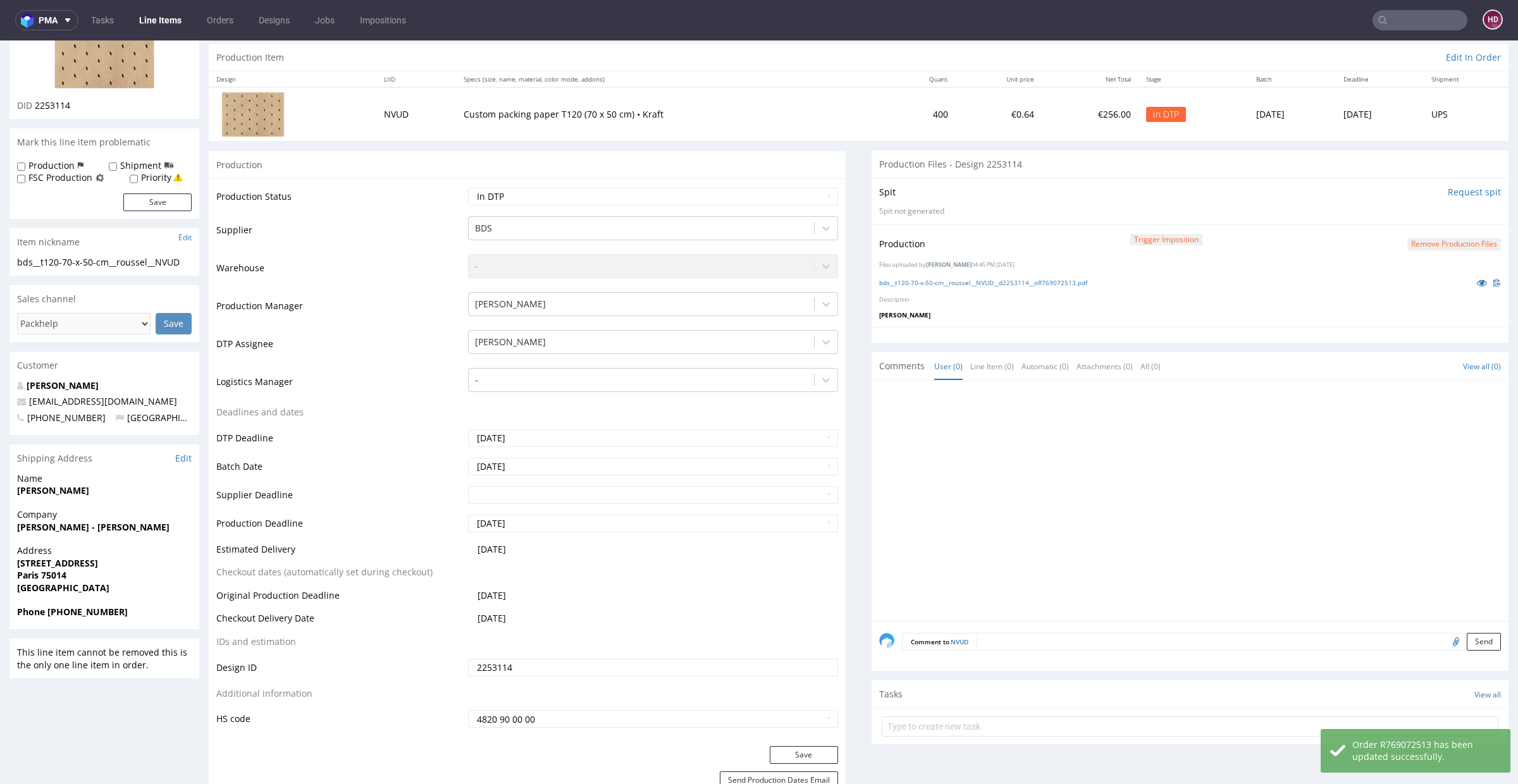
scroll to position [121, 0]
click at [1436, 244] on button "Remove production files" at bounding box center [1454, 245] width 94 height 12
click at [1393, 307] on div "Production Trigger Imposition Remove production files Are you sure? Yes No File…" at bounding box center [1190, 276] width 637 height 102
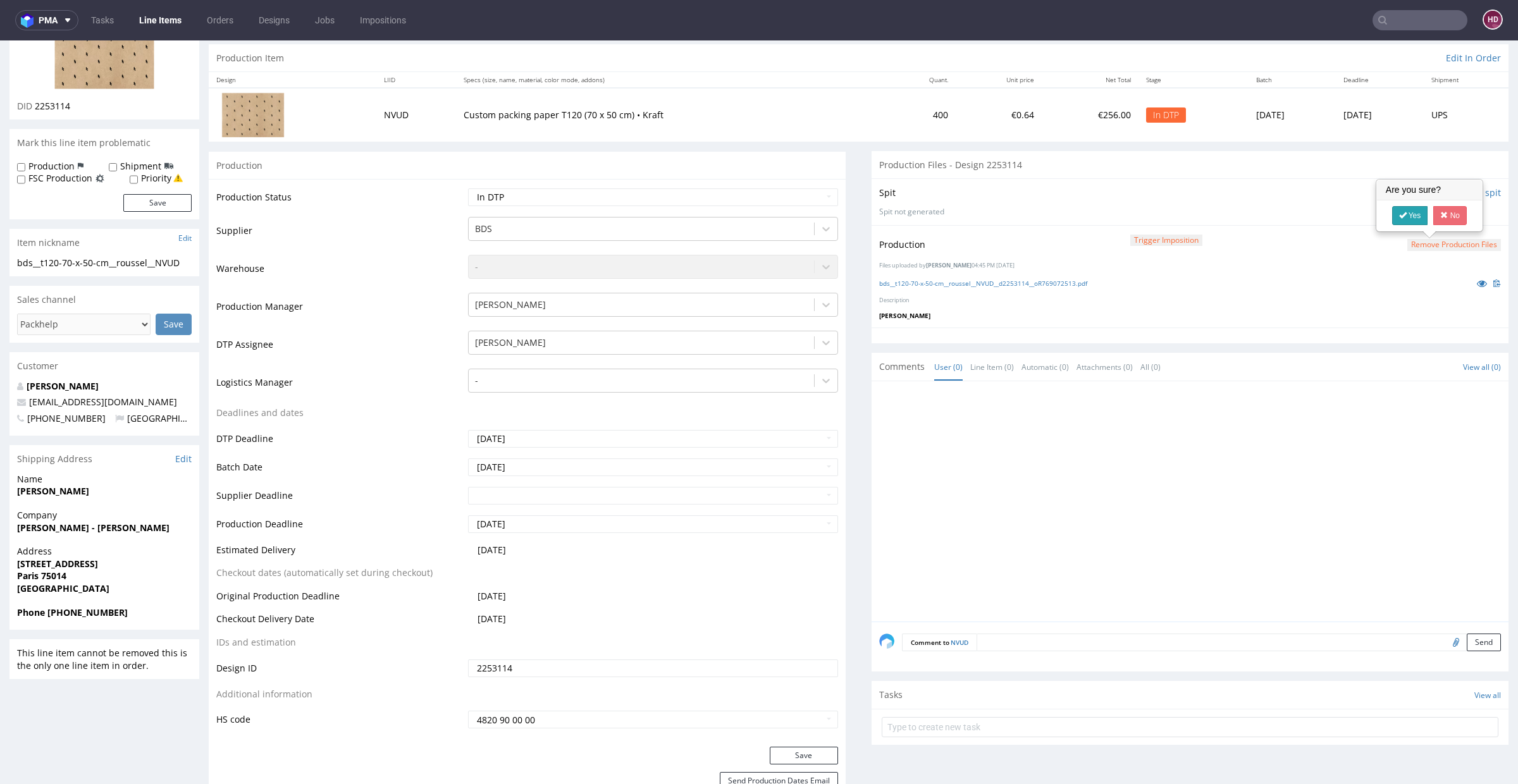
click at [1416, 215] on link "Yes" at bounding box center [1410, 215] width 36 height 19
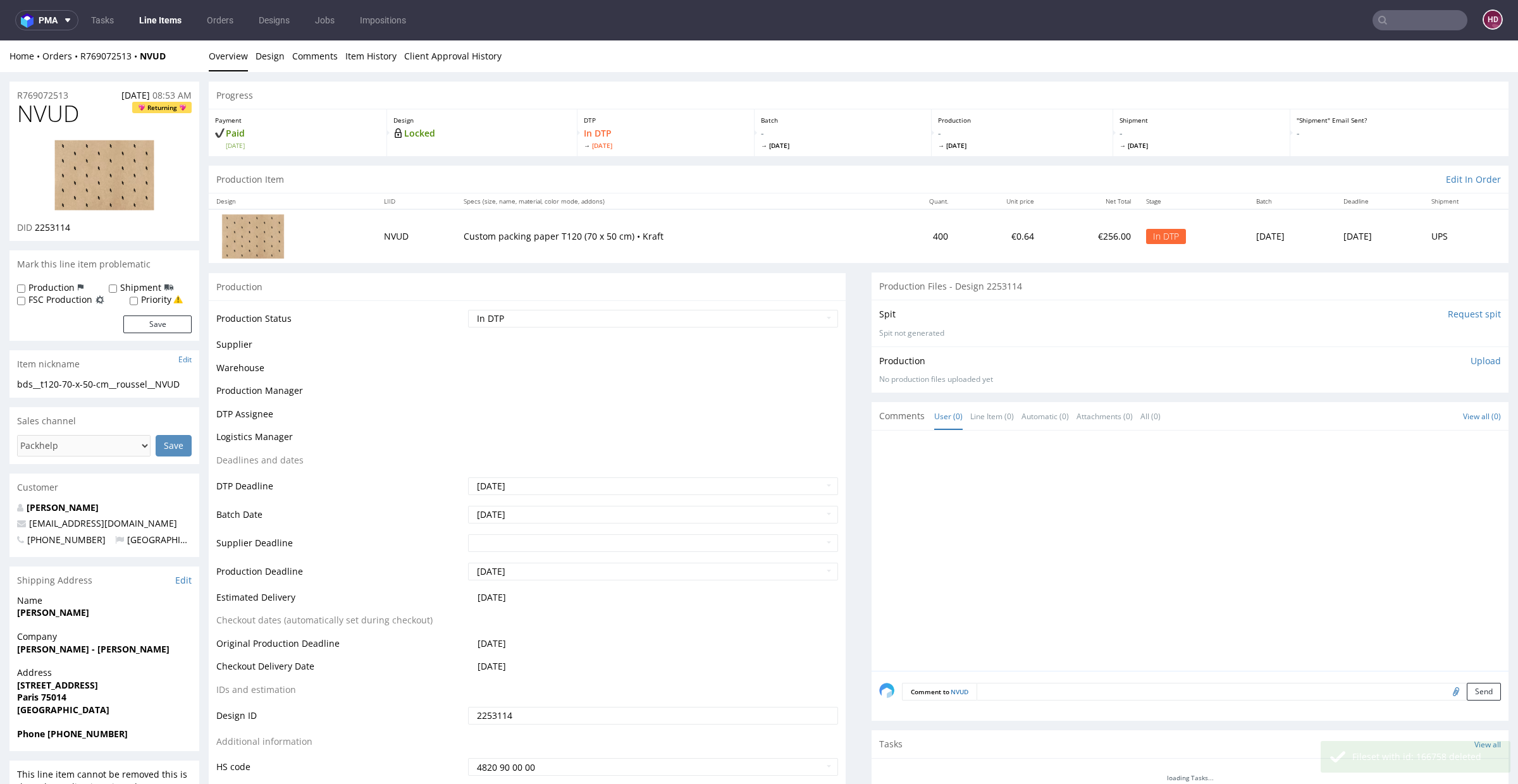
scroll to position [0, 0]
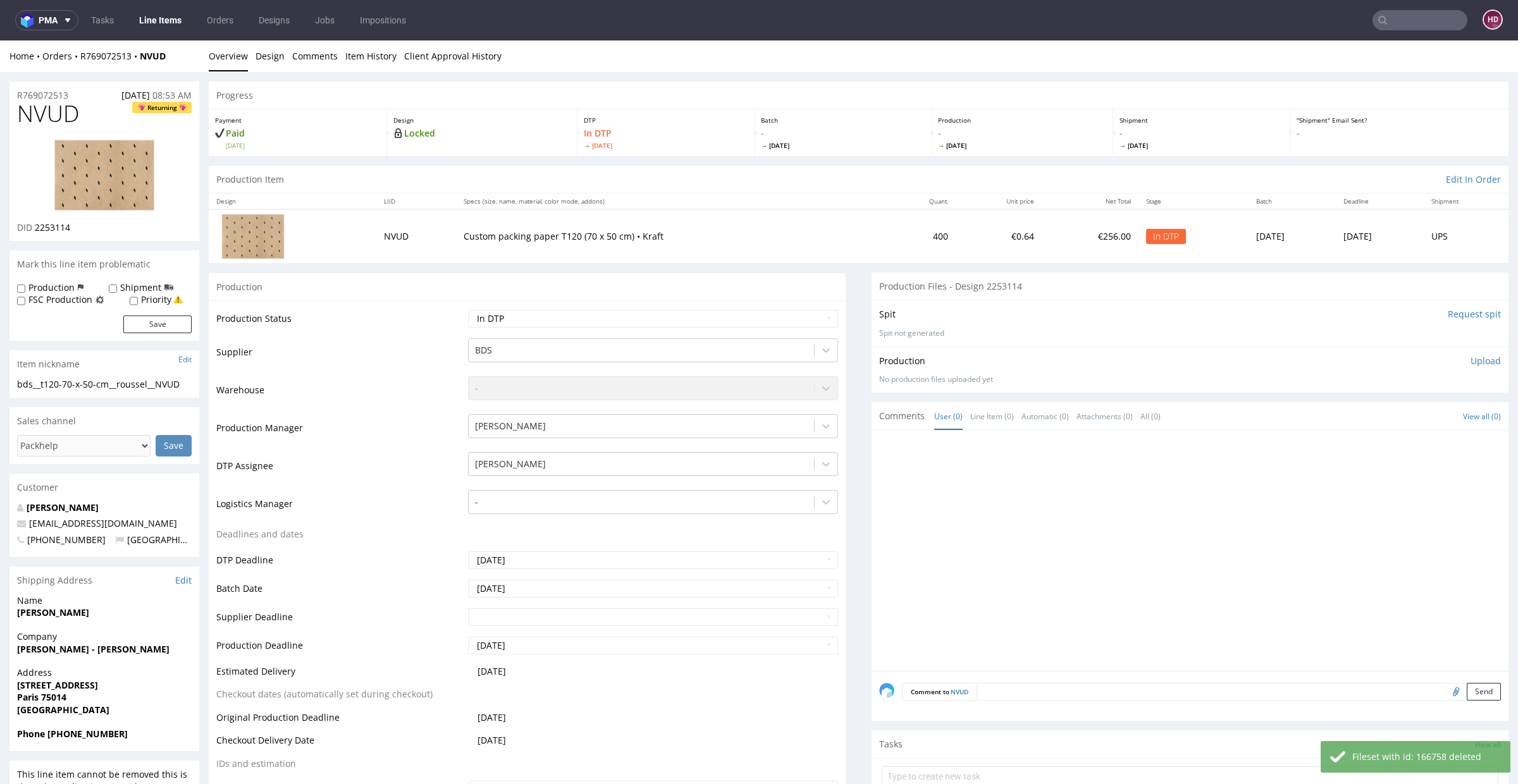
click at [1471, 362] on p "Upload" at bounding box center [1486, 360] width 30 height 13
click at [1384, 416] on div "Add files" at bounding box center [1411, 418] width 63 height 19
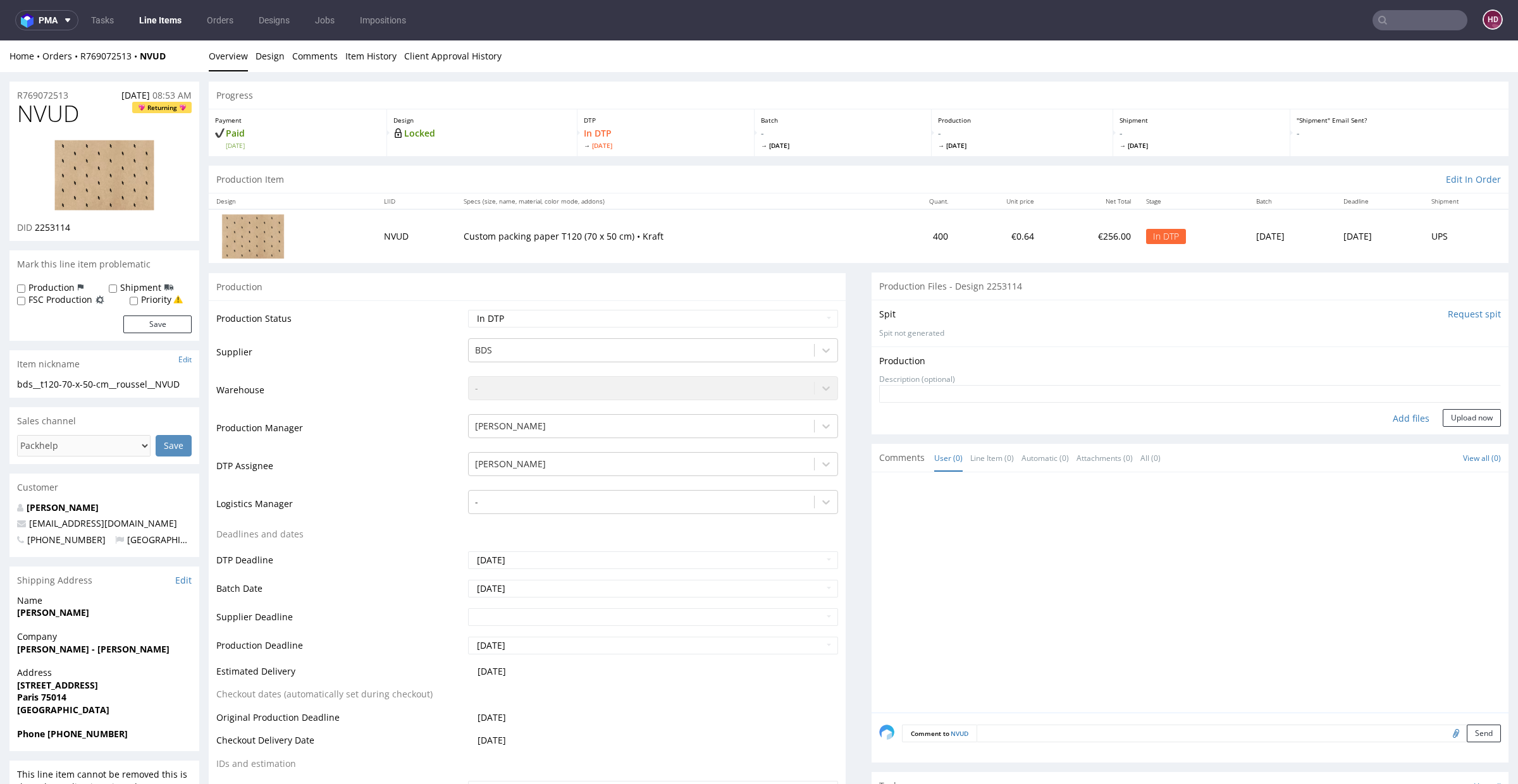
type input "C:\fakepath\bds__t120-70-x-50-cm__roussel__NVUD__d2253114__oR769072513.pdf"
click at [1447, 420] on textarea at bounding box center [1190, 413] width 622 height 18
click at [1447, 432] on button "Upload now" at bounding box center [1472, 437] width 58 height 18
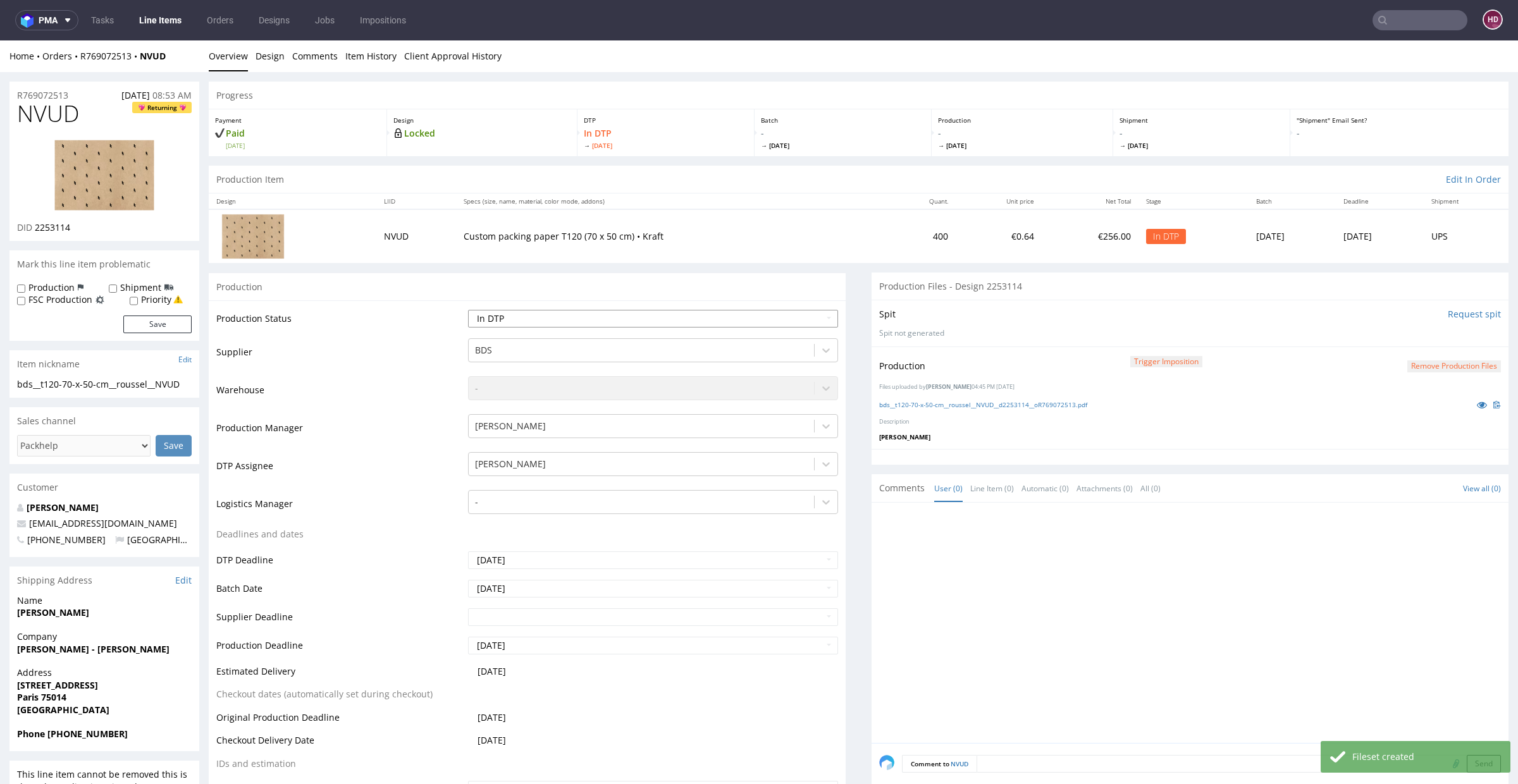
click at [587, 322] on select "Waiting for Artwork Waiting for Diecut Waiting for Mockup Waiting for DTP Waiti…" at bounding box center [653, 318] width 370 height 18
select select "dtp_production_ready"
click at [468, 310] on select "Waiting for Artwork Waiting for Diecut Waiting for Mockup Waiting for DTP Waiti…" at bounding box center [653, 318] width 370 height 18
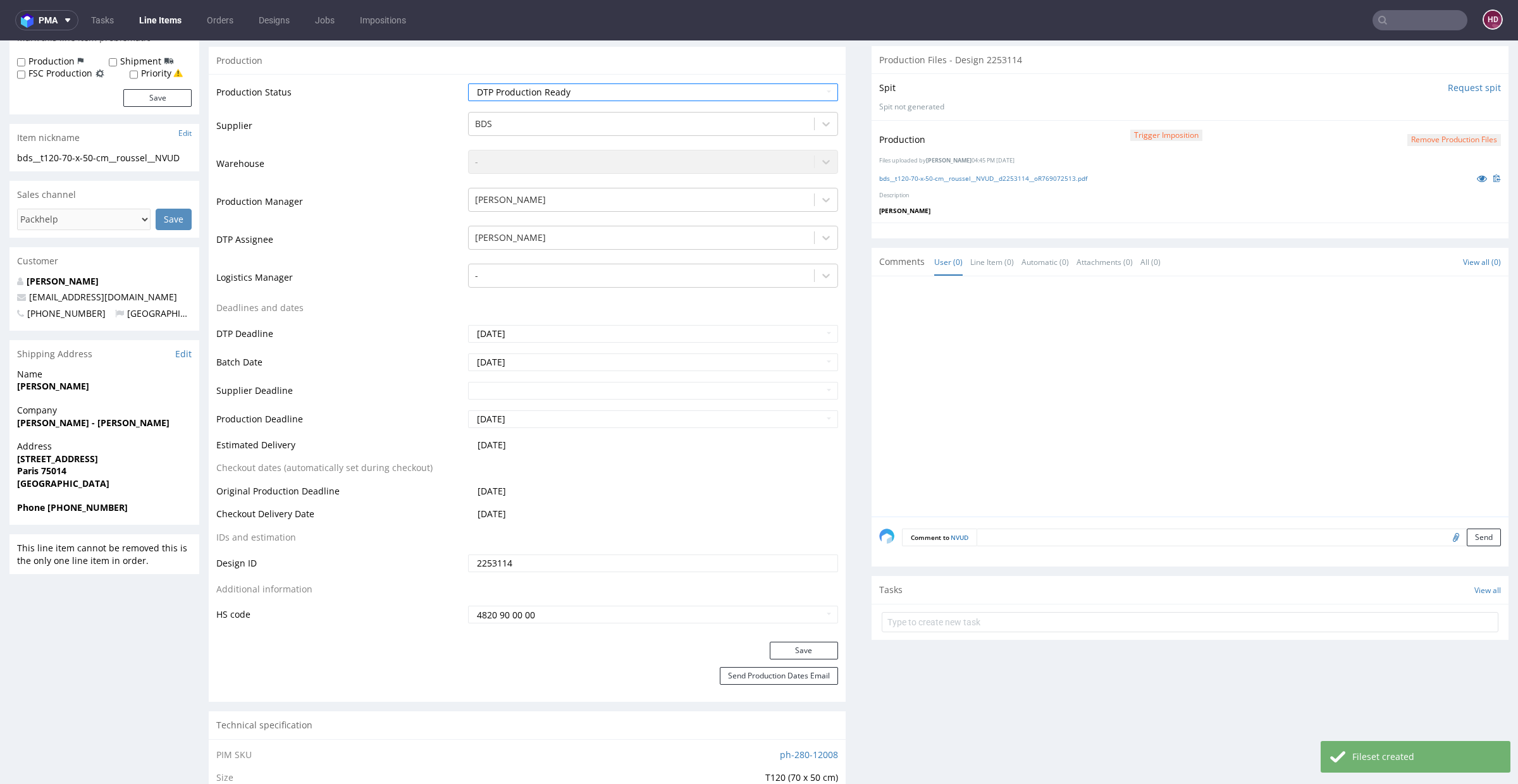
scroll to position [295, 0]
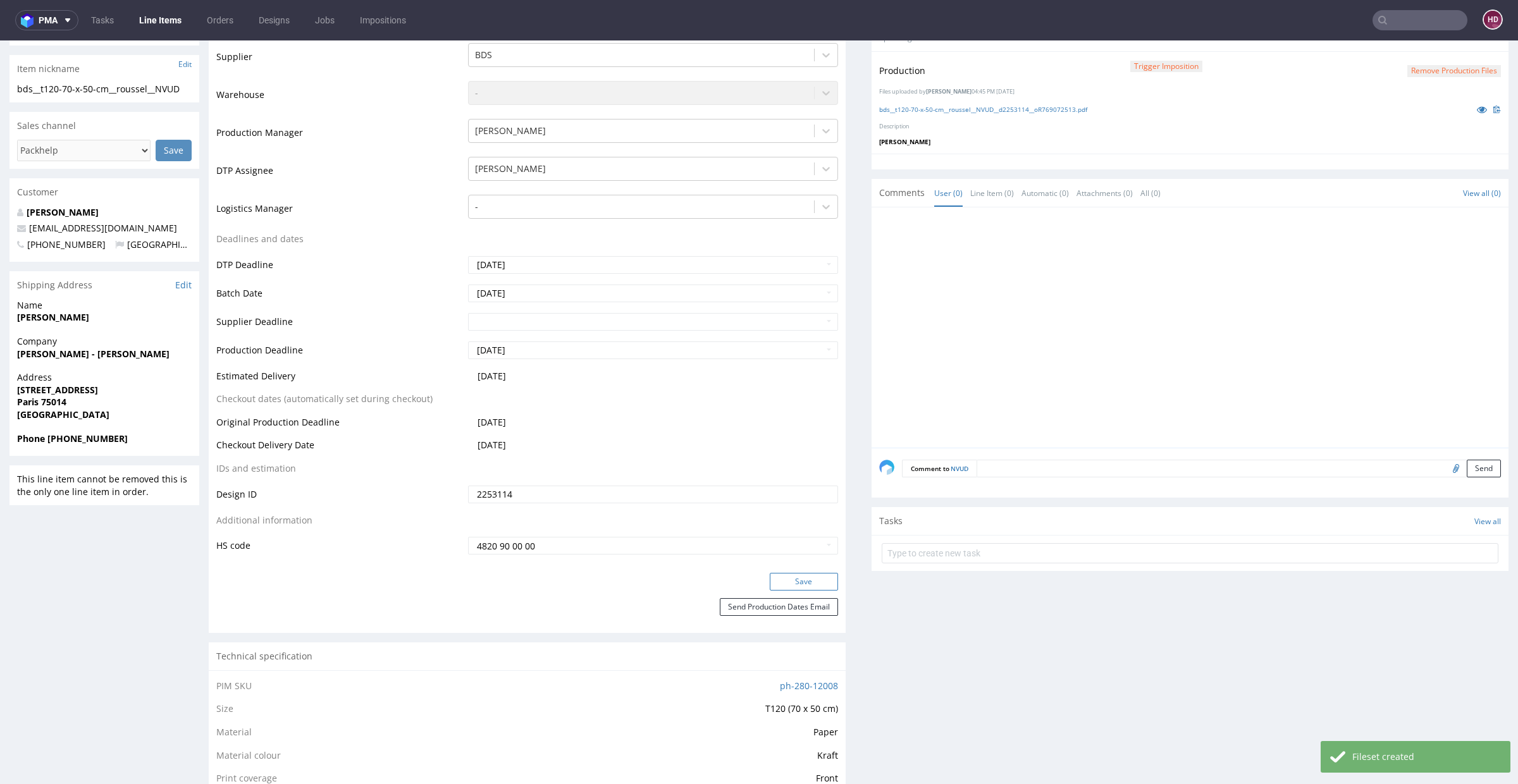
click at [792, 585] on button "Save" at bounding box center [804, 581] width 69 height 18
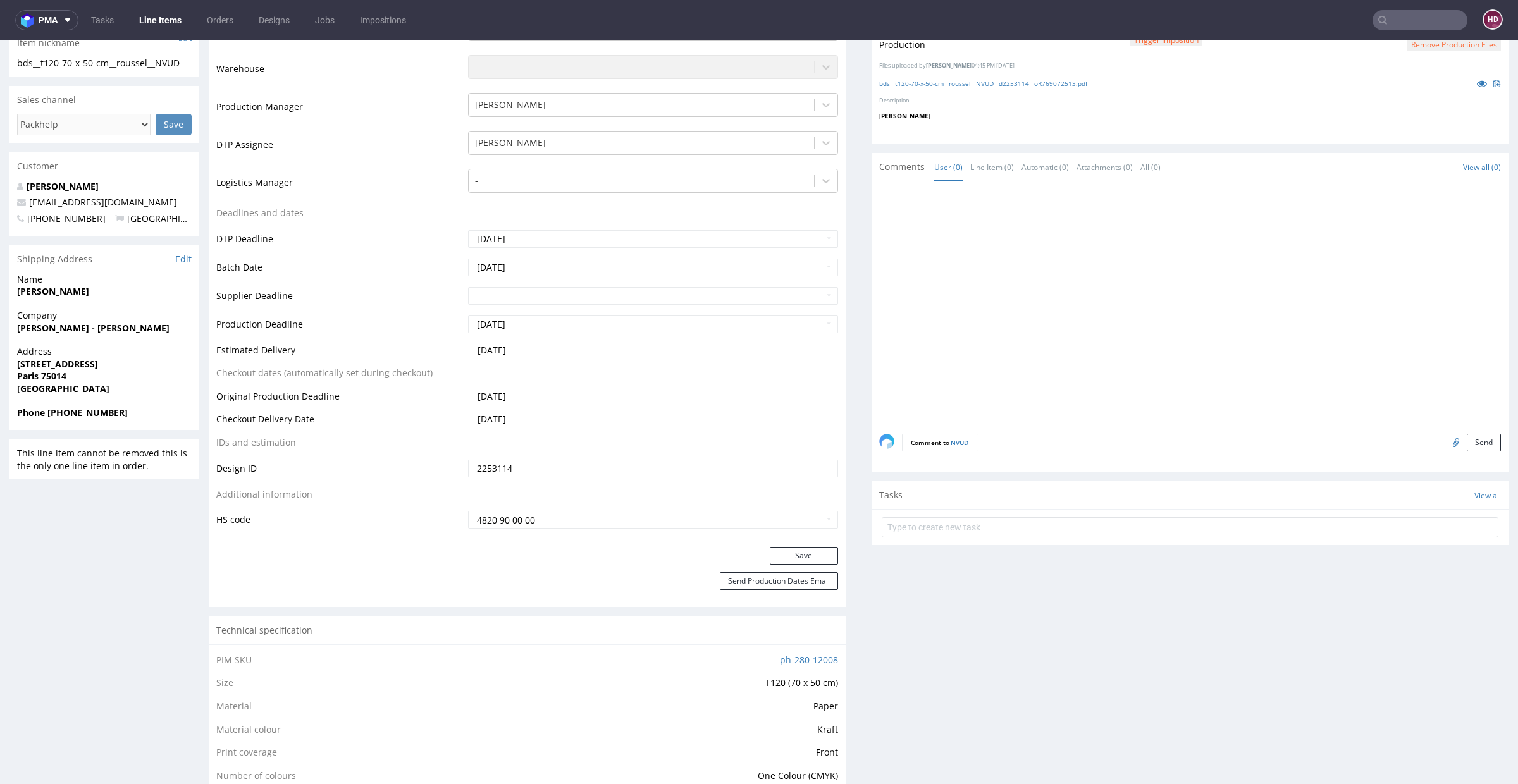
scroll to position [0, 0]
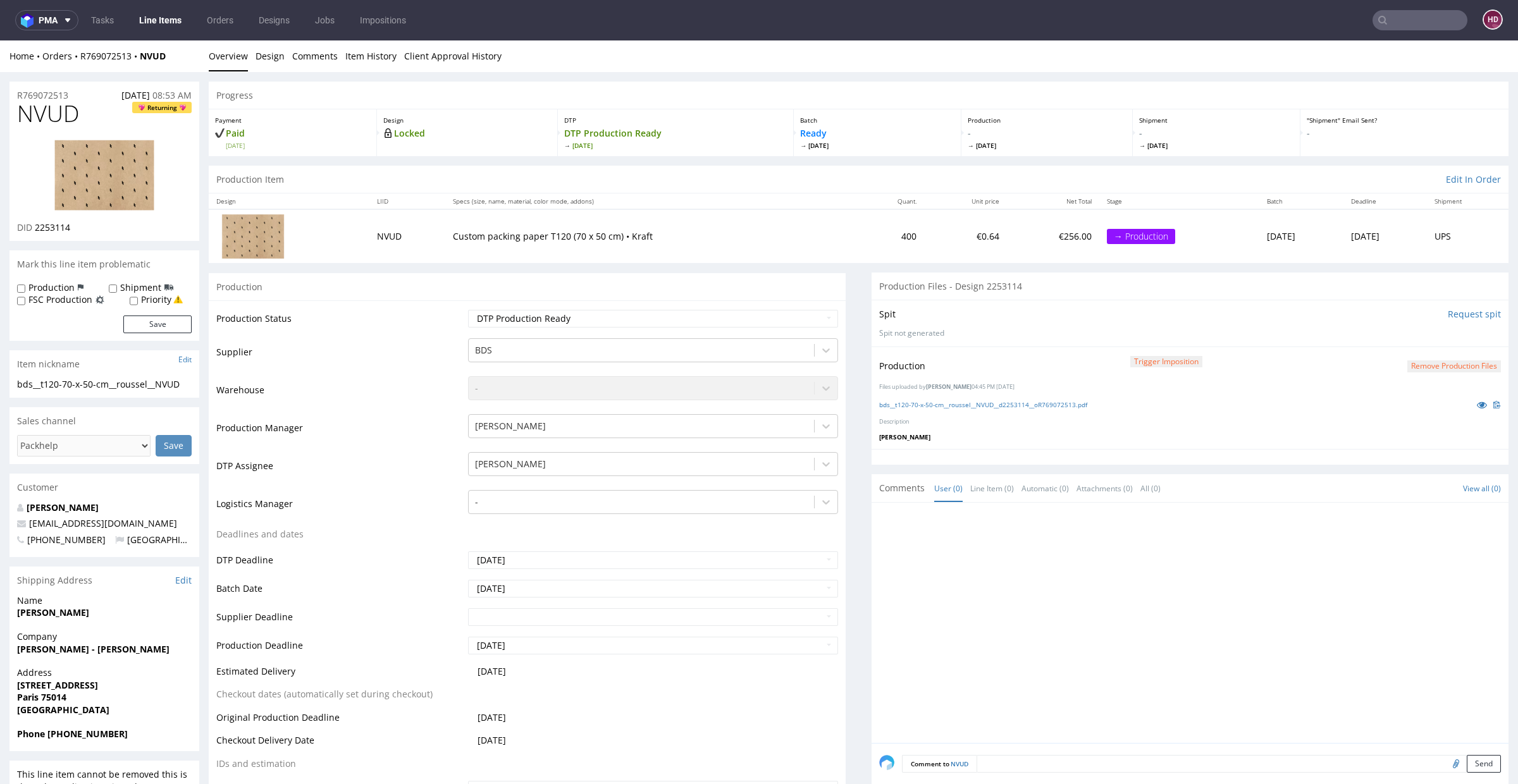
click at [161, 16] on link "Line Items" at bounding box center [160, 20] width 57 height 20
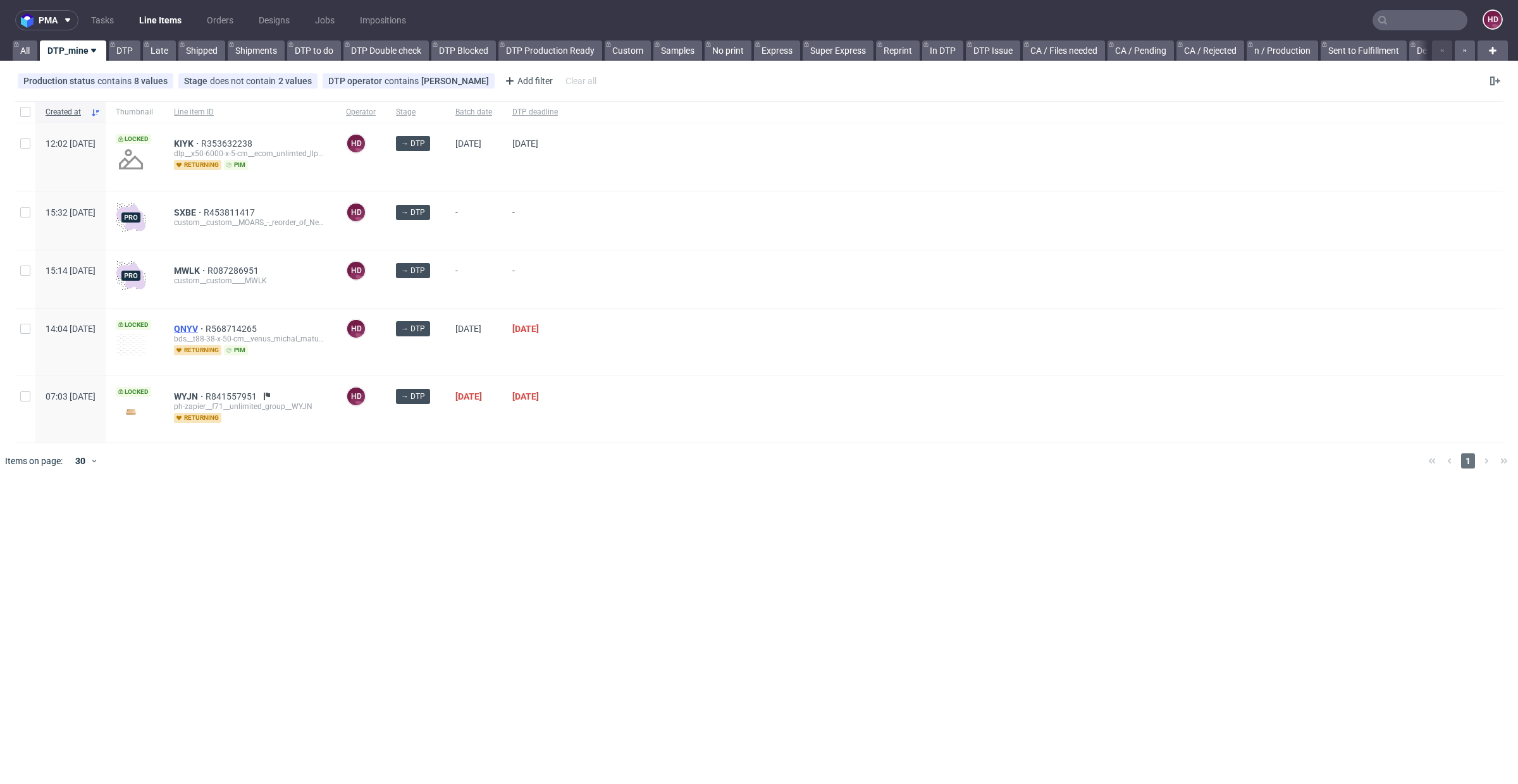
click at [206, 331] on span "QNYV" at bounding box center [190, 328] width 32 height 10
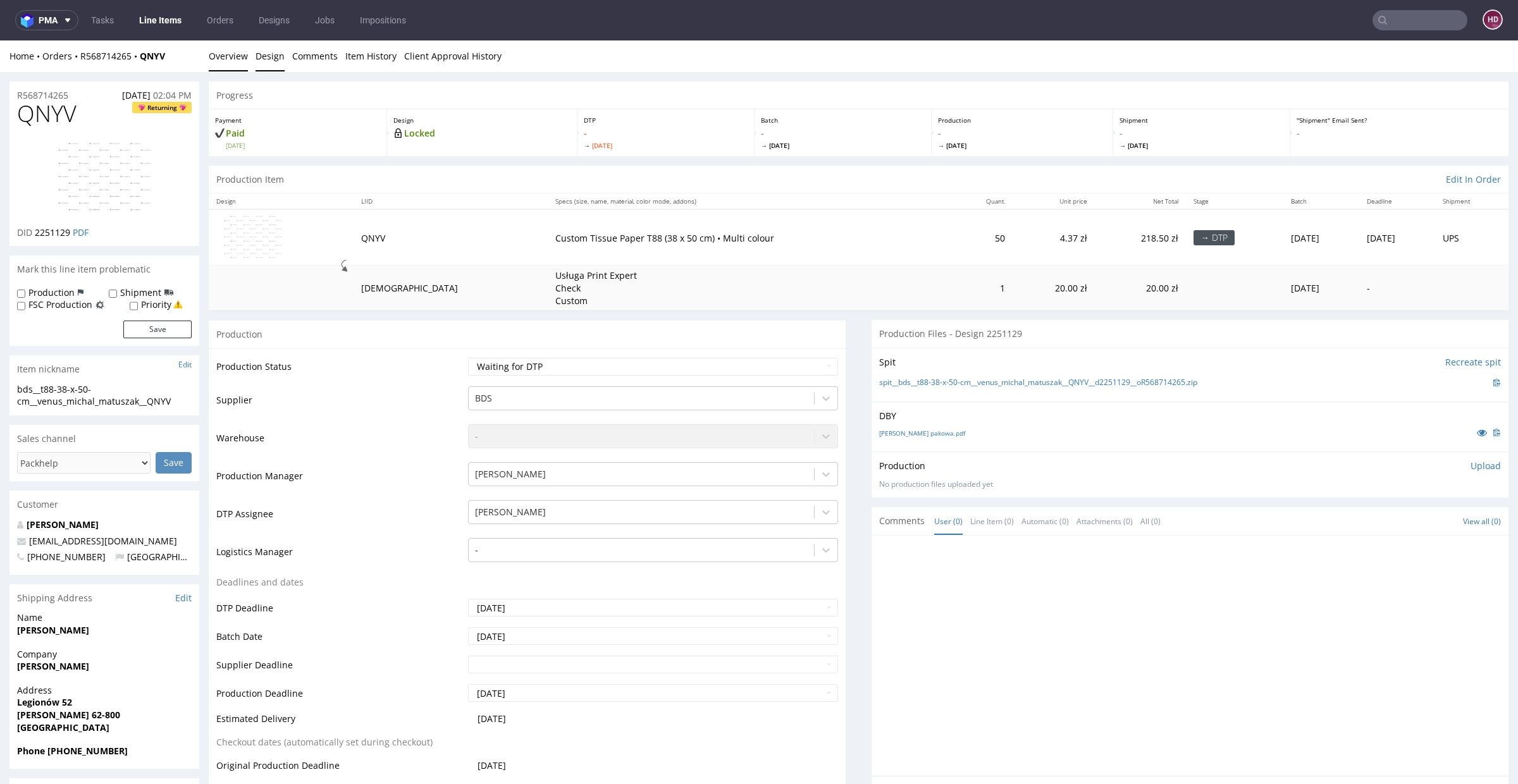
click at [267, 61] on link "Design" at bounding box center [270, 55] width 29 height 31
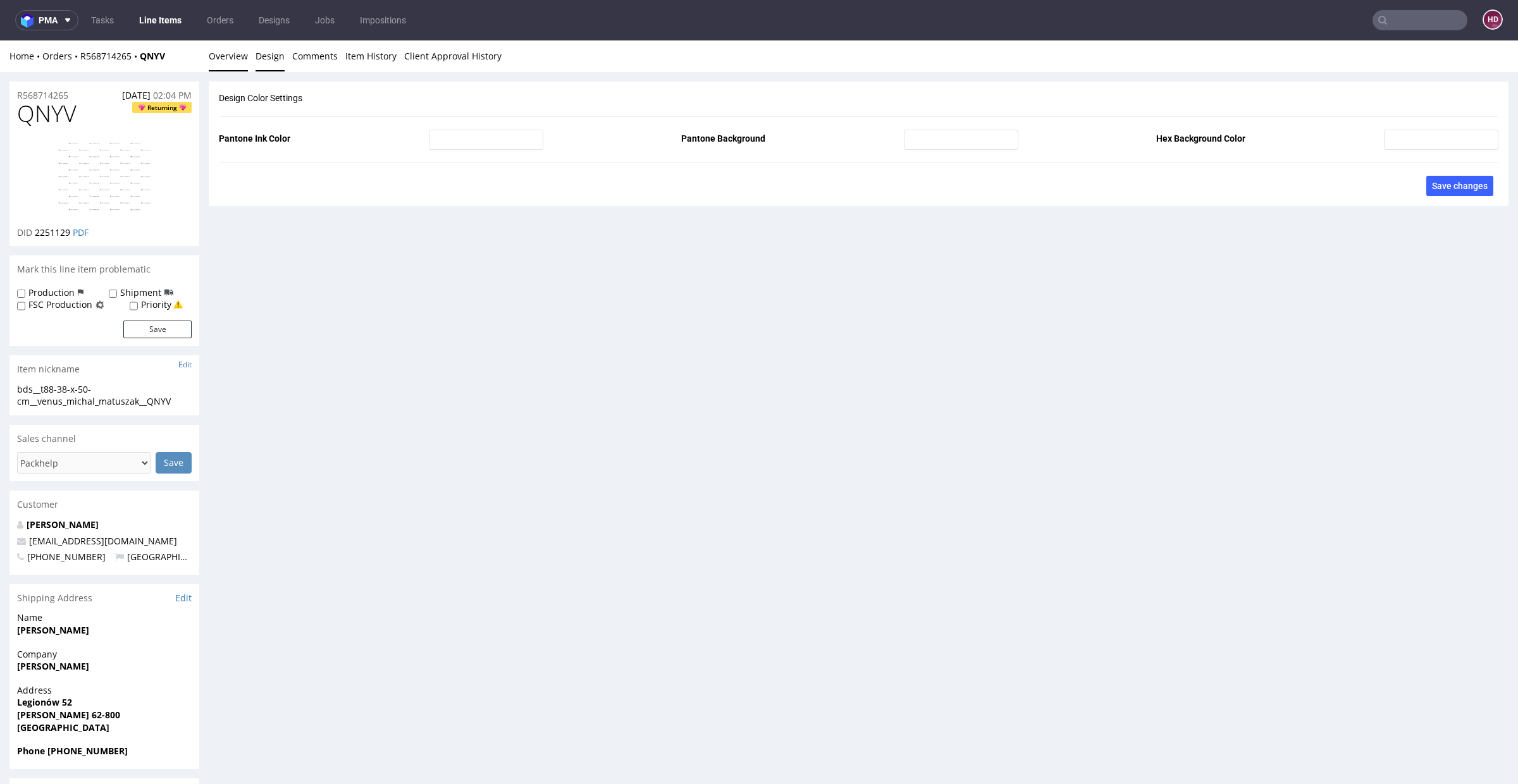
click at [230, 55] on link "Overview" at bounding box center [228, 55] width 39 height 31
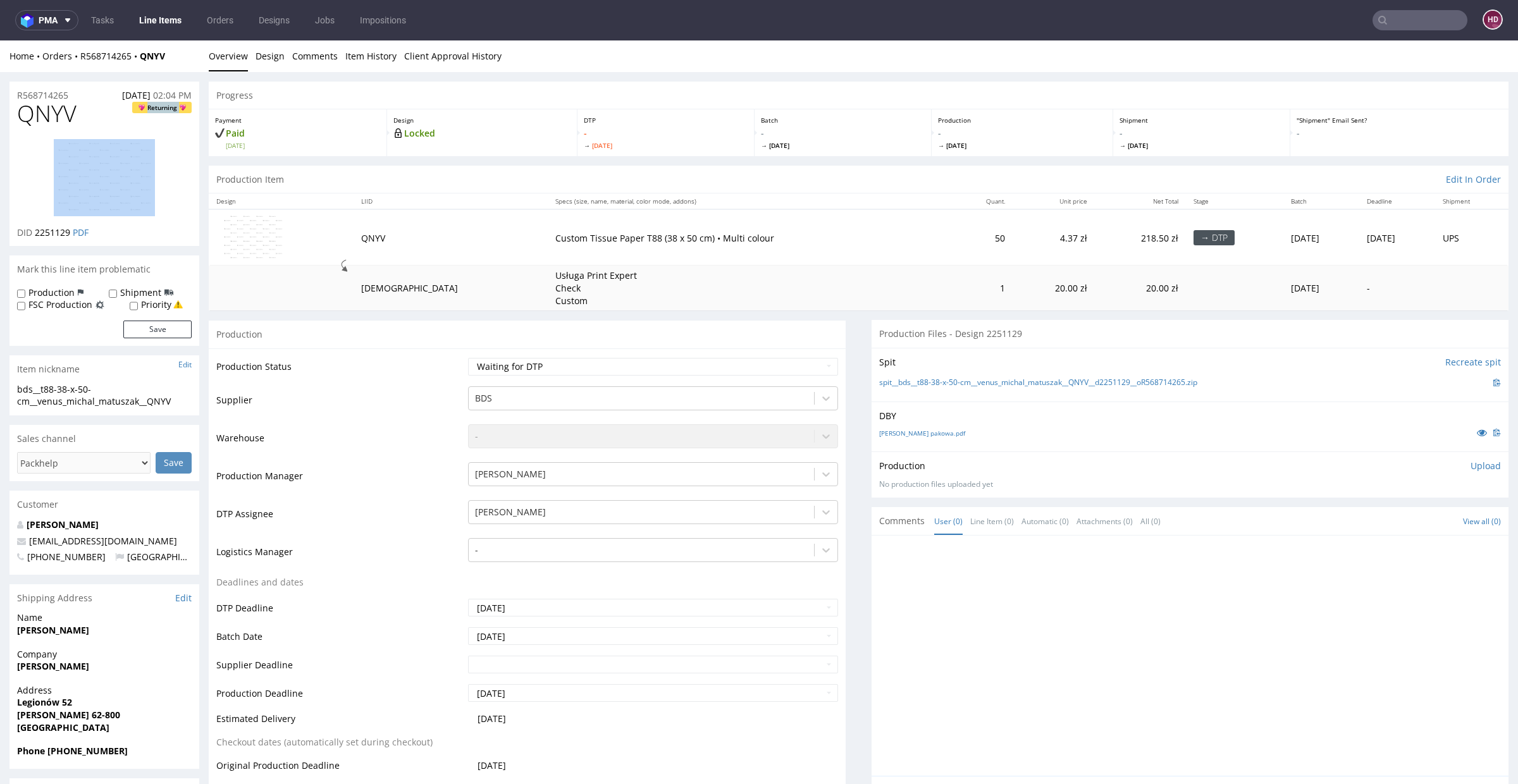
drag, startPoint x: 86, startPoint y: 113, endPoint x: 0, endPoint y: 129, distance: 87.5
drag, startPoint x: 76, startPoint y: 111, endPoint x: 3, endPoint y: 108, distance: 73.1
copy span "QNYV"
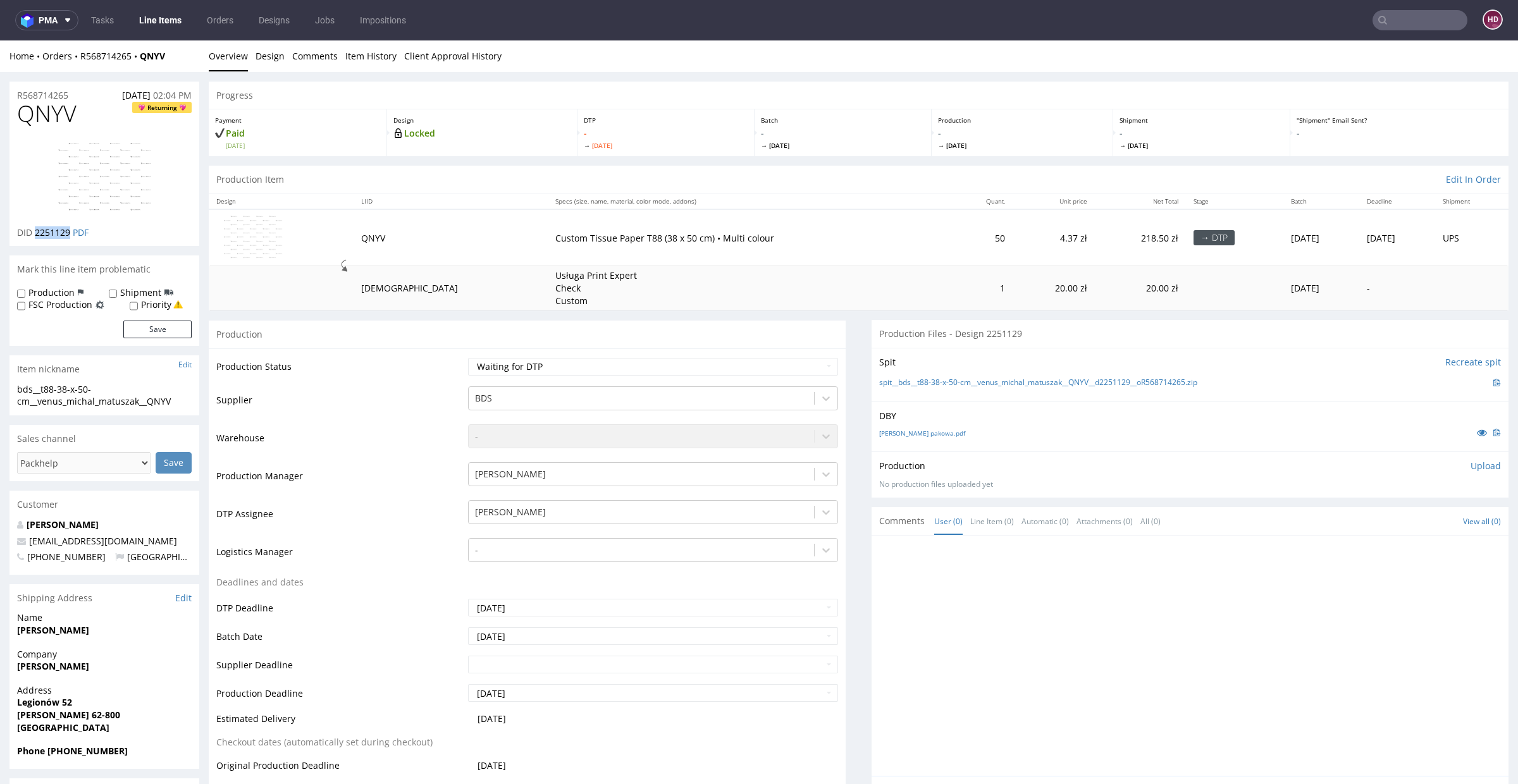
drag, startPoint x: 34, startPoint y: 230, endPoint x: 68, endPoint y: 238, distance: 34.9
click at [68, 238] on p "DID 2251129 PDF" at bounding box center [53, 233] width 71 height 13
copy span "2251129"
click at [887, 434] on link "[PERSON_NAME] pakowa.pdf" at bounding box center [922, 433] width 86 height 9
drag, startPoint x: 136, startPoint y: 400, endPoint x: 0, endPoint y: 397, distance: 136.0
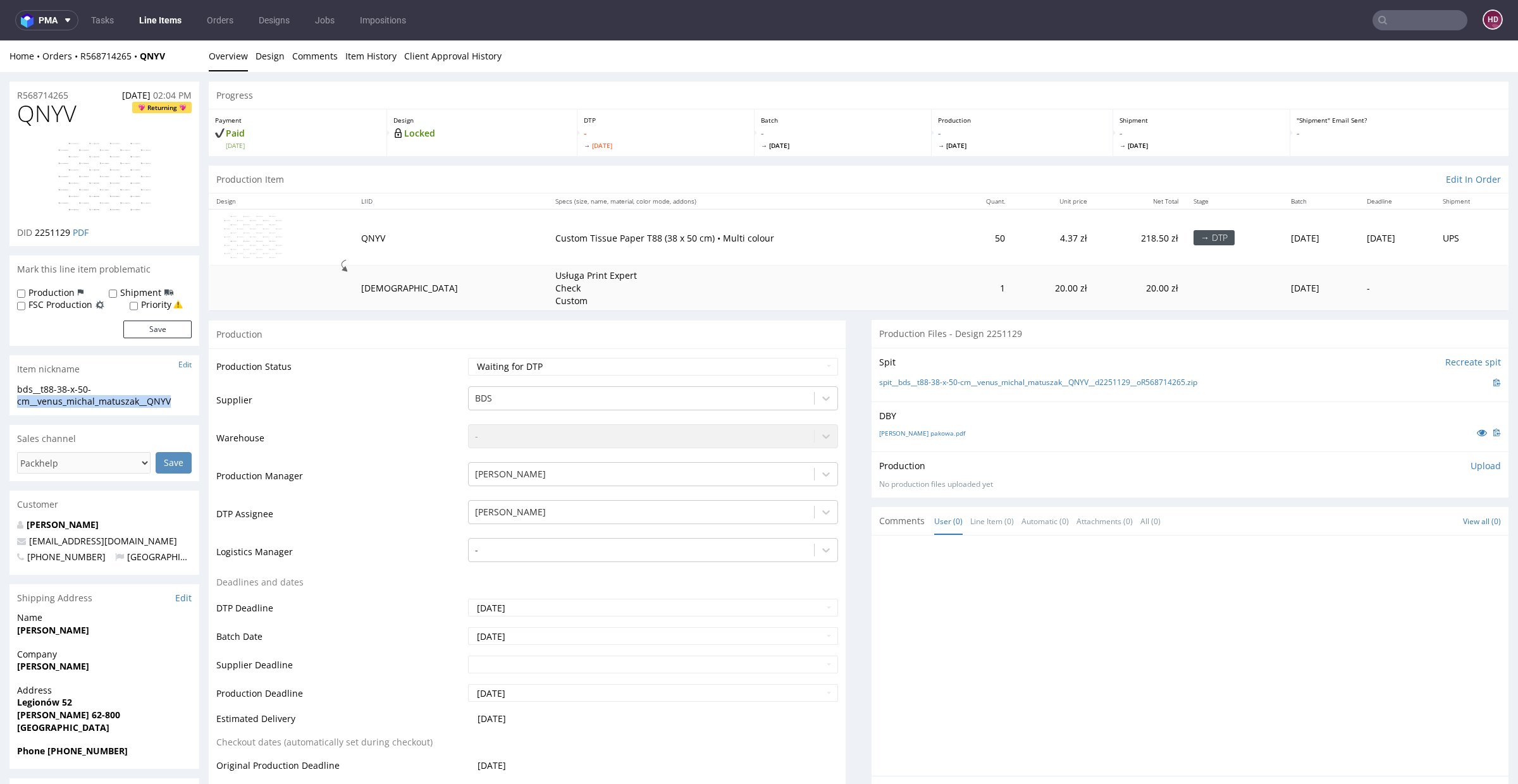
click at [185, 401] on div "bds__t88-38-x-50-cm__venus_michal_matuszak__QNYV" at bounding box center [104, 395] width 175 height 24
drag, startPoint x: 102, startPoint y: 399, endPoint x: 9, endPoint y: 391, distance: 93.3
click at [9, 391] on div "bds__t88-38-x-50-cm__venus_michal_matuszak__QNYV bds__t88-38-x-50-cm __venus_mi…" at bounding box center [104, 399] width 190 height 32
copy div "bds__t88-38-x-50-cm__venus_michal_matuszak__QNYV"
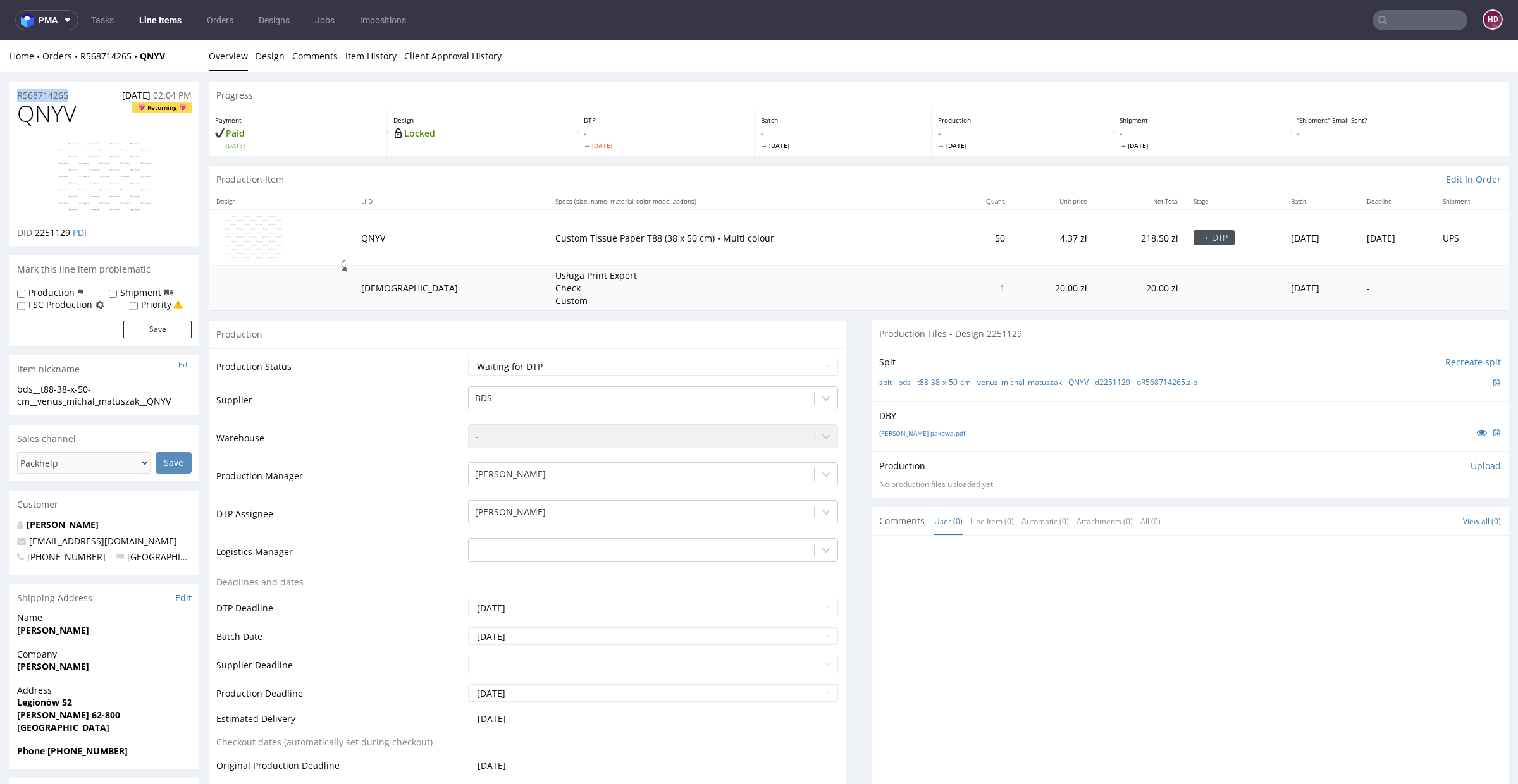
drag, startPoint x: 76, startPoint y: 94, endPoint x: 7, endPoint y: 96, distance: 69.0
copy p "R568714265"
drag, startPoint x: 69, startPoint y: 233, endPoint x: 34, endPoint y: 229, distance: 35.2
click at [34, 229] on p "DID 2251129 PDF" at bounding box center [53, 233] width 71 height 13
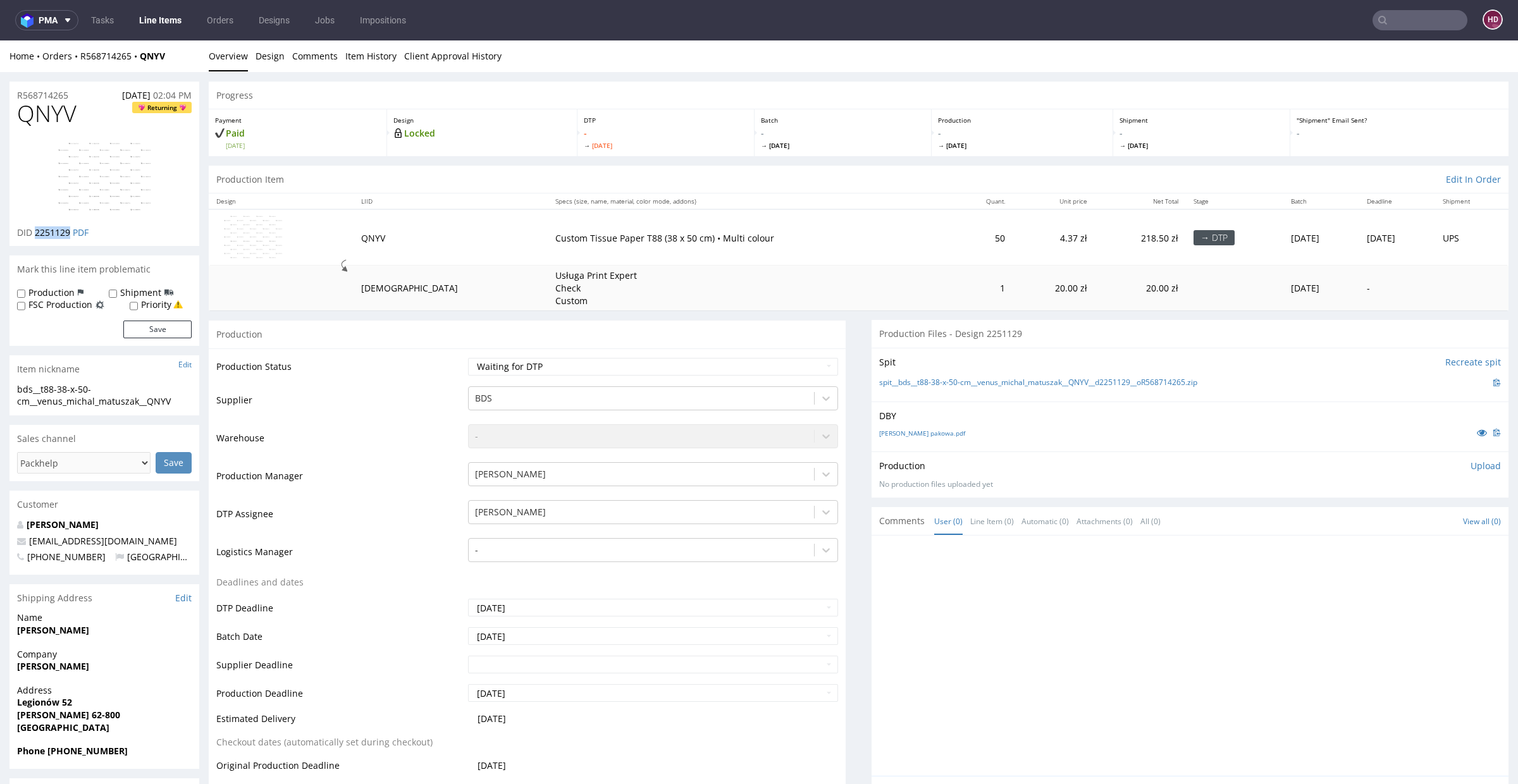
copy span "2251129"
click at [1471, 466] on p "Upload" at bounding box center [1486, 466] width 30 height 13
click at [1383, 526] on div "Add files" at bounding box center [1411, 523] width 63 height 19
type input "C:\fakepath\bds__t88-38-x-50-cm__venus_michal_matuszak__QNYV__d2251129__oR56871…"
click at [1443, 546] on button "Upload now" at bounding box center [1472, 543] width 58 height 18
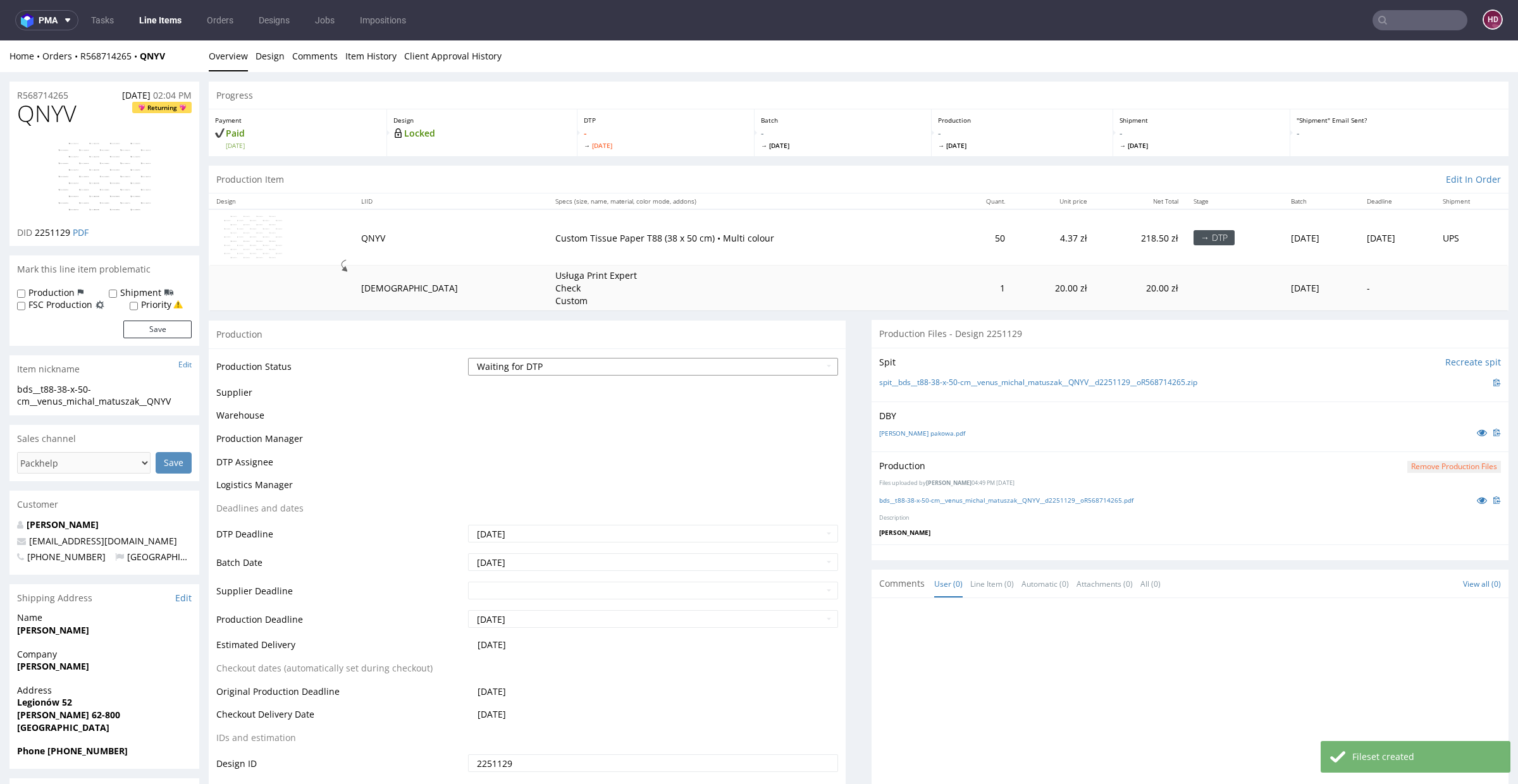
click at [586, 368] on select "Waiting for Artwork Waiting for Diecut Waiting for Mockup Waiting for DTP Waiti…" at bounding box center [653, 366] width 370 height 18
select select "dtp_in_process"
click at [468, 358] on select "Waiting for Artwork Waiting for Diecut Waiting for Mockup Waiting for DTP Waiti…" at bounding box center [653, 366] width 370 height 18
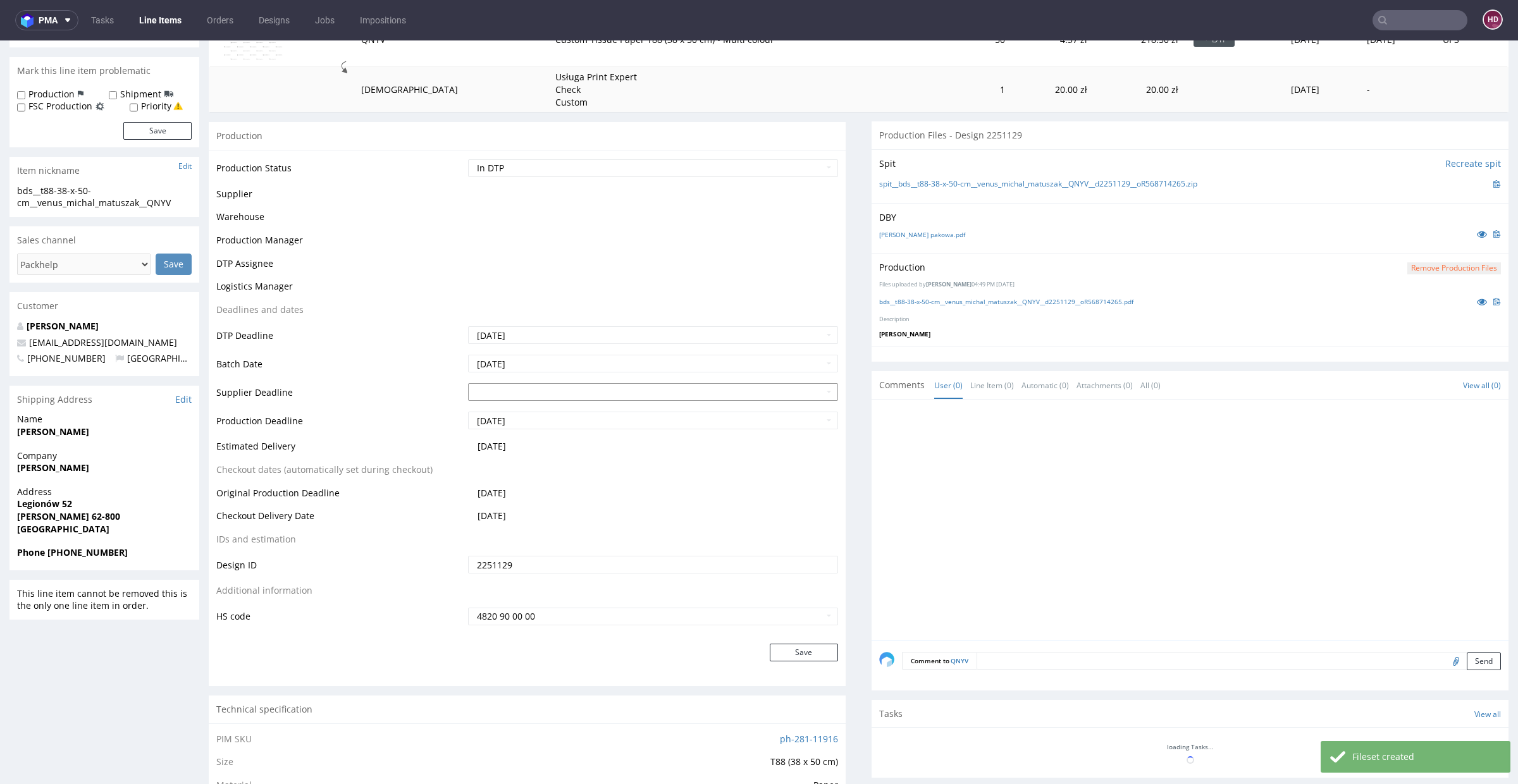
scroll to position [285, 0]
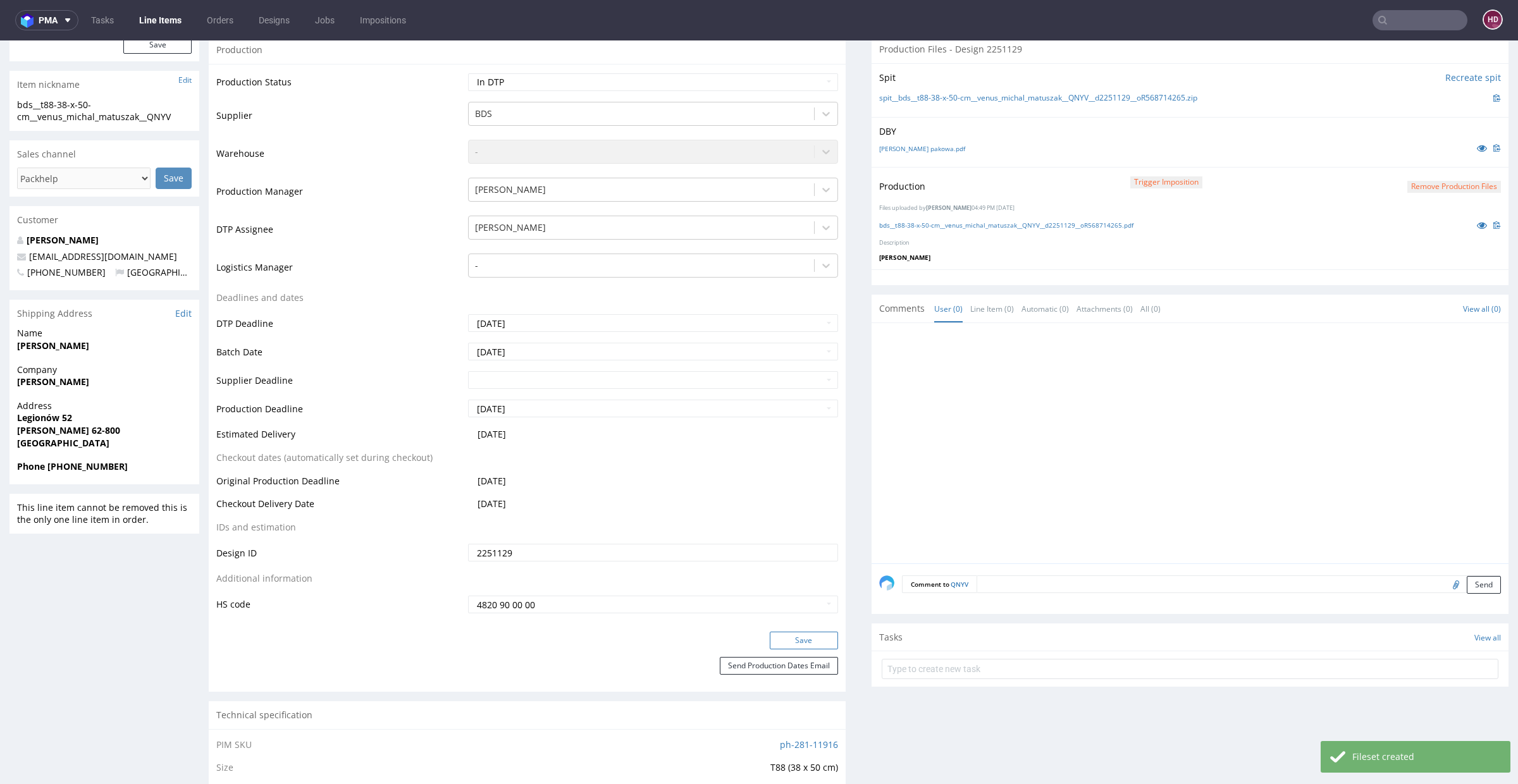
click at [802, 640] on button "Save" at bounding box center [804, 640] width 69 height 18
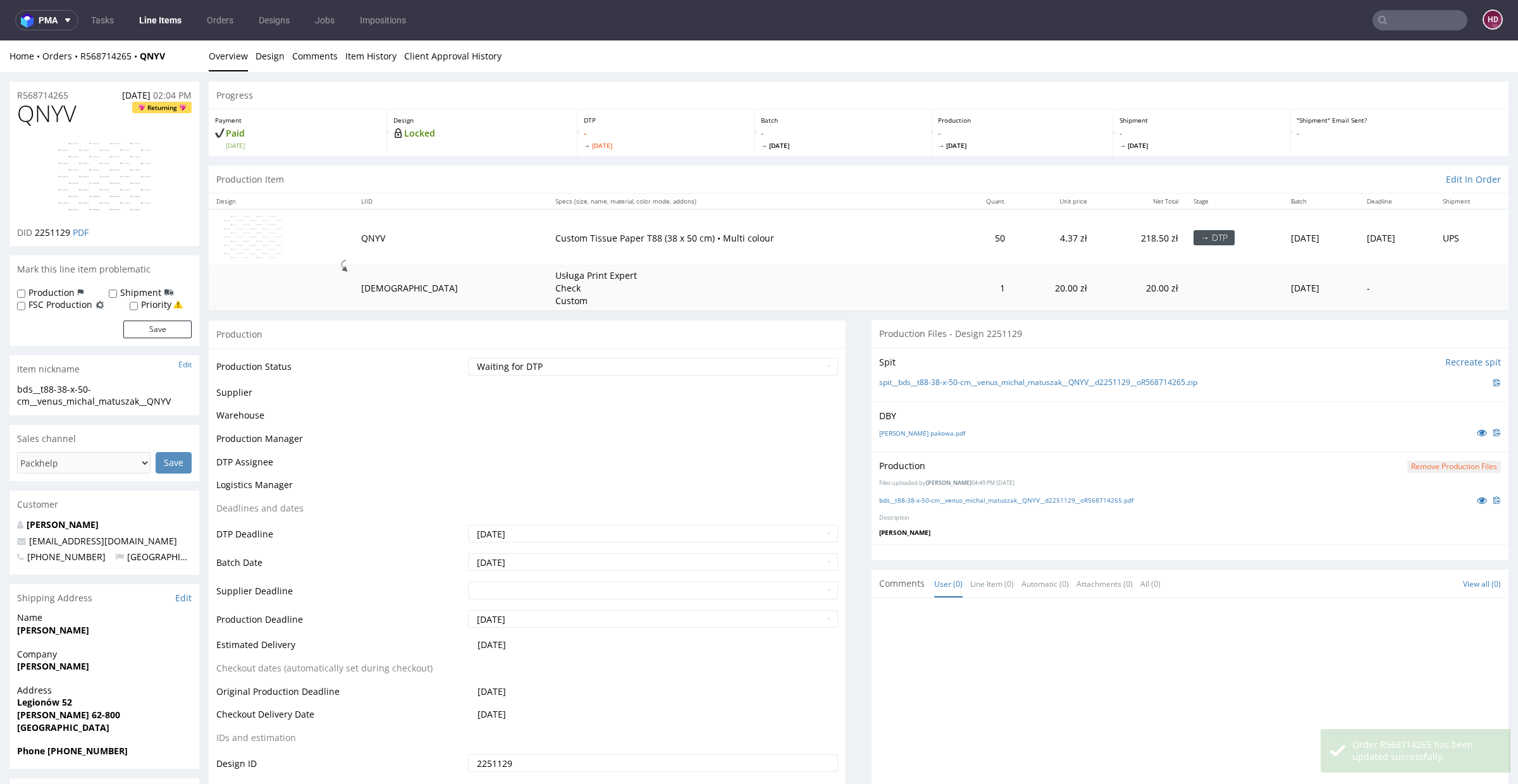
scroll to position [280, 0]
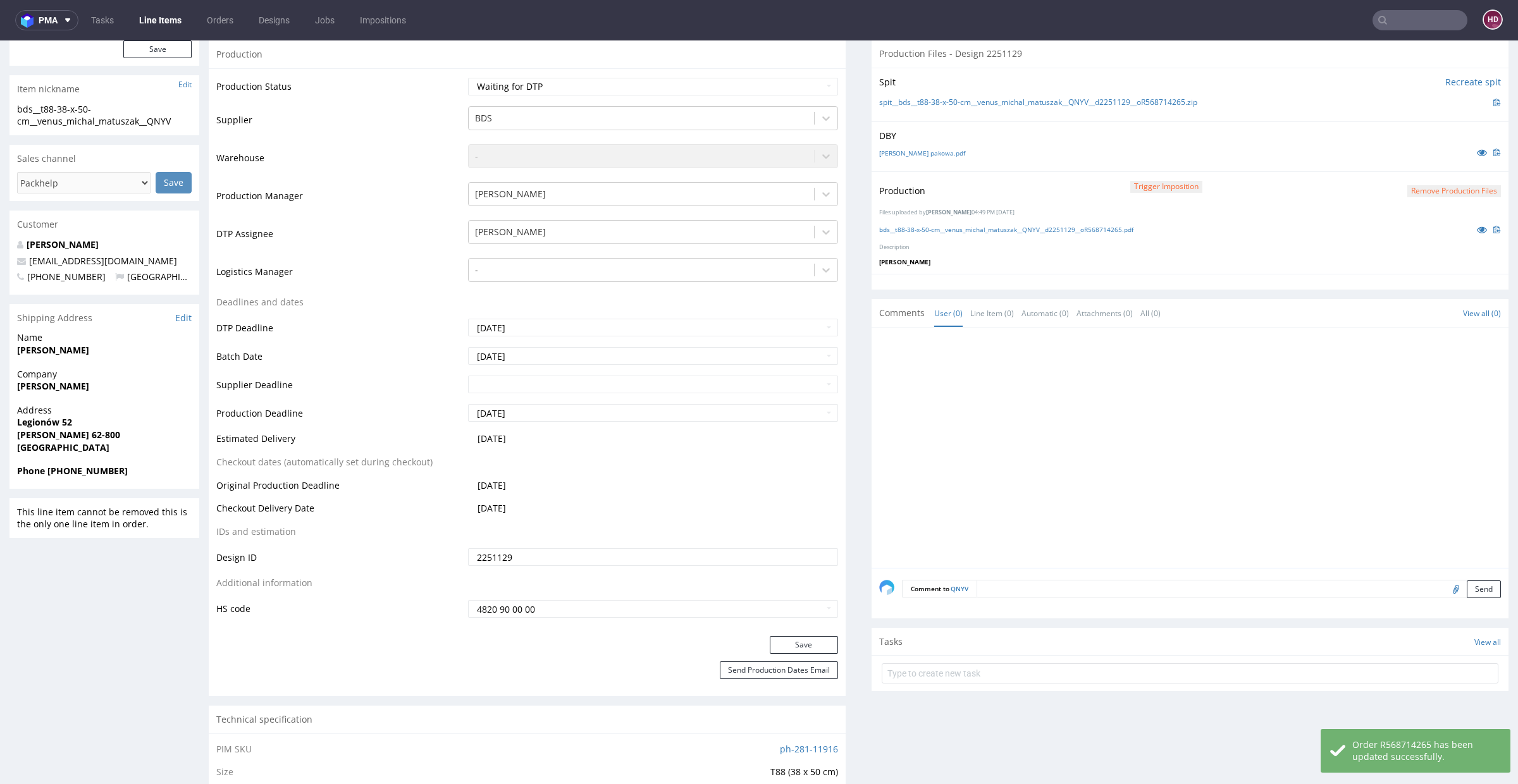
click at [1439, 191] on button "Remove production files" at bounding box center [1454, 191] width 94 height 12
click at [1415, 162] on link "Yes" at bounding box center [1410, 161] width 36 height 19
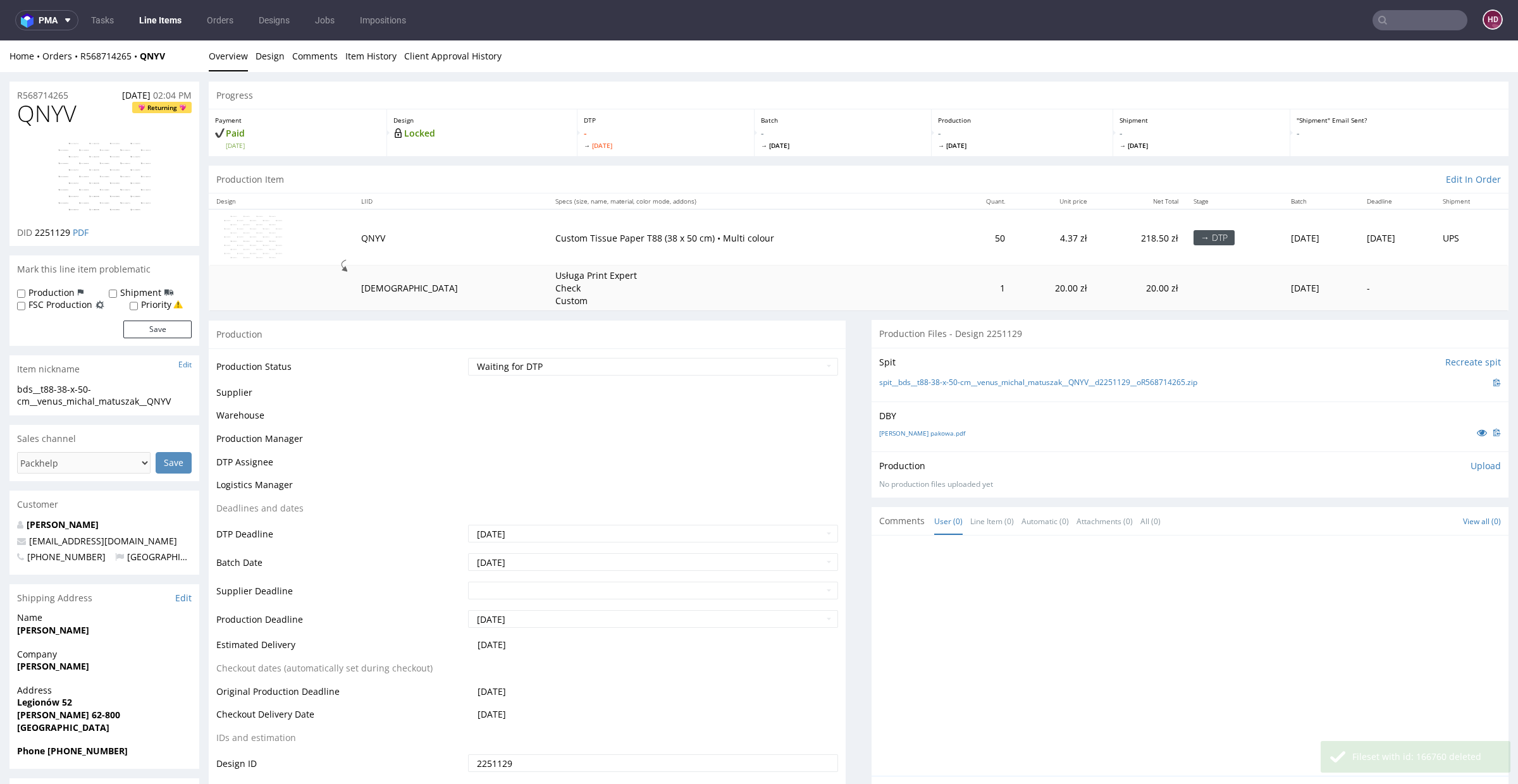
scroll to position [0, 0]
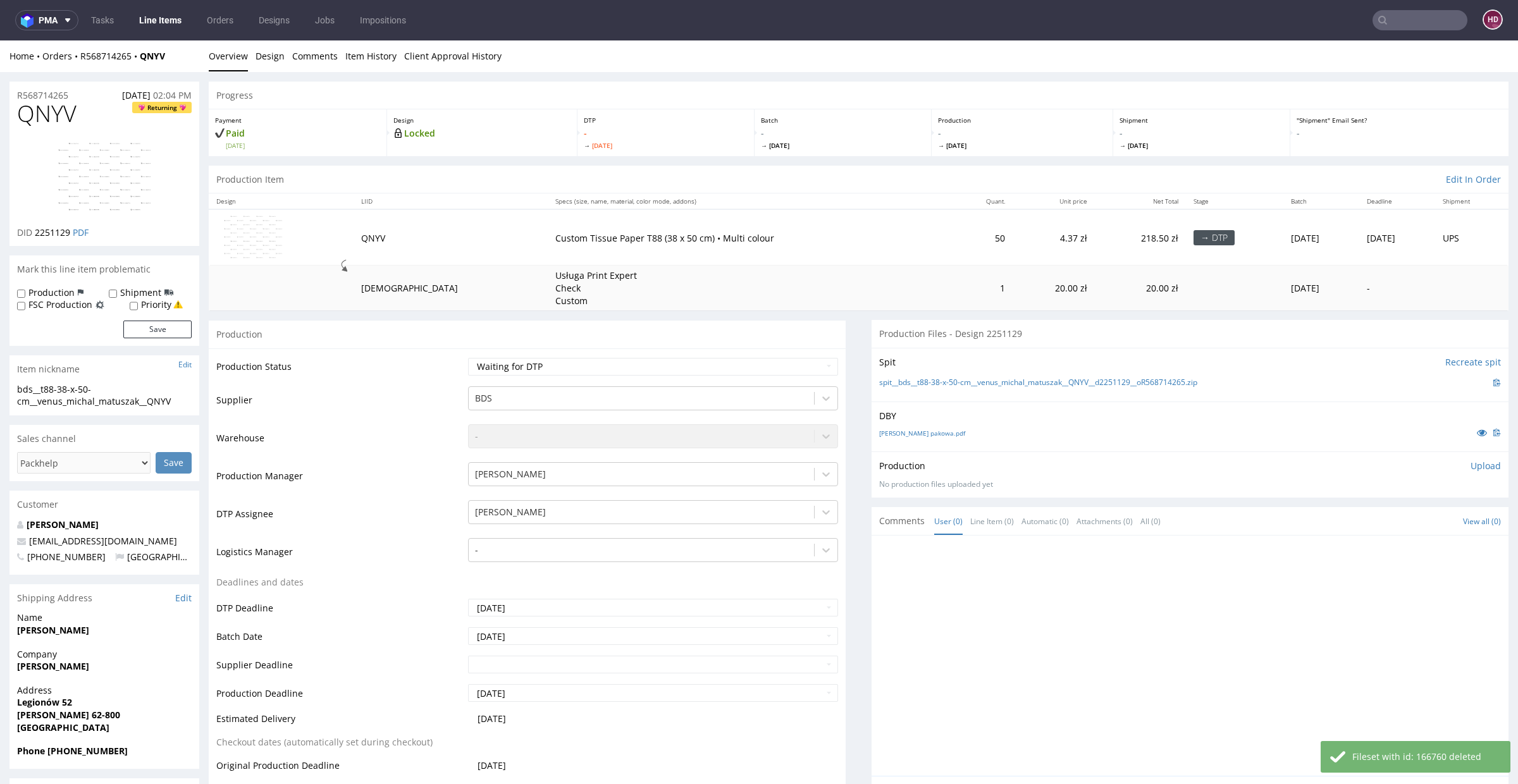
click at [1458, 457] on div "Production Upload No production files uploaded yet Description (optional) Add f…" at bounding box center [1190, 474] width 637 height 46
click at [1471, 464] on p "Upload" at bounding box center [1486, 466] width 30 height 13
click at [1398, 523] on div "Add files" at bounding box center [1411, 523] width 63 height 19
type input "C:\fakepath\bds__t88-38-x-50-cm__venus_michal_matuszak__QNYV__d2251129__oR56871…"
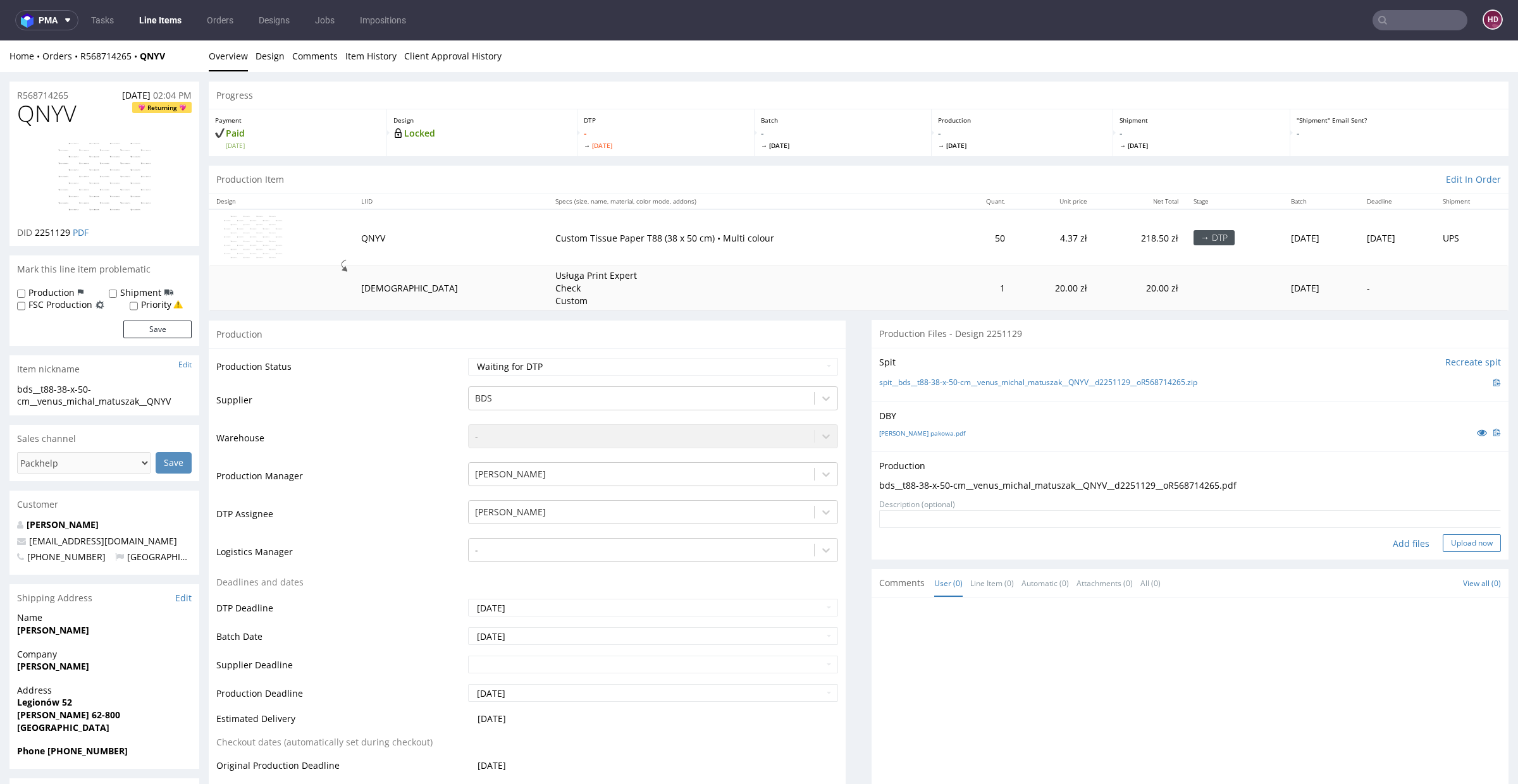
click at [1452, 542] on button "Upload now" at bounding box center [1472, 543] width 58 height 18
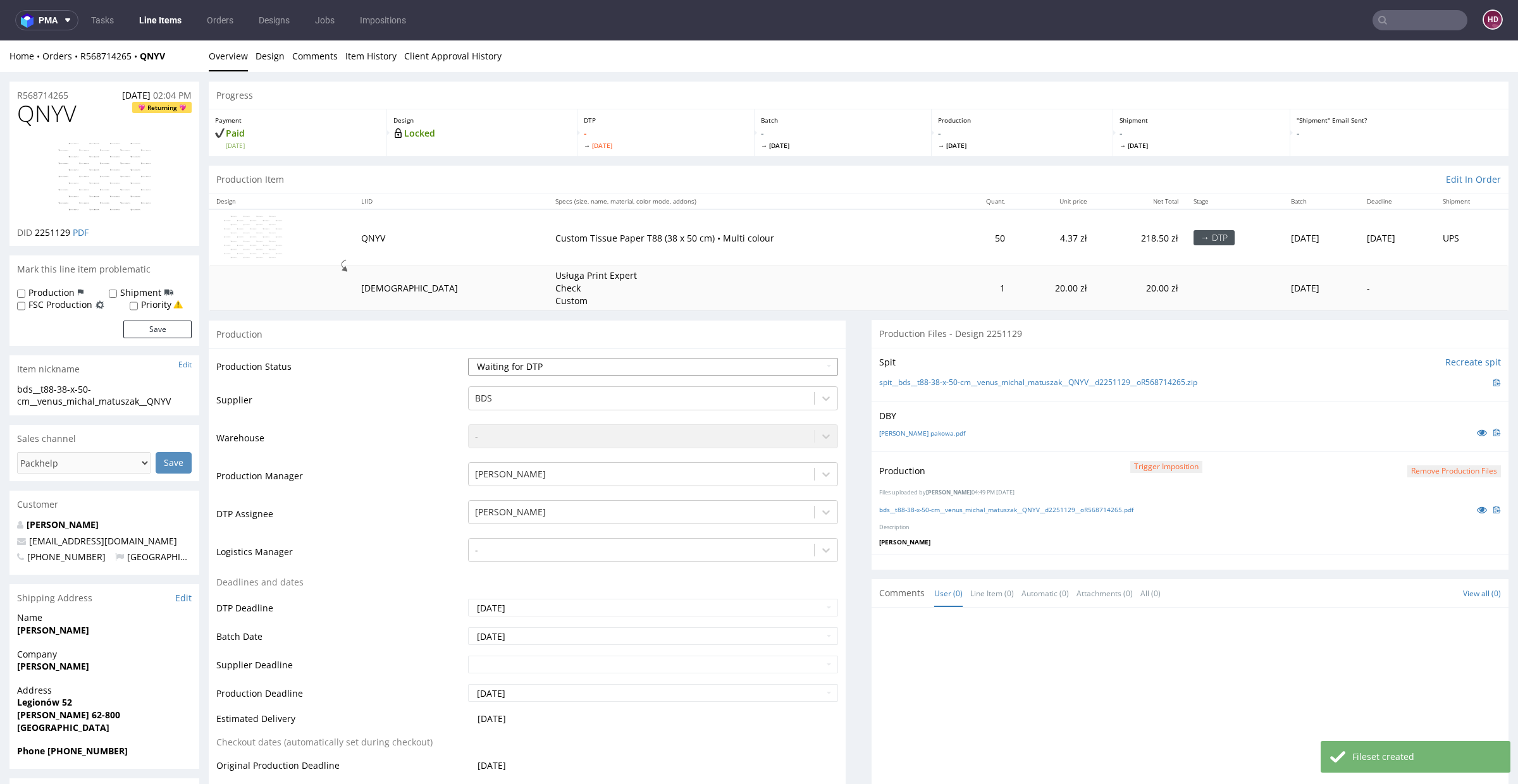
click at [524, 369] on select "Waiting for Artwork Waiting for Diecut Waiting for Mockup Waiting for DTP Waiti…" at bounding box center [653, 366] width 370 height 18
select select "dtp_production_ready"
click at [468, 358] on select "Waiting for Artwork Waiting for Diecut Waiting for Mockup Waiting for DTP Waiti…" at bounding box center [653, 366] width 370 height 18
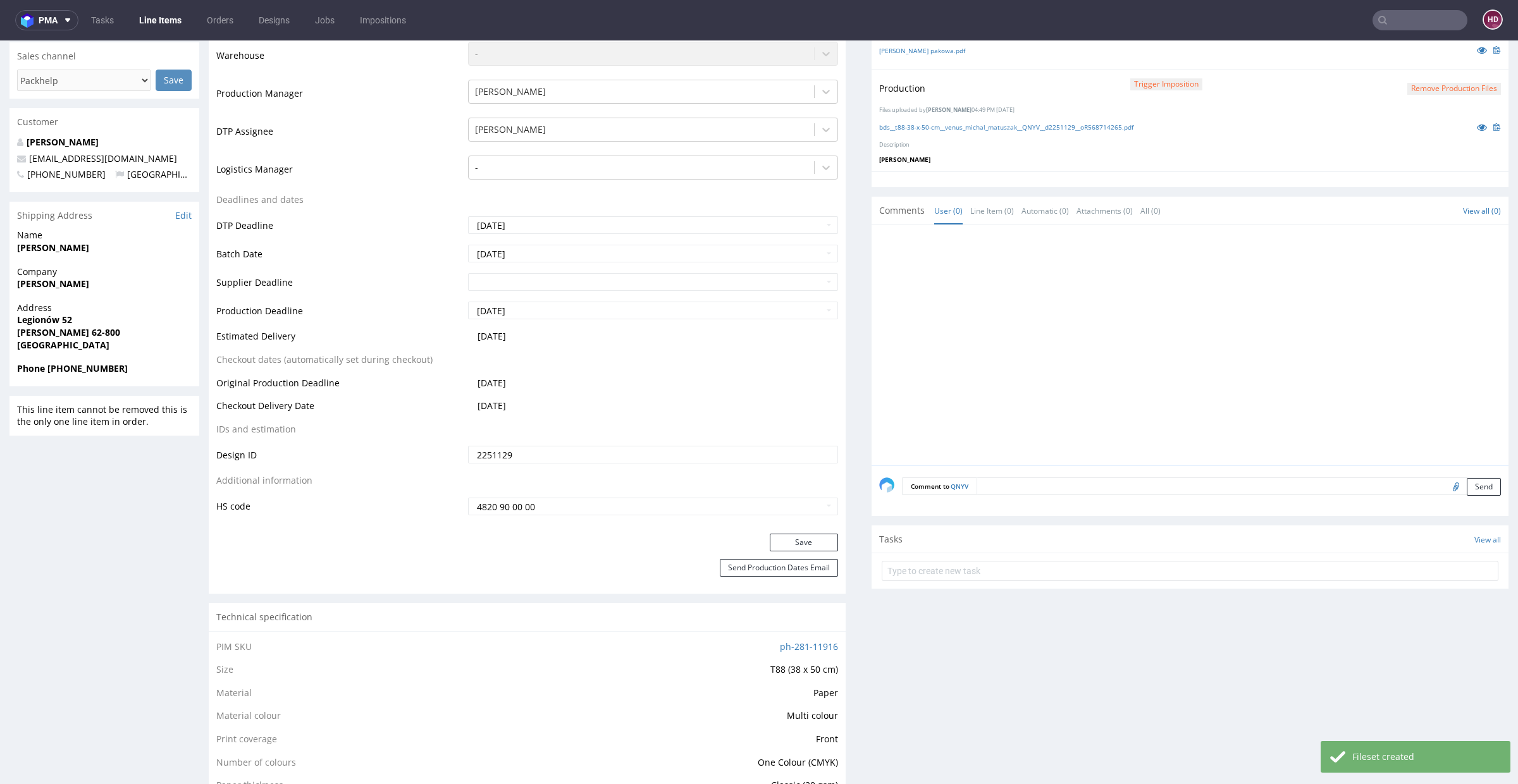
scroll to position [414, 0]
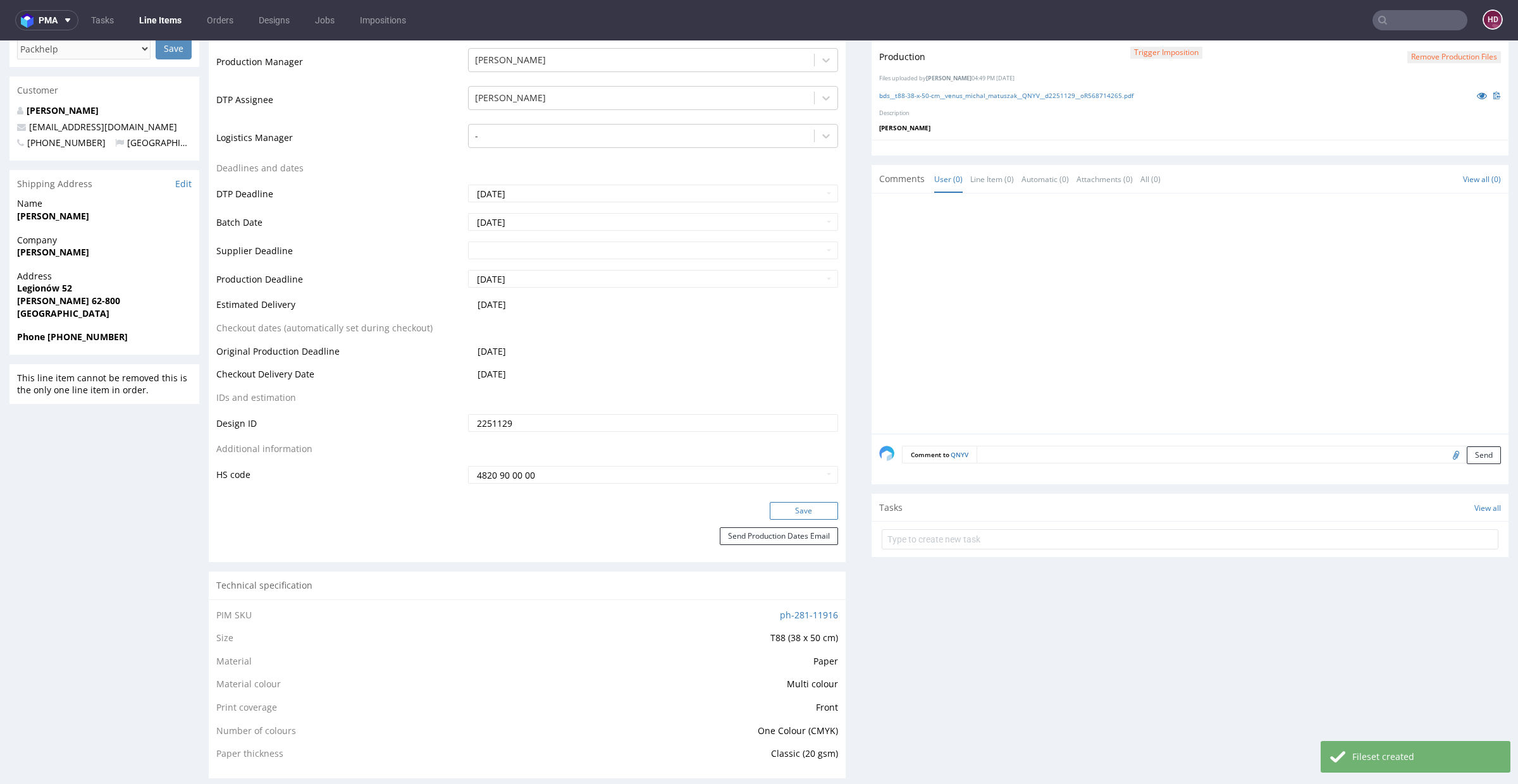
click at [813, 510] on button "Save" at bounding box center [804, 511] width 69 height 18
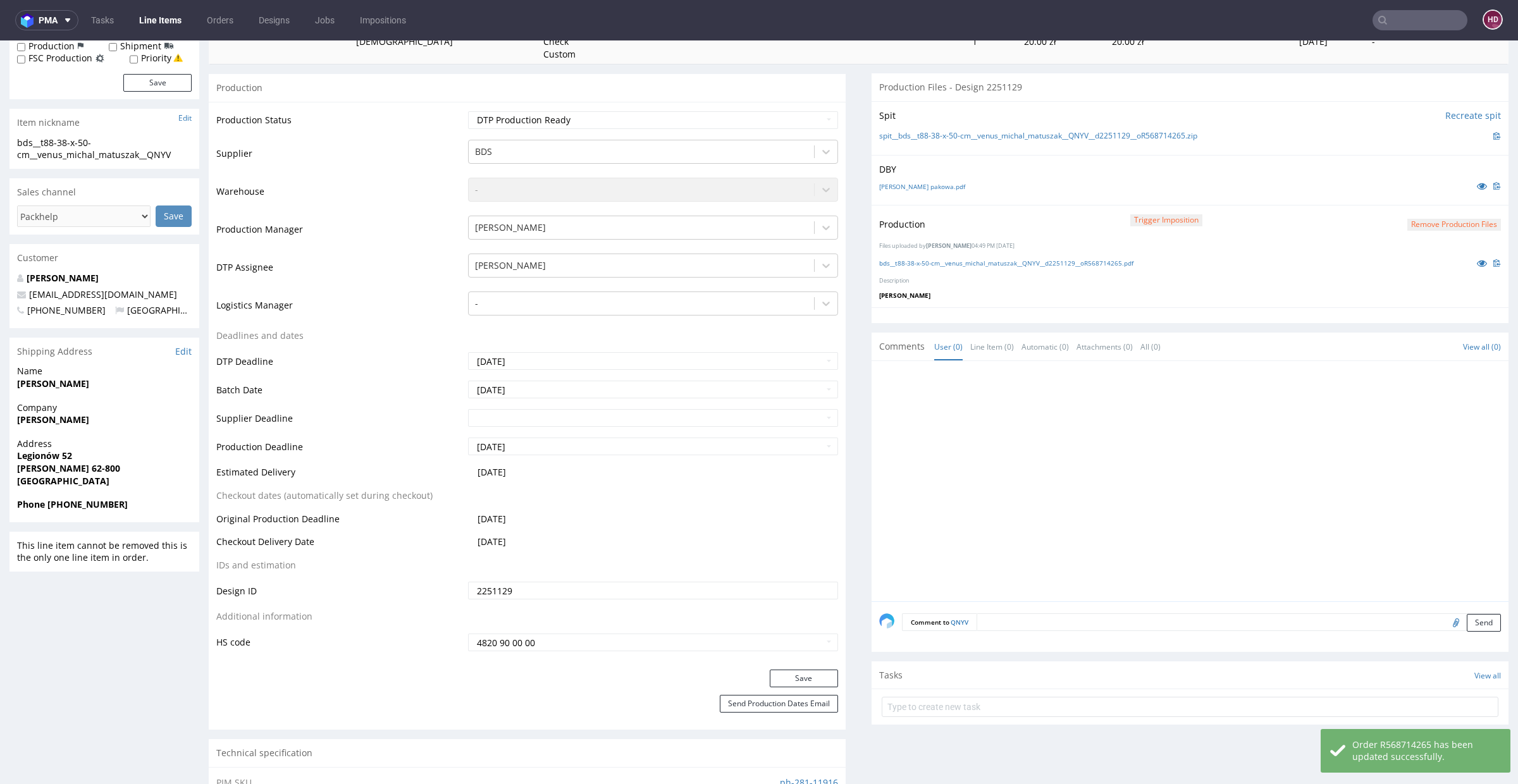
scroll to position [0, 0]
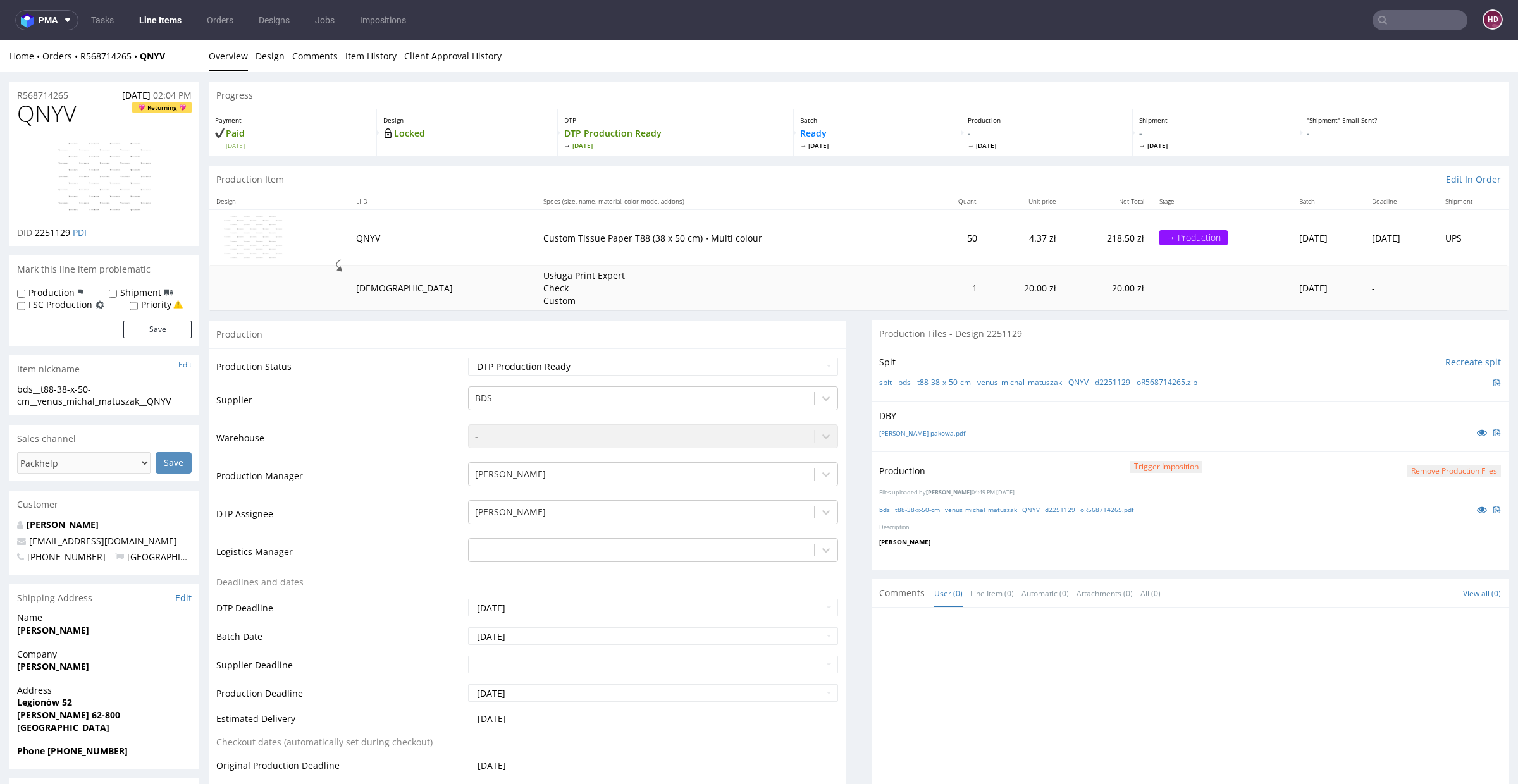
click at [156, 22] on link "Line Items" at bounding box center [160, 20] width 57 height 20
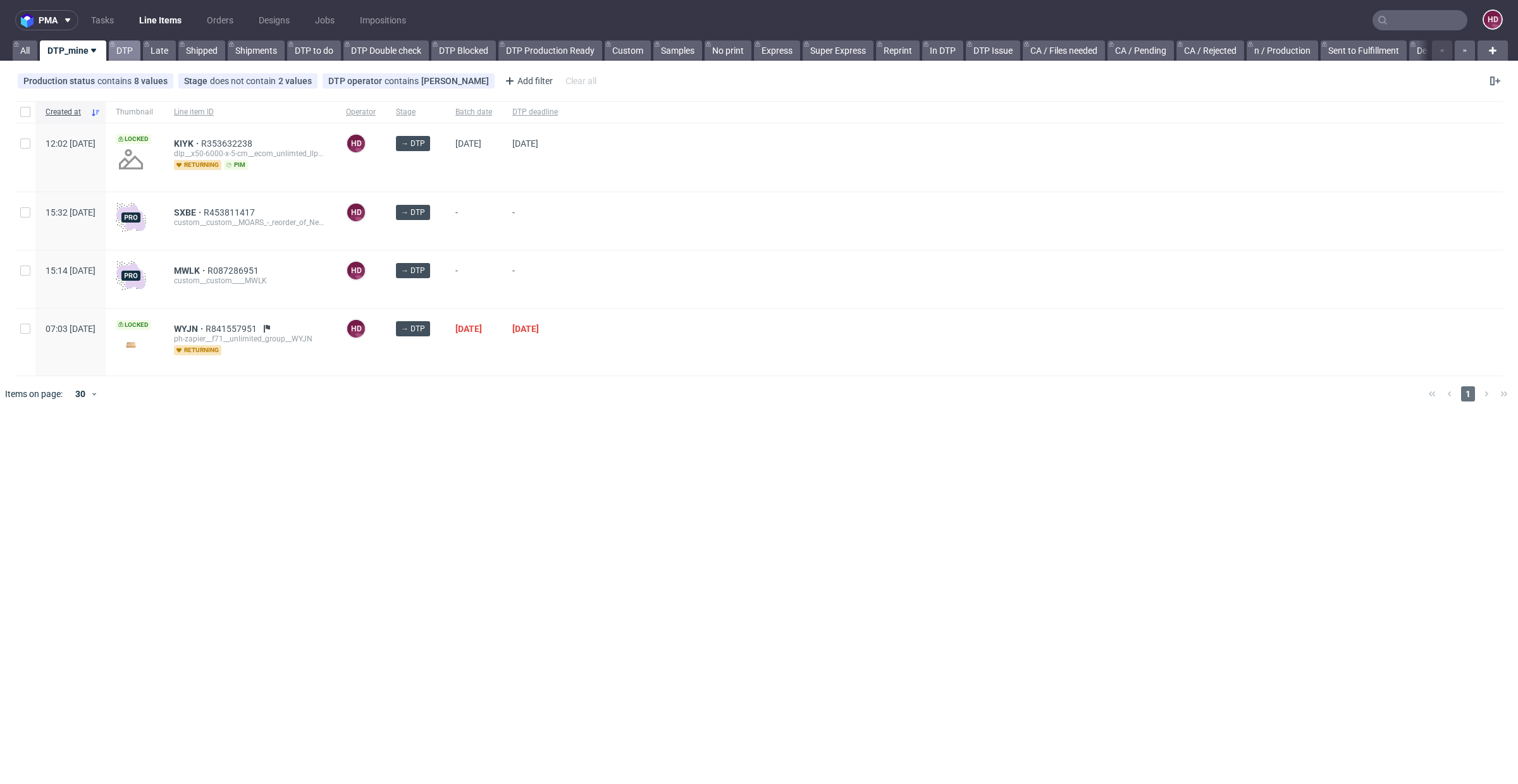
click at [129, 53] on link "DTP" at bounding box center [125, 50] width 32 height 20
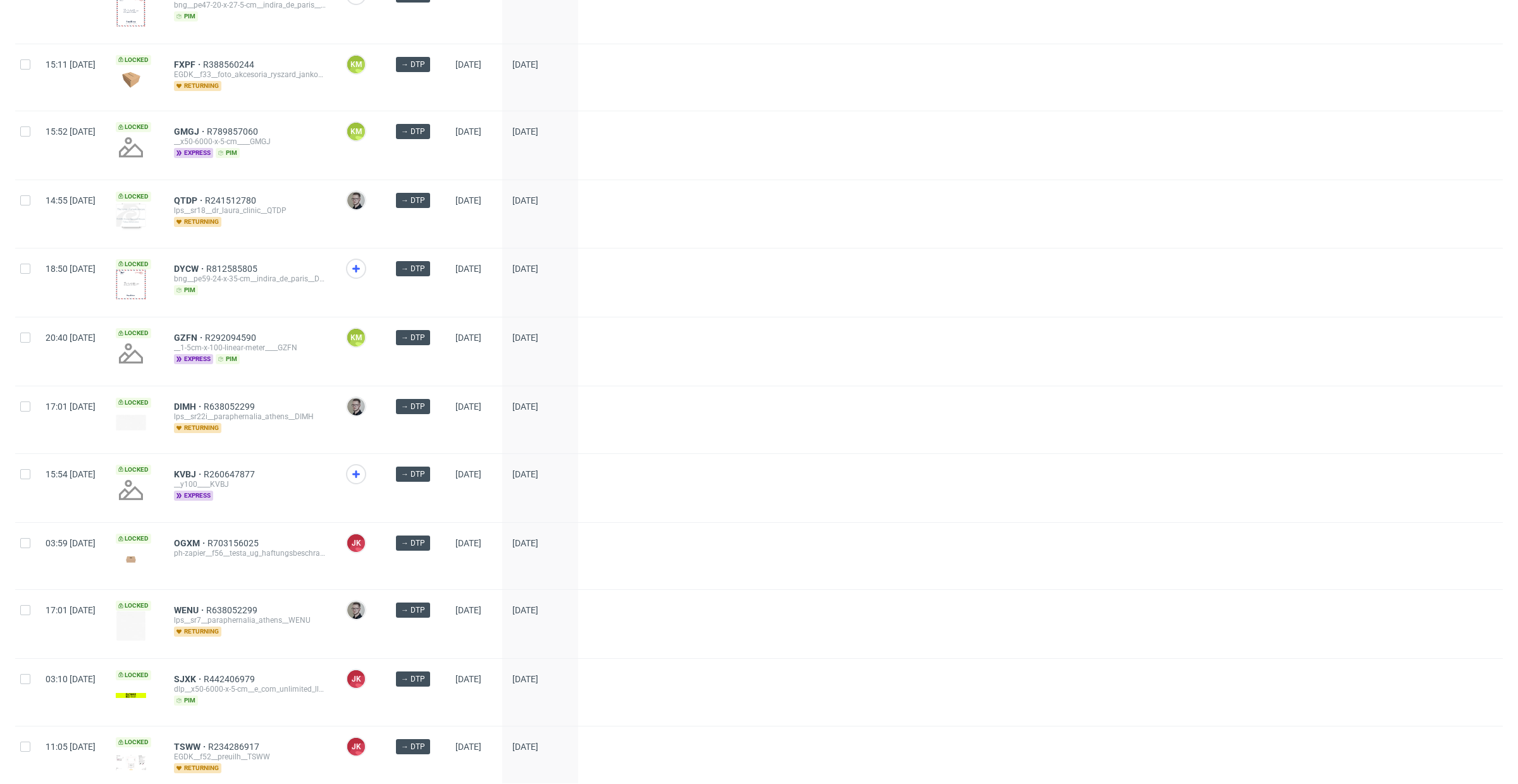
scroll to position [1526, 0]
